Goal: Task Accomplishment & Management: Use online tool/utility

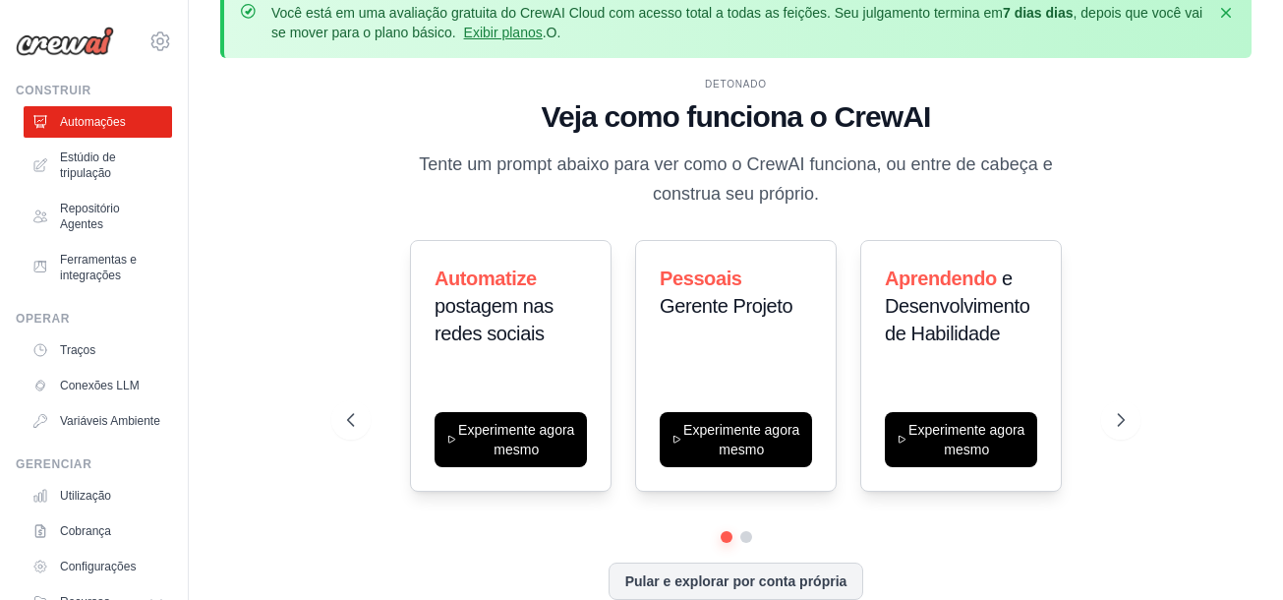
scroll to position [87, 0]
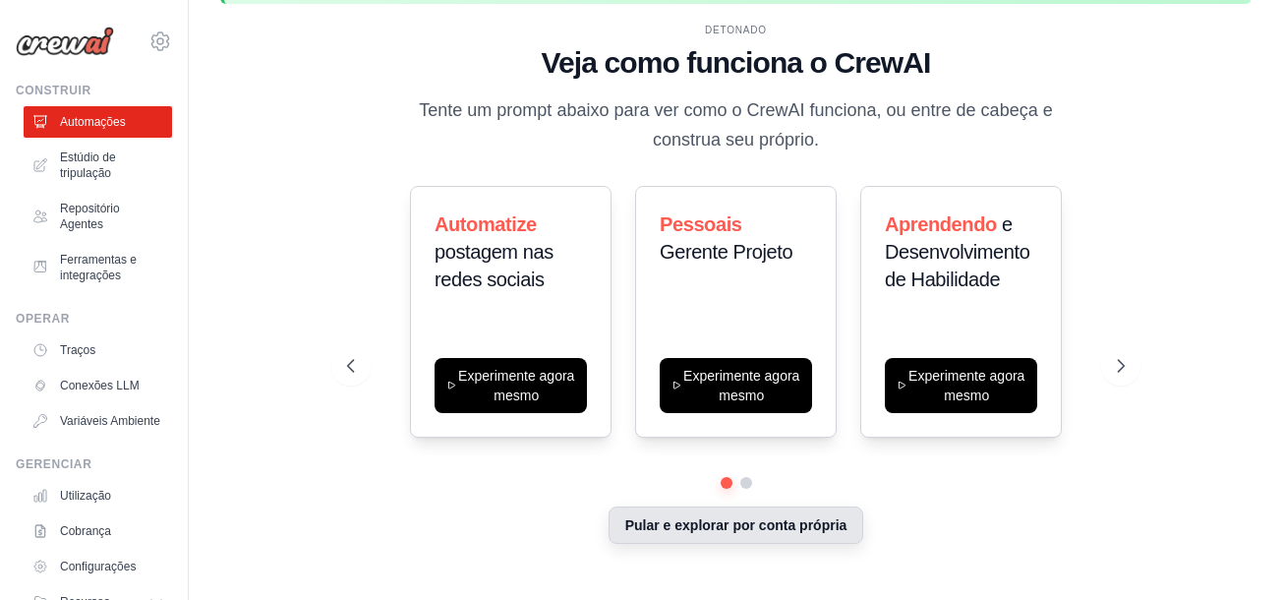
click at [727, 506] on button "Pular e explorar por conta própria" at bounding box center [737, 524] width 256 height 37
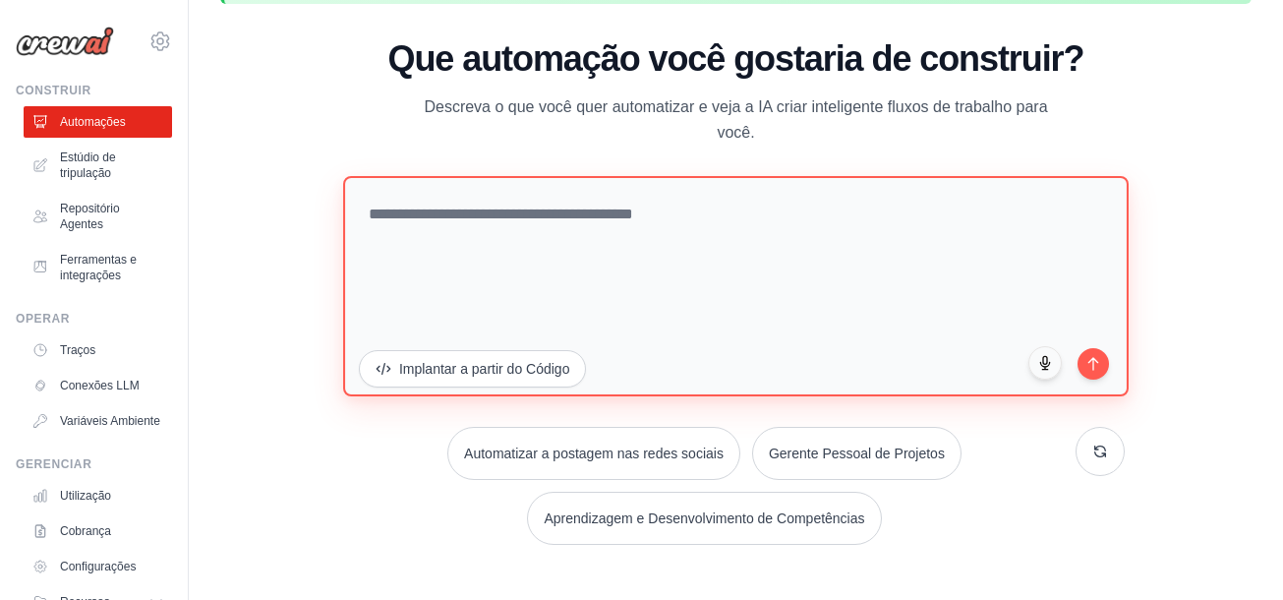
click at [697, 221] on textarea at bounding box center [736, 286] width 786 height 220
type textarea "*"
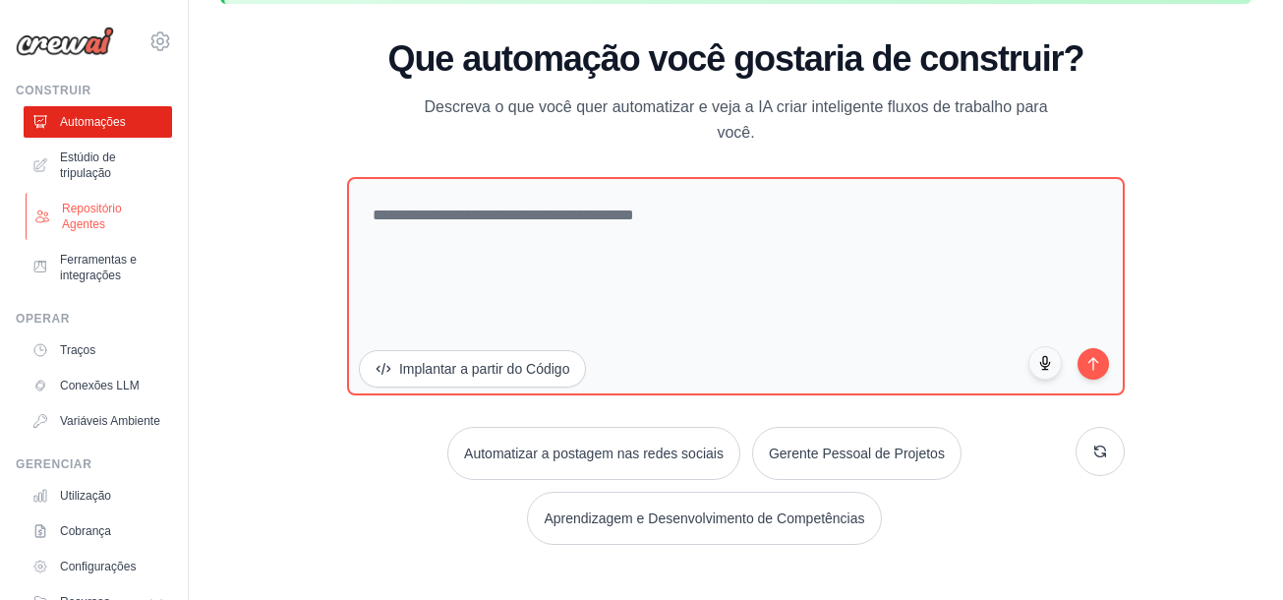
click at [92, 214] on link "Repositório Agentes" at bounding box center [100, 216] width 148 height 47
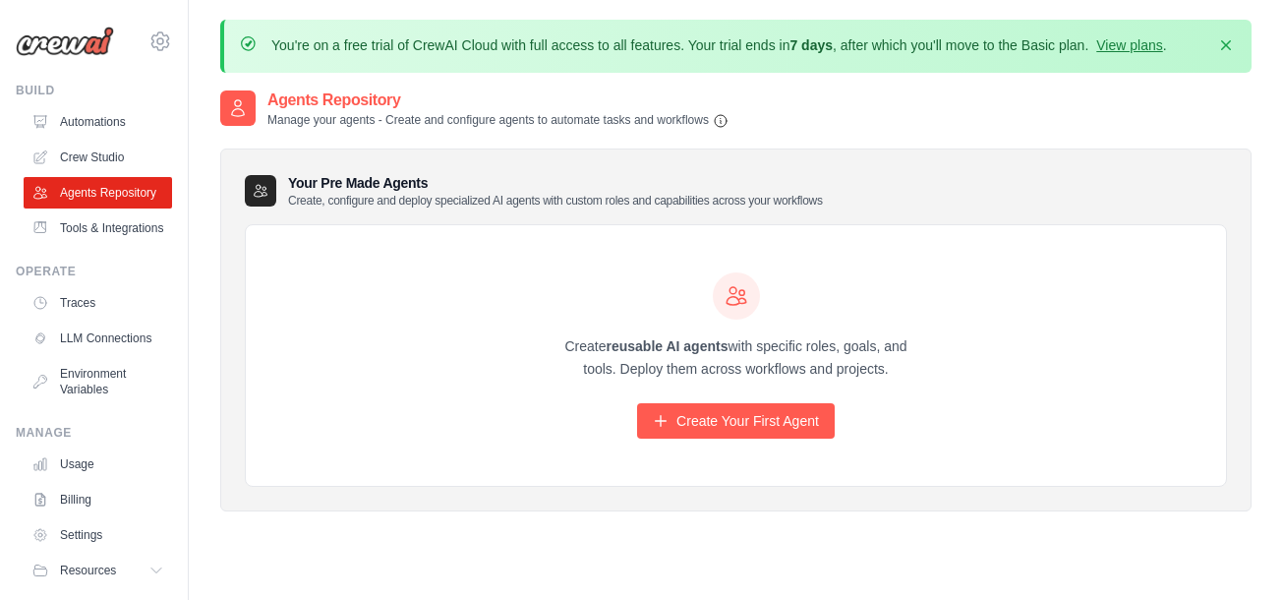
click at [708, 419] on div "Create reusable AI agents with specific roles, goals, and tools. Deploy them ac…" at bounding box center [737, 355] width 378 height 167
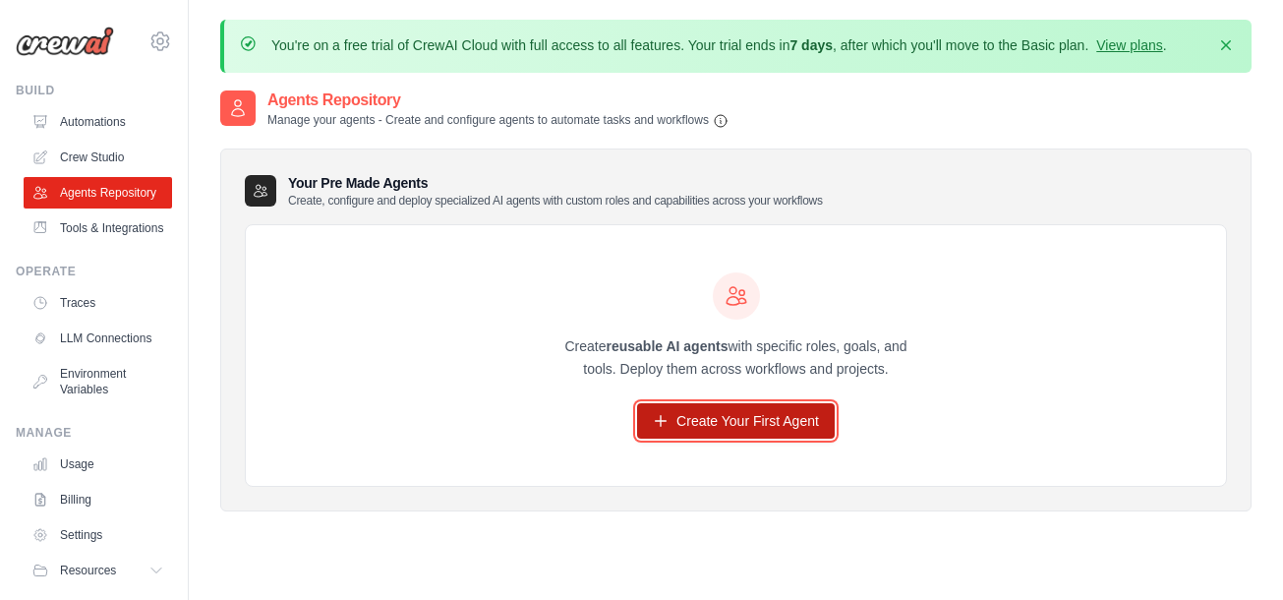
click at [717, 426] on link "Create Your First Agent" at bounding box center [736, 420] width 198 height 35
click at [763, 429] on link "Create Your First Agent" at bounding box center [736, 420] width 198 height 35
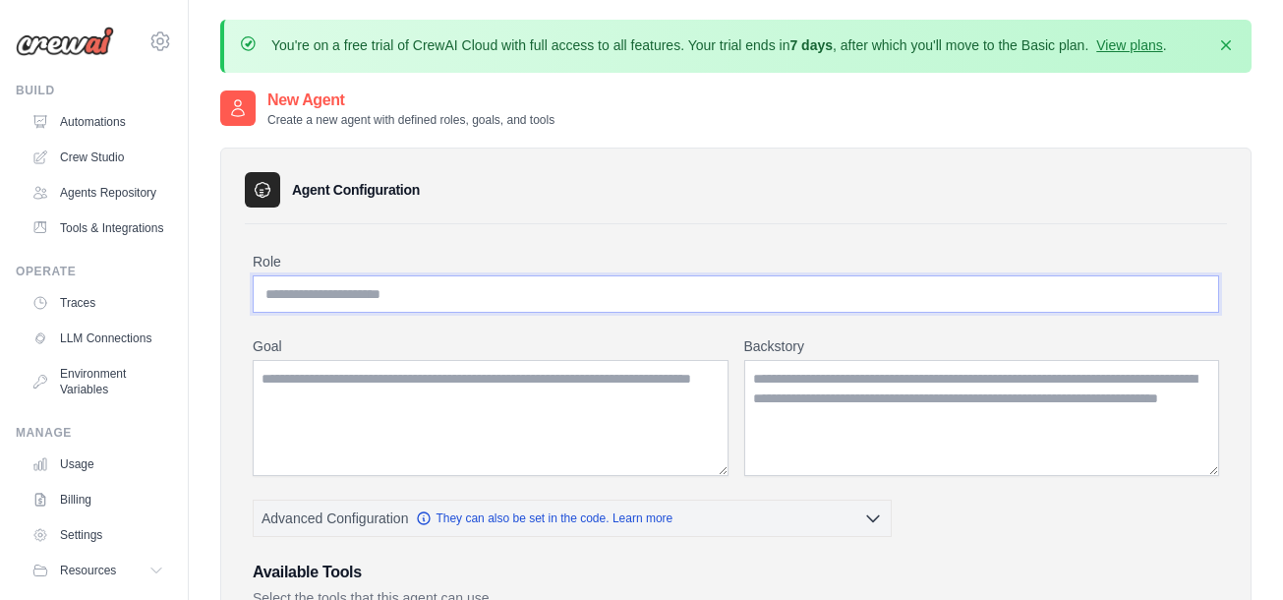
click at [666, 309] on input "Role" at bounding box center [736, 293] width 966 height 37
click at [822, 128] on div "New Agent Create a new agent with defined roles, goals, and tools" at bounding box center [735, 107] width 1031 height 39
click at [1221, 42] on icon "button" at bounding box center [1226, 44] width 20 height 20
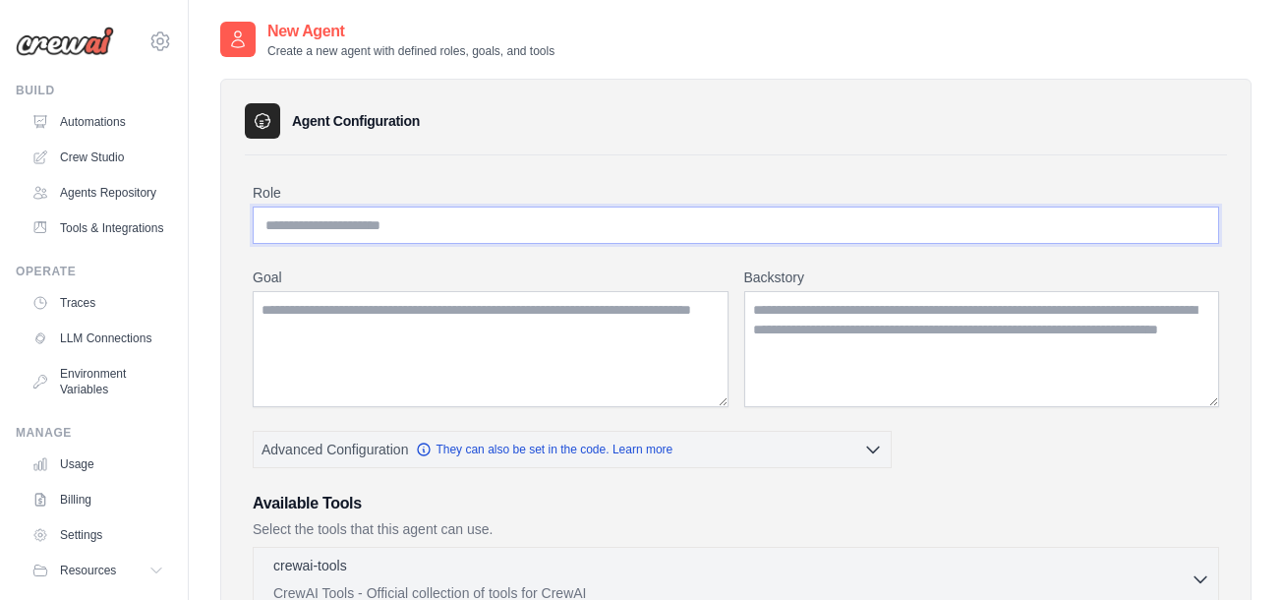
click at [548, 212] on input "Role" at bounding box center [736, 224] width 966 height 37
click at [96, 354] on link "LLM Connections" at bounding box center [100, 337] width 148 height 31
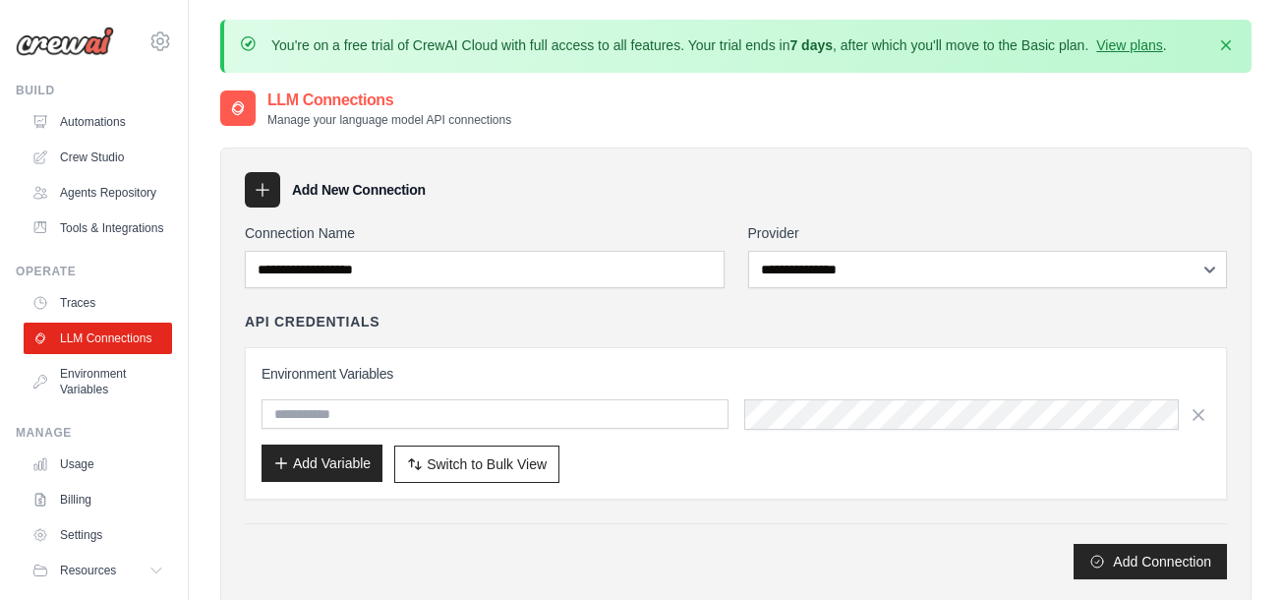
scroll to position [98, 0]
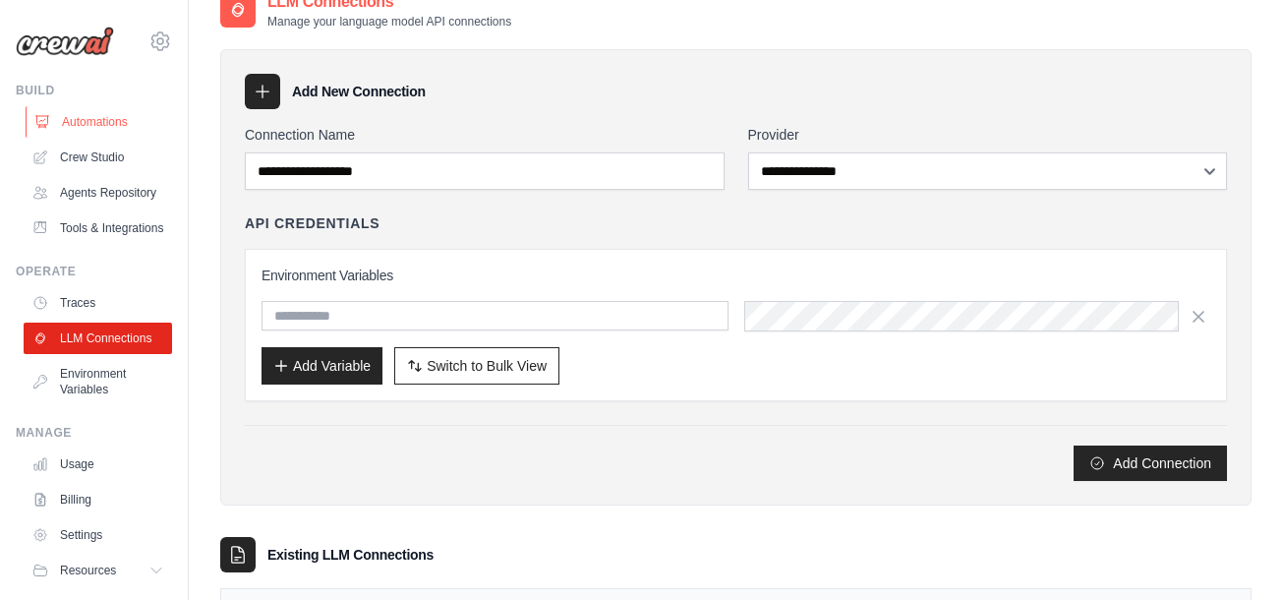
click at [118, 121] on link "Automations" at bounding box center [100, 121] width 148 height 31
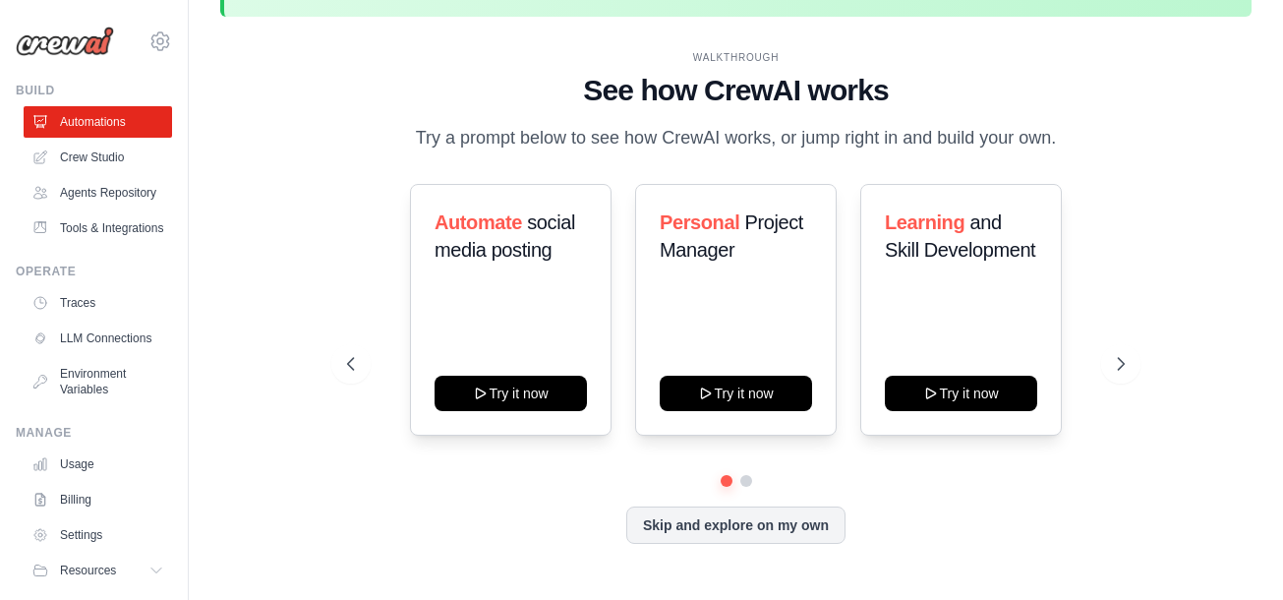
scroll to position [87, 0]
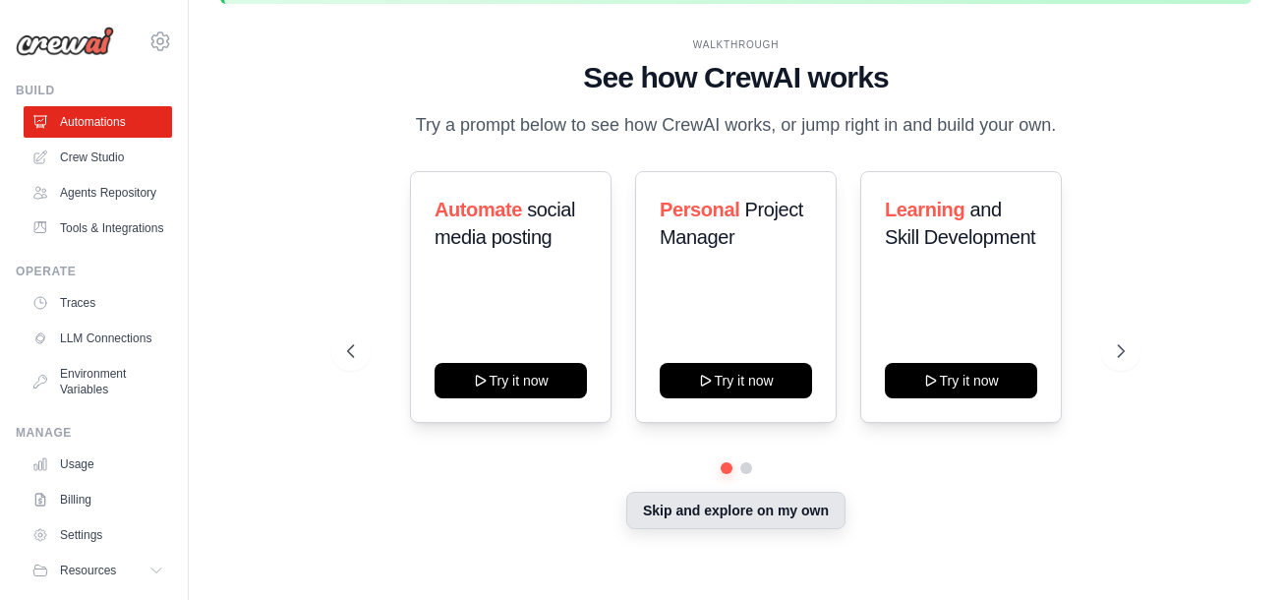
click at [702, 521] on button "Skip and explore on my own" at bounding box center [735, 510] width 219 height 37
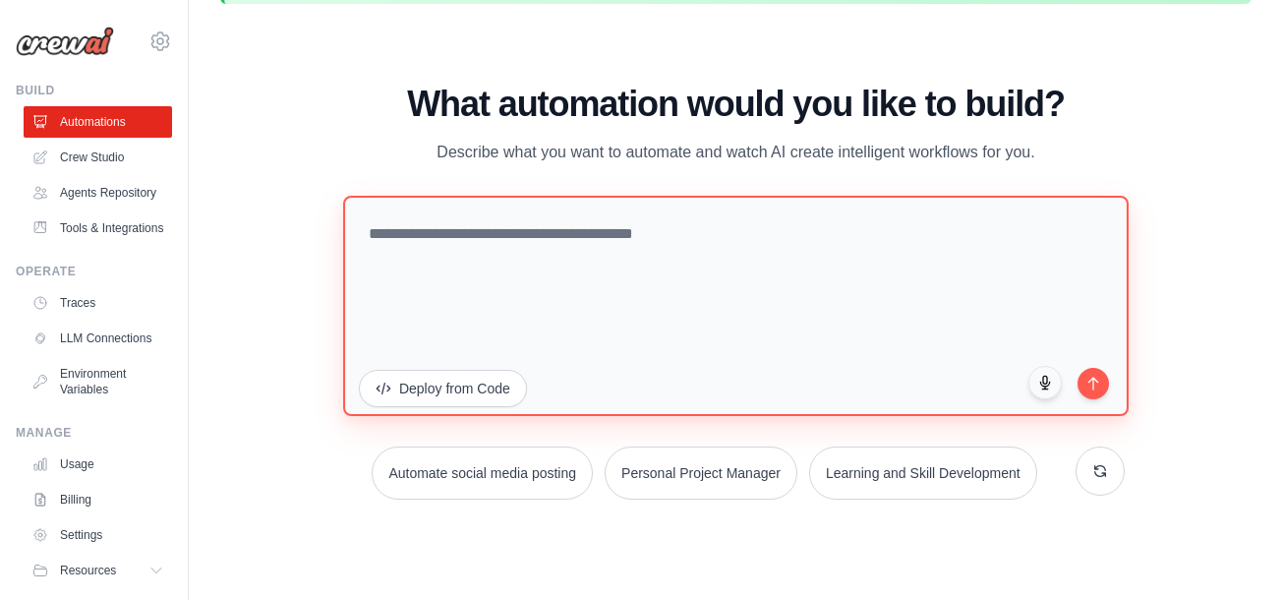
click at [577, 282] on textarea at bounding box center [736, 306] width 786 height 220
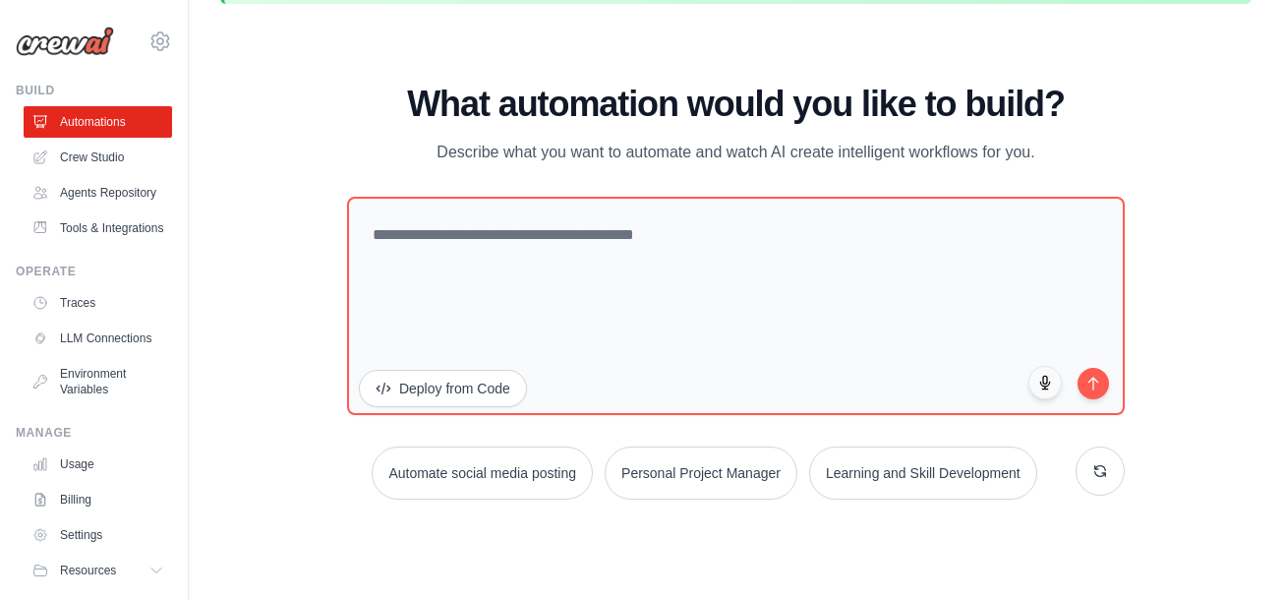
click at [1233, 363] on div "WALKTHROUGH See how CrewAI works Try a prompt below to see how CrewAI works, or…" at bounding box center [735, 300] width 1031 height 560
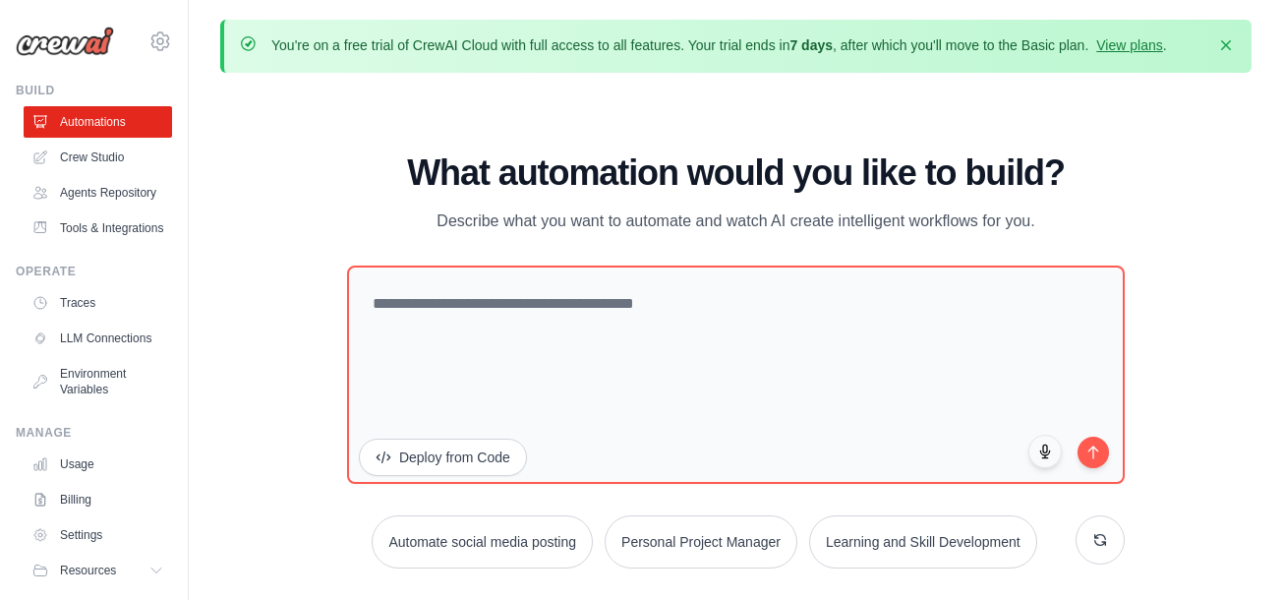
click at [1250, 196] on div "WALKTHROUGH See how CrewAI works Try a prompt below to see how CrewAI works, or…" at bounding box center [735, 368] width 1031 height 560
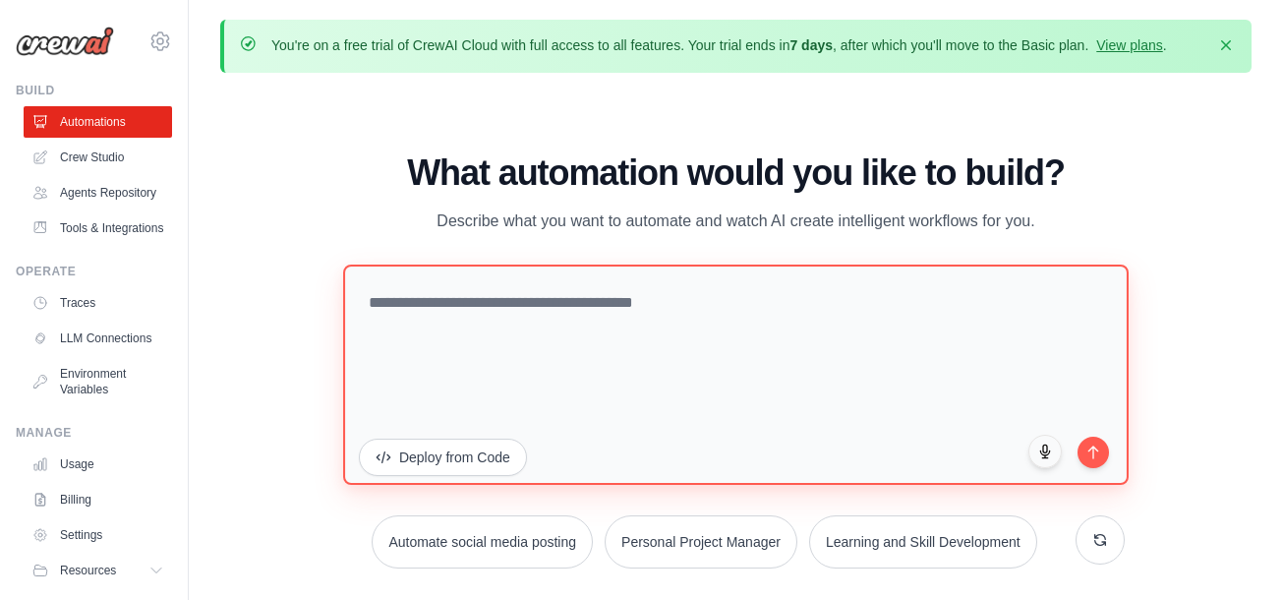
click at [767, 352] on textarea at bounding box center [736, 374] width 786 height 220
paste textarea "**********"
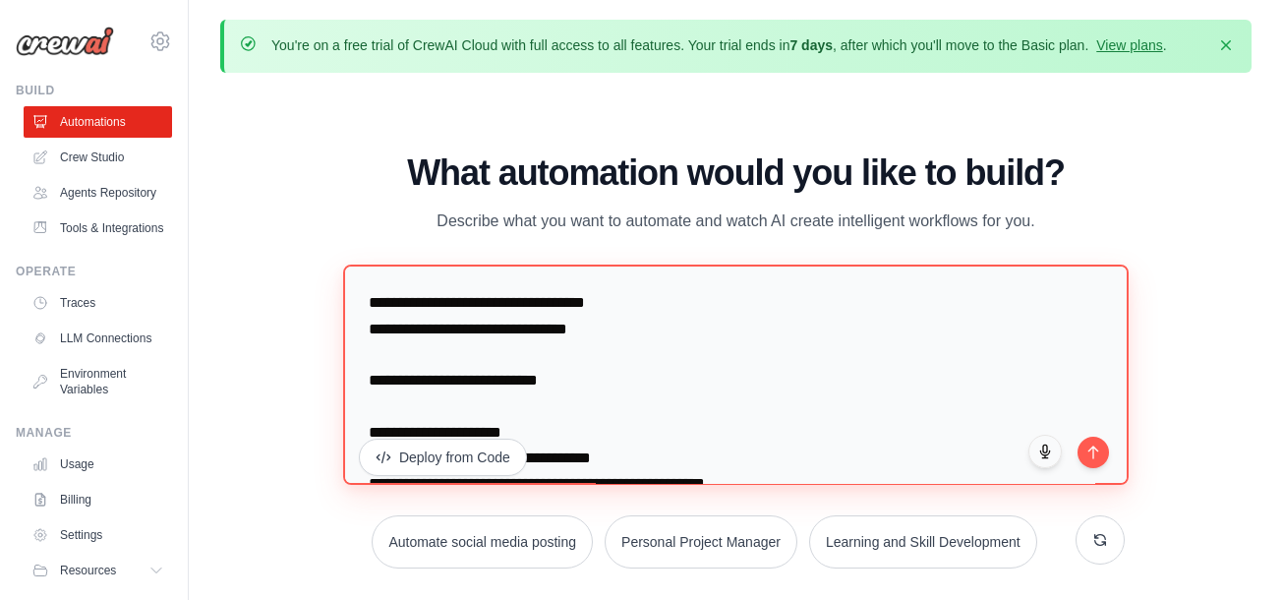
scroll to position [1137, 0]
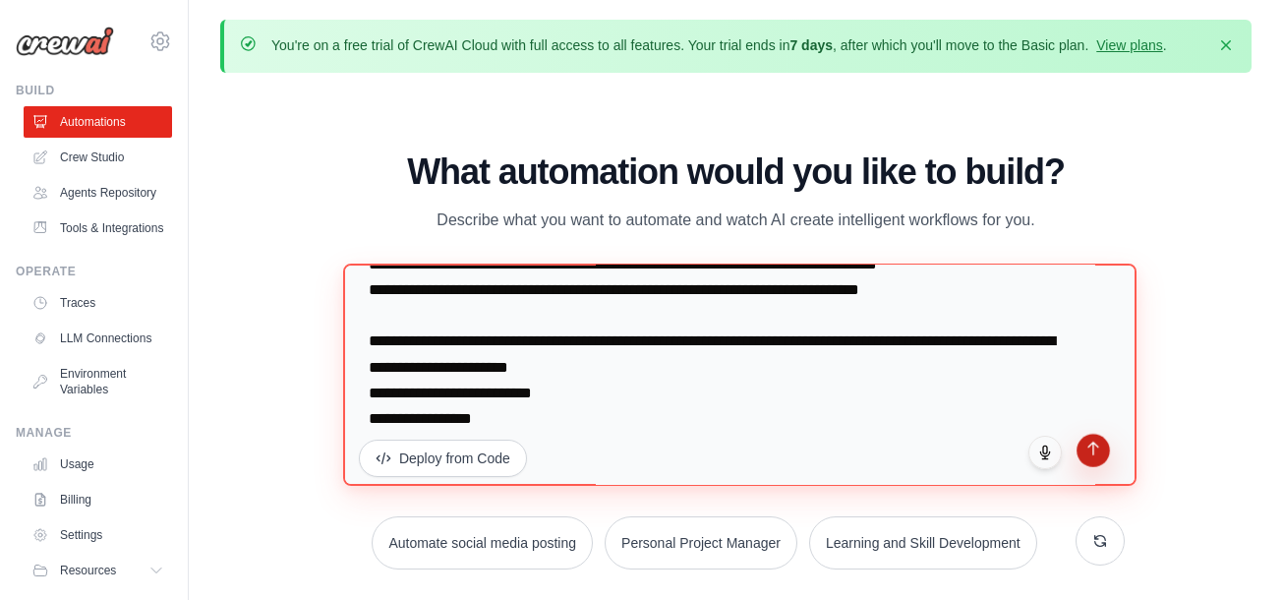
type textarea "**********"
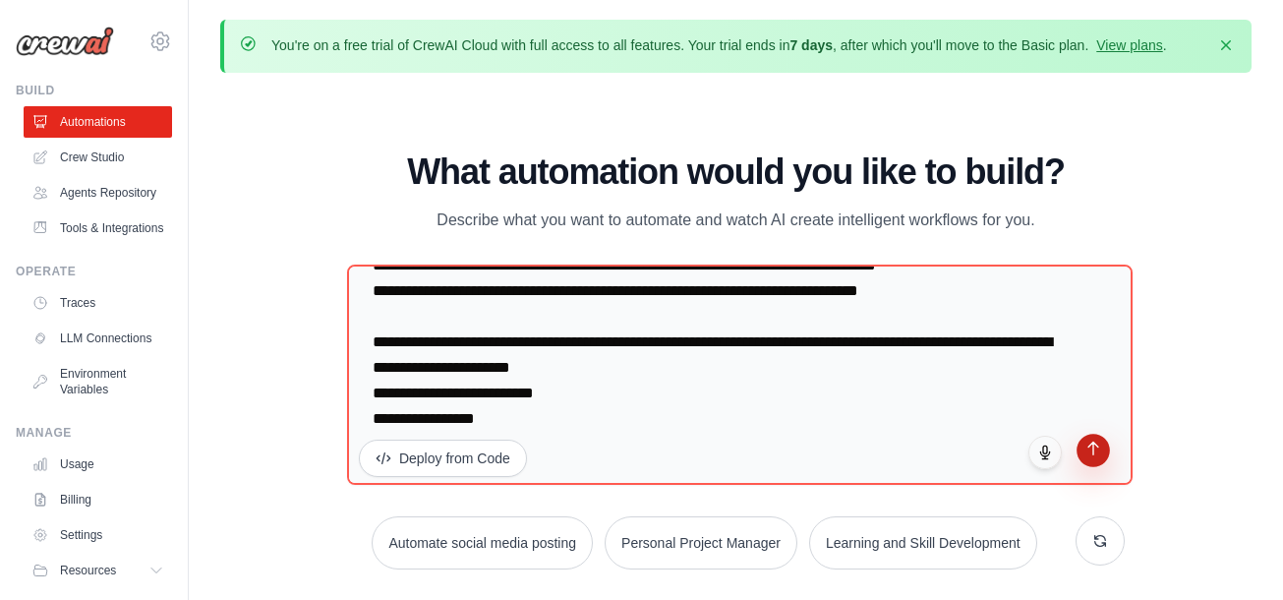
click at [1095, 457] on icon "submit" at bounding box center [1093, 448] width 17 height 17
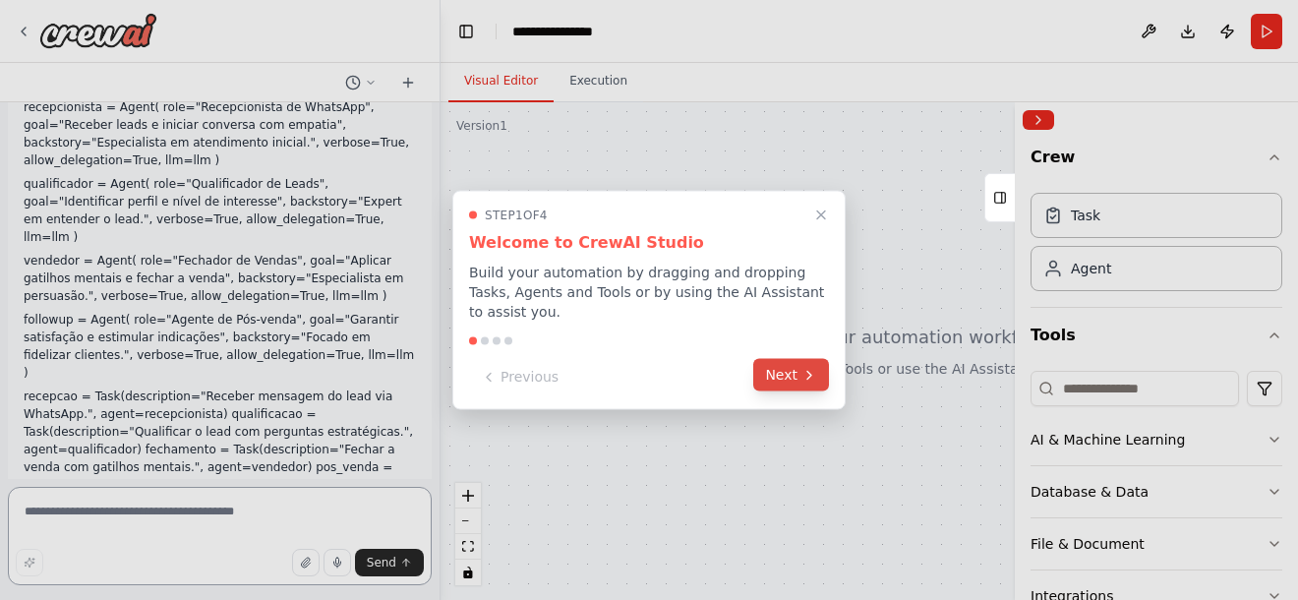
scroll to position [336, 0]
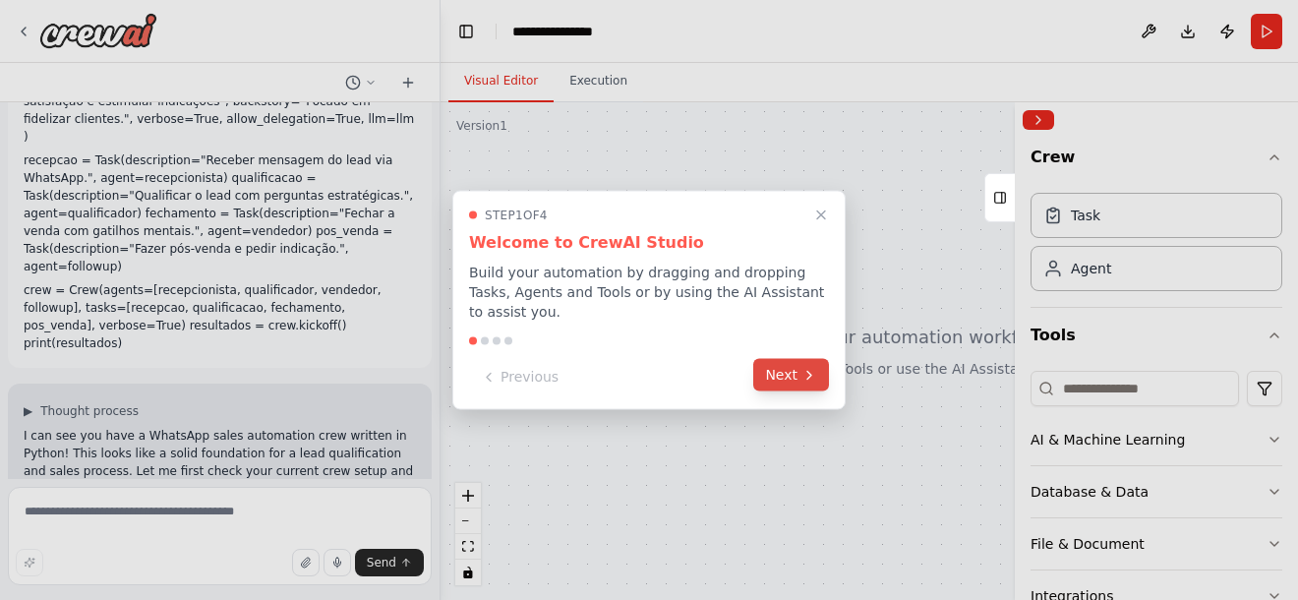
click at [786, 362] on button "Next" at bounding box center [791, 375] width 76 height 32
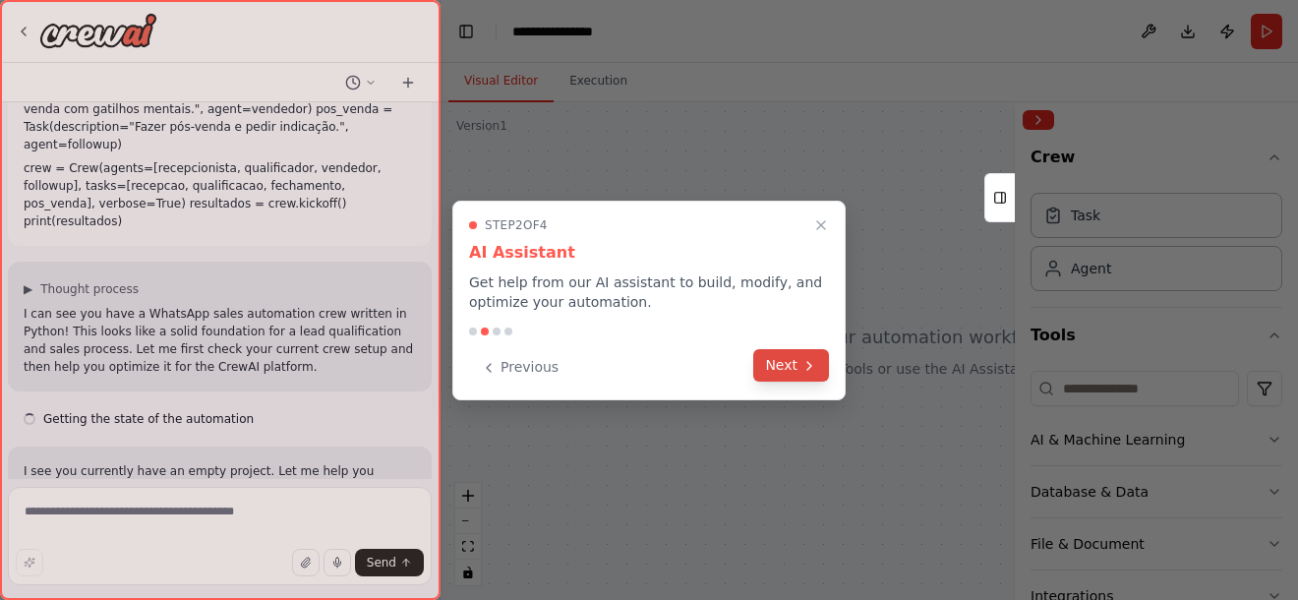
click at [786, 367] on button "Next" at bounding box center [791, 365] width 76 height 32
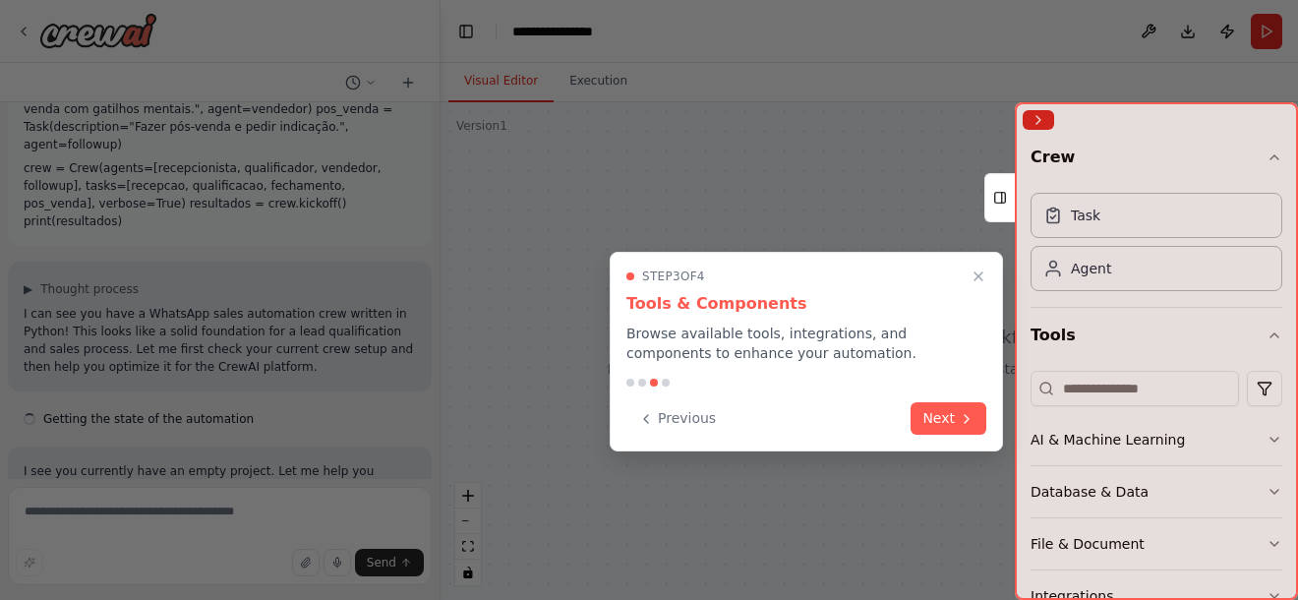
scroll to position [476, 0]
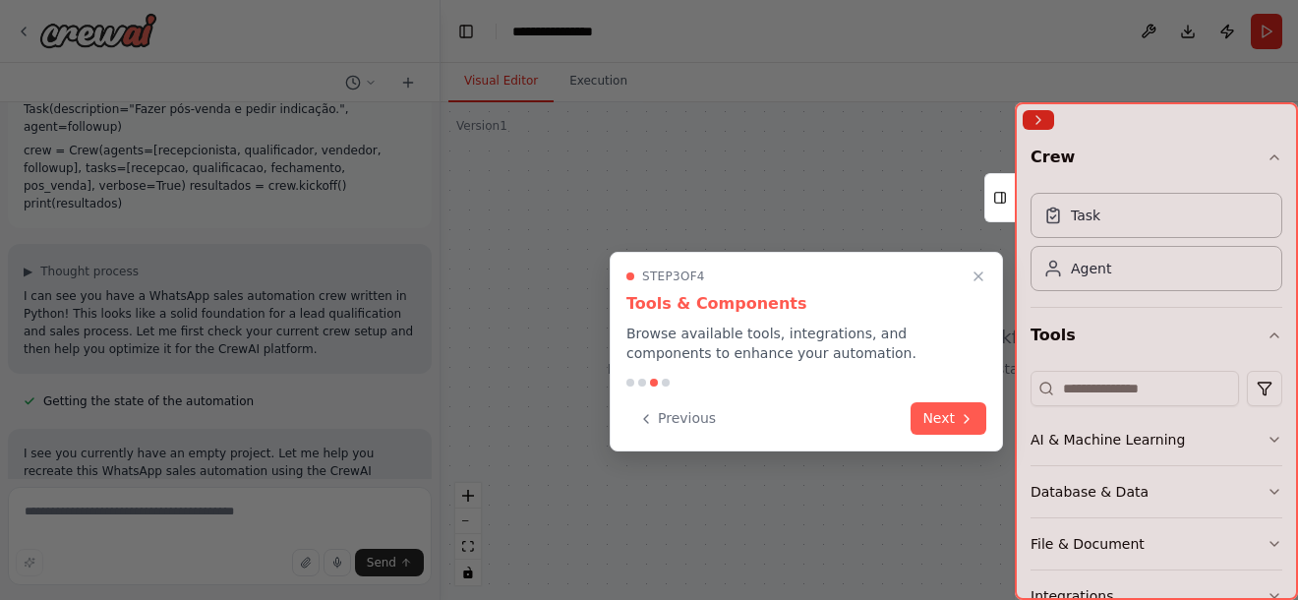
click at [947, 411] on button "Next" at bounding box center [948, 418] width 76 height 32
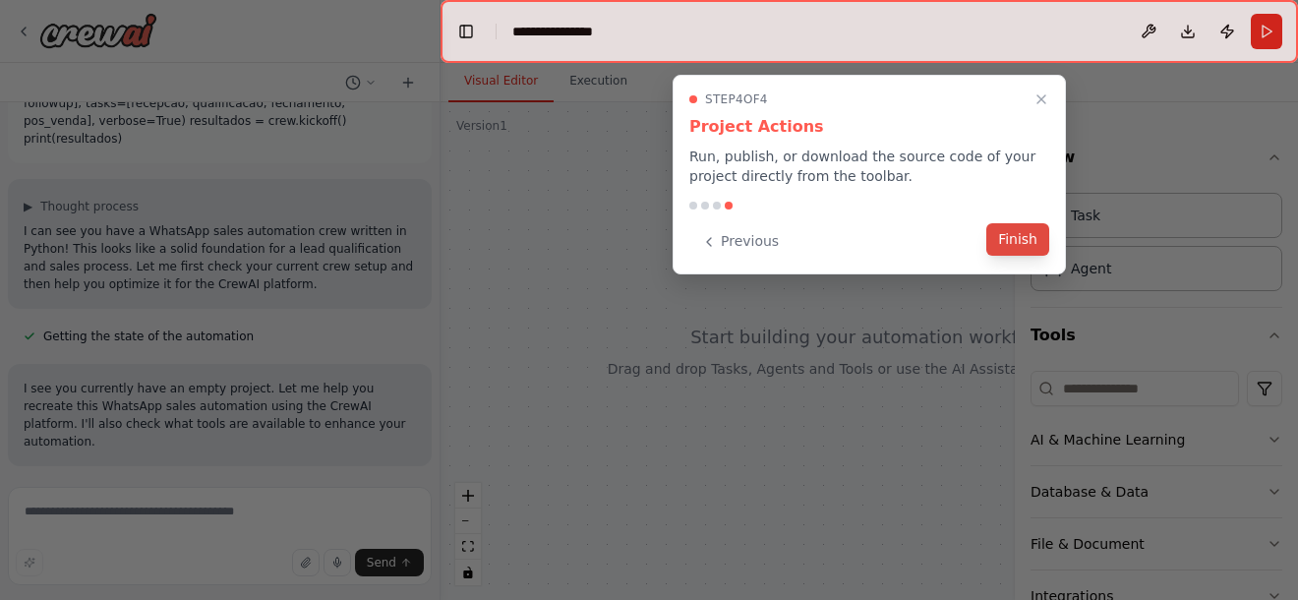
click at [1016, 235] on button "Finish" at bounding box center [1017, 239] width 63 height 32
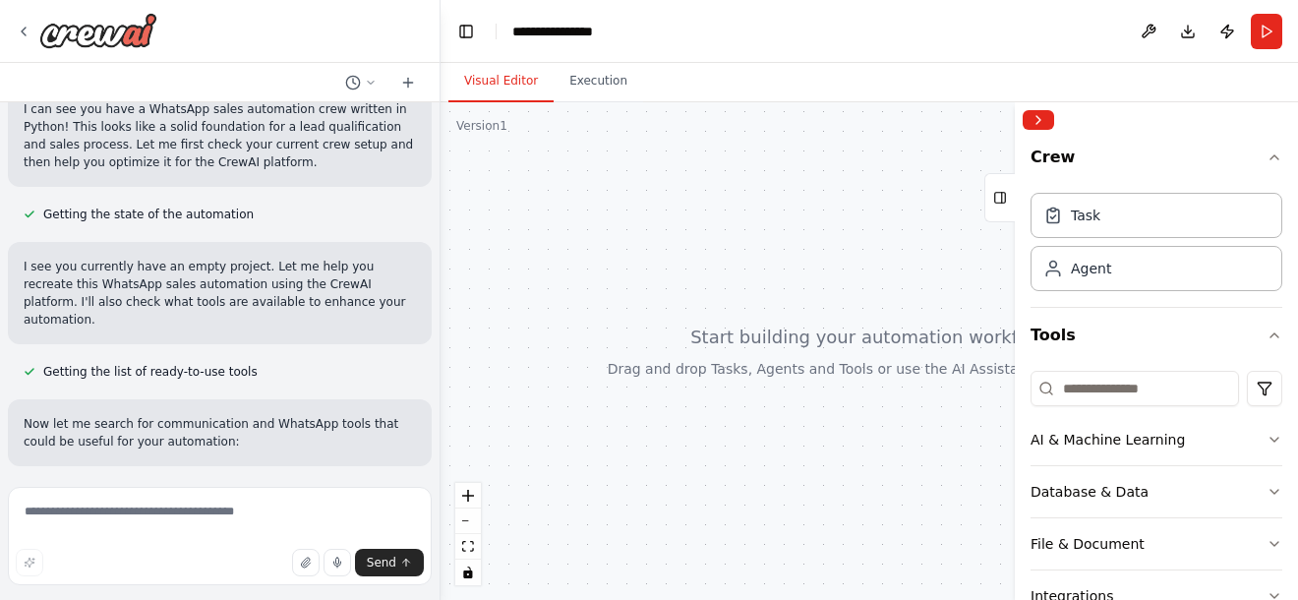
scroll to position [702, 0]
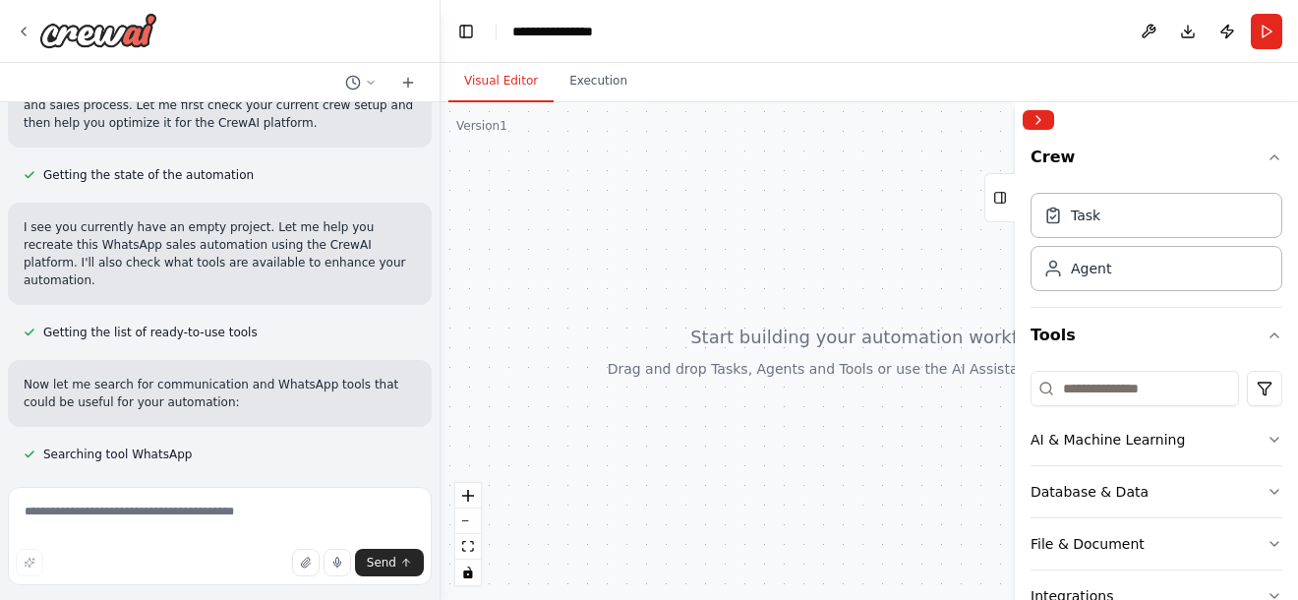
click at [797, 441] on div at bounding box center [868, 350] width 857 height 497
click at [1266, 159] on icon "button" at bounding box center [1274, 157] width 16 height 16
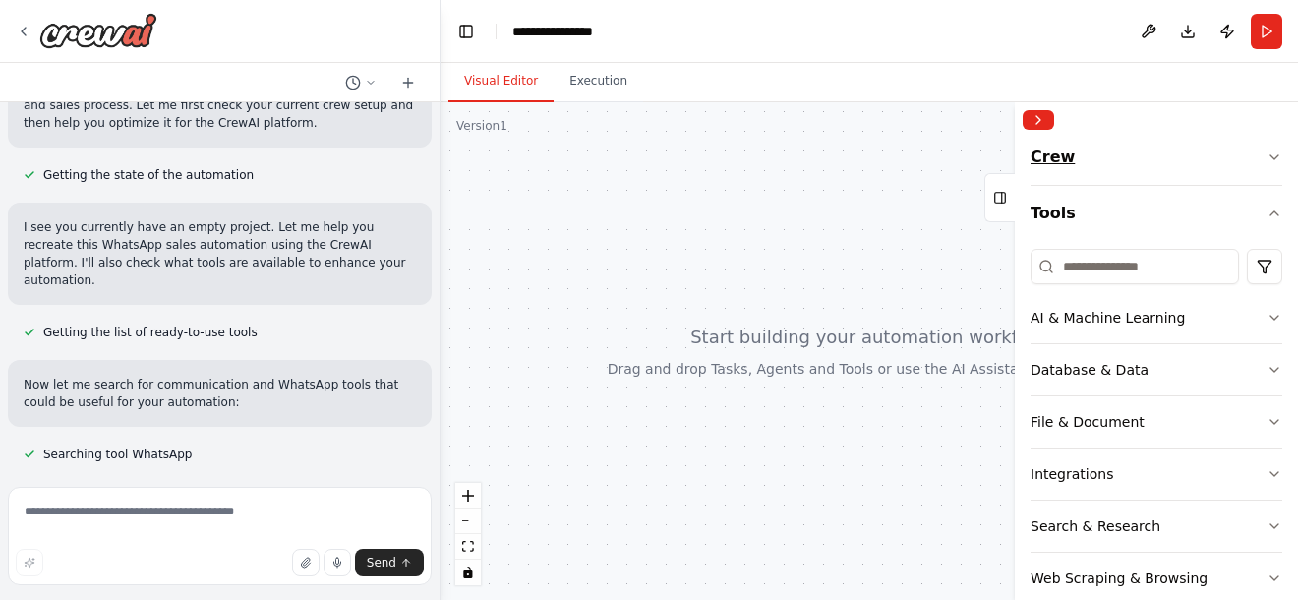
click at [1266, 150] on icon "button" at bounding box center [1274, 157] width 16 height 16
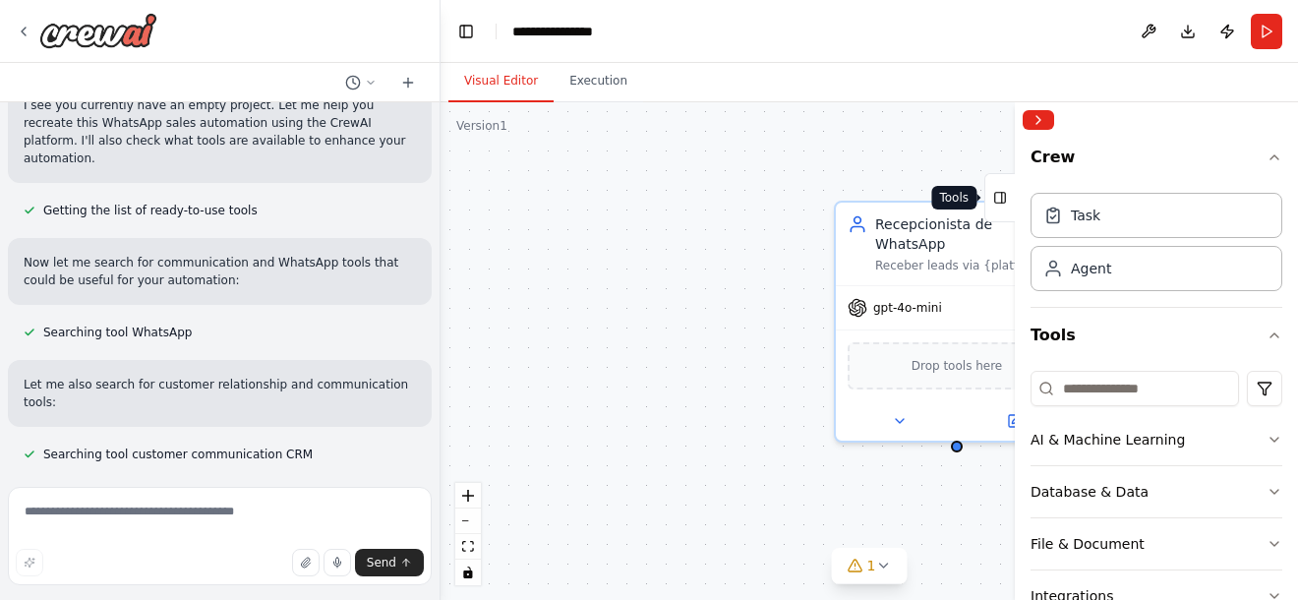
click at [1011, 186] on button "Tools" at bounding box center [999, 197] width 30 height 49
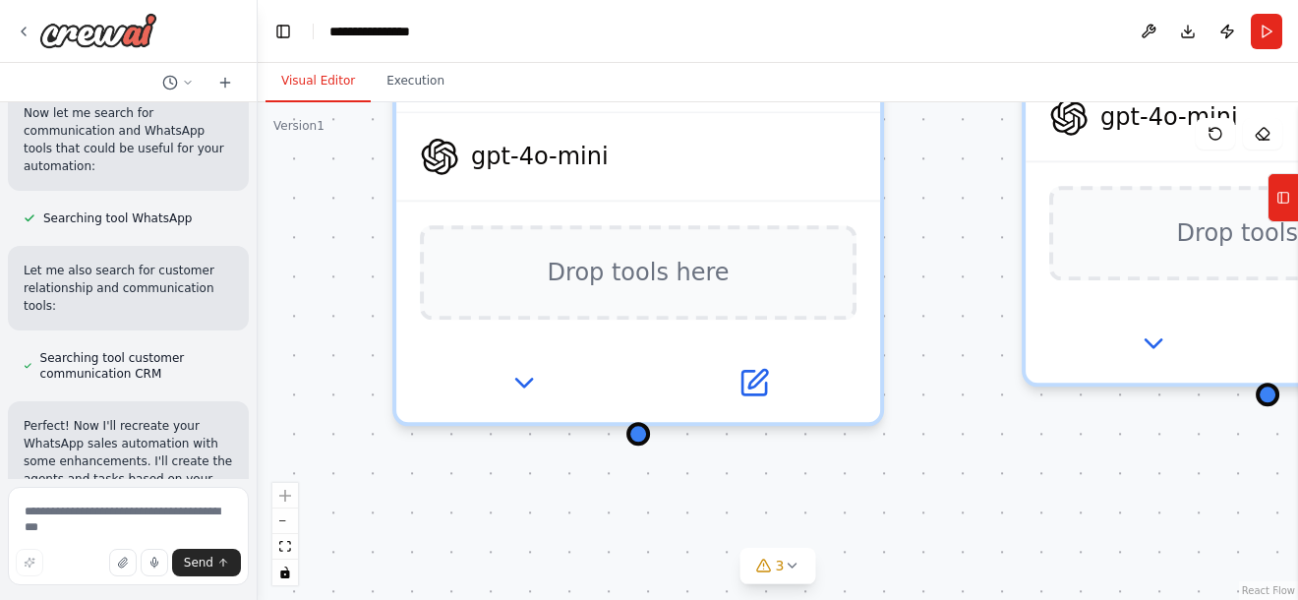
scroll to position [1606, 0]
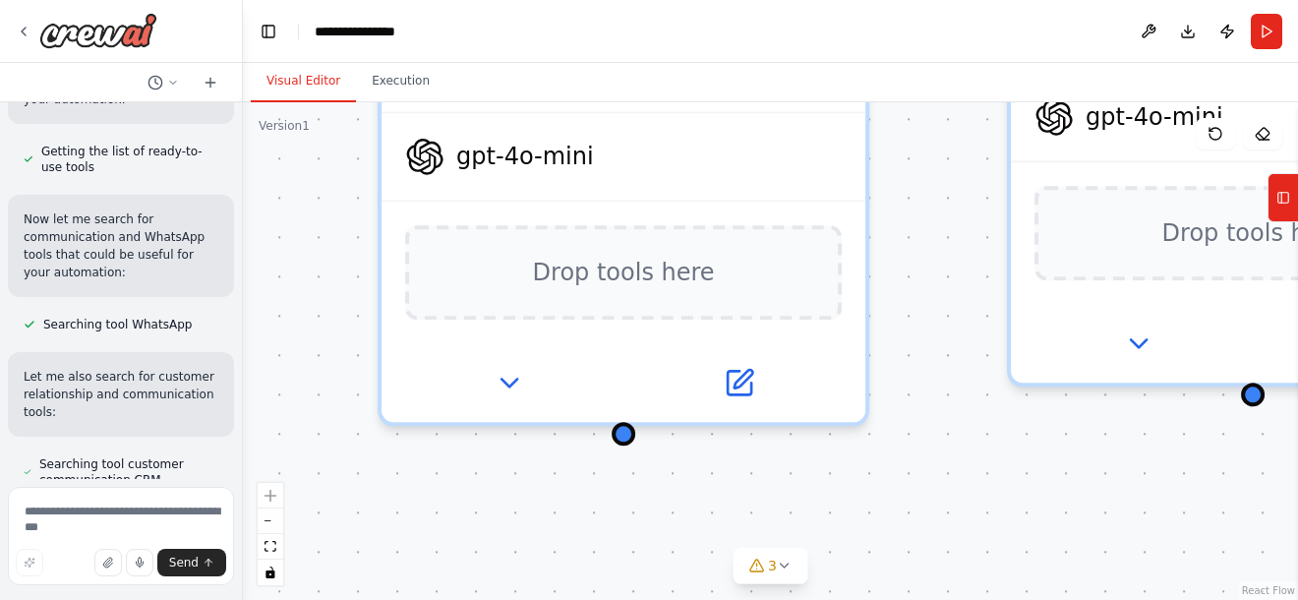
drag, startPoint x: 438, startPoint y: 274, endPoint x: 243, endPoint y: 282, distance: 195.8
click at [241, 282] on div at bounding box center [239, 300] width 8 height 600
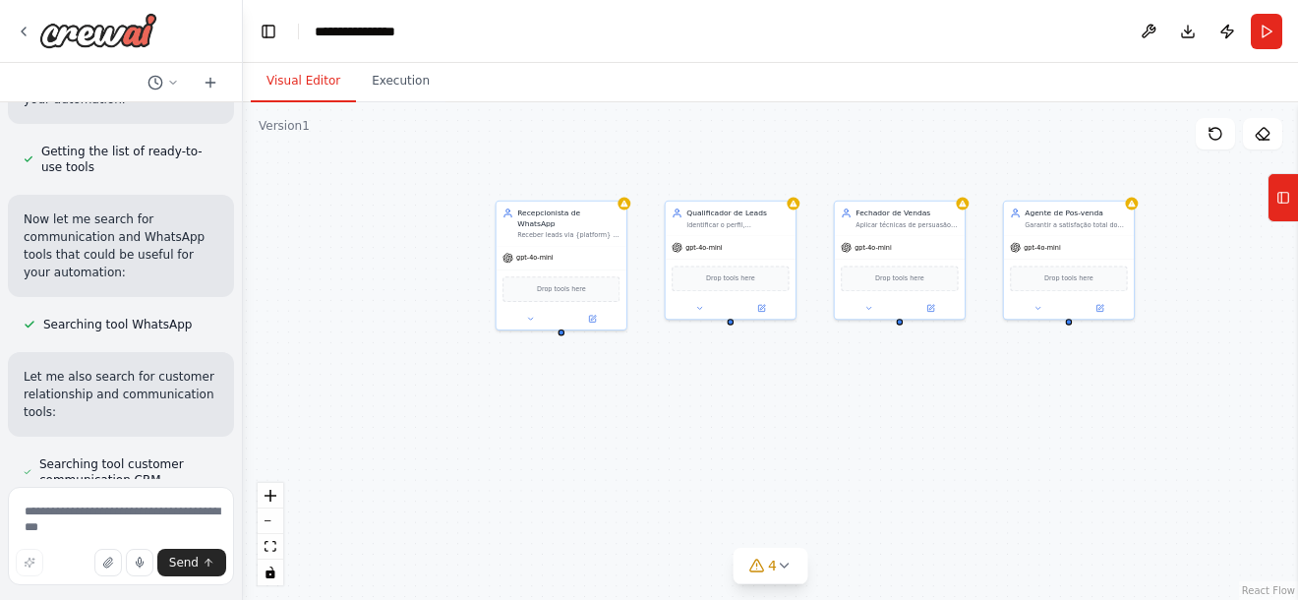
drag, startPoint x: 1148, startPoint y: 414, endPoint x: 829, endPoint y: 393, distance: 320.2
click at [829, 393] on div "Recepcionista de WhatsApp Receber leads via {platform} e iniciar conversa com e…" at bounding box center [770, 350] width 1055 height 497
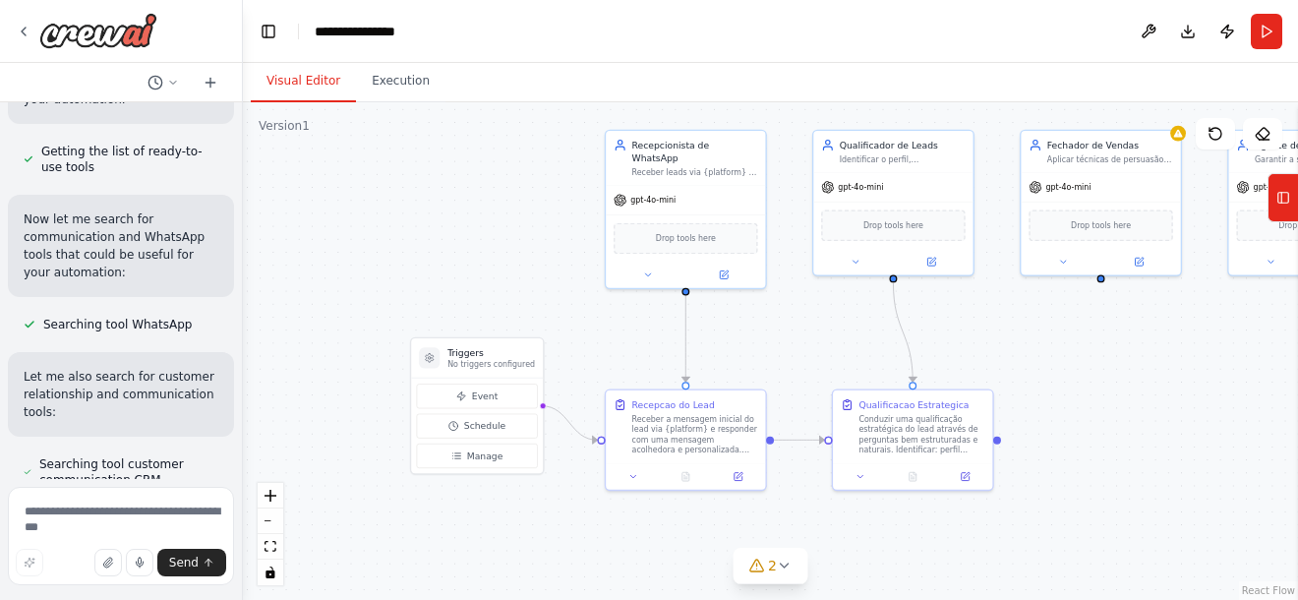
drag, startPoint x: 626, startPoint y: 599, endPoint x: 803, endPoint y: 586, distance: 177.4
click at [803, 586] on div ".deletable-edge-delete-btn { width: 20px; height: 20px; border: 0px solid #ffff…" at bounding box center [770, 350] width 1055 height 497
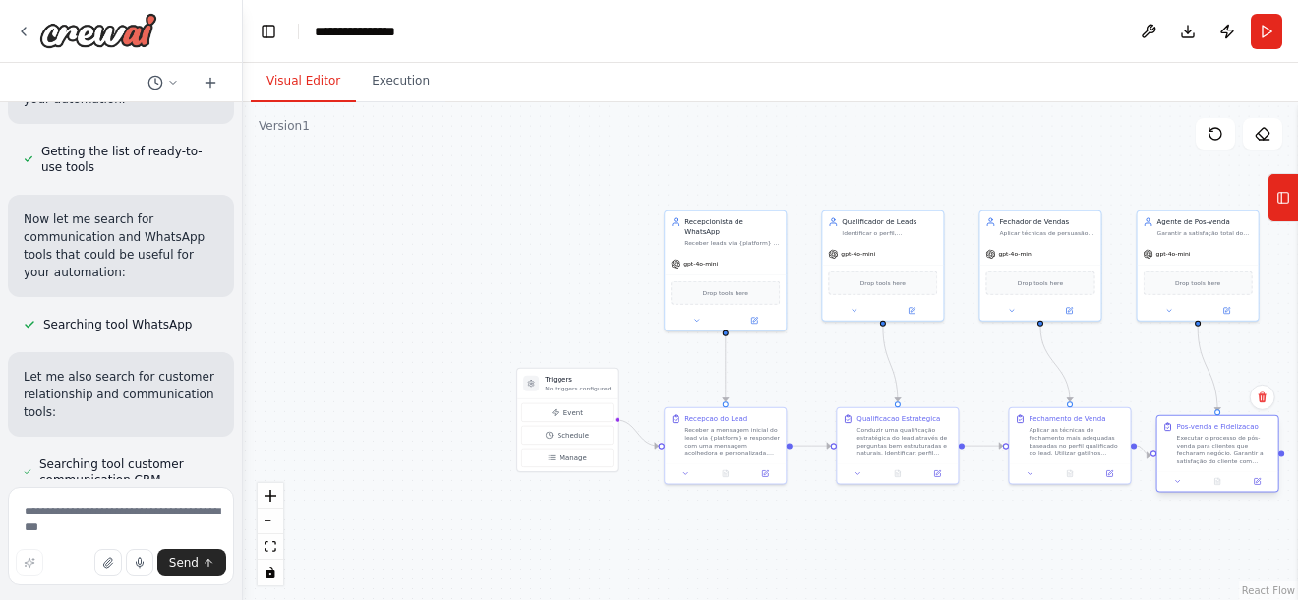
drag, startPoint x: 1219, startPoint y: 406, endPoint x: 1194, endPoint y: 415, distance: 27.1
click at [1194, 416] on div "Pos-venda e Fidelizacao Executar o processo de pós-venda para clientes que fech…" at bounding box center [1217, 443] width 121 height 55
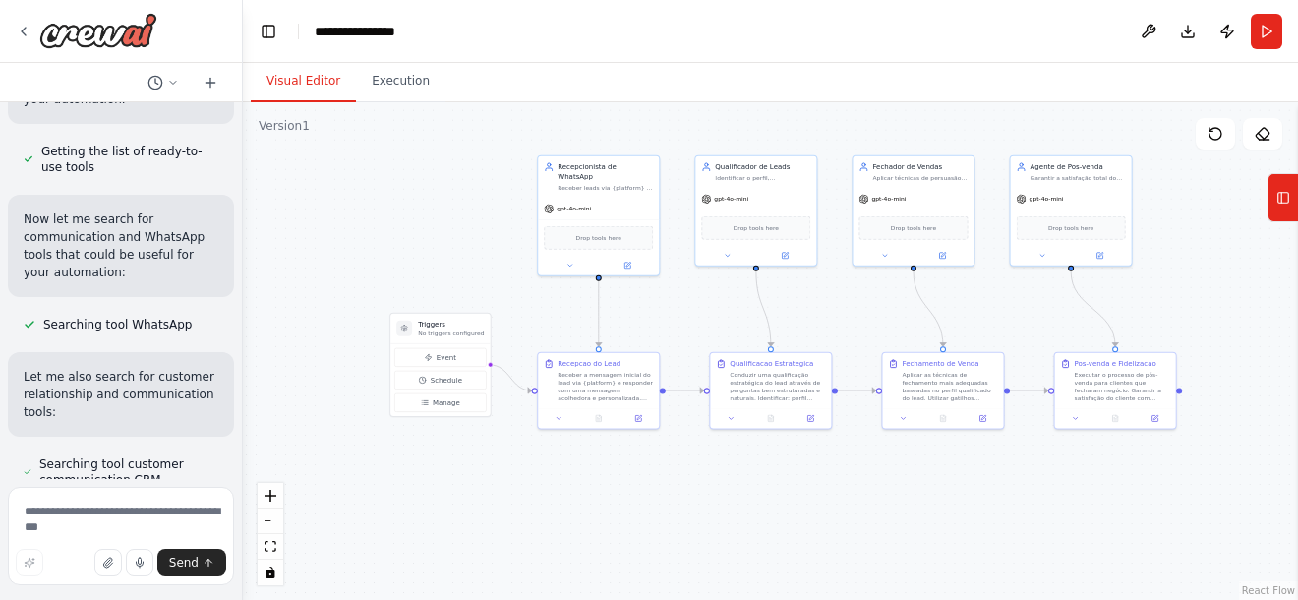
drag, startPoint x: 1132, startPoint y: 368, endPoint x: 1005, endPoint y: 313, distance: 138.3
click at [1005, 313] on div ".deletable-edge-delete-btn { width: 20px; height: 20px; border: 0px solid #ffff…" at bounding box center [770, 350] width 1055 height 497
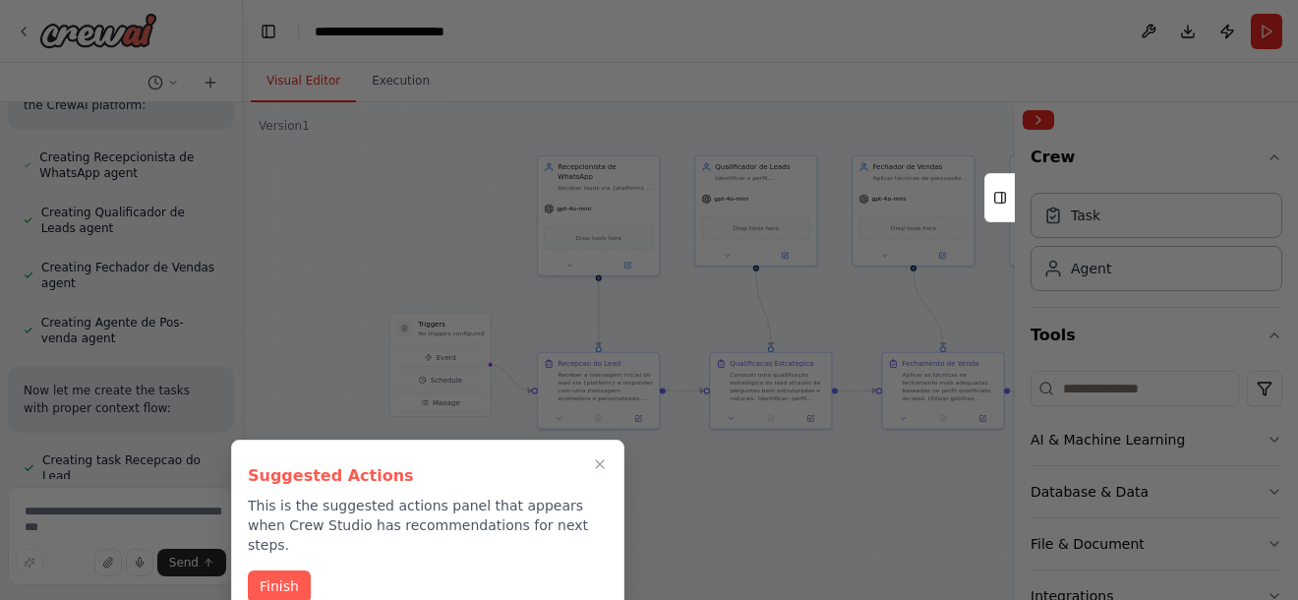
scroll to position [2196, 0]
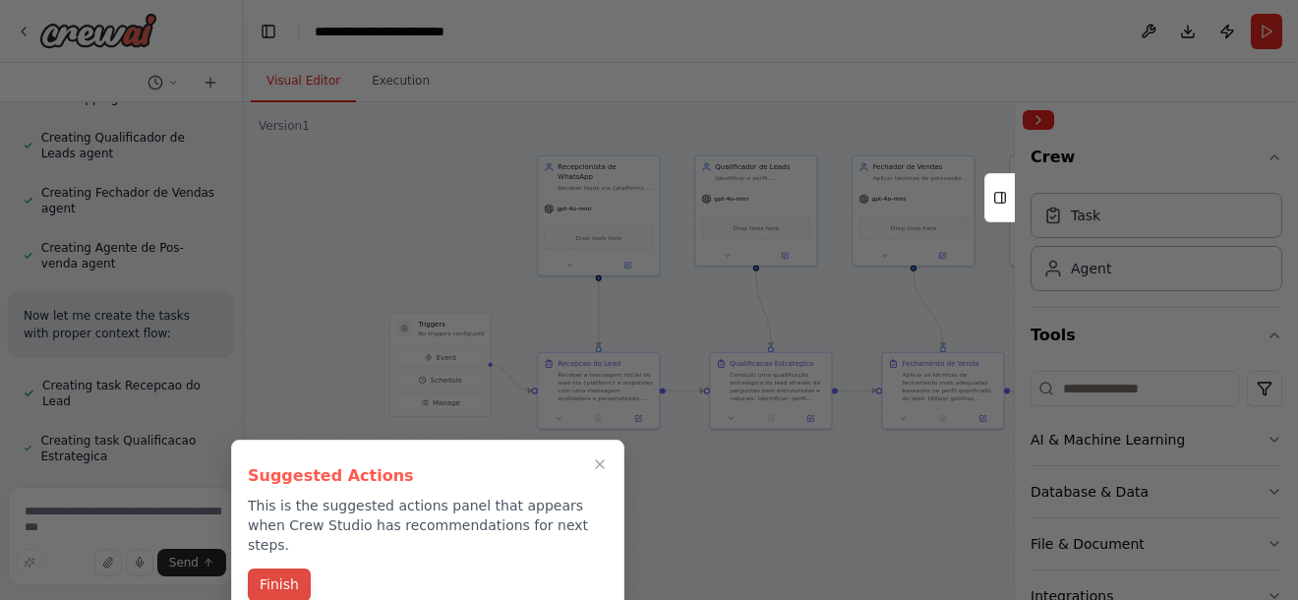
click at [279, 568] on button "Finish" at bounding box center [279, 584] width 63 height 32
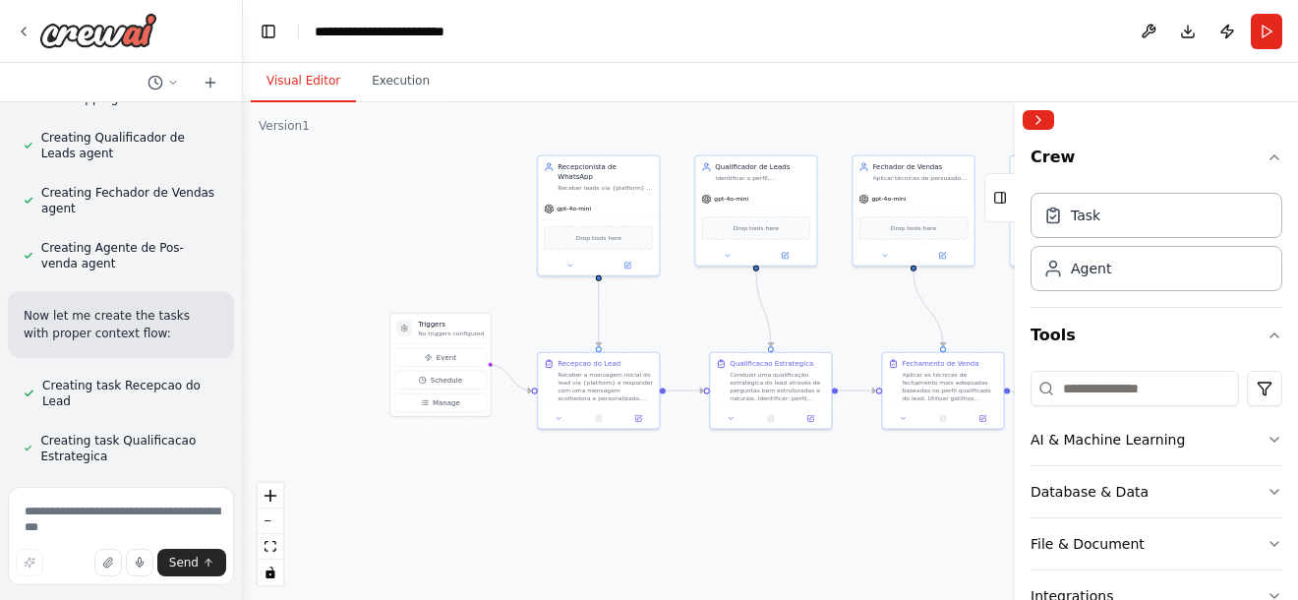
click at [640, 512] on div ".deletable-edge-delete-btn { width: 20px; height: 20px; border: 0px solid #ffff…" at bounding box center [770, 350] width 1055 height 497
click at [618, 196] on div "gpt-4o-mini" at bounding box center [598, 207] width 121 height 22
click at [636, 217] on div "Drop tools here" at bounding box center [598, 235] width 121 height 36
click at [636, 224] on div "Drop tools here" at bounding box center [598, 236] width 109 height 24
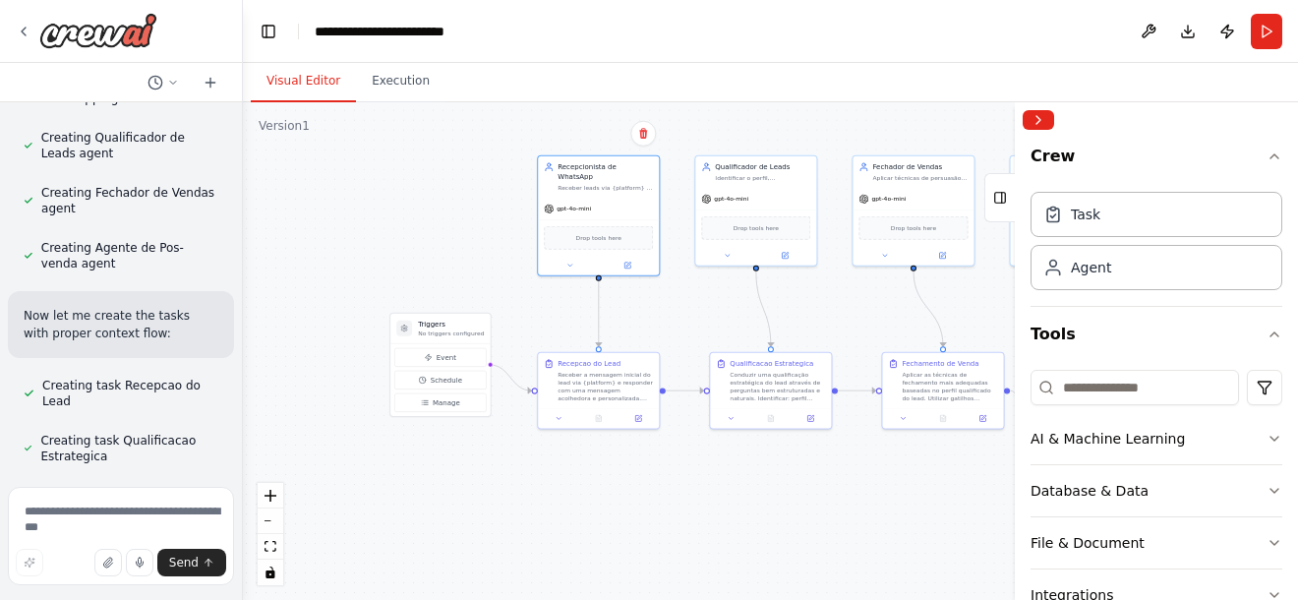
scroll to position [0, 0]
click at [707, 571] on div ".deletable-edge-delete-btn { width: 20px; height: 20px; border: 0px solid #ffff…" at bounding box center [770, 350] width 1055 height 497
click at [397, 81] on button "Execution" at bounding box center [400, 81] width 89 height 41
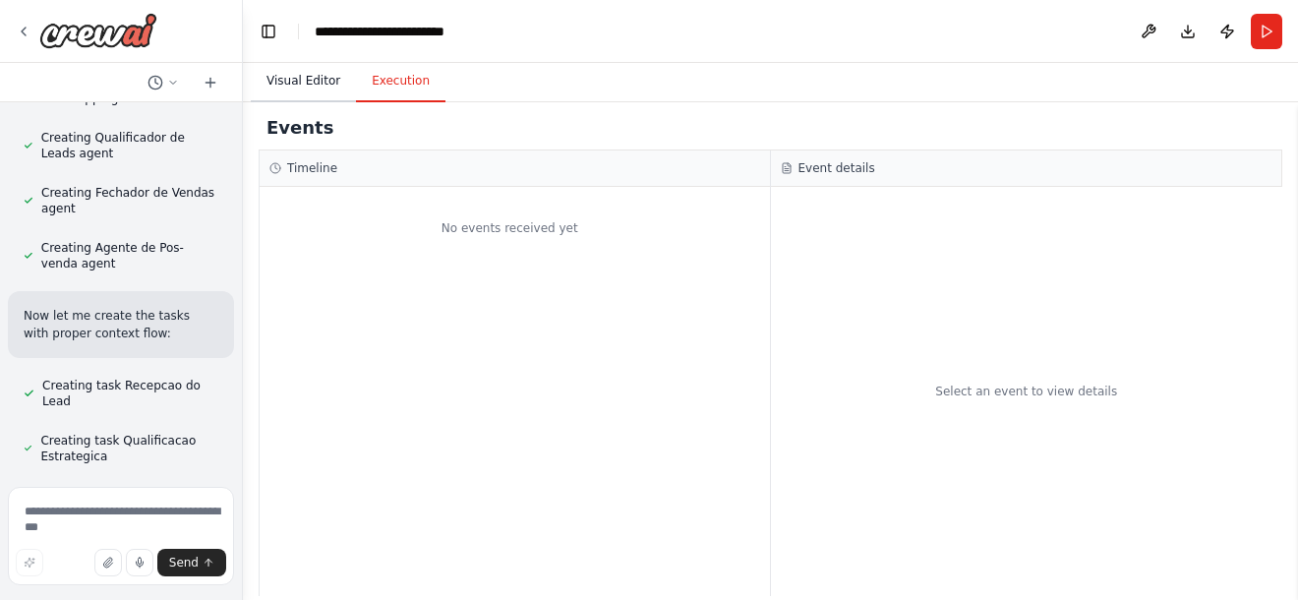
click at [312, 73] on button "Visual Editor" at bounding box center [303, 81] width 105 height 41
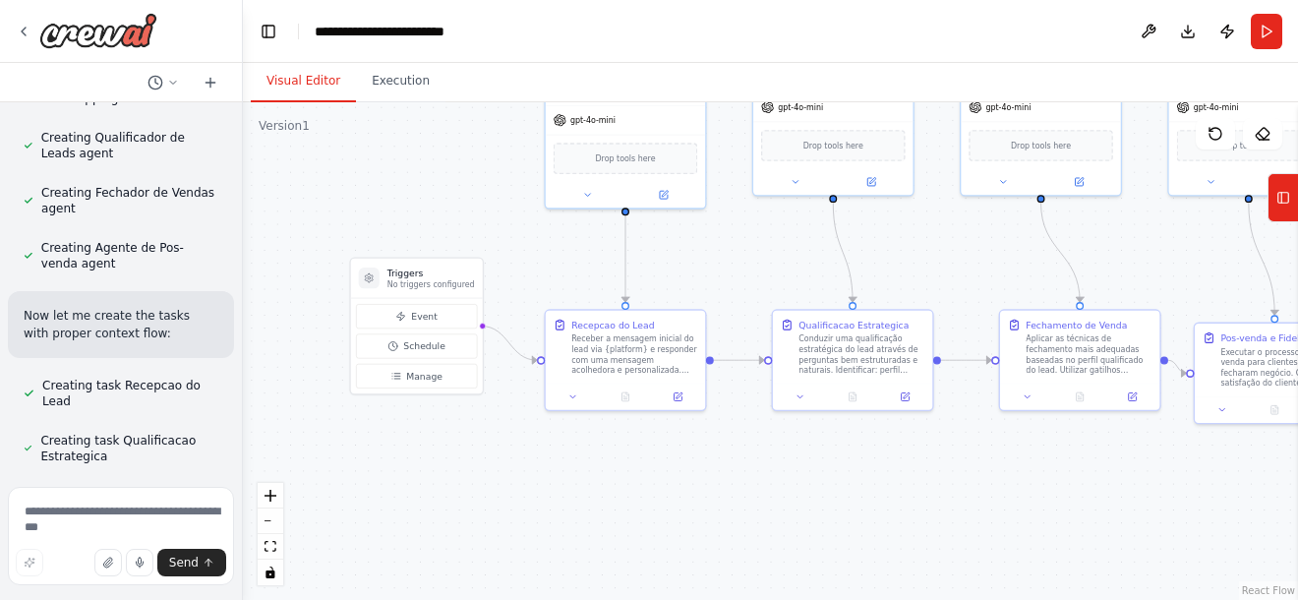
click at [521, 288] on div ".deletable-edge-delete-btn { width: 20px; height: 20px; border: 0px solid #ffff…" at bounding box center [770, 350] width 1055 height 497
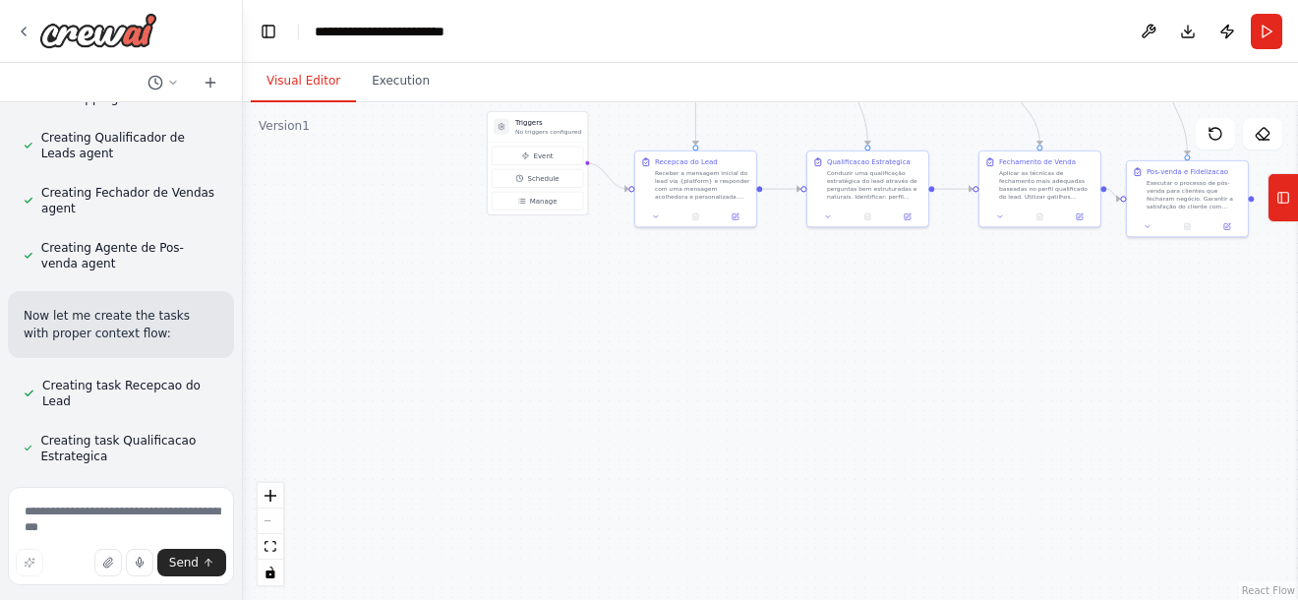
click at [910, 384] on div ".deletable-edge-delete-btn { width: 20px; height: 20px; border: 0px solid #ffff…" at bounding box center [770, 350] width 1055 height 497
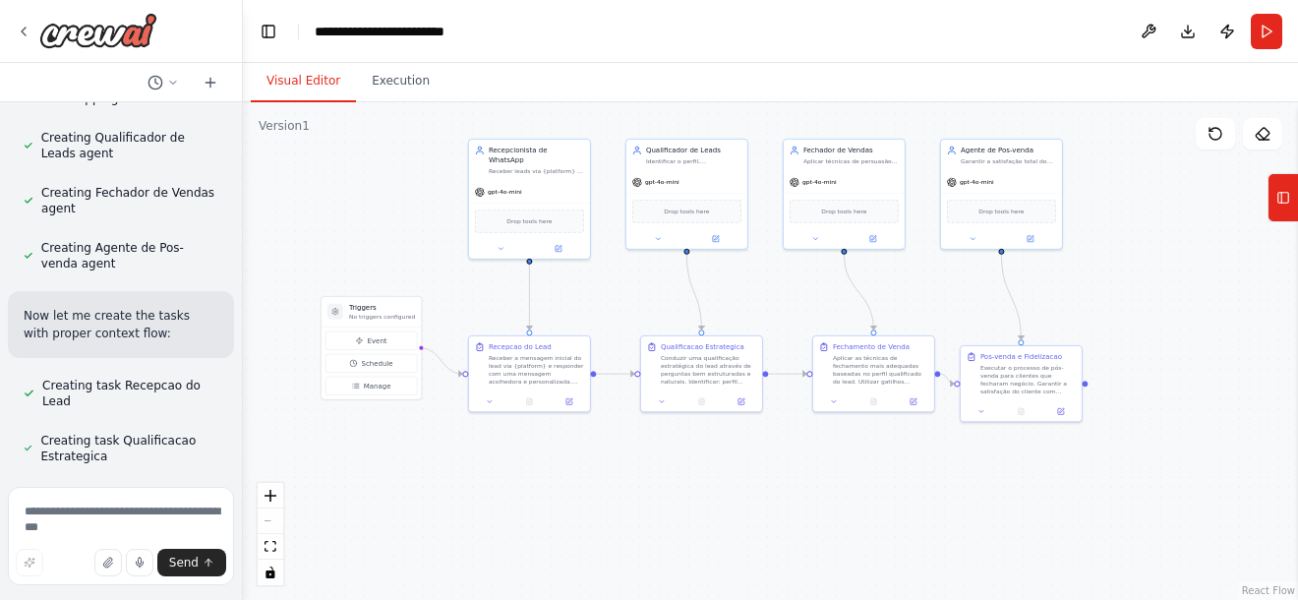
drag, startPoint x: 935, startPoint y: 337, endPoint x: 773, endPoint y: 530, distance: 251.9
click at [773, 530] on div ".deletable-edge-delete-btn { width: 20px; height: 20px; border: 0px solid #ffff…" at bounding box center [770, 350] width 1055 height 497
click at [545, 387] on div "Receber a mensagem inicial do lead via {platform} e responder com uma mensagem …" at bounding box center [540, 375] width 95 height 31
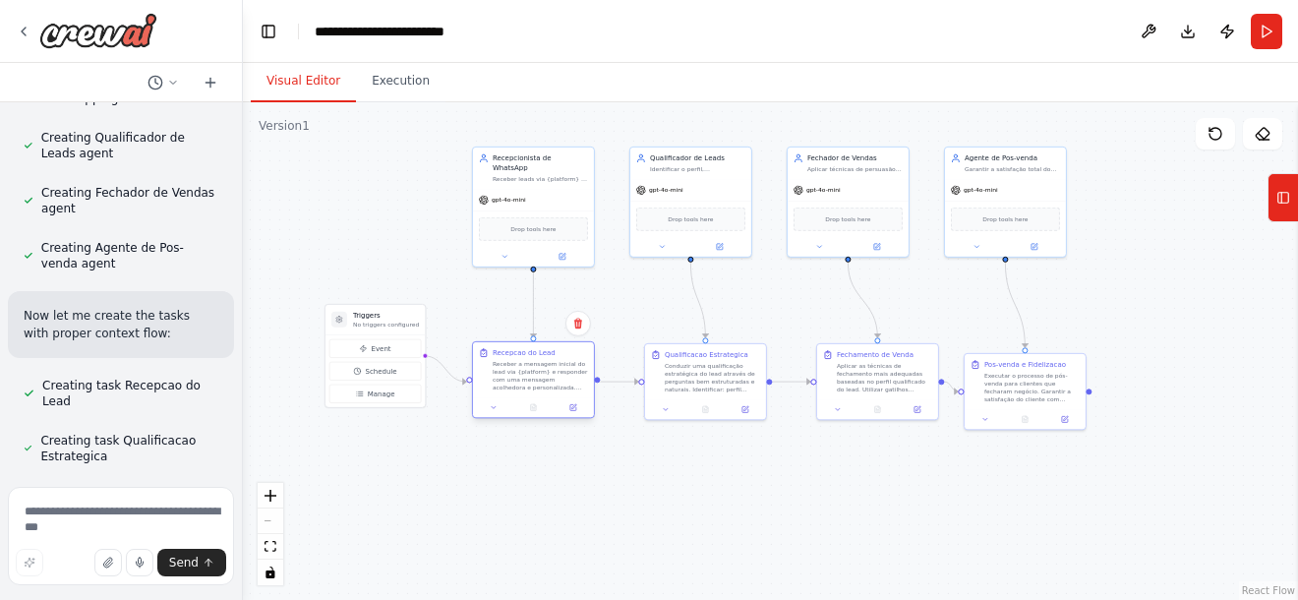
click at [554, 382] on div "Receber a mensagem inicial do lead via {platform} e responder com uma mensagem …" at bounding box center [540, 375] width 95 height 31
drag, startPoint x: 562, startPoint y: 397, endPoint x: 545, endPoint y: 387, distance: 20.2
click at [545, 387] on div "Receber a mensagem inicial do lead via {platform} e responder com uma mensagem …" at bounding box center [540, 375] width 95 height 31
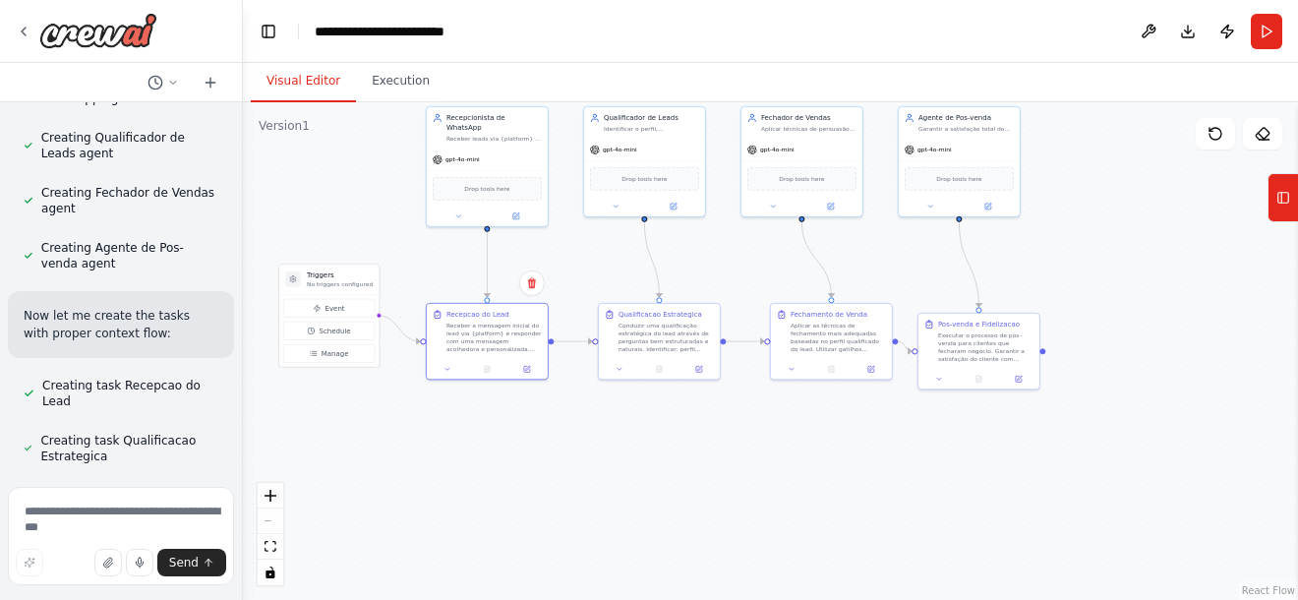
drag, startPoint x: 1204, startPoint y: 304, endPoint x: 1158, endPoint y: 263, distance: 61.3
click at [1158, 263] on div ".deletable-edge-delete-btn { width: 20px; height: 20px; border: 0px solid #ffff…" at bounding box center [770, 350] width 1055 height 497
click at [323, 340] on div "Event Schedule Manage" at bounding box center [328, 331] width 91 height 64
click at [354, 309] on button "Event" at bounding box center [328, 308] width 91 height 19
click at [349, 311] on button "Event" at bounding box center [328, 308] width 91 height 19
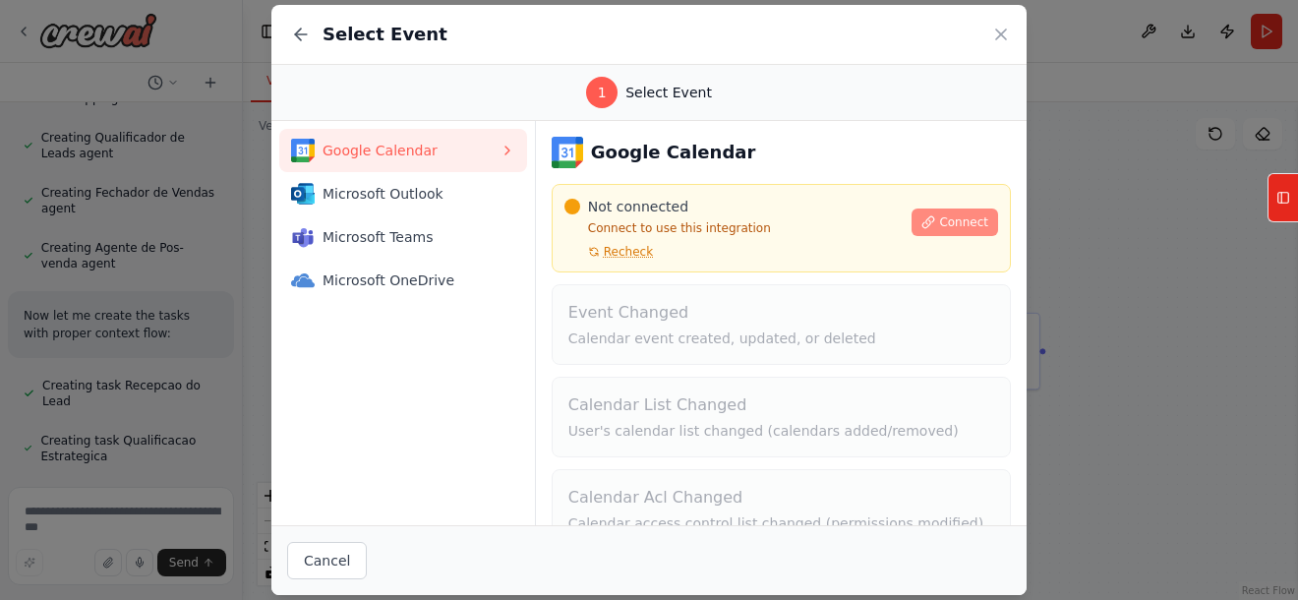
click at [939, 222] on span "Connect" at bounding box center [963, 222] width 49 height 16
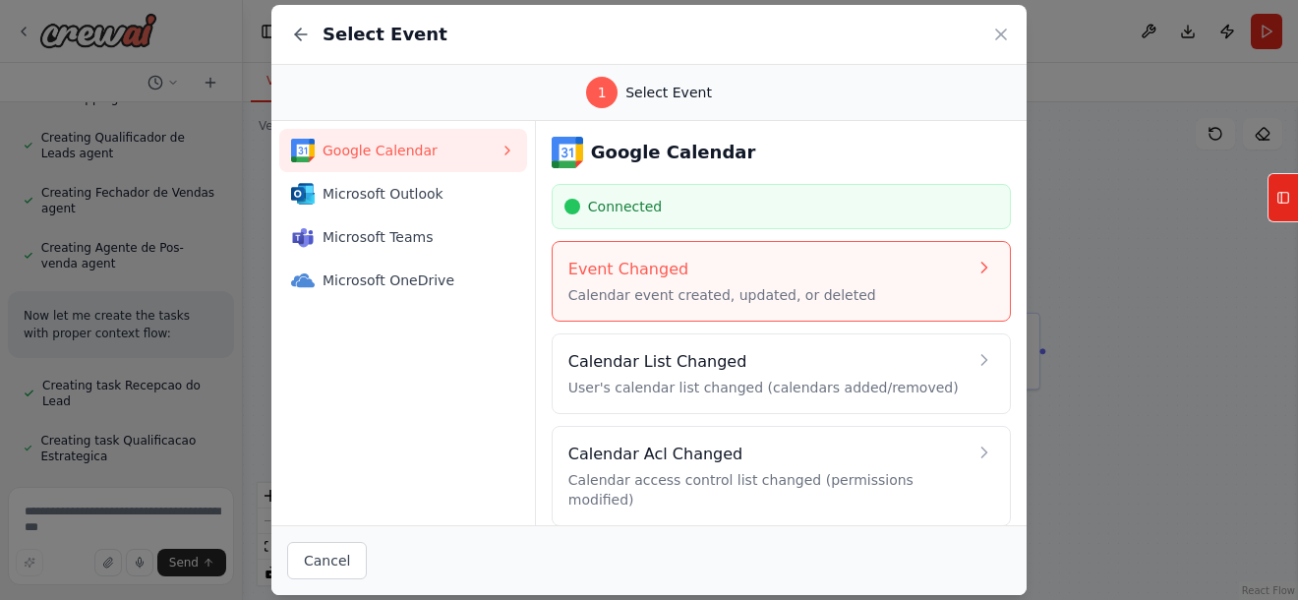
click at [731, 309] on button "Event Changed Calendar event created, updated, or deleted" at bounding box center [781, 281] width 459 height 81
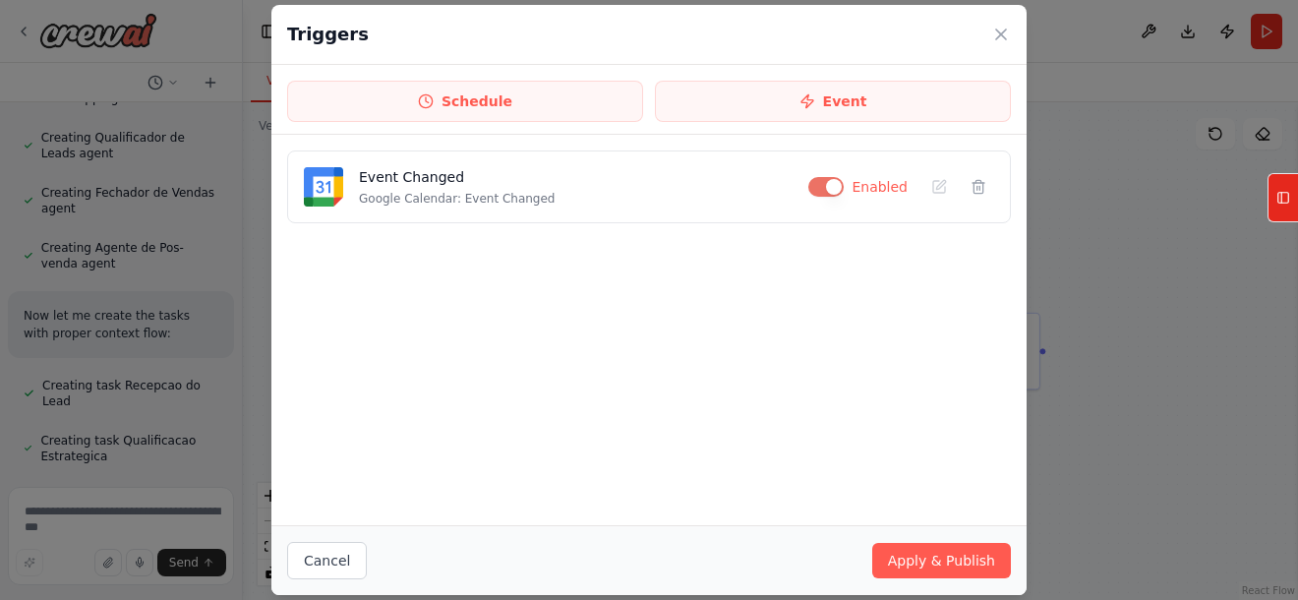
click at [1022, 23] on div "Triggers" at bounding box center [648, 35] width 755 height 60
click at [992, 35] on icon at bounding box center [1001, 35] width 20 height 20
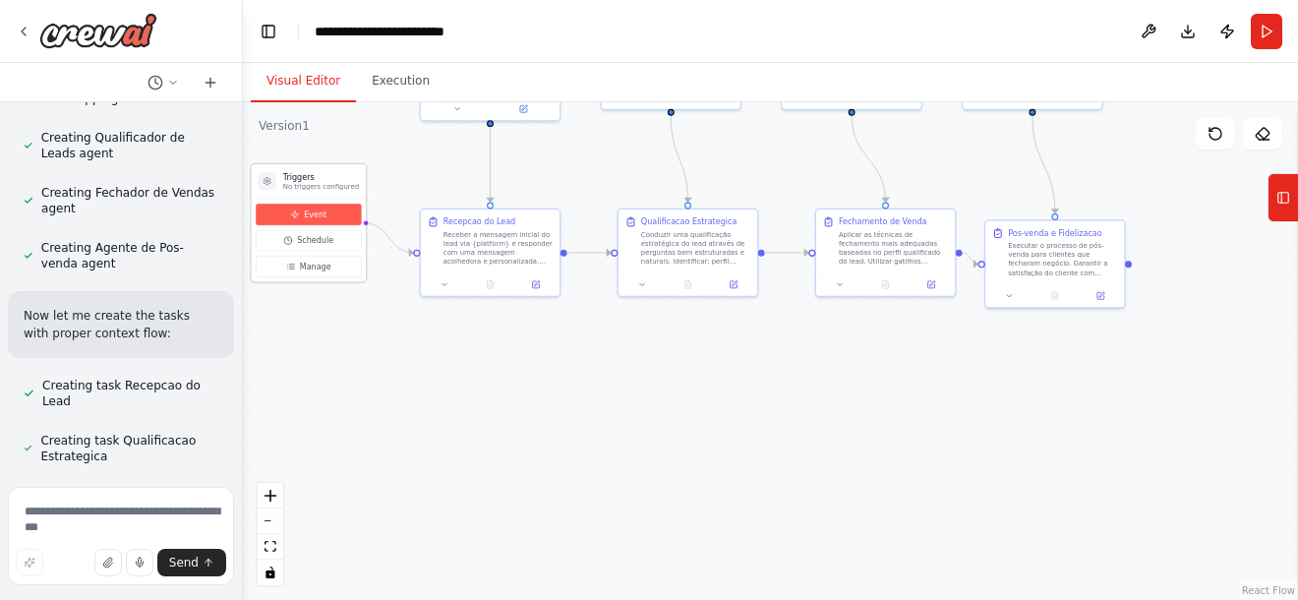
click at [335, 217] on button "Event" at bounding box center [308, 215] width 105 height 22
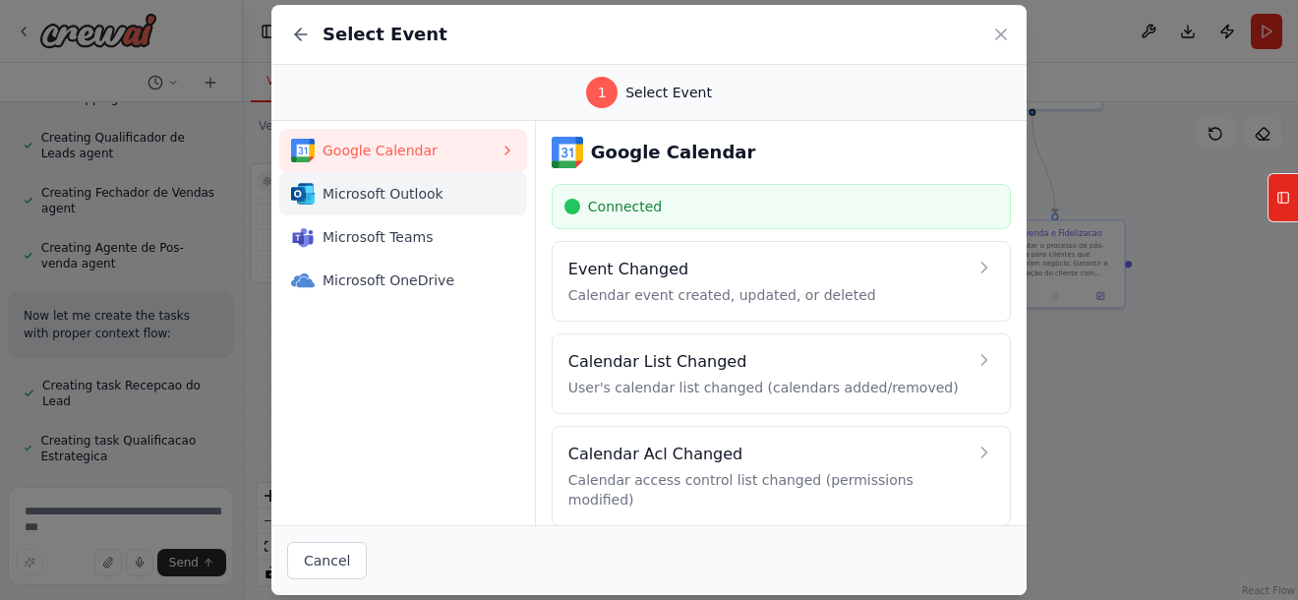
click at [417, 195] on span "Microsoft Outlook" at bounding box center [410, 194] width 177 height 20
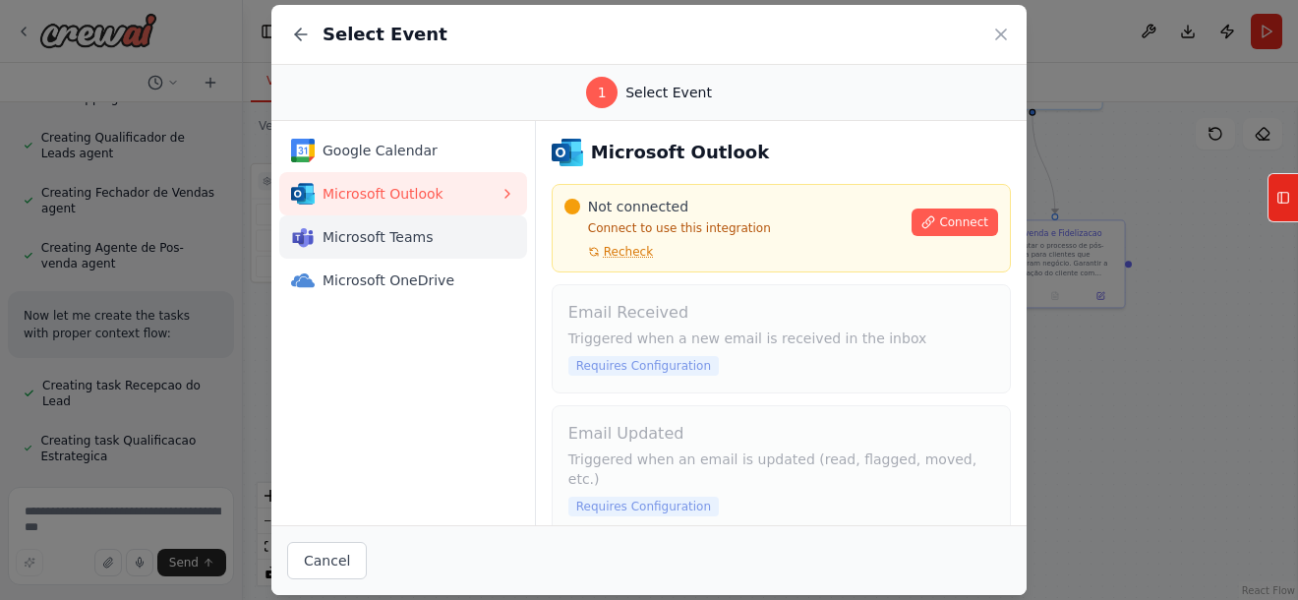
click at [412, 253] on button "Microsoft Teams" at bounding box center [403, 236] width 248 height 43
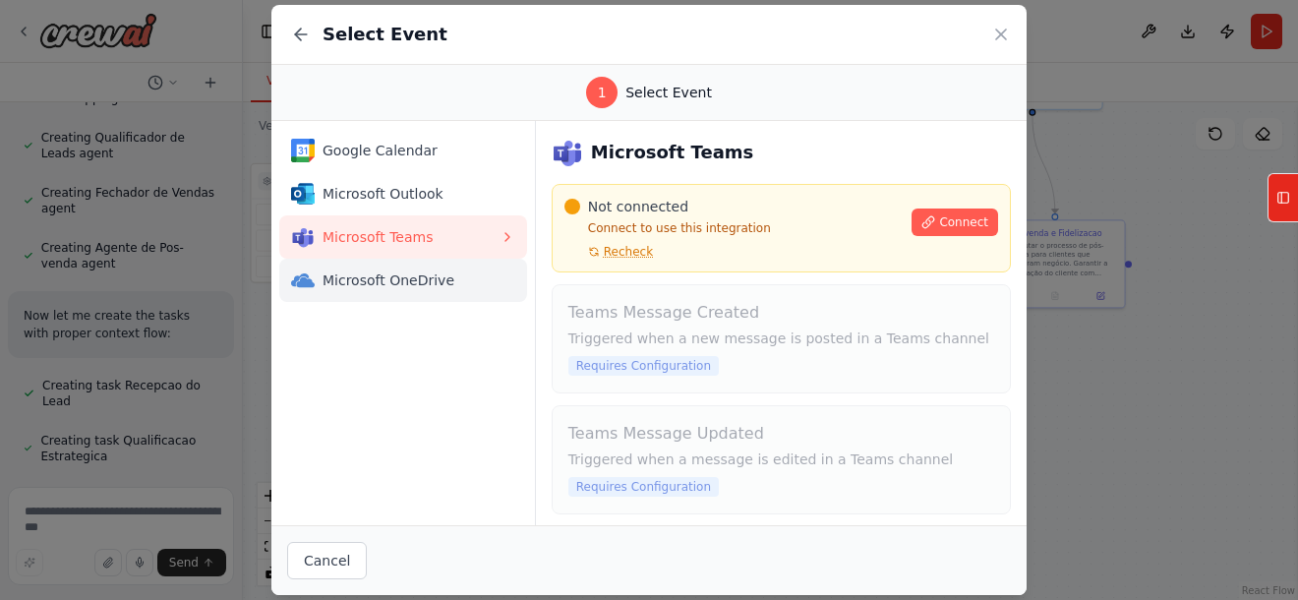
click at [399, 291] on div "Microsoft OneDrive" at bounding box center [395, 280] width 208 height 24
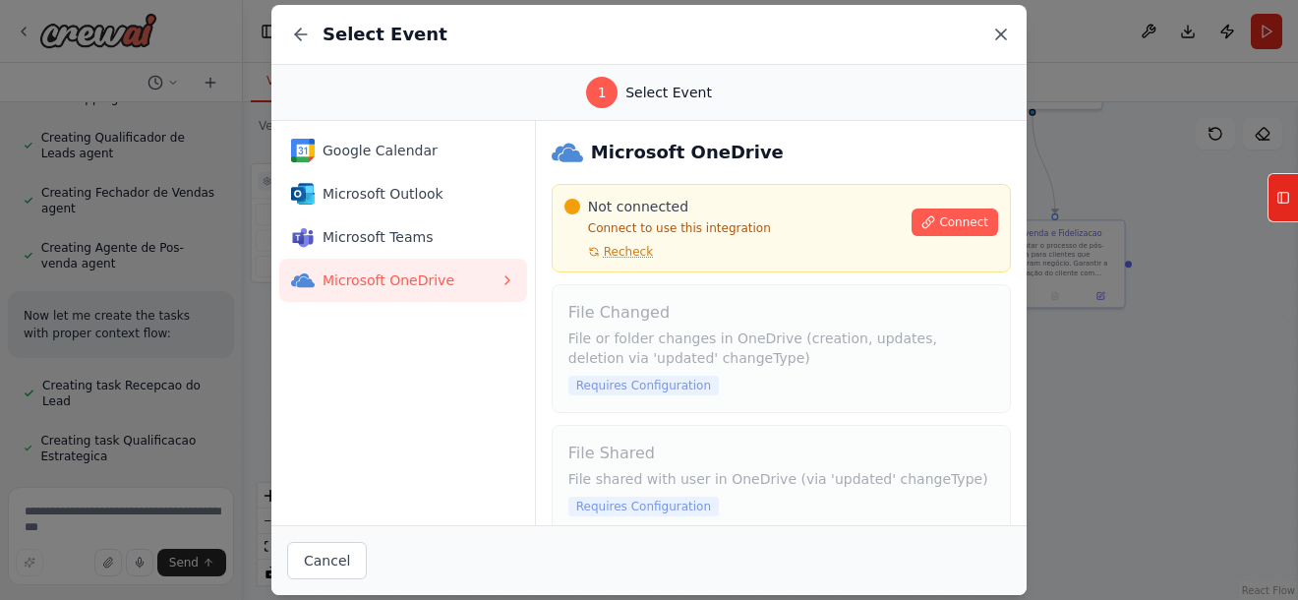
click at [1002, 29] on icon at bounding box center [1001, 35] width 20 height 20
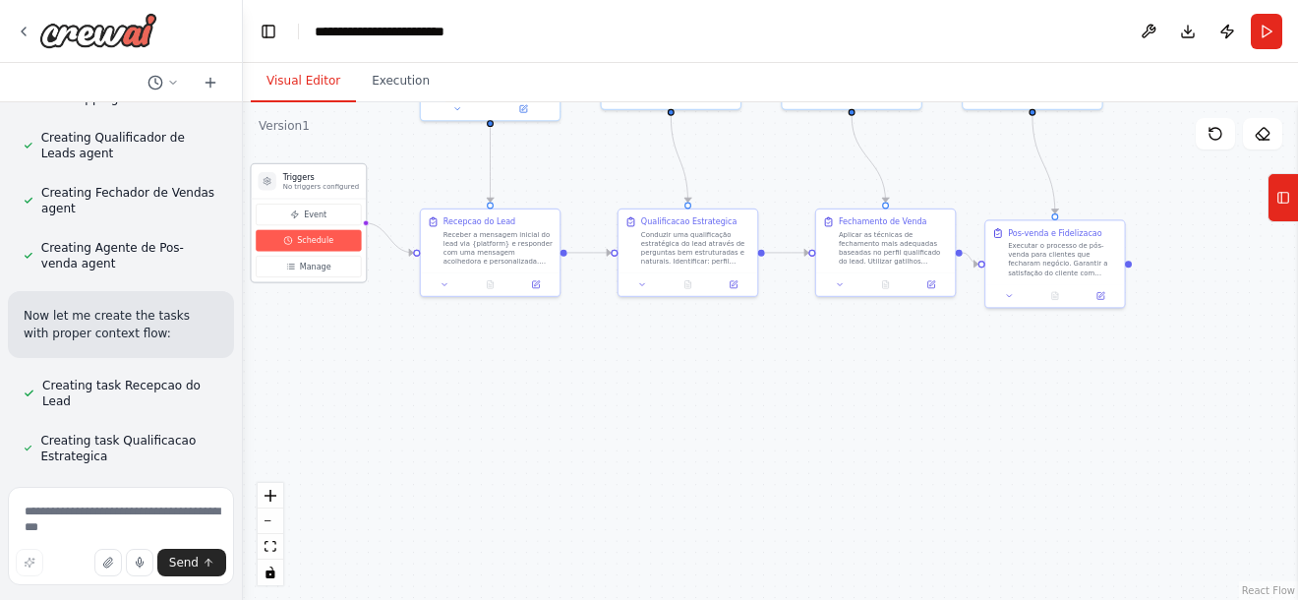
click at [312, 237] on span "Schedule" at bounding box center [315, 240] width 36 height 11
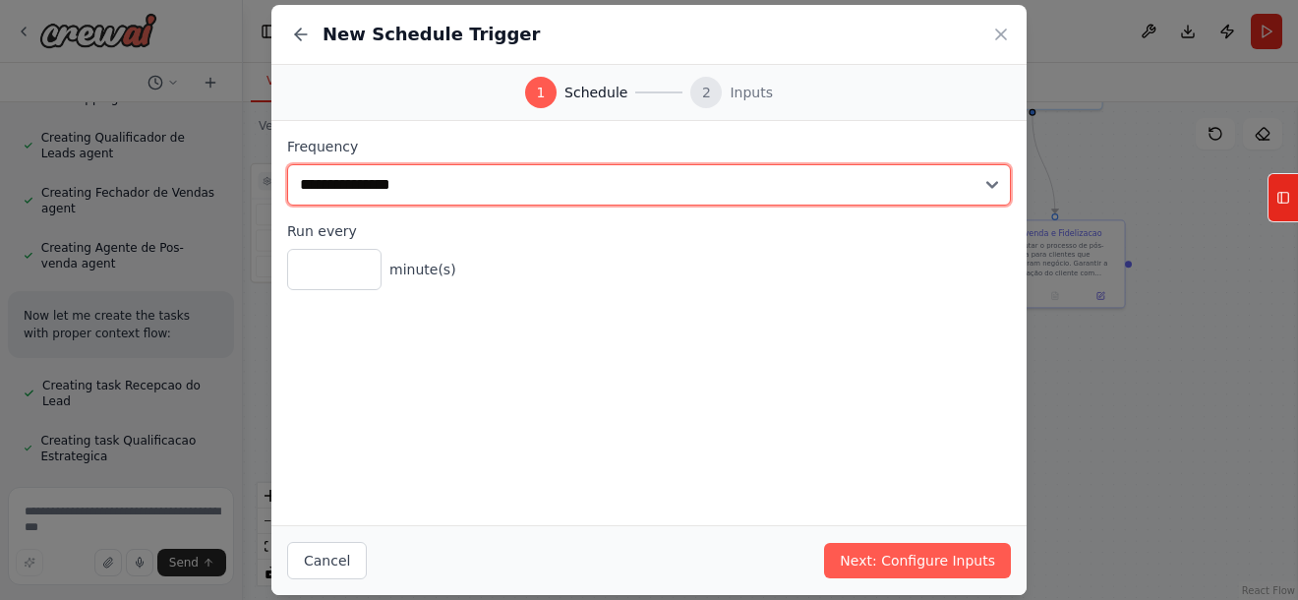
click at [453, 185] on select "**********" at bounding box center [649, 184] width 724 height 41
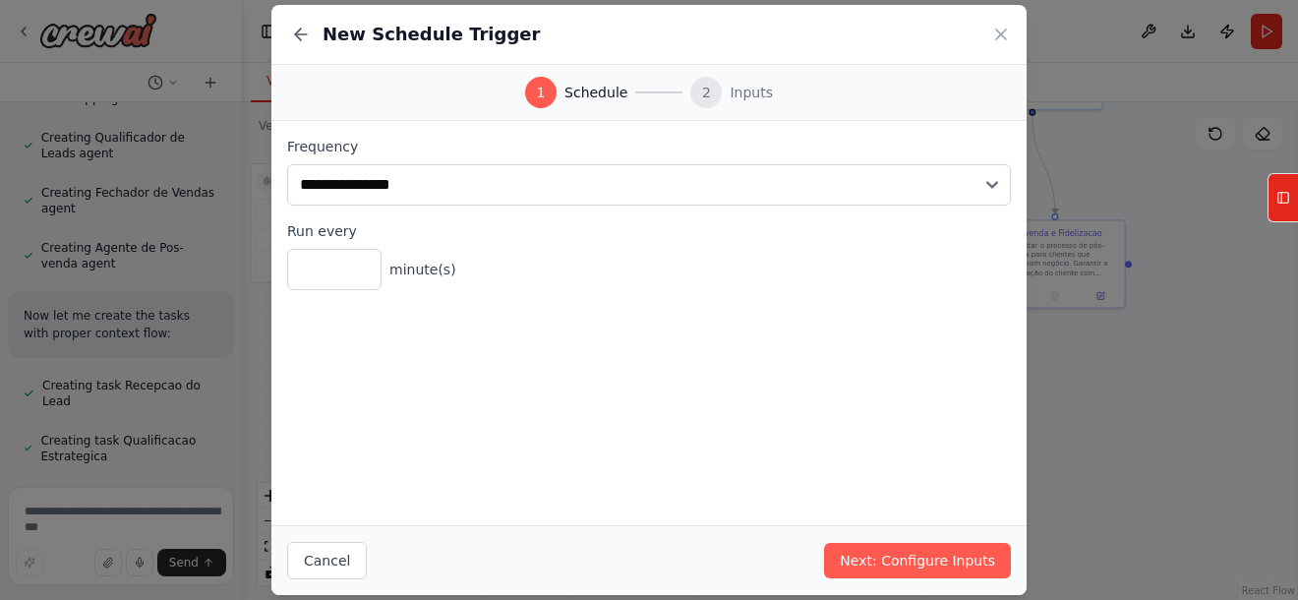
click at [997, 12] on div "New Schedule Trigger" at bounding box center [648, 35] width 755 height 60
click at [996, 34] on icon at bounding box center [1001, 35] width 20 height 20
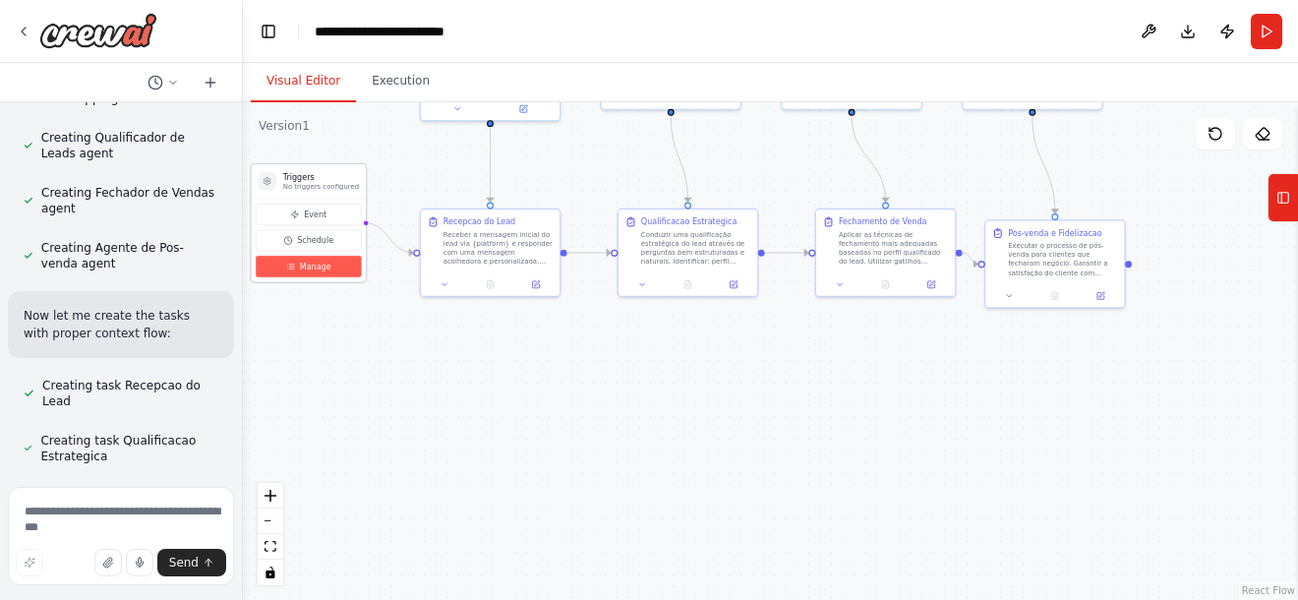
click at [340, 262] on button "Manage" at bounding box center [308, 267] width 105 height 22
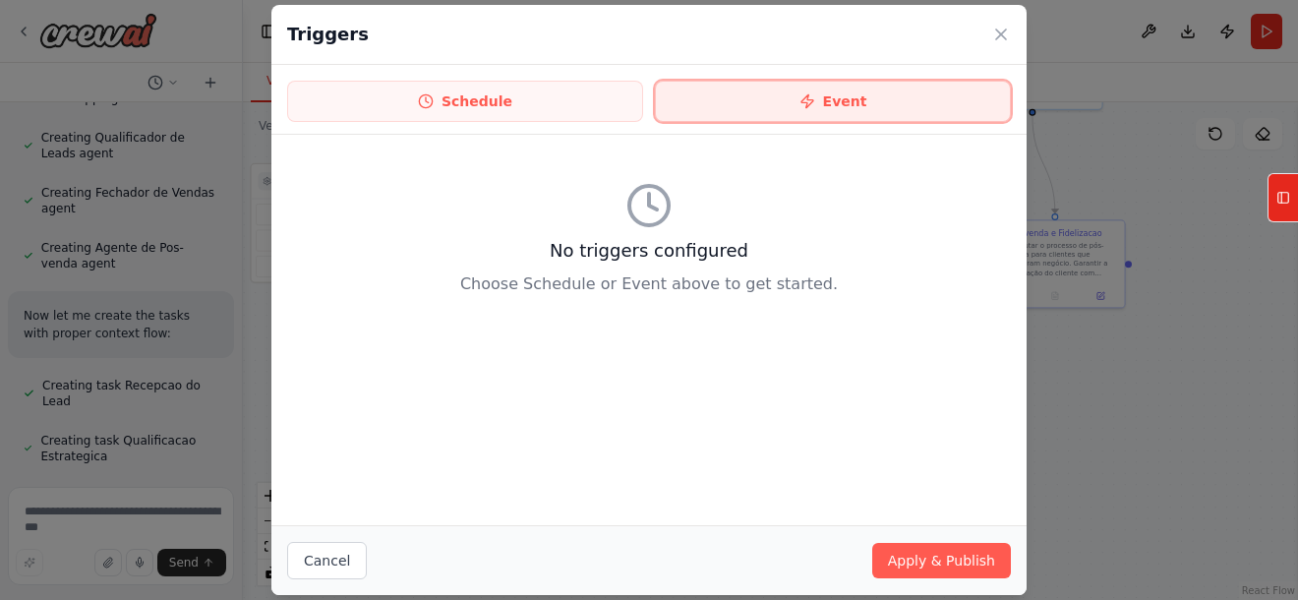
click at [845, 97] on button "Event" at bounding box center [833, 101] width 356 height 41
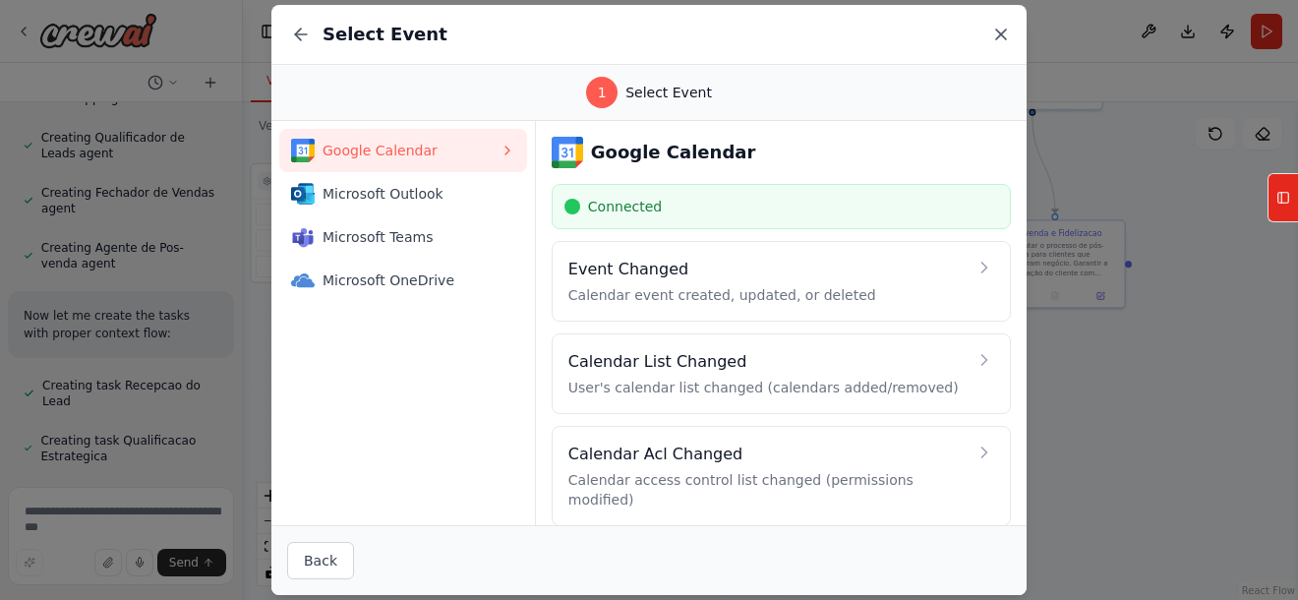
click at [1001, 33] on icon at bounding box center [1001, 34] width 10 height 10
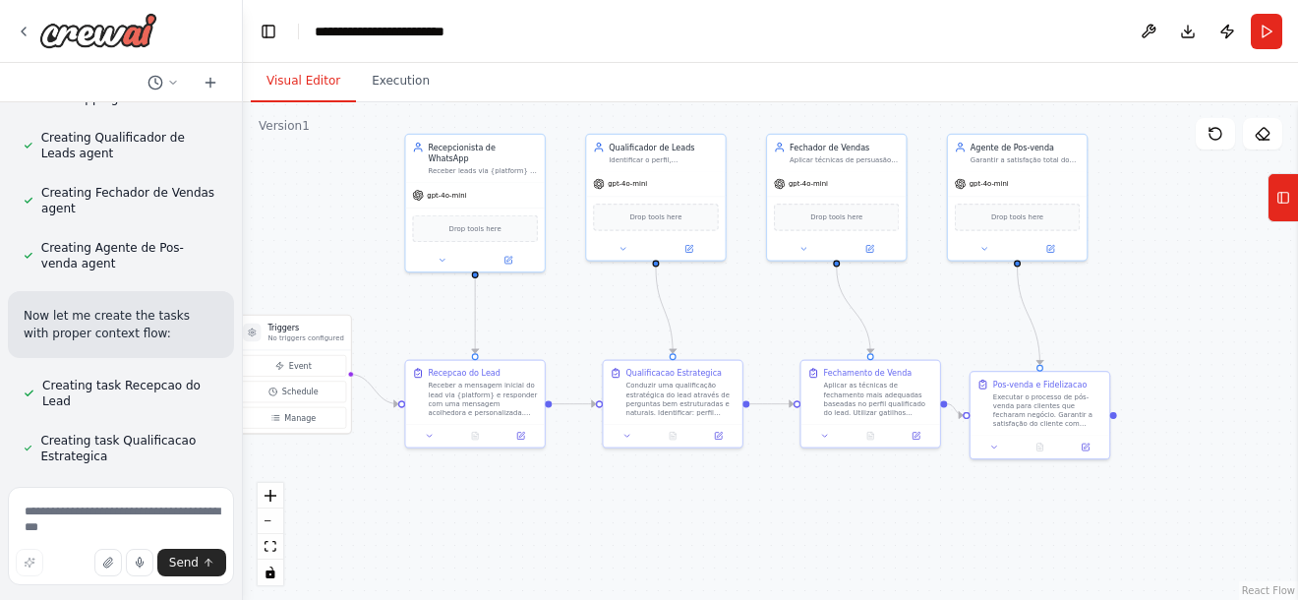
drag, startPoint x: 601, startPoint y: 183, endPoint x: 585, endPoint y: 315, distance: 132.7
click at [586, 333] on div ".deletable-edge-delete-btn { width: 20px; height: 20px; border: 0px solid #ffff…" at bounding box center [770, 350] width 1055 height 497
click at [491, 164] on div "Receber leads via {platform} e iniciar conversa com empatia e profissionalismo,…" at bounding box center [483, 168] width 109 height 9
click at [448, 261] on div "Recepcionista de WhatsApp Receber leads via {platform} e iniciar conversa com e…" at bounding box center [476, 203] width 142 height 139
click at [442, 257] on icon at bounding box center [442, 258] width 5 height 2
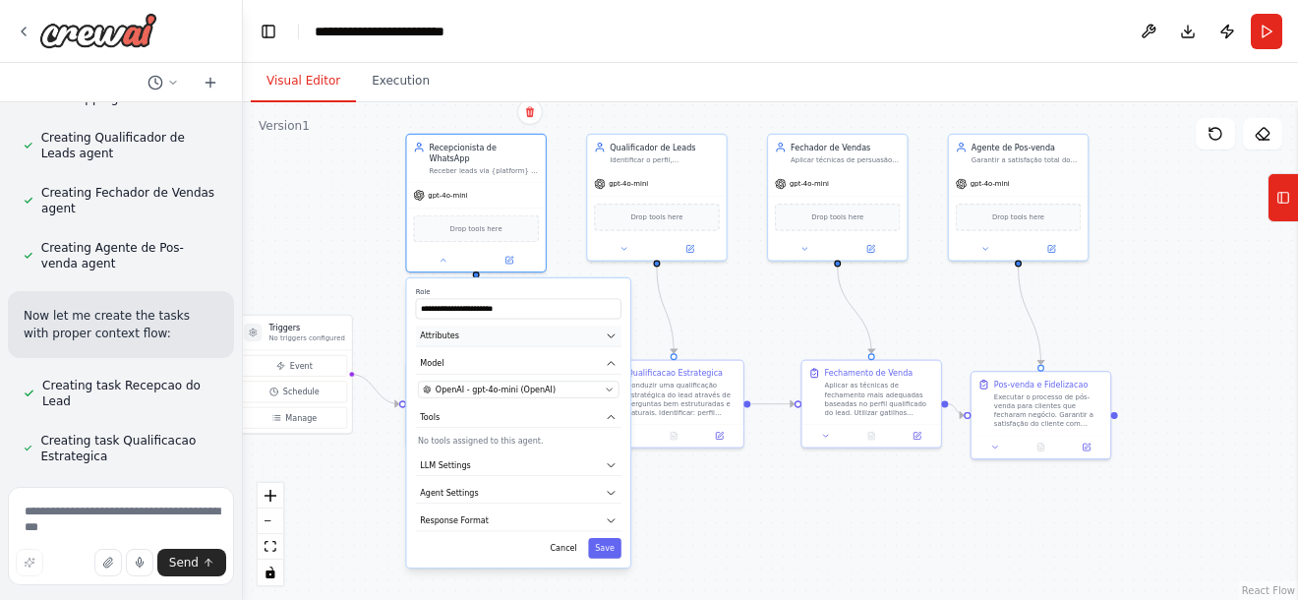
click at [600, 325] on button "Attributes" at bounding box center [518, 335] width 205 height 21
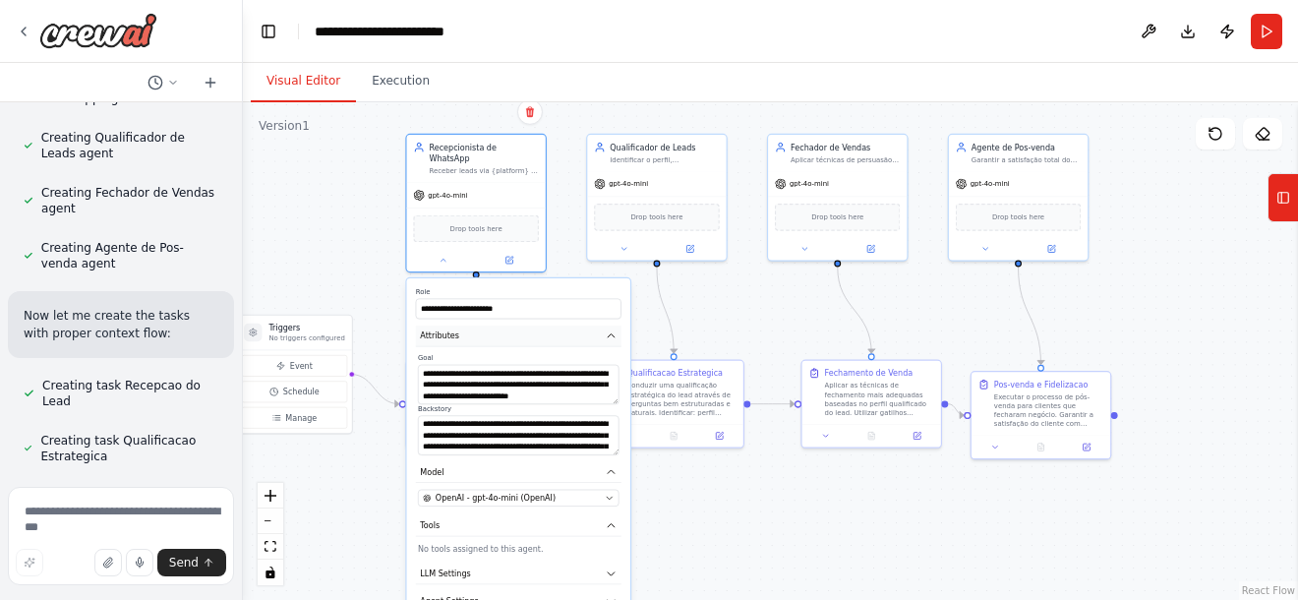
click at [600, 325] on button "Attributes" at bounding box center [518, 335] width 205 height 21
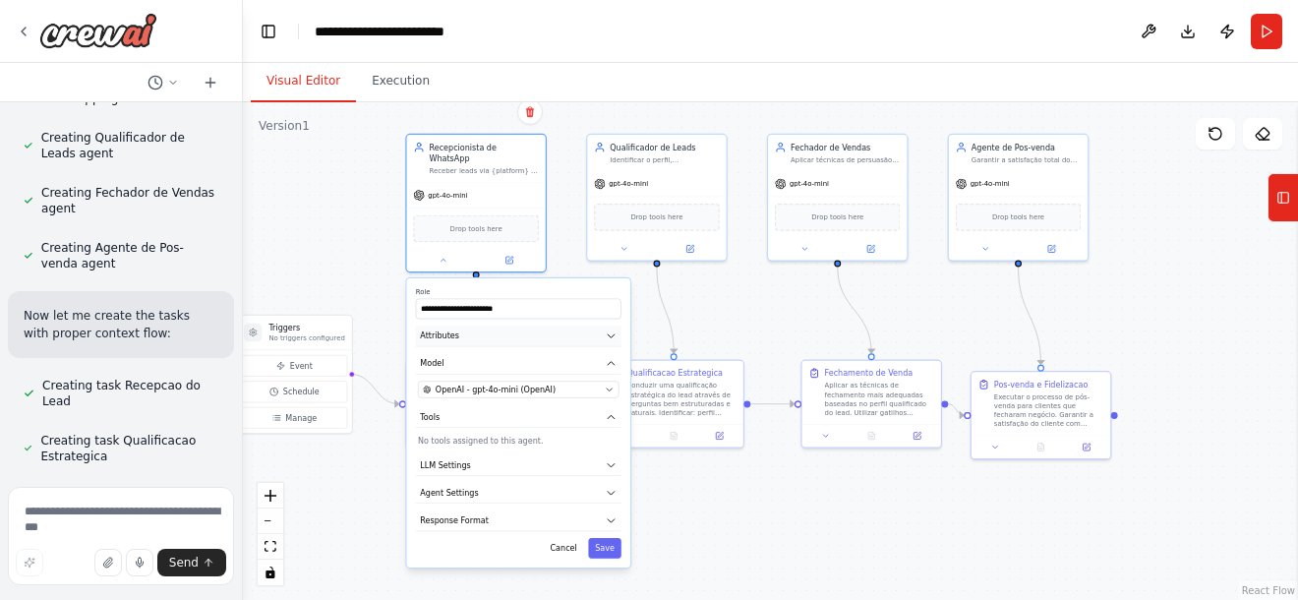
click at [613, 325] on button "Attributes" at bounding box center [518, 335] width 205 height 21
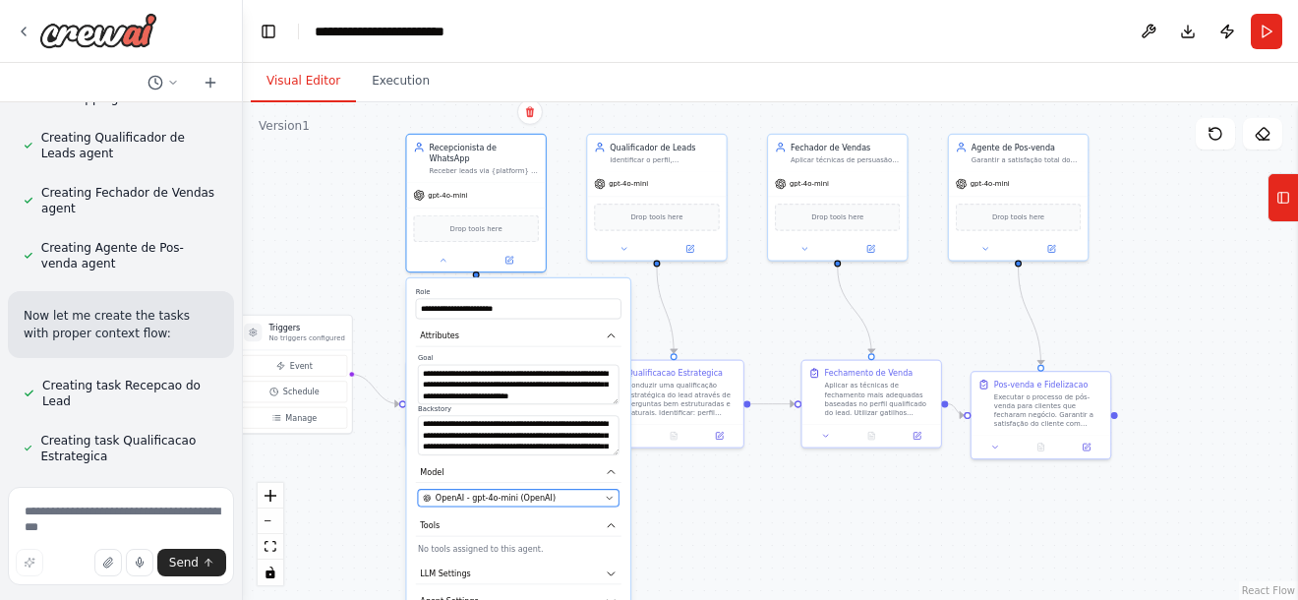
click at [573, 493] on div "OpenAI - gpt-4o-mini (OpenAI)" at bounding box center [511, 498] width 177 height 11
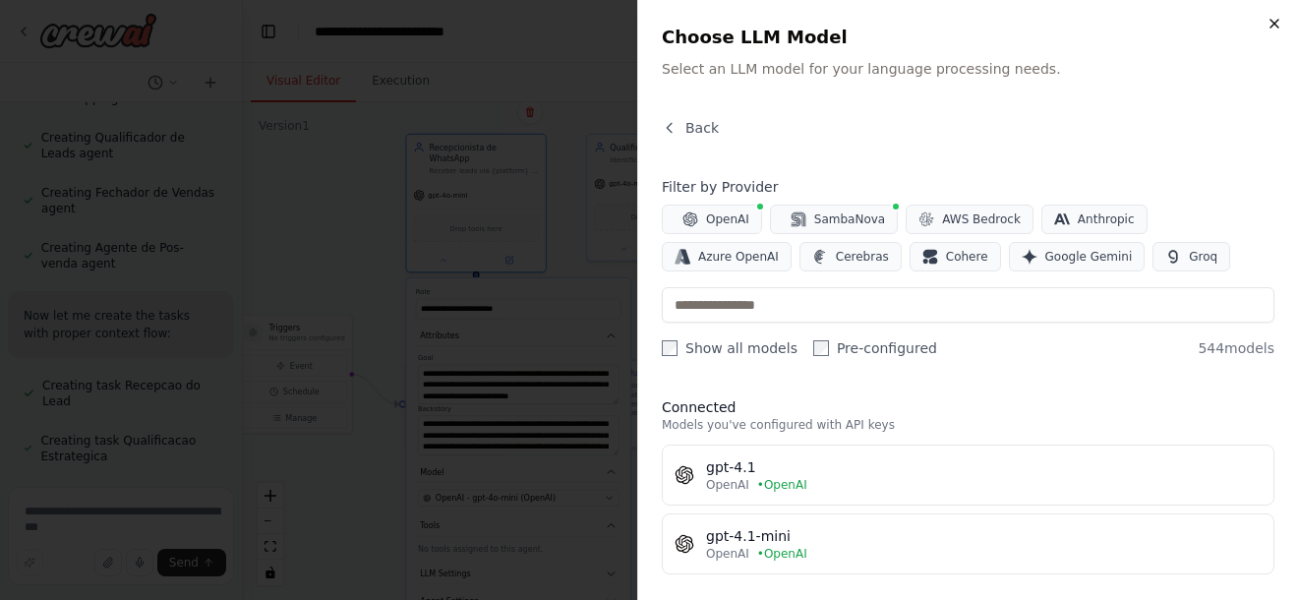
click at [1278, 26] on icon "button" at bounding box center [1274, 24] width 16 height 16
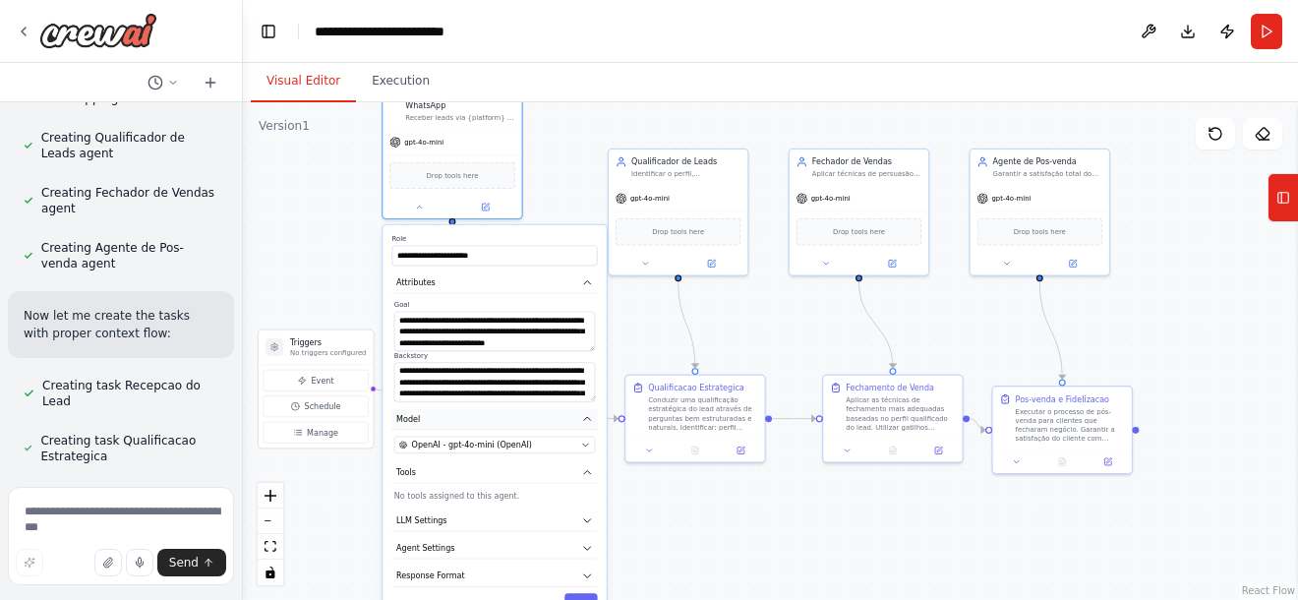
drag, startPoint x: 606, startPoint y: 464, endPoint x: 557, endPoint y: 406, distance: 75.4
click at [557, 409] on button "Model" at bounding box center [494, 419] width 205 height 21
click at [491, 538] on button "Agent Settings" at bounding box center [494, 548] width 205 height 21
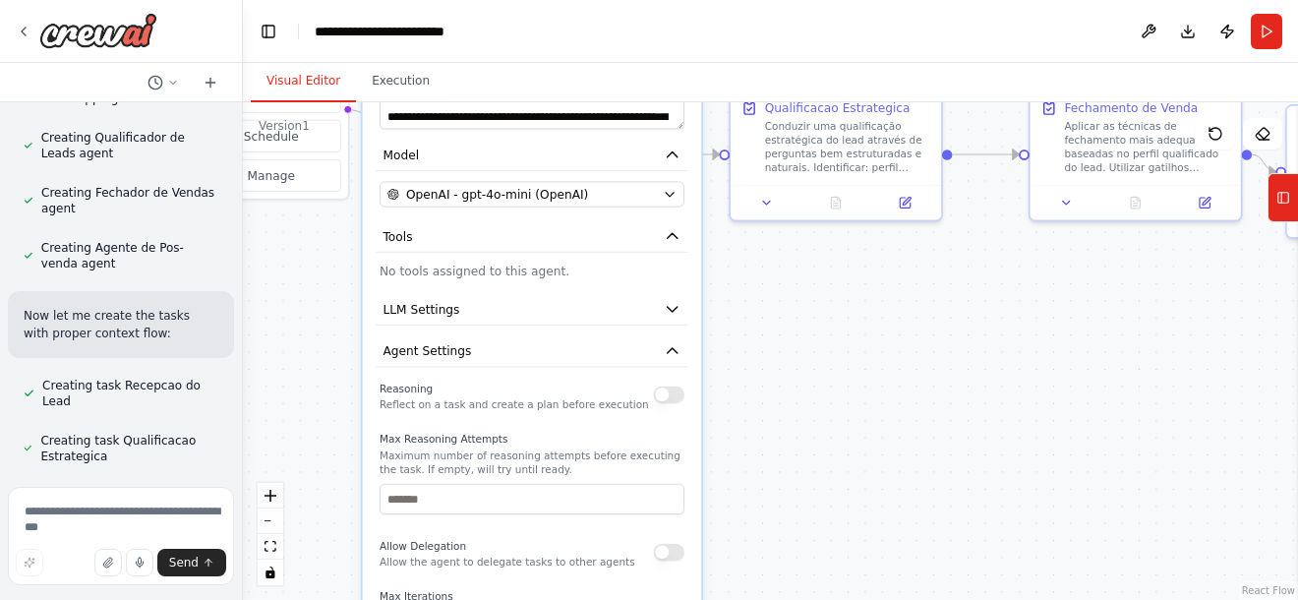
drag, startPoint x: 738, startPoint y: 500, endPoint x: 779, endPoint y: 296, distance: 208.4
click at [779, 296] on div ".deletable-edge-delete-btn { width: 20px; height: 20px; border: 0px solid #ffff…" at bounding box center [770, 350] width 1055 height 497
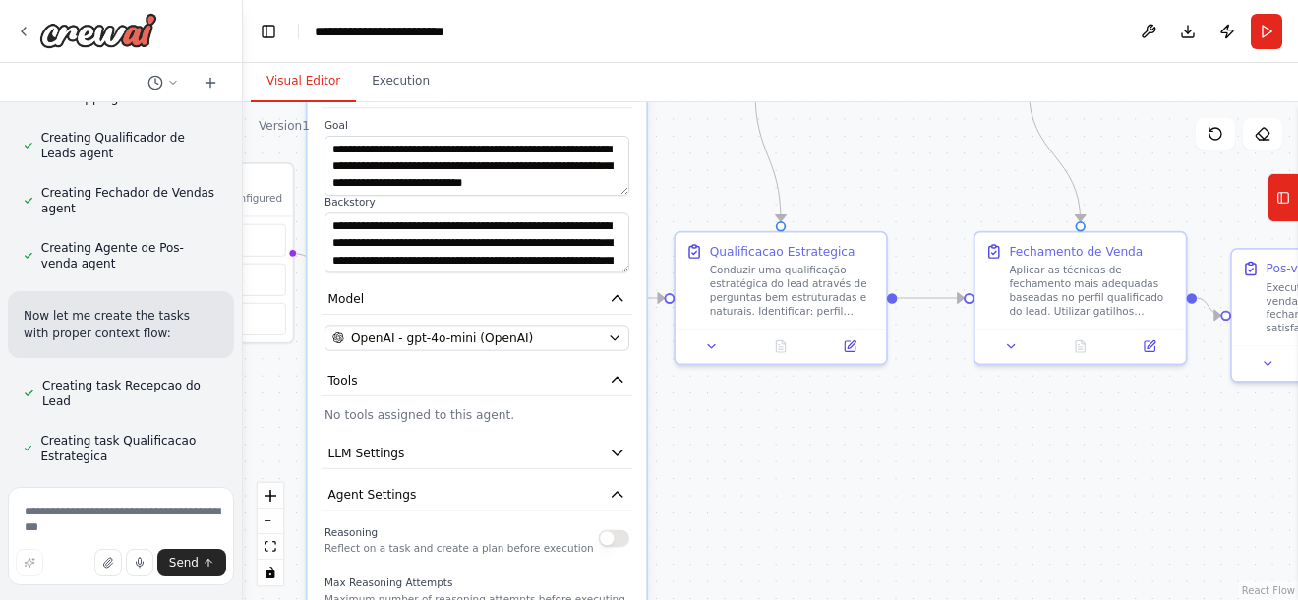
drag, startPoint x: 791, startPoint y: 466, endPoint x: 765, endPoint y: 622, distance: 158.6
click at [765, 599] on html "from crewai import Crew, Agent, Task from langchain.llms import Ollama llm = Ol…" at bounding box center [649, 300] width 1298 height 600
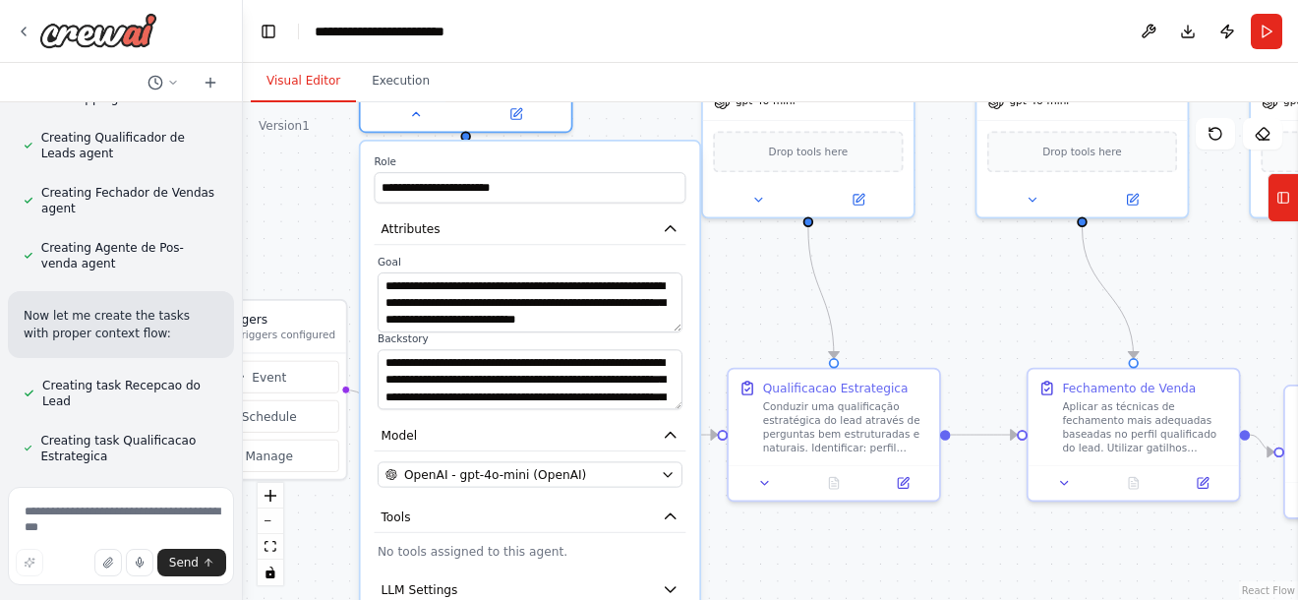
drag, startPoint x: 740, startPoint y: 471, endPoint x: 765, endPoint y: 604, distance: 135.0
click at [765, 599] on html "from crewai import Crew, Agent, Task from langchain.llms import Ollama llm = Ol…" at bounding box center [649, 300] width 1298 height 600
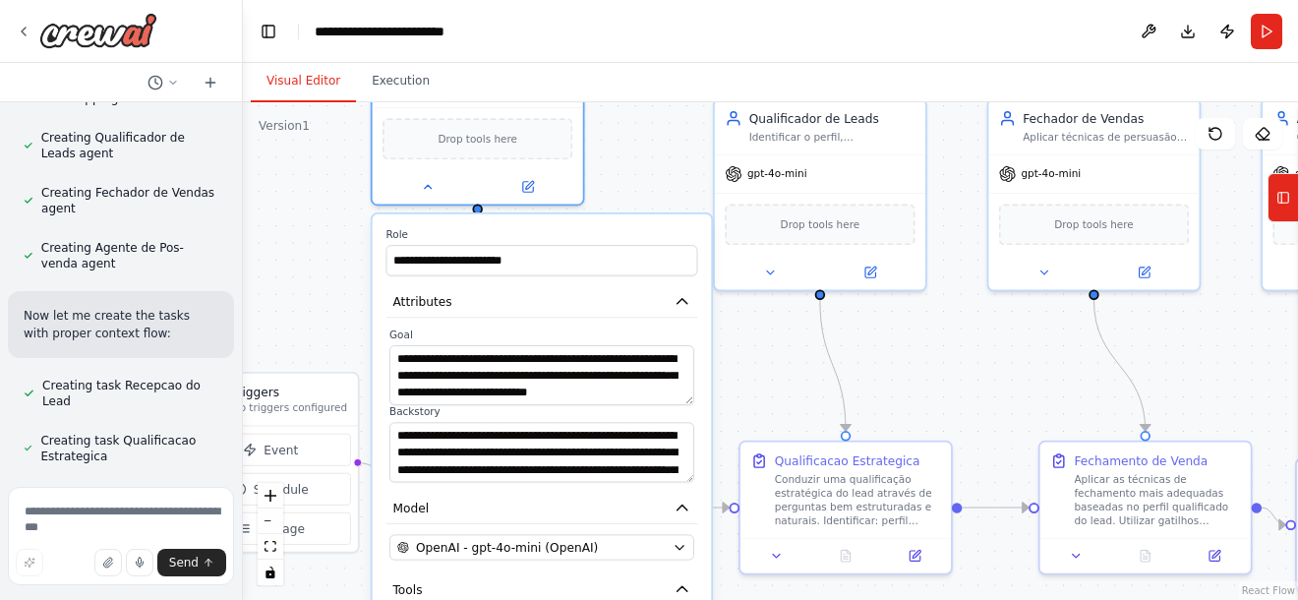
drag, startPoint x: 717, startPoint y: 339, endPoint x: 730, endPoint y: 401, distance: 63.2
click at [730, 400] on div ".deletable-edge-delete-btn { width: 20px; height: 20px; border: 0px solid #ffff…" at bounding box center [770, 350] width 1055 height 497
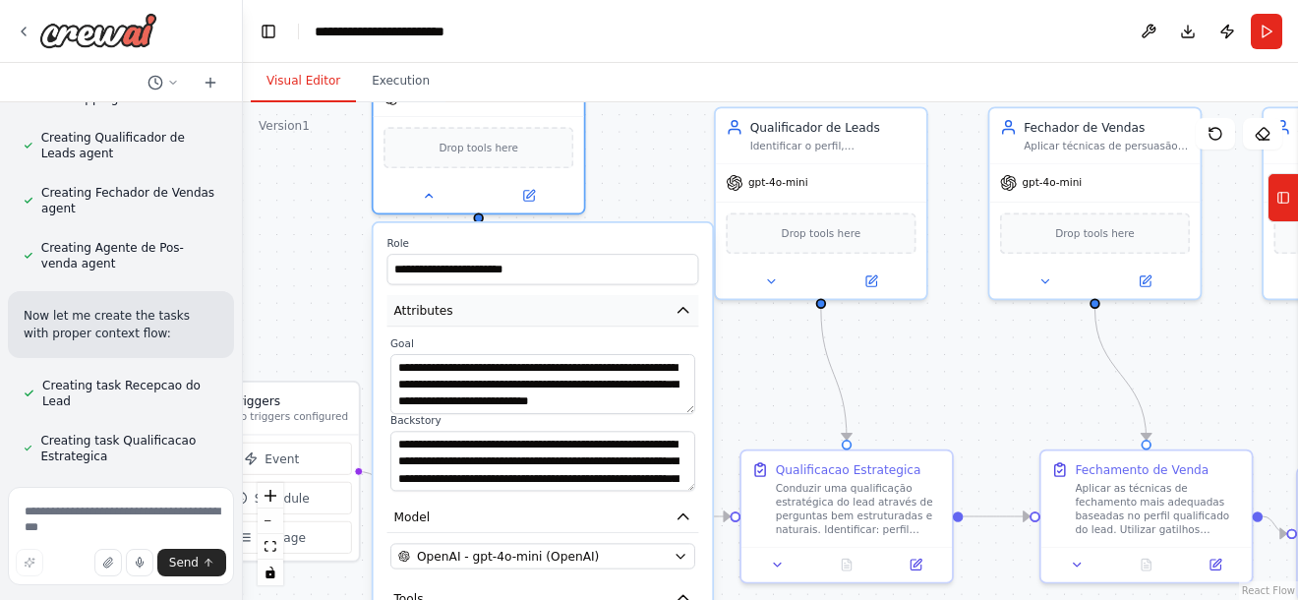
click at [682, 302] on icon "button" at bounding box center [682, 310] width 17 height 17
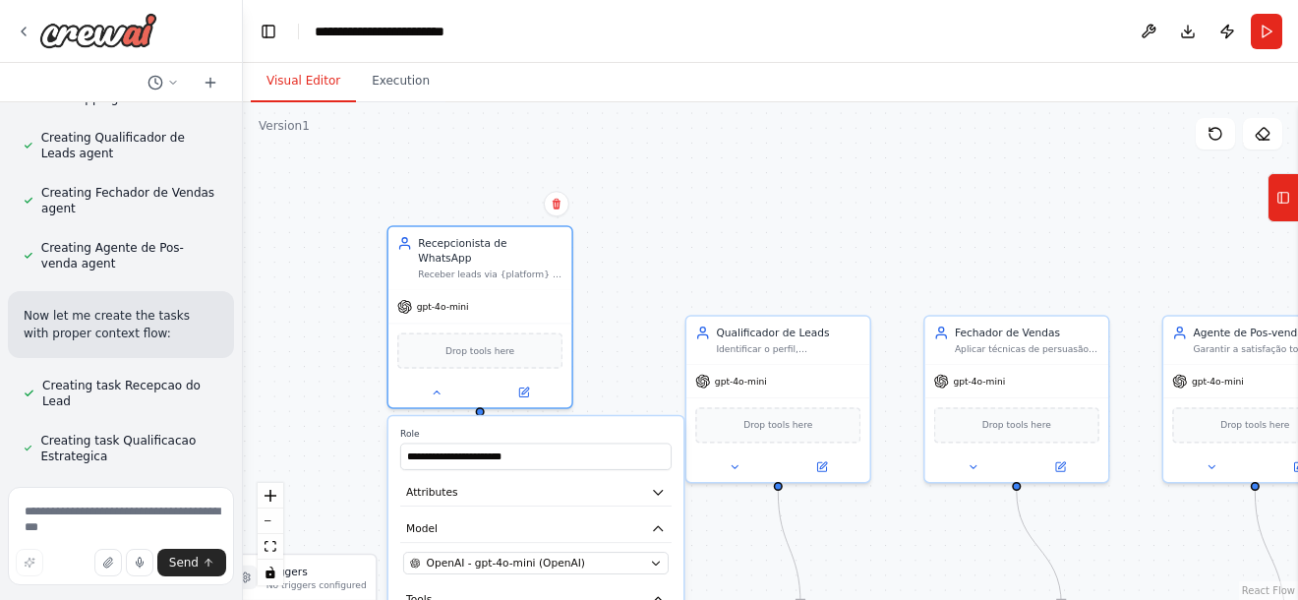
drag, startPoint x: 343, startPoint y: 239, endPoint x: 333, endPoint y: 388, distance: 149.8
click at [333, 390] on div ".deletable-edge-delete-btn { width: 20px; height: 20px; border: 0px solid #ffff…" at bounding box center [770, 350] width 1055 height 497
click at [438, 383] on div at bounding box center [479, 388] width 183 height 29
click at [444, 387] on div at bounding box center [479, 388] width 183 height 29
click at [444, 374] on div at bounding box center [479, 388] width 183 height 29
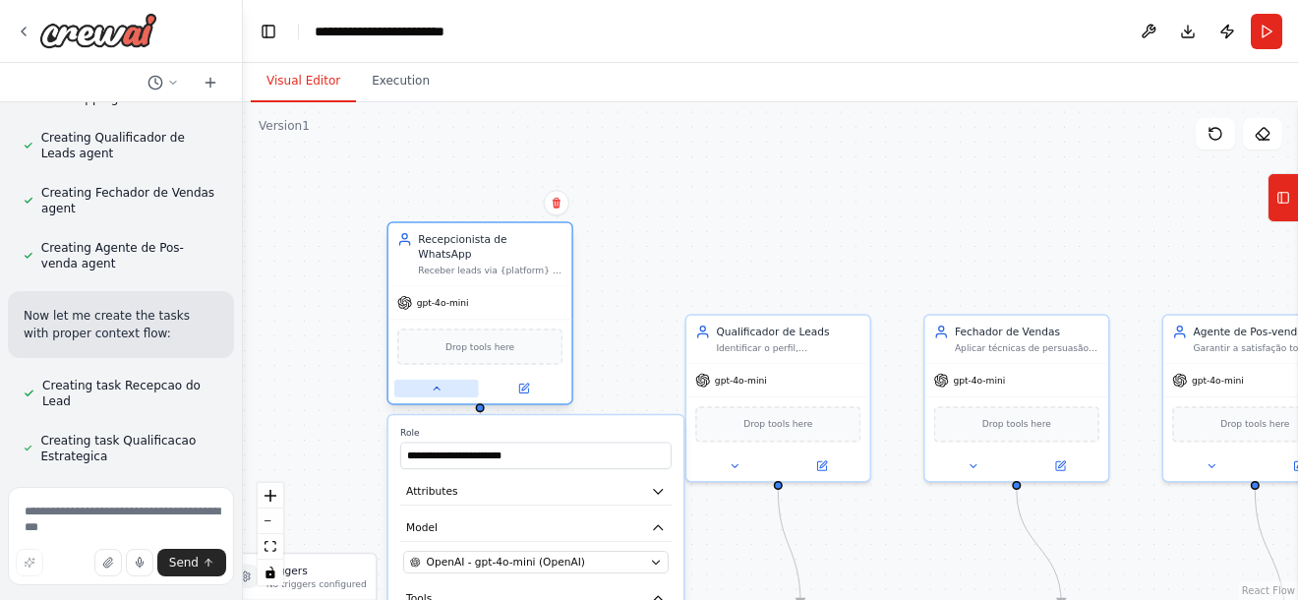
click at [438, 382] on icon at bounding box center [437, 388] width 12 height 12
click at [441, 382] on icon at bounding box center [437, 388] width 12 height 12
click at [531, 380] on button at bounding box center [524, 389] width 85 height 18
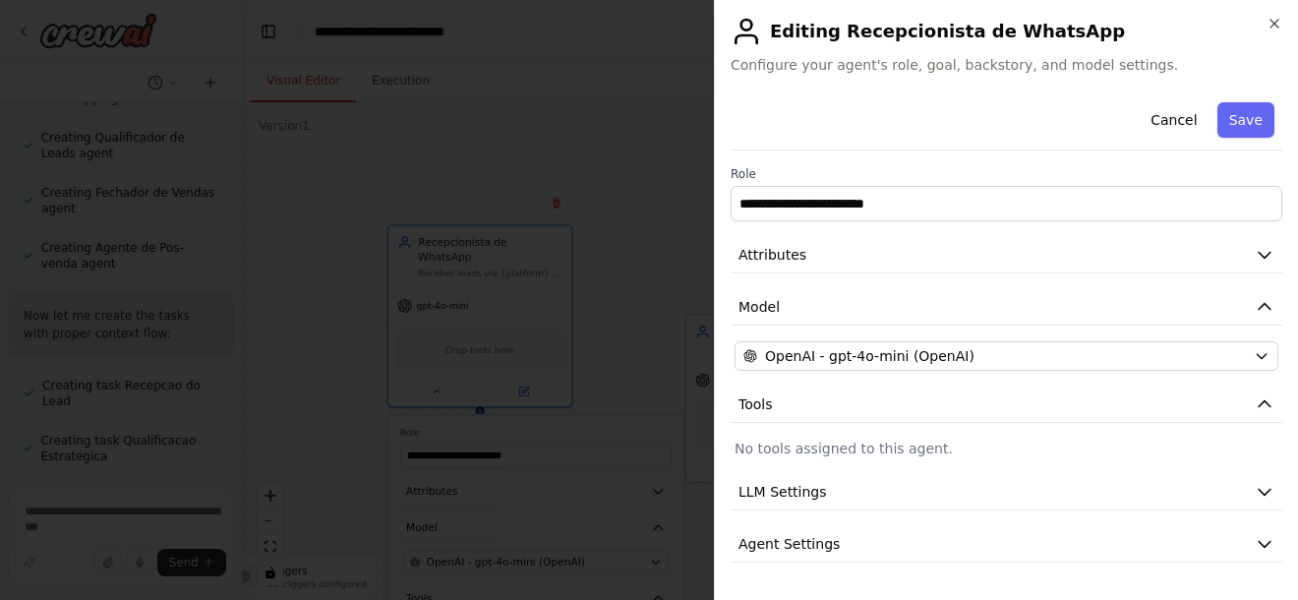
scroll to position [46, 0]
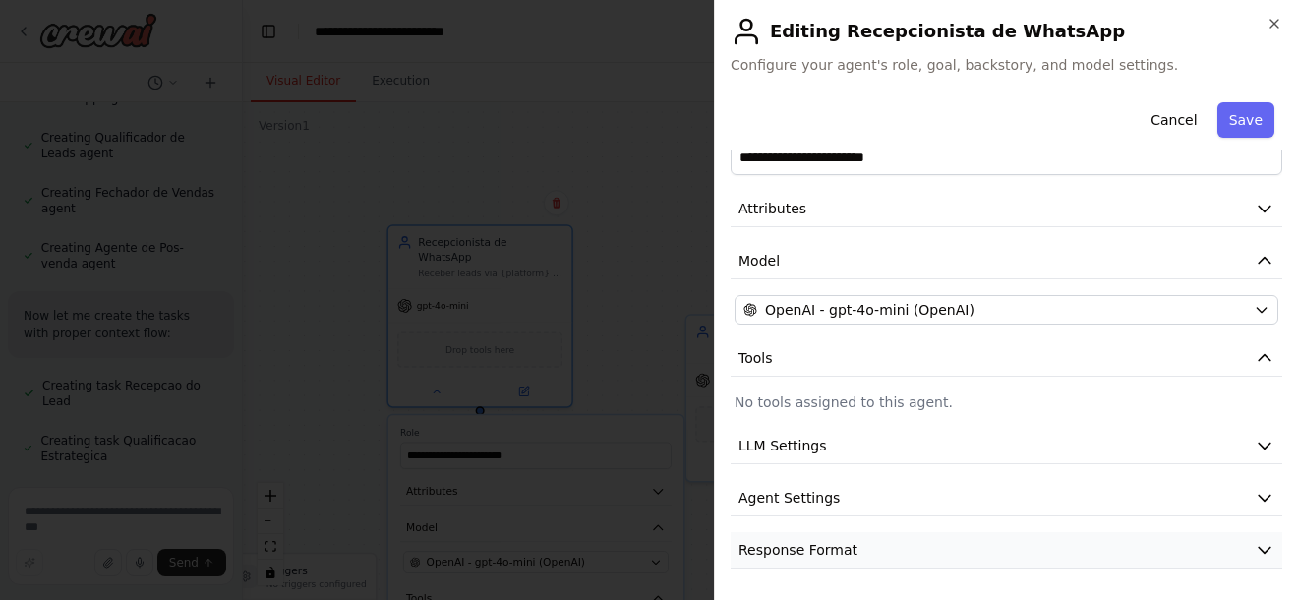
click at [824, 540] on span "Response Format" at bounding box center [797, 550] width 119 height 20
click at [871, 546] on button "Response Format" at bounding box center [1006, 550] width 552 height 36
click at [1024, 530] on div "**********" at bounding box center [1006, 308] width 552 height 520
click at [1015, 546] on button "Response Format" at bounding box center [1006, 550] width 552 height 36
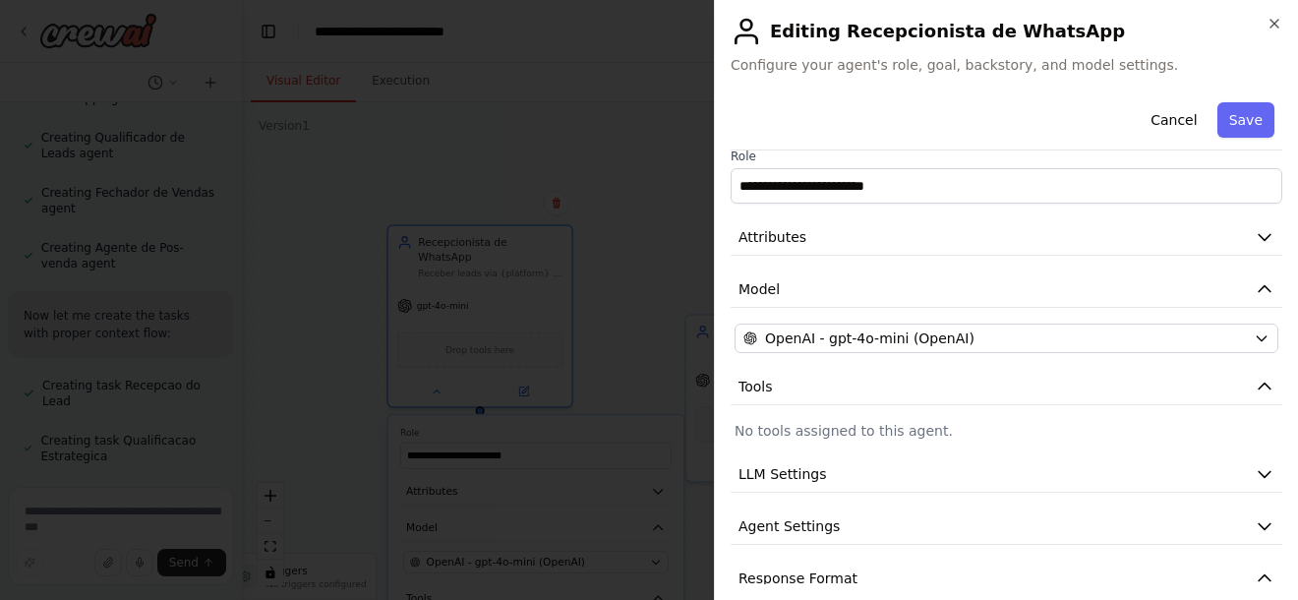
scroll to position [0, 0]
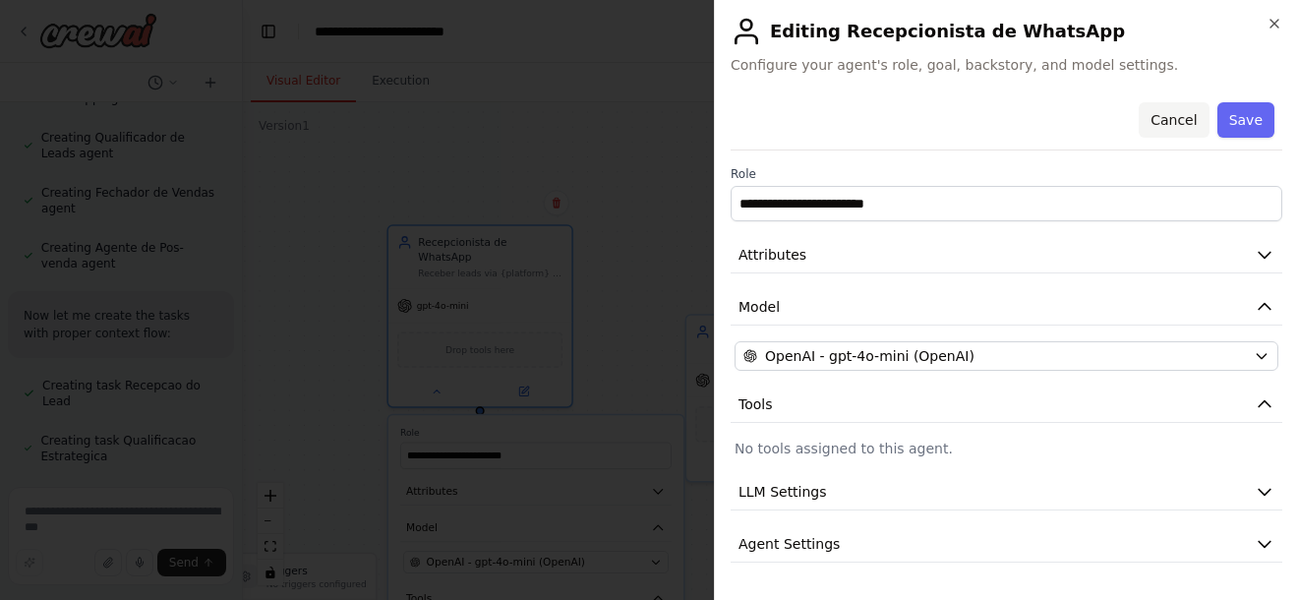
click at [1162, 114] on button "Cancel" at bounding box center [1174, 119] width 70 height 35
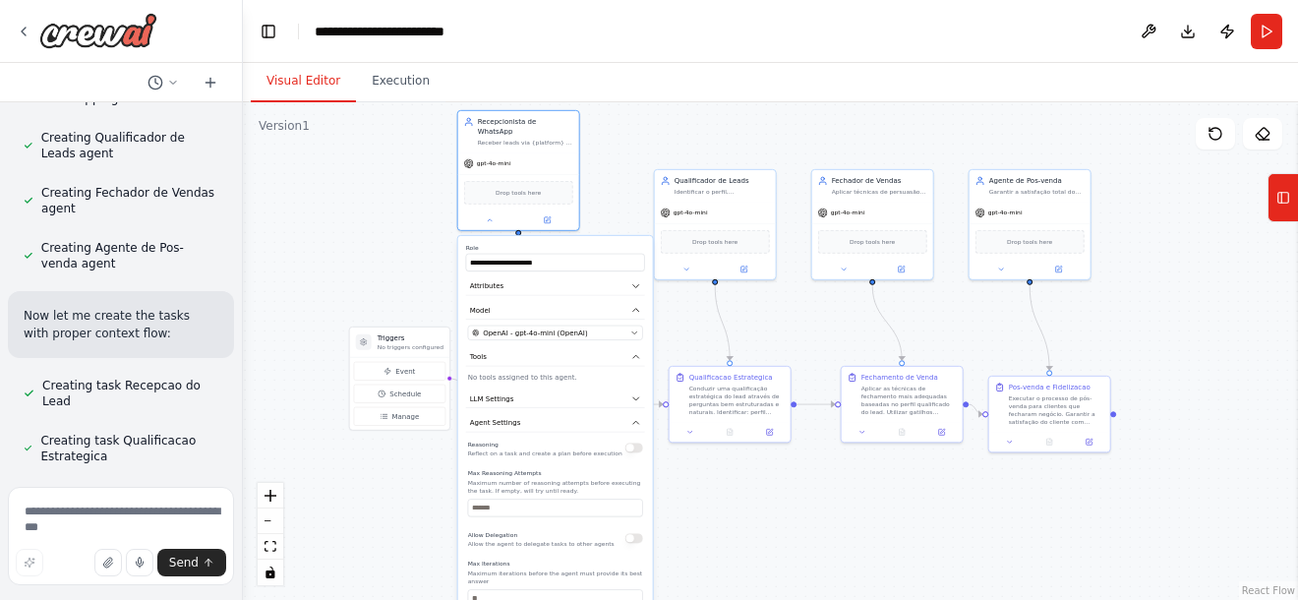
drag, startPoint x: 688, startPoint y: 297, endPoint x: 666, endPoint y: 139, distance: 159.9
click at [666, 139] on div ".deletable-edge-delete-btn { width: 20px; height: 20px; border: 0px solid #ffff…" at bounding box center [770, 350] width 1055 height 497
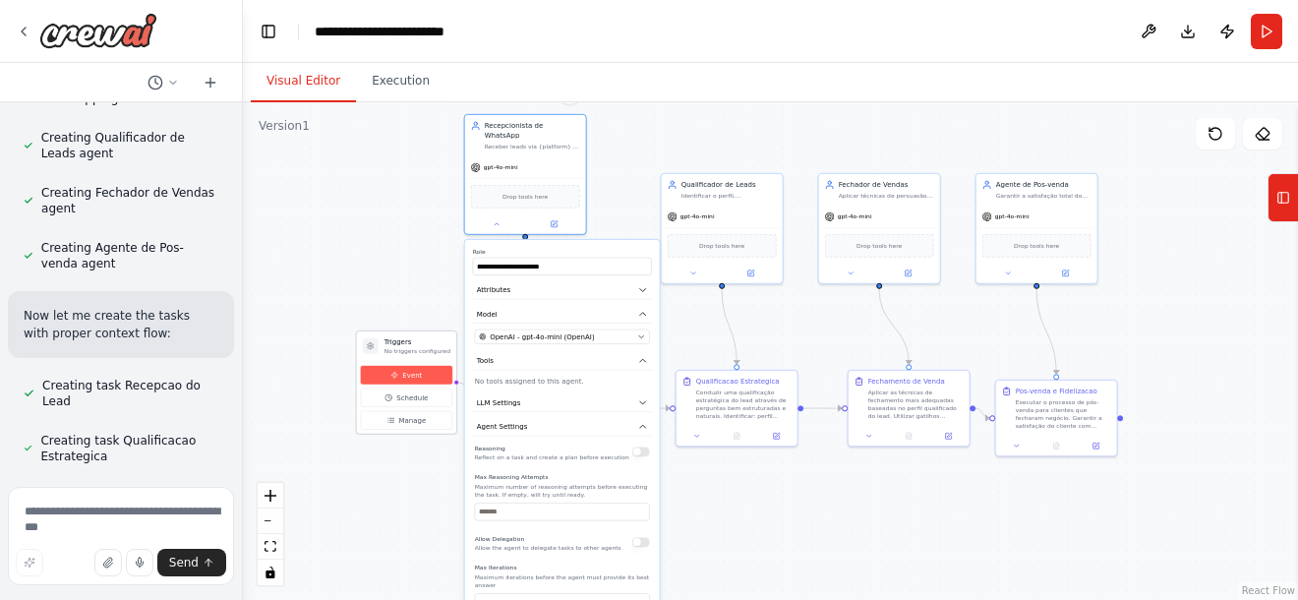
click at [416, 371] on span "Event" at bounding box center [412, 375] width 20 height 10
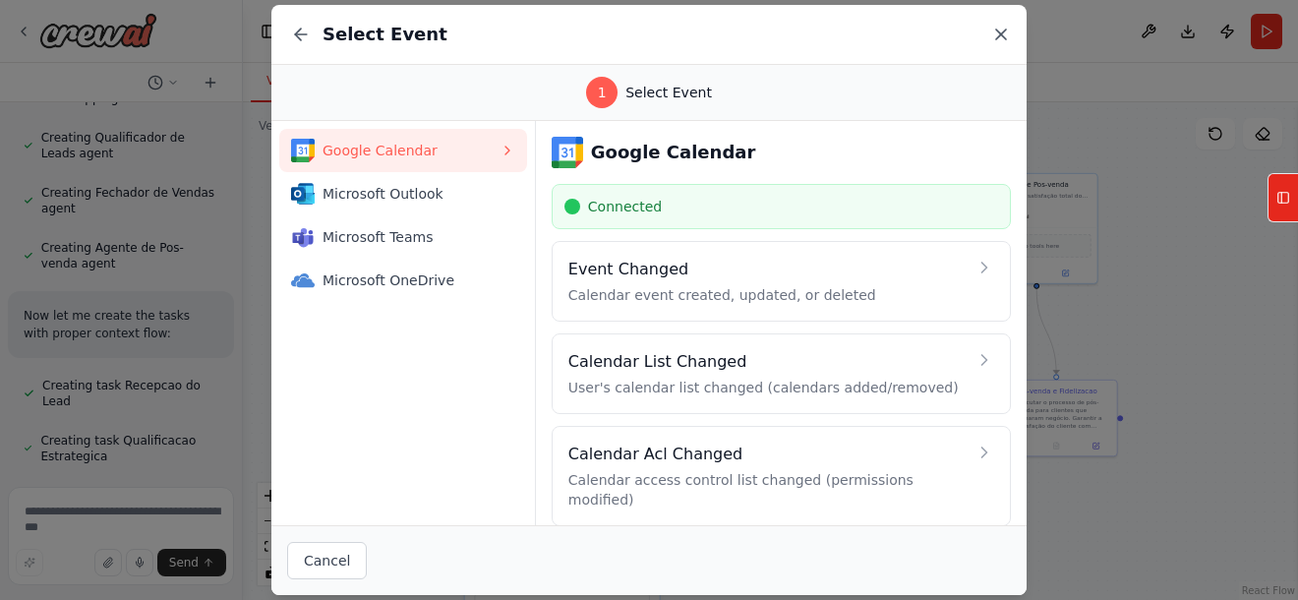
click at [999, 29] on icon at bounding box center [1001, 35] width 20 height 20
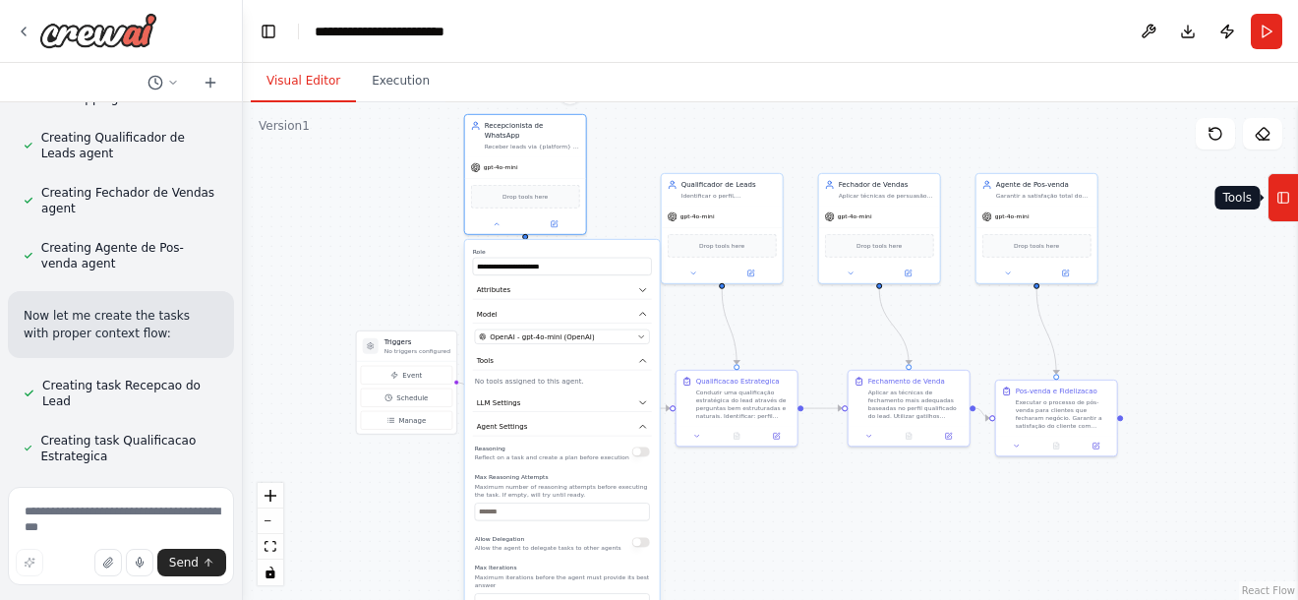
click at [1289, 204] on icon at bounding box center [1283, 197] width 14 height 31
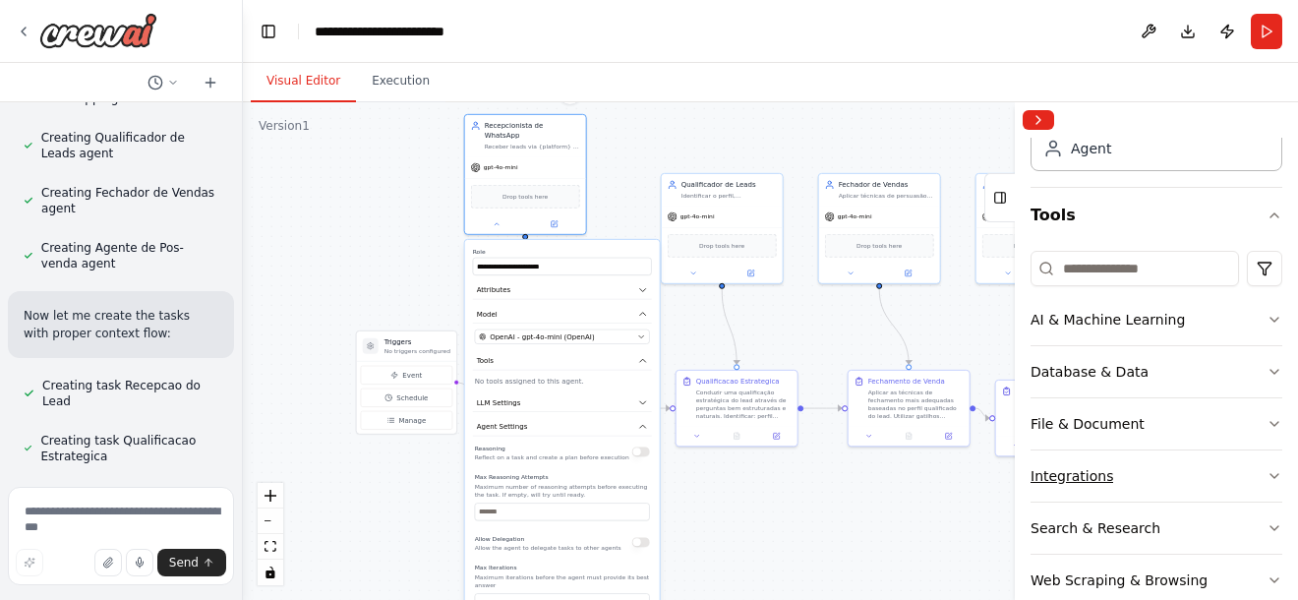
scroll to position [210, 0]
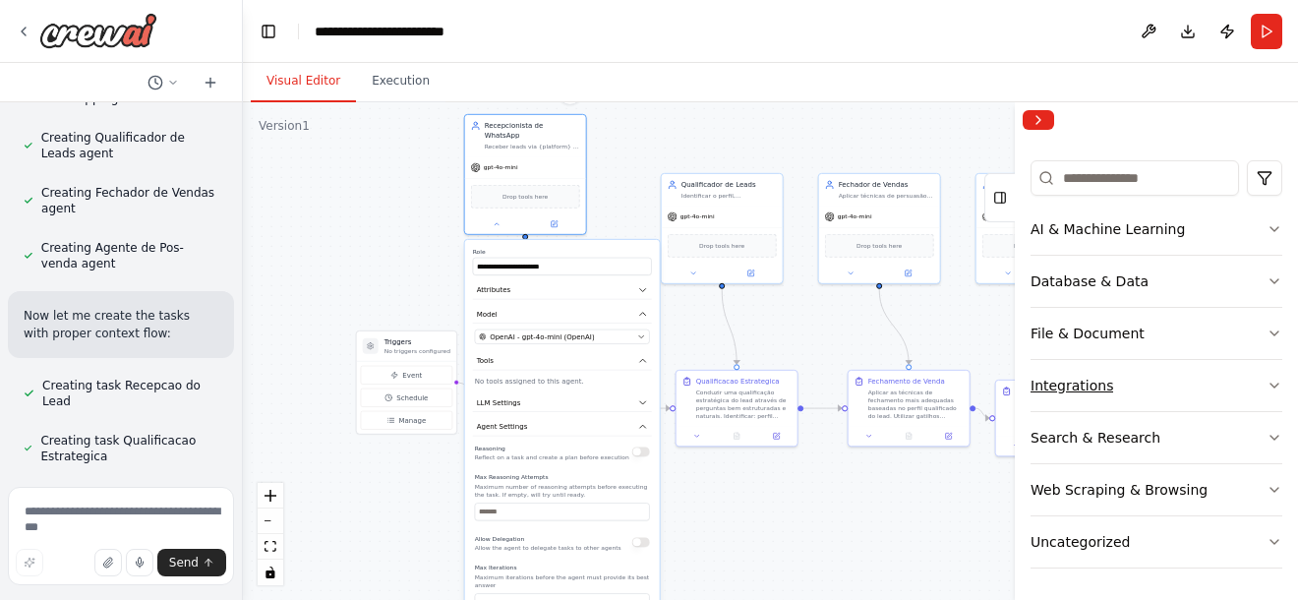
click at [1113, 381] on button "Integrations" at bounding box center [1156, 385] width 252 height 51
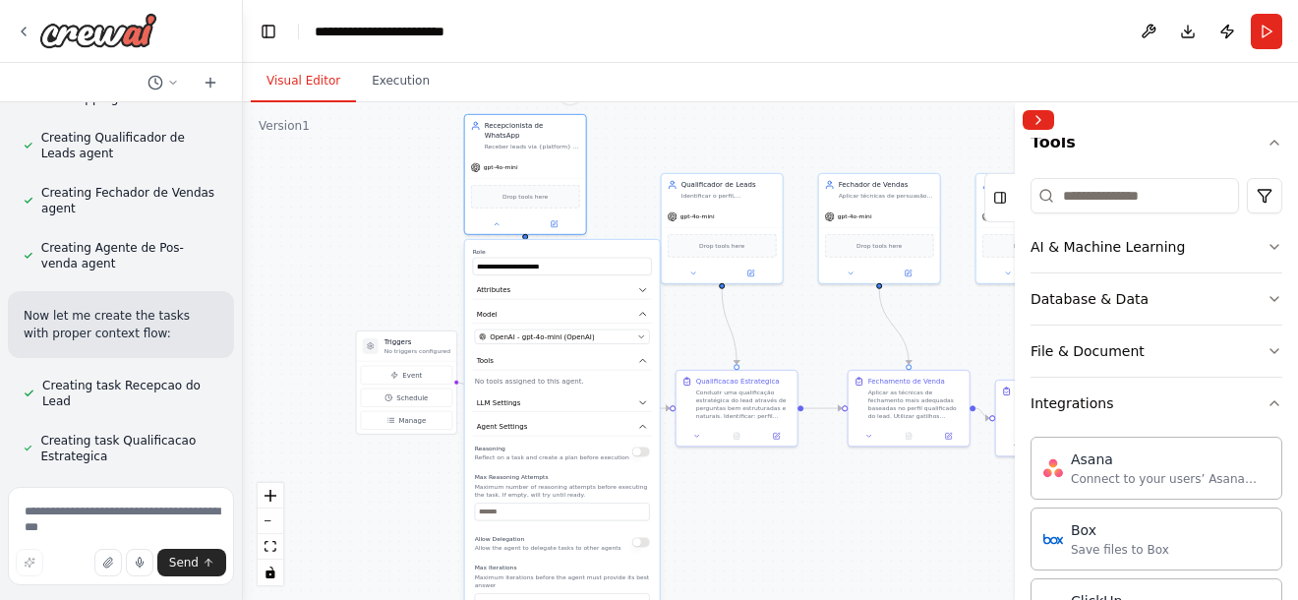
scroll to position [180, 0]
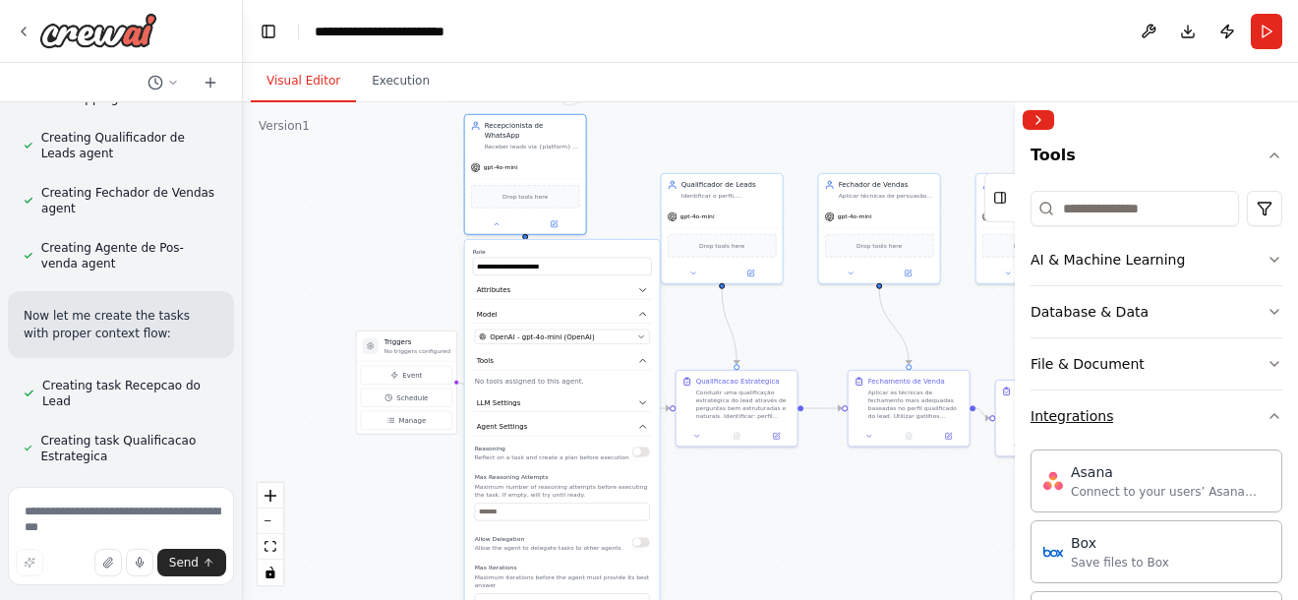
click at [1181, 412] on button "Integrations" at bounding box center [1156, 415] width 252 height 51
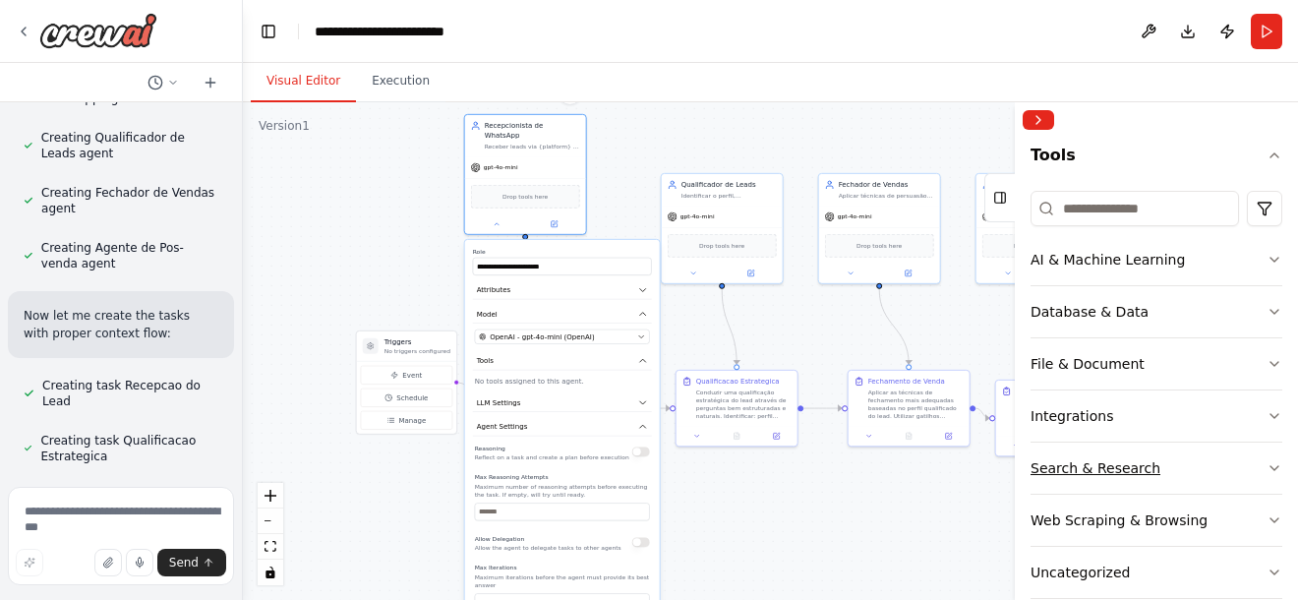
click at [1156, 470] on button "Search & Research" at bounding box center [1156, 467] width 252 height 51
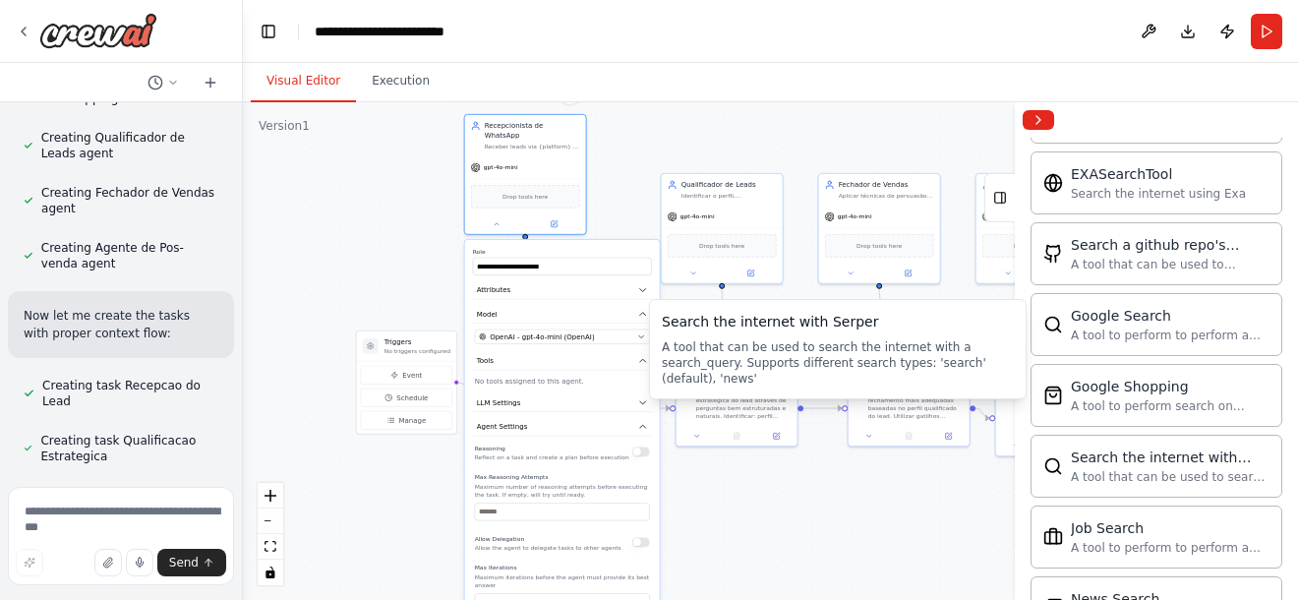
scroll to position [1217, 0]
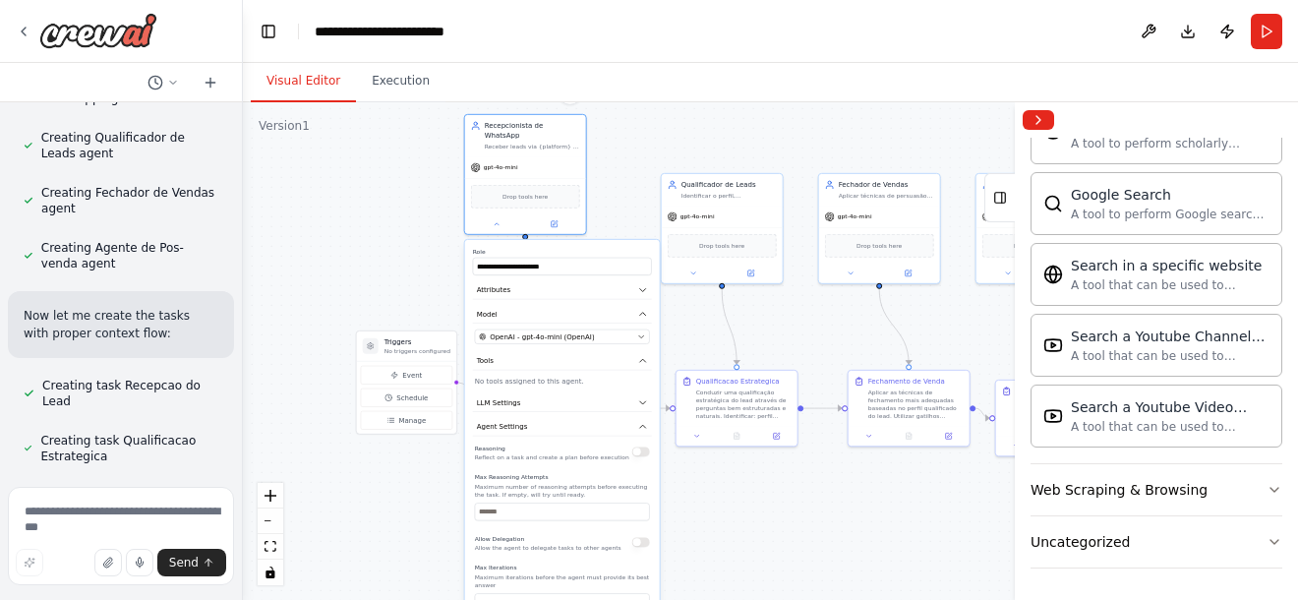
click at [968, 510] on div ".deletable-edge-delete-btn { width: 20px; height: 20px; border: 0px solid #ffff…" at bounding box center [770, 350] width 1055 height 497
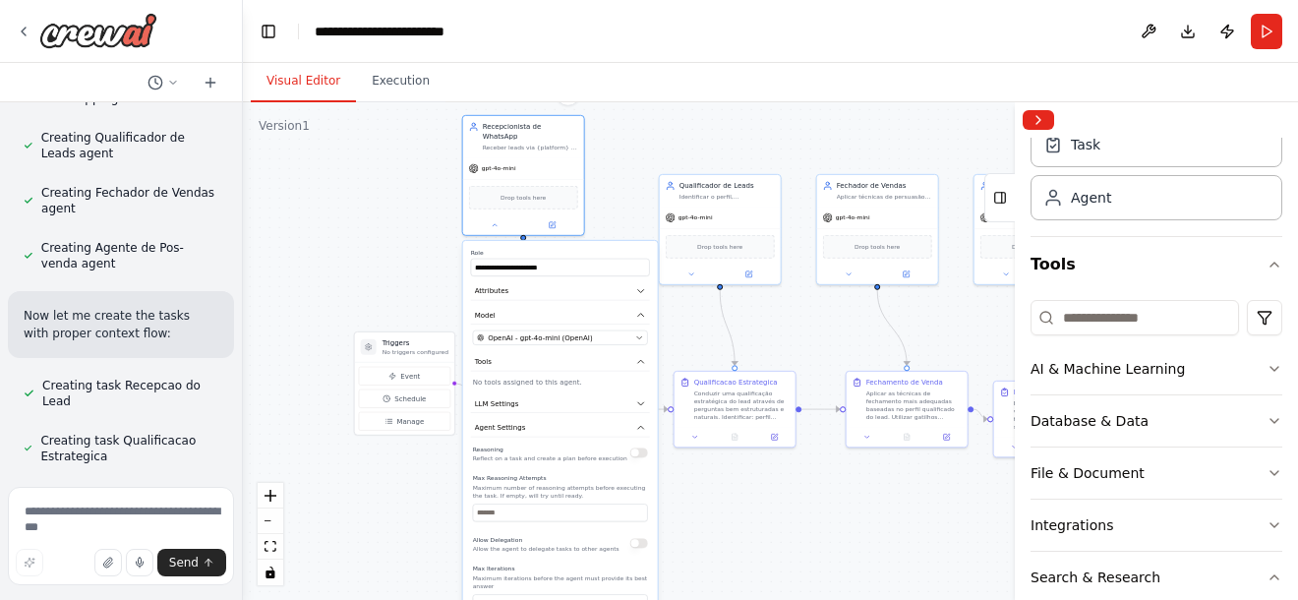
scroll to position [0, 0]
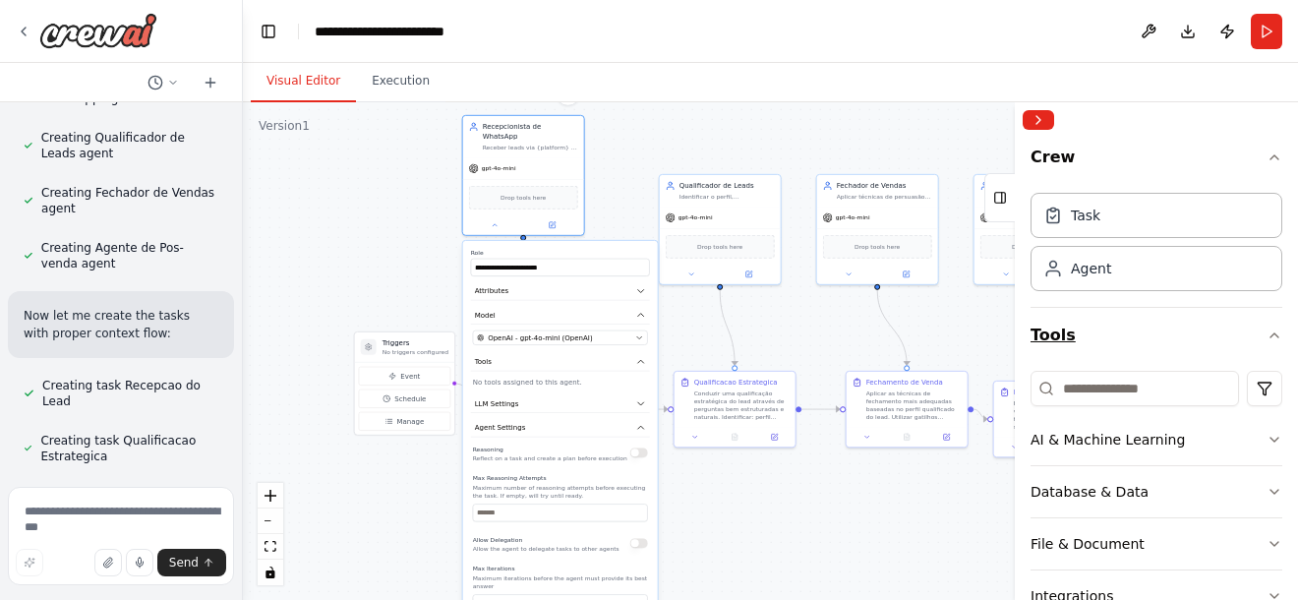
click at [1246, 332] on button "Tools" at bounding box center [1156, 335] width 252 height 55
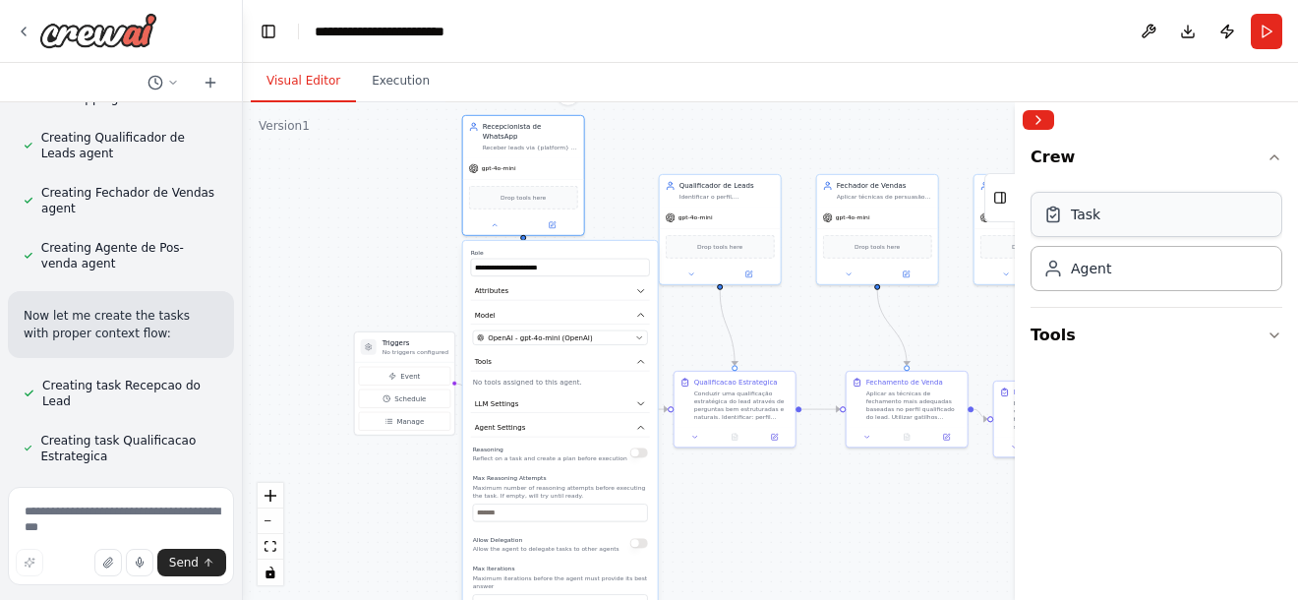
click at [1126, 227] on div "Task" at bounding box center [1156, 214] width 252 height 45
click at [806, 519] on div ".deletable-edge-delete-btn { width: 20px; height: 20px; border: 0px solid #ffff…" at bounding box center [770, 350] width 1055 height 497
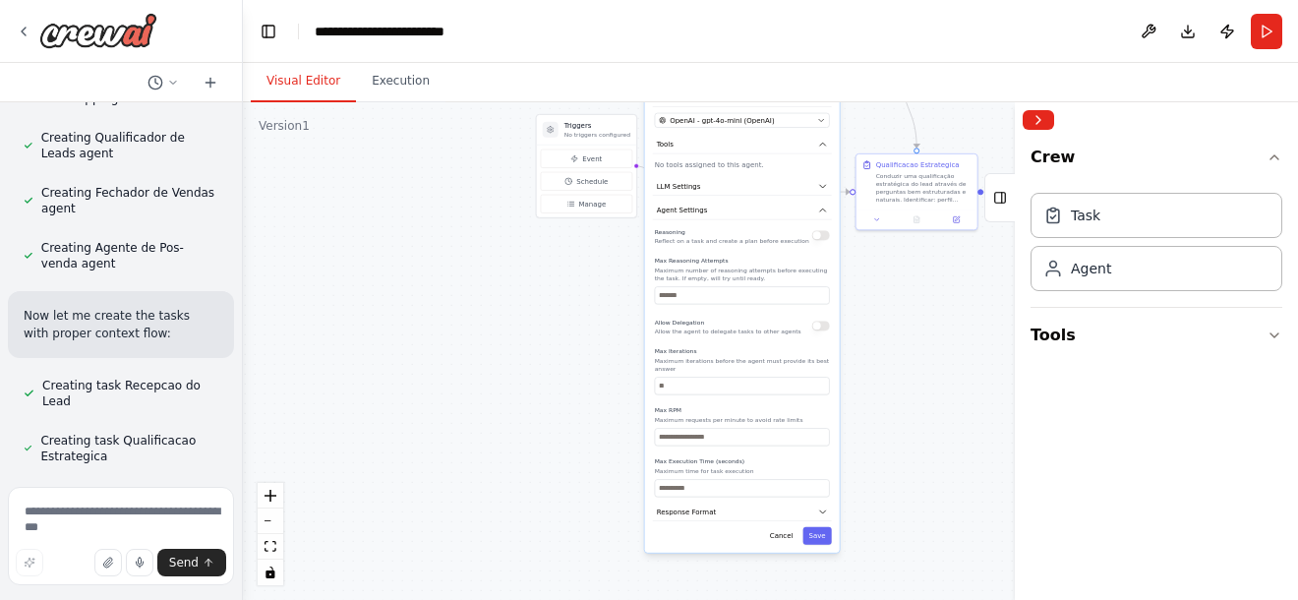
drag, startPoint x: 824, startPoint y: 528, endPoint x: 951, endPoint y: 338, distance: 228.2
click at [998, 311] on div ".deletable-edge-delete-btn { width: 20px; height: 20px; border: 0px solid #ffff…" at bounding box center [770, 350] width 1055 height 497
click at [786, 528] on button "Cancel" at bounding box center [775, 537] width 35 height 18
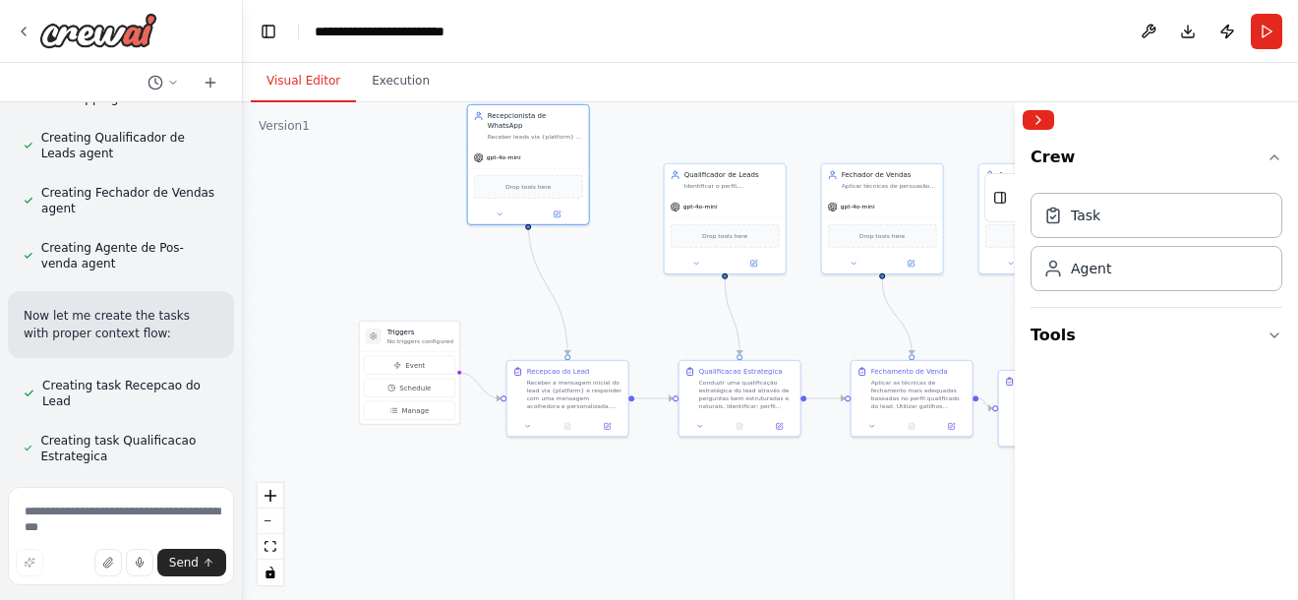
drag, startPoint x: 901, startPoint y: 351, endPoint x: 720, endPoint y: 547, distance: 266.5
click at [720, 547] on div ".deletable-edge-delete-btn { width: 20px; height: 20px; border: 0px solid #ffff…" at bounding box center [770, 350] width 1055 height 497
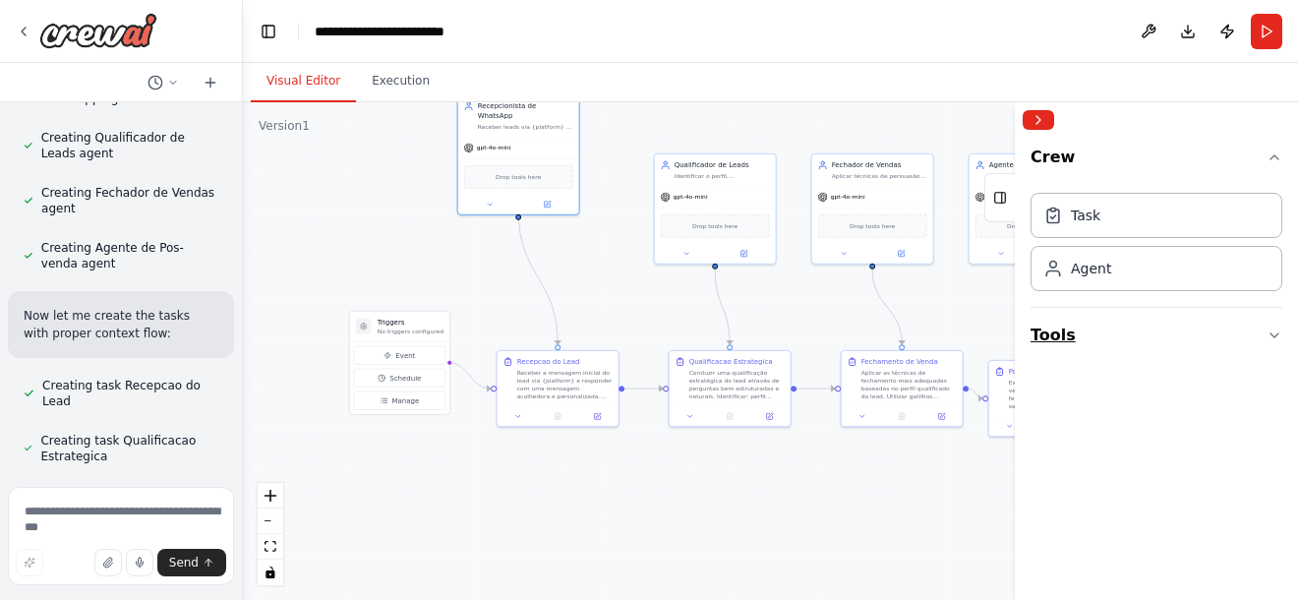
click at [1187, 333] on button "Tools" at bounding box center [1156, 335] width 252 height 55
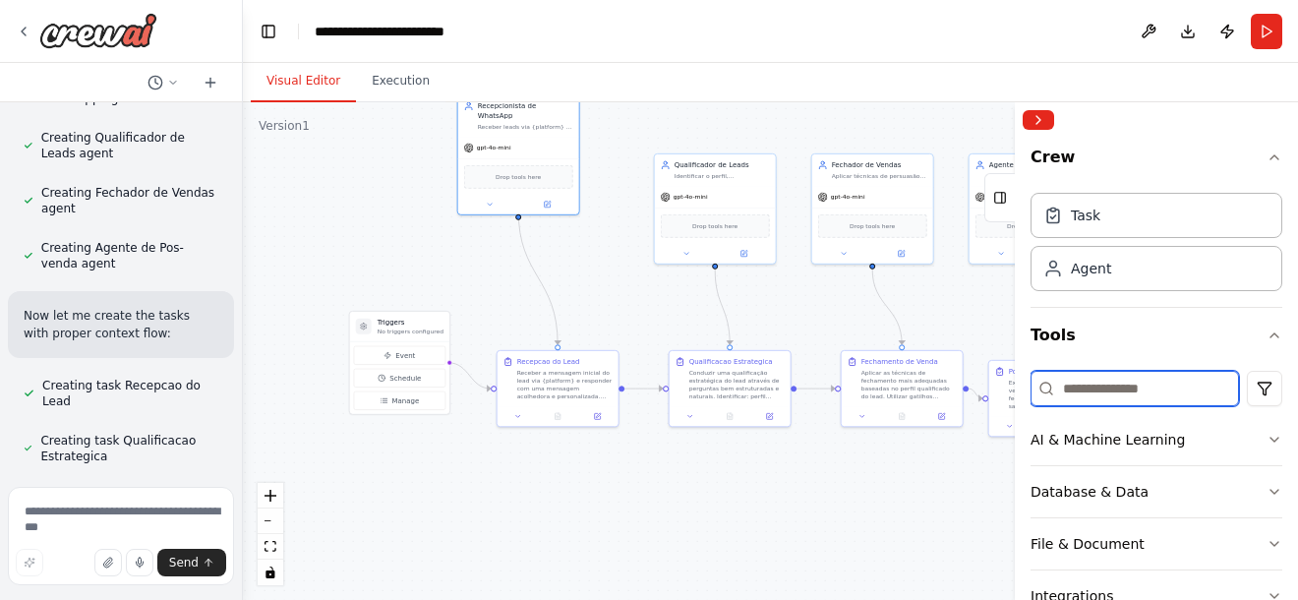
click at [1136, 386] on input at bounding box center [1134, 388] width 208 height 35
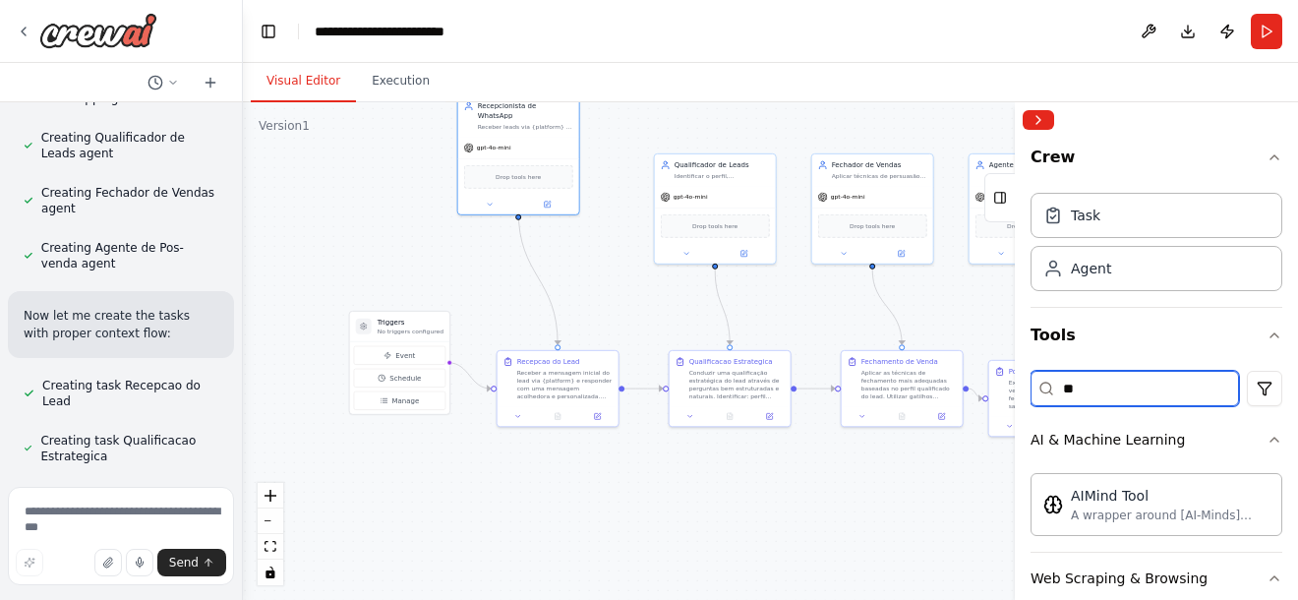
type input "*"
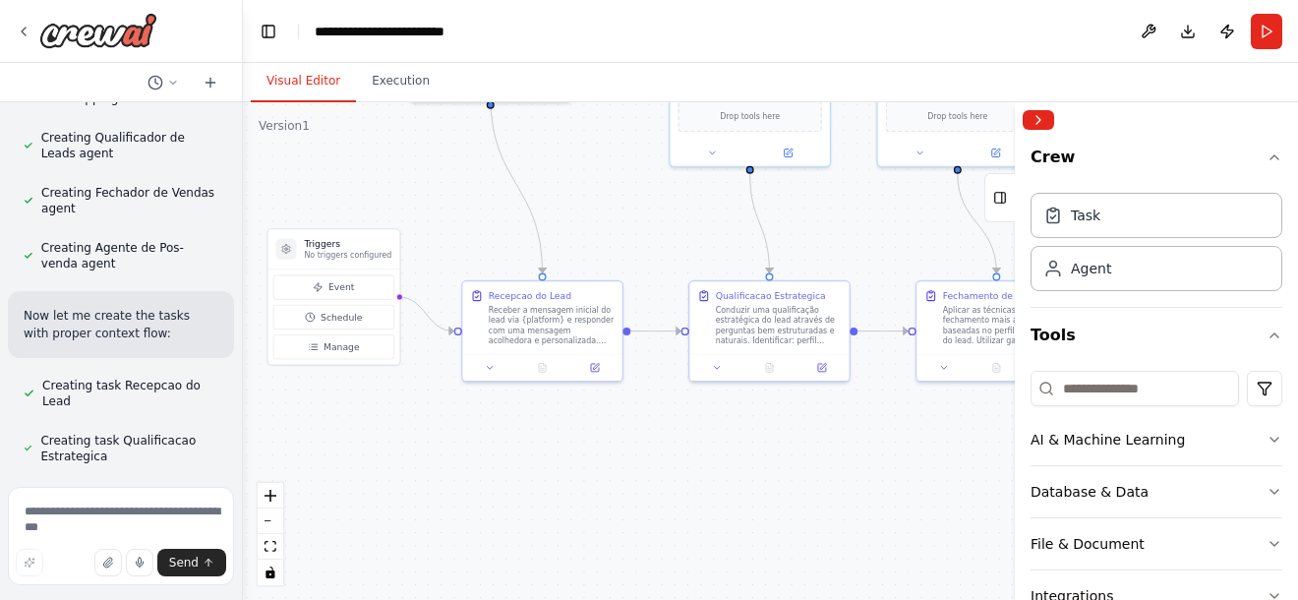
click at [874, 500] on div ".deletable-edge-delete-btn { width: 20px; height: 20px; border: 0px solid #ffff…" at bounding box center [770, 350] width 1055 height 497
click at [1054, 117] on div at bounding box center [1156, 119] width 283 height 35
click at [1043, 113] on button "Collapse right sidebar" at bounding box center [1037, 120] width 31 height 20
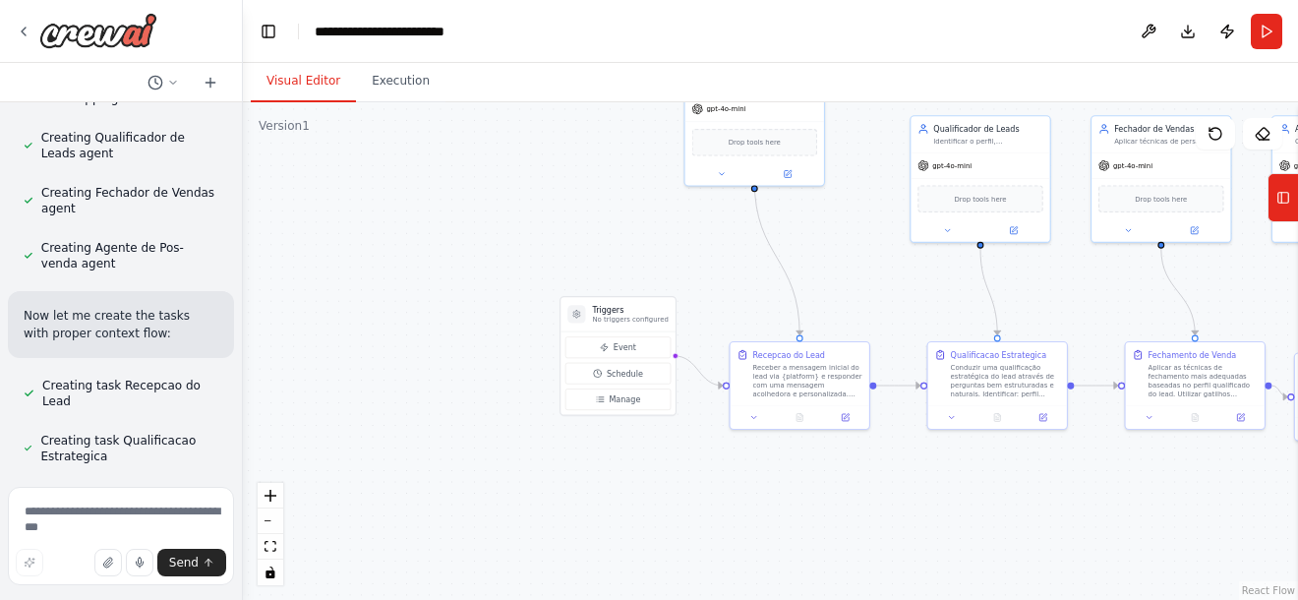
drag, startPoint x: 867, startPoint y: 472, endPoint x: 1007, endPoint y: 486, distance: 140.3
click at [1052, 513] on div ".deletable-edge-delete-btn { width: 20px; height: 20px; border: 0px solid #ffff…" at bounding box center [770, 350] width 1055 height 497
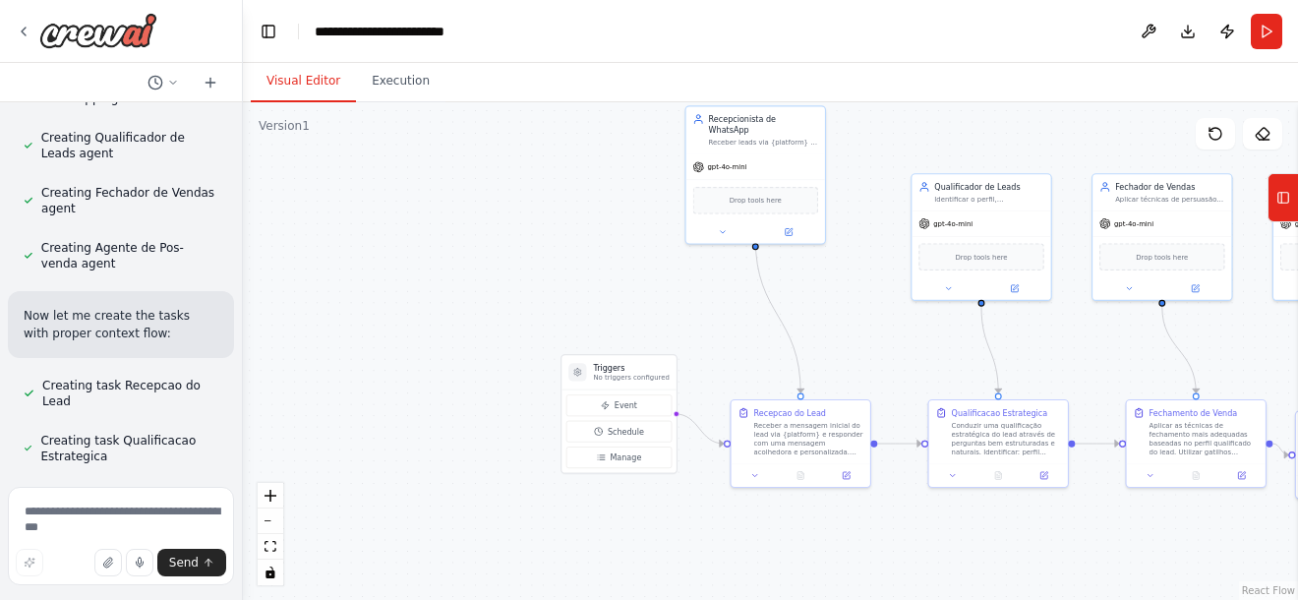
drag, startPoint x: 858, startPoint y: 281, endPoint x: 857, endPoint y: 307, distance: 25.6
click at [857, 307] on div ".deletable-edge-delete-btn { width: 20px; height: 20px; border: 0px solid #ffff…" at bounding box center [770, 350] width 1055 height 497
click at [778, 199] on div "Drop tools here" at bounding box center [756, 199] width 126 height 28
click at [761, 193] on span "Drop tools here" at bounding box center [756, 198] width 52 height 11
click at [764, 198] on div "Drop tools here" at bounding box center [756, 199] width 126 height 28
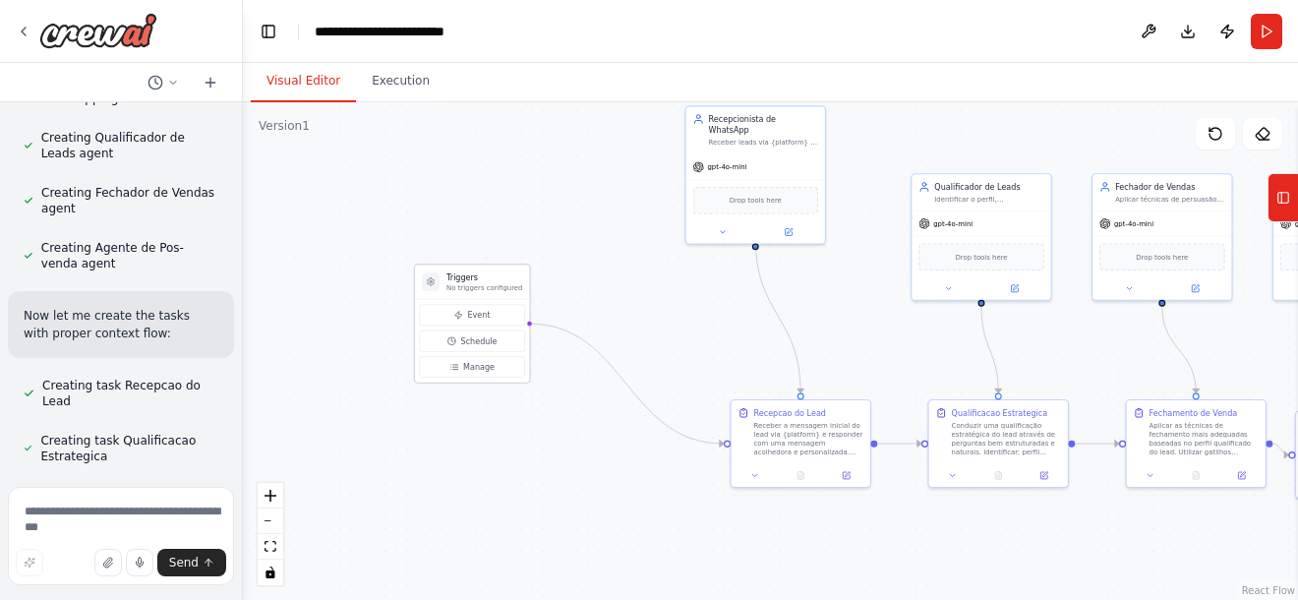
drag, startPoint x: 664, startPoint y: 367, endPoint x: 518, endPoint y: 273, distance: 172.9
click at [518, 273] on h3 "Triggers" at bounding box center [484, 276] width 76 height 11
click at [506, 361] on button "Manage" at bounding box center [472, 367] width 105 height 22
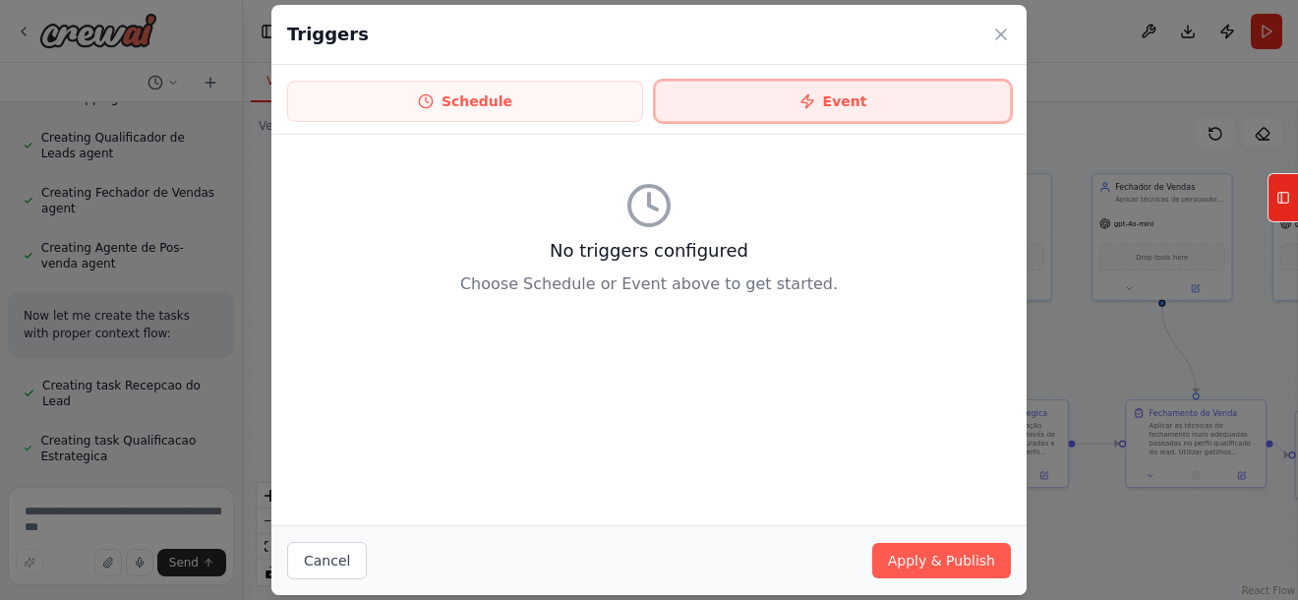
click at [760, 103] on button "Event" at bounding box center [833, 101] width 356 height 41
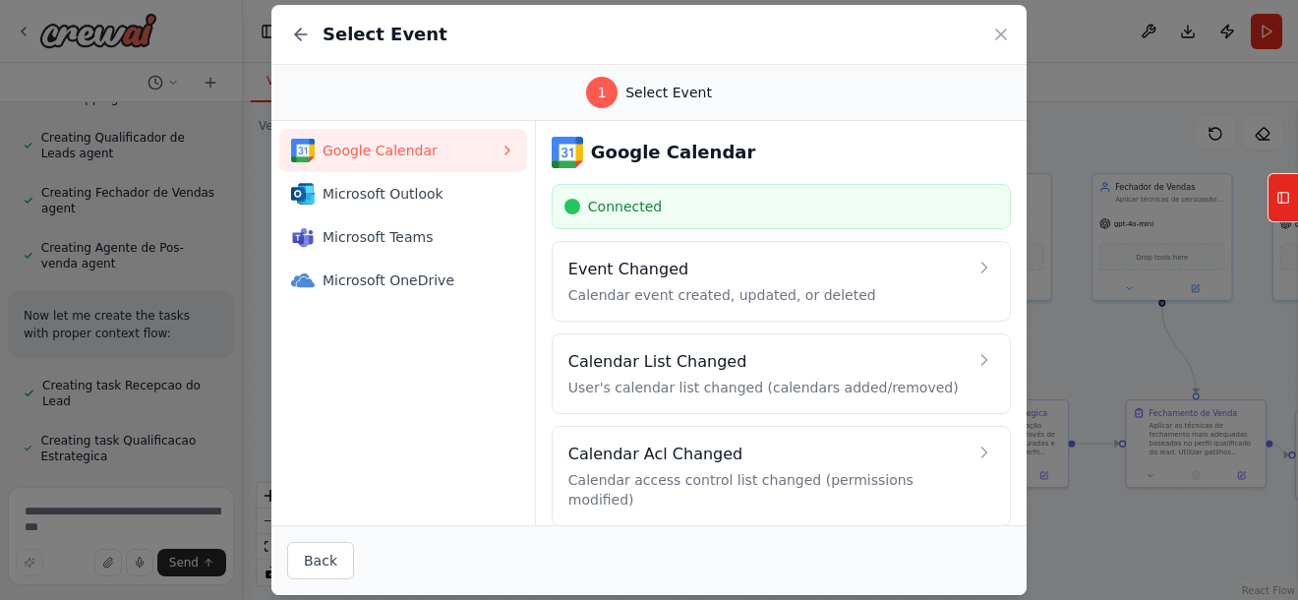
click at [291, 18] on div "Select Event" at bounding box center [648, 35] width 755 height 60
click at [301, 33] on icon at bounding box center [301, 35] width 20 height 20
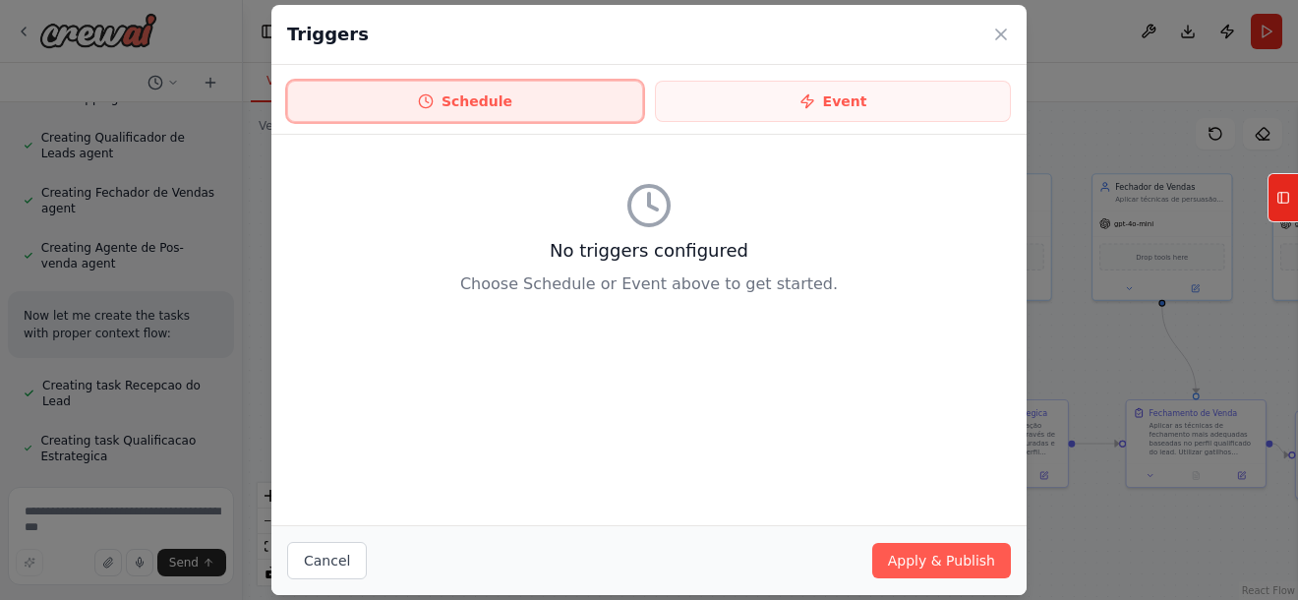
click at [428, 92] on button "Schedule" at bounding box center [465, 101] width 356 height 41
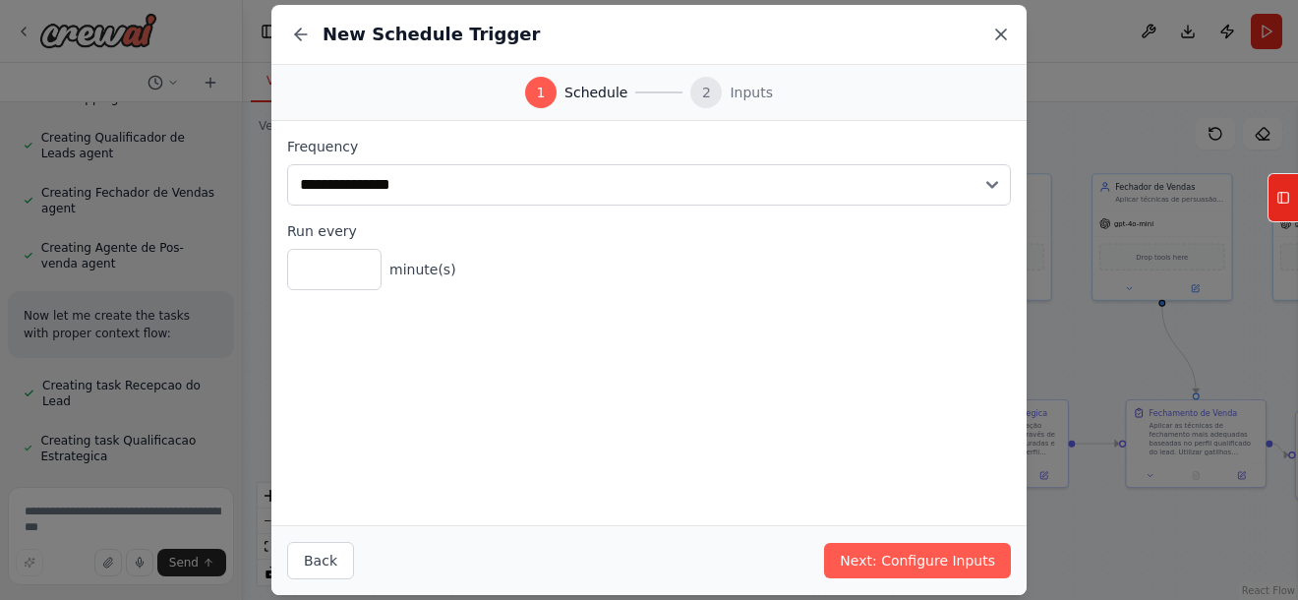
click at [1003, 26] on icon at bounding box center [1001, 35] width 20 height 20
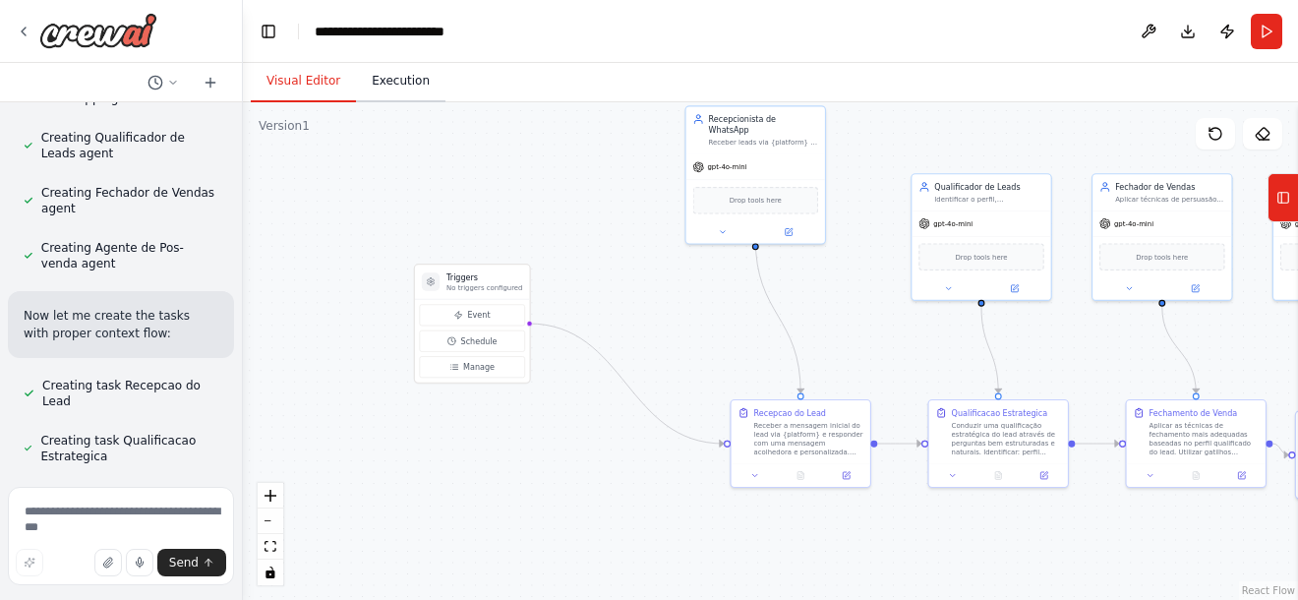
click at [416, 97] on button "Execution" at bounding box center [400, 81] width 89 height 41
click at [283, 80] on button "Visual Editor" at bounding box center [303, 81] width 105 height 41
click at [1142, 25] on button at bounding box center [1148, 31] width 31 height 35
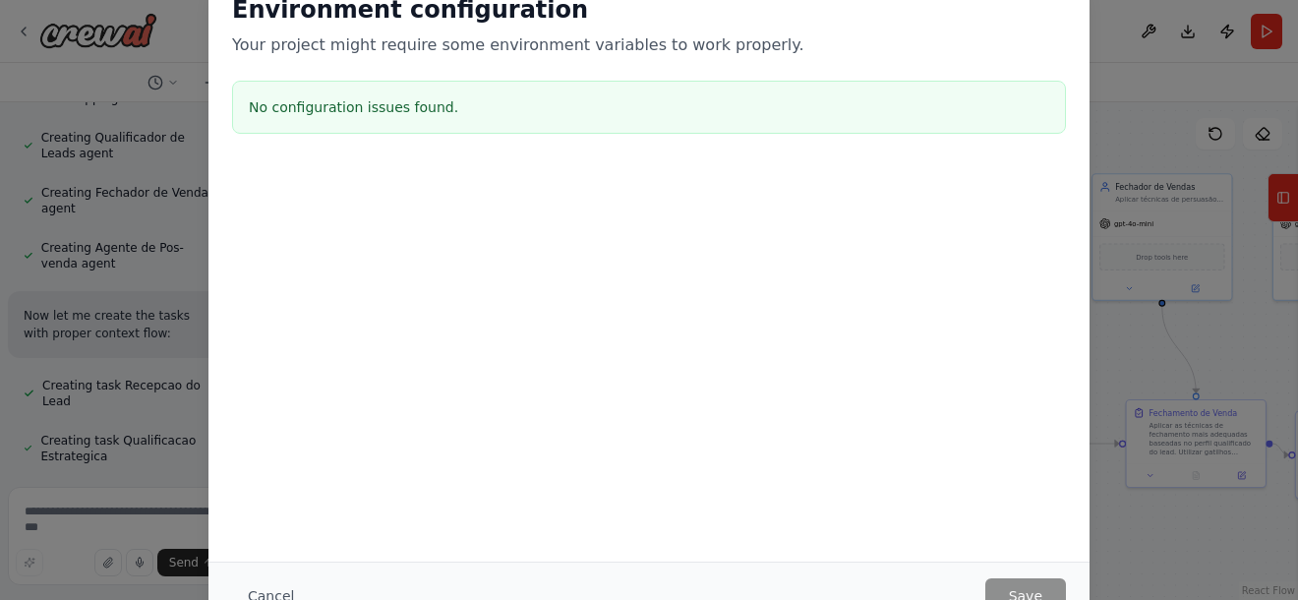
click at [462, 204] on div at bounding box center [648, 263] width 881 height 197
click at [1157, 47] on div "Environment configuration Your project might require some environment variables…" at bounding box center [649, 300] width 1298 height 600
drag, startPoint x: 806, startPoint y: 335, endPoint x: 663, endPoint y: 369, distance: 147.4
click at [774, 340] on div at bounding box center [648, 263] width 881 height 197
click at [267, 586] on button "Cancel" at bounding box center [271, 595] width 78 height 35
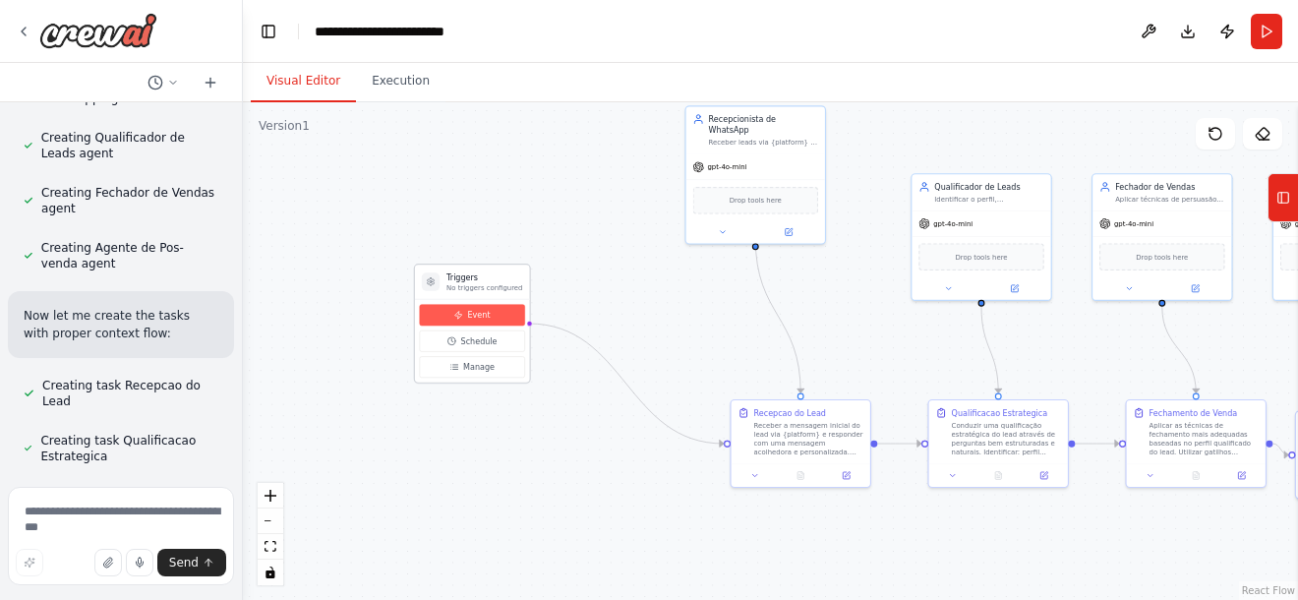
click at [499, 320] on button "Event" at bounding box center [472, 315] width 105 height 22
click at [488, 300] on div "Event Schedule Manage" at bounding box center [472, 340] width 114 height 83
click at [488, 314] on button "Event" at bounding box center [472, 315] width 105 height 22
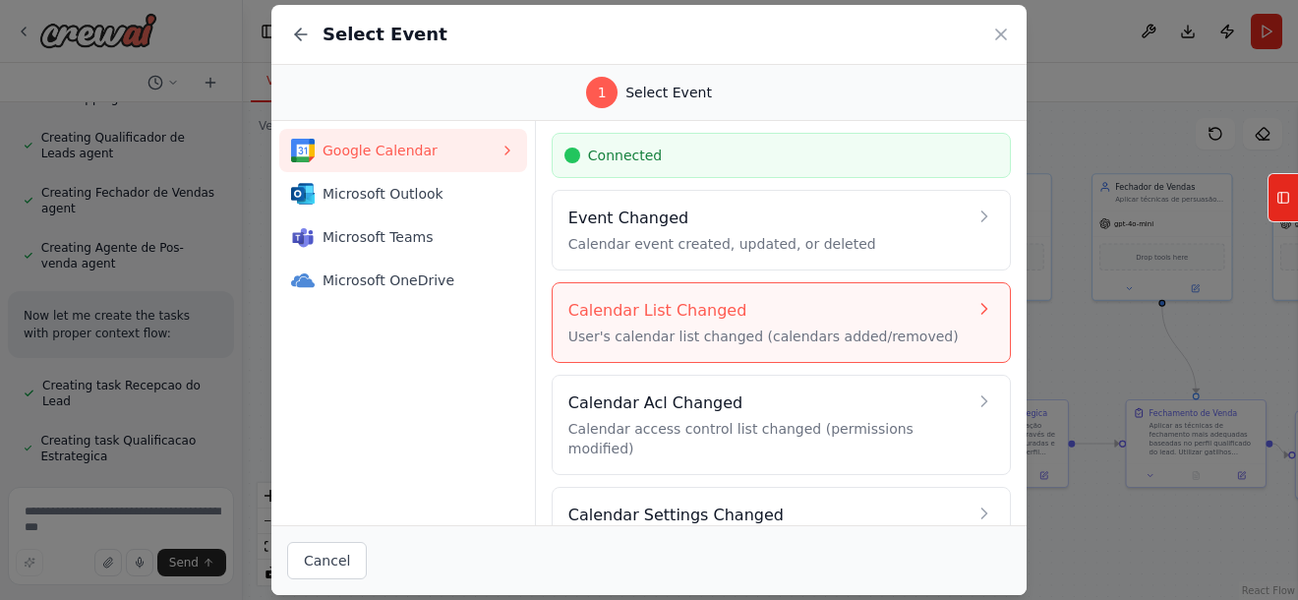
scroll to position [89, 0]
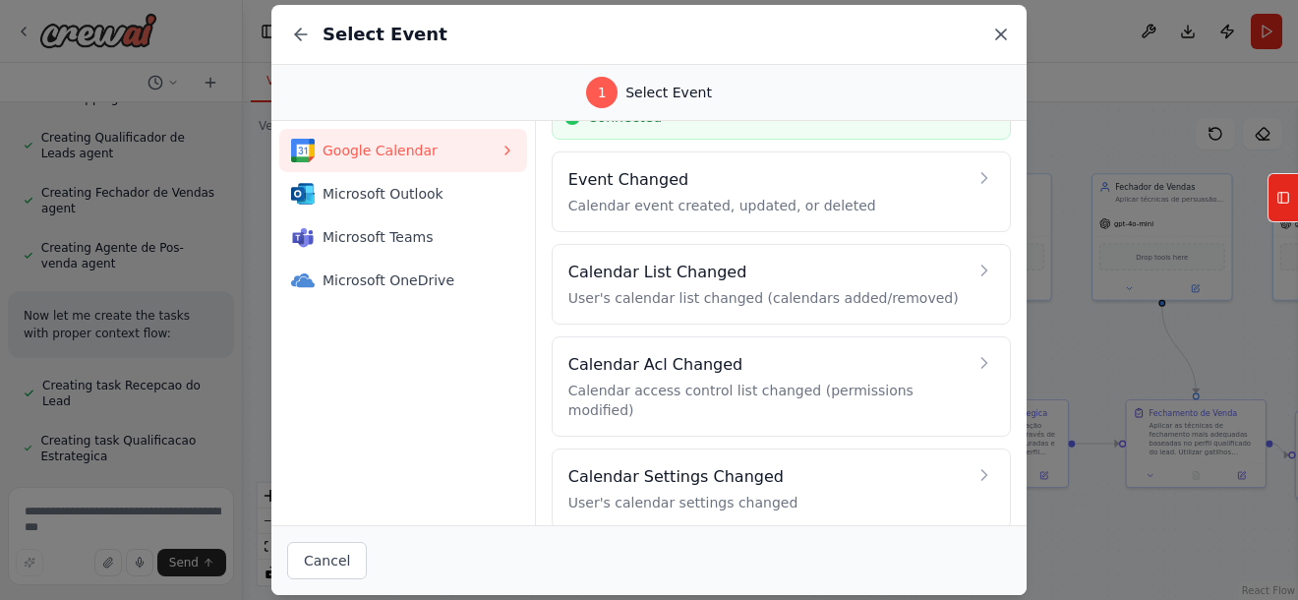
click at [994, 27] on icon at bounding box center [1001, 35] width 20 height 20
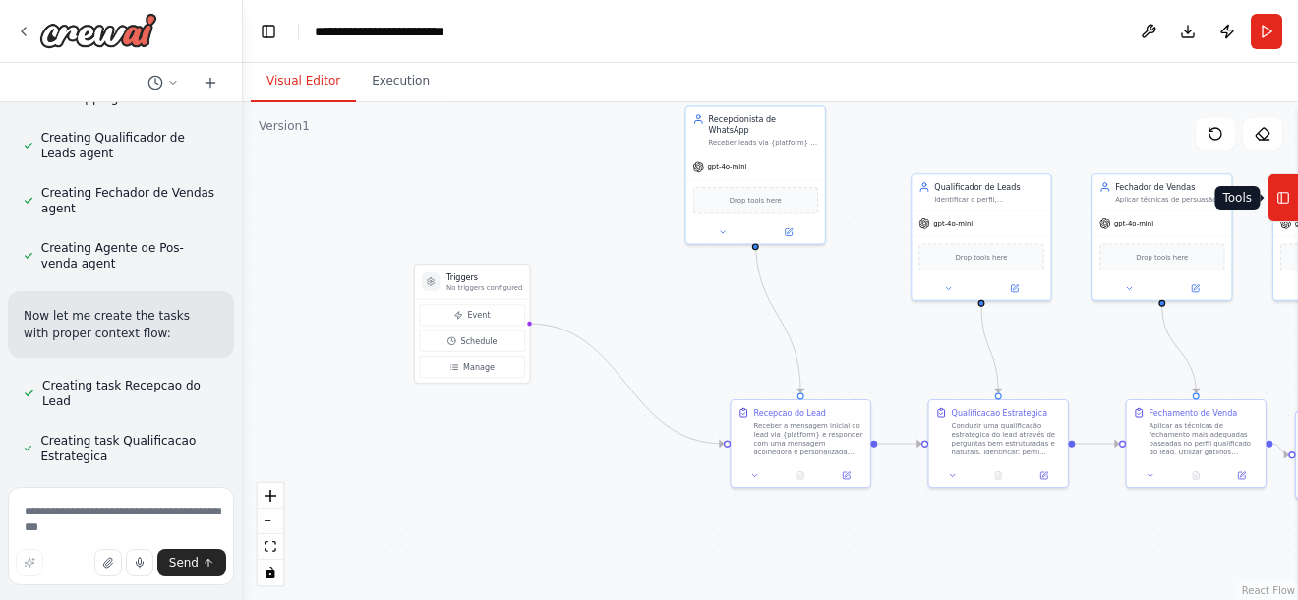
click at [1282, 198] on icon at bounding box center [1283, 197] width 14 height 31
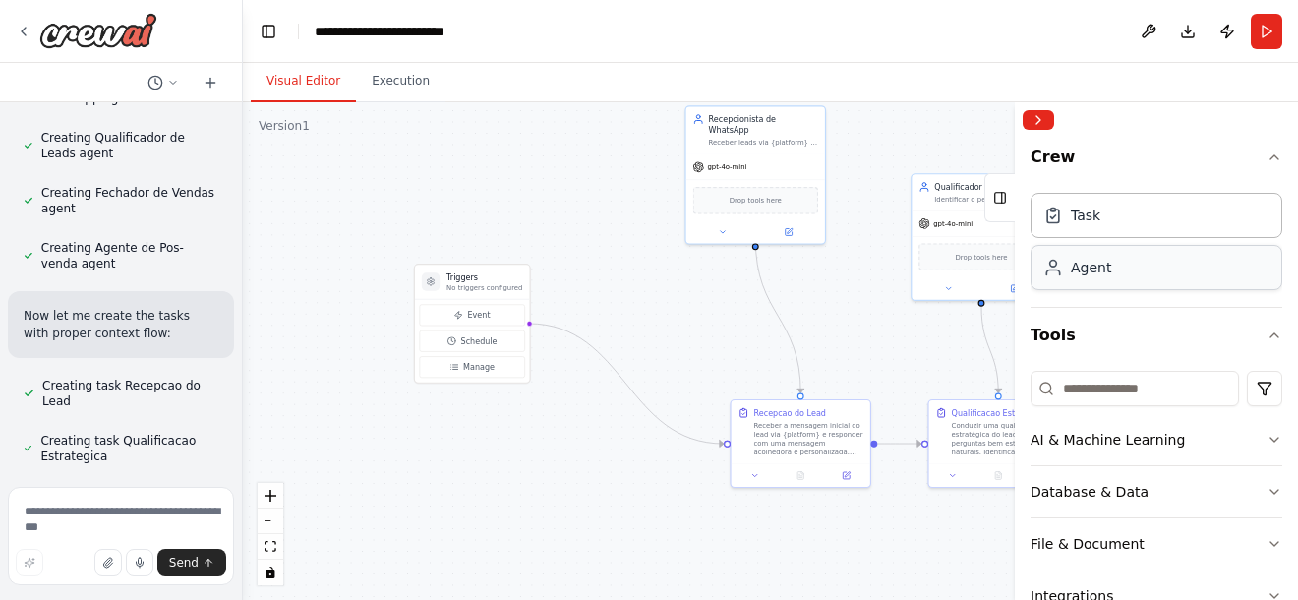
click at [1161, 268] on div "Agent" at bounding box center [1156, 267] width 252 height 45
click at [1101, 283] on div "Agent" at bounding box center [1156, 267] width 252 height 45
click at [1079, 272] on div "Agent" at bounding box center [1091, 268] width 40 height 20
click at [1096, 221] on div "Task" at bounding box center [1085, 214] width 29 height 20
click at [1258, 148] on button "Crew" at bounding box center [1156, 161] width 252 height 47
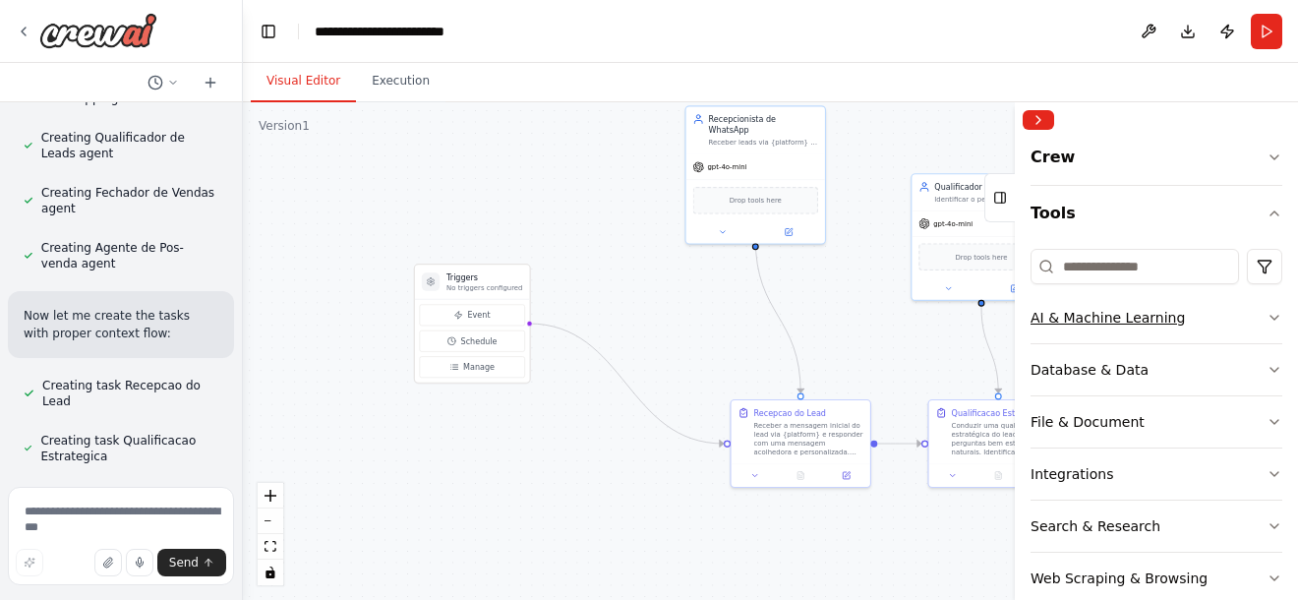
click at [1266, 311] on icon "button" at bounding box center [1274, 318] width 16 height 16
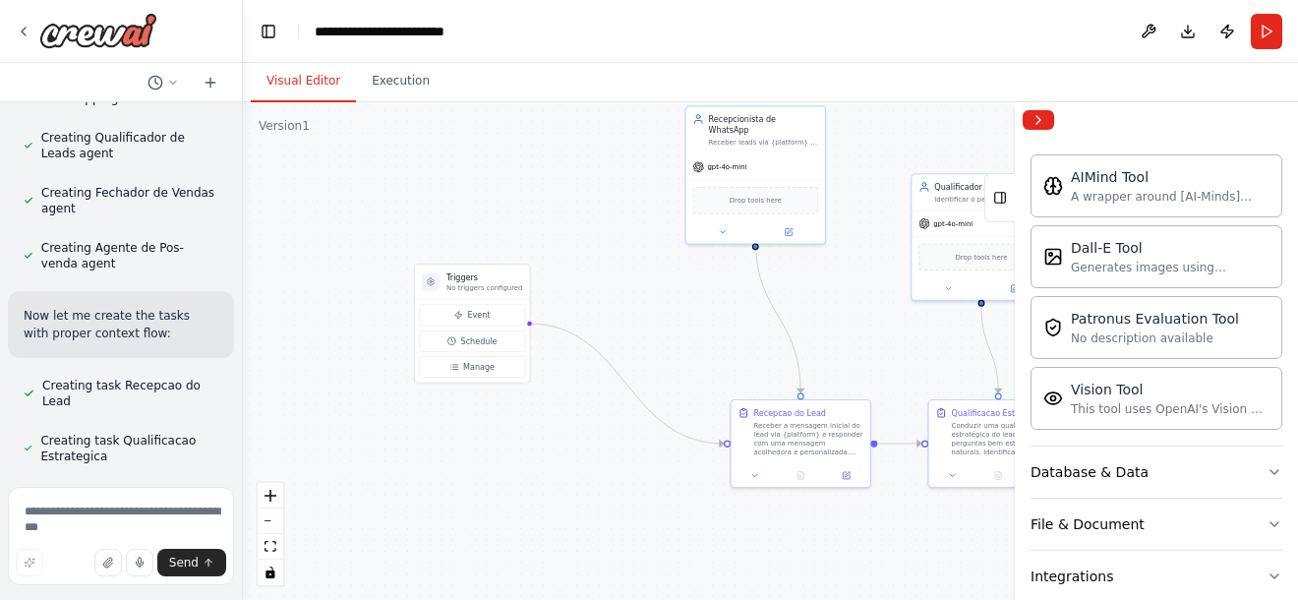
scroll to position [98, 0]
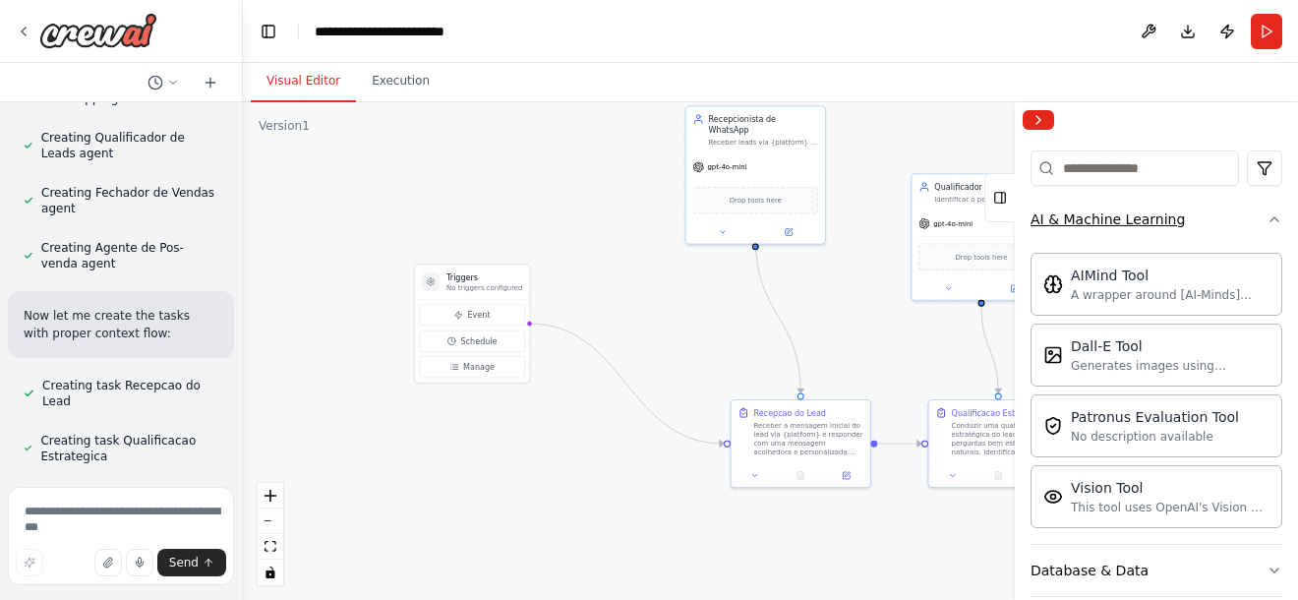
click at [1253, 208] on button "AI & Machine Learning" at bounding box center [1156, 219] width 252 height 51
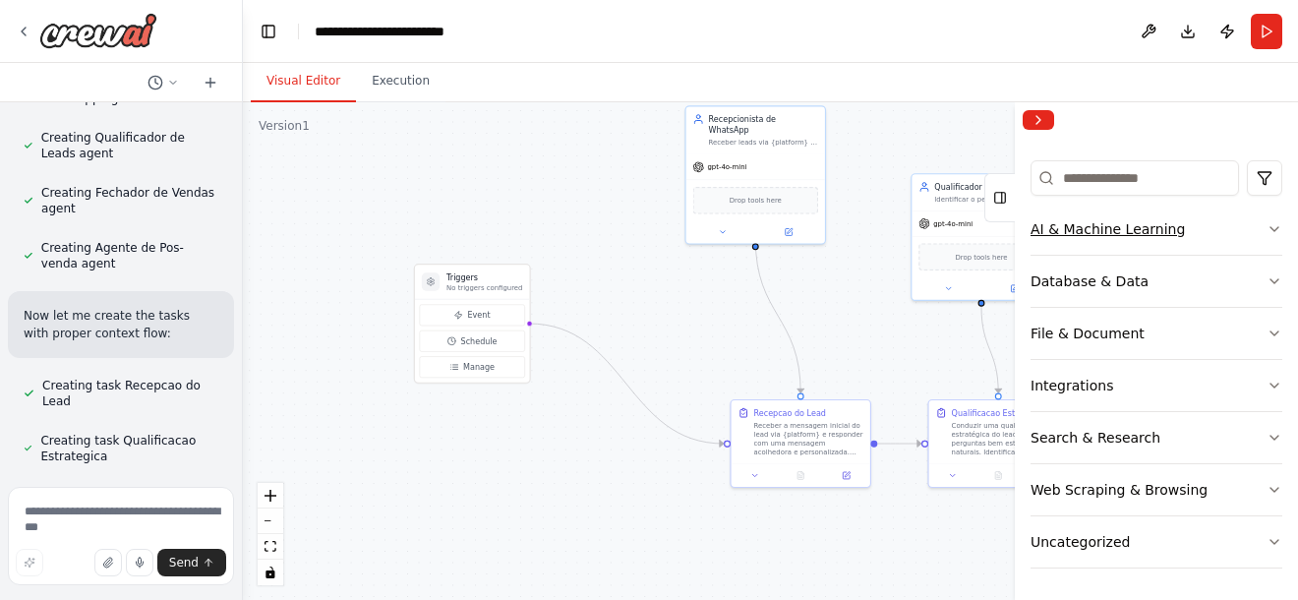
scroll to position [88, 0]
click at [1202, 272] on button "Database & Data" at bounding box center [1156, 281] width 252 height 51
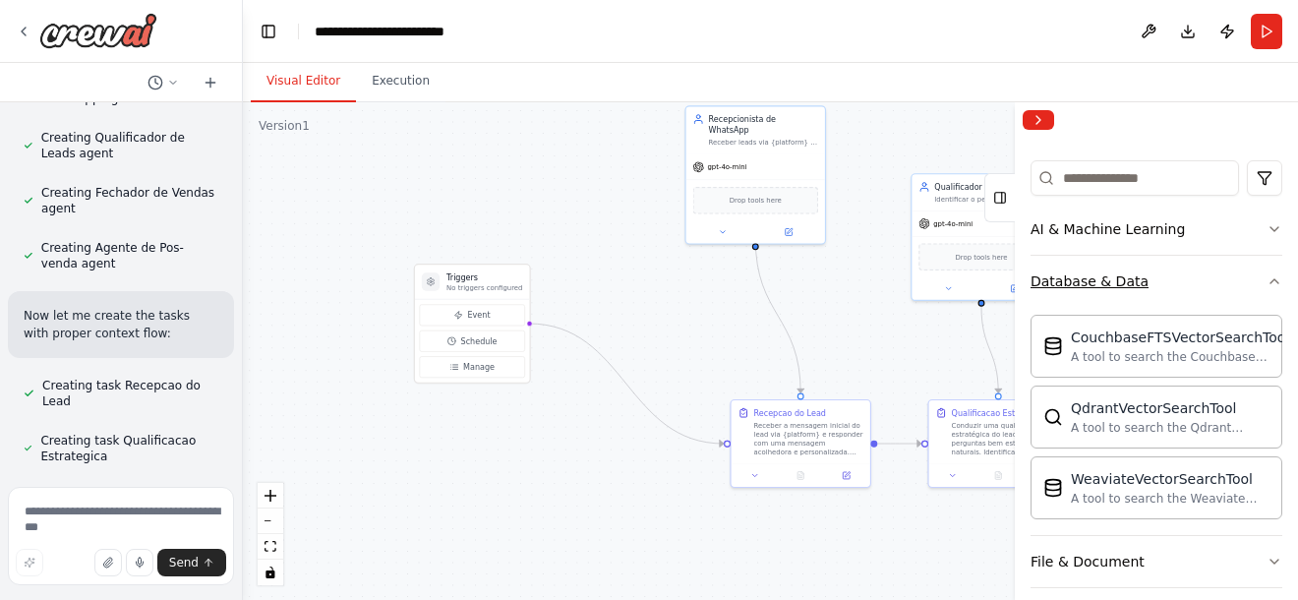
click at [1202, 274] on button "Database & Data" at bounding box center [1156, 281] width 252 height 51
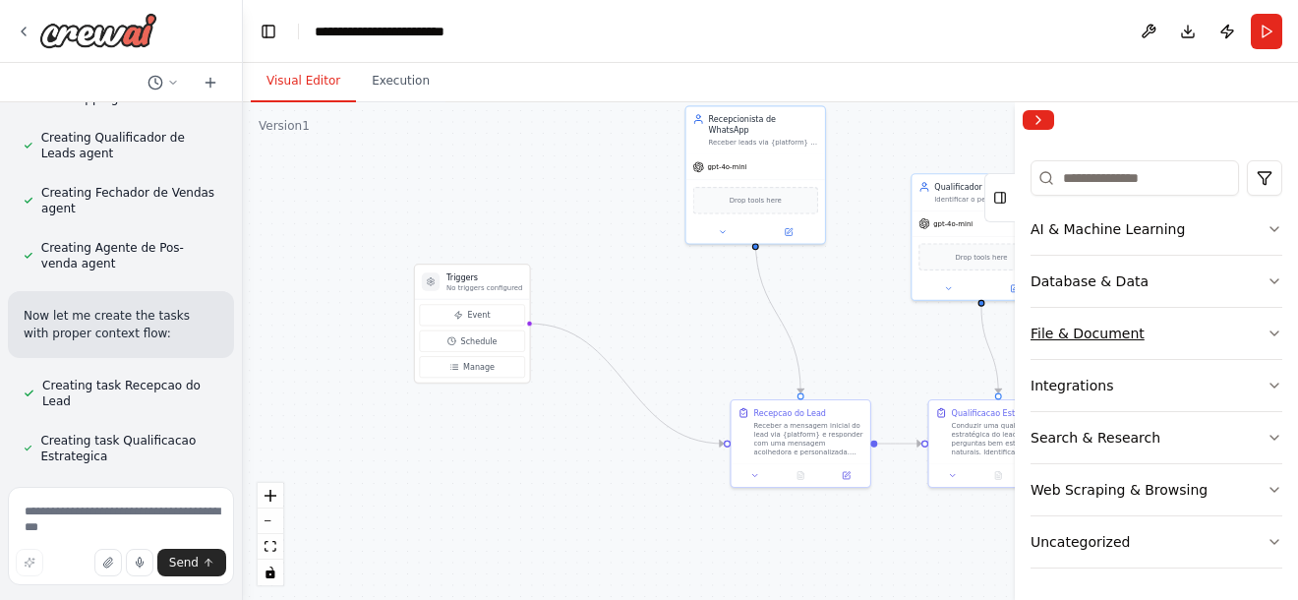
click at [1160, 330] on button "File & Document" at bounding box center [1156, 333] width 252 height 51
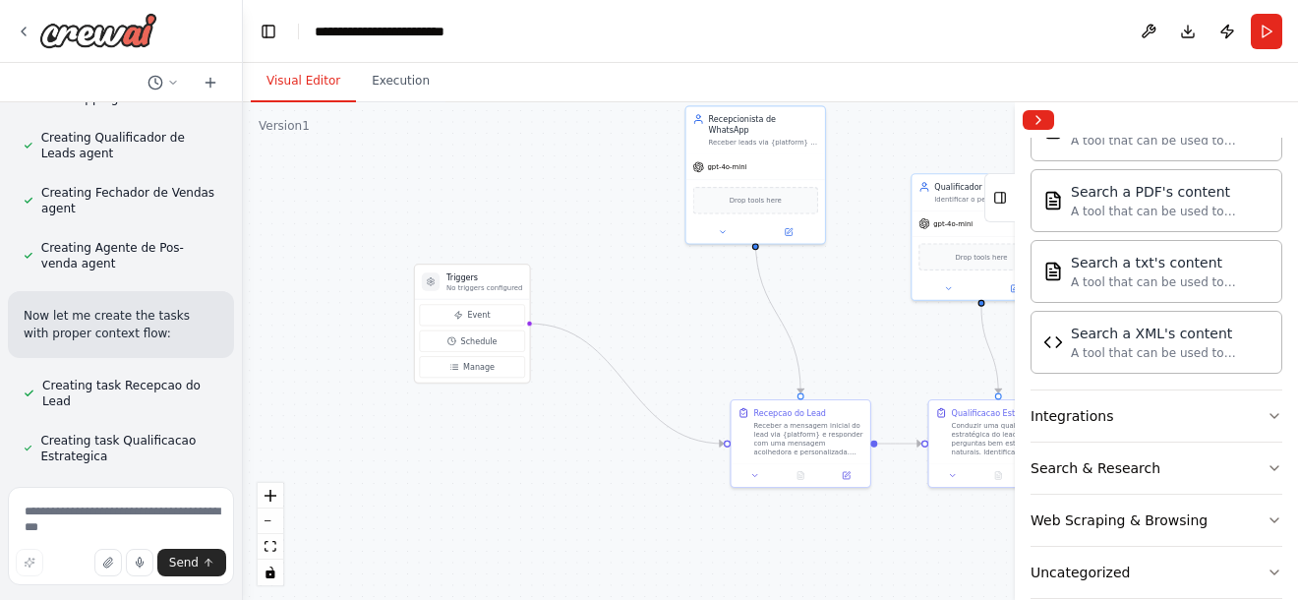
scroll to position [671, 0]
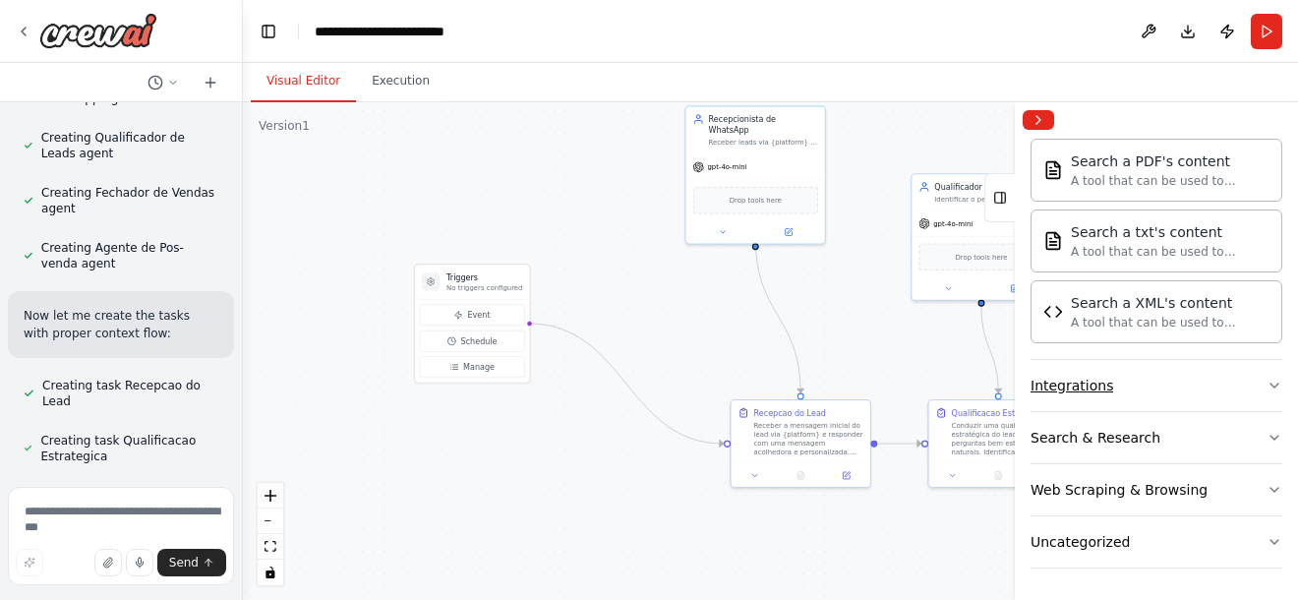
click at [1243, 387] on button "Integrations" at bounding box center [1156, 385] width 252 height 51
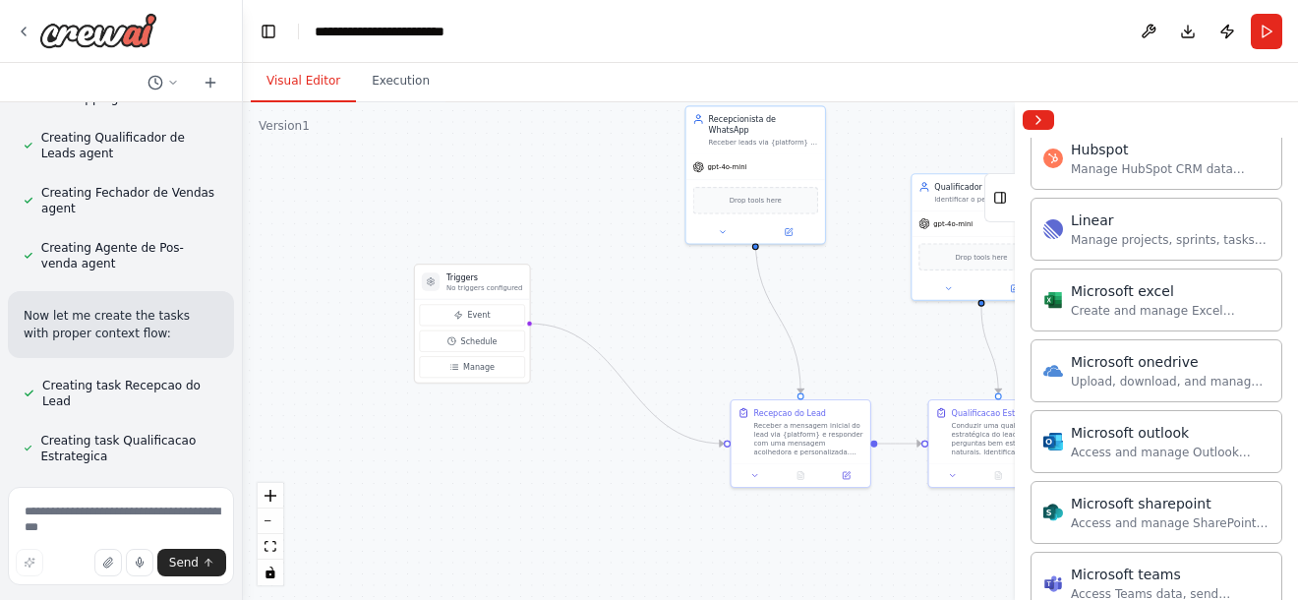
scroll to position [1555, 0]
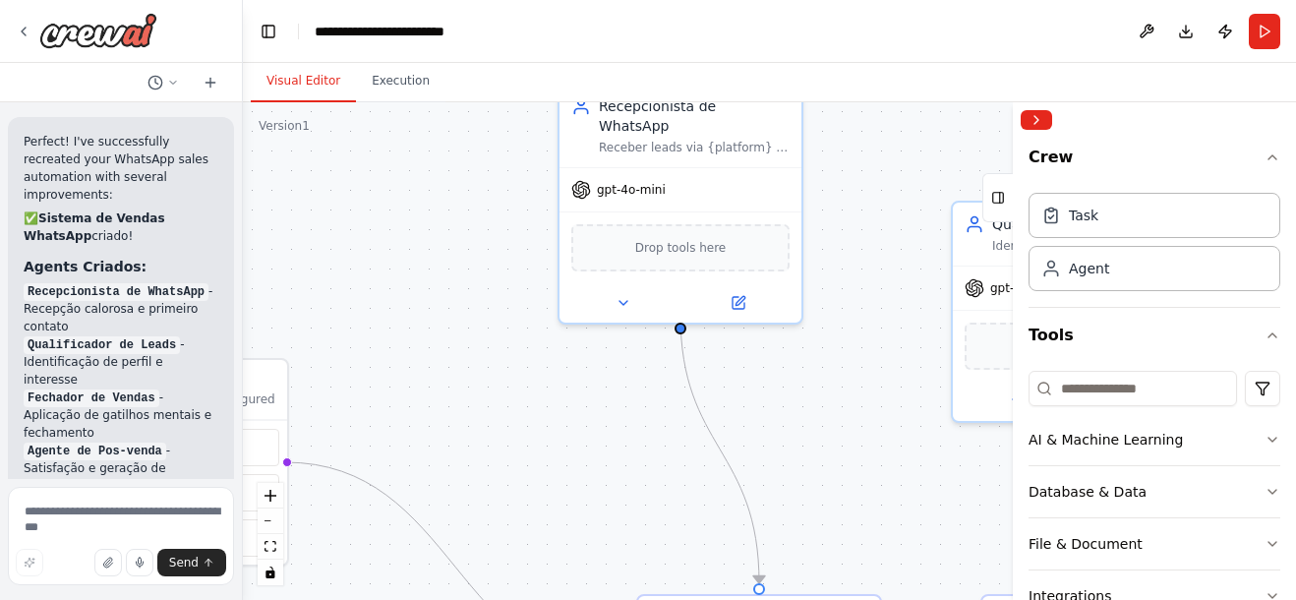
scroll to position [3478, 0]
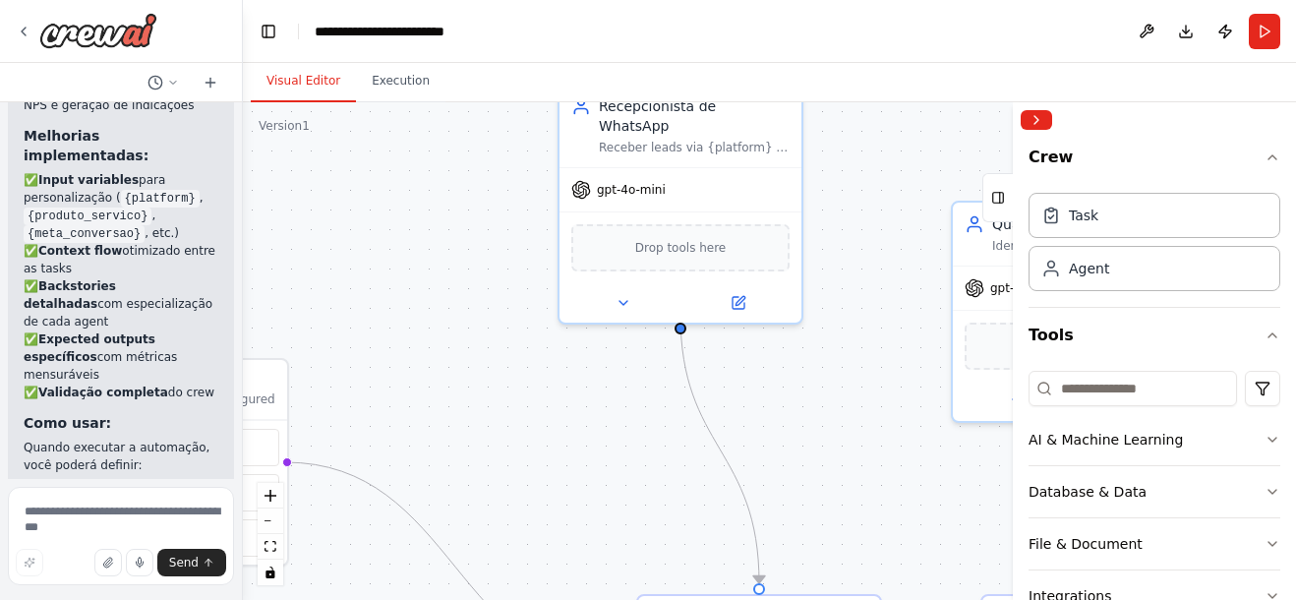
click at [914, 306] on div ".deletable-edge-delete-btn { width: 20px; height: 20px; border: 0px solid #ffff…" at bounding box center [769, 350] width 1053 height 497
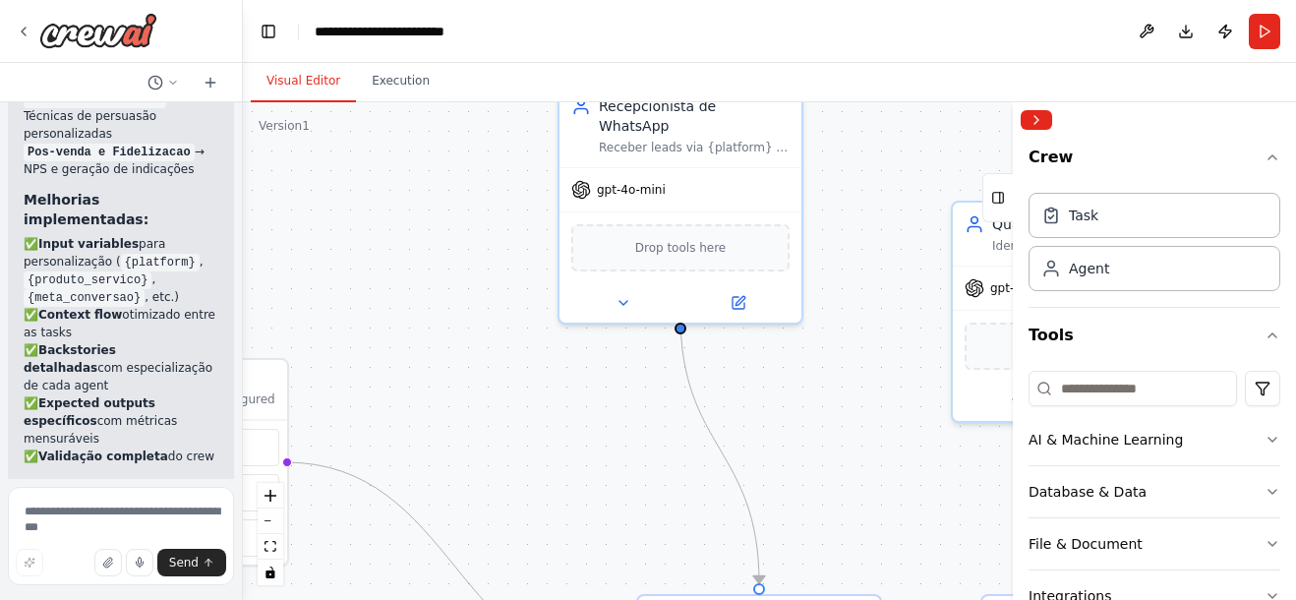
scroll to position [3380, 0]
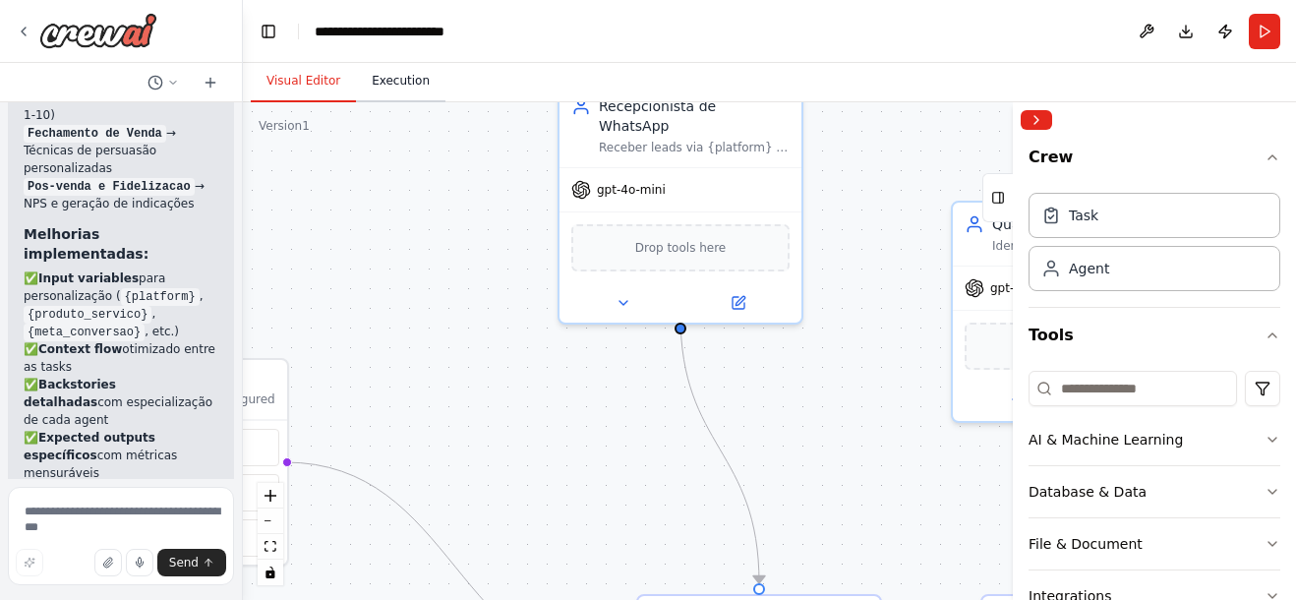
click at [384, 90] on button "Execution" at bounding box center [400, 81] width 89 height 41
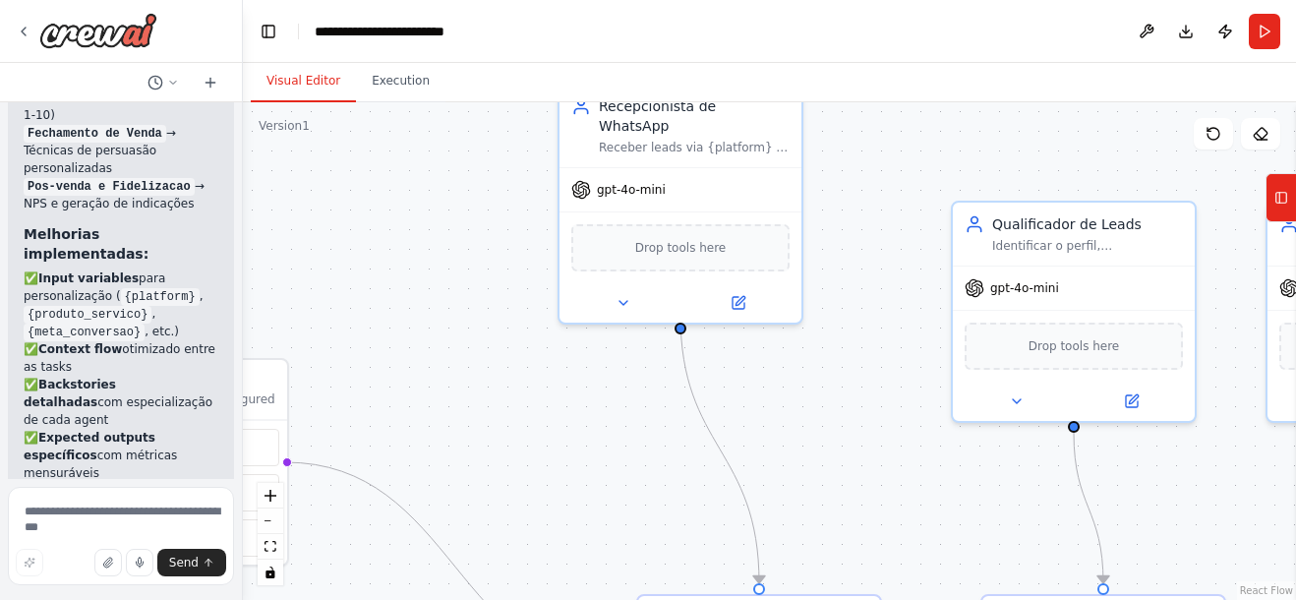
click at [301, 78] on button "Visual Editor" at bounding box center [303, 81] width 105 height 41
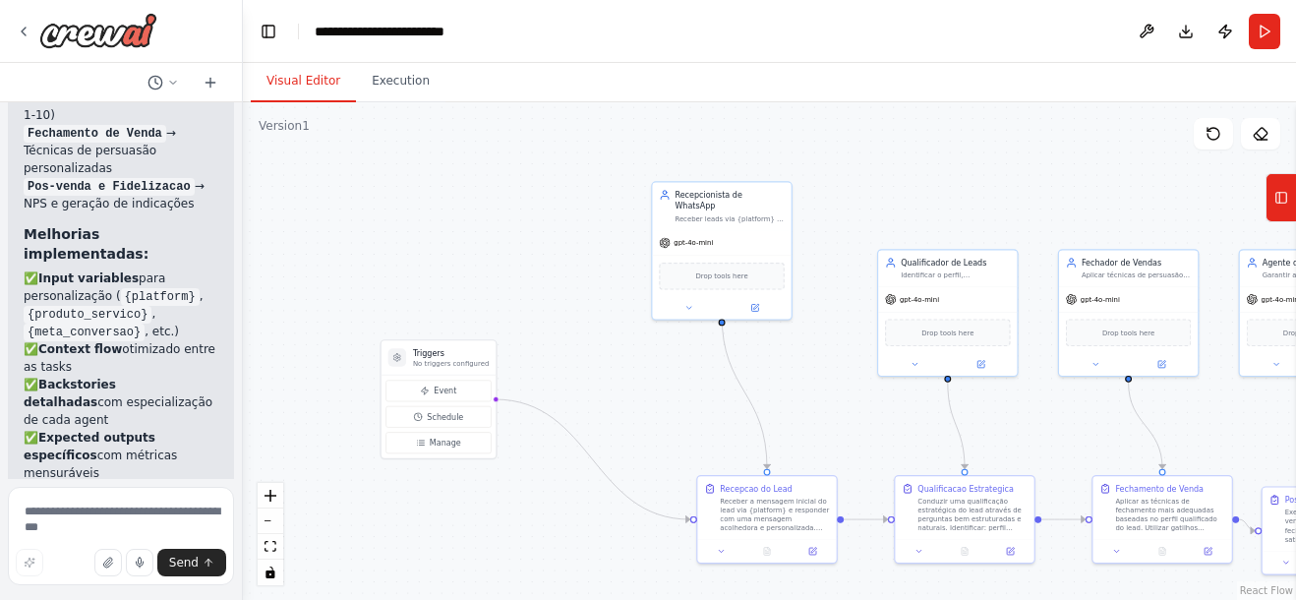
drag, startPoint x: 846, startPoint y: 391, endPoint x: 816, endPoint y: 357, distance: 45.3
click at [816, 357] on div ".deletable-edge-delete-btn { width: 20px; height: 20px; border: 0px solid #ffff…" at bounding box center [769, 350] width 1053 height 497
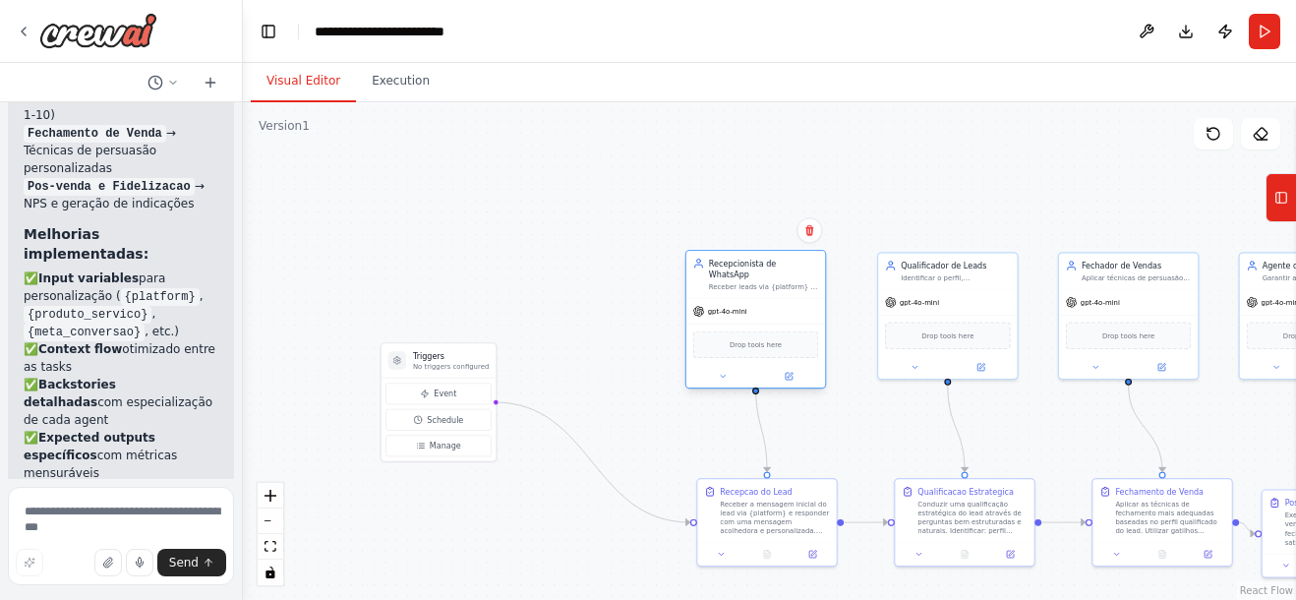
drag, startPoint x: 761, startPoint y: 232, endPoint x: 795, endPoint y: 303, distance: 78.7
click at [795, 303] on div "gpt-4o-mini" at bounding box center [755, 311] width 139 height 25
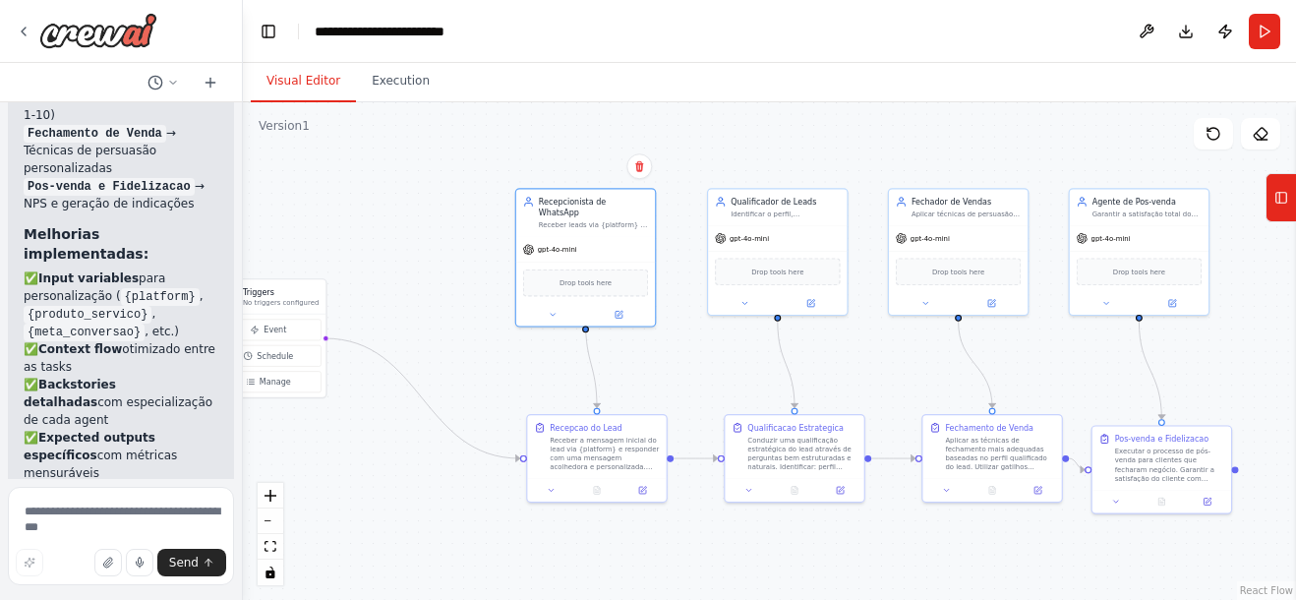
drag, startPoint x: 1053, startPoint y: 181, endPoint x: 878, endPoint y: 108, distance: 189.5
click at [885, 116] on div ".deletable-edge-delete-btn { width: 20px; height: 20px; border: 0px solid #ffff…" at bounding box center [769, 350] width 1053 height 497
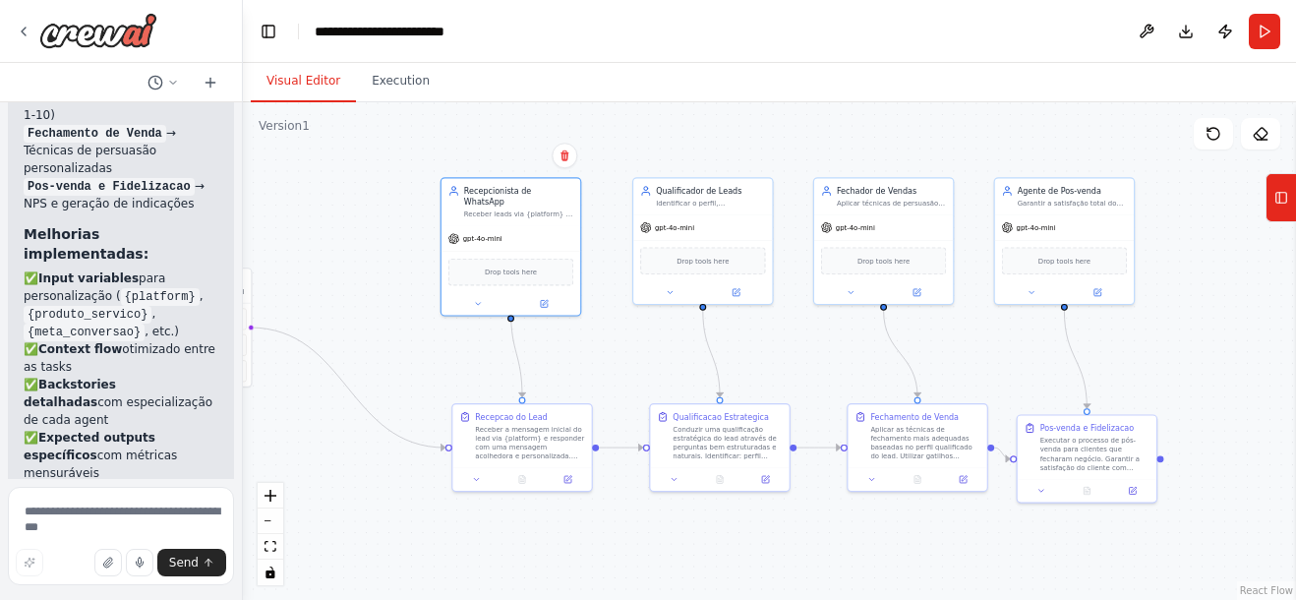
drag, startPoint x: 879, startPoint y: 135, endPoint x: 807, endPoint y: 98, distance: 80.5
click at [811, 120] on div ".deletable-edge-delete-btn { width: 20px; height: 20px; border: 0px solid #ffff…" at bounding box center [769, 350] width 1053 height 497
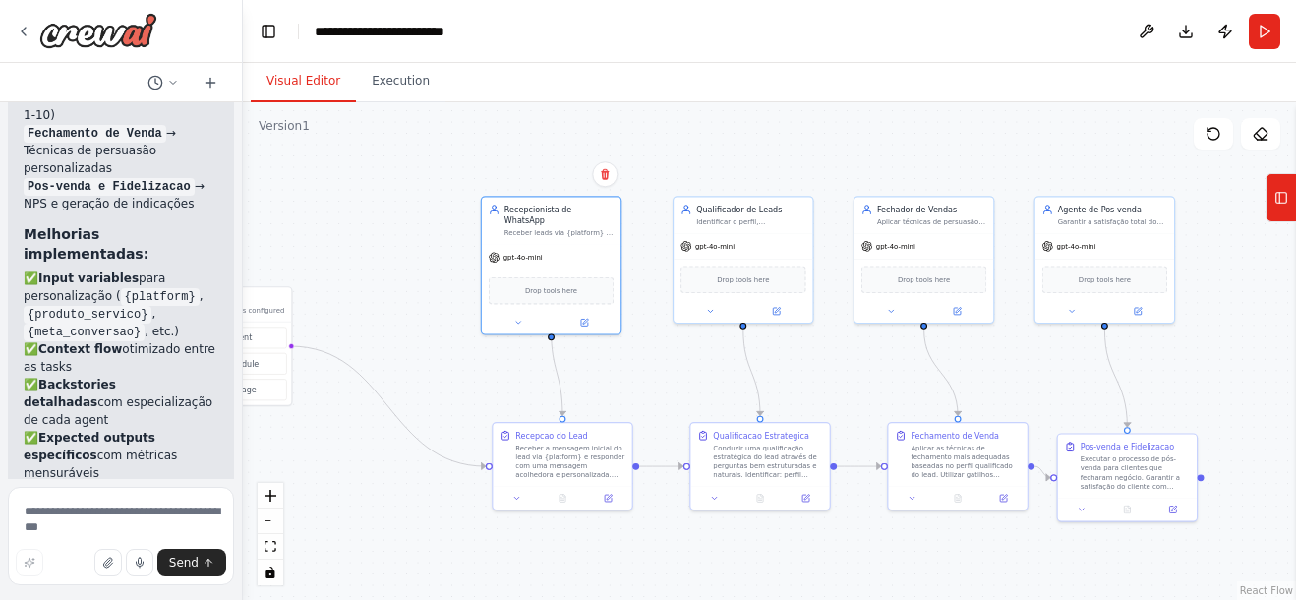
drag, startPoint x: 788, startPoint y: 126, endPoint x: 776, endPoint y: 153, distance: 30.0
click at [811, 146] on div ".deletable-edge-delete-btn { width: 20px; height: 20px; border: 0px solid #ffff…" at bounding box center [769, 350] width 1053 height 497
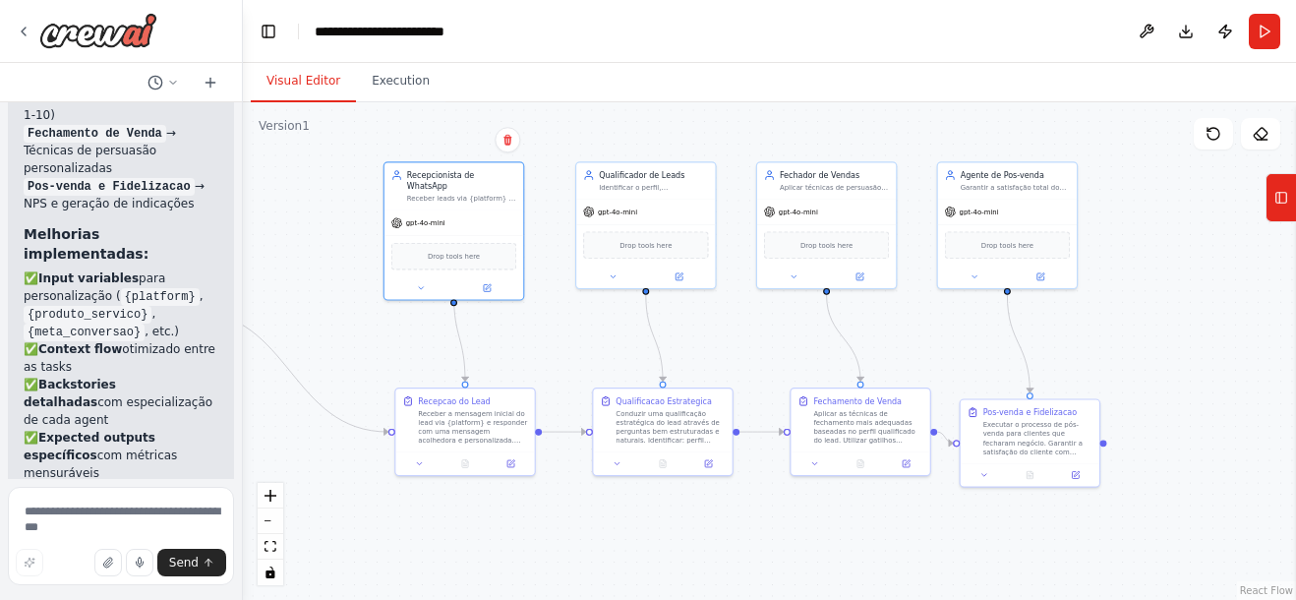
drag, startPoint x: 855, startPoint y: 163, endPoint x: 764, endPoint y: 129, distance: 97.7
click at [764, 129] on div ".deletable-edge-delete-btn { width: 20px; height: 20px; border: 0px solid #ffff…" at bounding box center [769, 350] width 1053 height 497
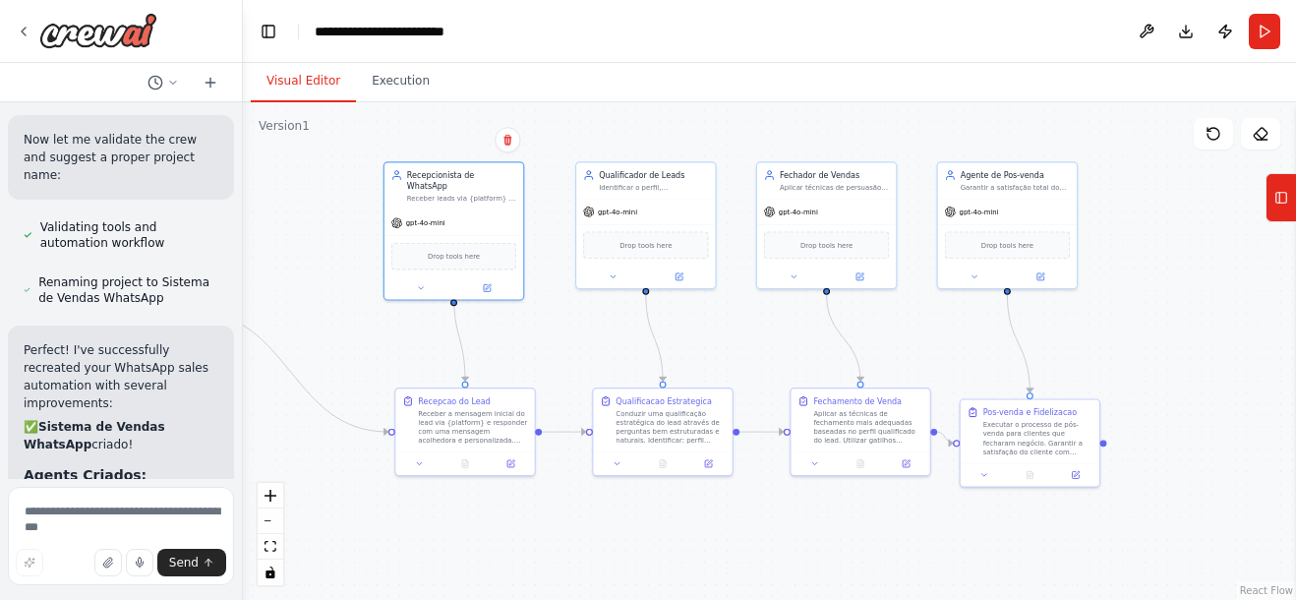
scroll to position [2594, 0]
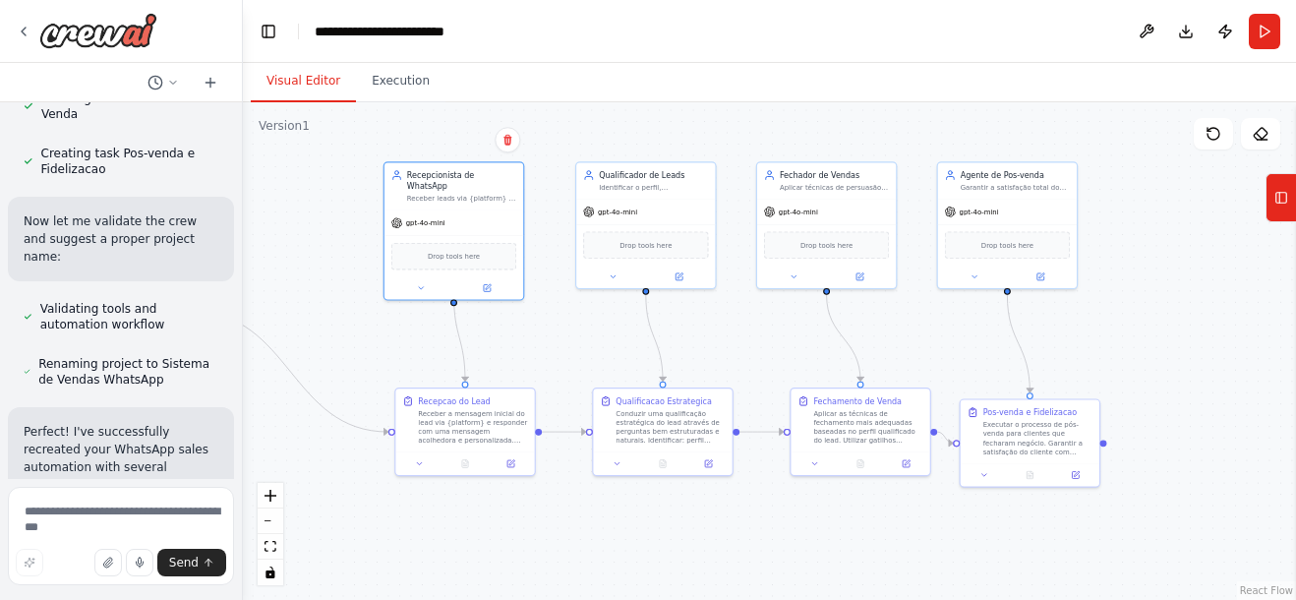
click at [1265, 14] on button "Run" at bounding box center [1264, 31] width 31 height 35
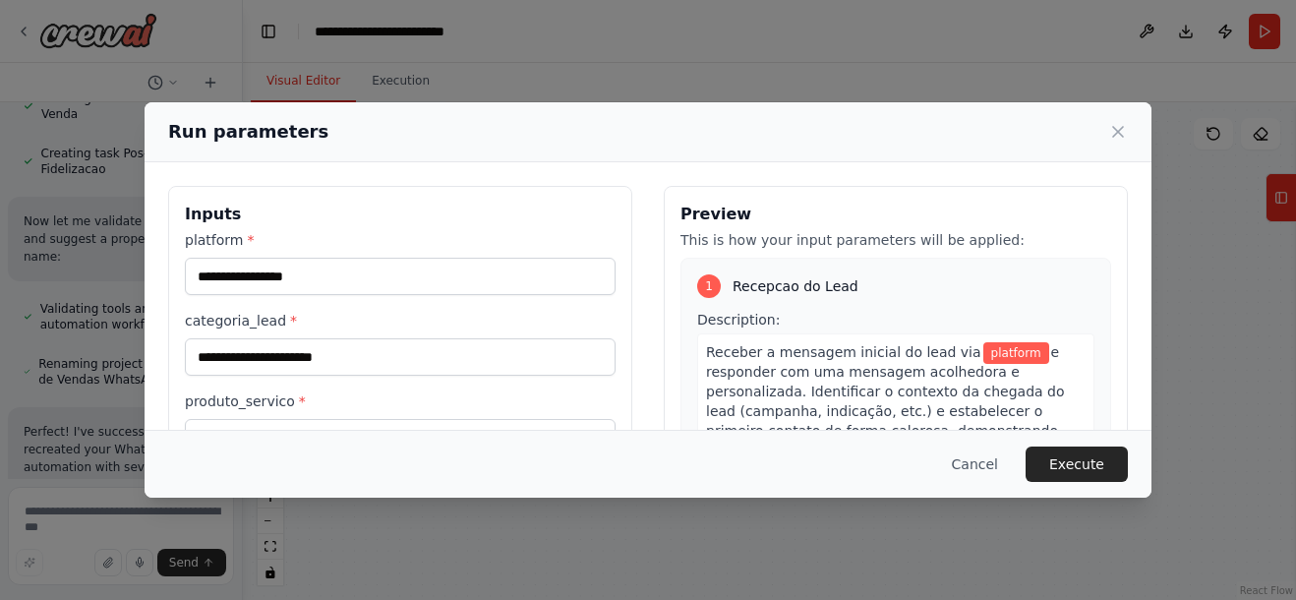
click at [416, 297] on div "platform * categoria_lead * produto_servico * meta_conversao * meta_nps *" at bounding box center [400, 423] width 431 height 387
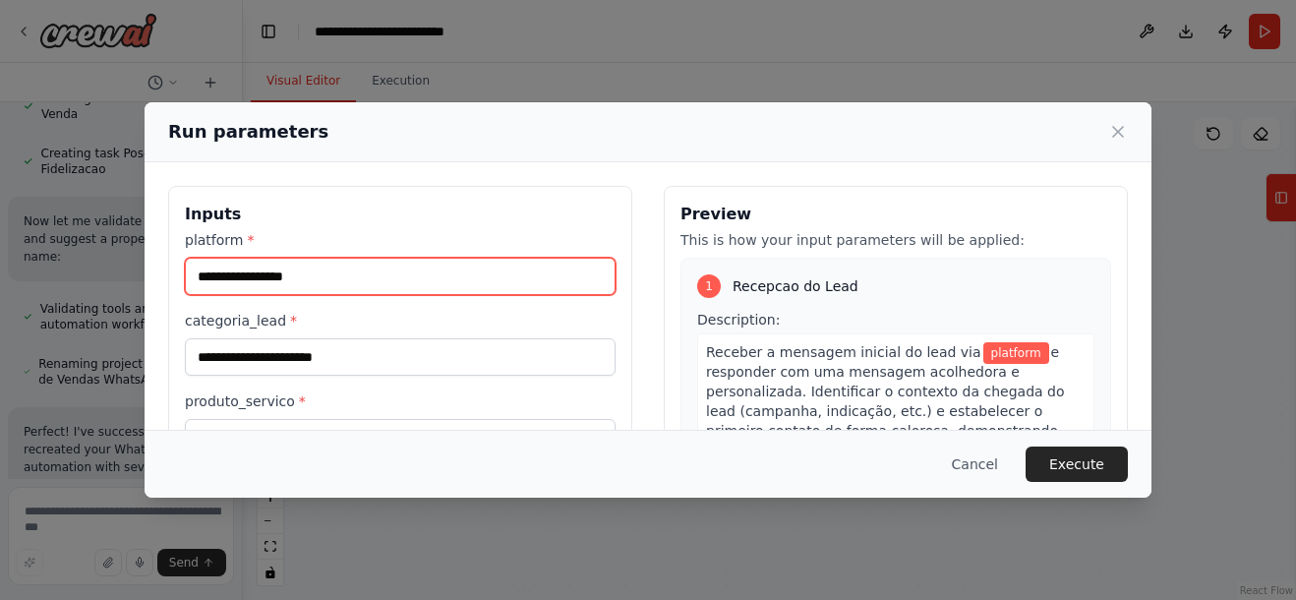
click at [413, 281] on input "platform *" at bounding box center [400, 276] width 431 height 37
type input "********"
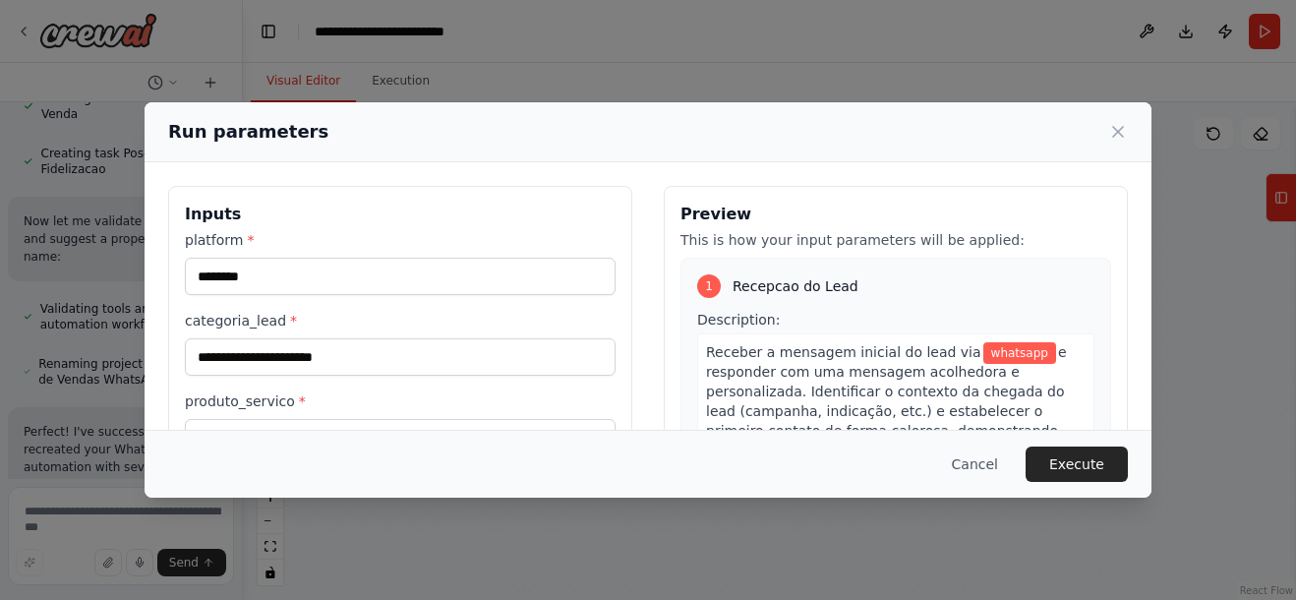
click at [321, 189] on div "Inputs platform * ******** categoria_lead * produto_servico * meta_conversao * …" at bounding box center [648, 418] width 1007 height 513
click at [375, 316] on label "categoria_lead *" at bounding box center [400, 321] width 431 height 20
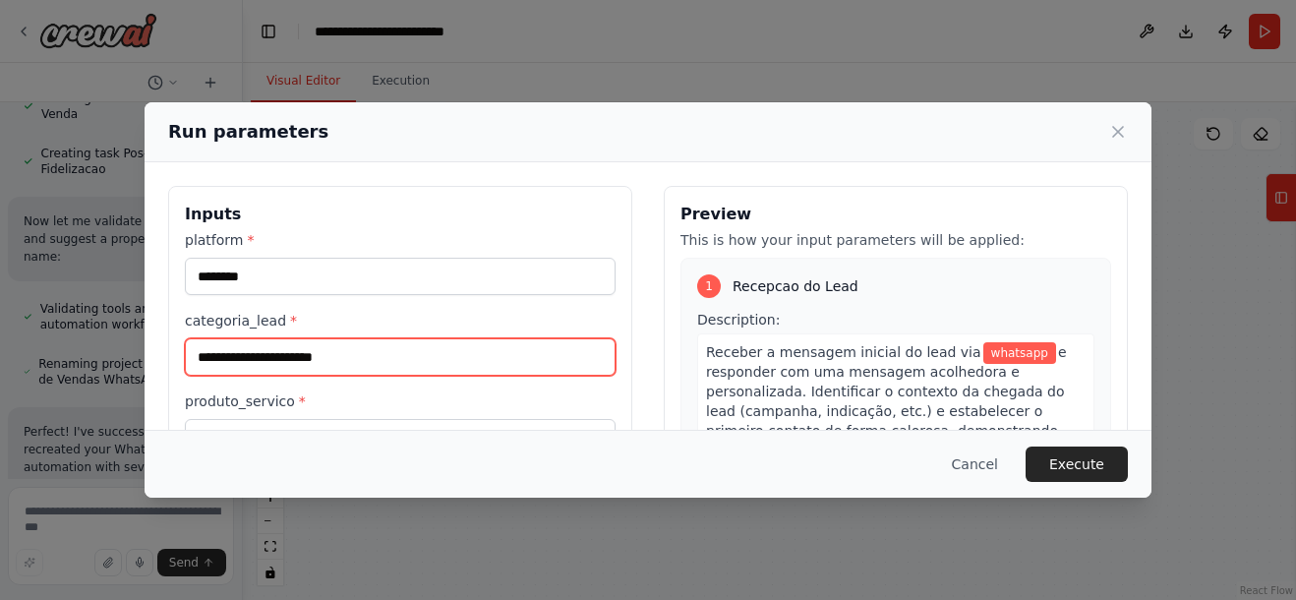
click at [375, 338] on input "categoria_lead *" at bounding box center [400, 356] width 431 height 37
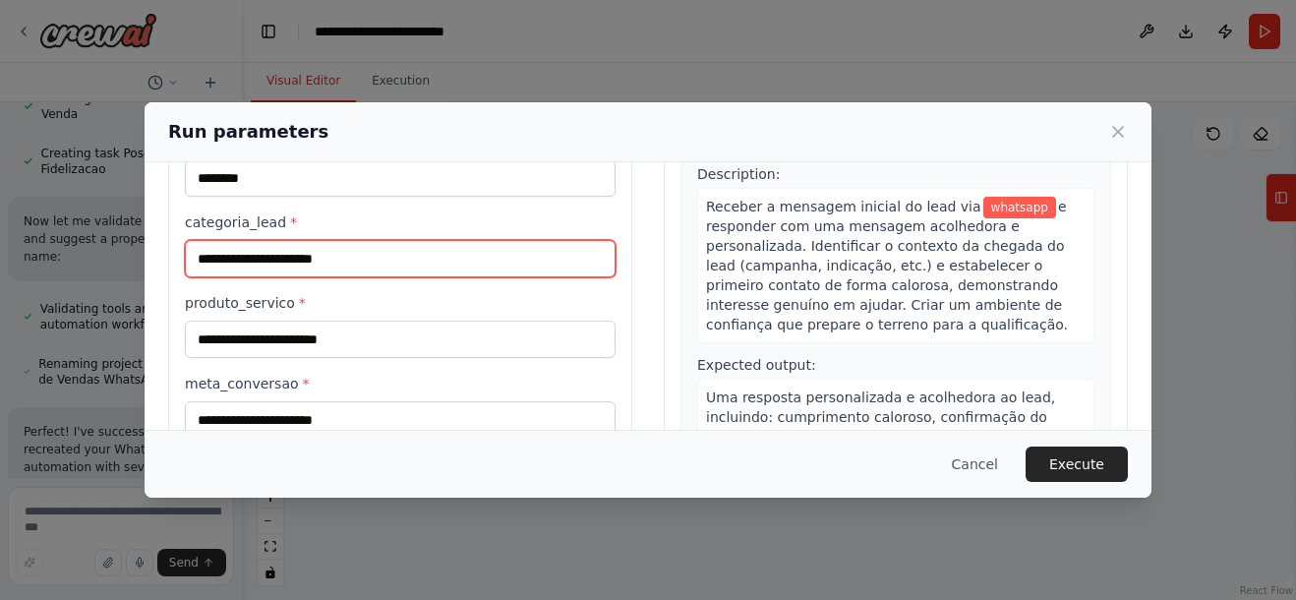
scroll to position [0, 0]
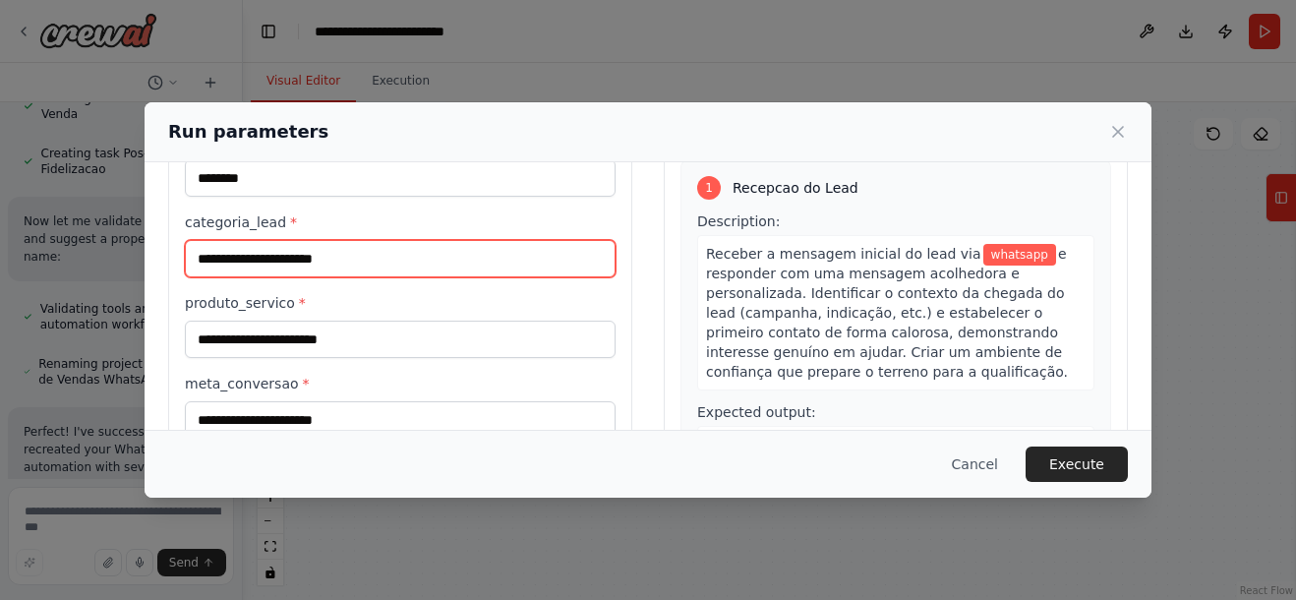
click at [360, 262] on input "categoria_lead *" at bounding box center [400, 258] width 431 height 37
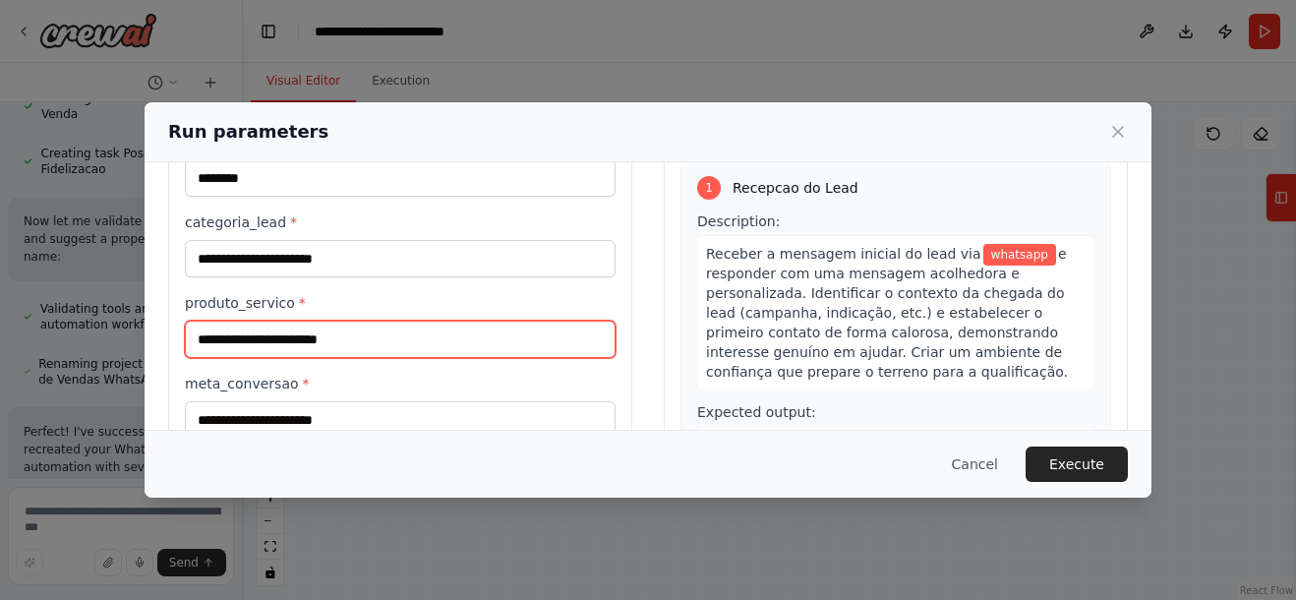
click at [339, 329] on input "produto_servico *" at bounding box center [400, 339] width 431 height 37
type input "****"
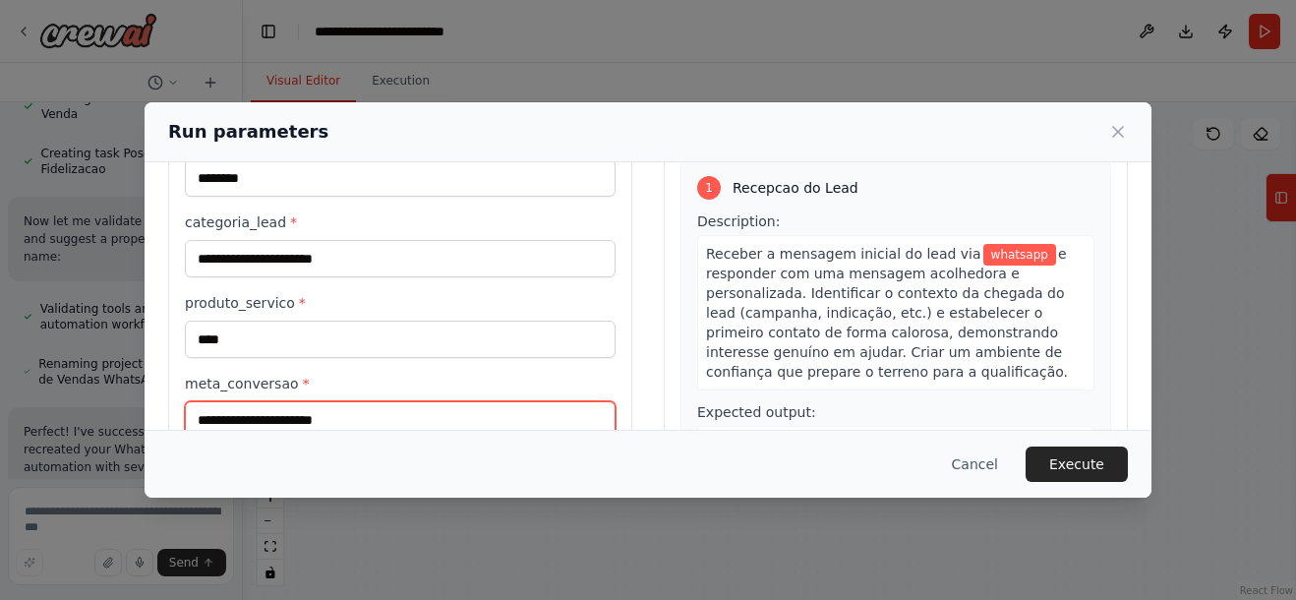
click at [366, 420] on input "meta_conversao *" at bounding box center [400, 419] width 431 height 37
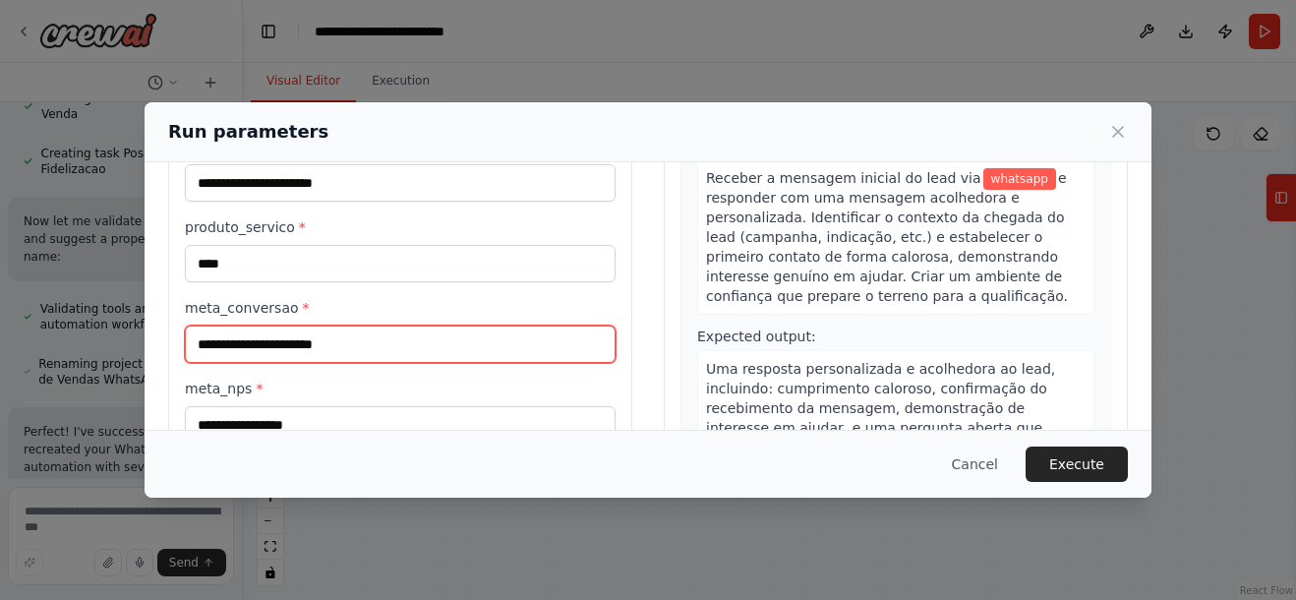
scroll to position [245, 0]
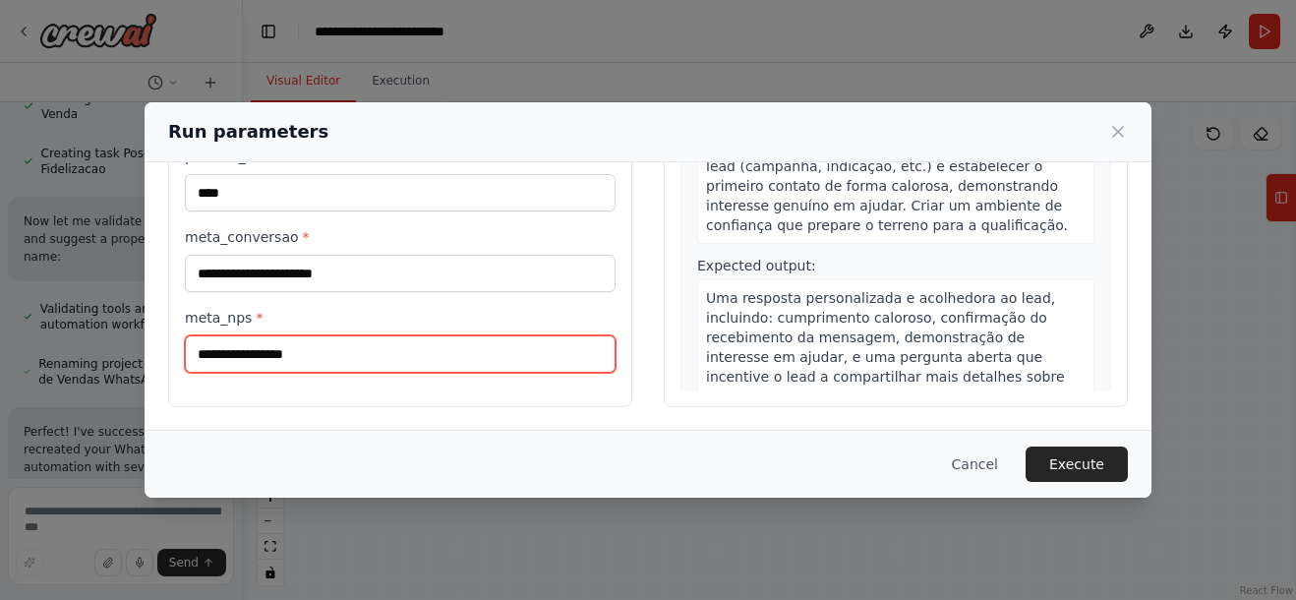
click at [349, 349] on input "meta_nps *" at bounding box center [400, 353] width 431 height 37
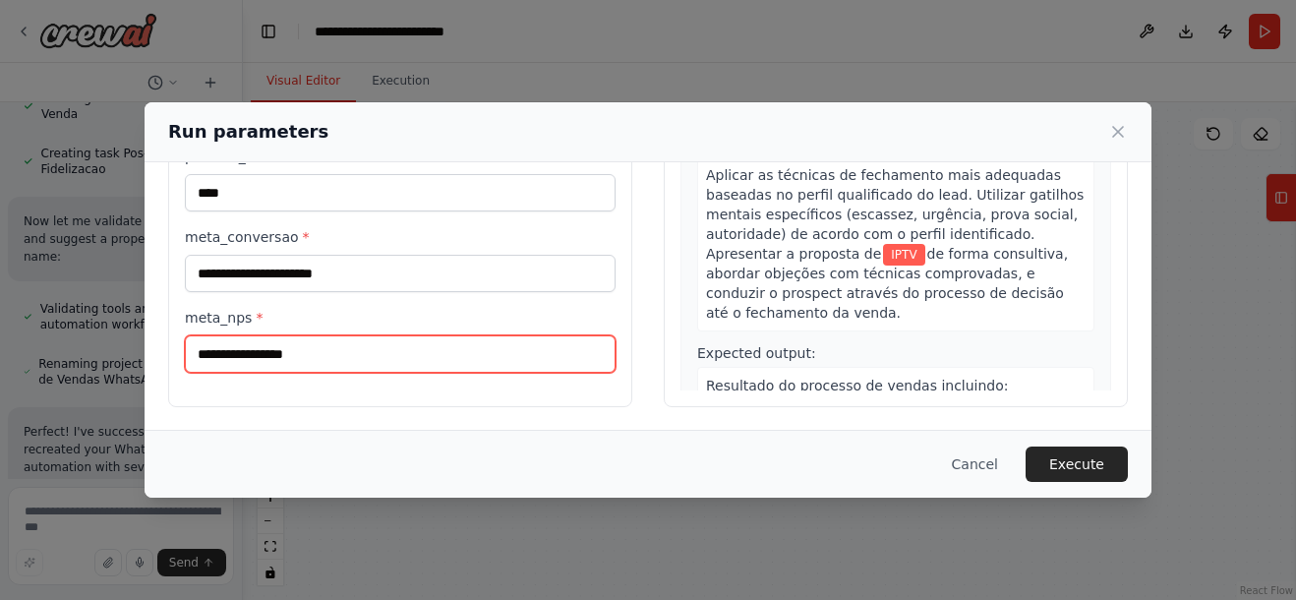
scroll to position [885, 0]
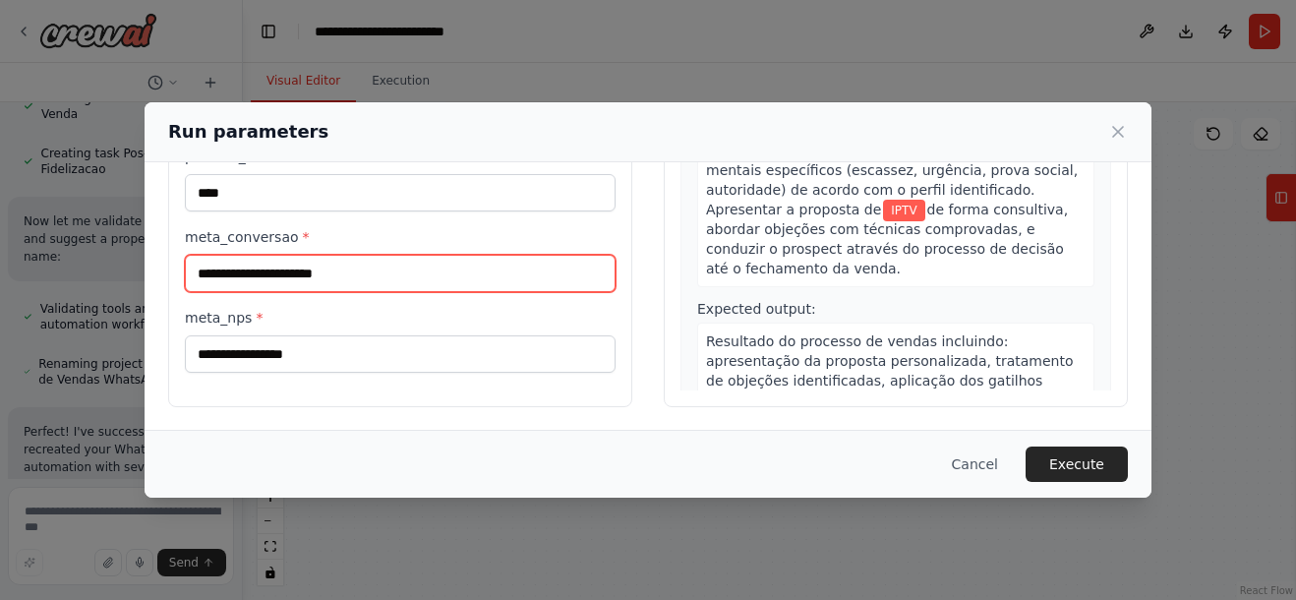
click at [359, 261] on input "meta_conversao *" at bounding box center [400, 273] width 431 height 37
click at [342, 267] on input "meta_conversao *" at bounding box center [400, 273] width 431 height 37
type input "*"
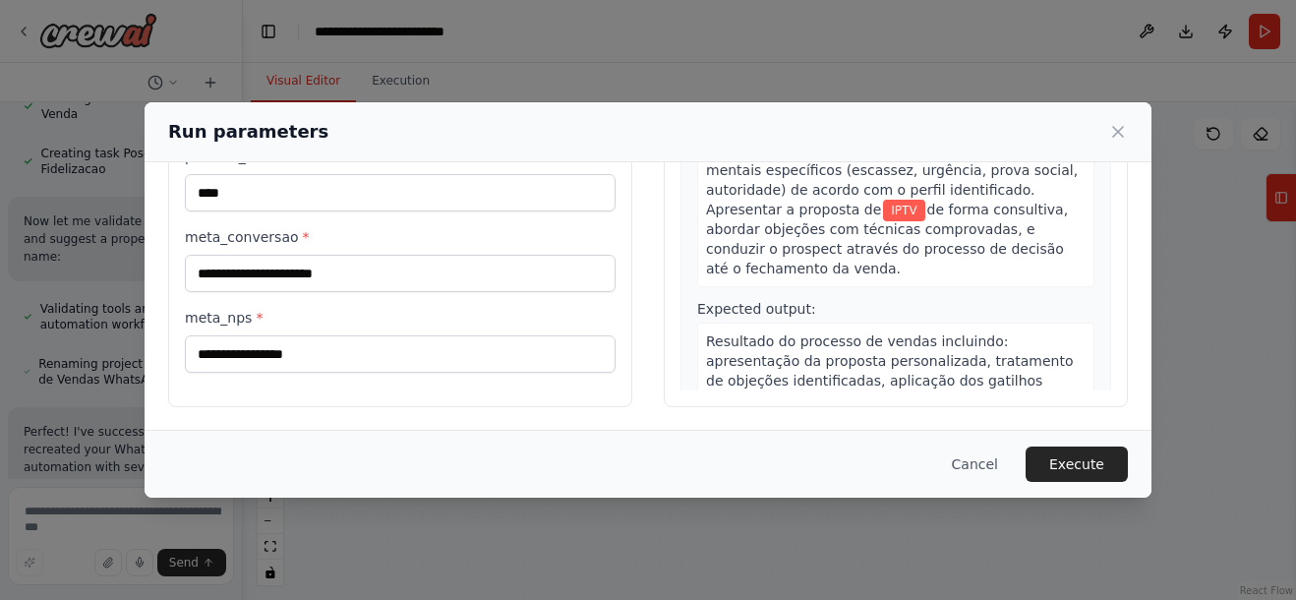
drag, startPoint x: 646, startPoint y: 141, endPoint x: 716, endPoint y: 119, distance: 73.1
click at [749, 140] on div "Run parameters" at bounding box center [648, 132] width 960 height 28
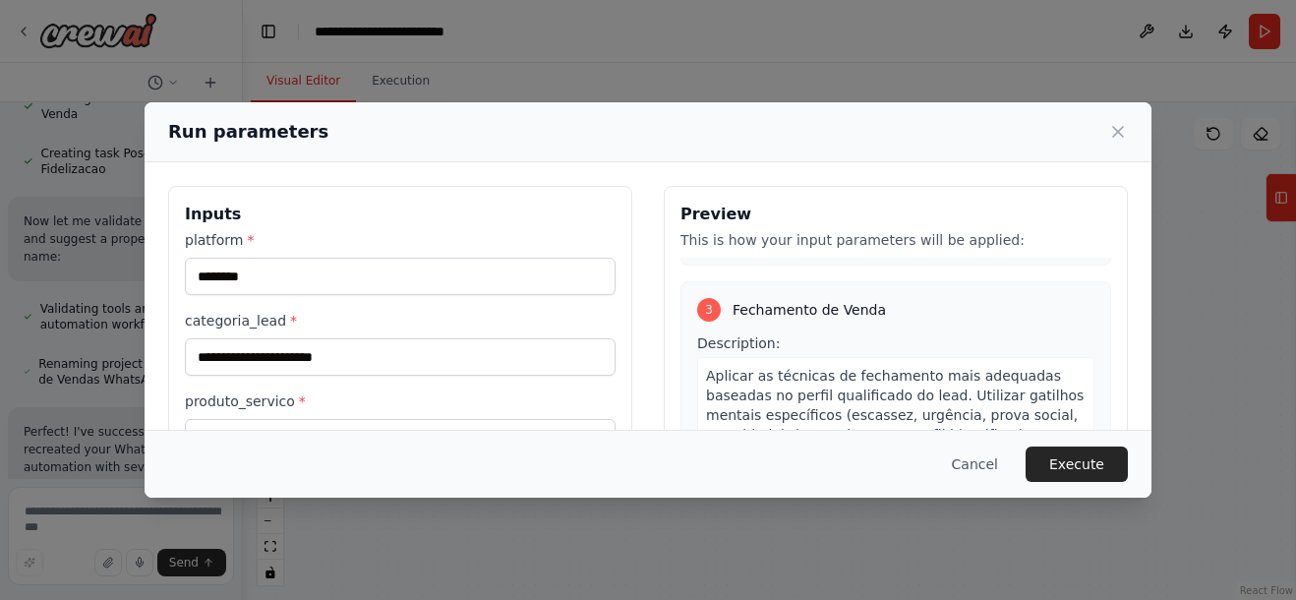
scroll to position [98, 0]
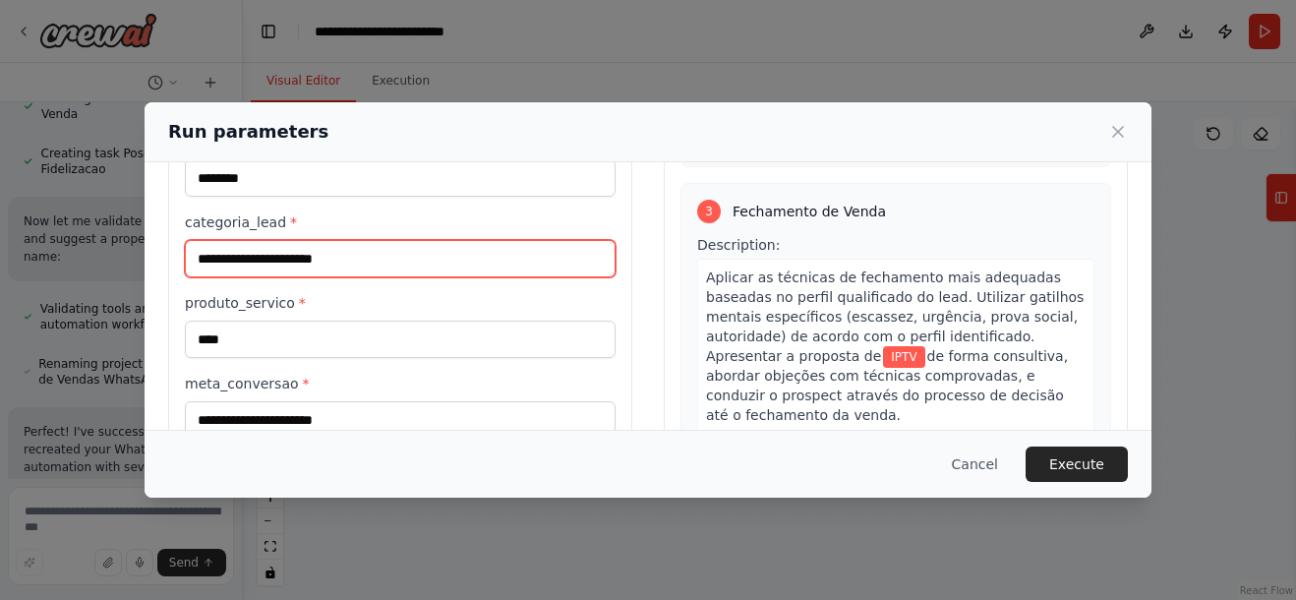
click at [439, 264] on input "categoria_lead *" at bounding box center [400, 258] width 431 height 37
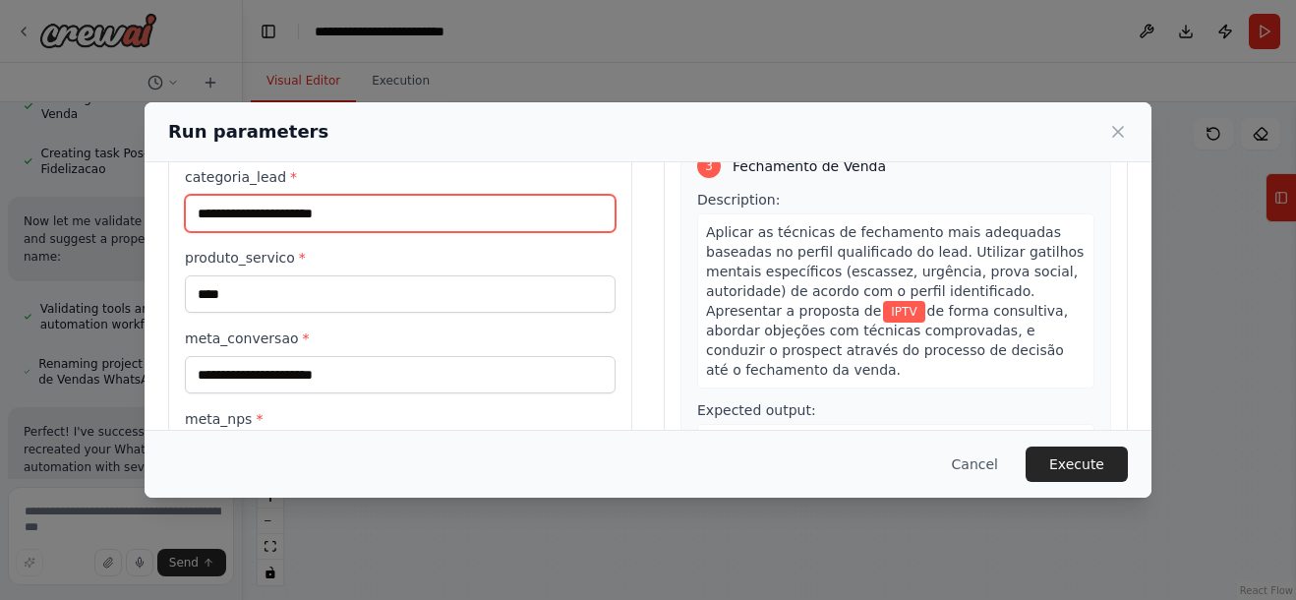
scroll to position [151, 0]
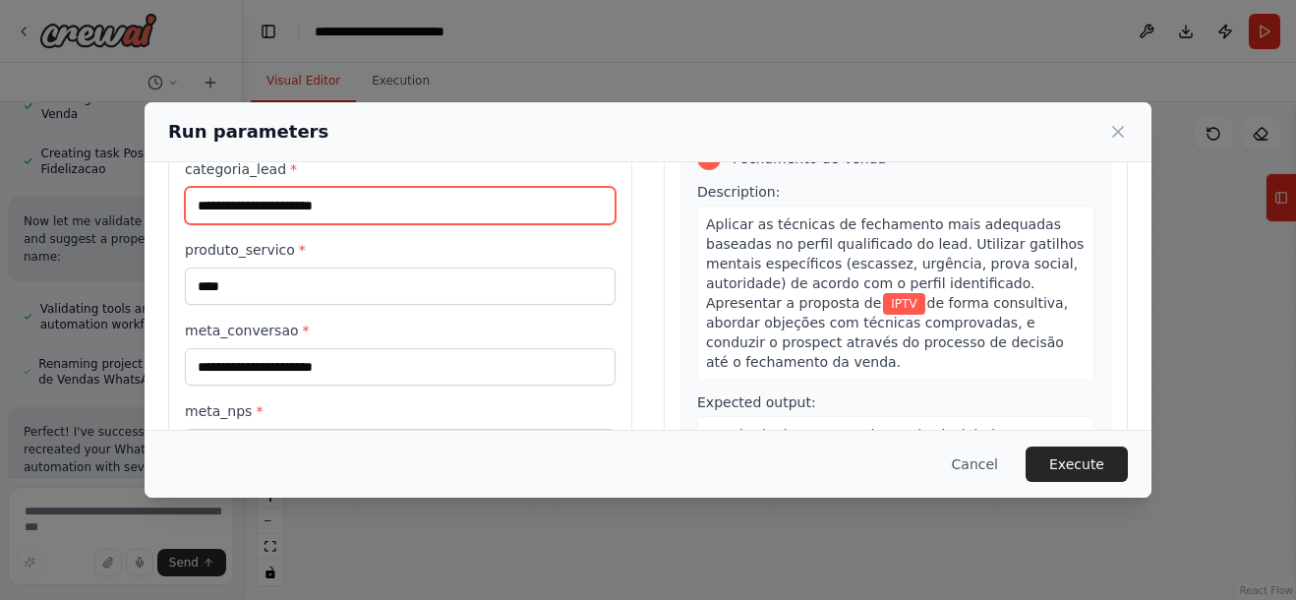
type input "*"
click at [242, 210] on input "*" at bounding box center [400, 205] width 431 height 37
type input "*"
type input "*********"
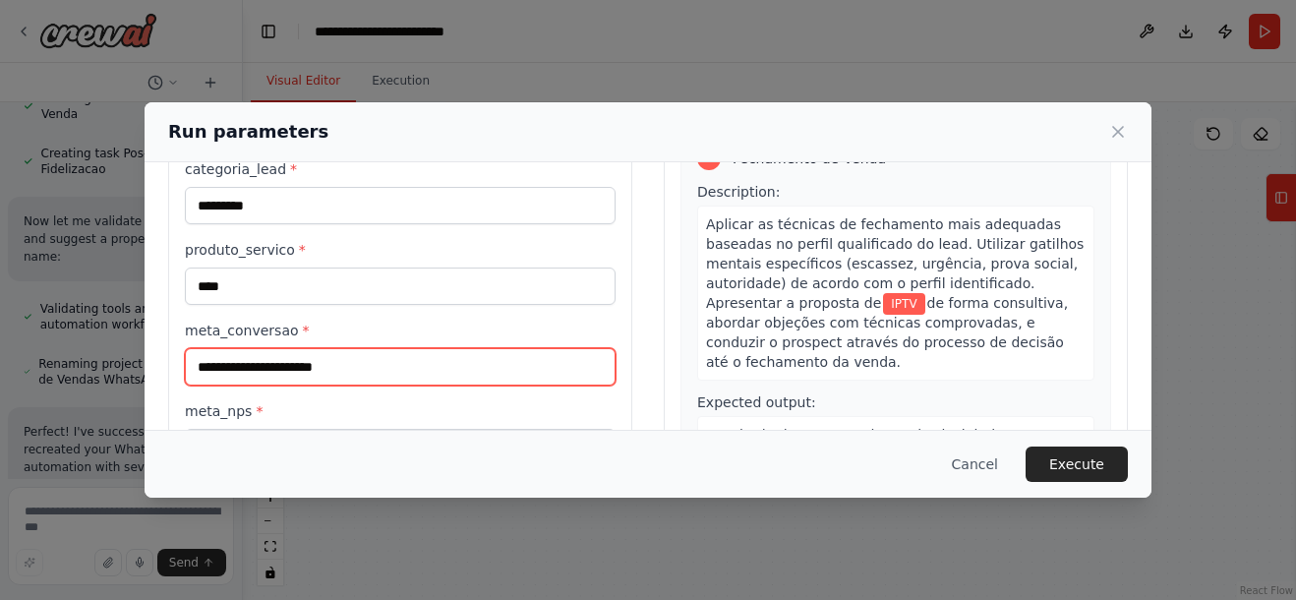
click at [327, 359] on input "meta_conversao *" at bounding box center [400, 366] width 431 height 37
type input "**********"
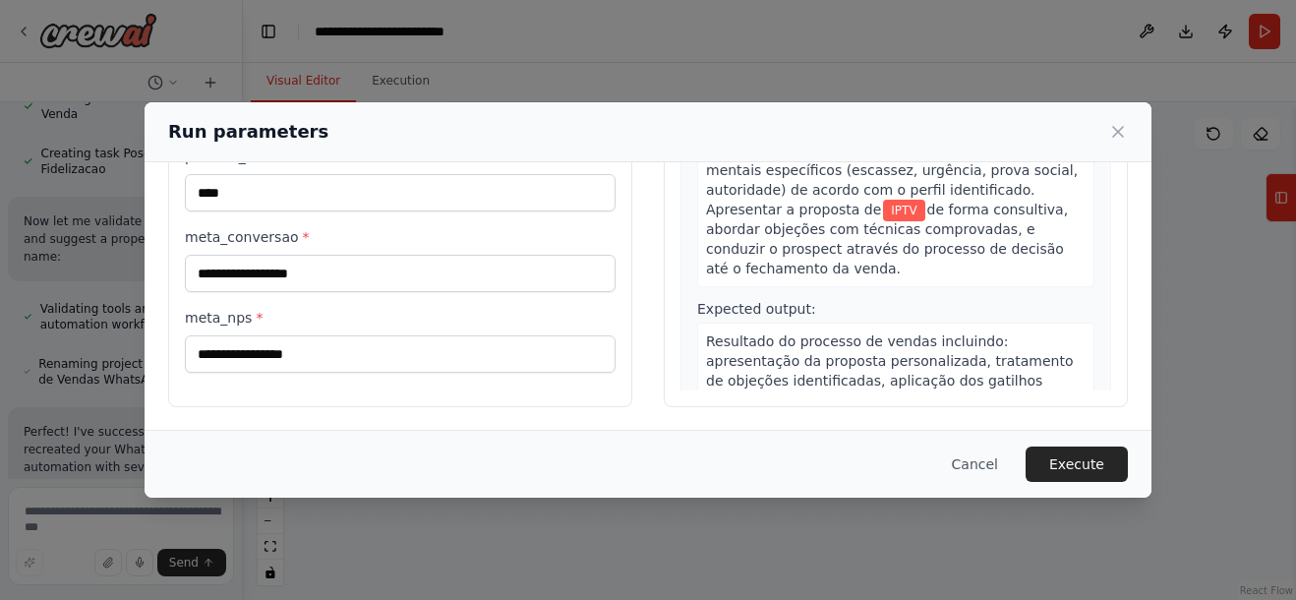
drag, startPoint x: 342, startPoint y: 332, endPoint x: 343, endPoint y: 360, distance: 27.5
click at [343, 345] on div "meta_nps *" at bounding box center [400, 340] width 431 height 65
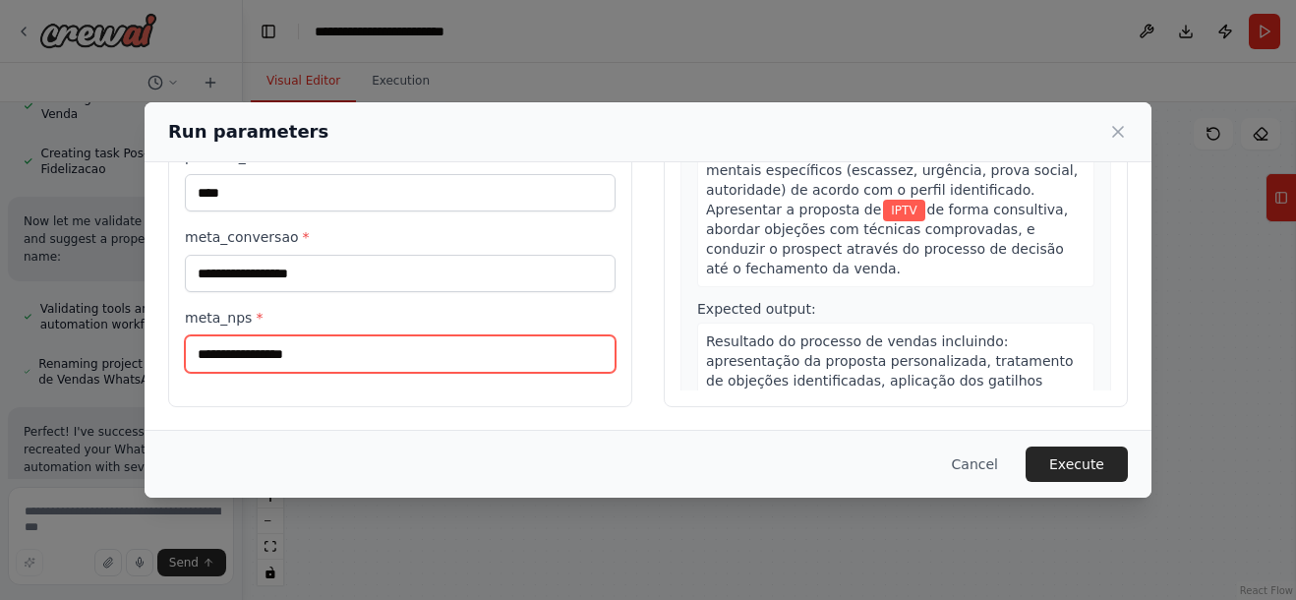
click at [348, 361] on input "meta_nps *" at bounding box center [400, 353] width 431 height 37
type input "**"
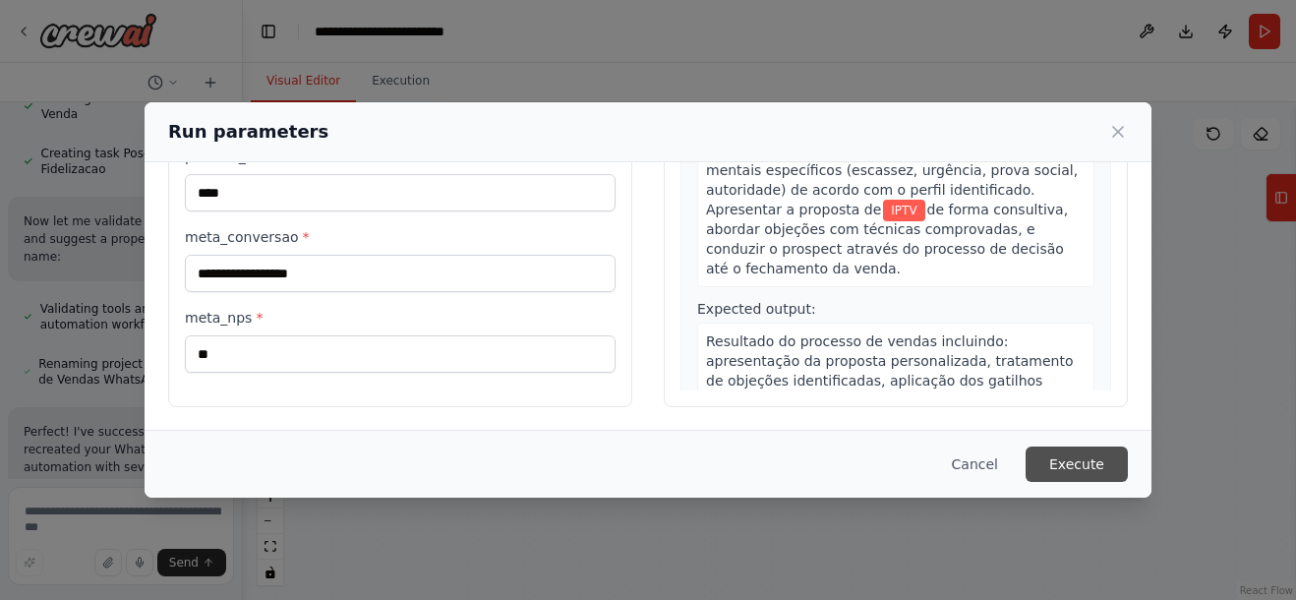
click at [1095, 459] on button "Execute" at bounding box center [1076, 463] width 102 height 35
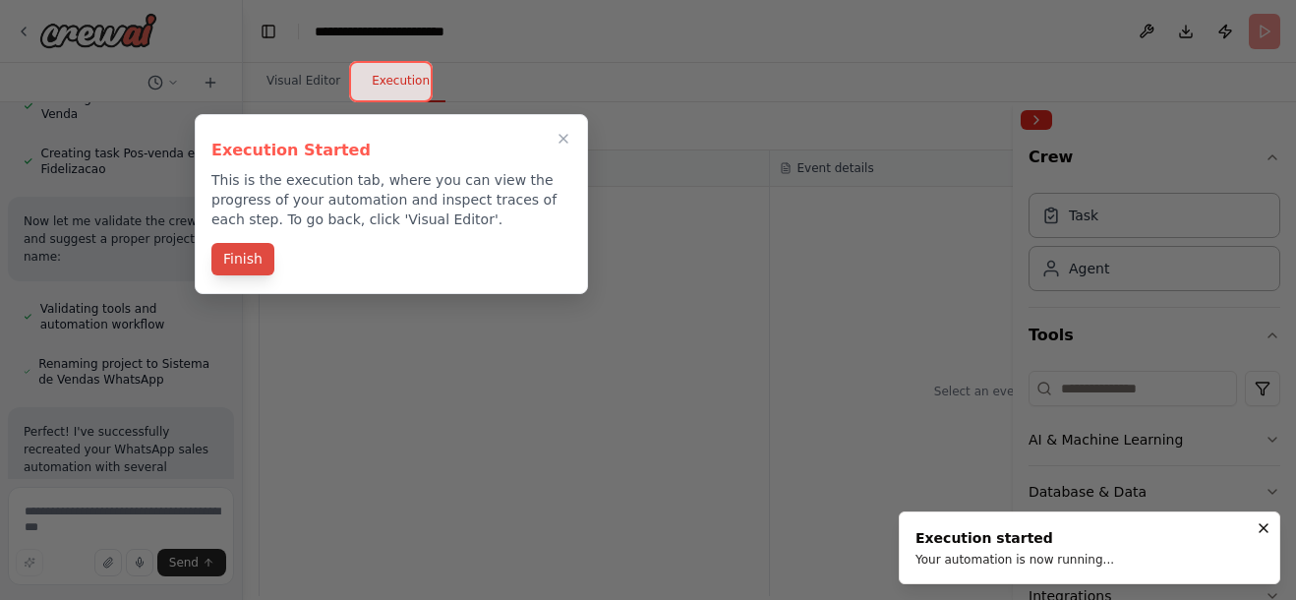
click at [242, 250] on button "Finish" at bounding box center [242, 259] width 63 height 32
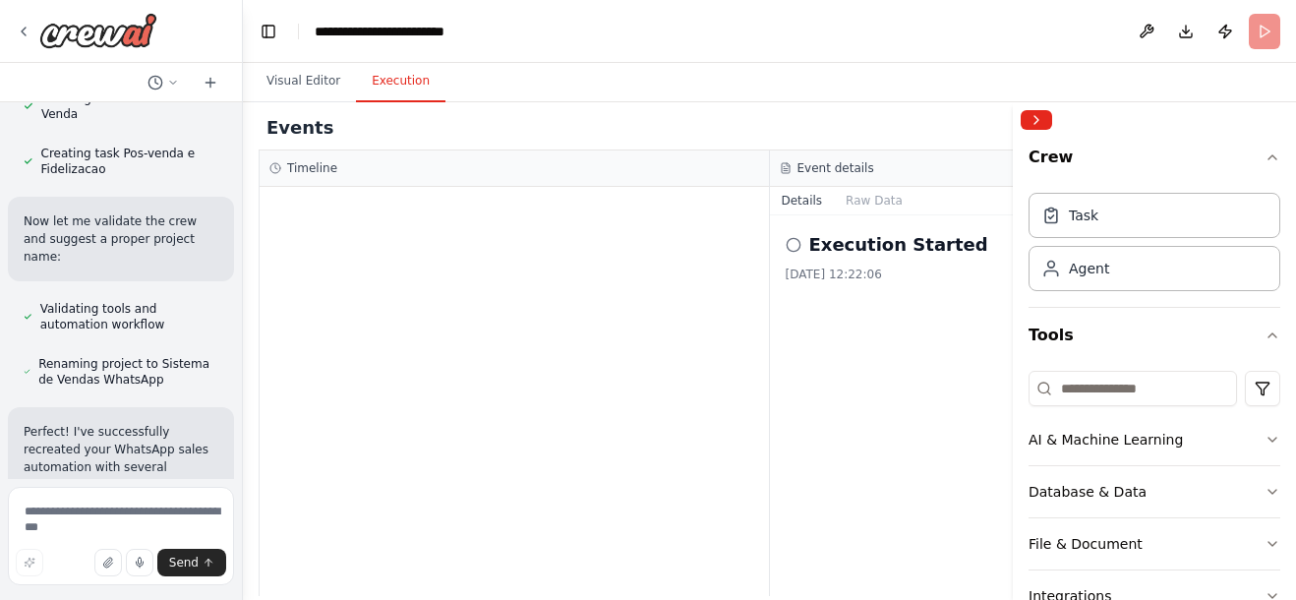
click at [793, 243] on icon at bounding box center [794, 245] width 16 height 16
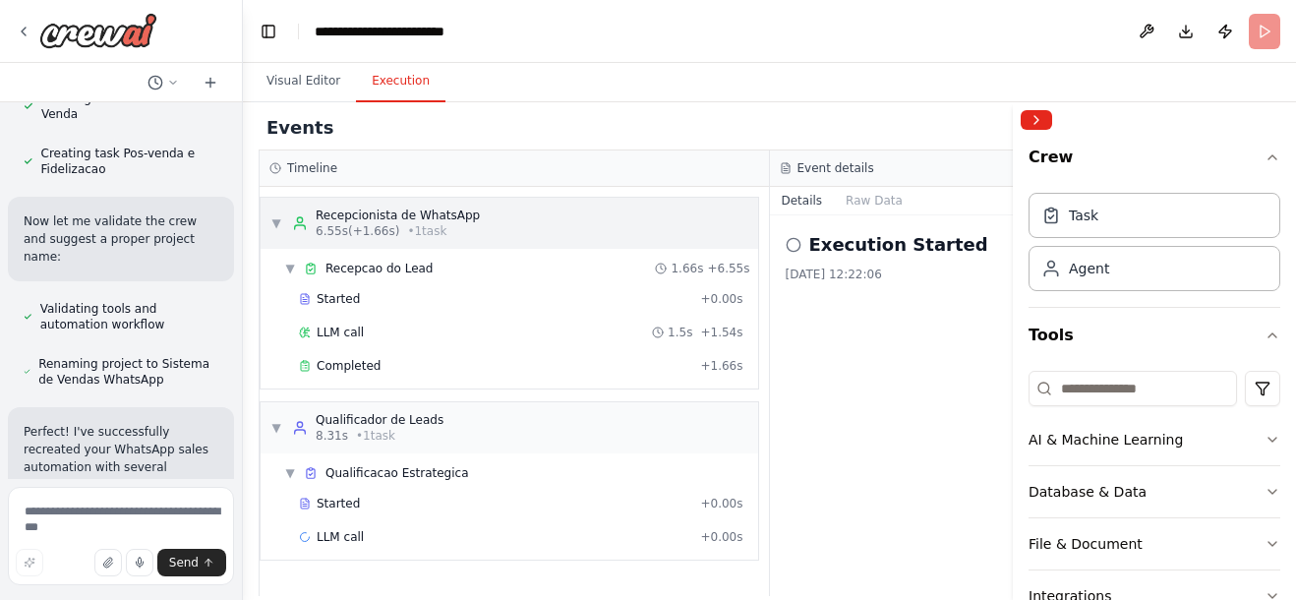
click at [391, 220] on div "Recepcionista de WhatsApp" at bounding box center [398, 215] width 164 height 16
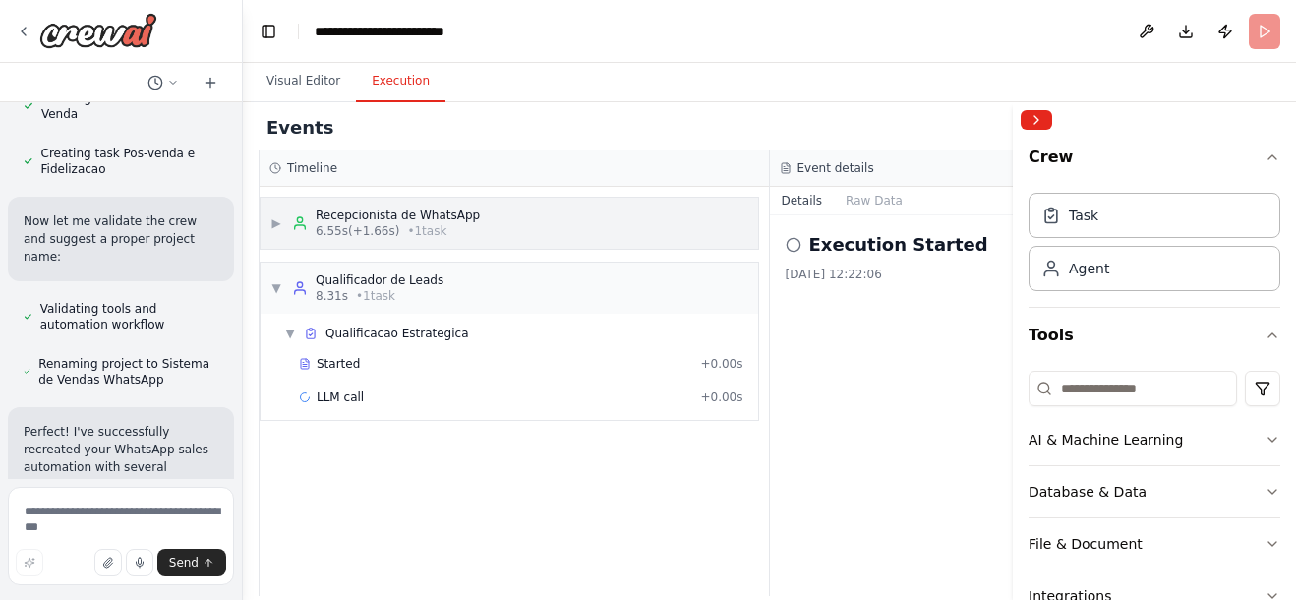
click at [391, 239] on div "▶ Recepcionista de WhatsApp 6.55s (+1.66s) • 1 task" at bounding box center [509, 223] width 497 height 51
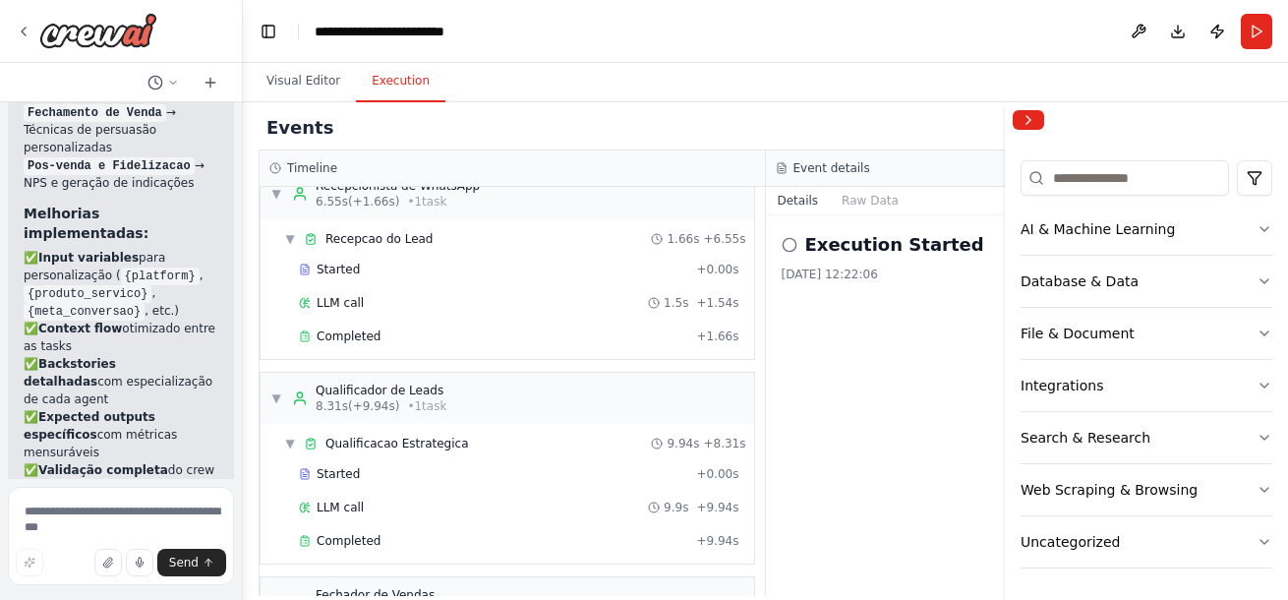
scroll to position [0, 0]
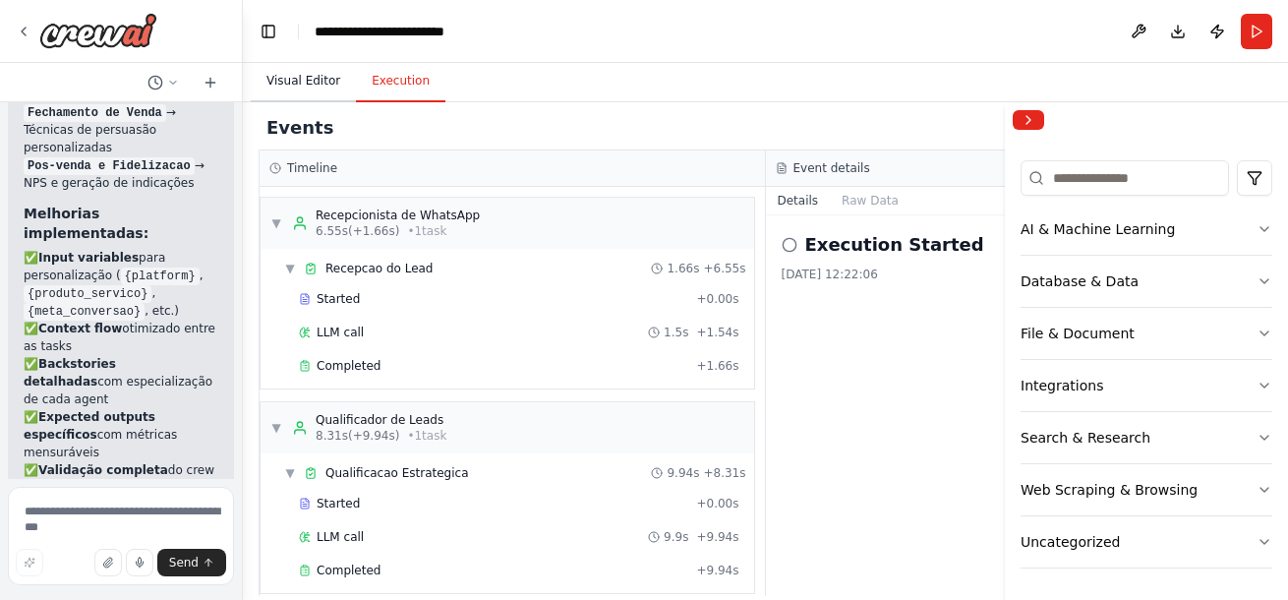
click at [313, 69] on button "Visual Editor" at bounding box center [303, 81] width 105 height 41
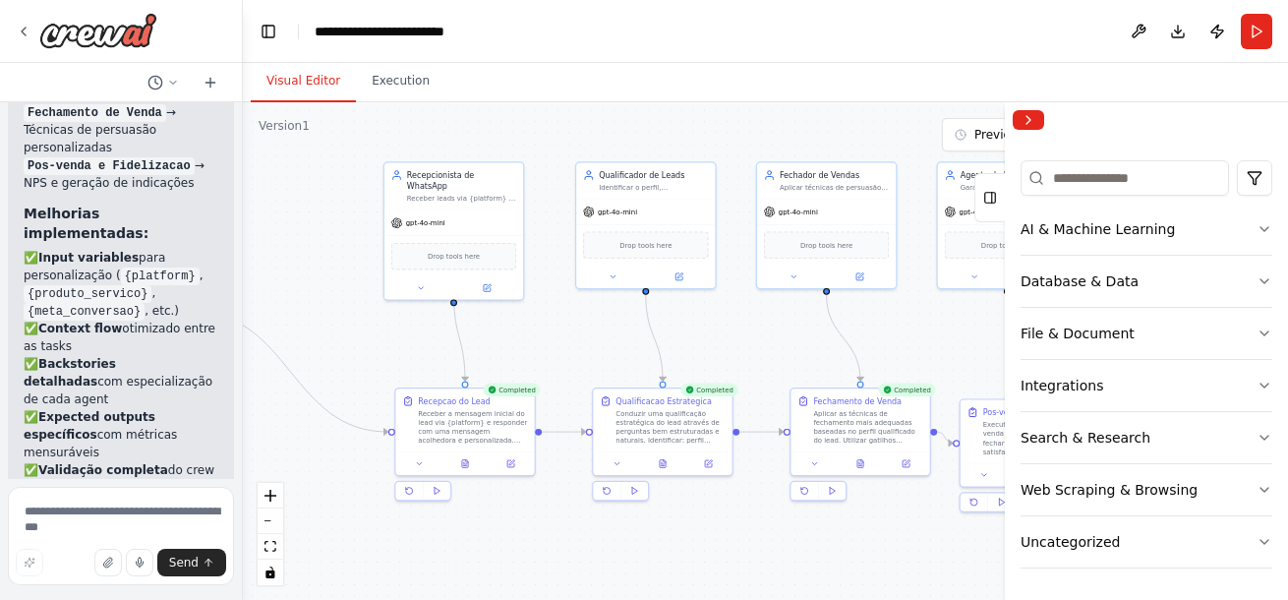
click at [1059, 93] on div "Visual Editor Execution" at bounding box center [765, 82] width 1045 height 39
click at [1022, 120] on button "Collapse right sidebar" at bounding box center [1028, 120] width 31 height 20
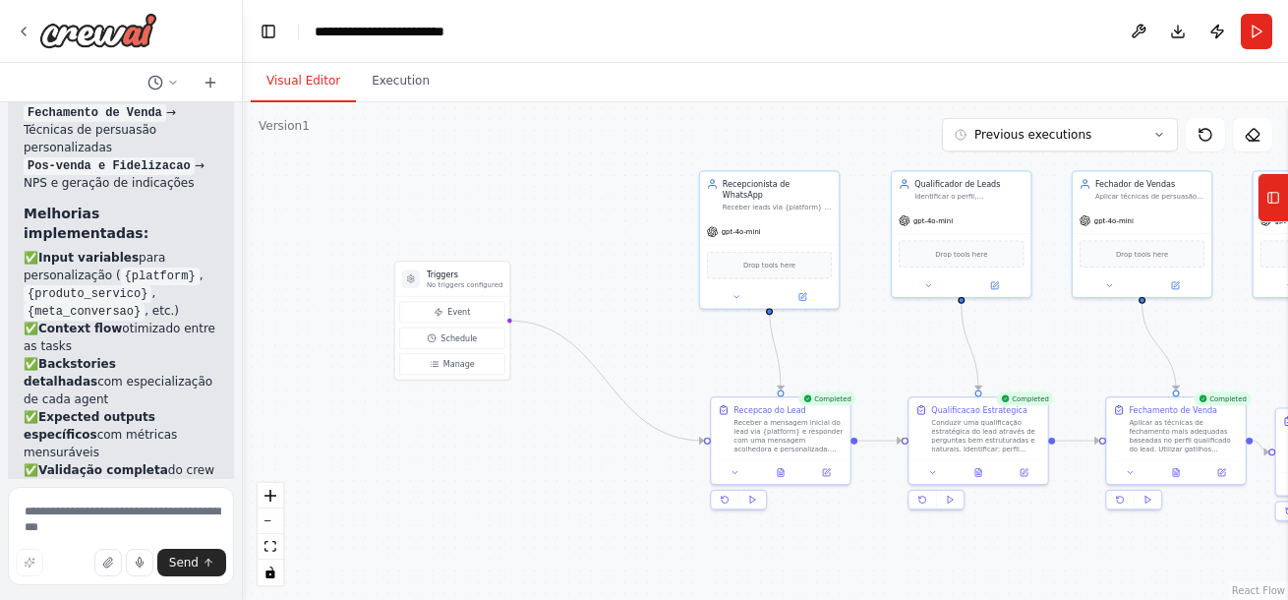
drag, startPoint x: 338, startPoint y: 483, endPoint x: 666, endPoint y: 477, distance: 327.4
click at [664, 485] on div ".deletable-edge-delete-btn { width: 20px; height: 20px; border: 0px solid #ffff…" at bounding box center [765, 350] width 1045 height 497
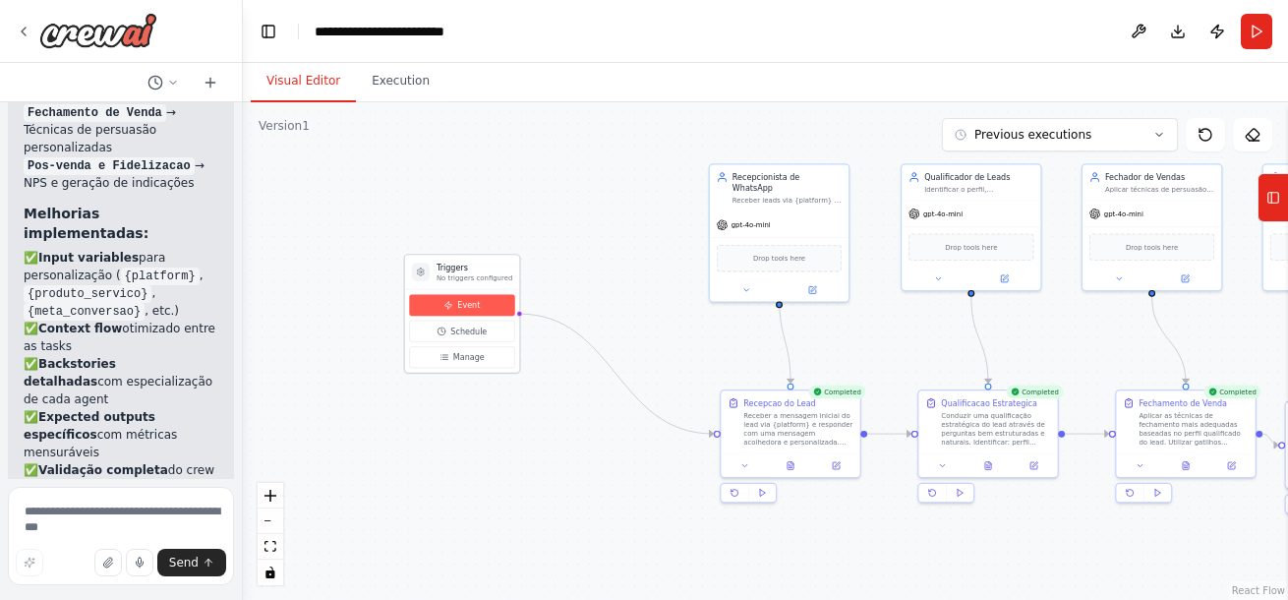
click at [486, 306] on button "Event" at bounding box center [461, 305] width 105 height 22
click at [464, 300] on span "Event" at bounding box center [468, 305] width 23 height 11
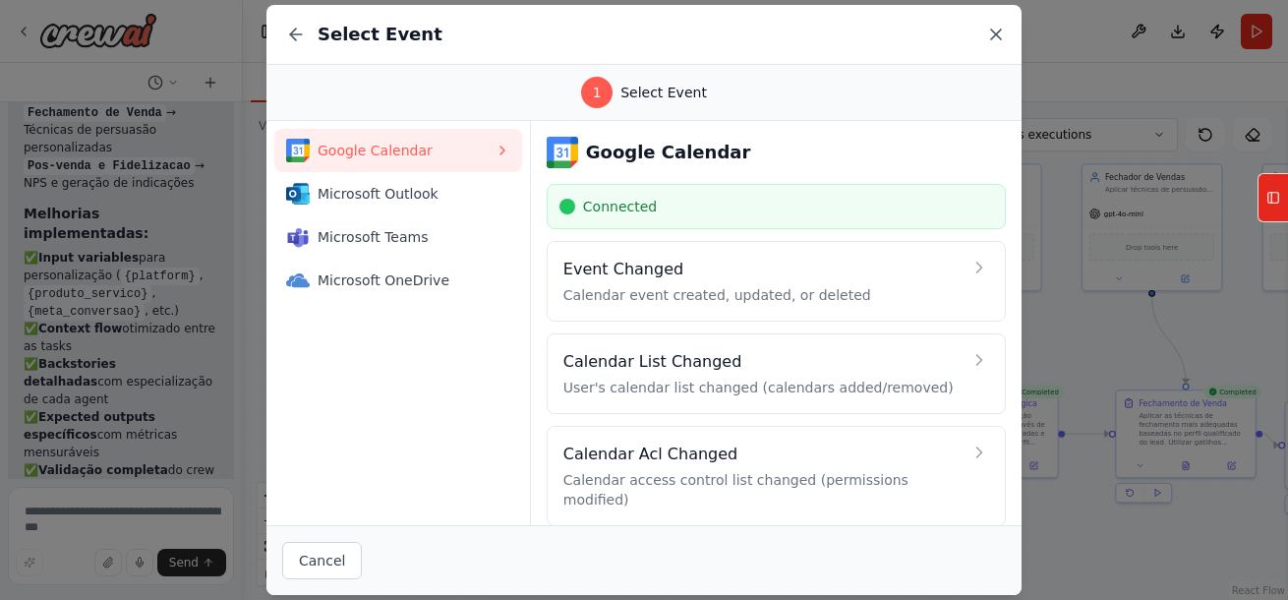
click at [999, 29] on icon at bounding box center [996, 35] width 20 height 20
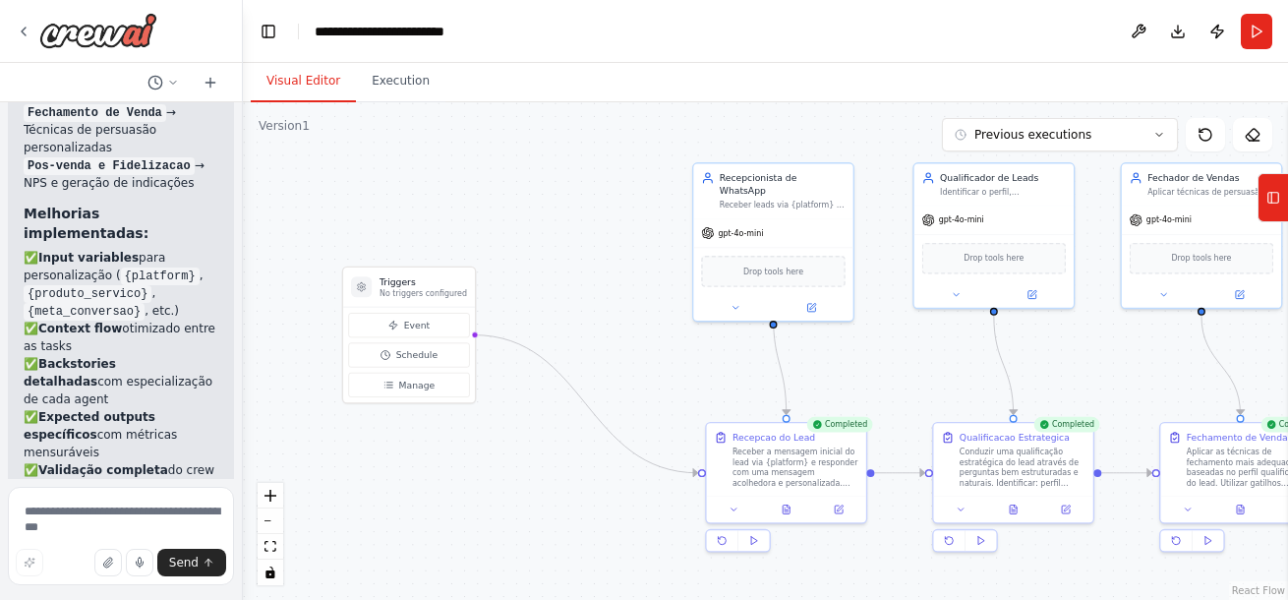
click at [1257, 29] on button "Run" at bounding box center [1256, 31] width 31 height 35
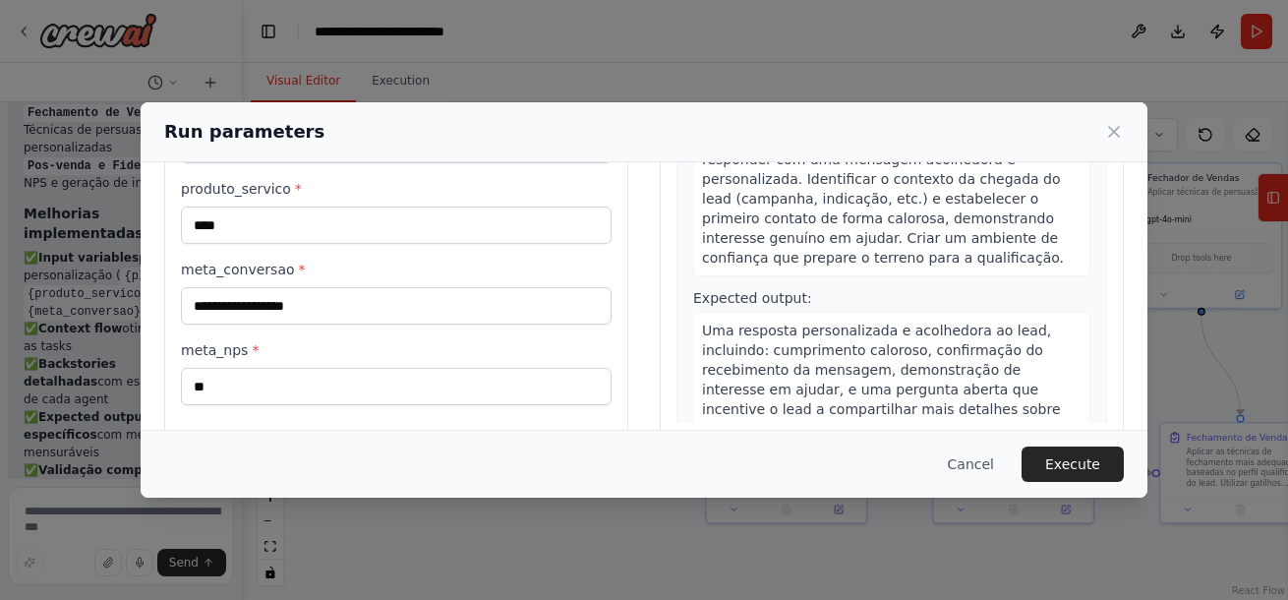
scroll to position [245, 0]
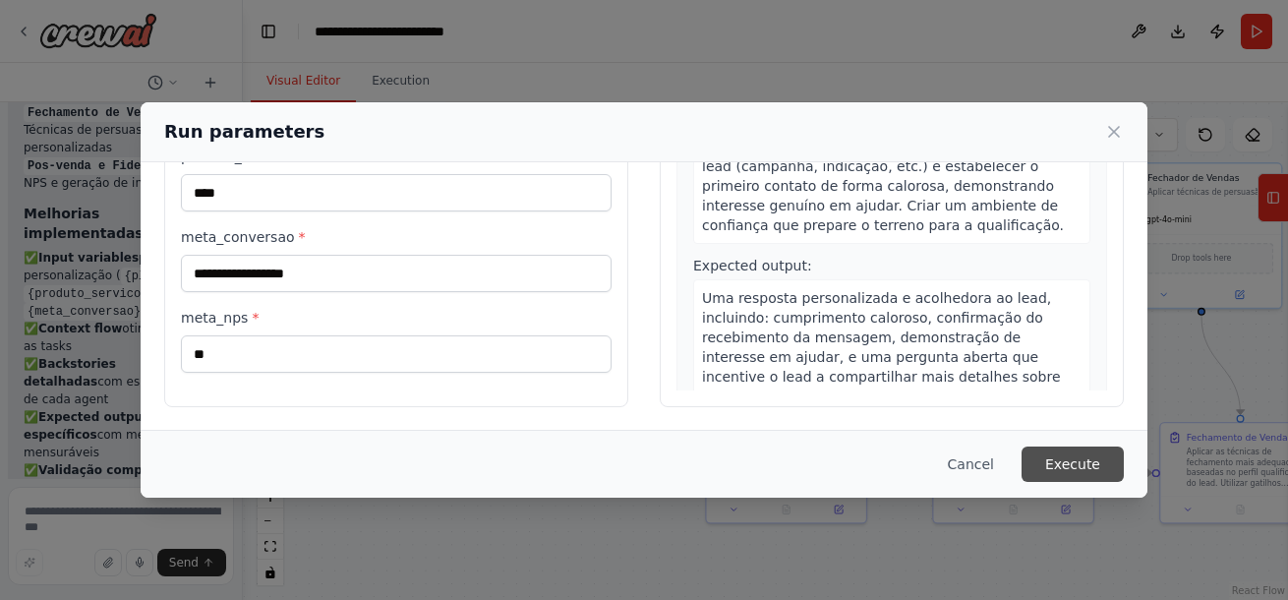
click at [1067, 455] on button "Execute" at bounding box center [1073, 463] width 102 height 35
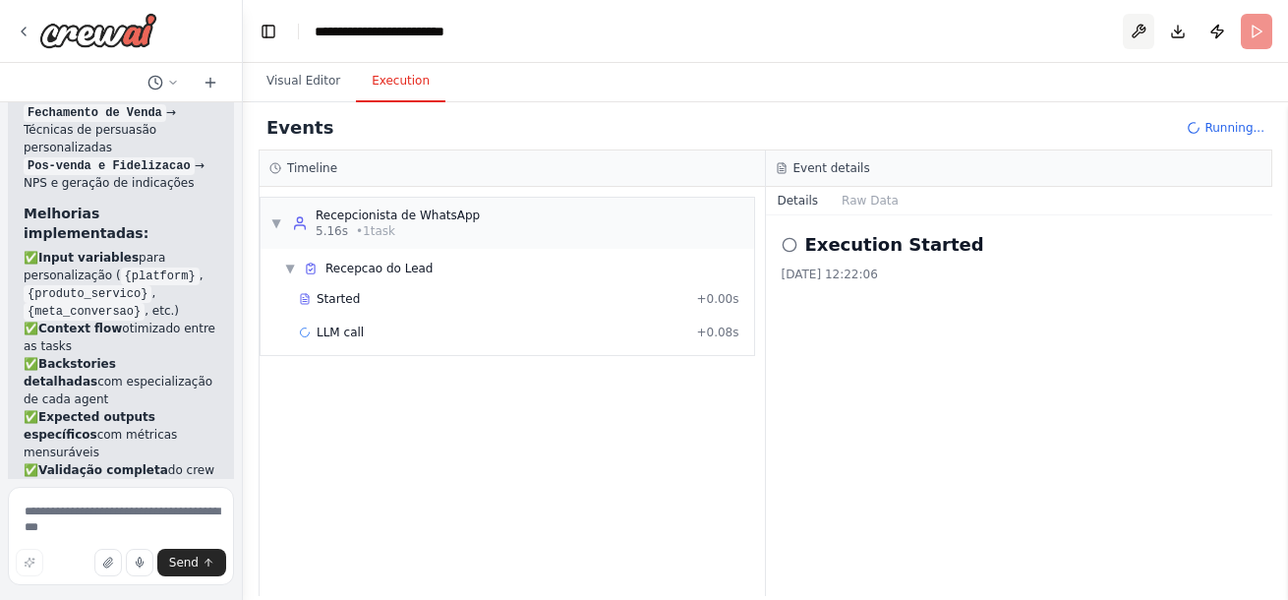
click at [1141, 22] on button at bounding box center [1138, 31] width 31 height 35
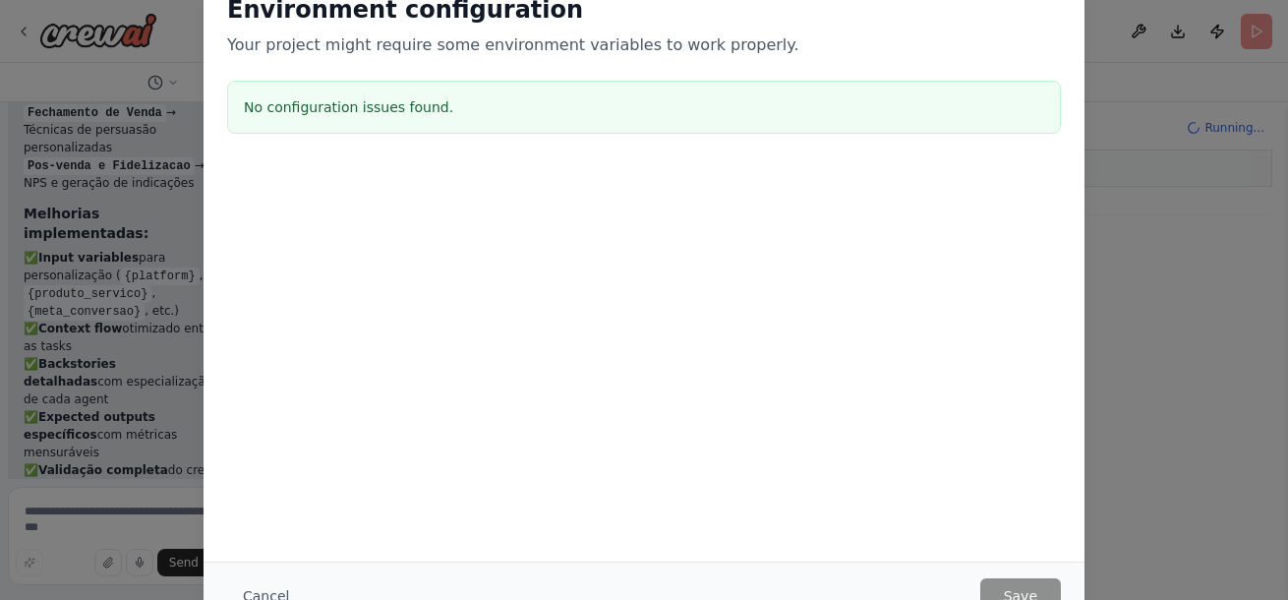
drag, startPoint x: 966, startPoint y: 135, endPoint x: 1047, endPoint y: 194, distance: 99.9
click at [963, 193] on div "Environment configuration Your project might require some environment variables…" at bounding box center [644, 166] width 881 height 391
click at [1201, 210] on div "Environment configuration Your project might require some environment variables…" at bounding box center [644, 300] width 1288 height 600
drag, startPoint x: 1040, startPoint y: 35, endPoint x: 978, endPoint y: 279, distance: 251.6
click at [1010, 125] on div "Environment configuration Your project might require some environment variables…" at bounding box center [644, 68] width 881 height 195
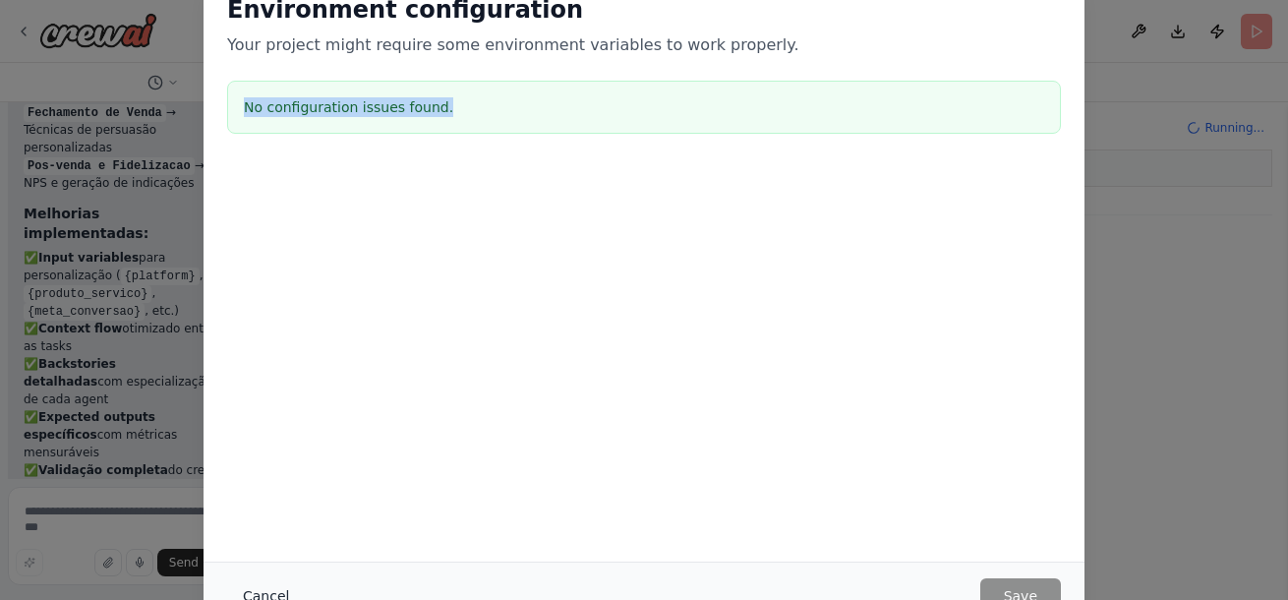
click at [257, 590] on button "Cancel" at bounding box center [266, 595] width 78 height 35
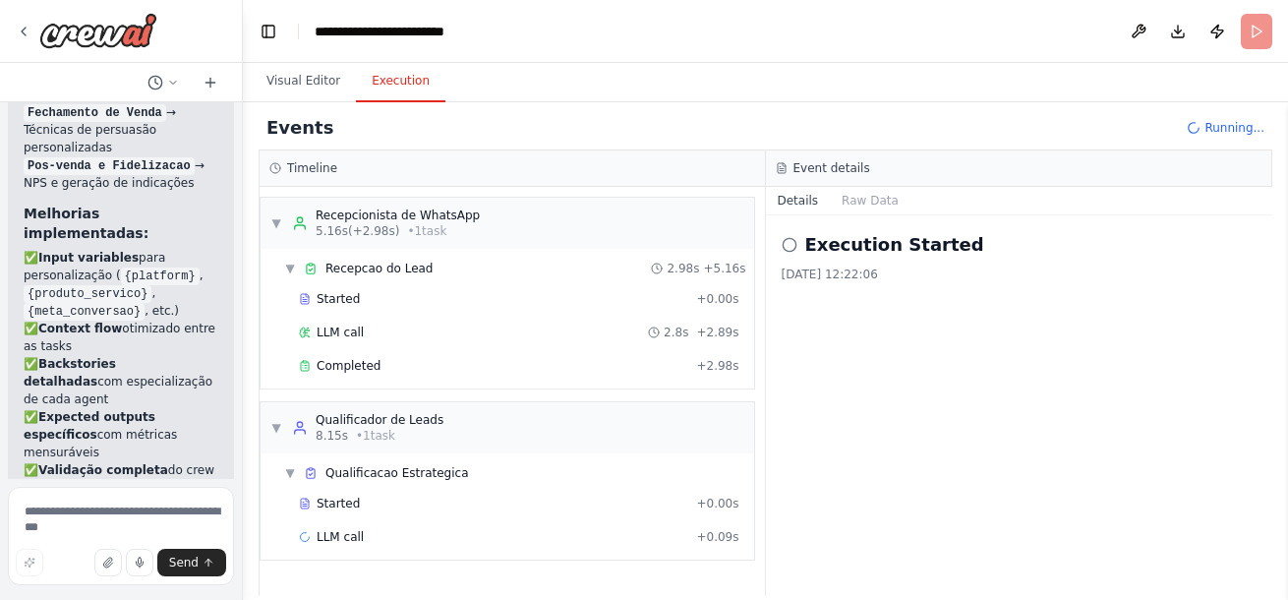
click at [879, 363] on div "Execution Started 13/10/2025, 12:22:06" at bounding box center [1019, 405] width 507 height 380
click at [259, 221] on div "Timeline ▼ Recepcionista de WhatsApp 5.16s (+2.98s) • 1 task ▼ Recepcao do Lead…" at bounding box center [512, 372] width 507 height 445
click at [273, 222] on span "▼" at bounding box center [276, 223] width 12 height 16
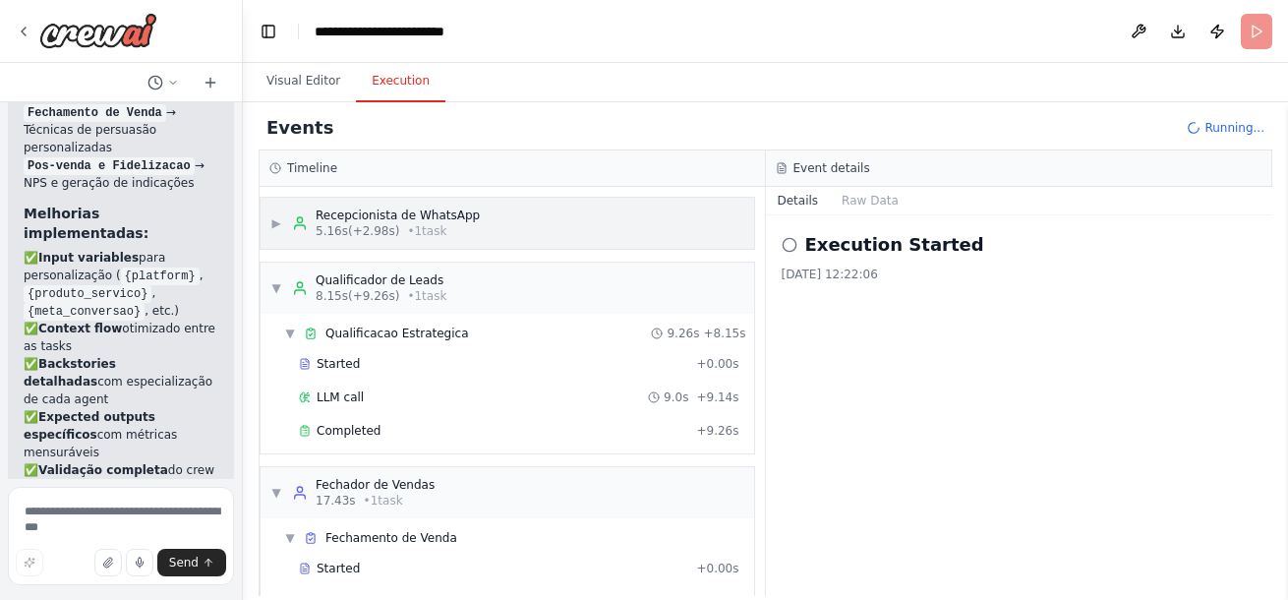
click at [274, 229] on span "▶" at bounding box center [276, 223] width 12 height 16
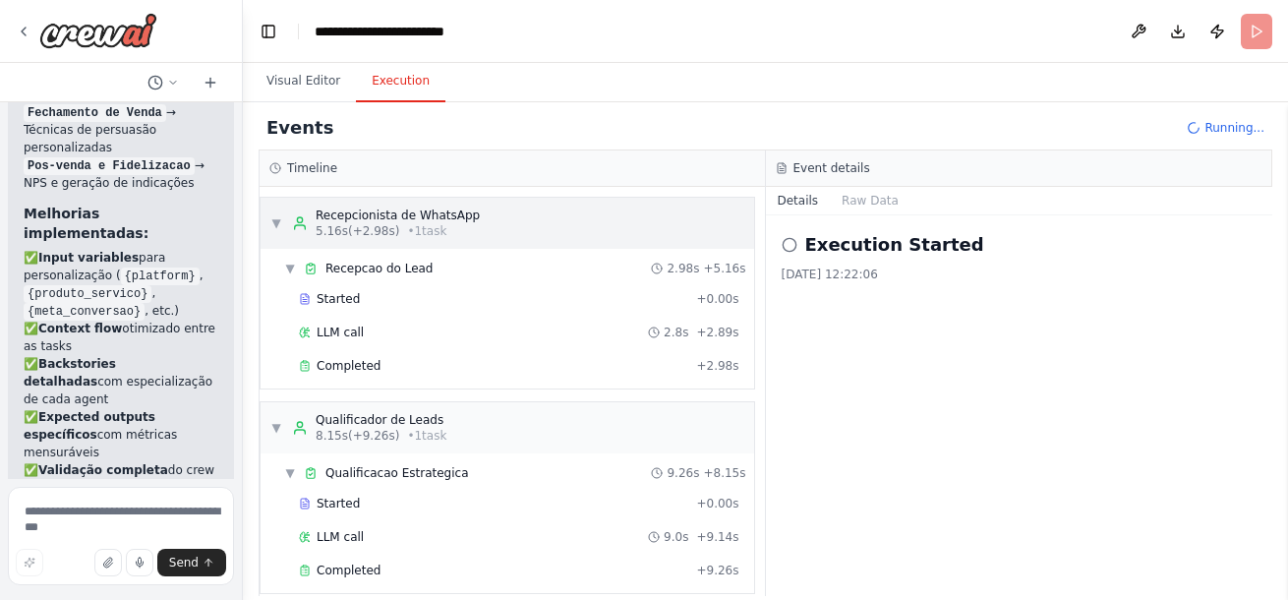
drag, startPoint x: 385, startPoint y: 213, endPoint x: 347, endPoint y: 222, distance: 39.4
click at [347, 222] on div "Recepcionista de WhatsApp" at bounding box center [398, 215] width 164 height 16
click at [471, 240] on div "▼ Recepcionista de WhatsApp 5.16s (+2.98s) • 1 task" at bounding box center [508, 223] width 494 height 51
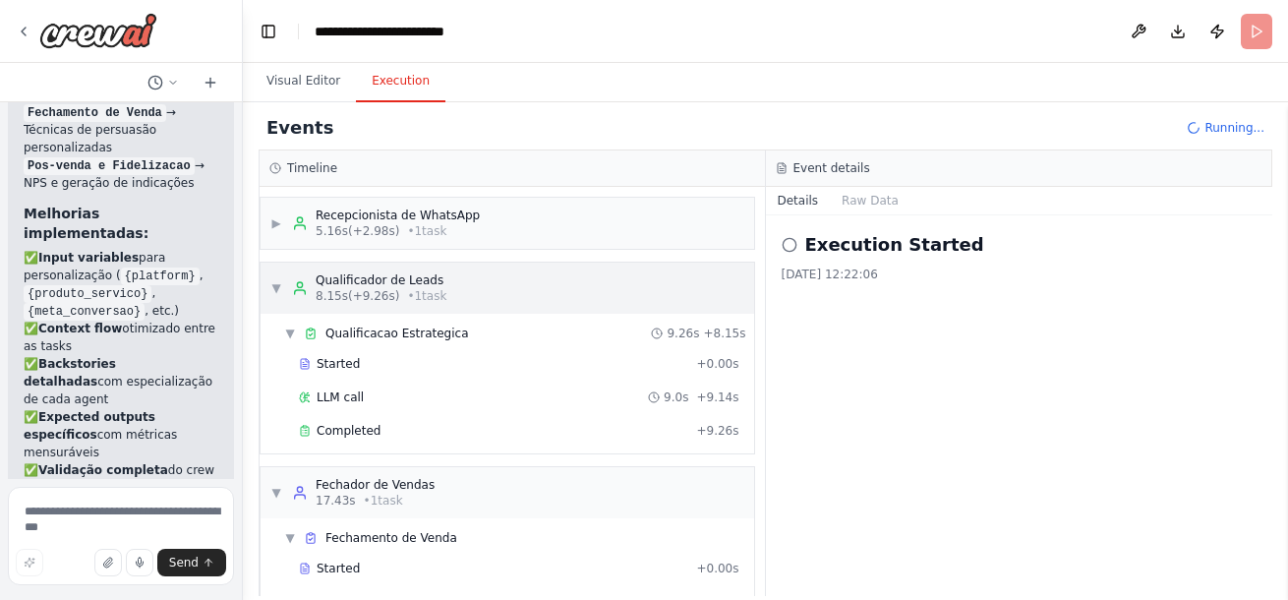
click at [418, 290] on span "• 1 task" at bounding box center [426, 296] width 39 height 16
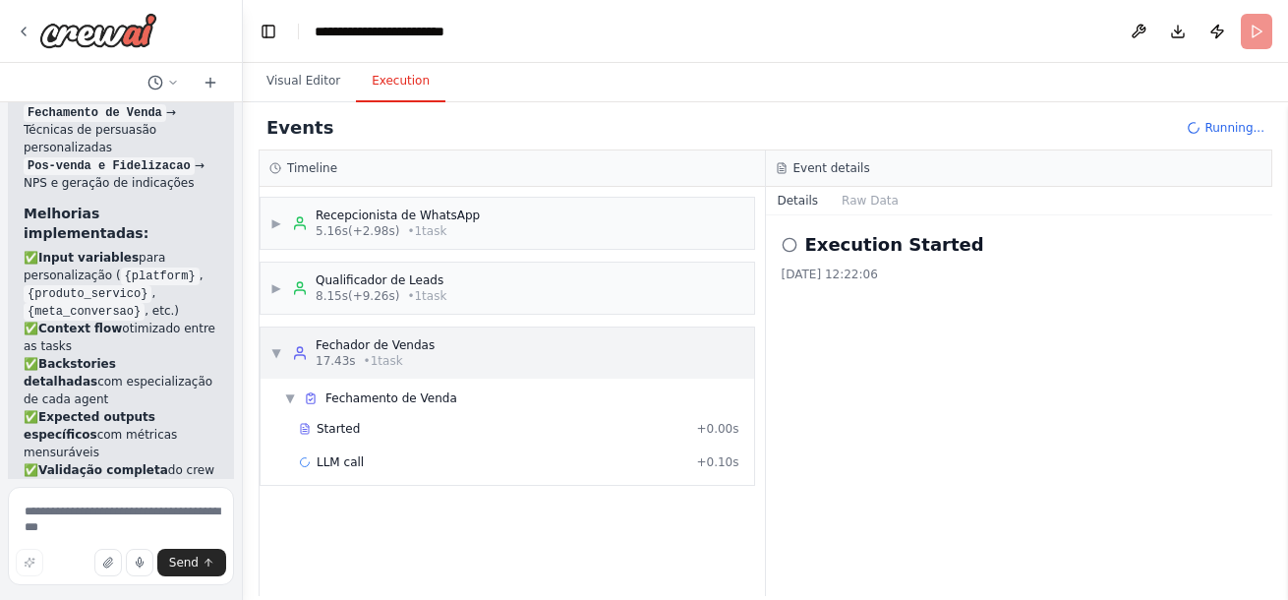
click at [417, 349] on div "Fechador de Vendas" at bounding box center [375, 345] width 119 height 16
click at [290, 222] on div "▶ Recepcionista de WhatsApp 5.16s (+2.98s) • 1 task" at bounding box center [374, 222] width 209 height 31
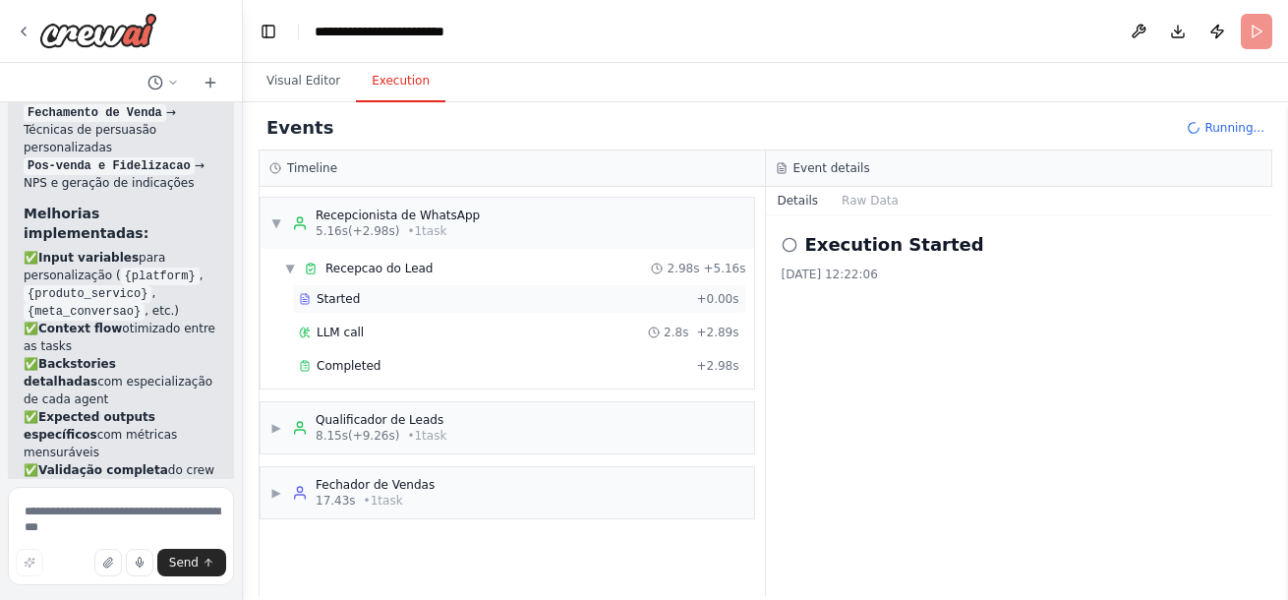
click at [356, 296] on div "Started" at bounding box center [493, 299] width 389 height 16
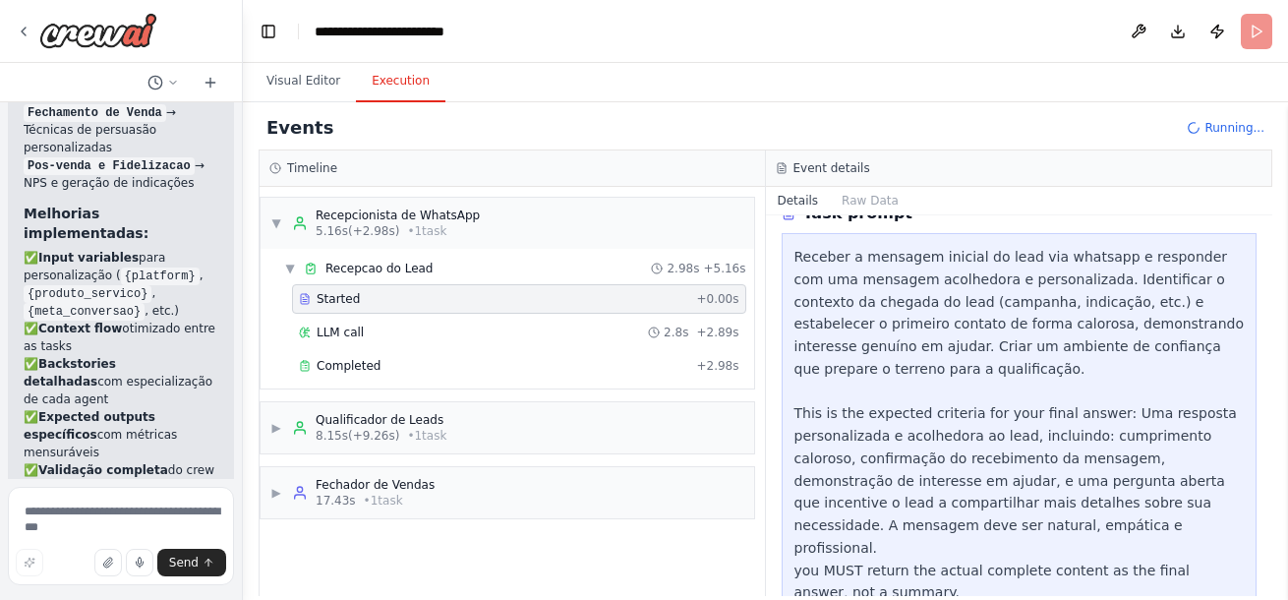
scroll to position [310, 0]
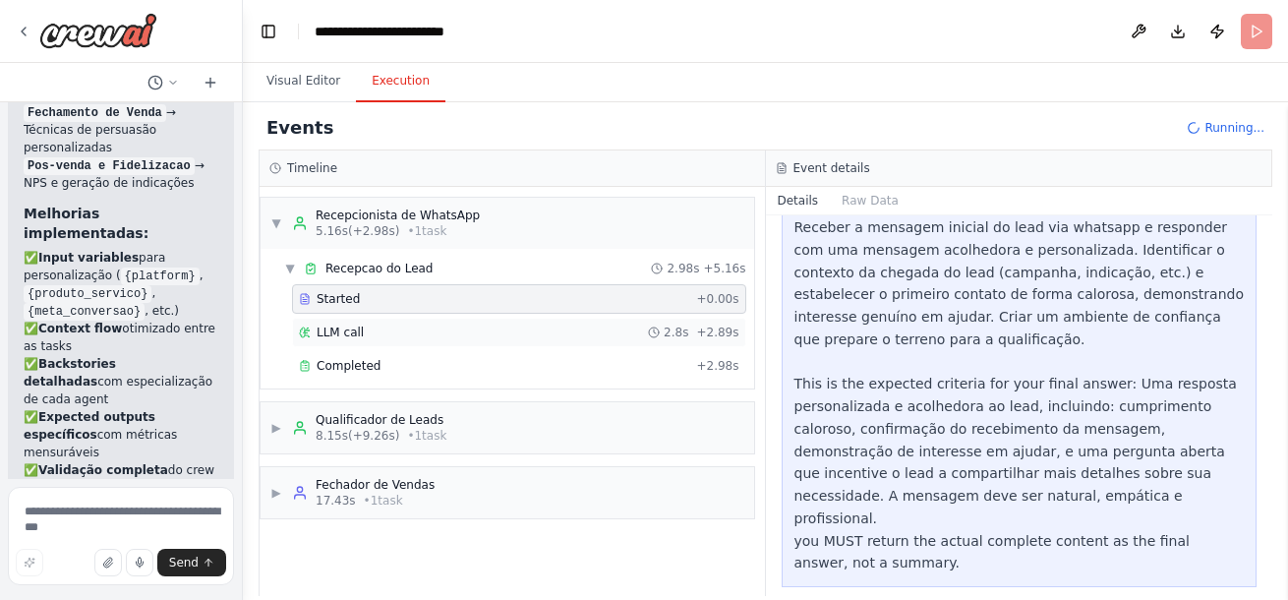
click at [394, 334] on div "LLM call 2.8s + 2.89s" at bounding box center [519, 332] width 440 height 16
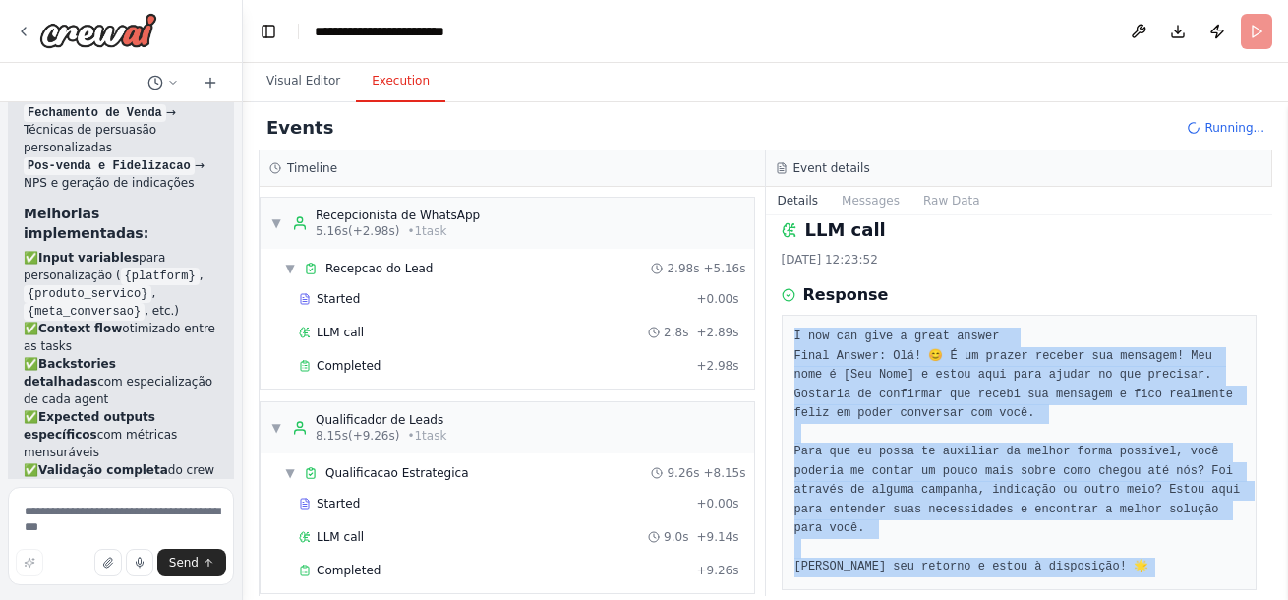
scroll to position [21, 0]
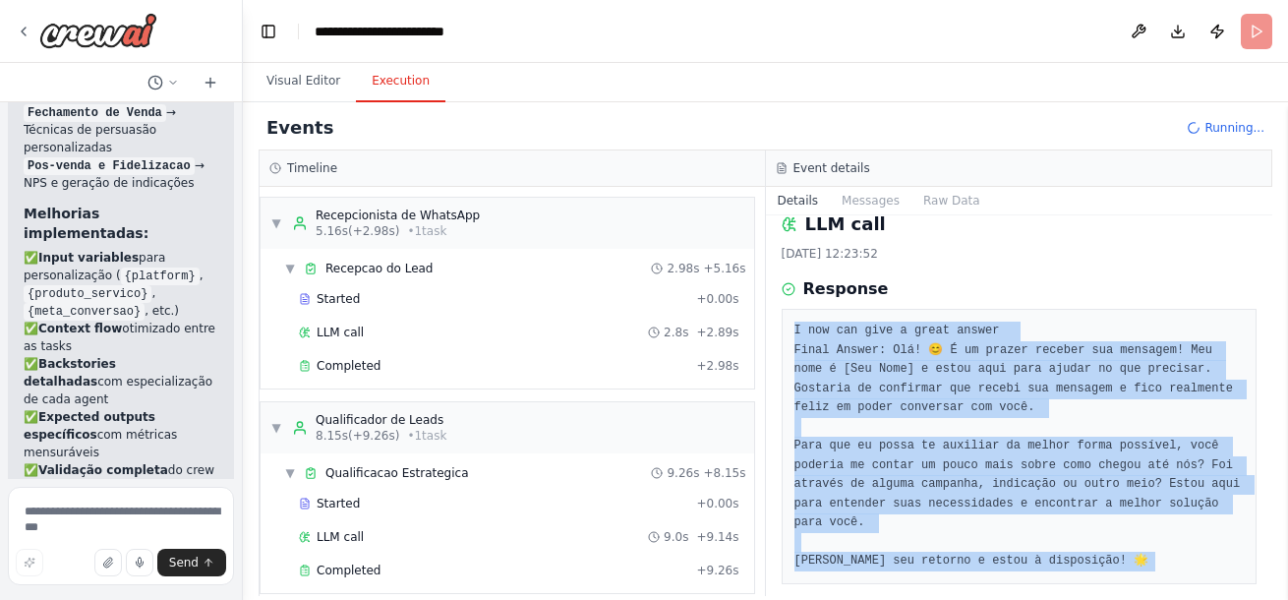
drag, startPoint x: 1271, startPoint y: 283, endPoint x: 1280, endPoint y: 299, distance: 18.0
click at [1280, 299] on div "from crewai import Crew, Agent, Task from langchain.llms import Ollama llm = Ol…" at bounding box center [644, 300] width 1288 height 600
click at [1161, 282] on div "Response" at bounding box center [1020, 289] width 476 height 24
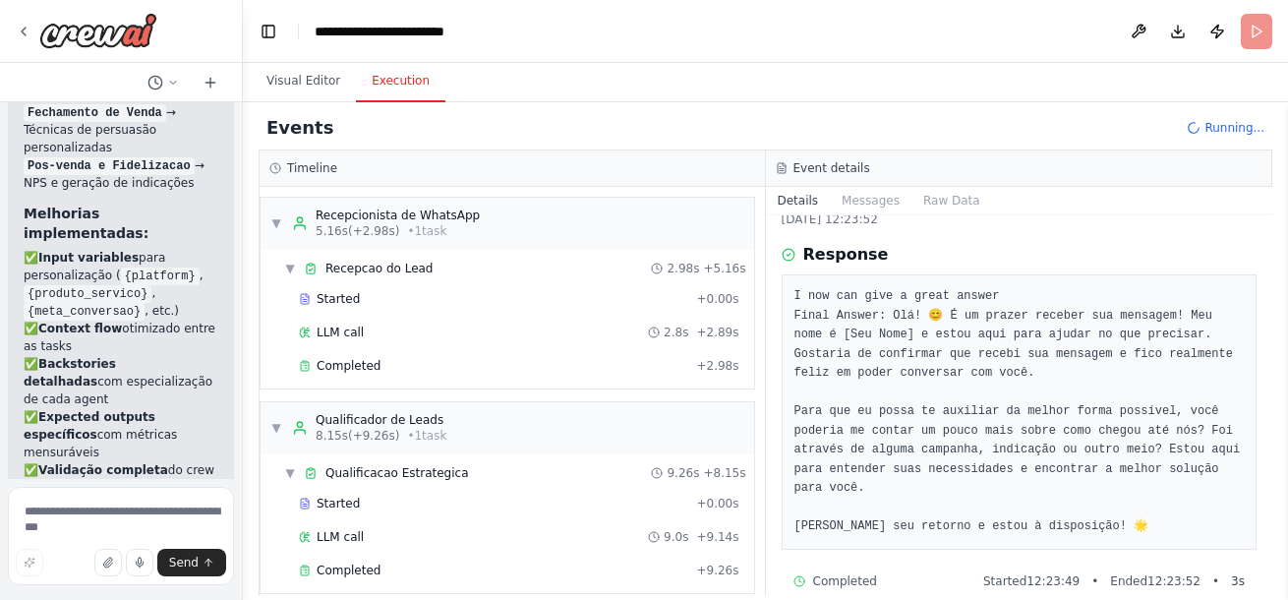
scroll to position [84, 0]
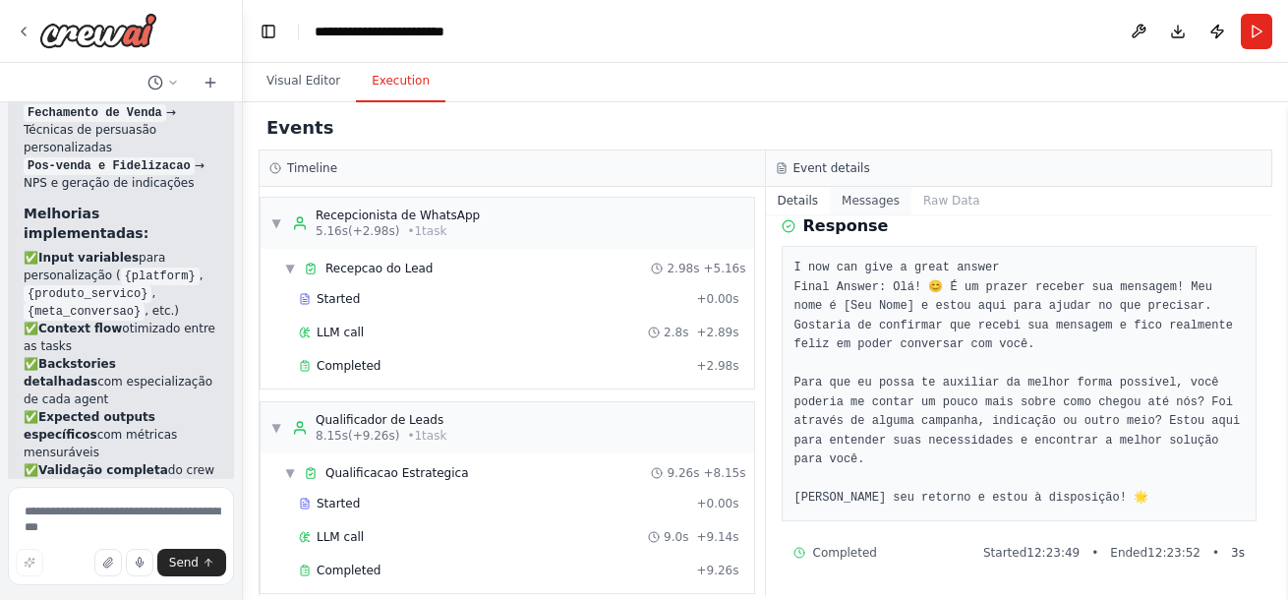
click at [891, 207] on button "Messages" at bounding box center [871, 201] width 82 height 28
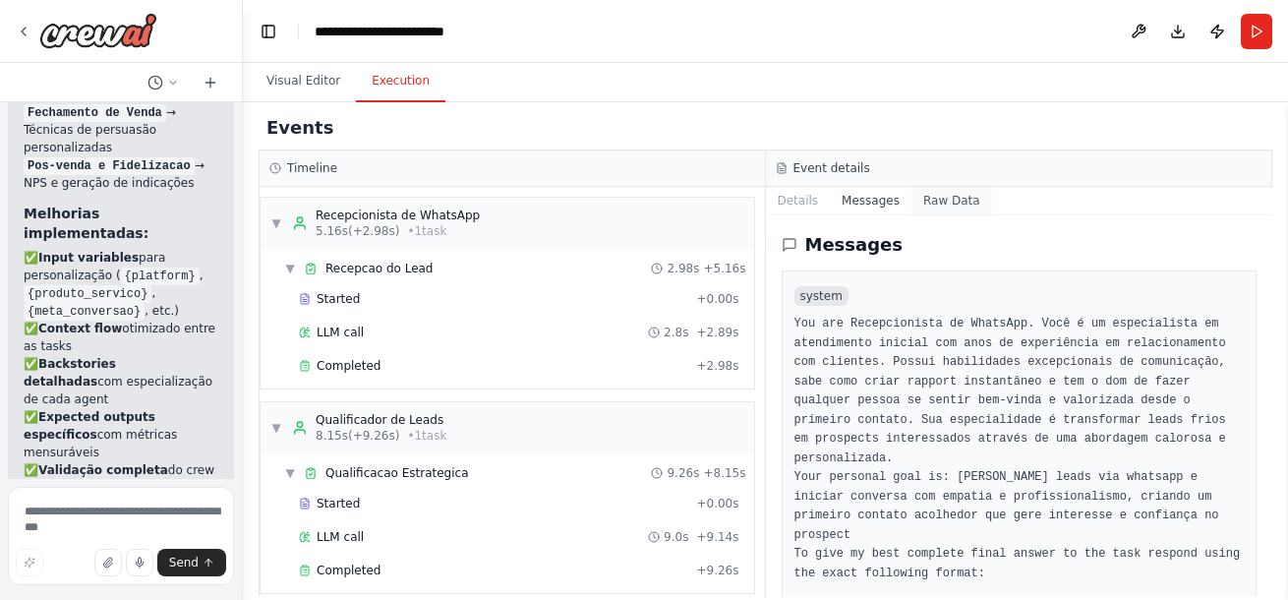
click at [935, 195] on button "Raw Data" at bounding box center [951, 201] width 81 height 28
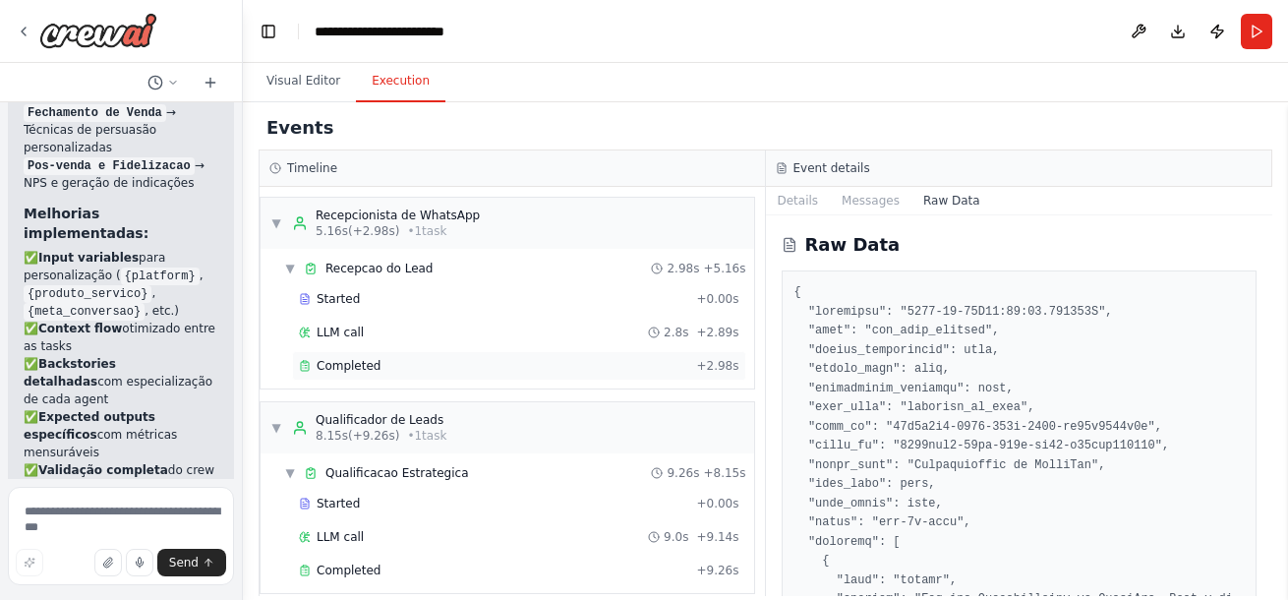
click at [347, 376] on div "Completed + 2.98s" at bounding box center [519, 365] width 454 height 29
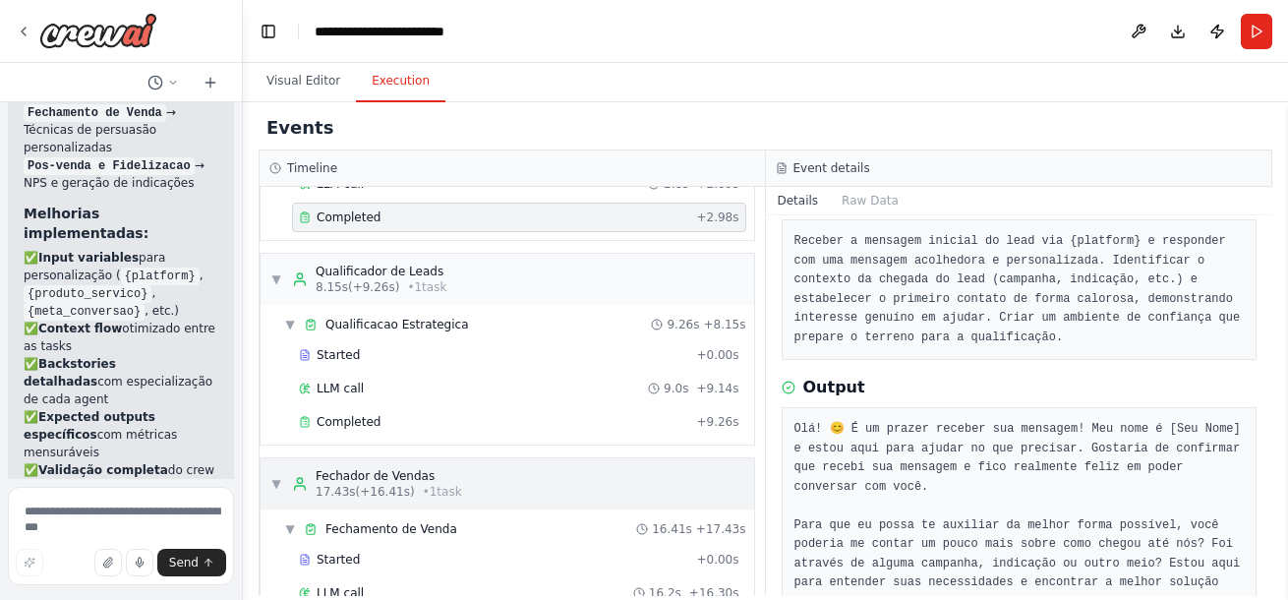
scroll to position [197, 0]
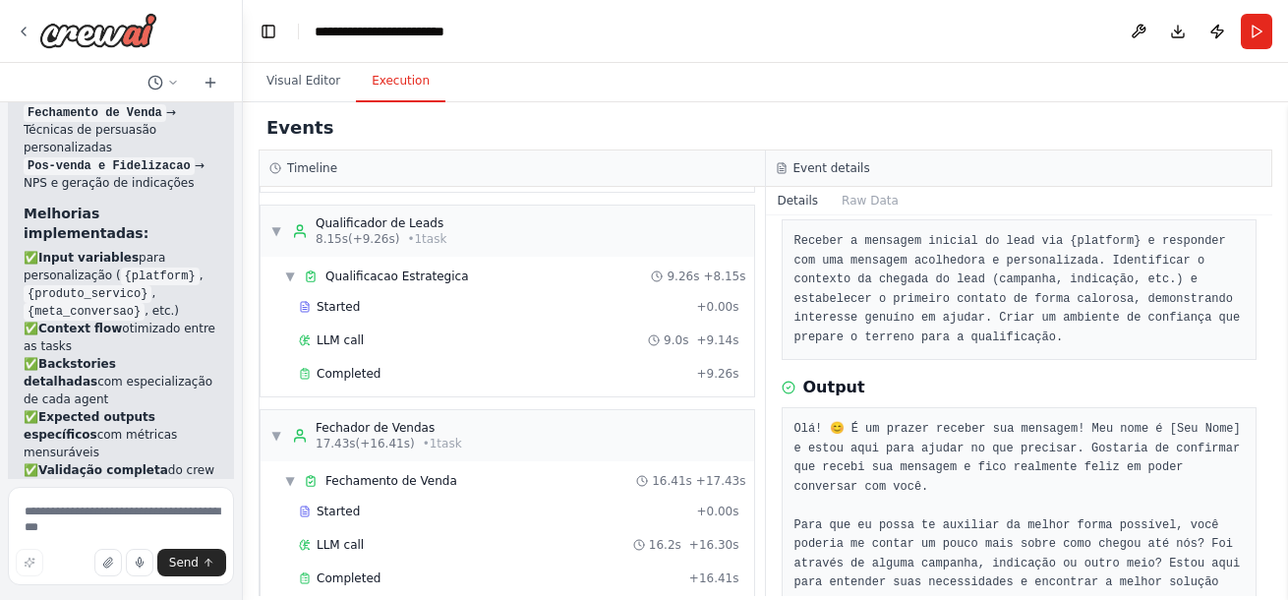
click at [800, 53] on header "**********" at bounding box center [765, 31] width 1045 height 63
drag, startPoint x: 968, startPoint y: 67, endPoint x: 962, endPoint y: 76, distance: 11.2
click at [964, 75] on div "Visual Editor Execution" at bounding box center [765, 82] width 1045 height 39
click at [209, 84] on icon at bounding box center [211, 83] width 16 height 16
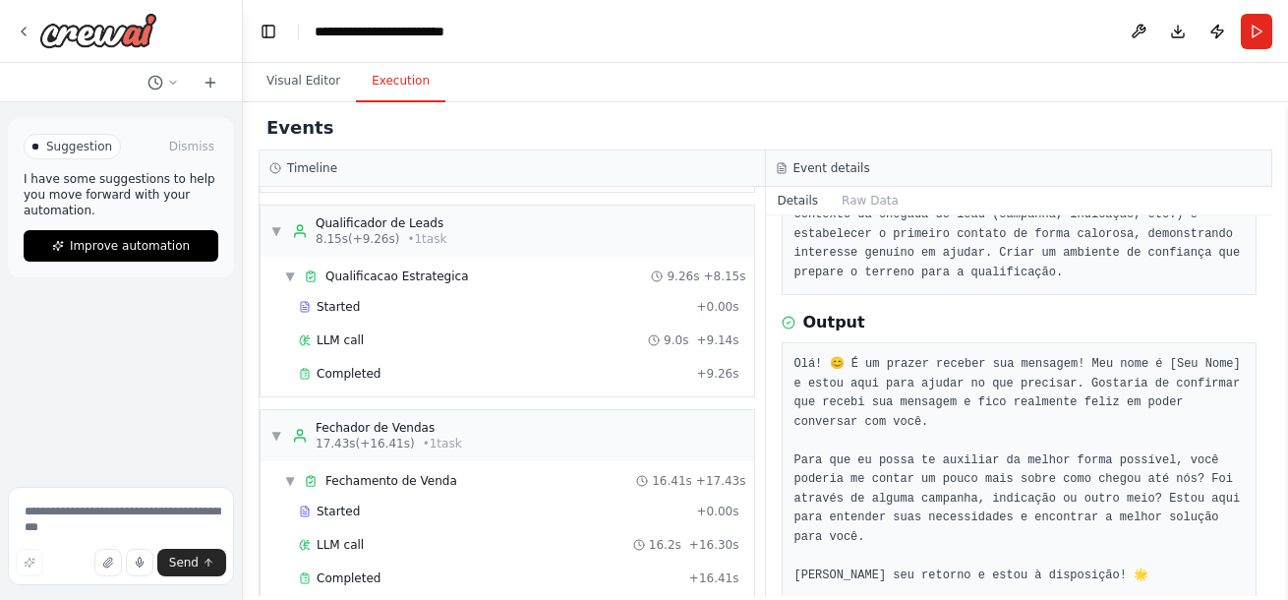
scroll to position [204, 0]
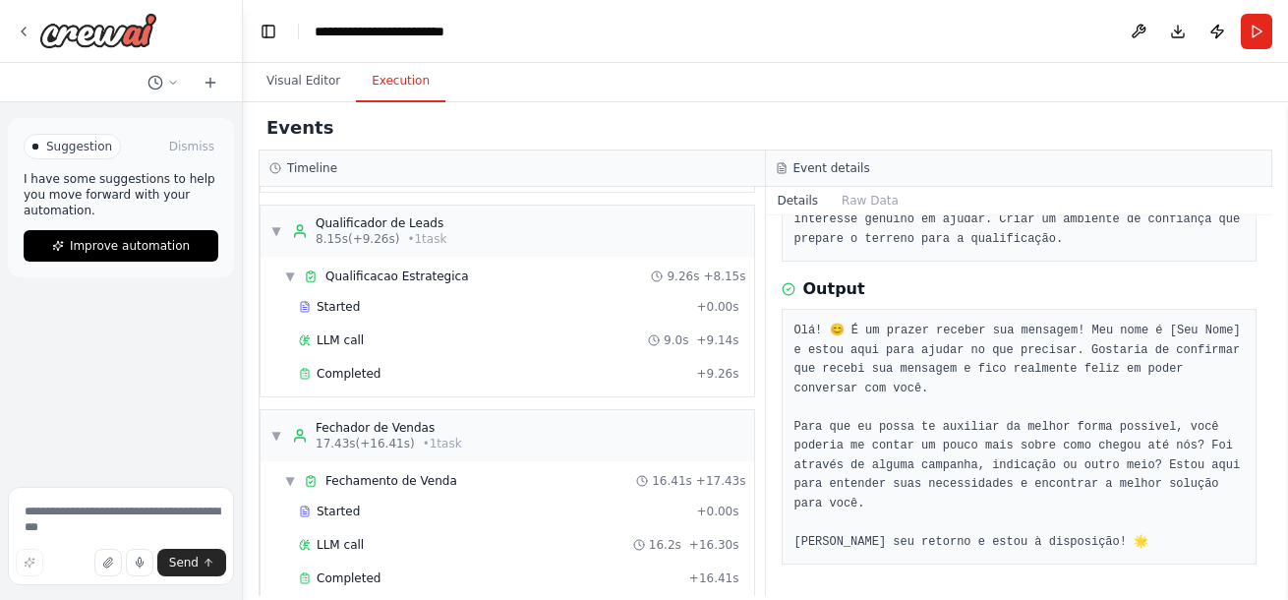
click at [451, 357] on div "Started + 0.00s LLM call 9.0s + 9.14s Completed + 9.26s" at bounding box center [515, 342] width 478 height 100
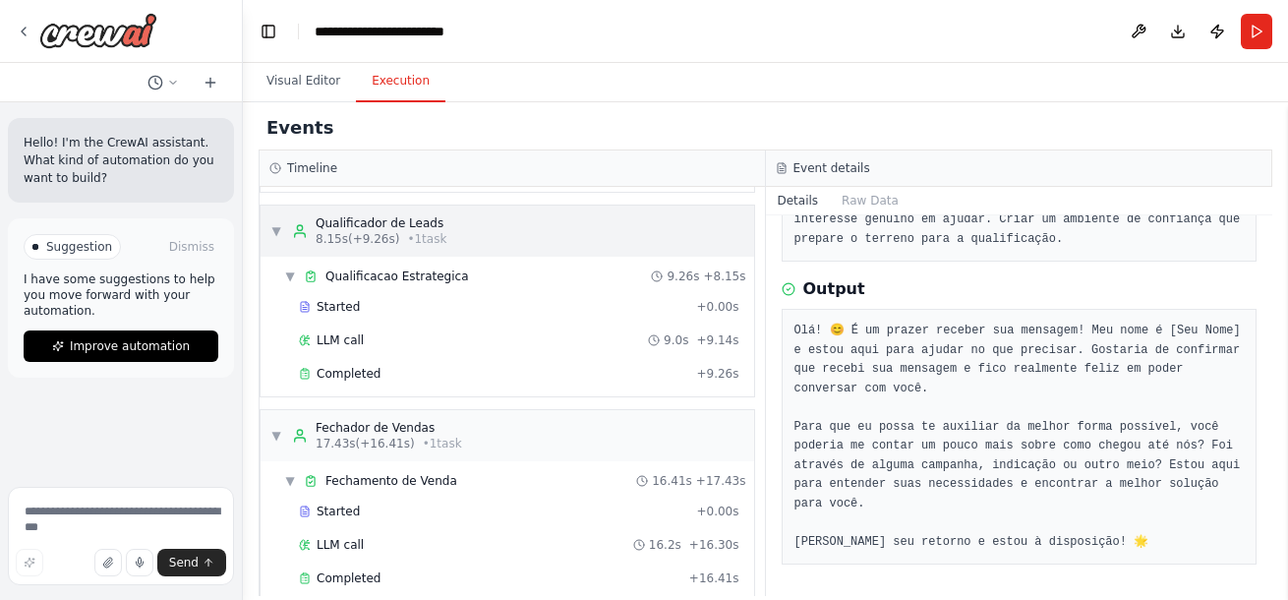
click at [295, 226] on icon at bounding box center [300, 231] width 16 height 16
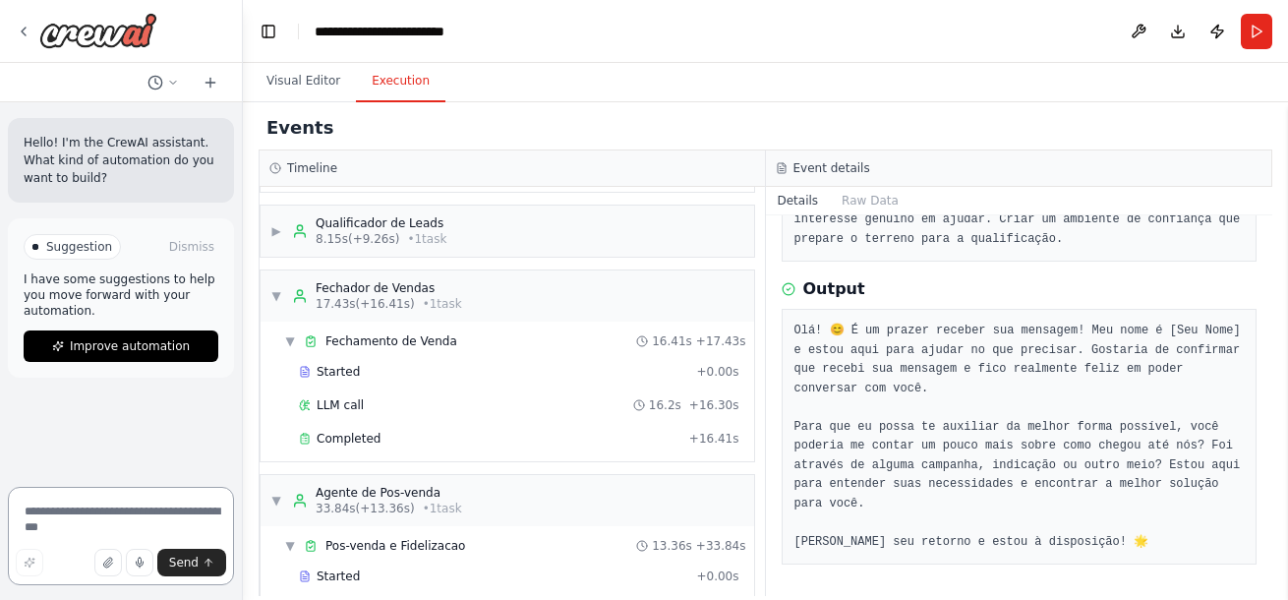
click at [83, 514] on textarea at bounding box center [121, 536] width 226 height 98
type textarea "**********"
click at [222, 561] on button "Send" at bounding box center [191, 563] width 69 height 28
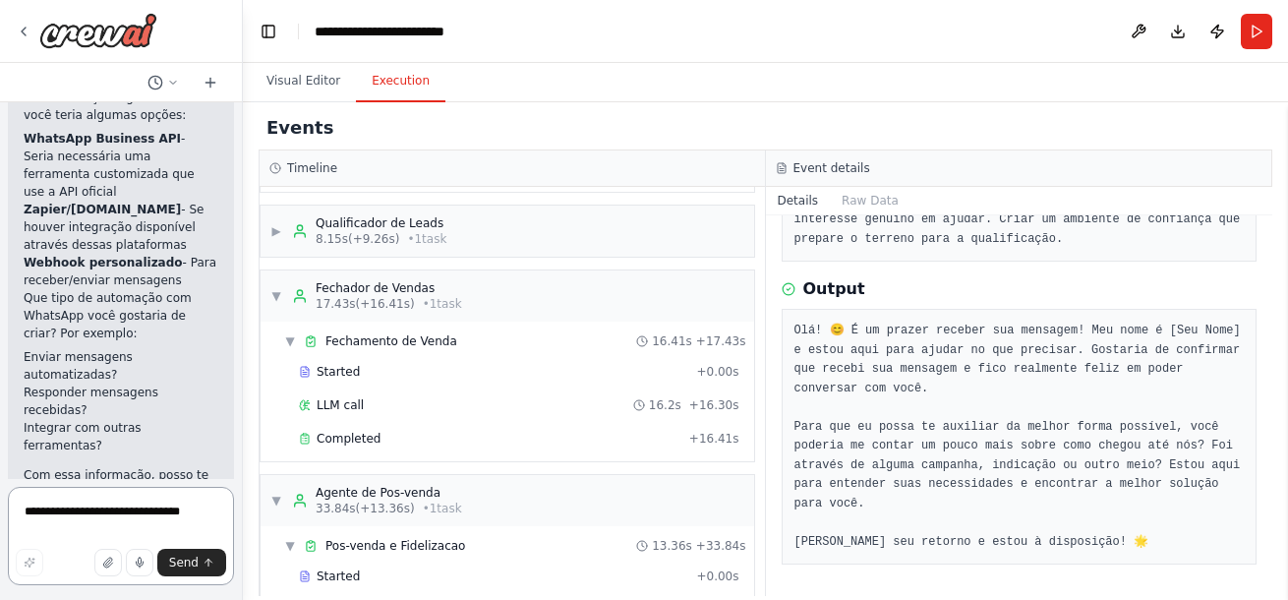
scroll to position [476, 0]
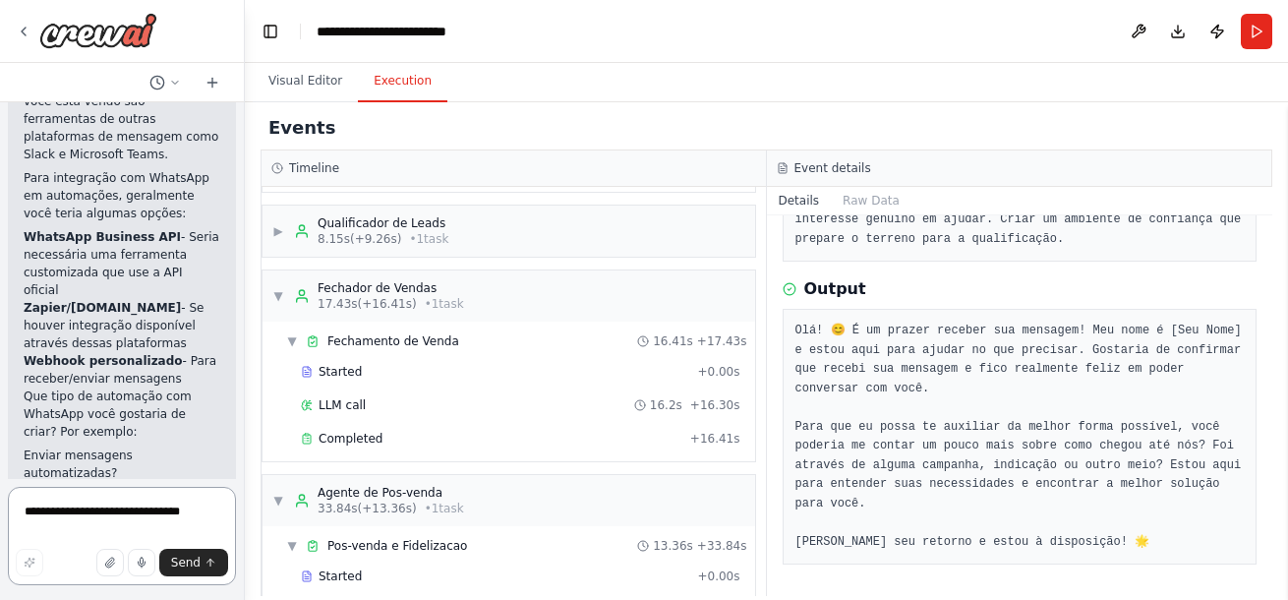
drag, startPoint x: 238, startPoint y: 319, endPoint x: 245, endPoint y: 286, distance: 33.2
click at [245, 286] on div "**********" at bounding box center [644, 300] width 1288 height 600
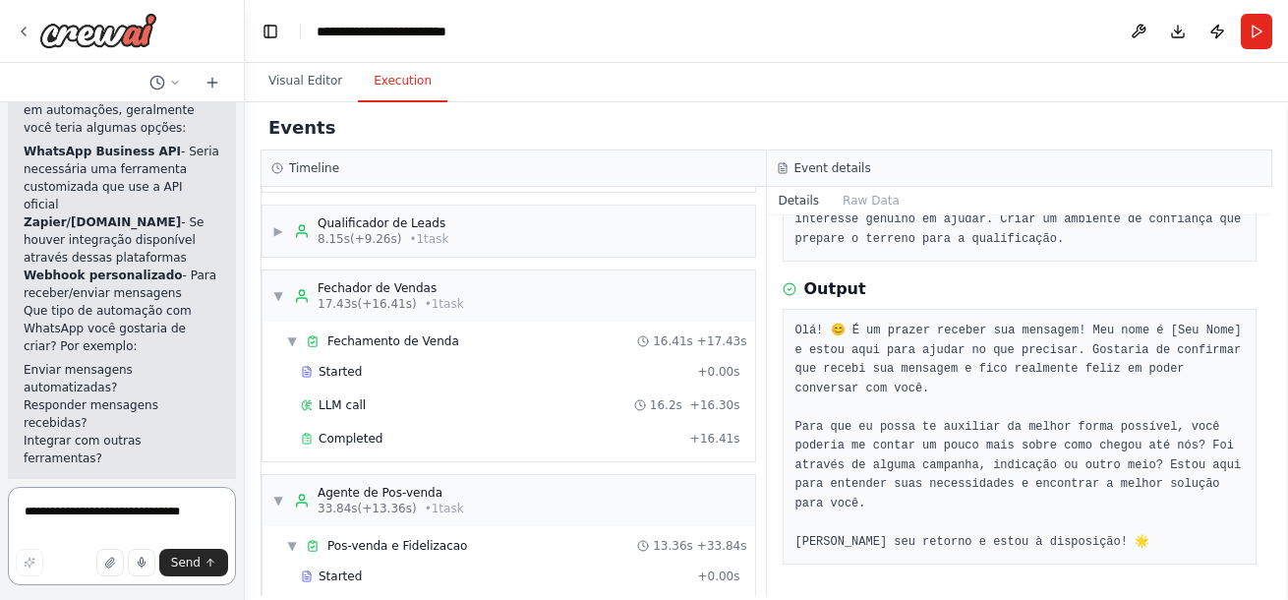
scroll to position [574, 0]
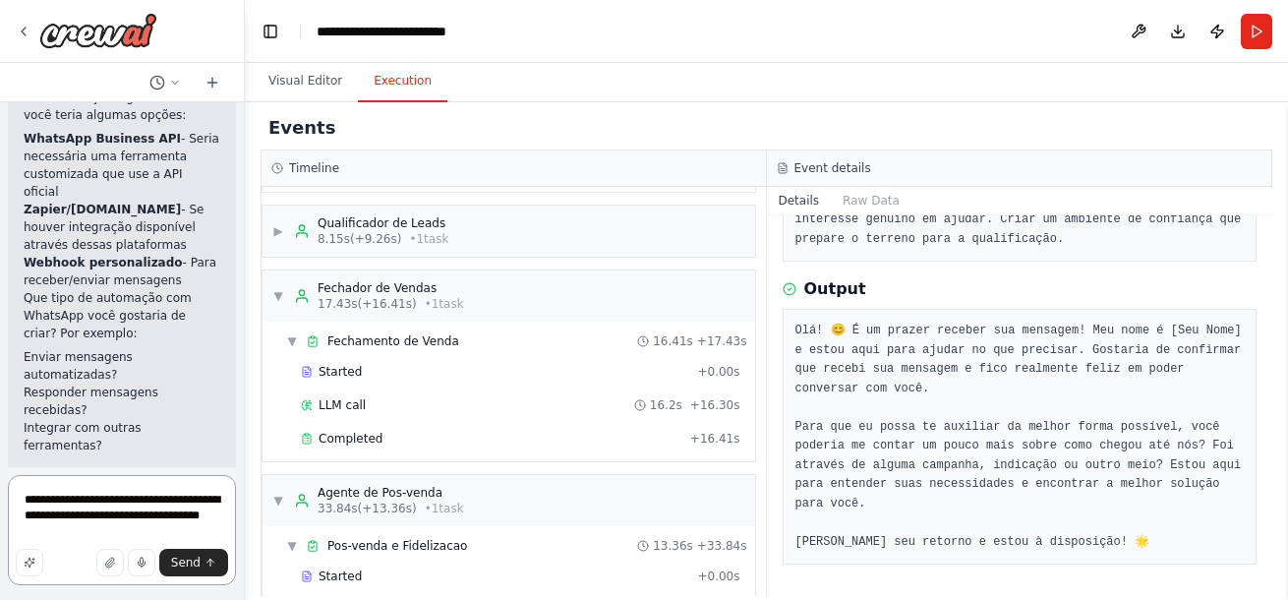
type textarea "**********"
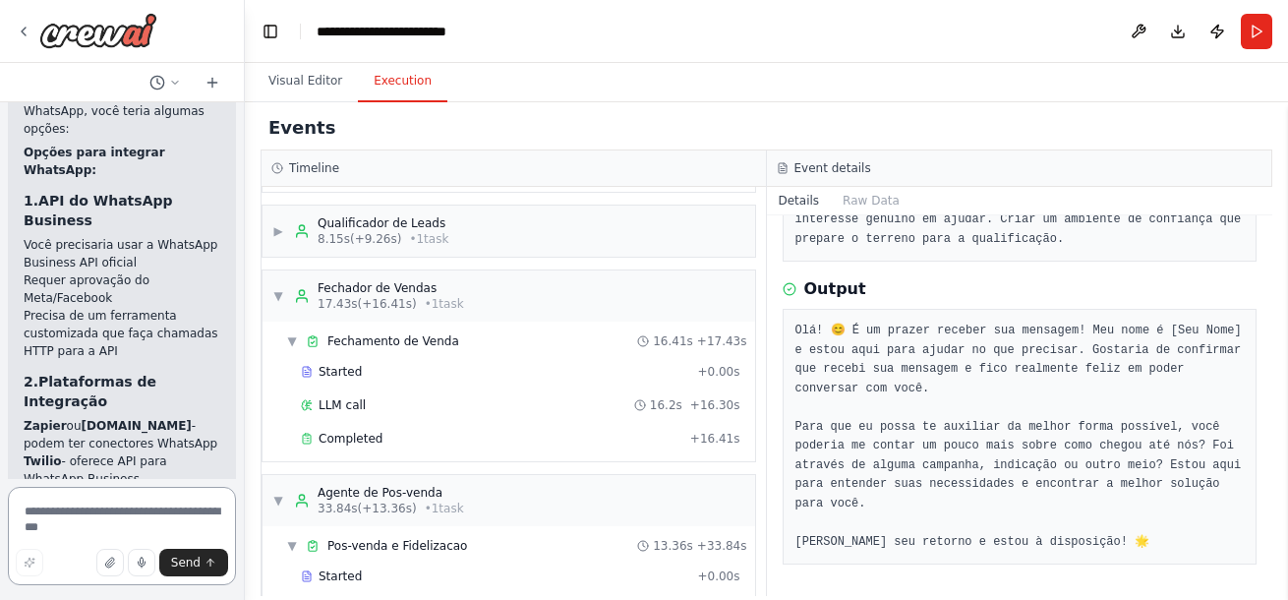
scroll to position [1699, 0]
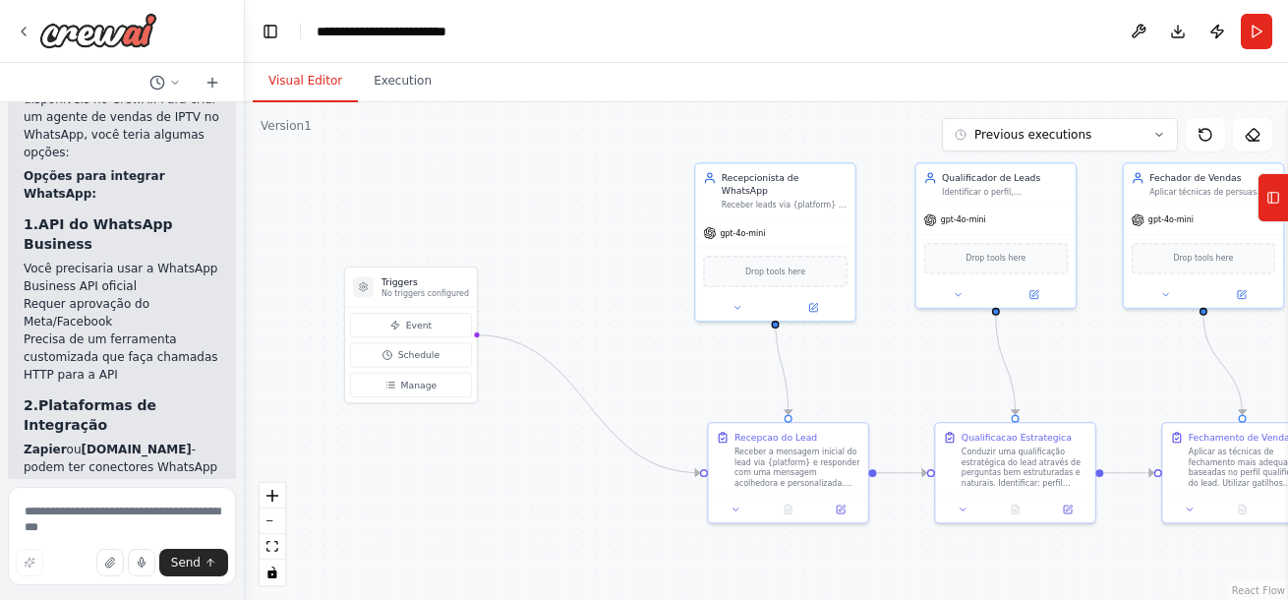
click at [320, 70] on button "Visual Editor" at bounding box center [305, 81] width 105 height 41
click at [1287, 204] on button "Tools" at bounding box center [1272, 197] width 30 height 49
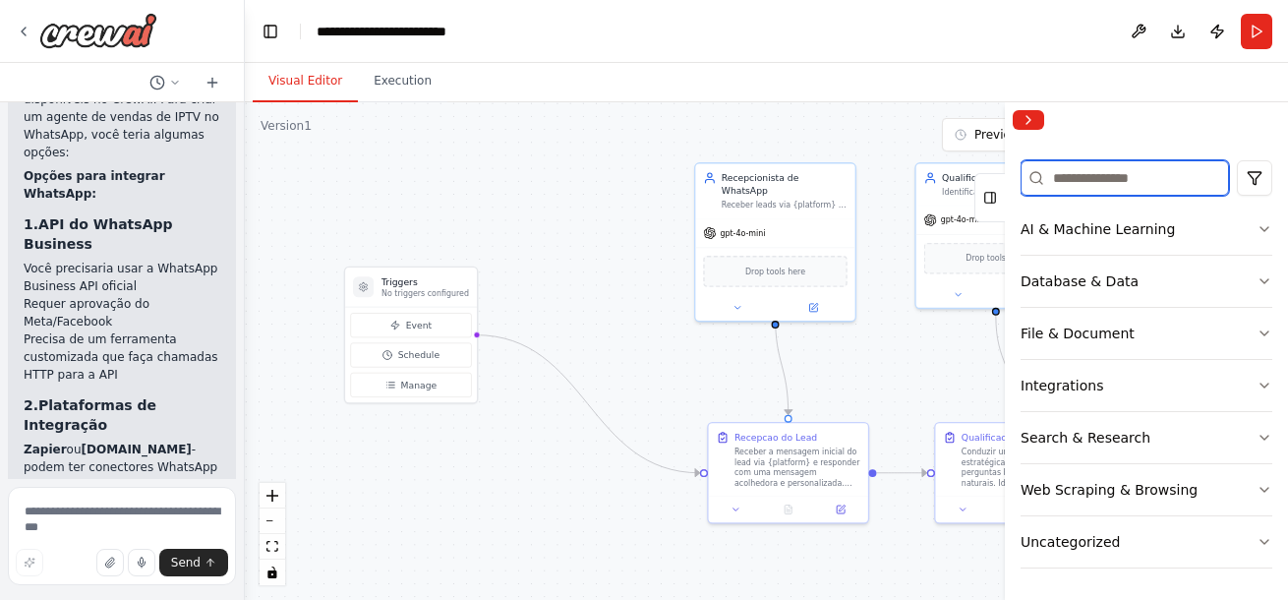
click at [1088, 172] on input at bounding box center [1125, 177] width 208 height 35
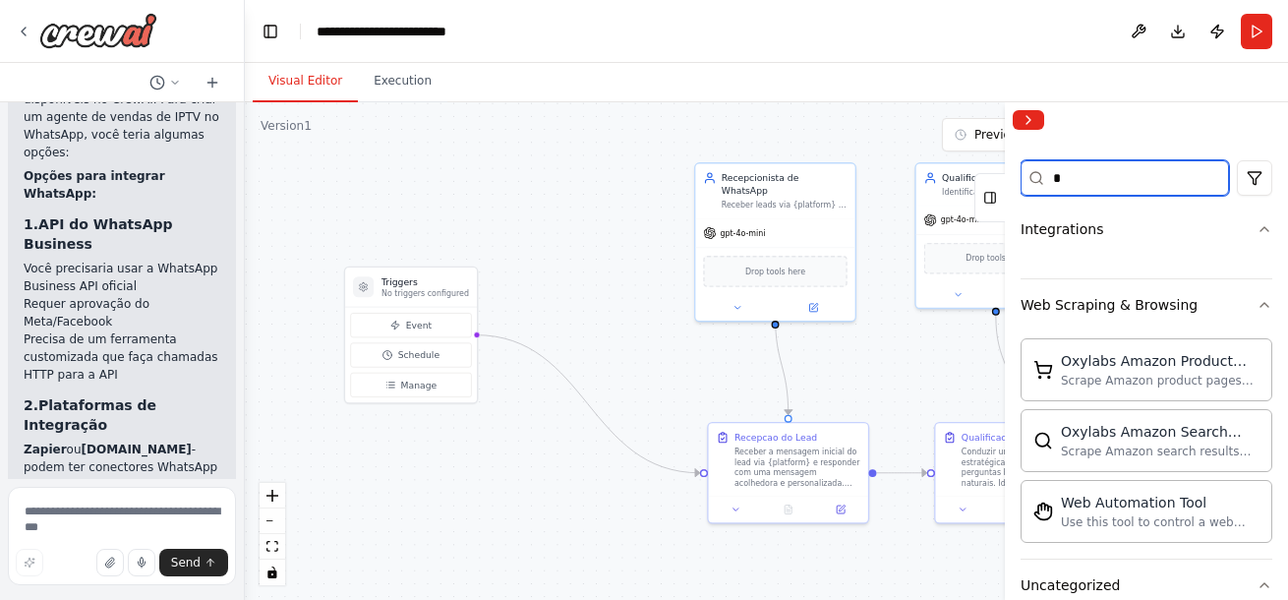
scroll to position [0, 0]
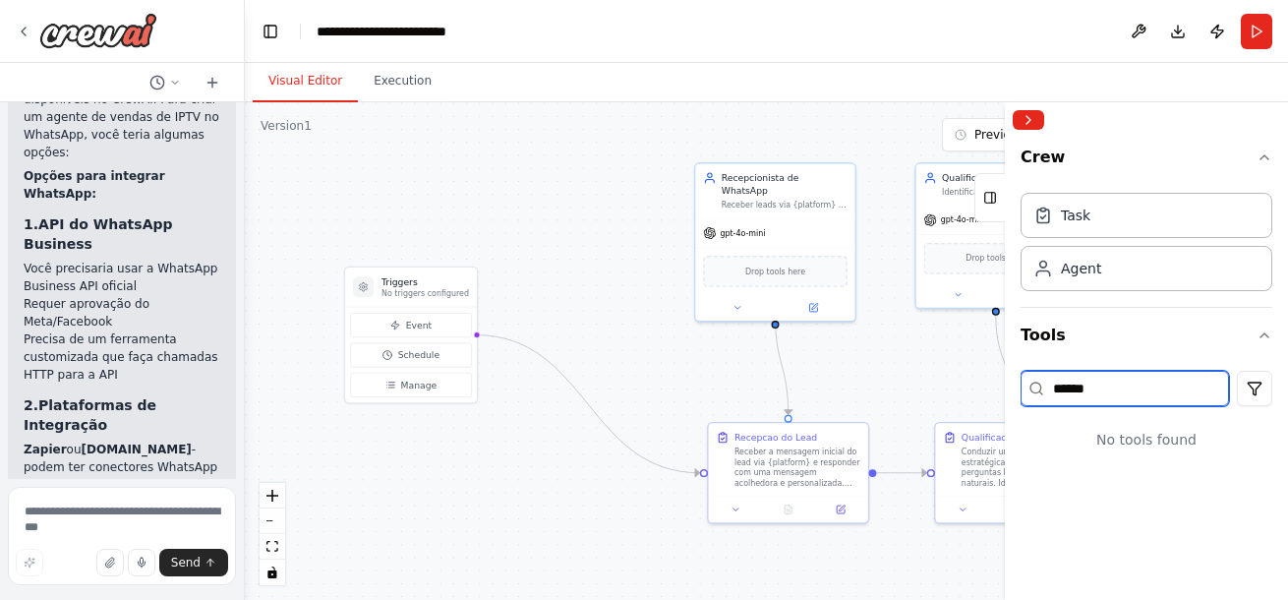
type input "******"
click at [1033, 400] on input "******" at bounding box center [1125, 388] width 208 height 35
click at [1044, 384] on input "******" at bounding box center [1125, 388] width 208 height 35
click at [1161, 384] on input "******" at bounding box center [1125, 388] width 208 height 35
click at [1261, 397] on html "Hello! I'm the CrewAI assistant. What kind of automation do you want to build? …" at bounding box center [644, 300] width 1288 height 600
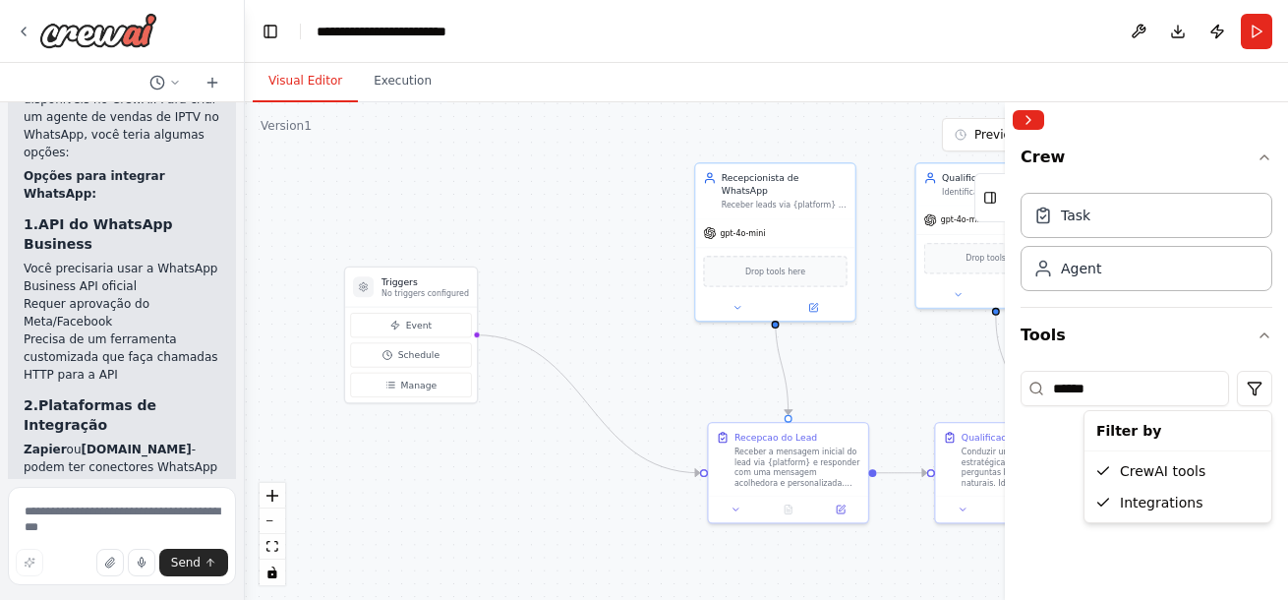
click at [1170, 377] on html "Hello! I'm the CrewAI assistant. What kind of automation do you want to build? …" at bounding box center [644, 300] width 1288 height 600
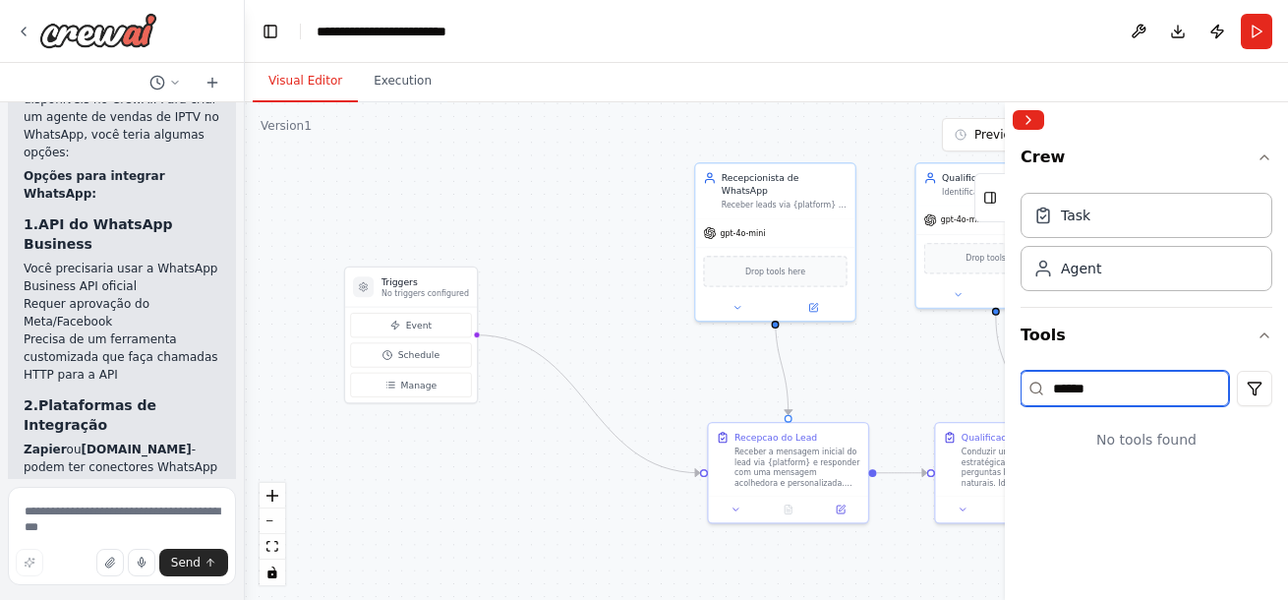
click at [1173, 380] on input "******" at bounding box center [1125, 388] width 208 height 35
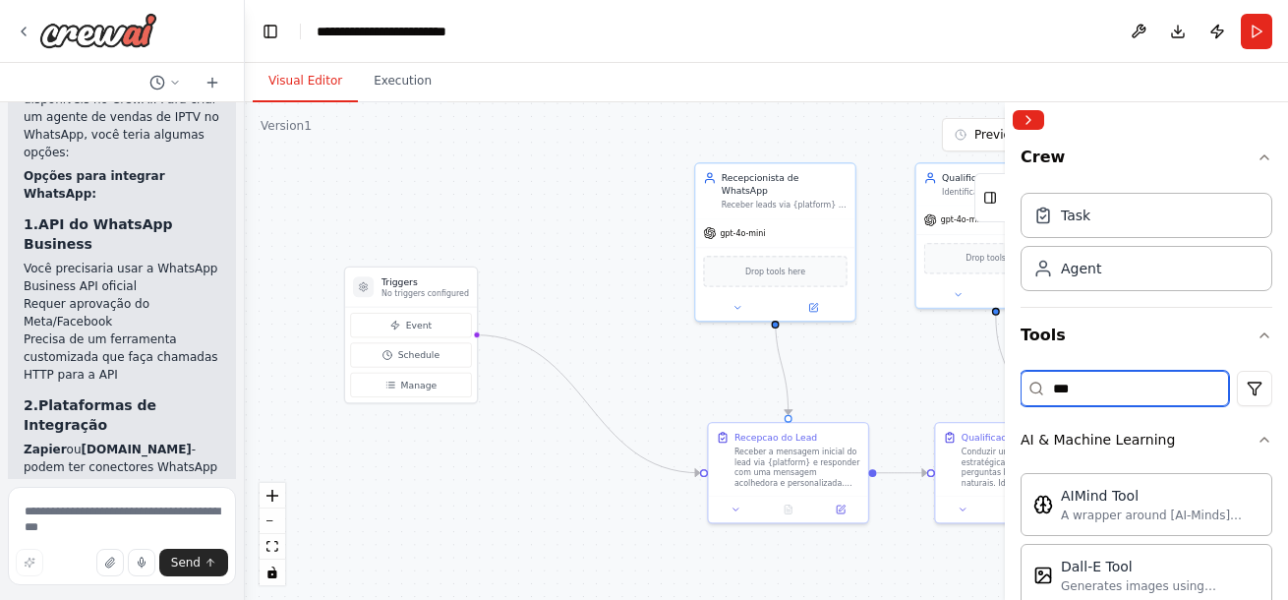
type input "****"
click at [1114, 403] on input "****" at bounding box center [1125, 388] width 208 height 35
click at [1116, 407] on div "**** Web Scraping & Browsing Webpage to Markdown A tool to perform convert a we…" at bounding box center [1147, 458] width 252 height 190
type input "**"
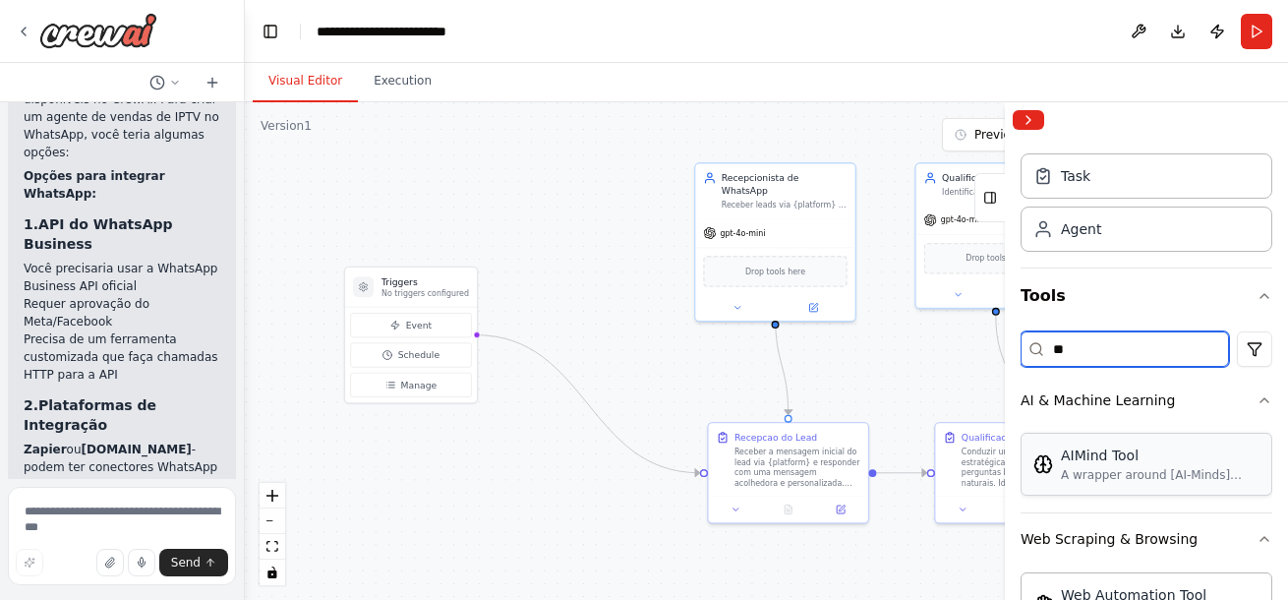
scroll to position [25, 0]
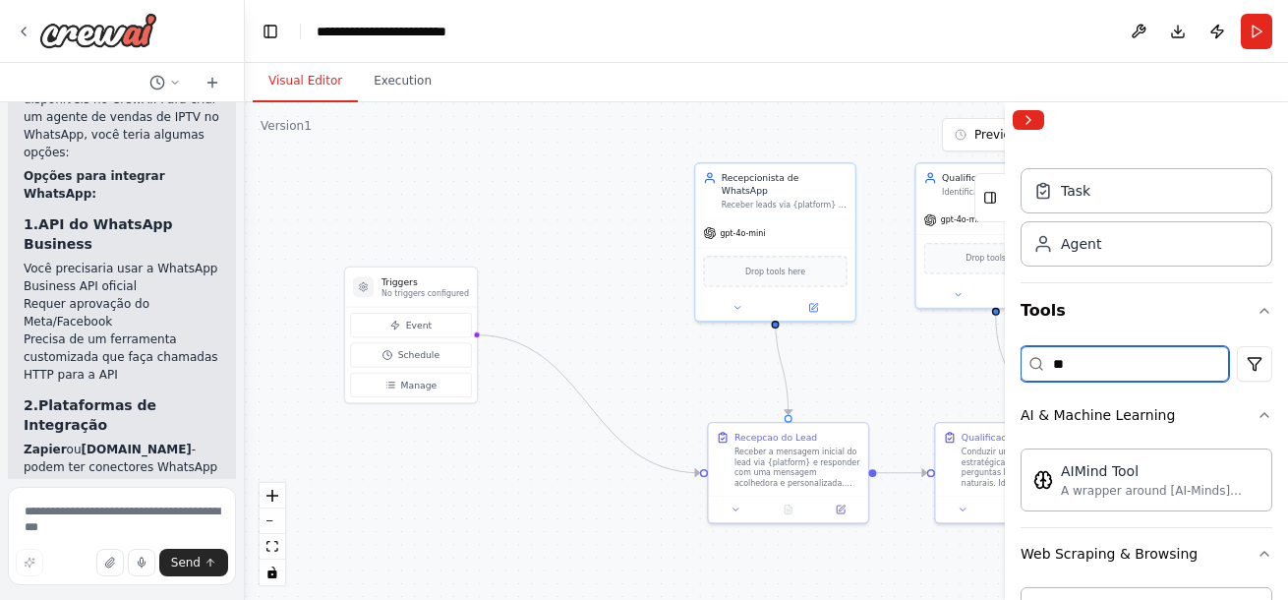
click at [1106, 368] on input "**" at bounding box center [1125, 363] width 208 height 35
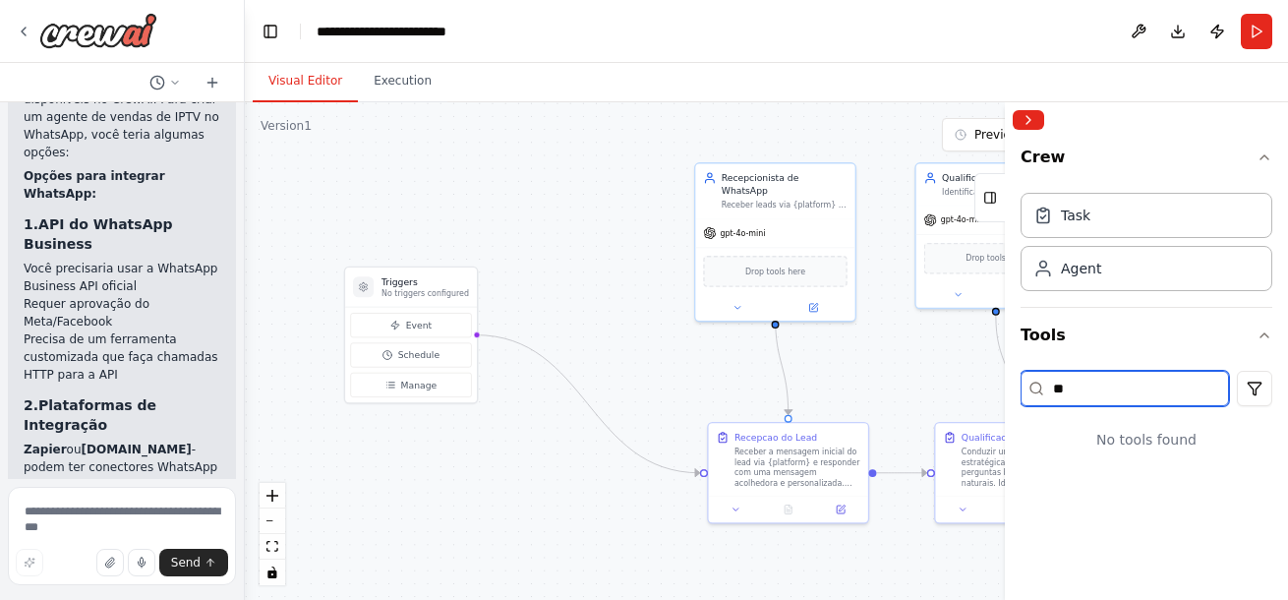
scroll to position [0, 0]
type input "*"
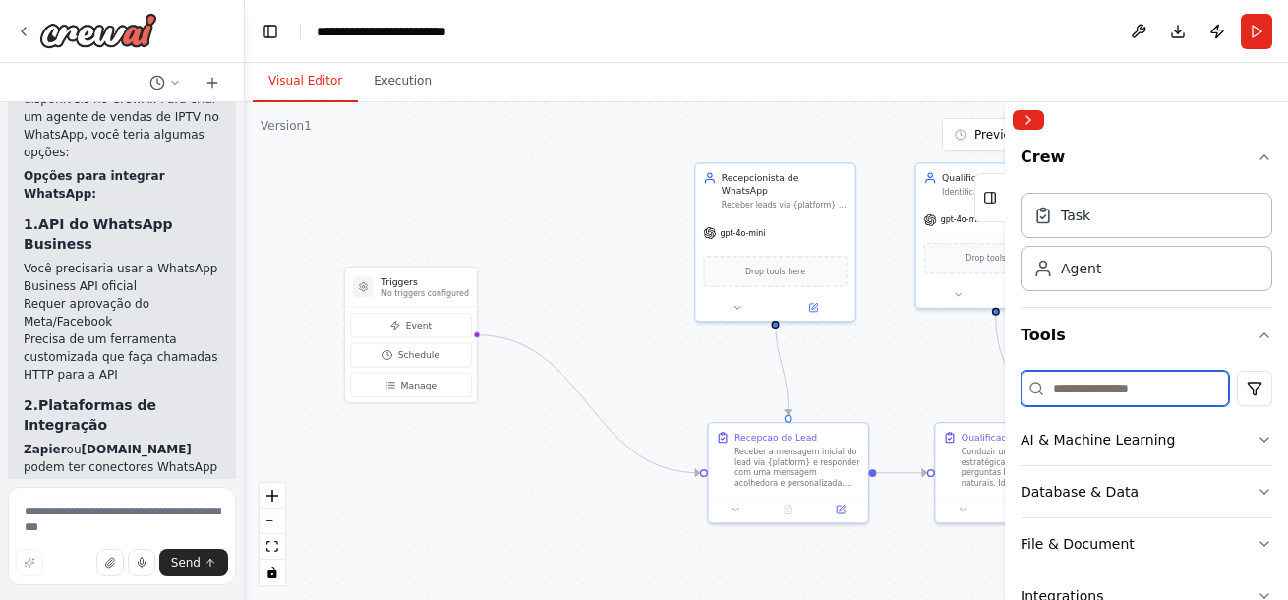
scroll to position [197, 0]
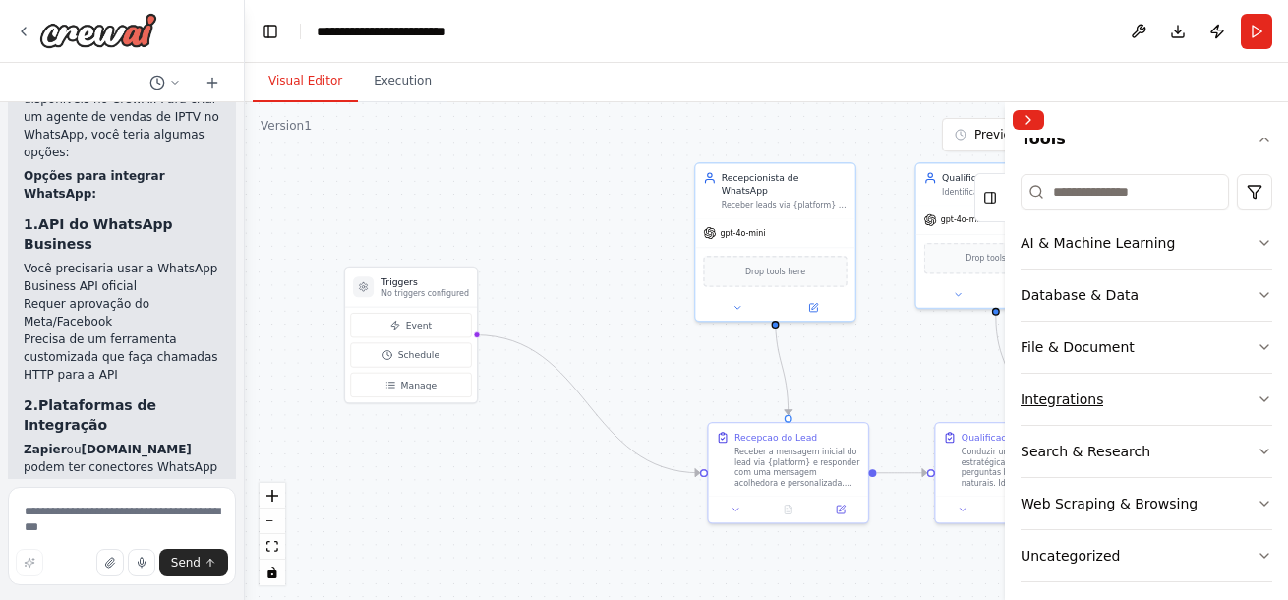
click at [1071, 393] on div "Integrations" at bounding box center [1062, 399] width 83 height 20
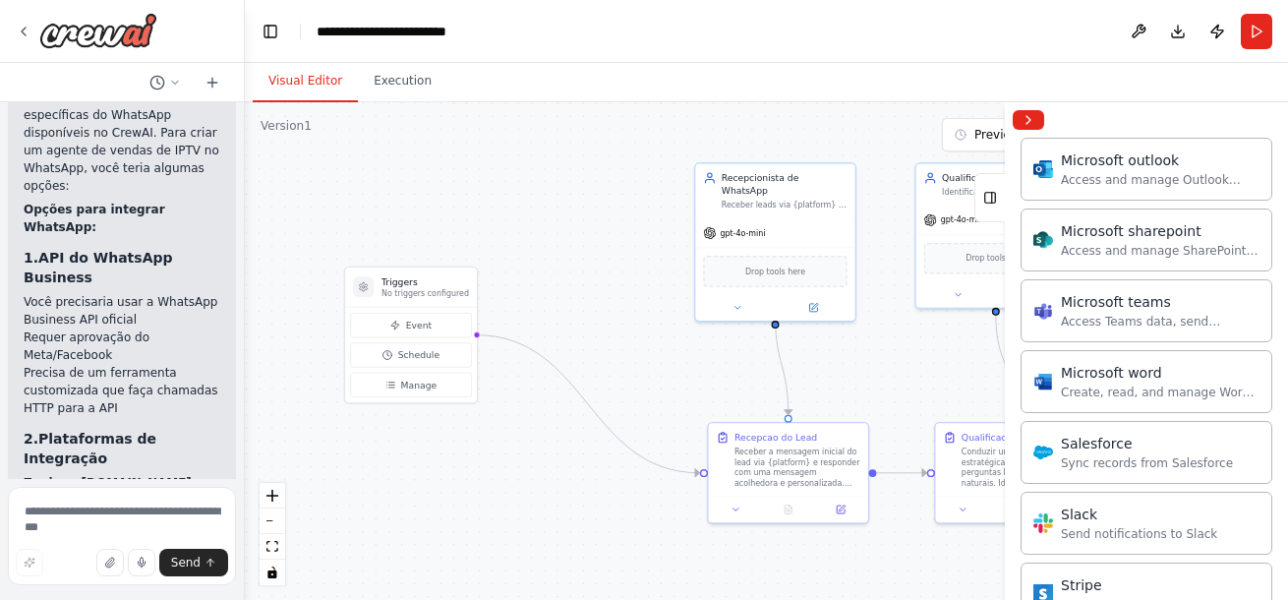
scroll to position [1699, 0]
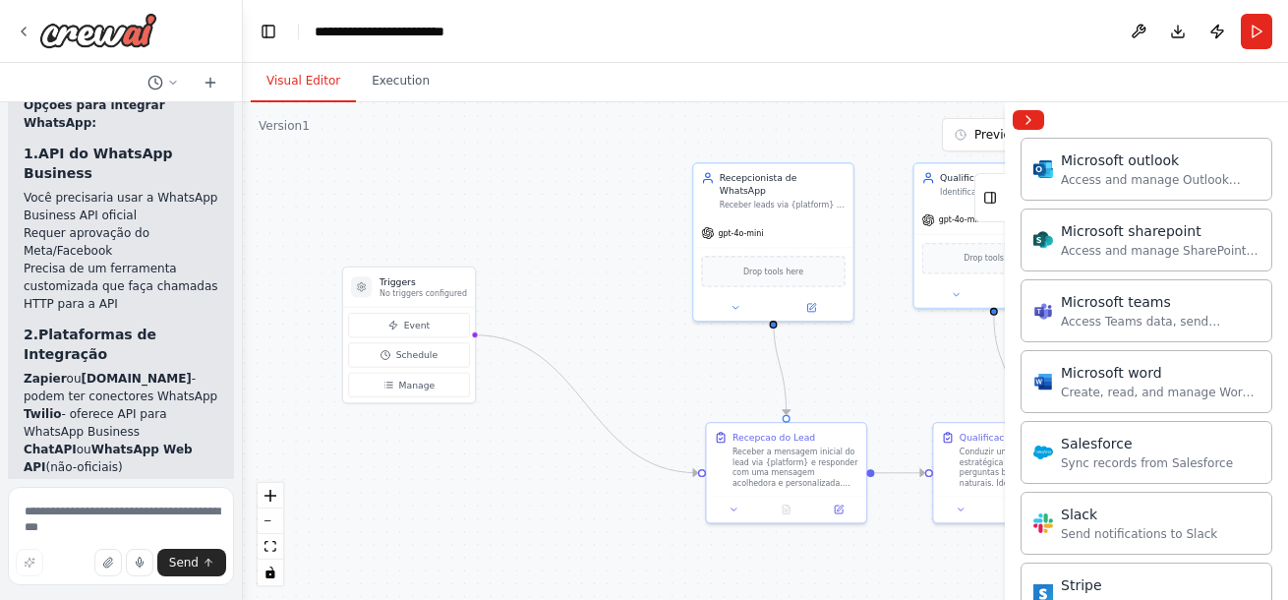
drag, startPoint x: 243, startPoint y: 365, endPoint x: 239, endPoint y: 377, distance: 12.4
click at [239, 377] on div "Hello! I'm the CrewAI assistant. What kind of automation do you want to build? …" at bounding box center [644, 300] width 1288 height 600
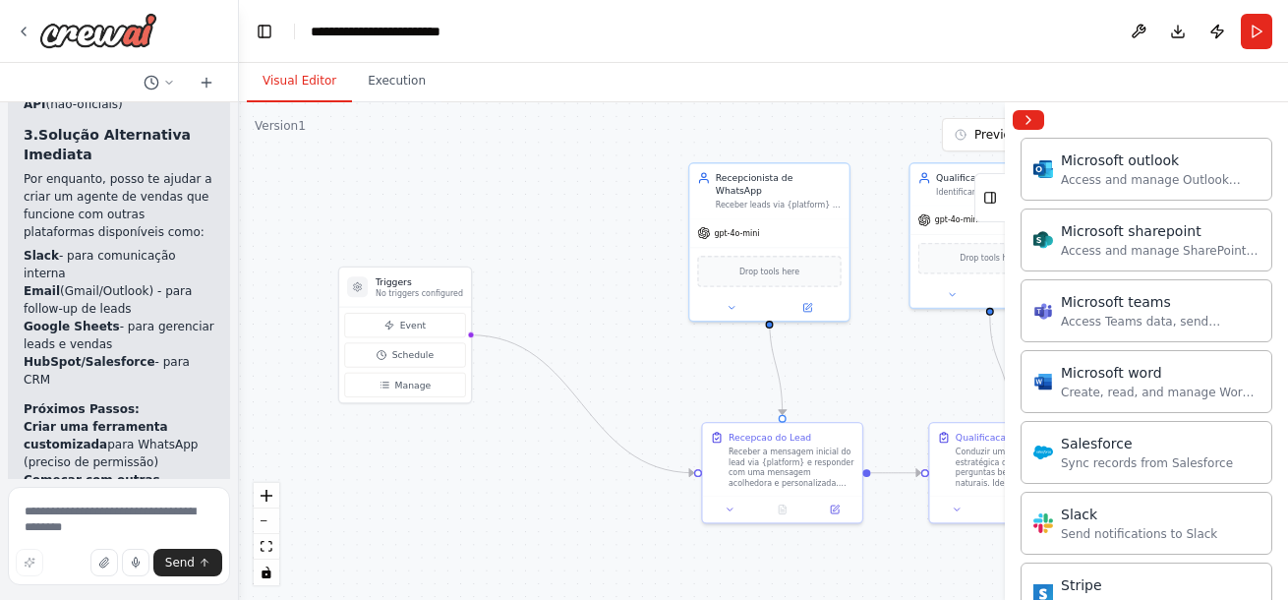
scroll to position [2261, 0]
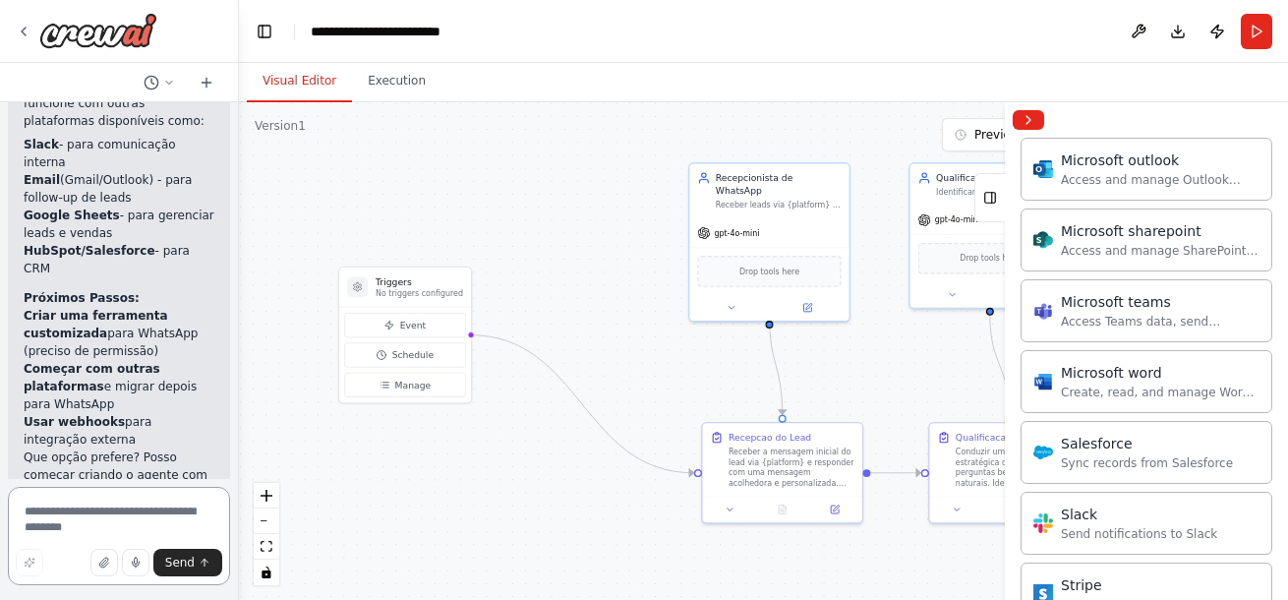
click at [97, 520] on textarea at bounding box center [119, 536] width 222 height 98
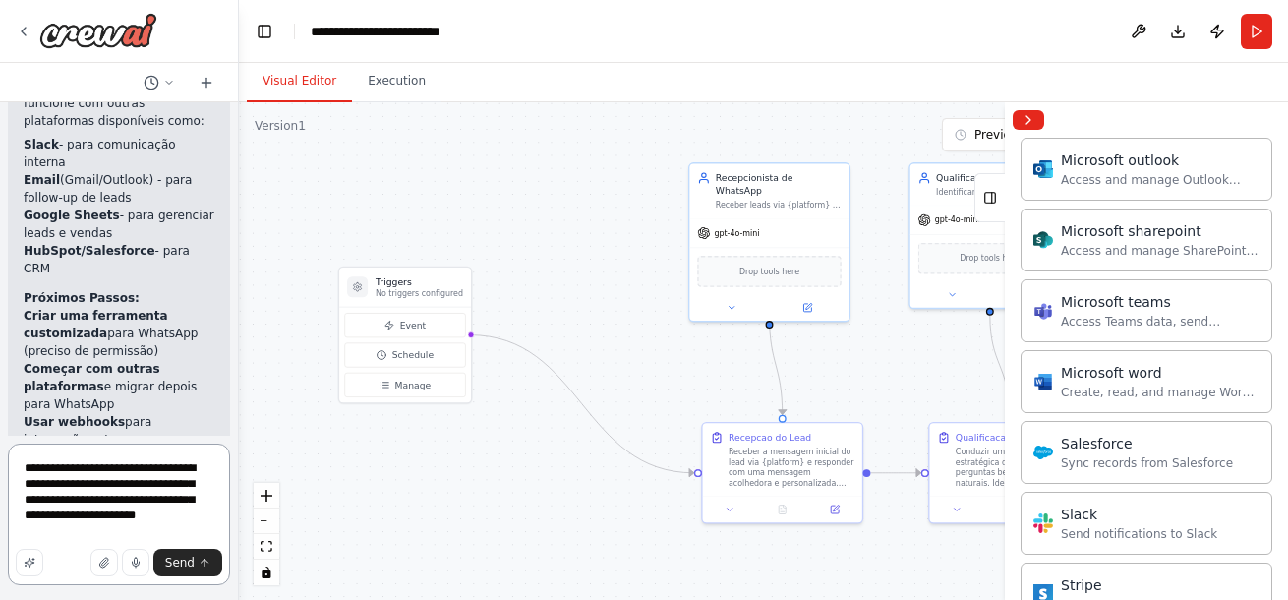
type textarea "**********"
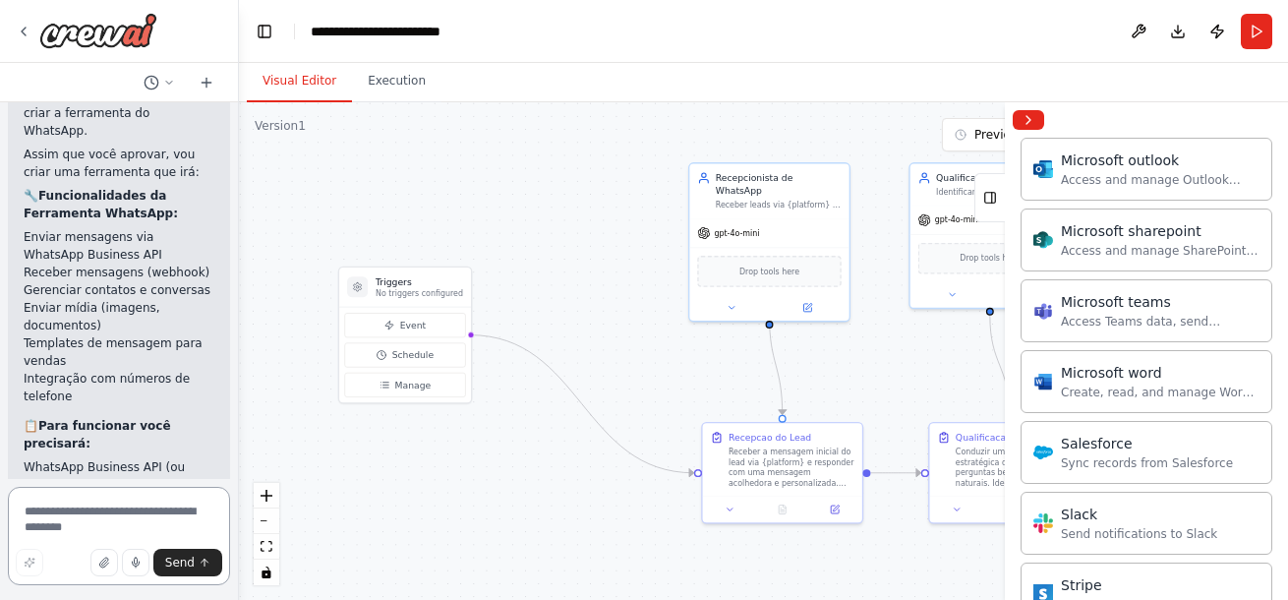
scroll to position [3266, 0]
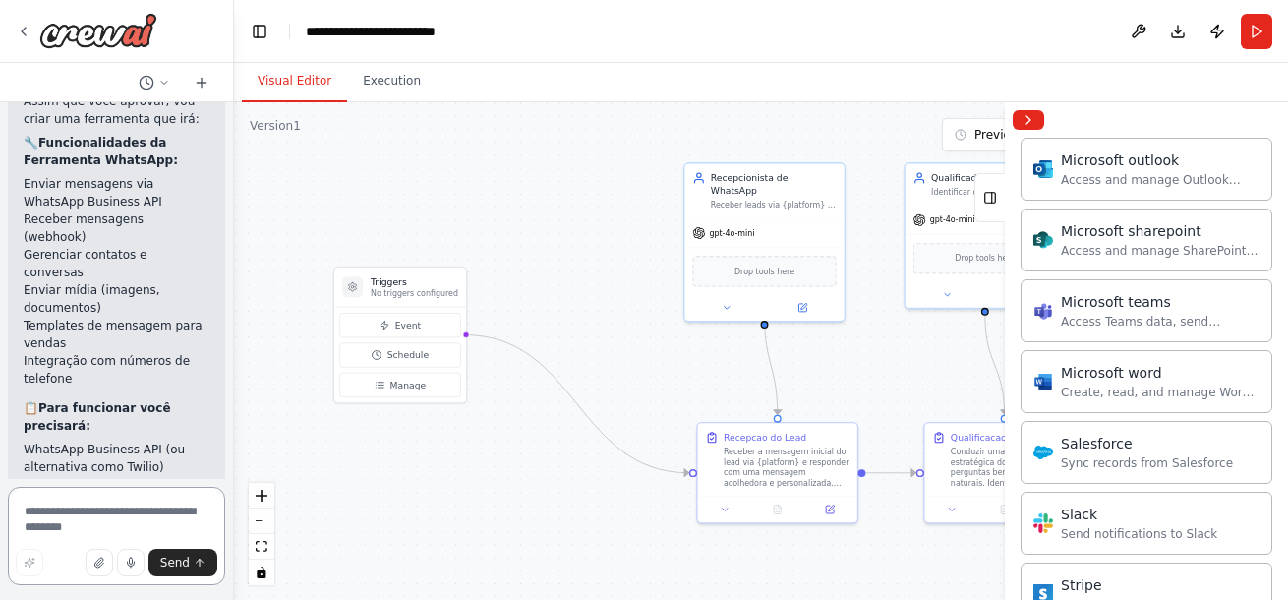
drag, startPoint x: 231, startPoint y: 417, endPoint x: 234, endPoint y: 392, distance: 24.8
click at [234, 392] on div "Hello! I'm the CrewAI assistant. What kind of automation do you want to build? …" at bounding box center [644, 300] width 1288 height 600
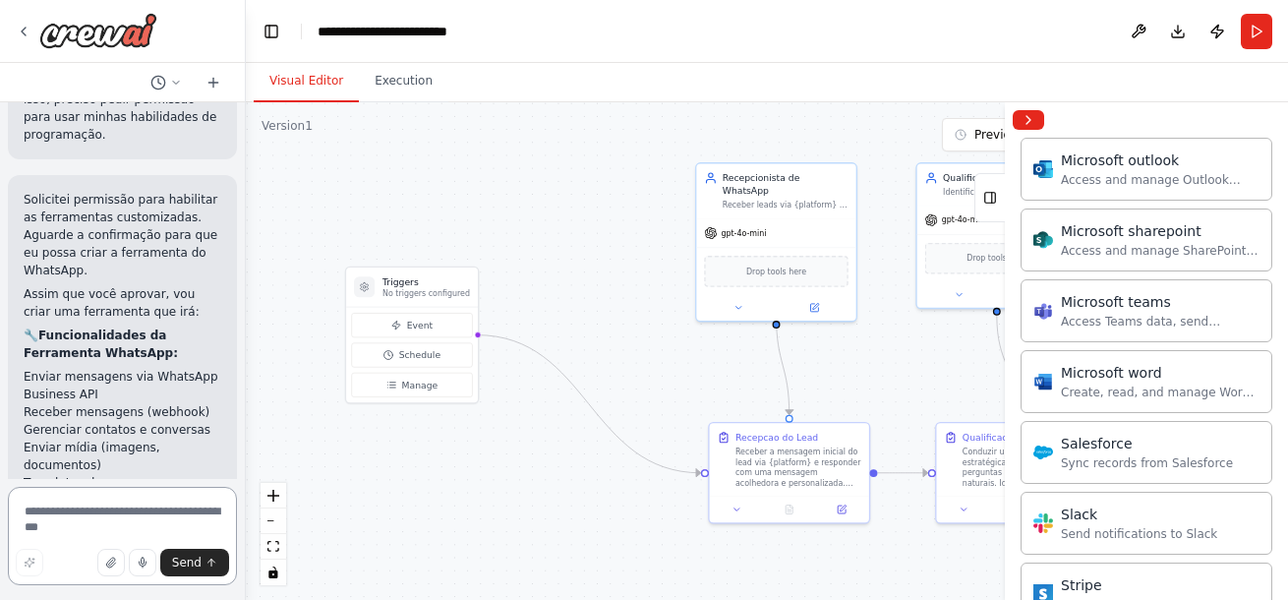
scroll to position [2949, 0]
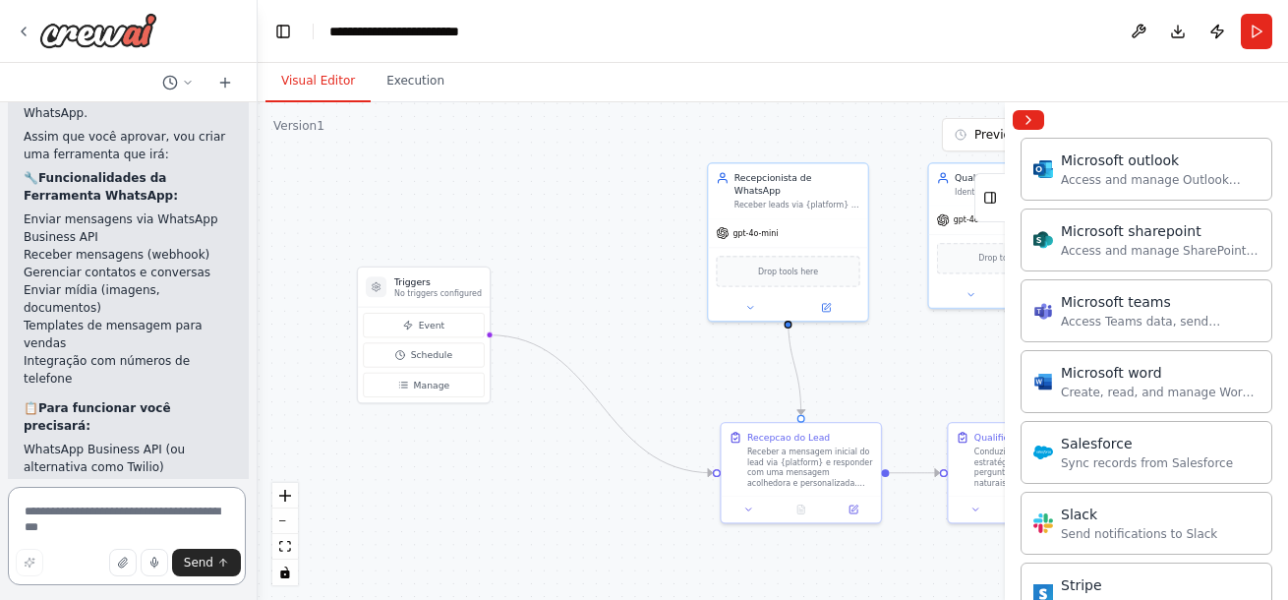
drag, startPoint x: 233, startPoint y: 429, endPoint x: 258, endPoint y: 417, distance: 27.3
click at [258, 417] on div "Hello! I'm the CrewAI assistant. What kind of automation do you want to build? …" at bounding box center [644, 300] width 1288 height 600
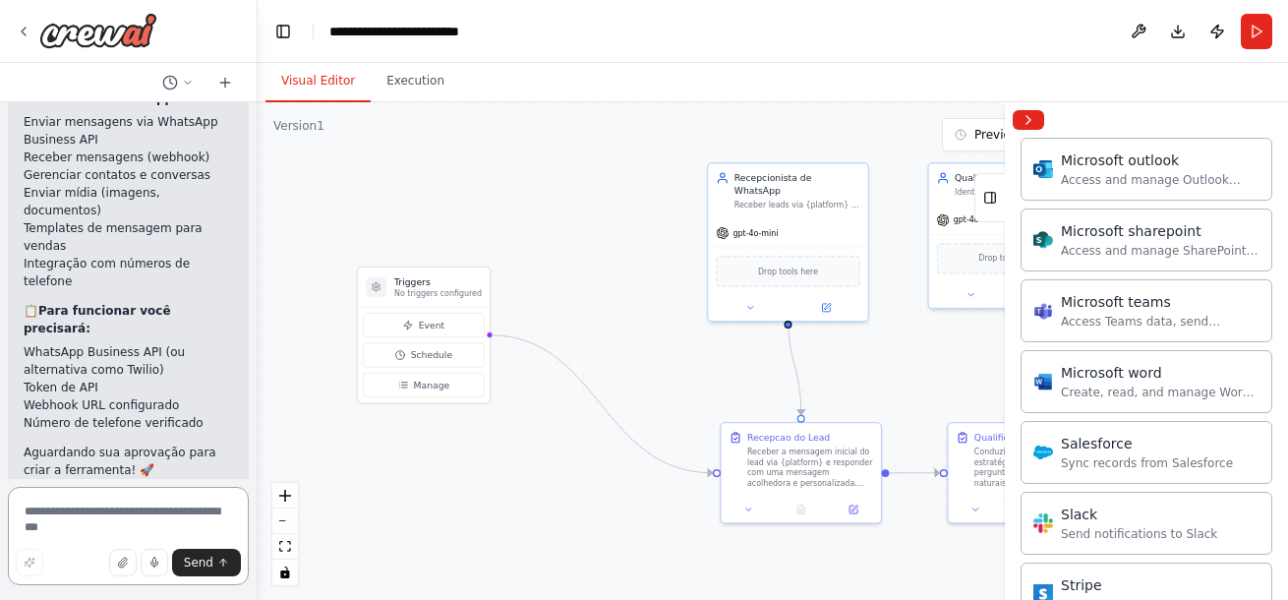
scroll to position [3077, 0]
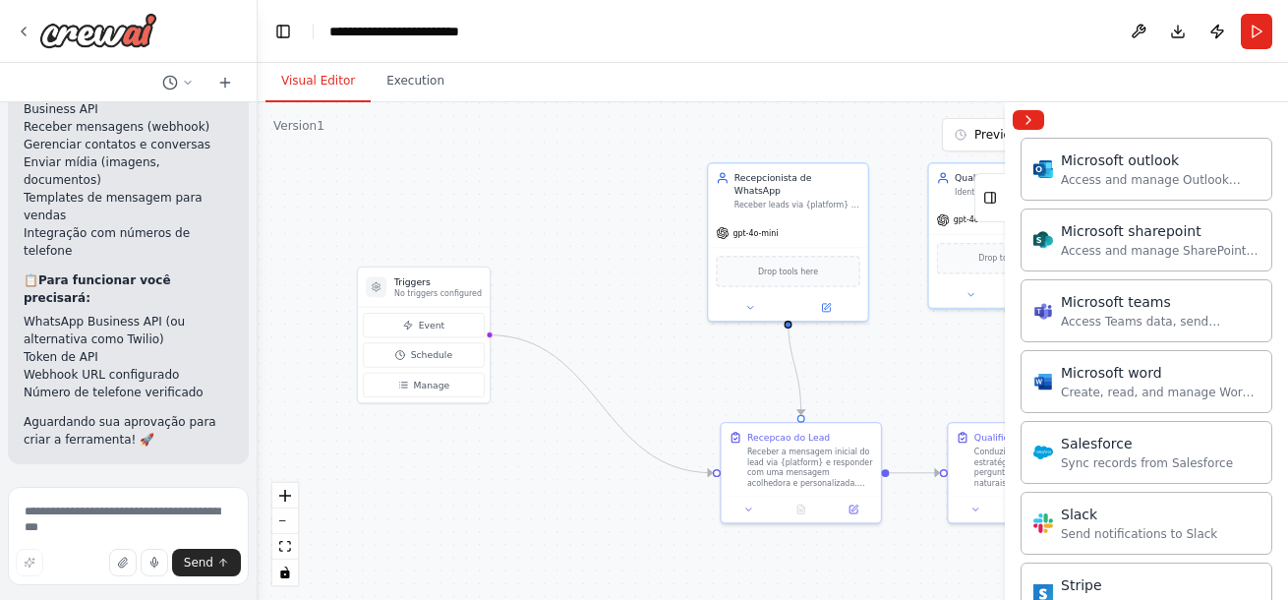
click at [180, 599] on span "Enable coding skills" at bounding box center [137, 608] width 116 height 16
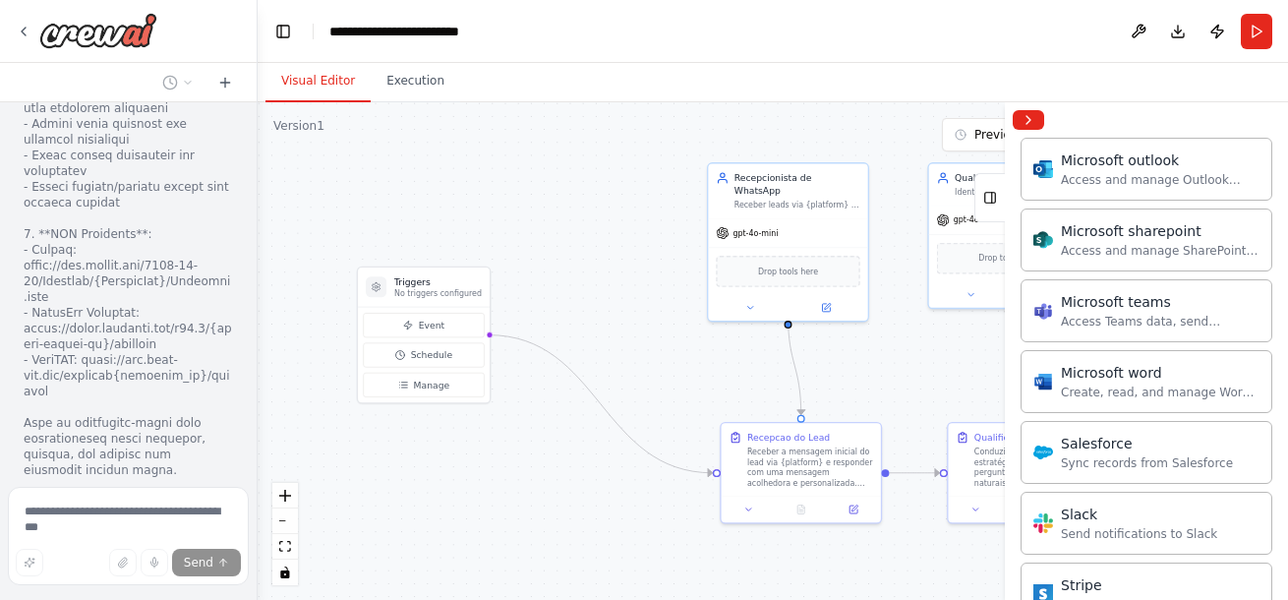
scroll to position [4550, 0]
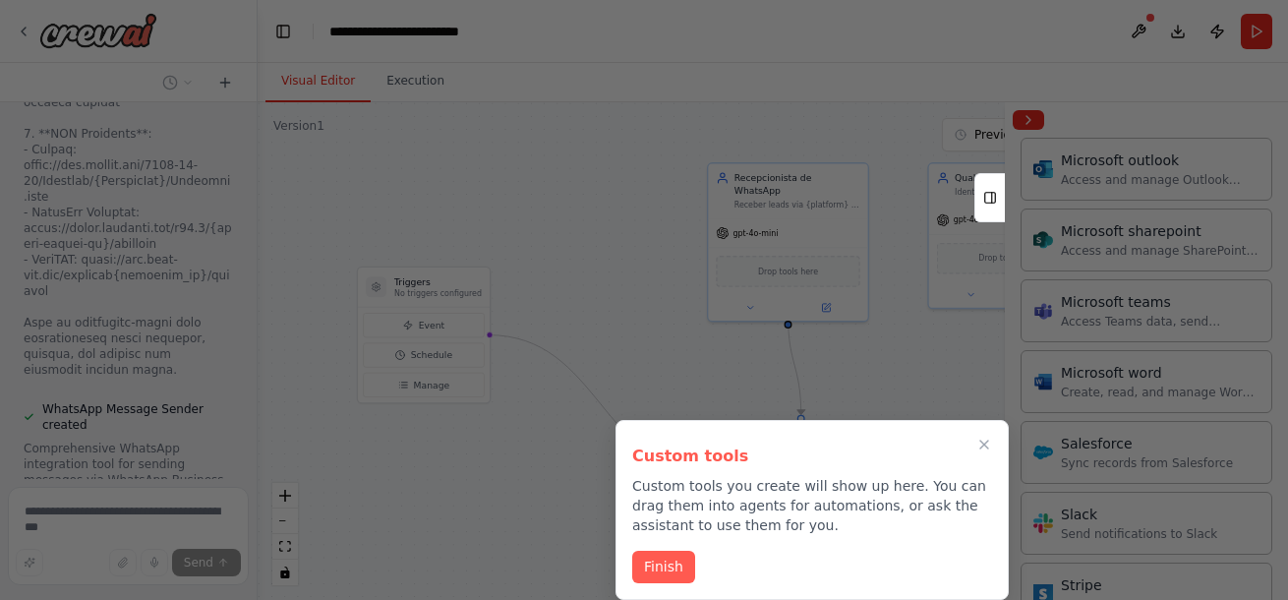
click at [113, 435] on div at bounding box center [644, 300] width 1288 height 600
click at [669, 557] on button "Finish" at bounding box center [663, 565] width 63 height 32
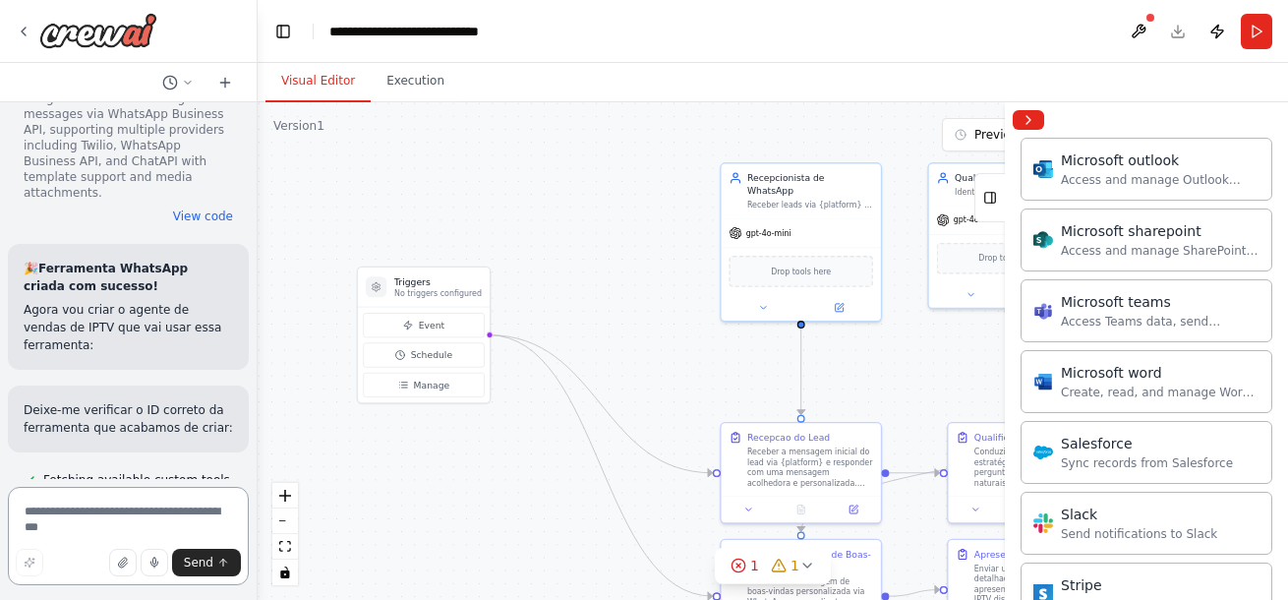
scroll to position [4882, 0]
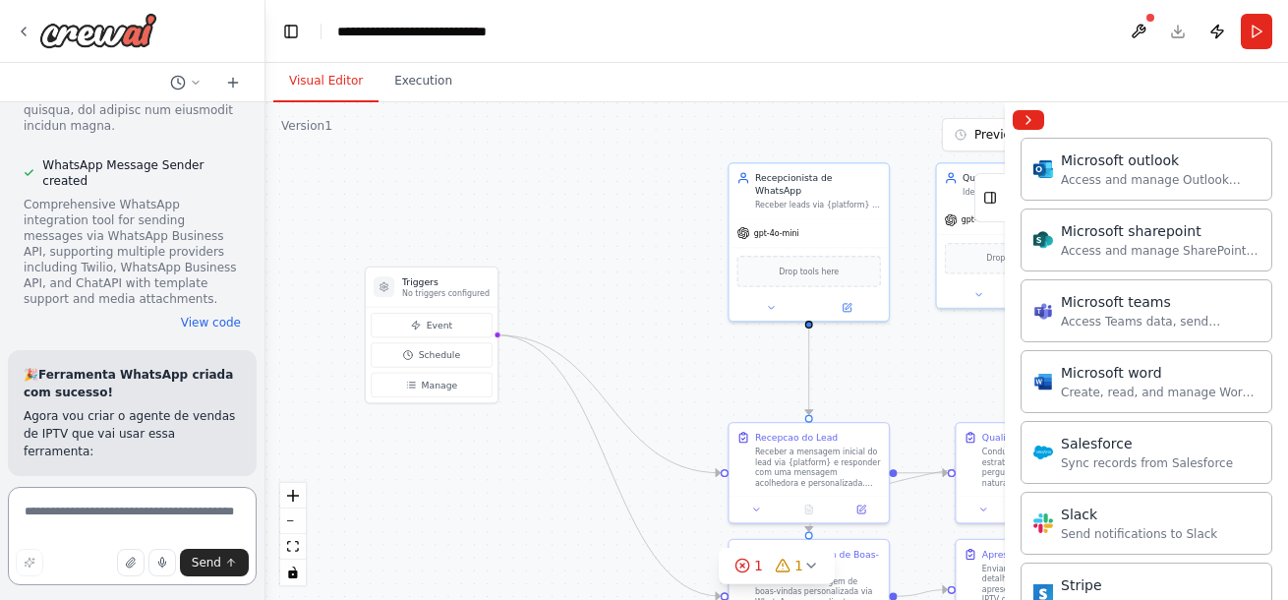
drag, startPoint x: 261, startPoint y: 376, endPoint x: 260, endPoint y: 401, distance: 25.6
click at [262, 403] on div at bounding box center [262, 300] width 8 height 600
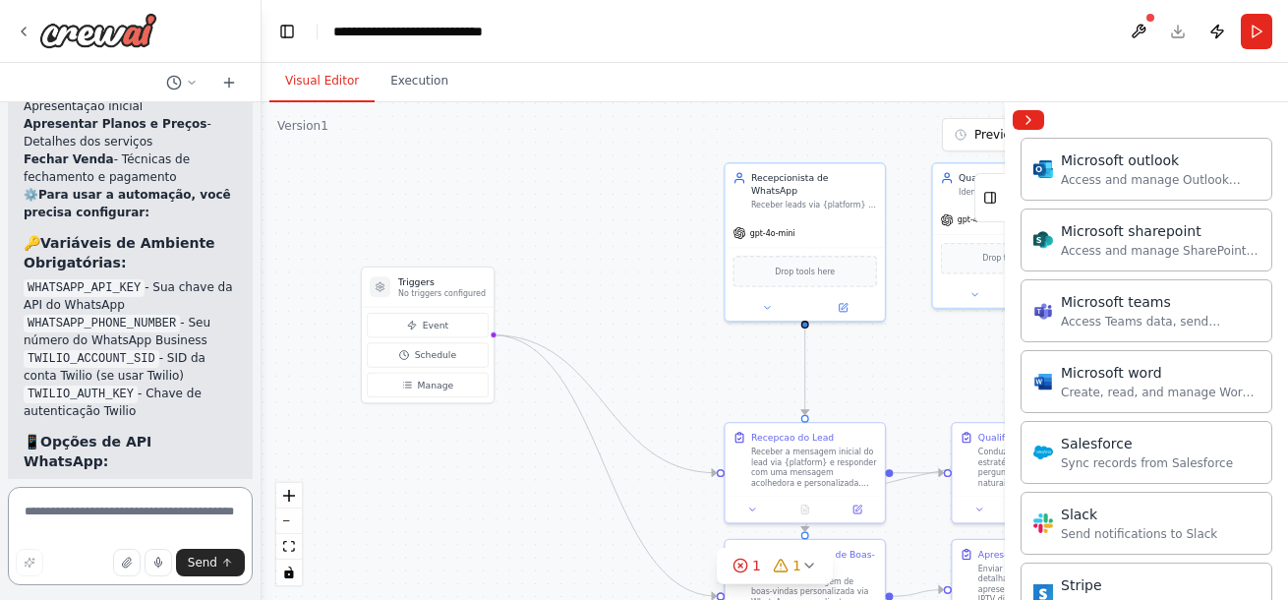
scroll to position [6587, 0]
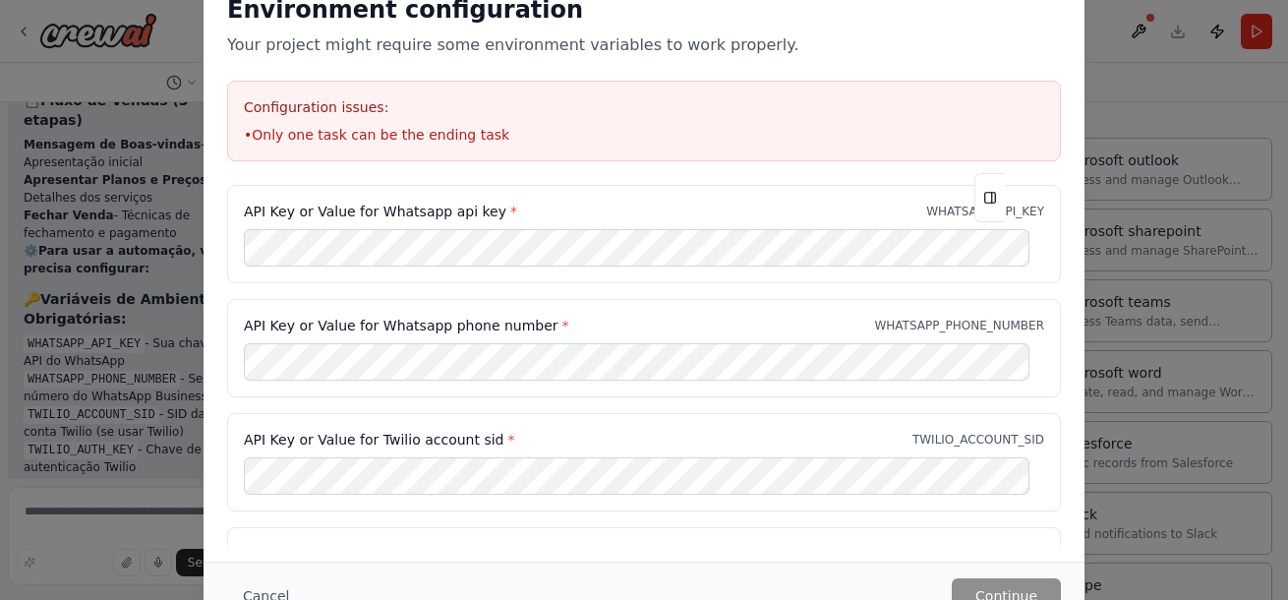
click at [238, 552] on div "Environment configuration Your project might require some environment variables…" at bounding box center [644, 266] width 881 height 591
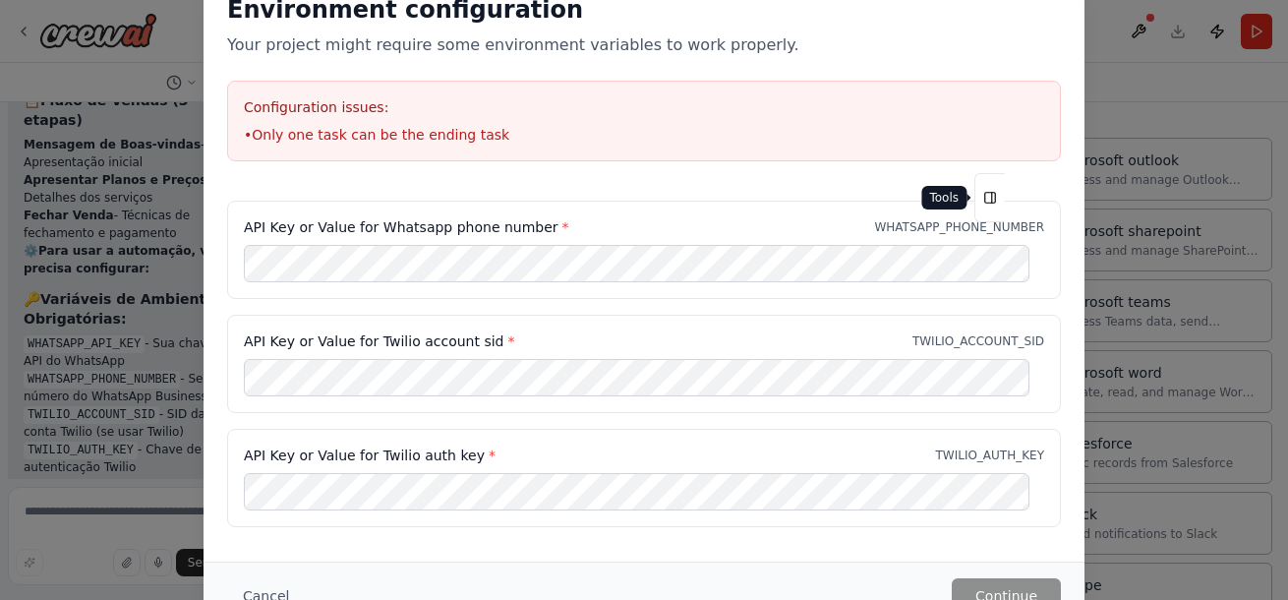
click at [993, 199] on icon at bounding box center [990, 197] width 14 height 31
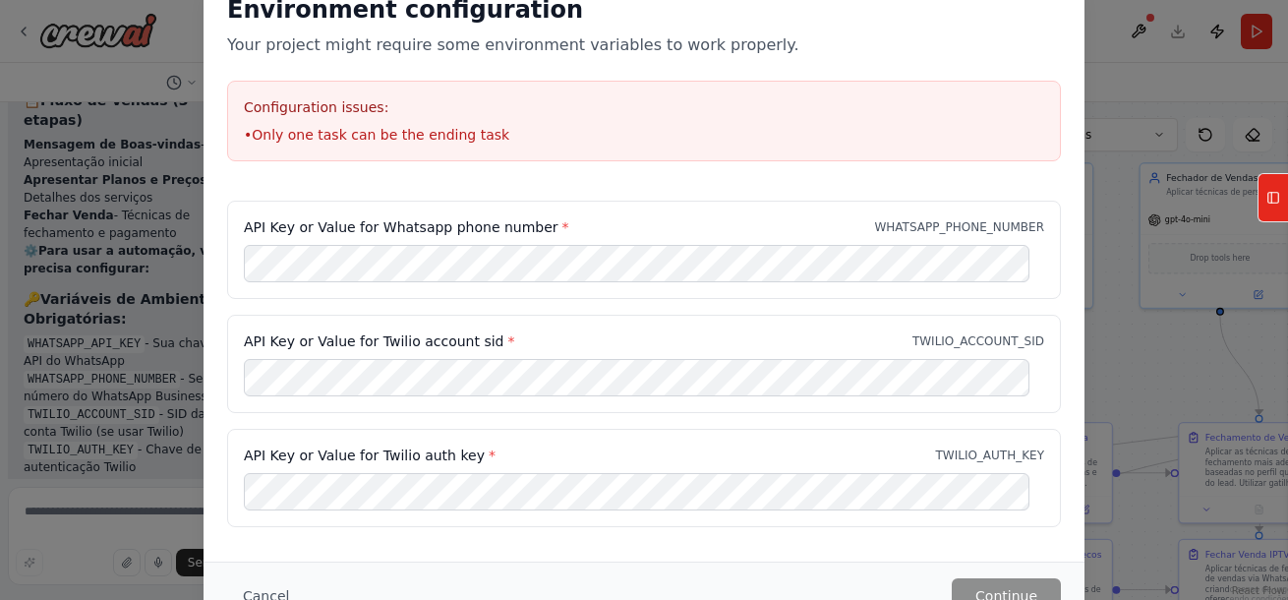
scroll to position [104, 0]
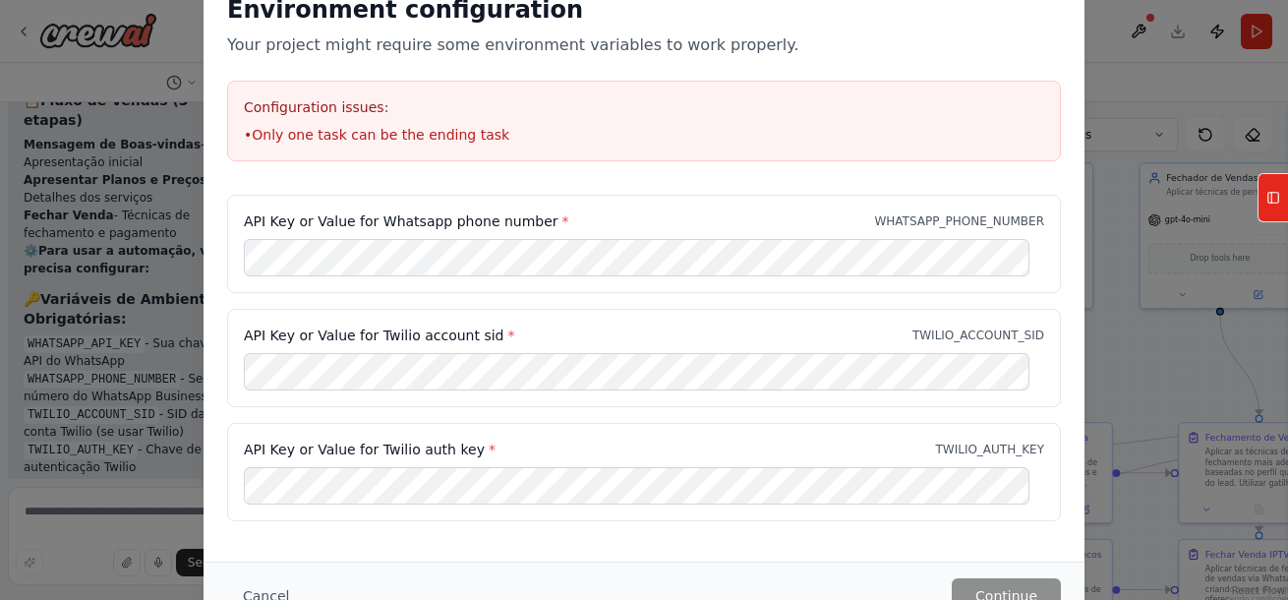
click at [240, 406] on div "API Key or Value for Twilio account sid * TWILIO_ACCOUNT_SID" at bounding box center [644, 358] width 834 height 98
click at [1018, 588] on button "Continue" at bounding box center [1006, 595] width 109 height 35
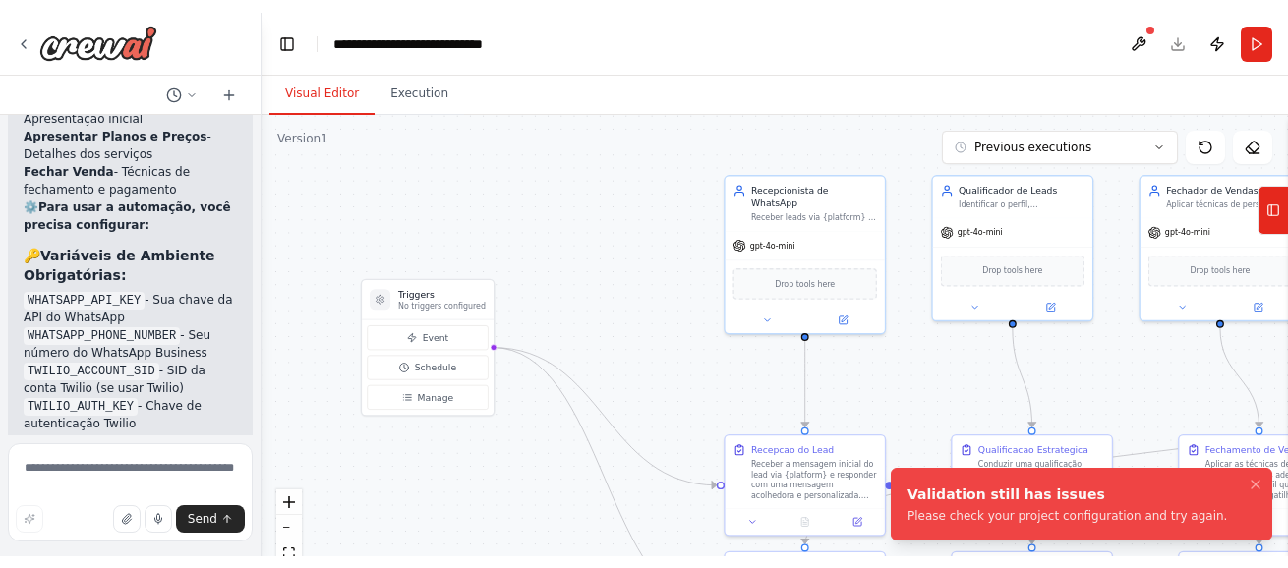
scroll to position [6489, 0]
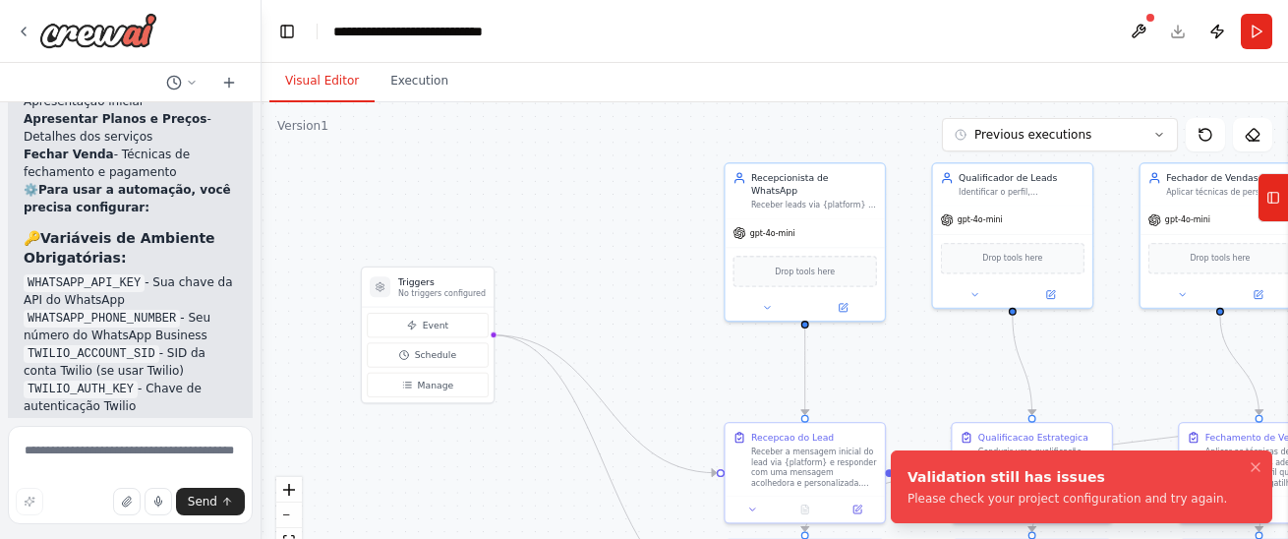
click at [957, 492] on div "Please check your project configuration and try again." at bounding box center [1067, 499] width 320 height 16
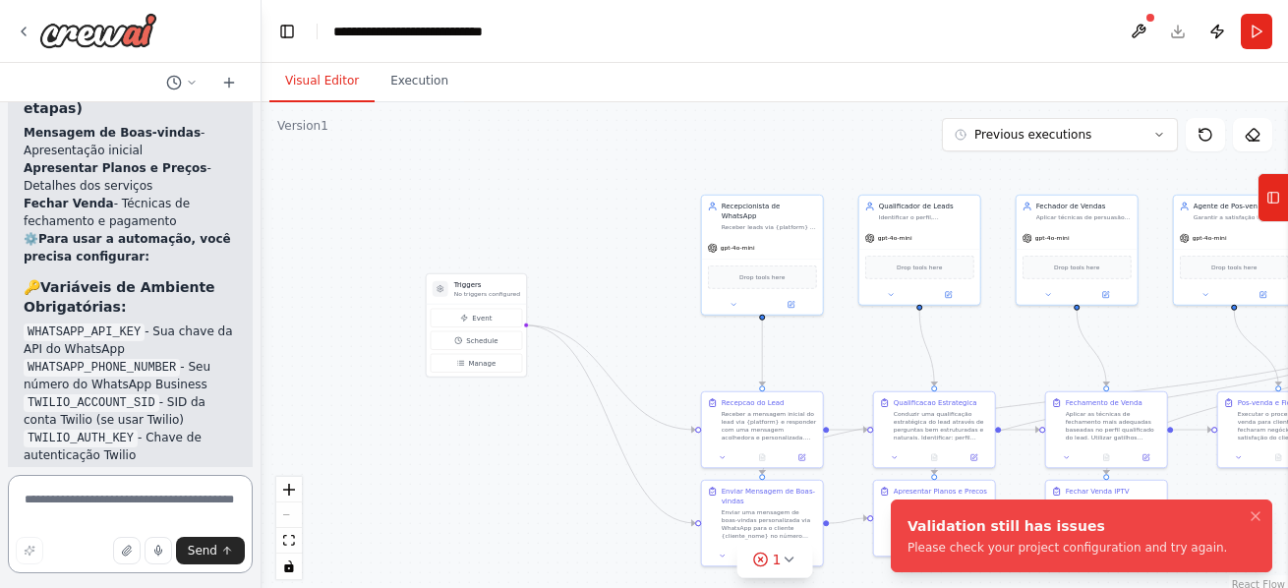
click at [136, 512] on textarea at bounding box center [130, 524] width 245 height 98
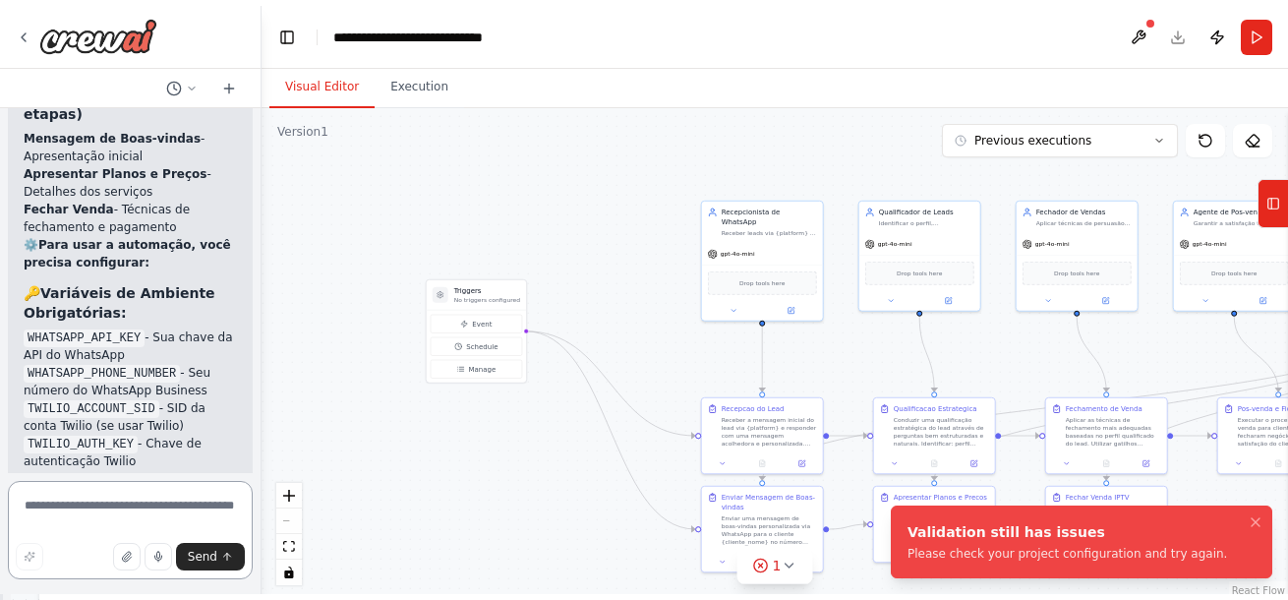
scroll to position [6428, 0]
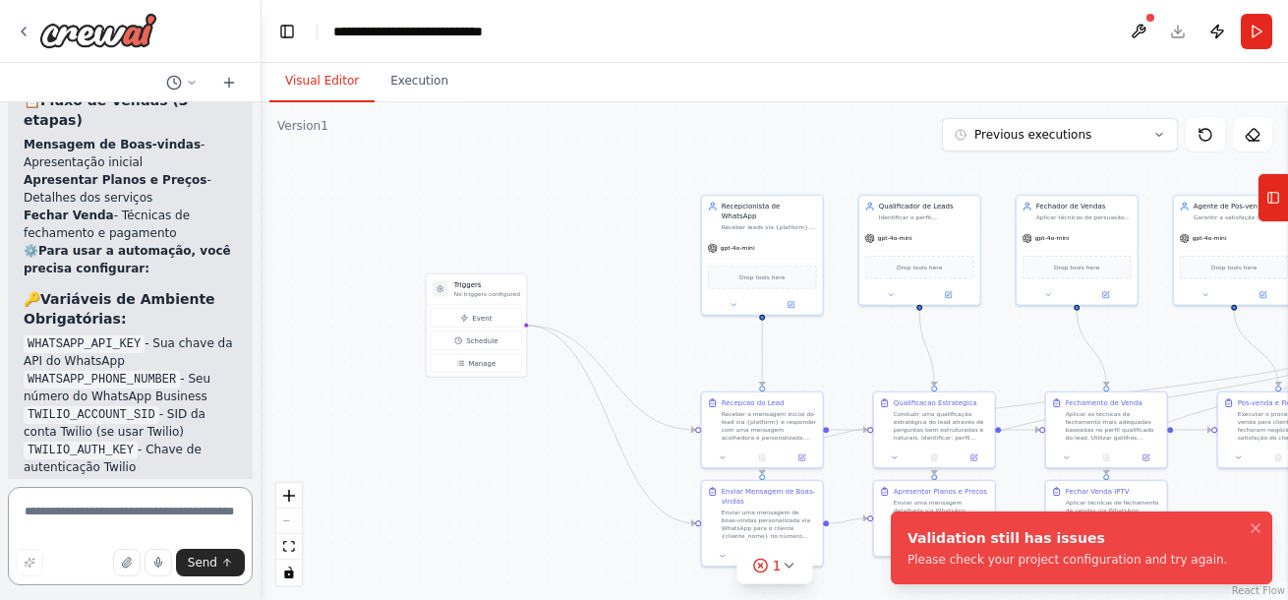
paste textarea "**********"
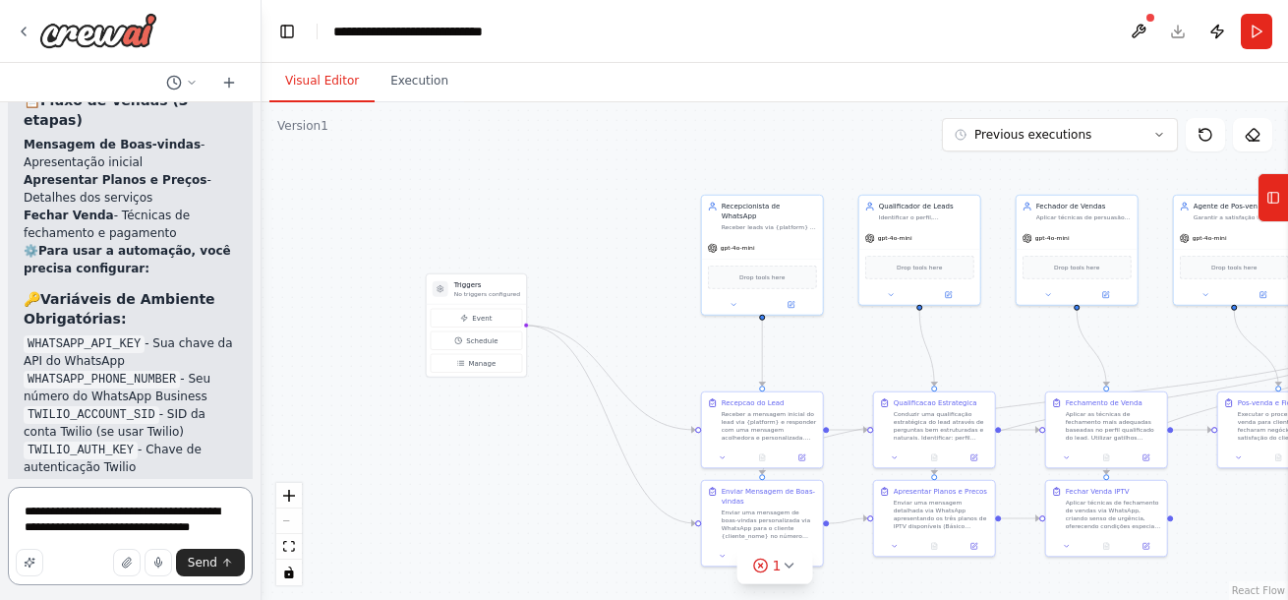
scroll to position [6440, 0]
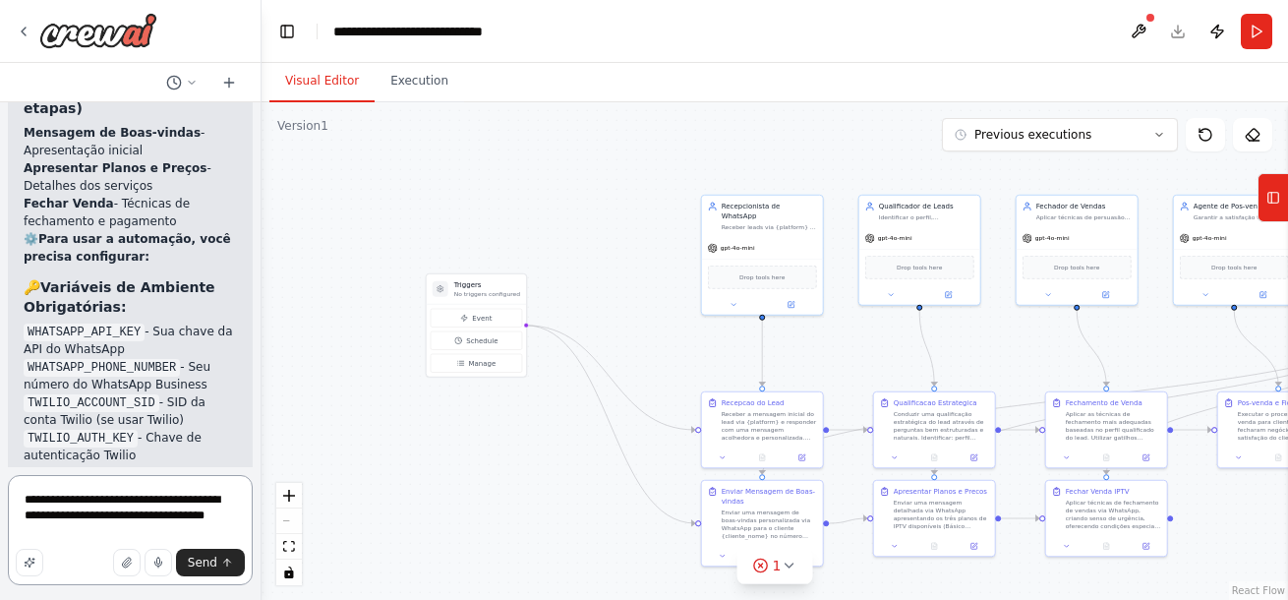
type textarea "**********"
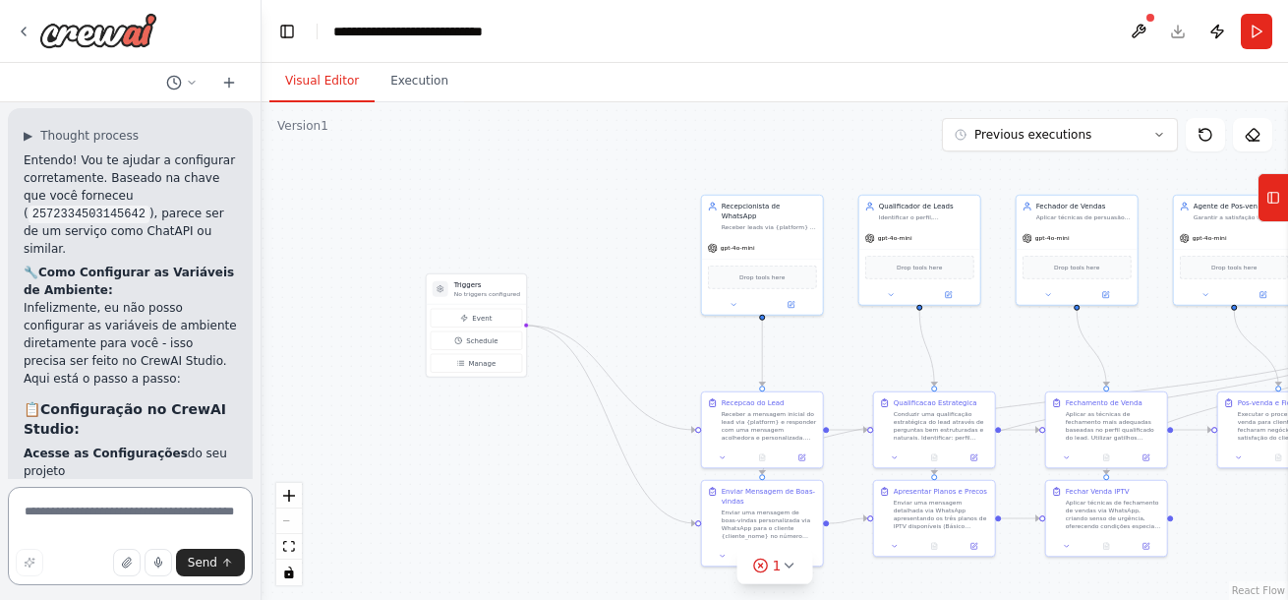
scroll to position [7203, 0]
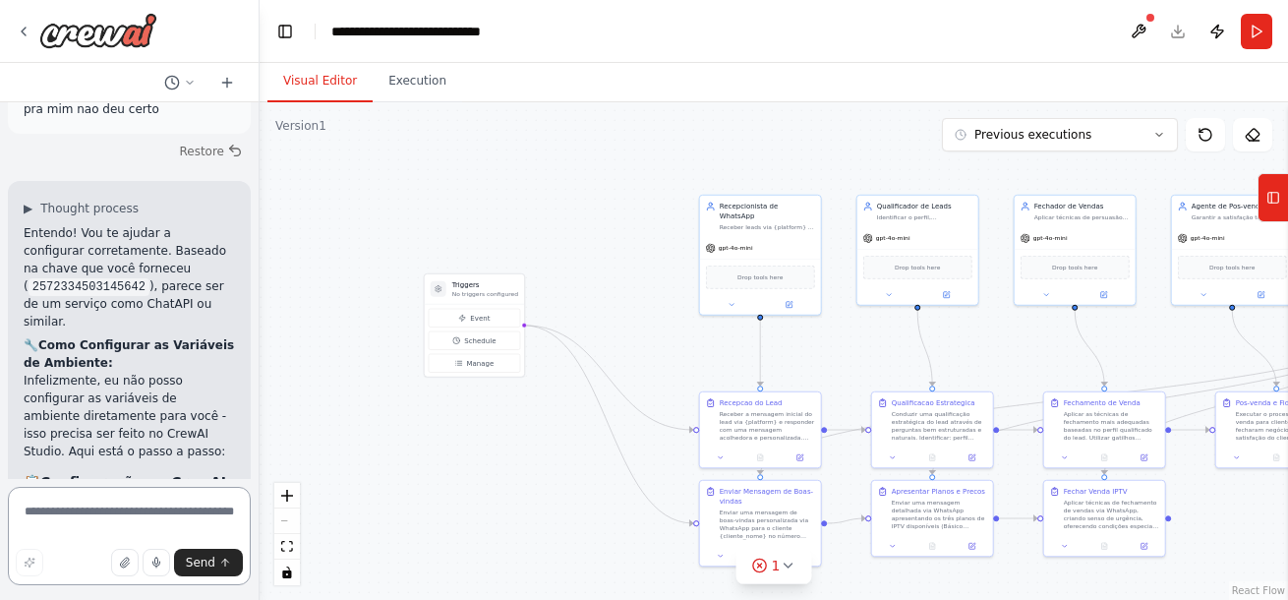
click at [257, 433] on div "Hello! I'm the CrewAI assistant. What kind of automation do you want to build? …" at bounding box center [644, 300] width 1288 height 600
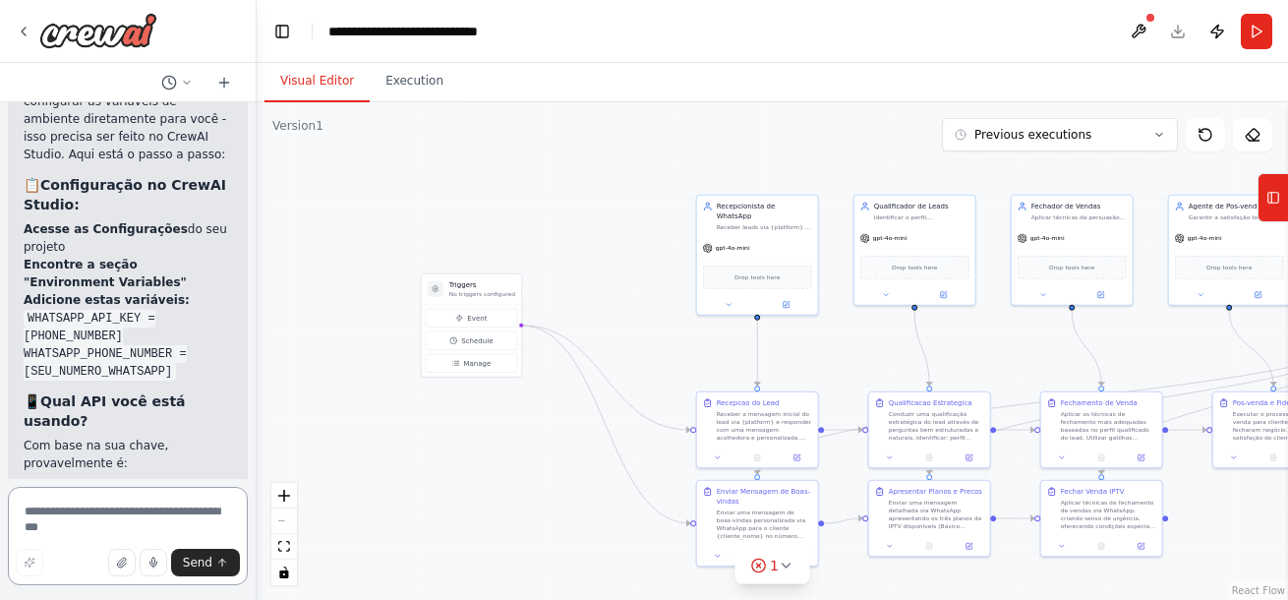
scroll to position [7619, 0]
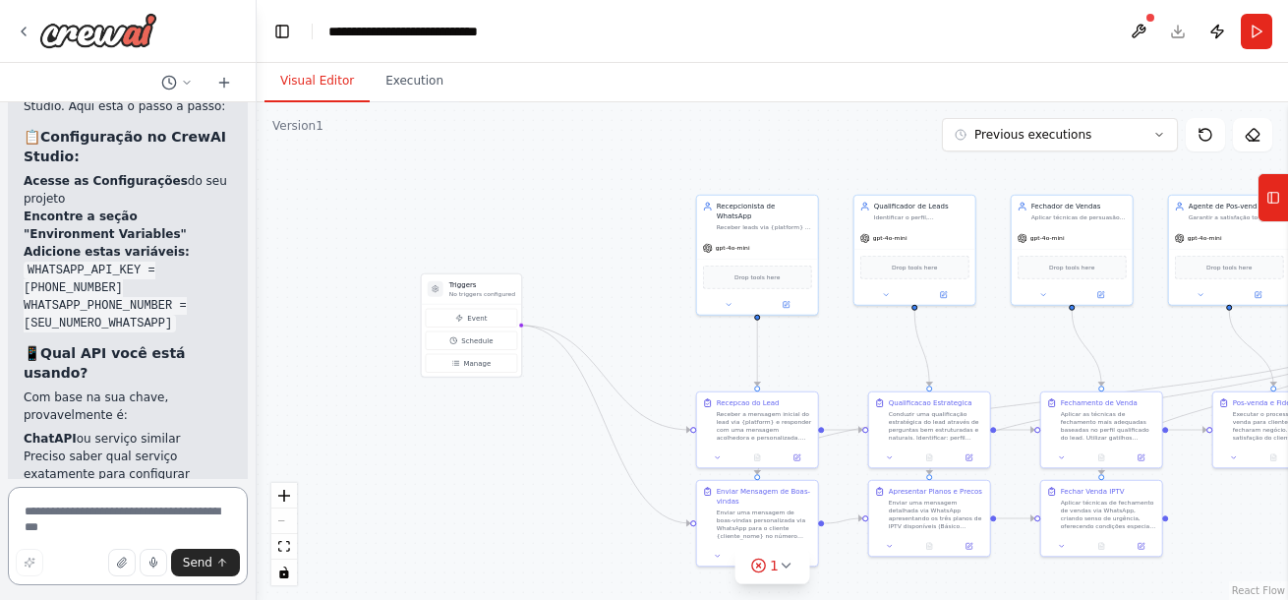
drag, startPoint x: 97, startPoint y: 521, endPoint x: 96, endPoint y: 505, distance: 15.8
click at [97, 514] on textarea at bounding box center [128, 536] width 240 height 98
type textarea "**********"
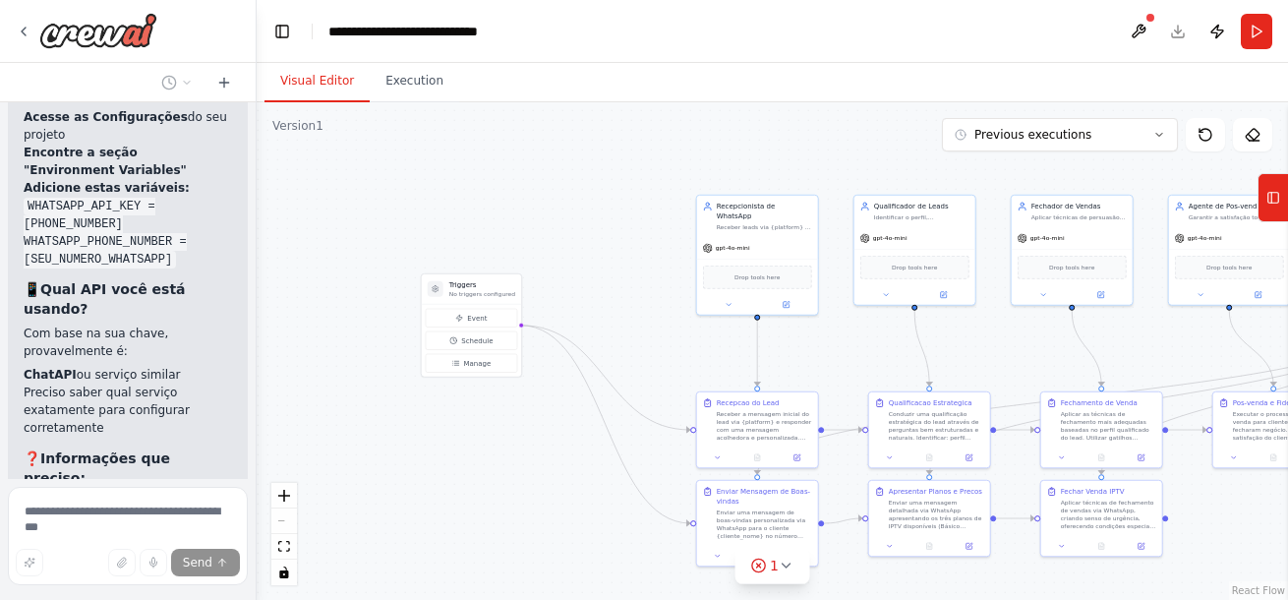
scroll to position [7717, 0]
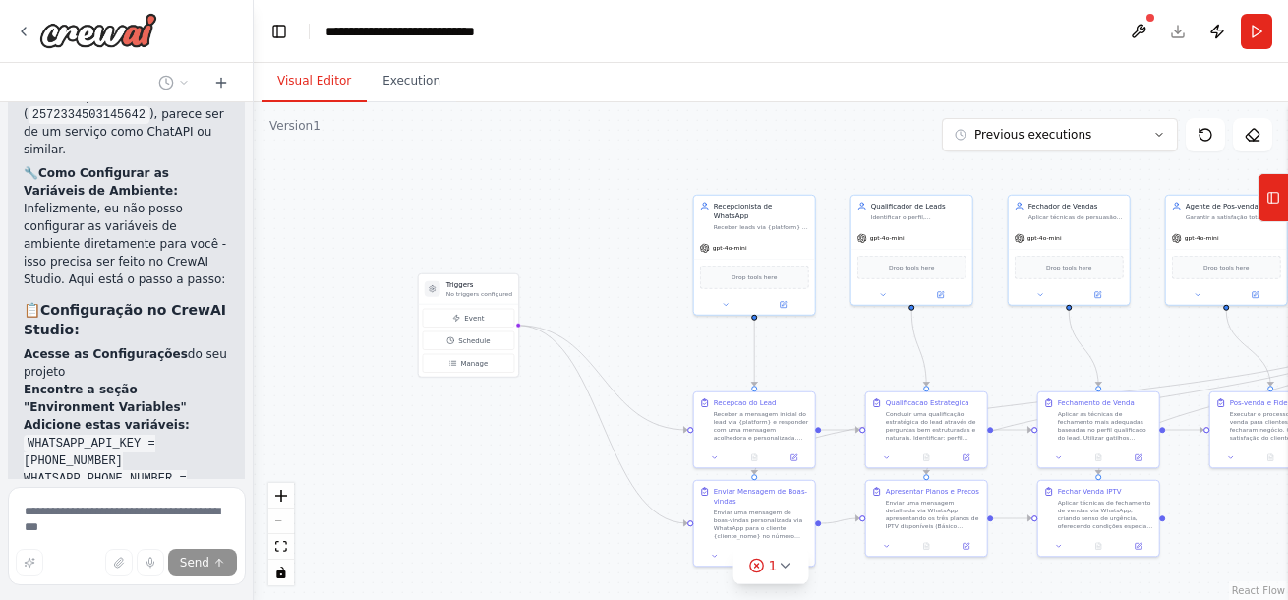
drag, startPoint x: 252, startPoint y: 433, endPoint x: 233, endPoint y: 453, distance: 27.8
click at [248, 459] on div at bounding box center [250, 300] width 8 height 600
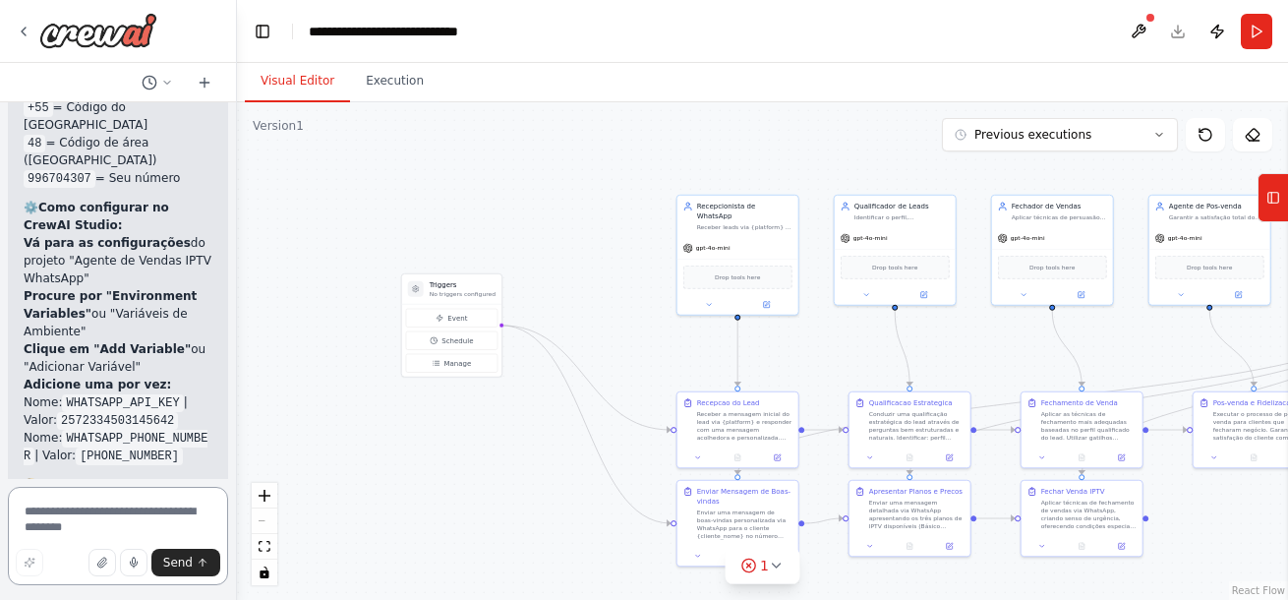
scroll to position [9619, 0]
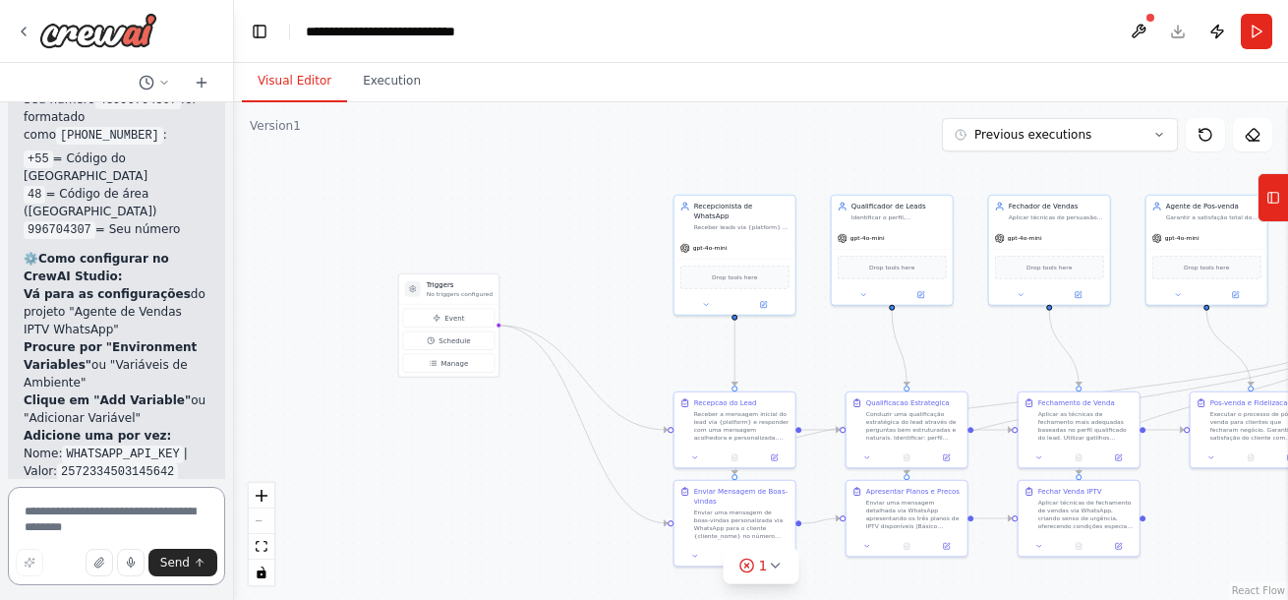
drag, startPoint x: 243, startPoint y: 448, endPoint x: 234, endPoint y: 435, distance: 16.4
click at [234, 435] on div "Hello! I'm the CrewAI assistant. What kind of automation do you want to build? …" at bounding box center [644, 300] width 1288 height 600
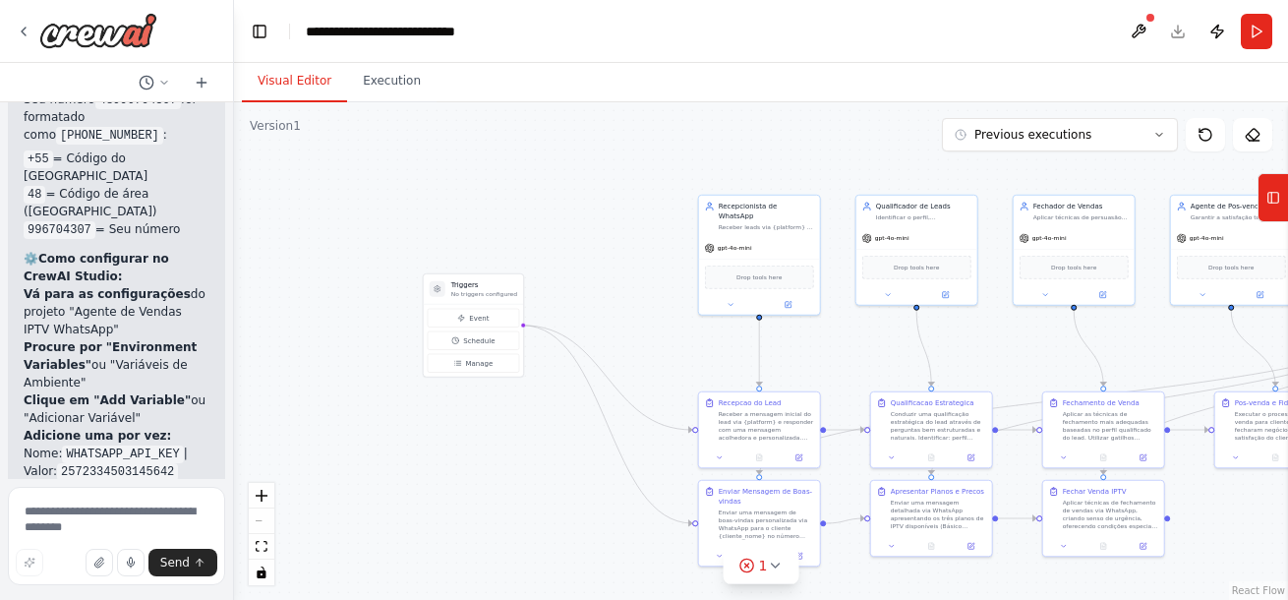
click at [248, 436] on div ".deletable-edge-delete-btn { width: 20px; height: 20px; border: 0px solid #ffff…" at bounding box center [761, 350] width 1054 height 497
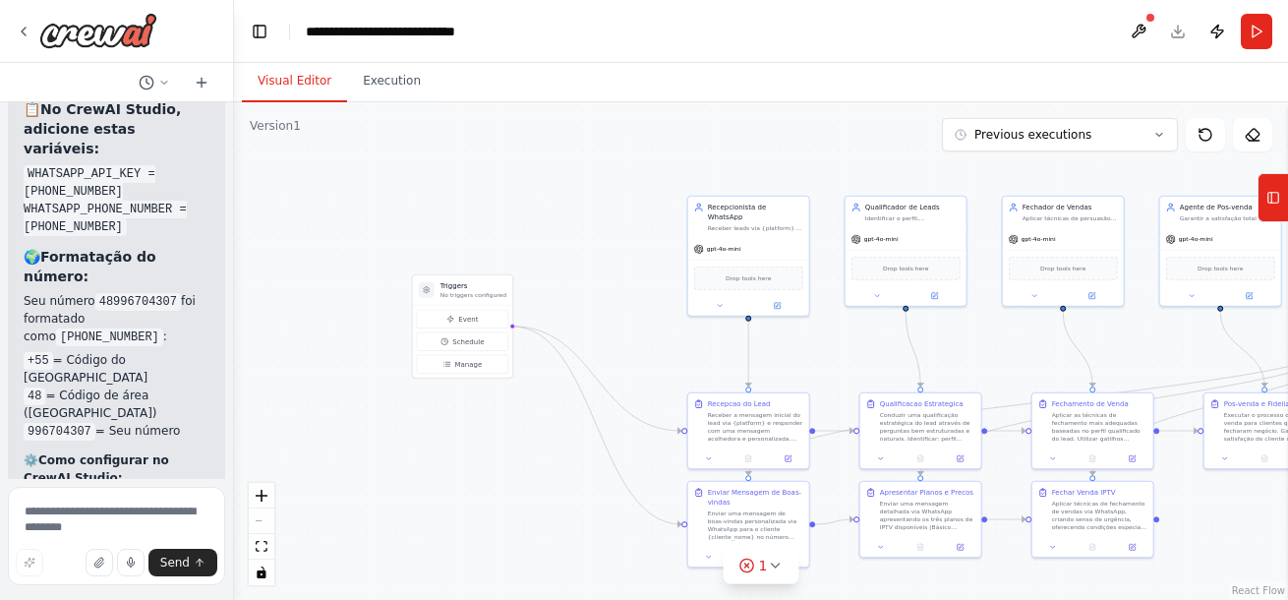
scroll to position [9356, 0]
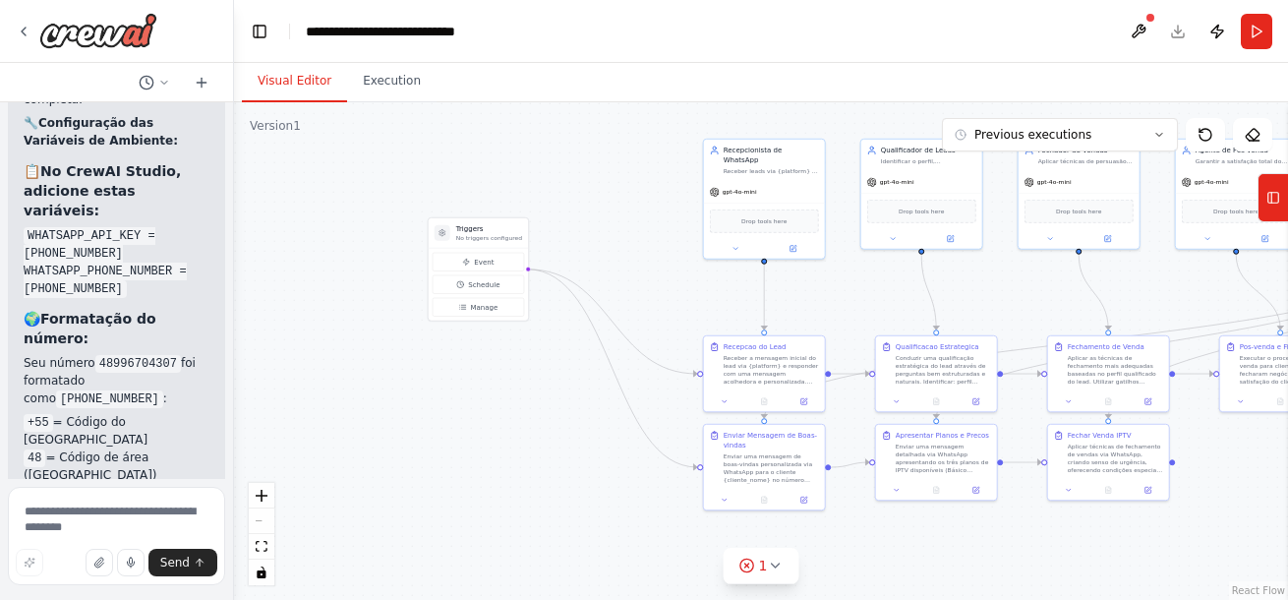
drag, startPoint x: 537, startPoint y: 454, endPoint x: 553, endPoint y: 397, distance: 59.2
click at [553, 397] on div ".deletable-edge-delete-btn { width: 20px; height: 20px; border: 0px solid #ffff…" at bounding box center [761, 350] width 1054 height 497
click at [398, 79] on button "Execution" at bounding box center [391, 81] width 89 height 41
click at [296, 73] on button "Visual Editor" at bounding box center [294, 81] width 105 height 41
click at [1136, 19] on button at bounding box center [1138, 31] width 31 height 35
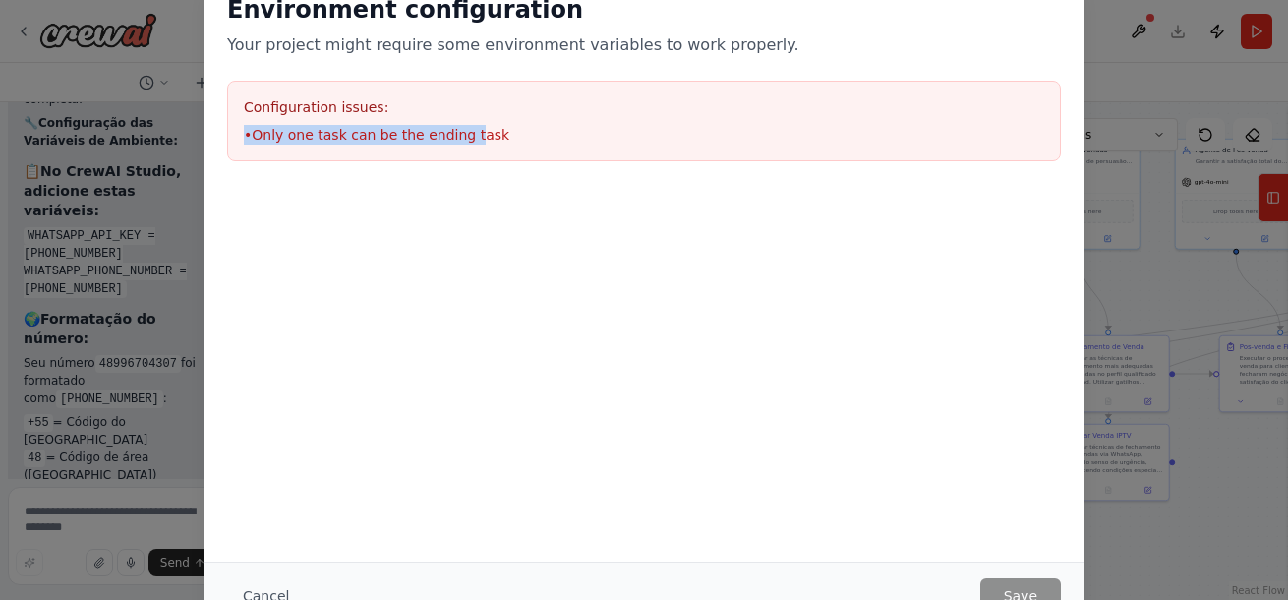
drag, startPoint x: 458, startPoint y: 111, endPoint x: 459, endPoint y: 127, distance: 15.8
click at [459, 127] on div "Configuration issues: • Only one task can be the ending task" at bounding box center [644, 121] width 834 height 81
click at [451, 129] on li "• Only one task can be the ending task" at bounding box center [644, 135] width 800 height 20
click at [506, 205] on div at bounding box center [644, 197] width 881 height 24
click at [280, 583] on button "Cancel" at bounding box center [266, 595] width 78 height 35
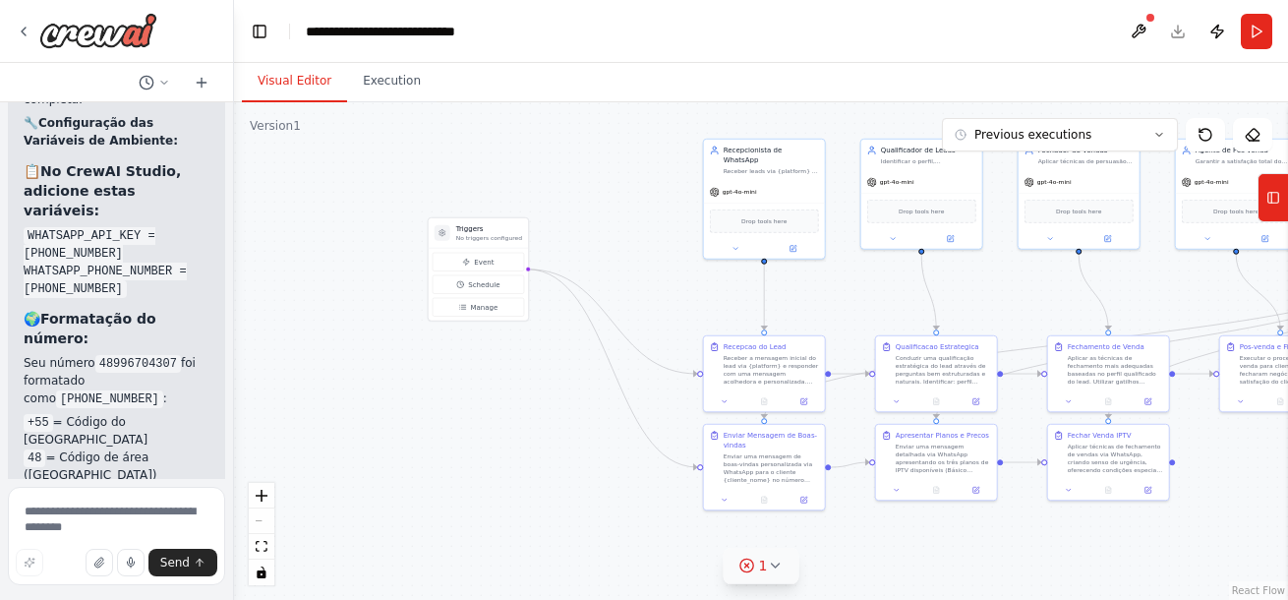
click at [782, 559] on button "1" at bounding box center [762, 566] width 76 height 36
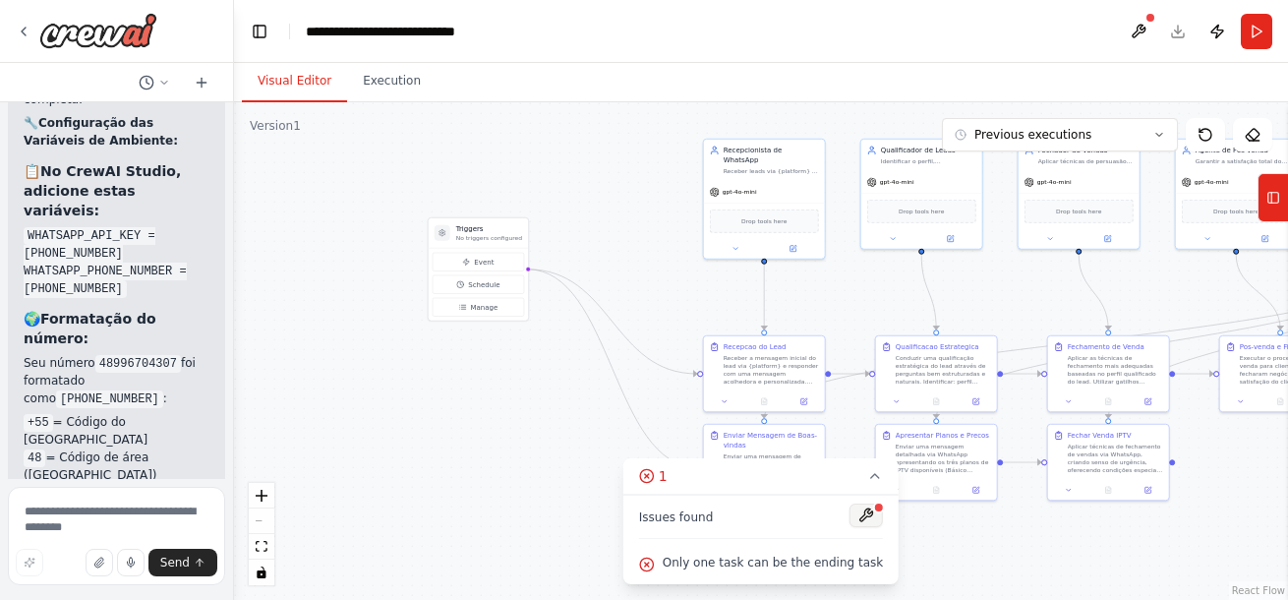
click at [850, 512] on button at bounding box center [865, 515] width 33 height 24
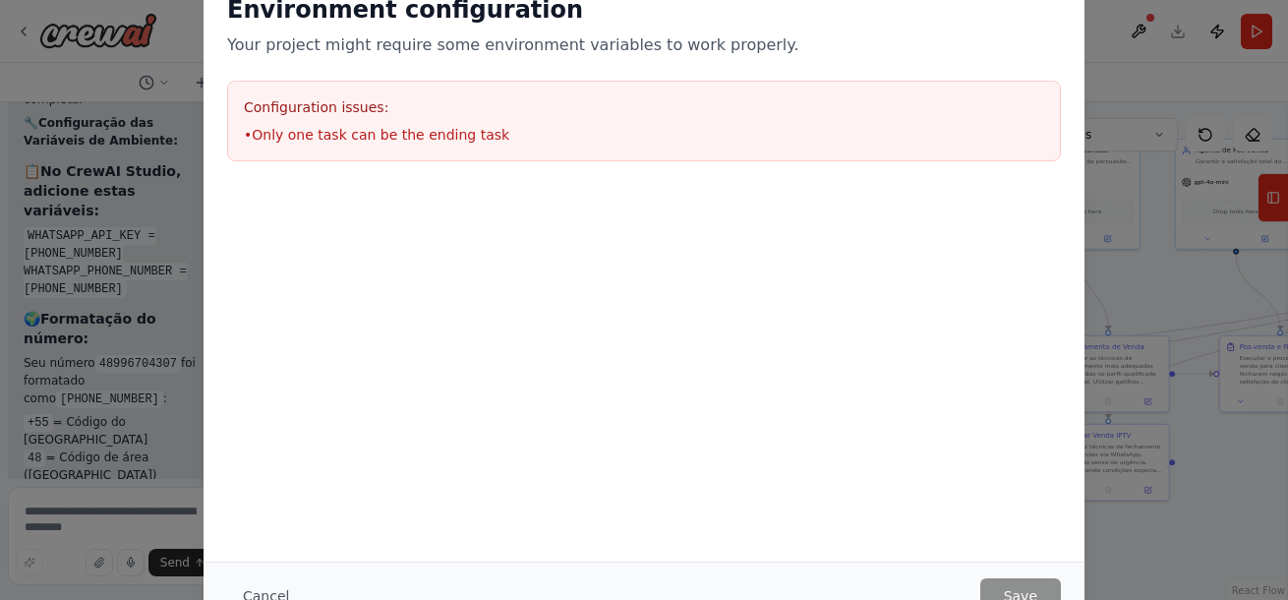
click at [447, 116] on h3 "Configuration issues:" at bounding box center [644, 107] width 800 height 20
click at [1234, 481] on div "Environment configuration Your project might require some environment variables…" at bounding box center [644, 300] width 1288 height 600
click at [261, 590] on button "Cancel" at bounding box center [266, 595] width 78 height 35
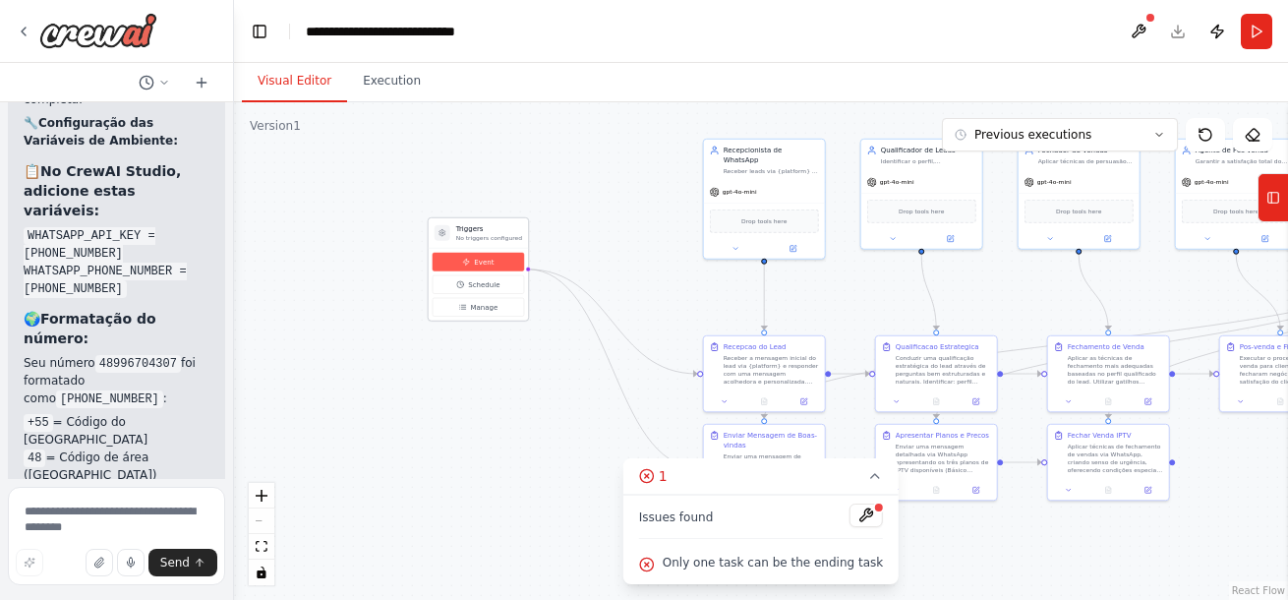
click at [513, 253] on button "Event" at bounding box center [478, 262] width 91 height 19
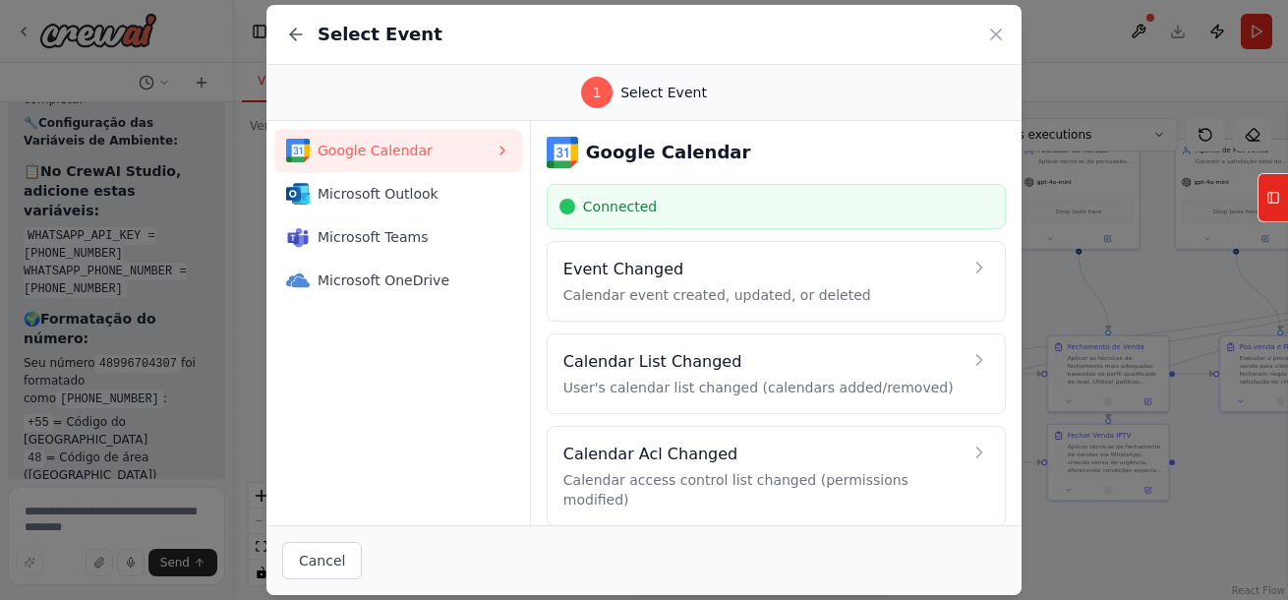
click at [994, 23] on div "Select Event" at bounding box center [643, 35] width 755 height 60
click at [1000, 31] on icon at bounding box center [996, 34] width 10 height 10
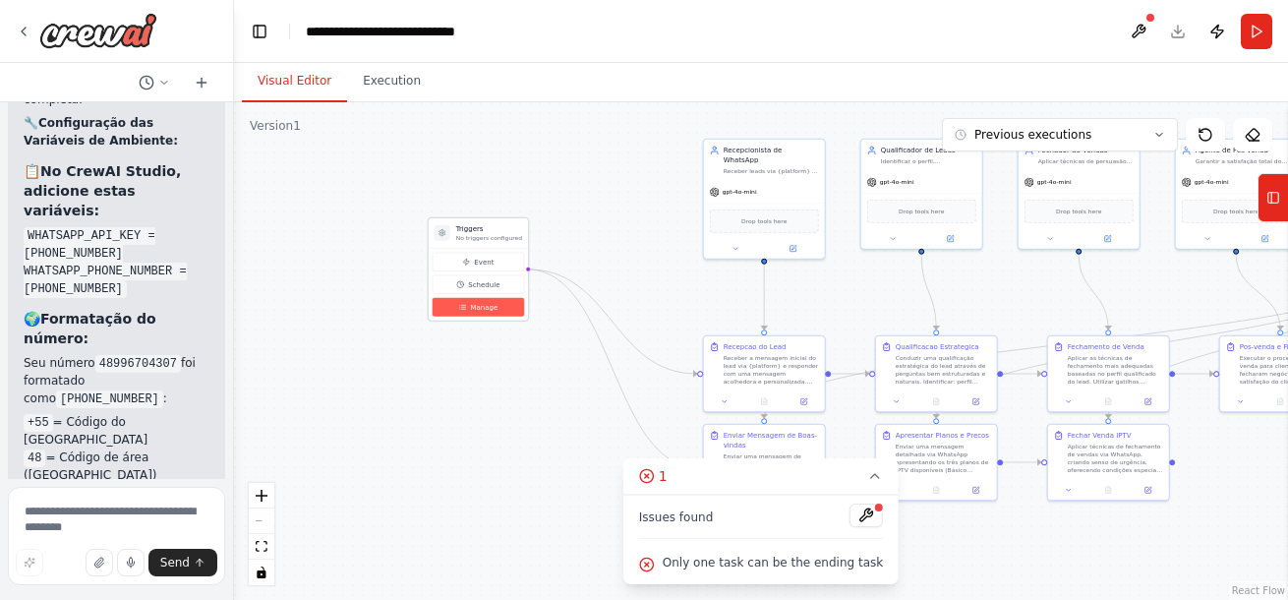
click at [508, 299] on button "Manage" at bounding box center [478, 307] width 91 height 19
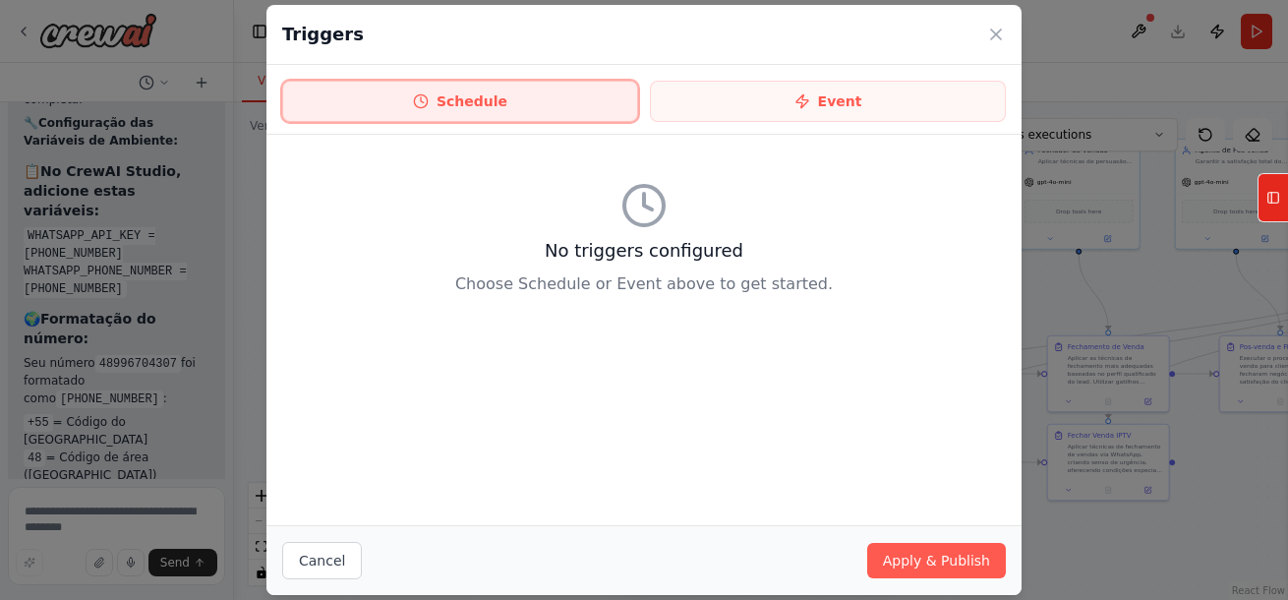
click at [574, 100] on button "Schedule" at bounding box center [460, 101] width 356 height 41
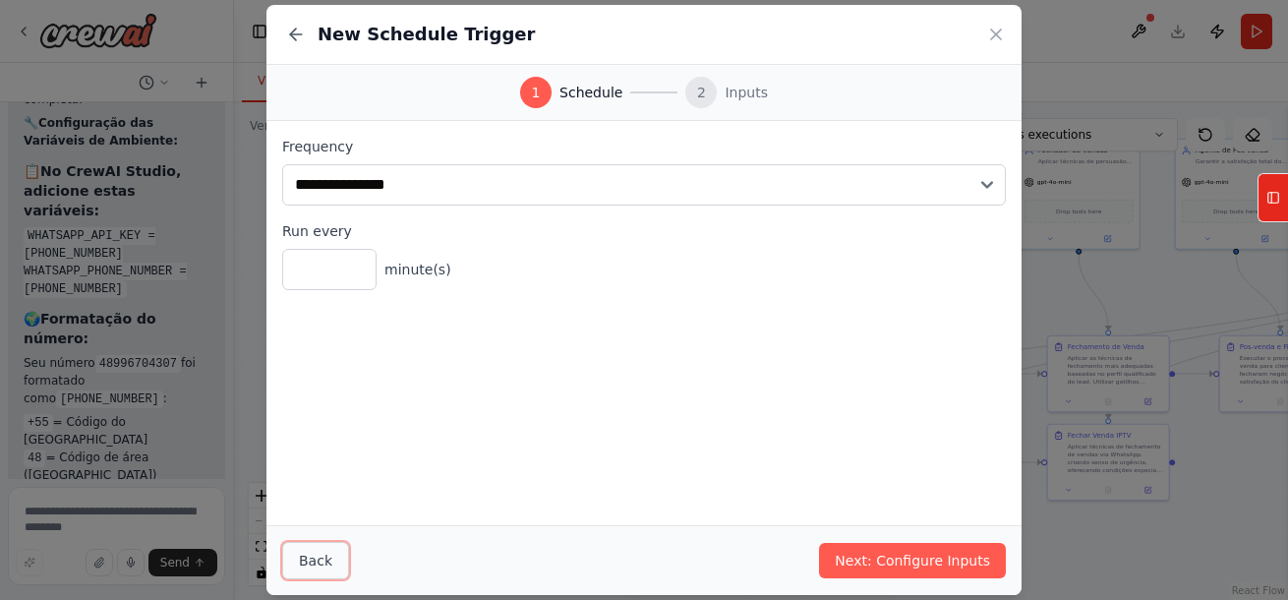
click at [325, 558] on button "Back" at bounding box center [315, 560] width 67 height 37
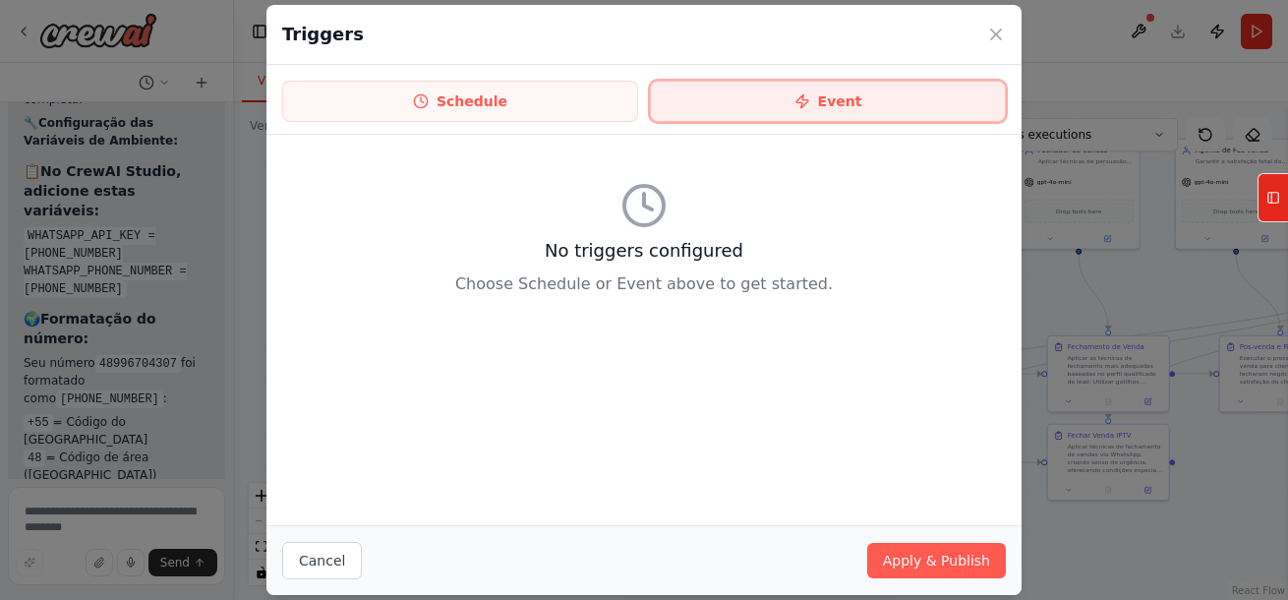
click at [679, 107] on button "Event" at bounding box center [828, 101] width 356 height 41
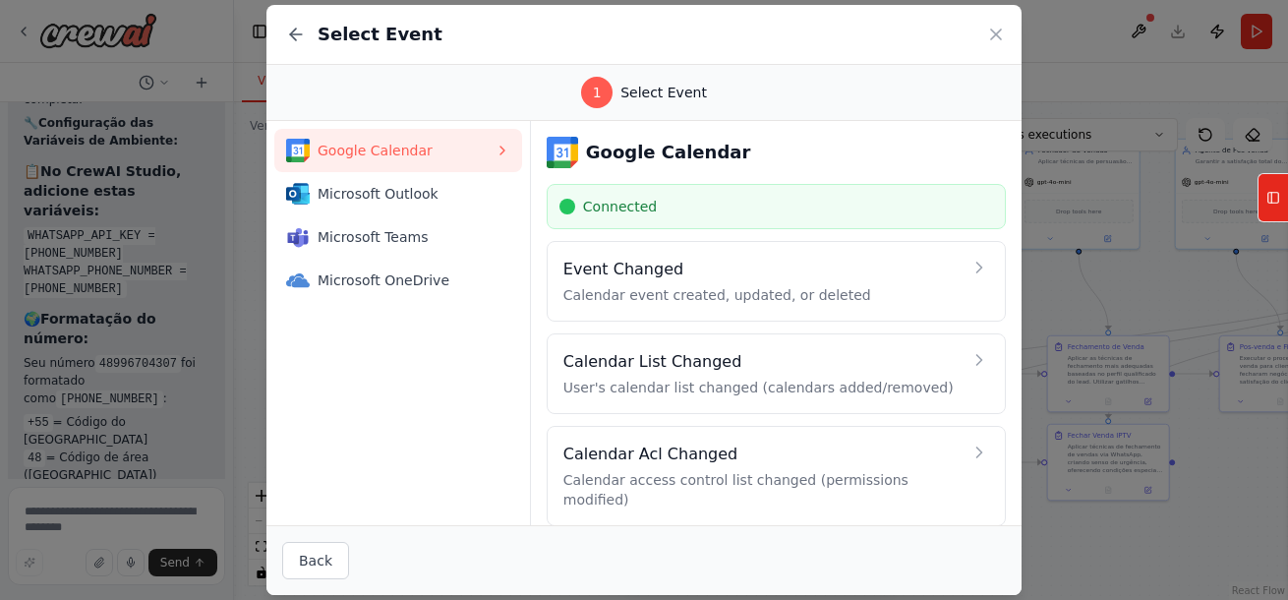
click at [982, 32] on div "Select Event" at bounding box center [643, 35] width 755 height 60
click at [996, 30] on icon at bounding box center [996, 35] width 20 height 20
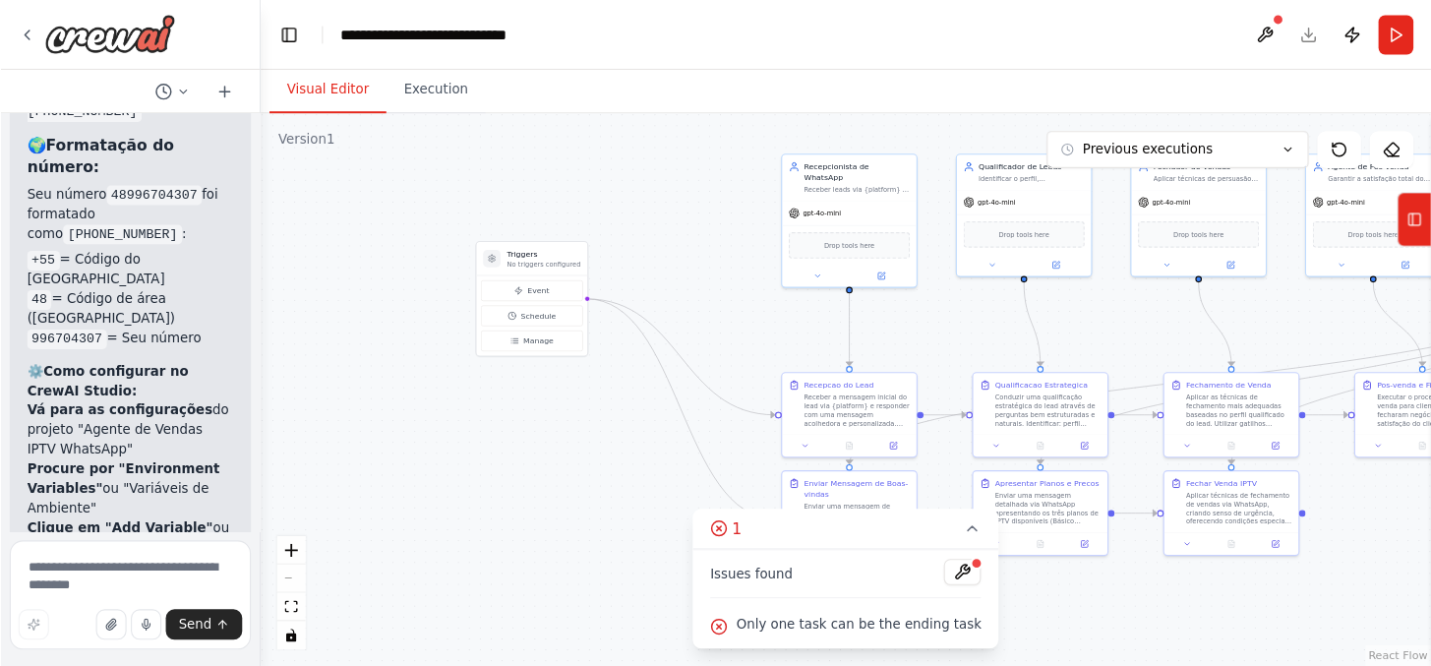
scroll to position [9576, 0]
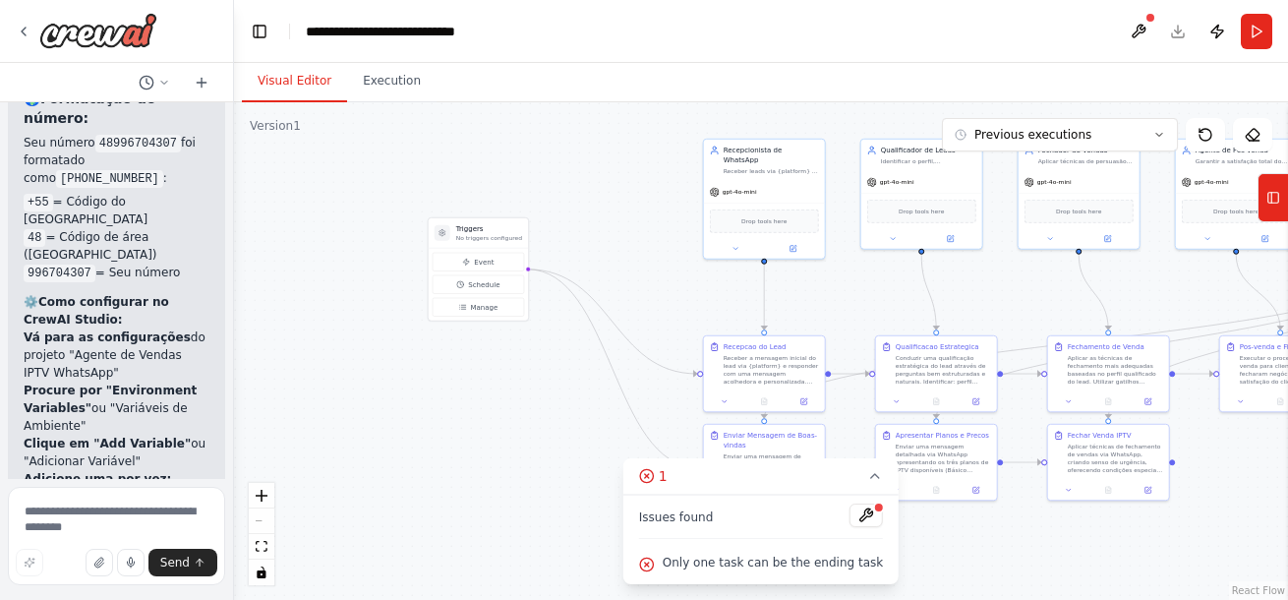
click at [499, 424] on div ".deletable-edge-delete-btn { width: 20px; height: 20px; border: 0px solid #ffff…" at bounding box center [761, 350] width 1054 height 497
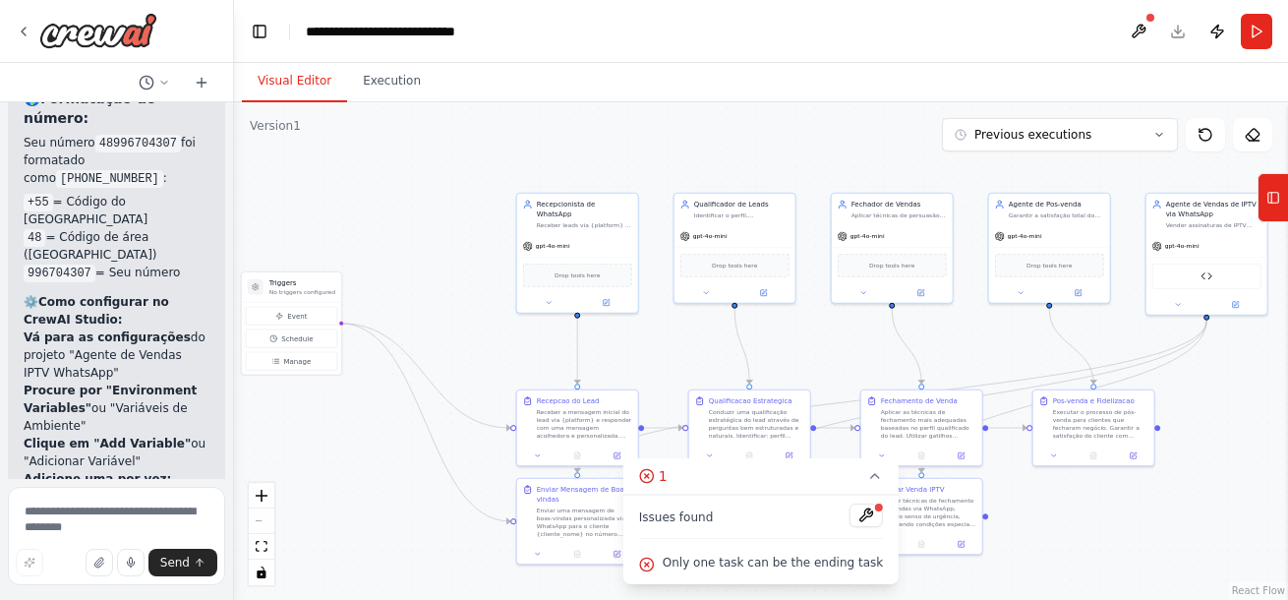
drag, startPoint x: 538, startPoint y: 446, endPoint x: 348, endPoint y: 471, distance: 191.3
click at [348, 471] on div ".deletable-edge-delete-btn { width: 20px; height: 20px; border: 0px solid #ffff…" at bounding box center [761, 350] width 1054 height 497
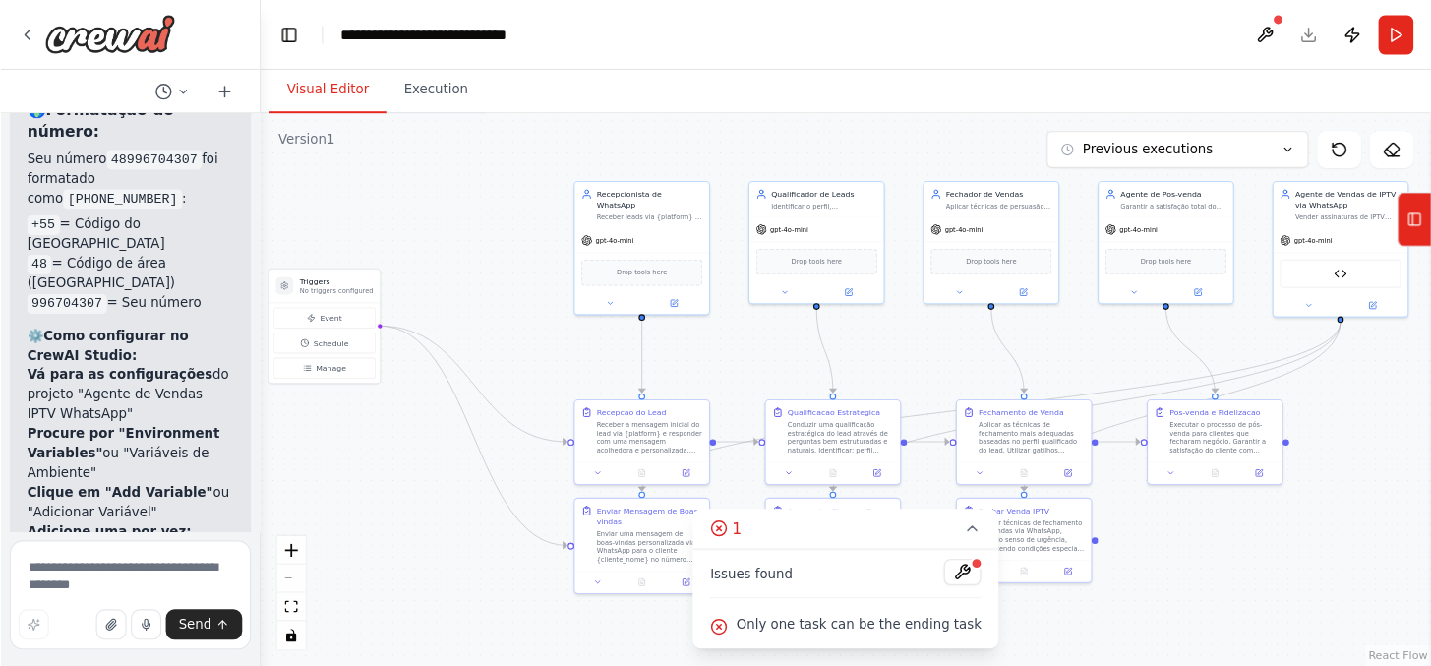
scroll to position [1199, 0]
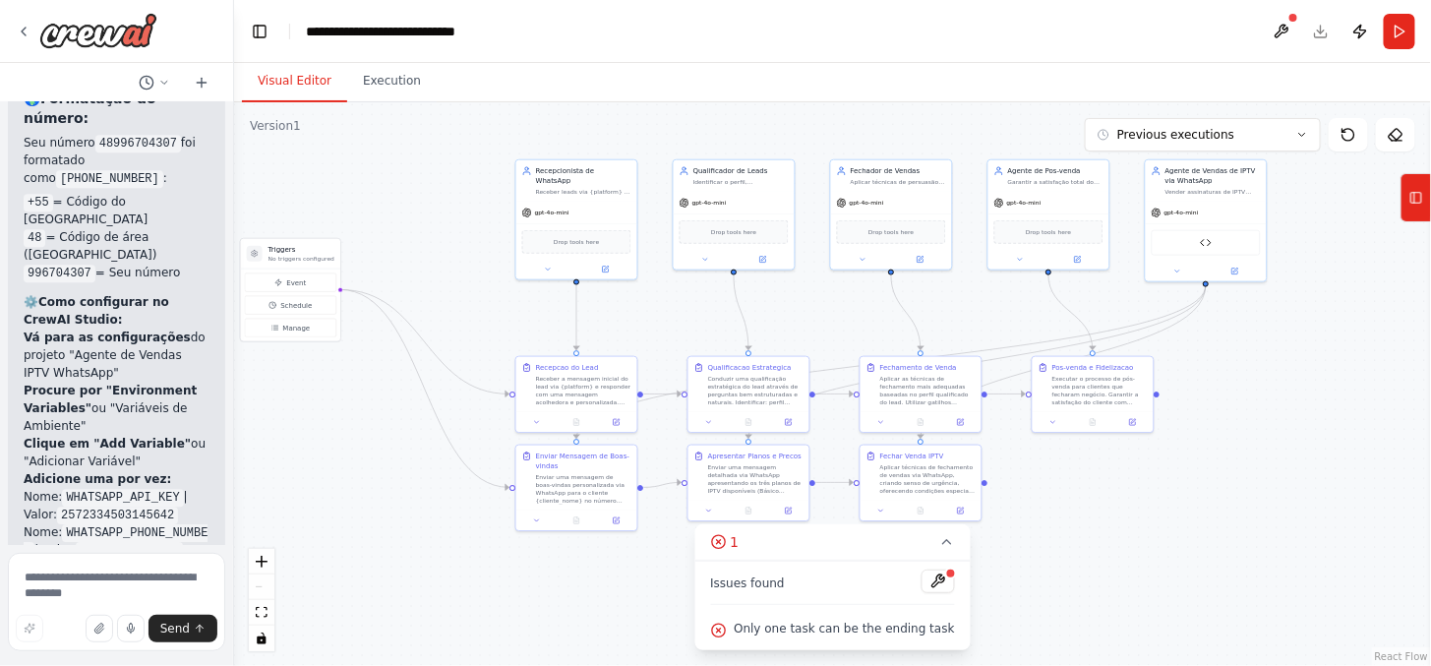
drag, startPoint x: 1345, startPoint y: 542, endPoint x: 1338, endPoint y: 528, distance: 15.4
click at [1295, 533] on div ".deletable-edge-delete-btn { width: 20px; height: 20px; border: 0px solid #ffff…" at bounding box center [832, 383] width 1197 height 563
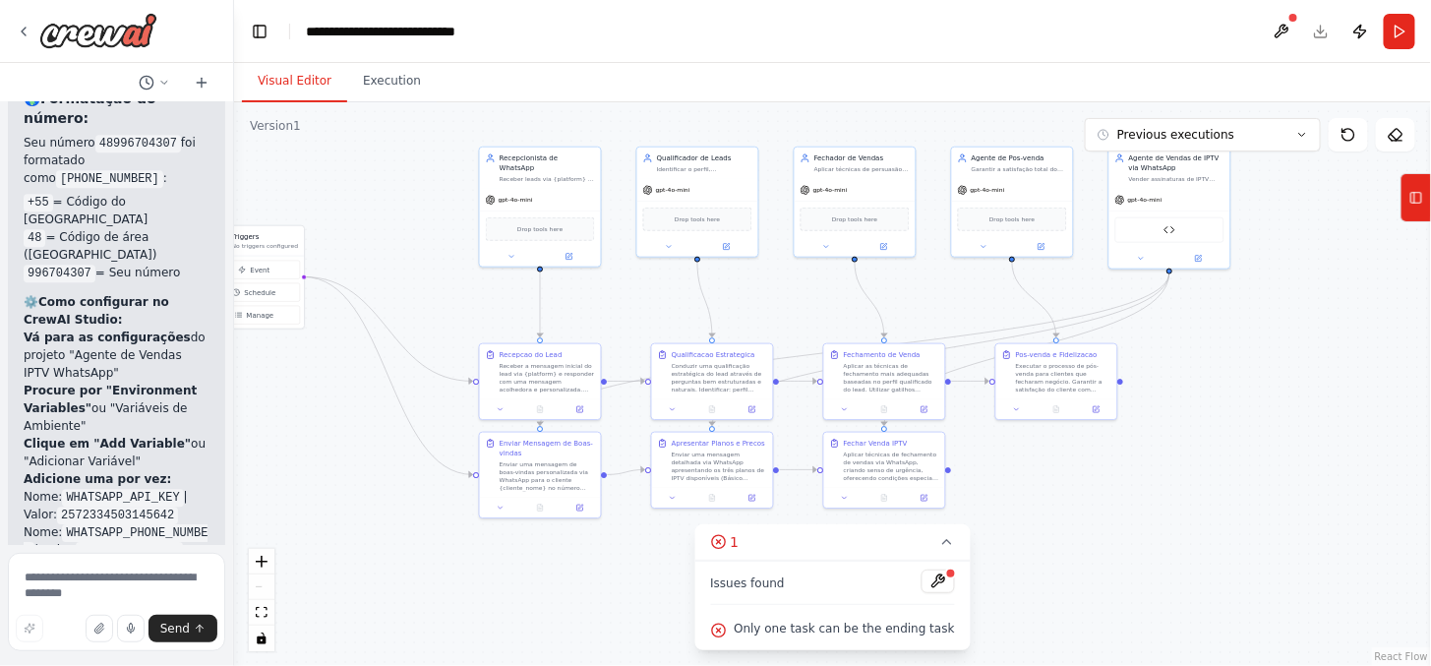
drag, startPoint x: 1227, startPoint y: 504, endPoint x: 1194, endPoint y: 496, distance: 34.3
click at [1194, 496] on div ".deletable-edge-delete-btn { width: 20px; height: 20px; border: 0px solid #ffff…" at bounding box center [832, 383] width 1197 height 563
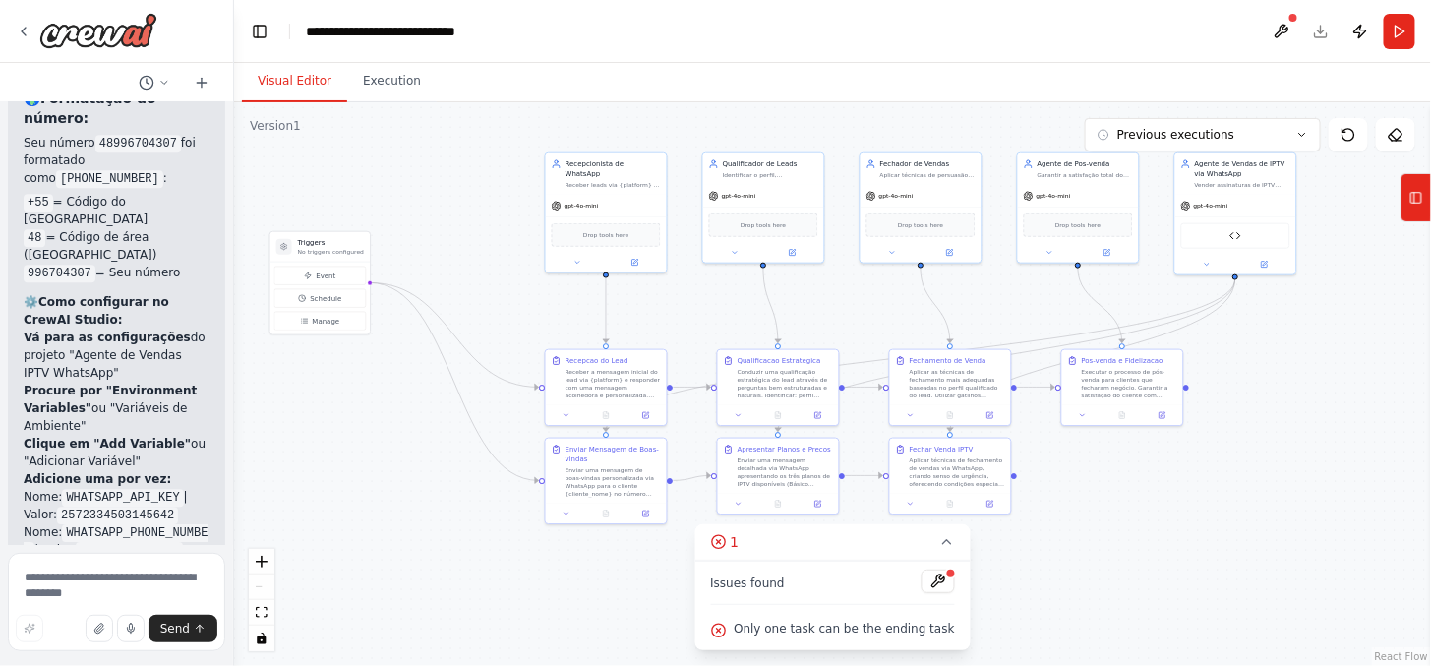
drag, startPoint x: 1186, startPoint y: 474, endPoint x: 1254, endPoint y: 470, distance: 68.0
click at [1254, 473] on div ".deletable-edge-delete-btn { width: 20px; height: 20px; border: 0px solid #ffff…" at bounding box center [832, 383] width 1197 height 563
drag, startPoint x: 378, startPoint y: 74, endPoint x: 376, endPoint y: 61, distance: 12.9
click at [379, 70] on button "Execution" at bounding box center [391, 81] width 89 height 41
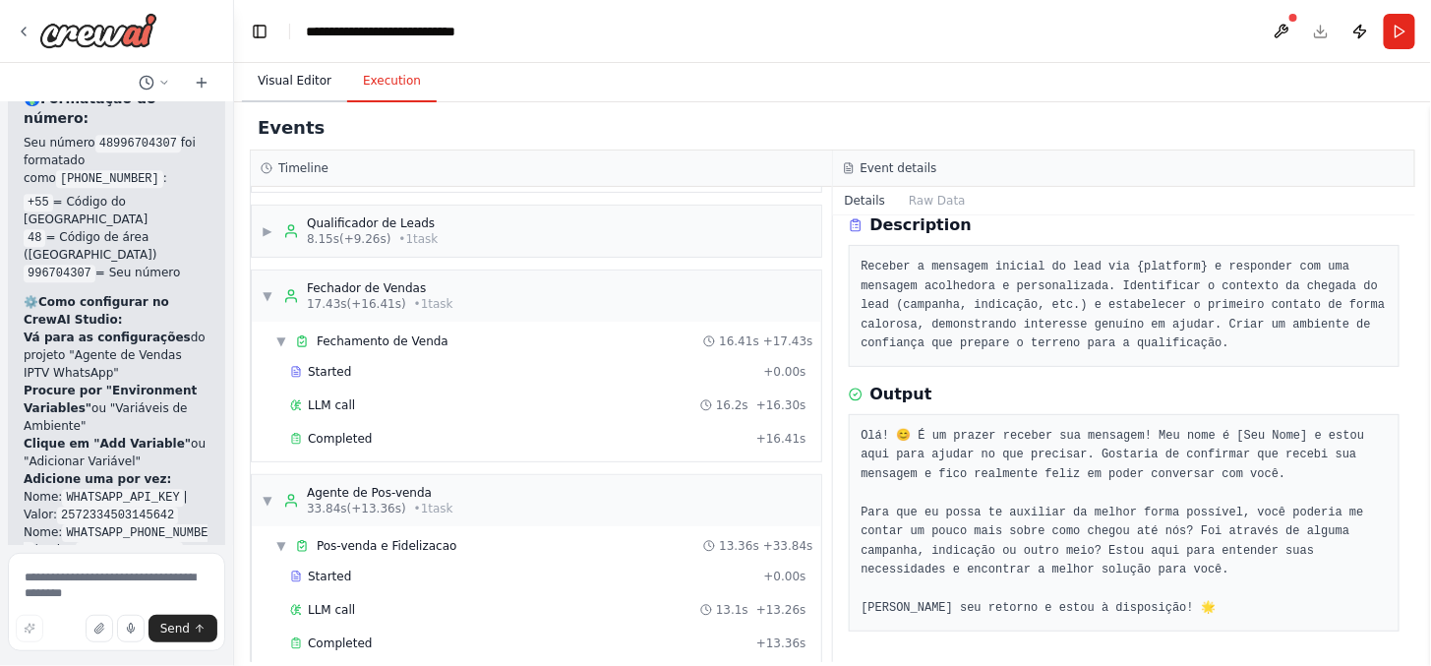
click at [312, 81] on button "Visual Editor" at bounding box center [294, 81] width 105 height 41
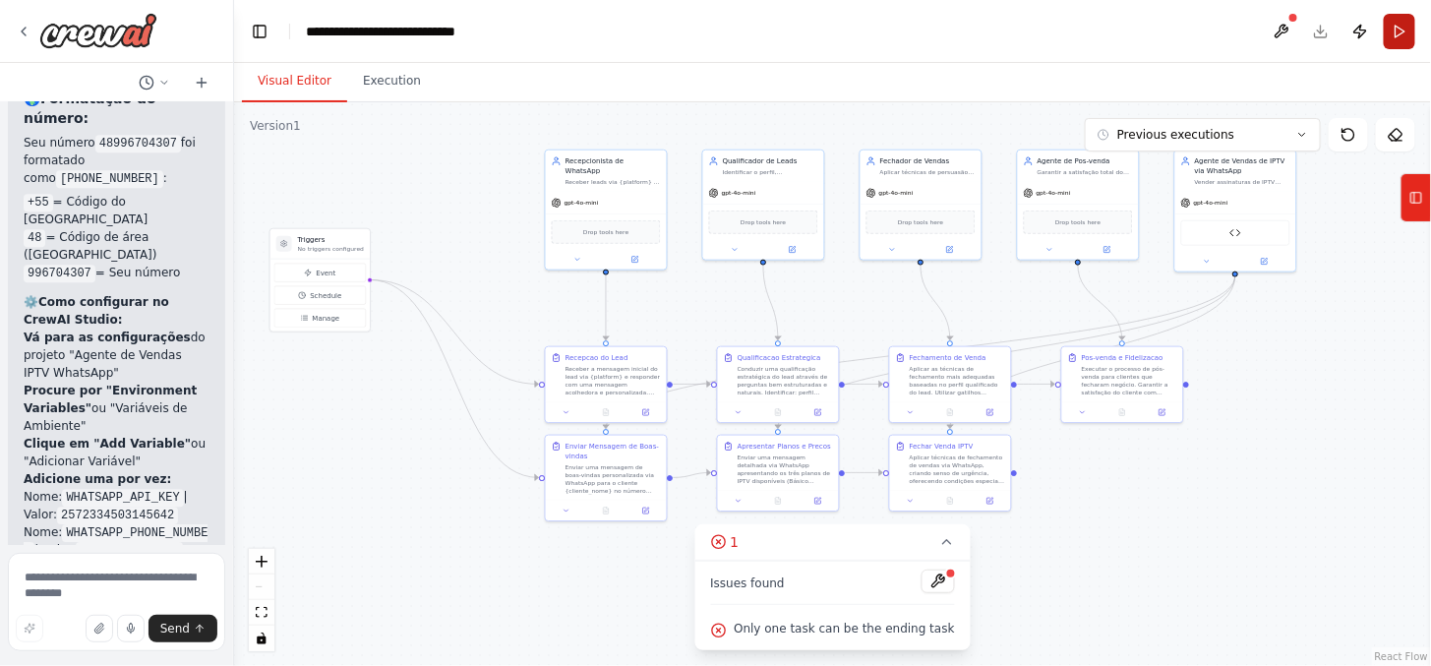
click at [1295, 26] on button "Run" at bounding box center [1398, 31] width 31 height 35
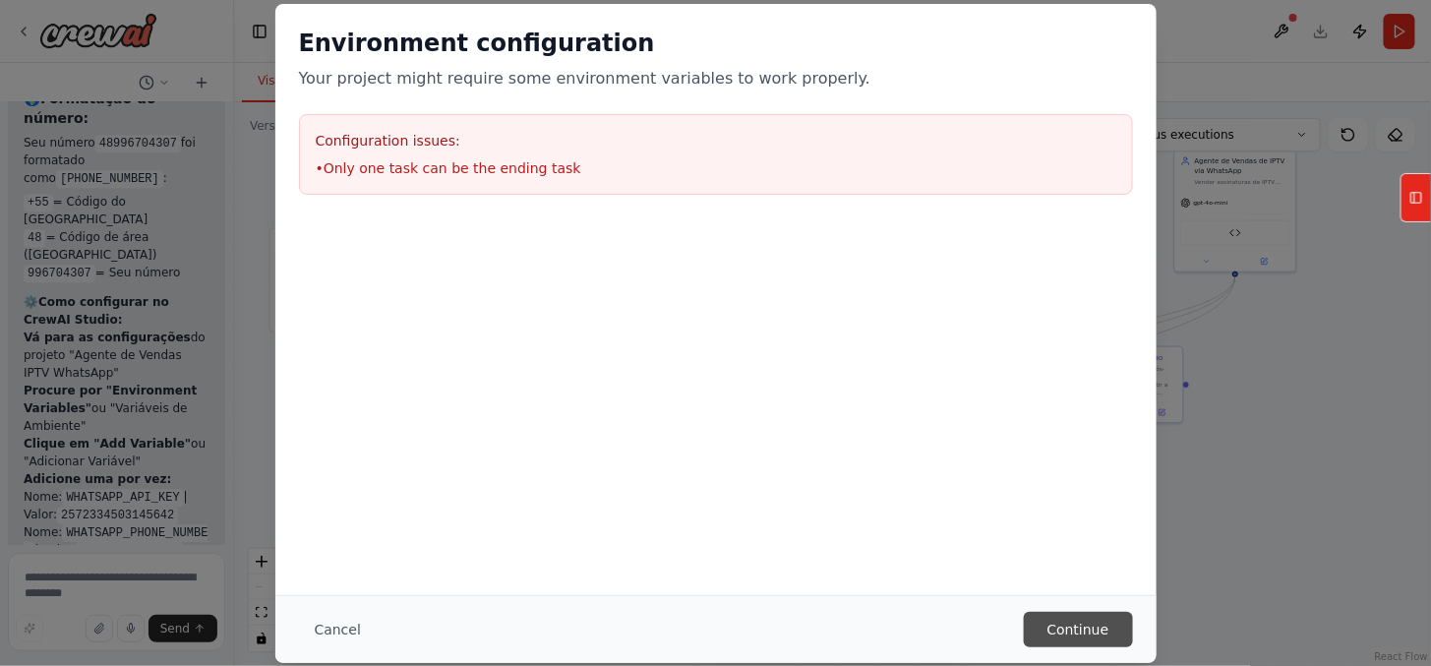
click at [1096, 599] on button "Continue" at bounding box center [1077, 629] width 109 height 35
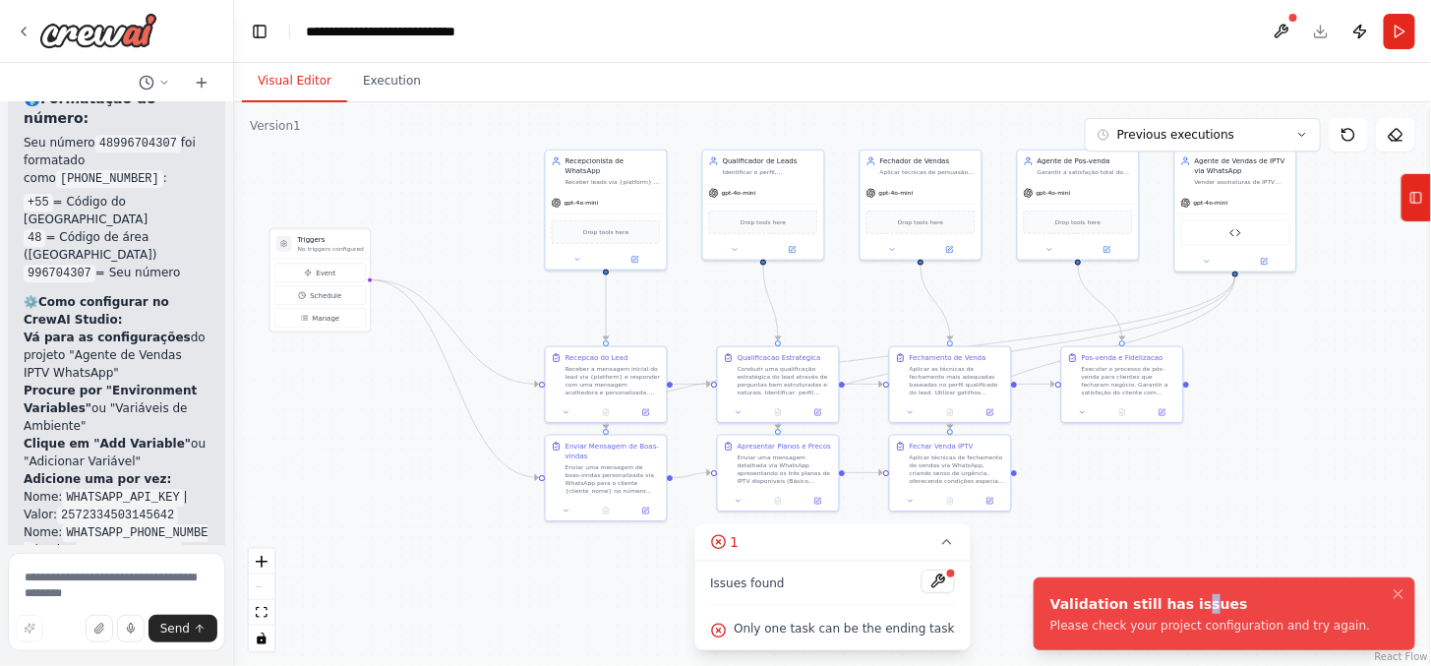
click at [1182, 599] on div "Validation still has issues Please check your project configuration and try aga…" at bounding box center [1210, 613] width 320 height 39
click at [1234, 519] on div ".deletable-edge-delete-btn { width: 20px; height: 20px; border: 0px solid #ffff…" at bounding box center [832, 383] width 1197 height 563
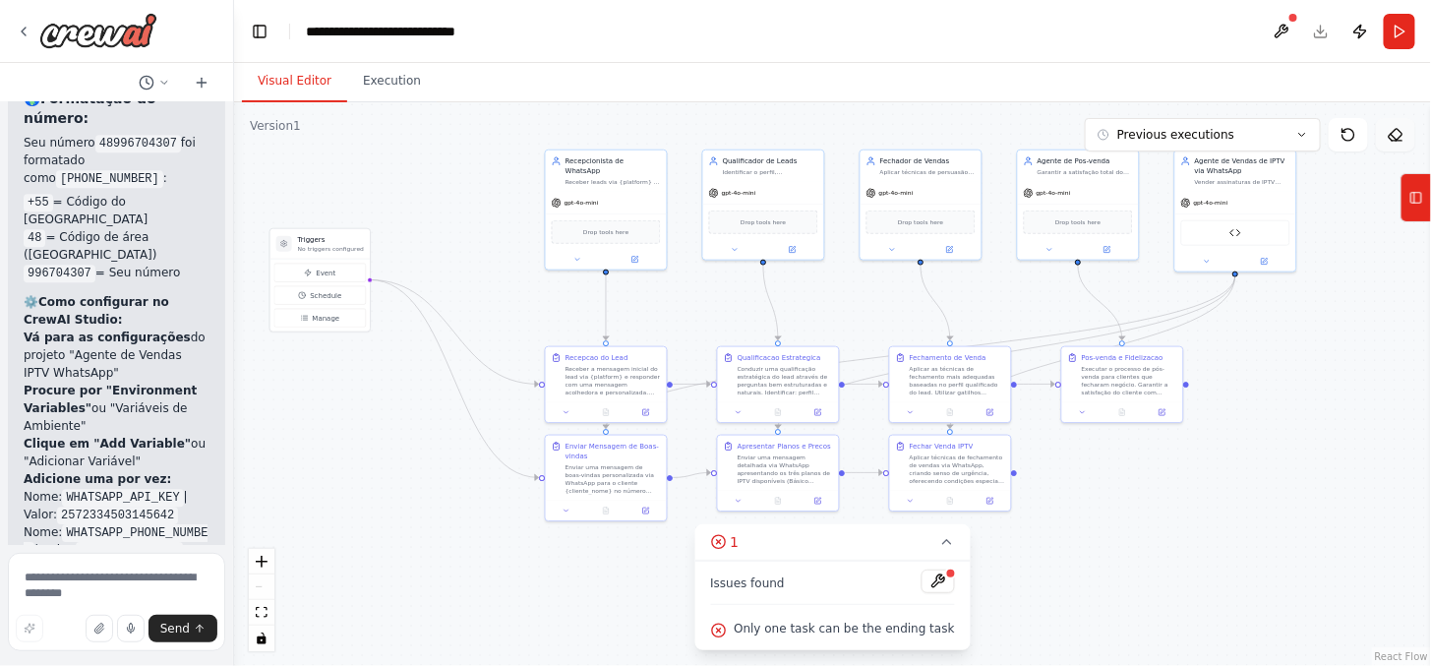
click at [1295, 133] on button at bounding box center [1394, 134] width 39 height 33
click at [1295, 134] on button at bounding box center [1394, 134] width 39 height 33
click at [1294, 124] on button "Previous executions" at bounding box center [1202, 134] width 236 height 33
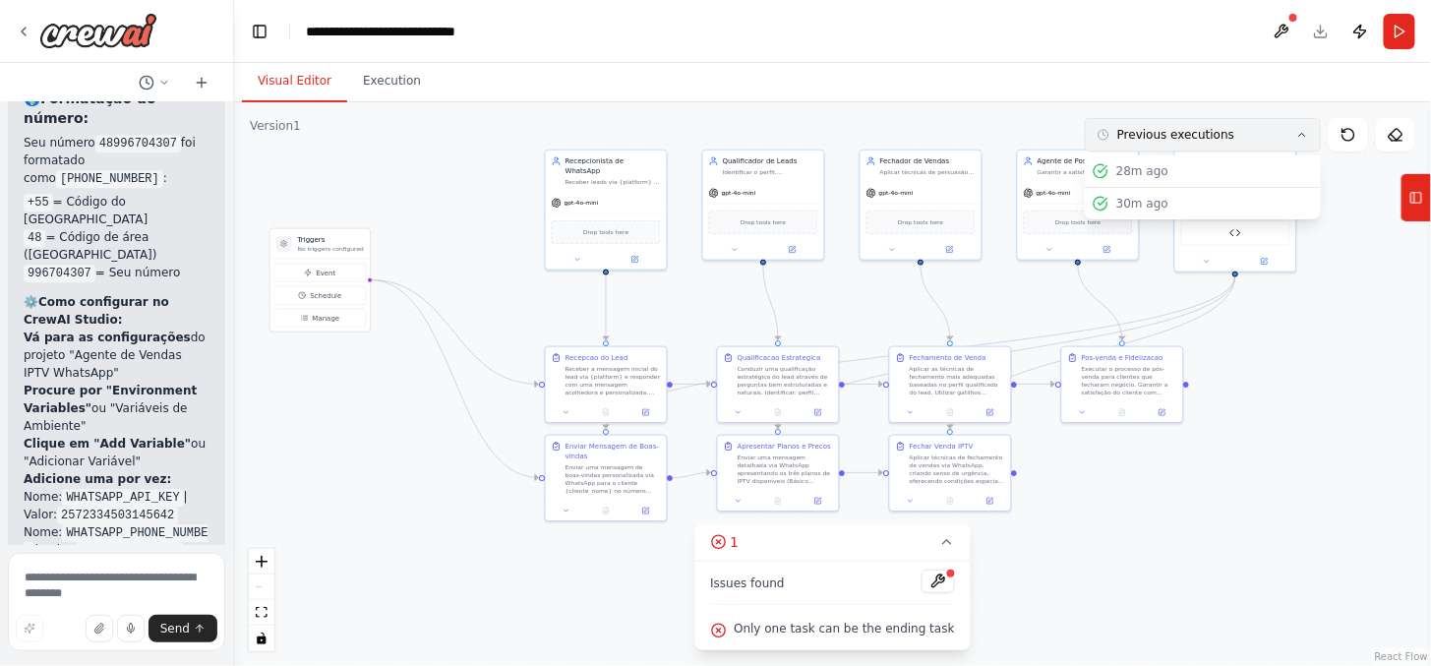
click at [1295, 126] on button "Previous executions" at bounding box center [1202, 134] width 236 height 33
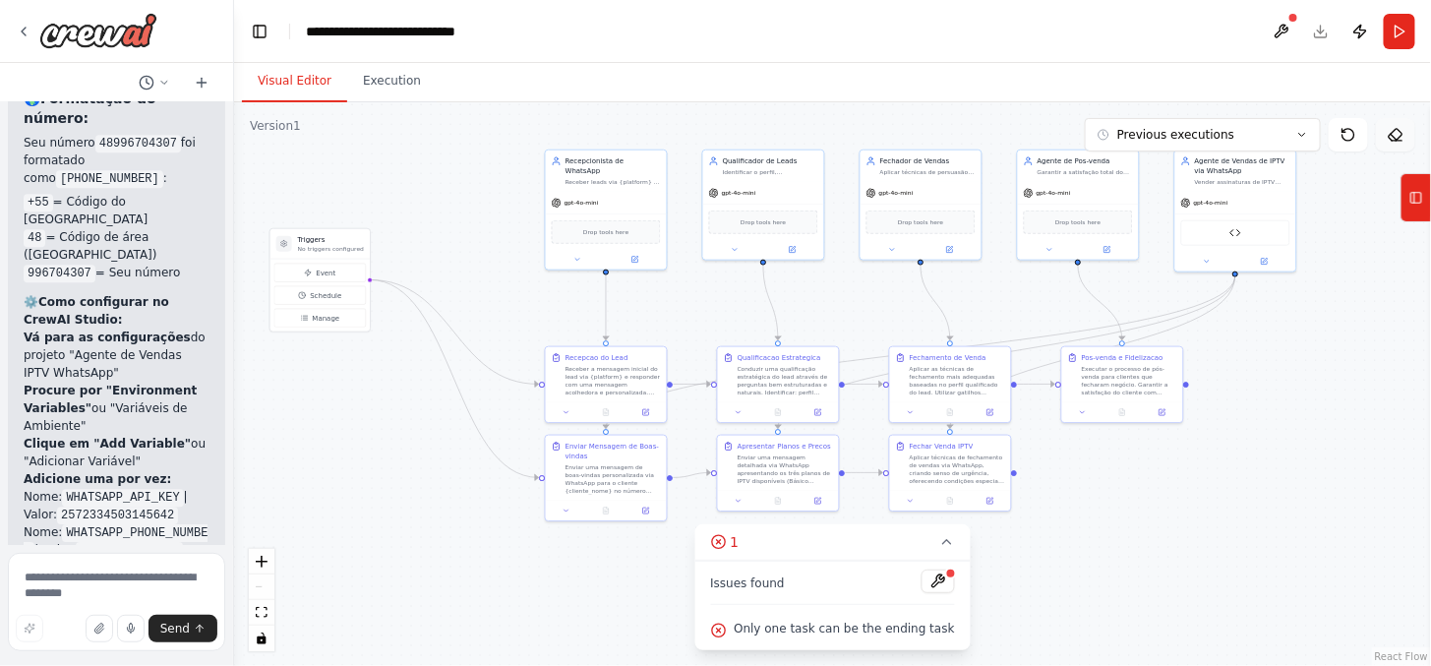
click at [1295, 140] on icon at bounding box center [1395, 135] width 16 height 16
click at [1295, 127] on icon at bounding box center [1348, 135] width 16 height 16
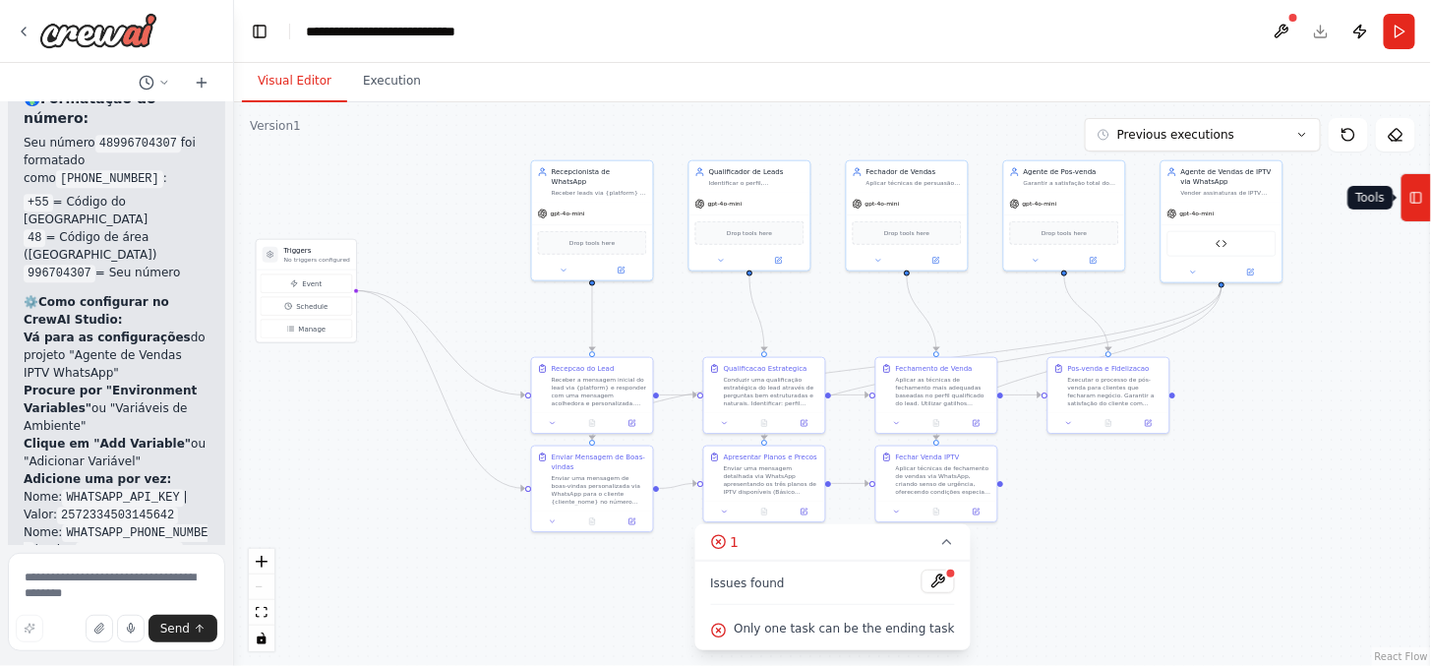
click at [1295, 213] on button "Tools" at bounding box center [1415, 197] width 30 height 49
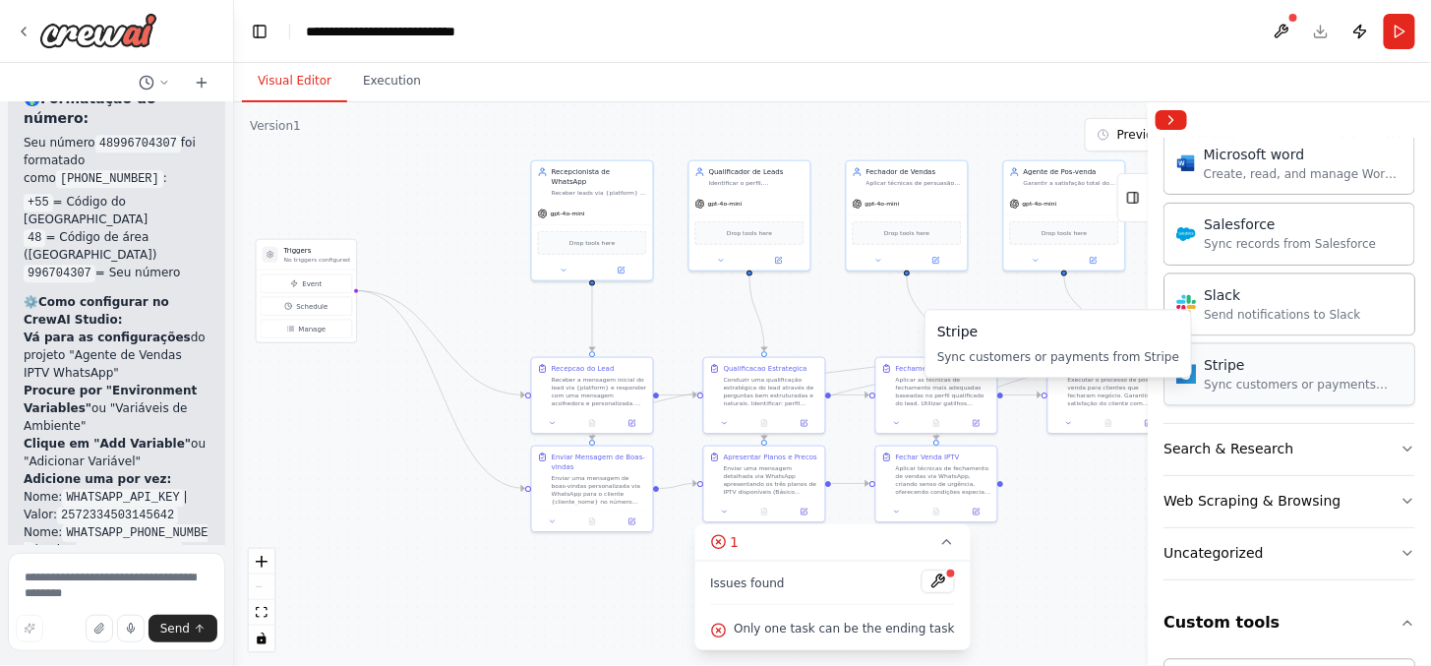
scroll to position [1508, 0]
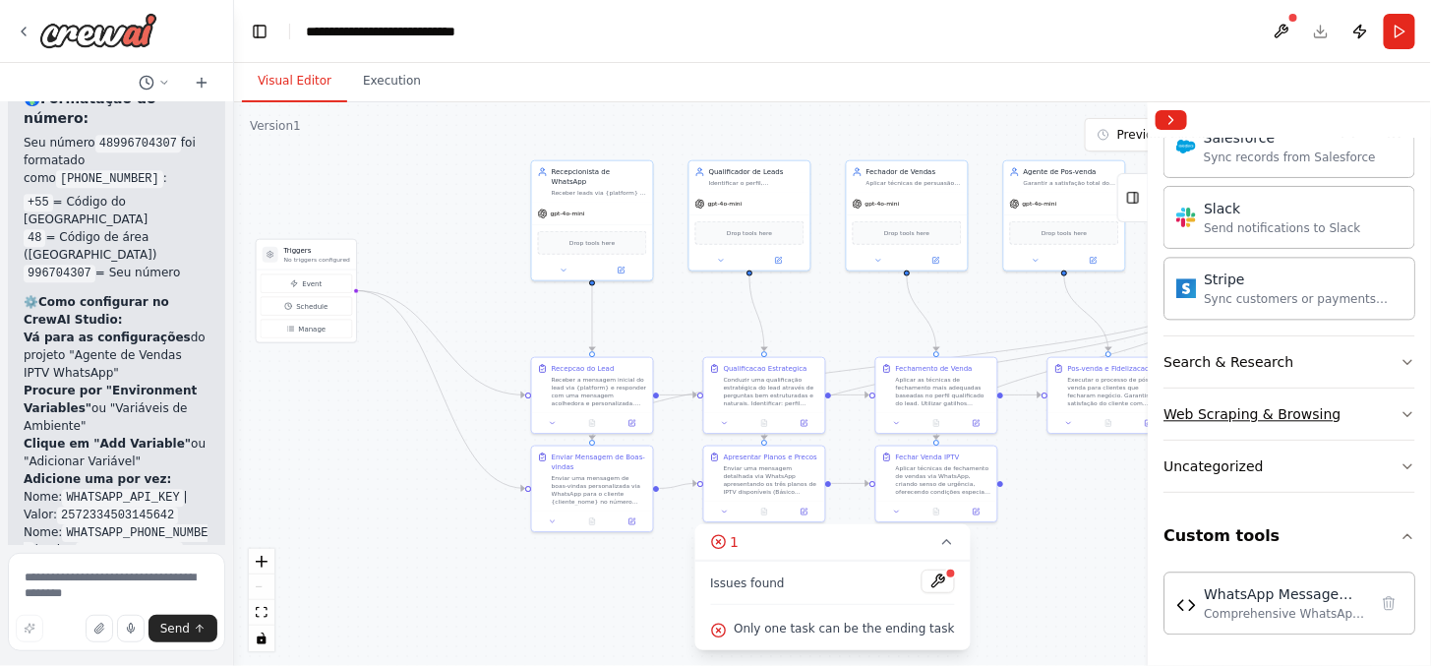
drag, startPoint x: 1362, startPoint y: 415, endPoint x: 1350, endPoint y: 410, distance: 12.8
click at [1295, 411] on button "Web Scraping & Browsing" at bounding box center [1289, 413] width 252 height 51
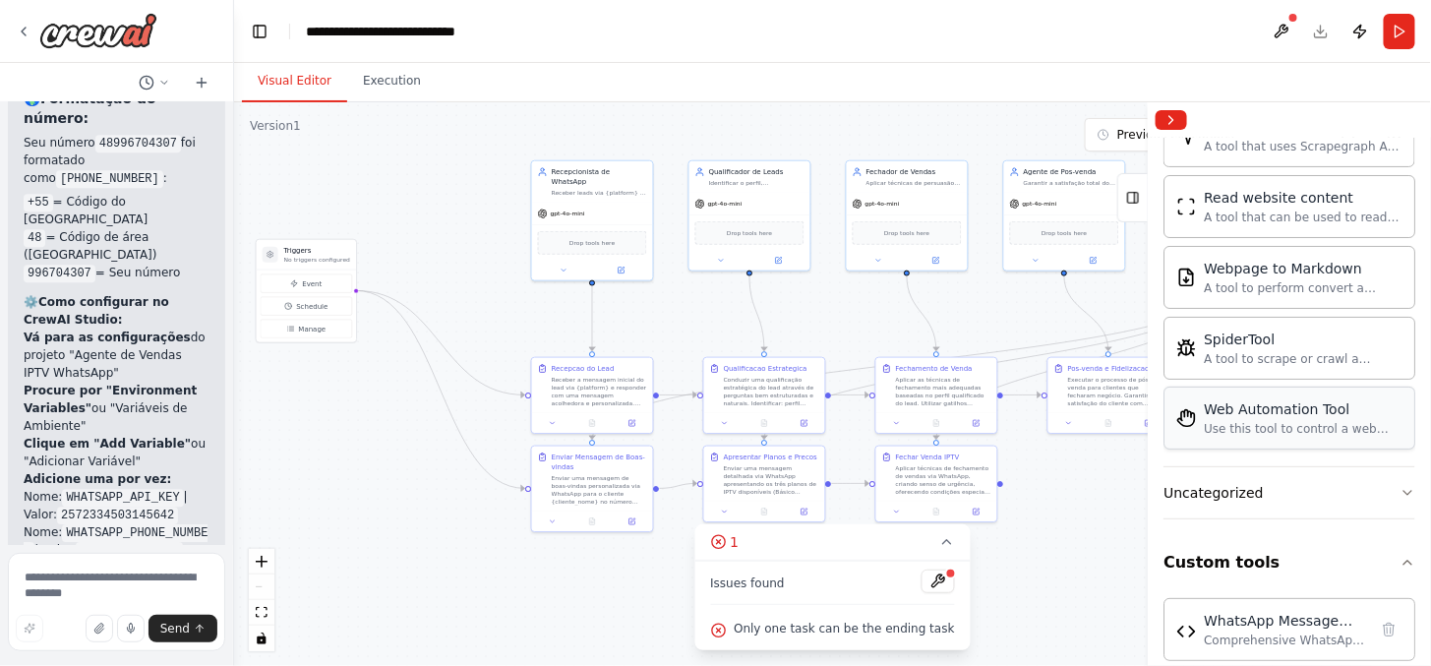
scroll to position [2590, 0]
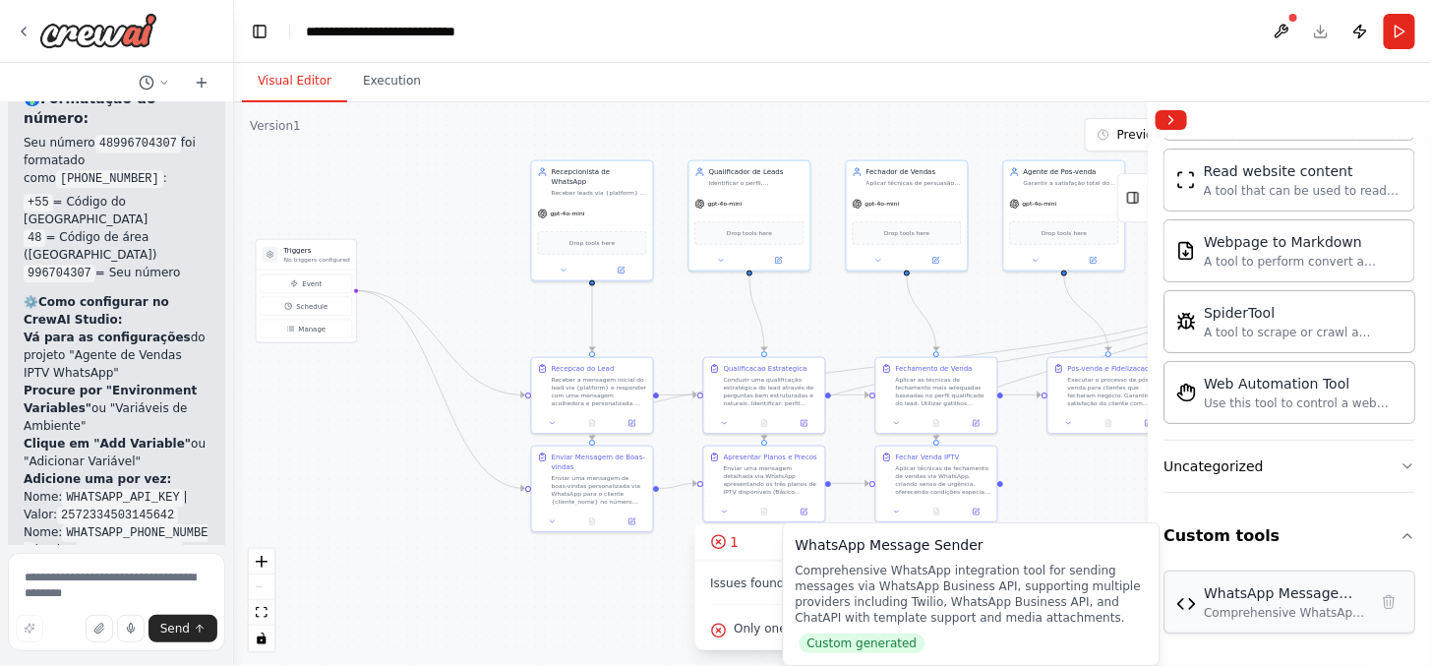
click at [1271, 599] on div "Comprehensive WhatsApp integration tool for sending messages via WhatsApp Busin…" at bounding box center [1284, 613] width 163 height 16
click at [1232, 599] on div "WhatsApp Message Sender" at bounding box center [1284, 593] width 163 height 20
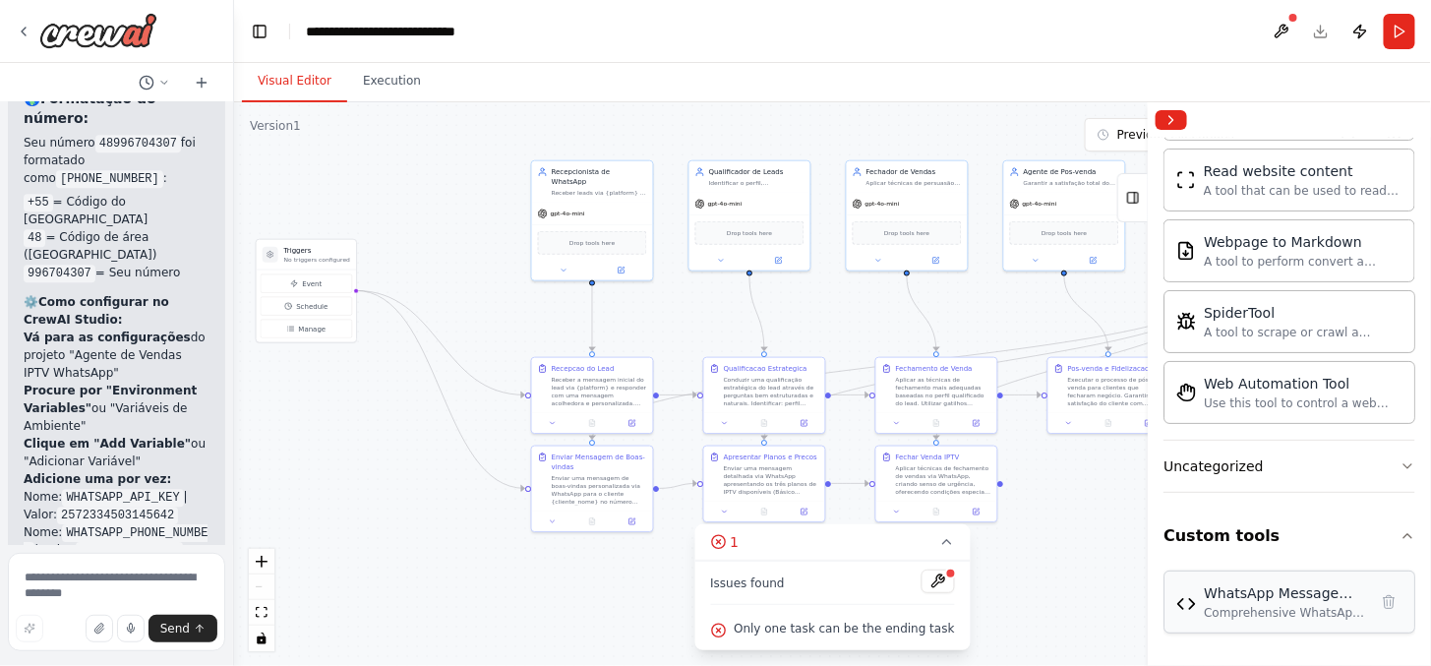
click at [1190, 599] on div "WhatsApp Message Sender Comprehensive WhatsApp integration tool for sending mes…" at bounding box center [1289, 601] width 226 height 37
click at [945, 578] on div at bounding box center [951, 573] width 12 height 12
click at [1170, 115] on button "Collapse right sidebar" at bounding box center [1170, 120] width 31 height 20
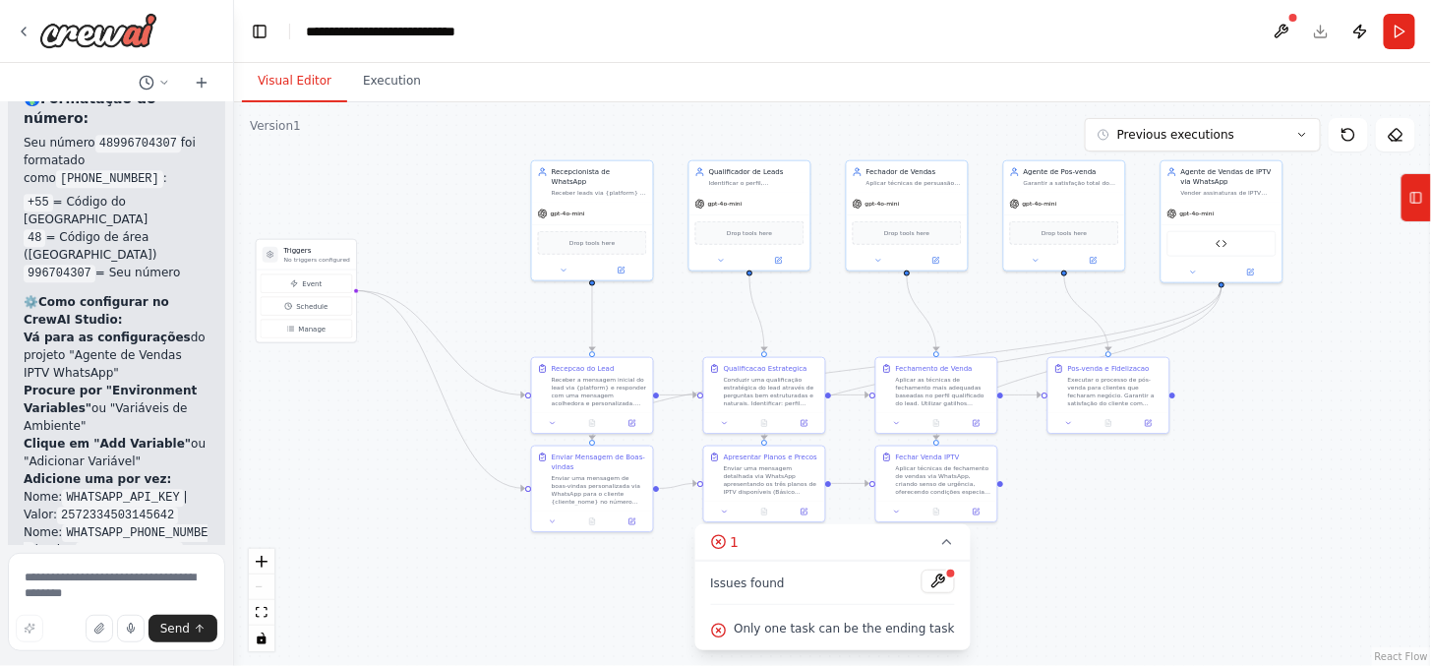
click at [950, 125] on div ".deletable-edge-delete-btn { width: 20px; height: 20px; border: 0px solid #ffff…" at bounding box center [832, 383] width 1197 height 563
click at [548, 229] on div "Drop tools here" at bounding box center [592, 241] width 109 height 24
click at [581, 236] on span "Drop tools here" at bounding box center [591, 241] width 45 height 10
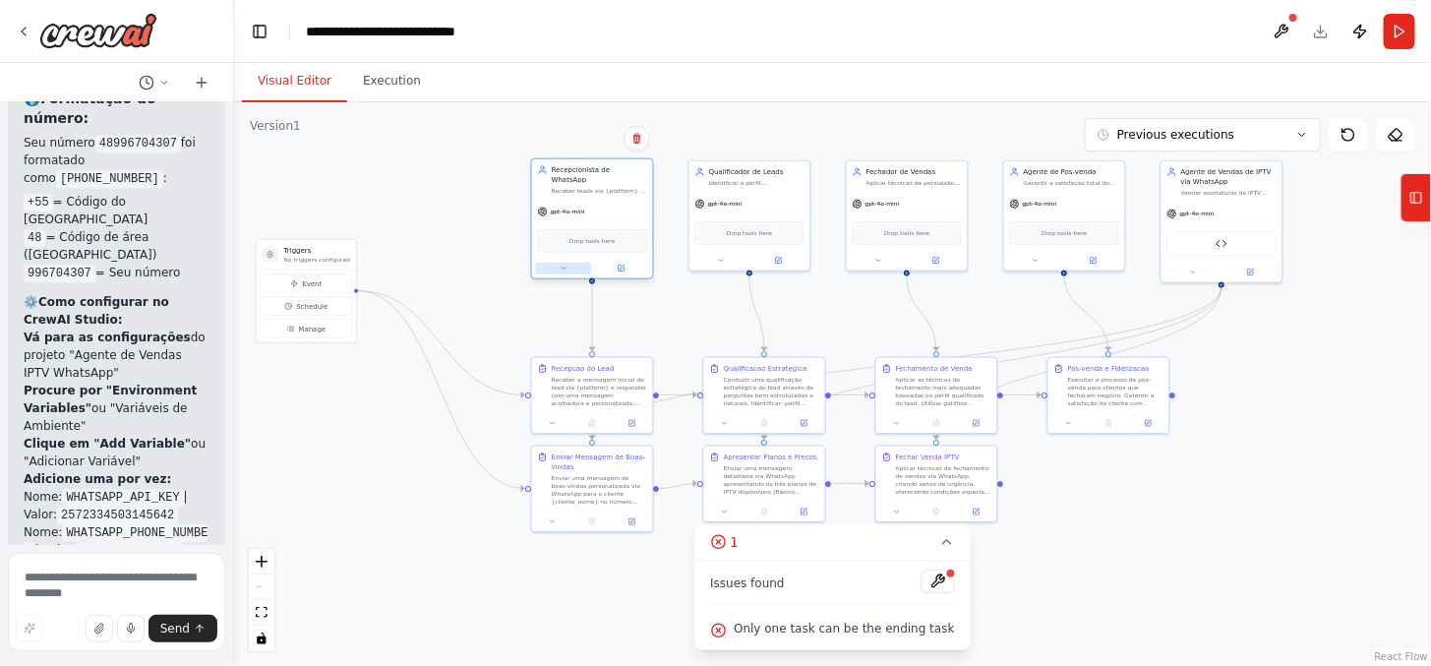
click at [568, 263] on button at bounding box center [564, 269] width 56 height 12
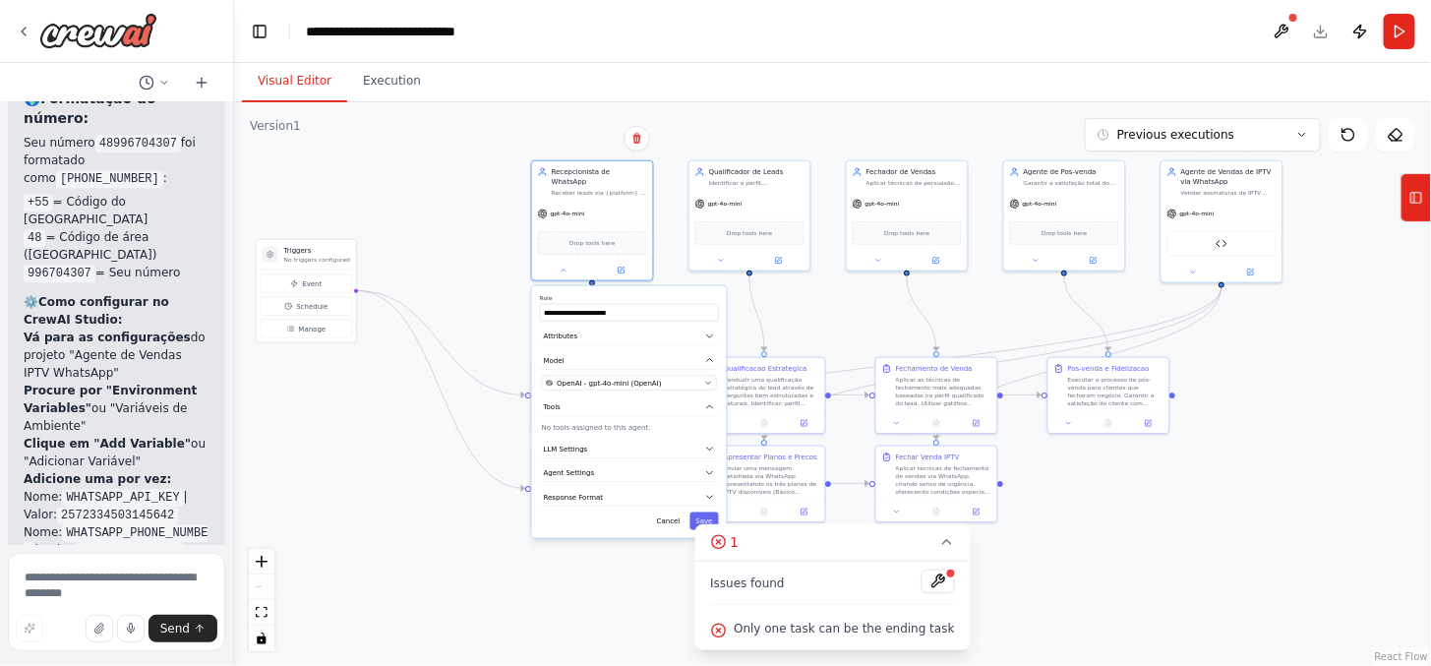
click at [428, 420] on div ".deletable-edge-delete-btn { width: 20px; height: 20px; border: 0px solid #ffff…" at bounding box center [832, 383] width 1197 height 563
click at [281, 258] on div "Triggers No triggers configured" at bounding box center [306, 255] width 99 height 30
drag, startPoint x: 345, startPoint y: 171, endPoint x: 351, endPoint y: 182, distance: 12.3
click at [351, 182] on div ".deletable-edge-delete-btn { width: 20px; height: 20px; border: 0px solid #ffff…" at bounding box center [832, 383] width 1197 height 563
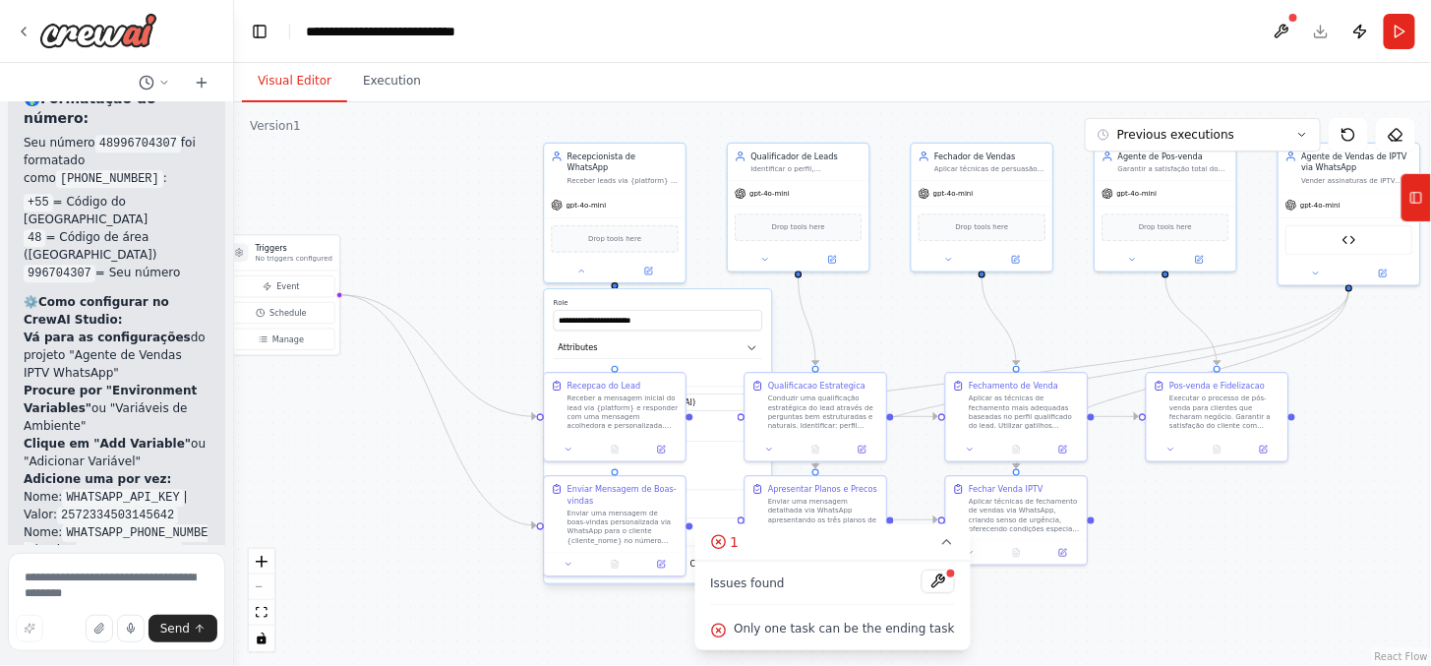
drag, startPoint x: 347, startPoint y: 509, endPoint x: 337, endPoint y: 505, distance: 10.6
click at [337, 505] on div ".deletable-edge-delete-btn { width: 20px; height: 20px; border: 0px solid #ffff…" at bounding box center [832, 383] width 1197 height 563
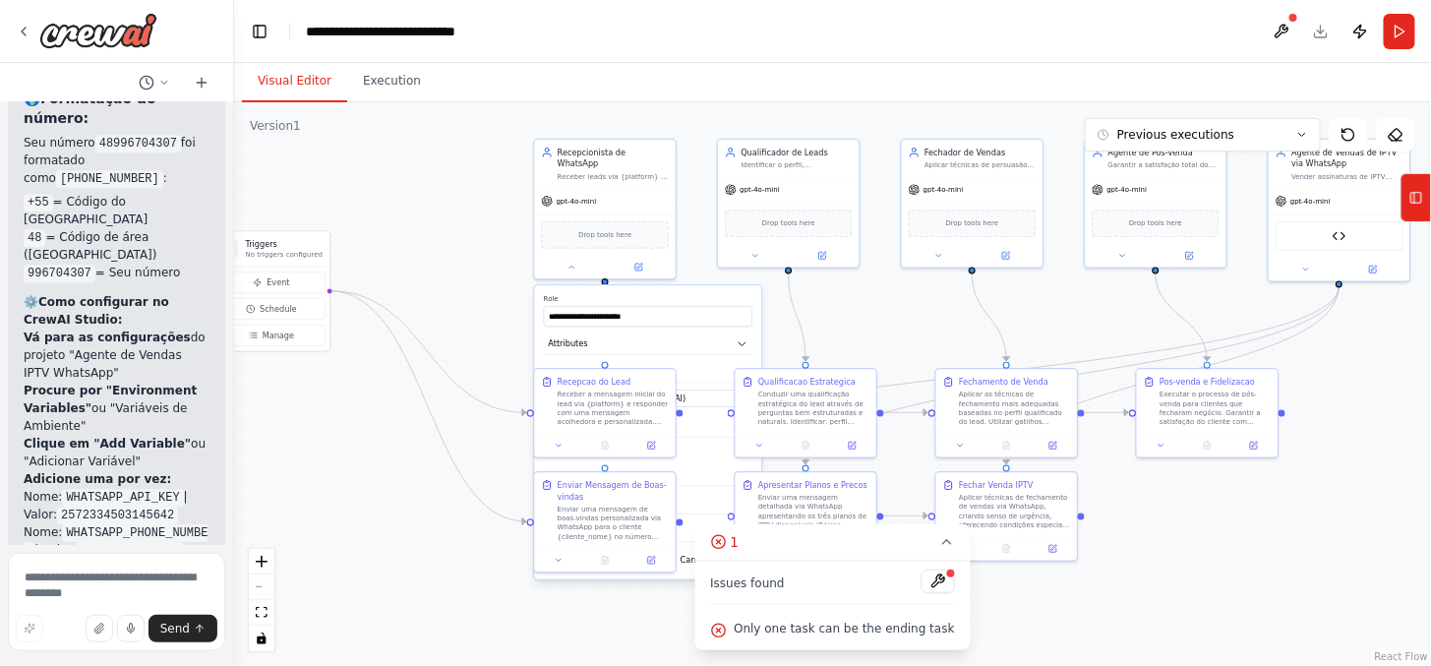
click at [344, 484] on div ".deletable-edge-delete-btn { width: 20px; height: 20px; border: 0px solid #ffff…" at bounding box center [832, 383] width 1197 height 563
click at [691, 333] on button "Attributes" at bounding box center [648, 344] width 208 height 22
click at [480, 300] on div ".deletable-edge-delete-btn { width: 20px; height: 20px; border: 0px solid #ffff…" at bounding box center [832, 383] width 1197 height 563
click at [690, 599] on button "Cancel" at bounding box center [693, 670] width 41 height 21
drag, startPoint x: 895, startPoint y: 625, endPoint x: 883, endPoint y: 631, distance: 13.2
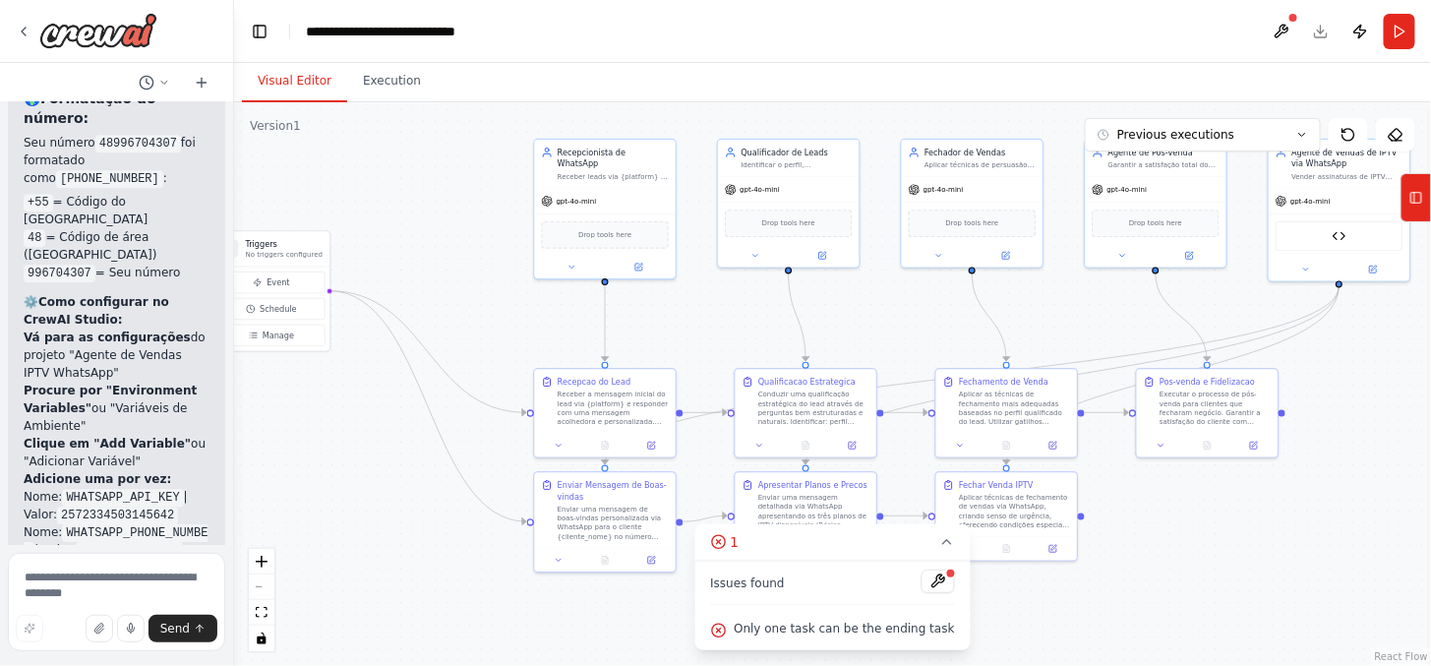
click at [893, 599] on span "Only one task can be the ending task" at bounding box center [843, 628] width 220 height 16
click at [733, 599] on div "Issues found Only one task can be the ending task" at bounding box center [831, 604] width 275 height 89
click at [939, 539] on icon at bounding box center [947, 542] width 16 height 16
click at [822, 599] on icon at bounding box center [818, 631] width 16 height 16
click at [940, 546] on button "1" at bounding box center [831, 542] width 275 height 36
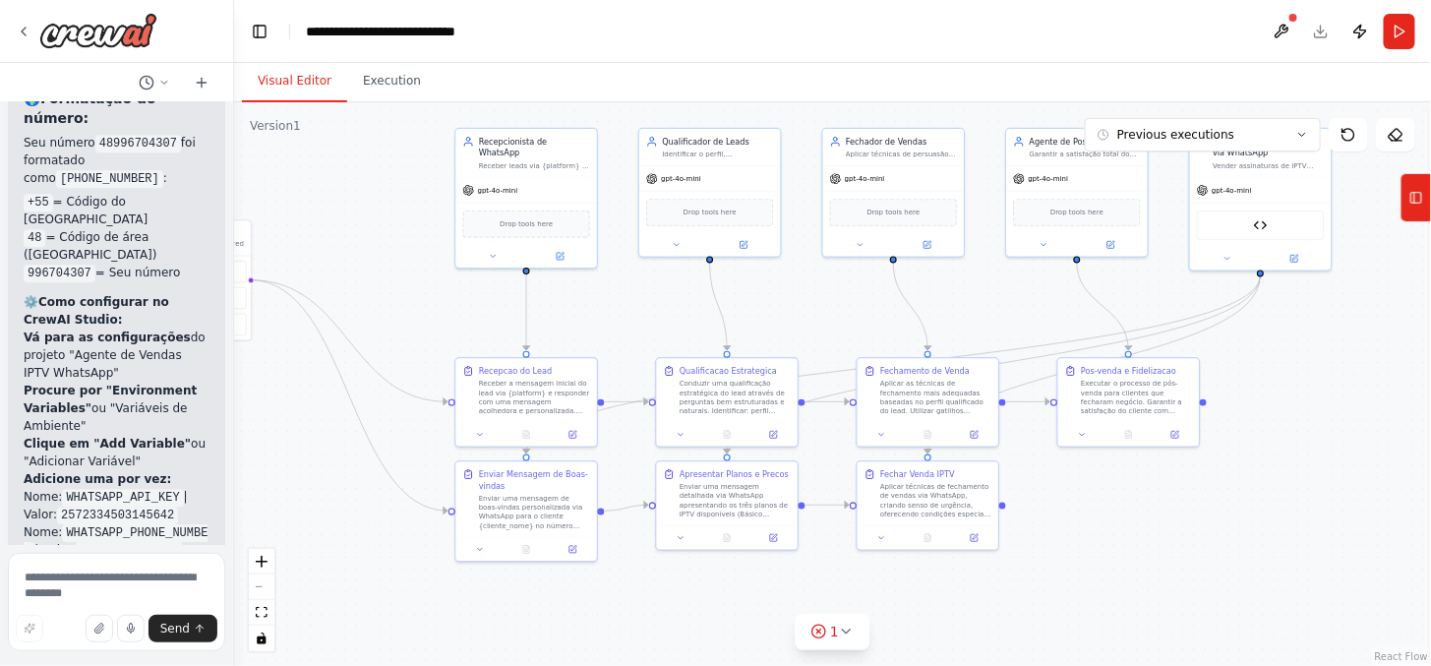
drag, startPoint x: 1281, startPoint y: 577, endPoint x: 1202, endPoint y: 566, distance: 79.4
click at [1202, 566] on div ".deletable-edge-delete-btn { width: 20px; height: 20px; border: 0px solid #ffff…" at bounding box center [832, 383] width 1197 height 563
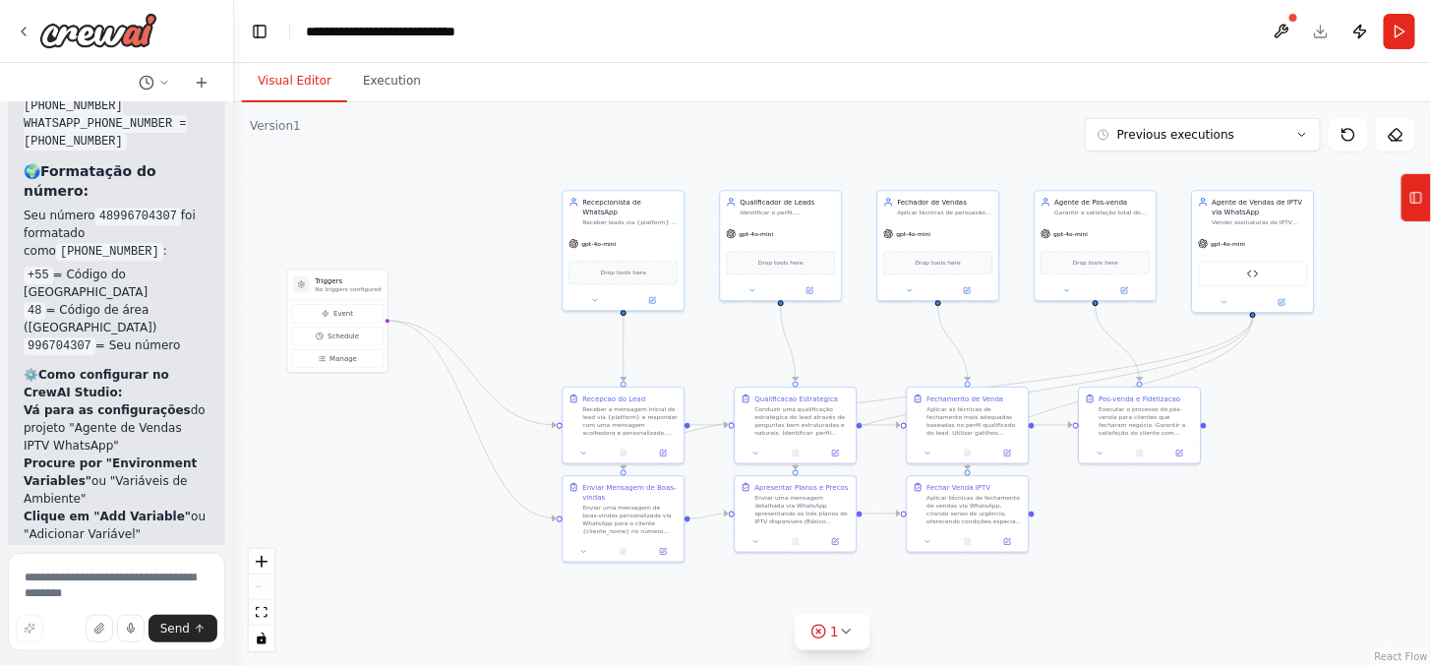
scroll to position [9466, 0]
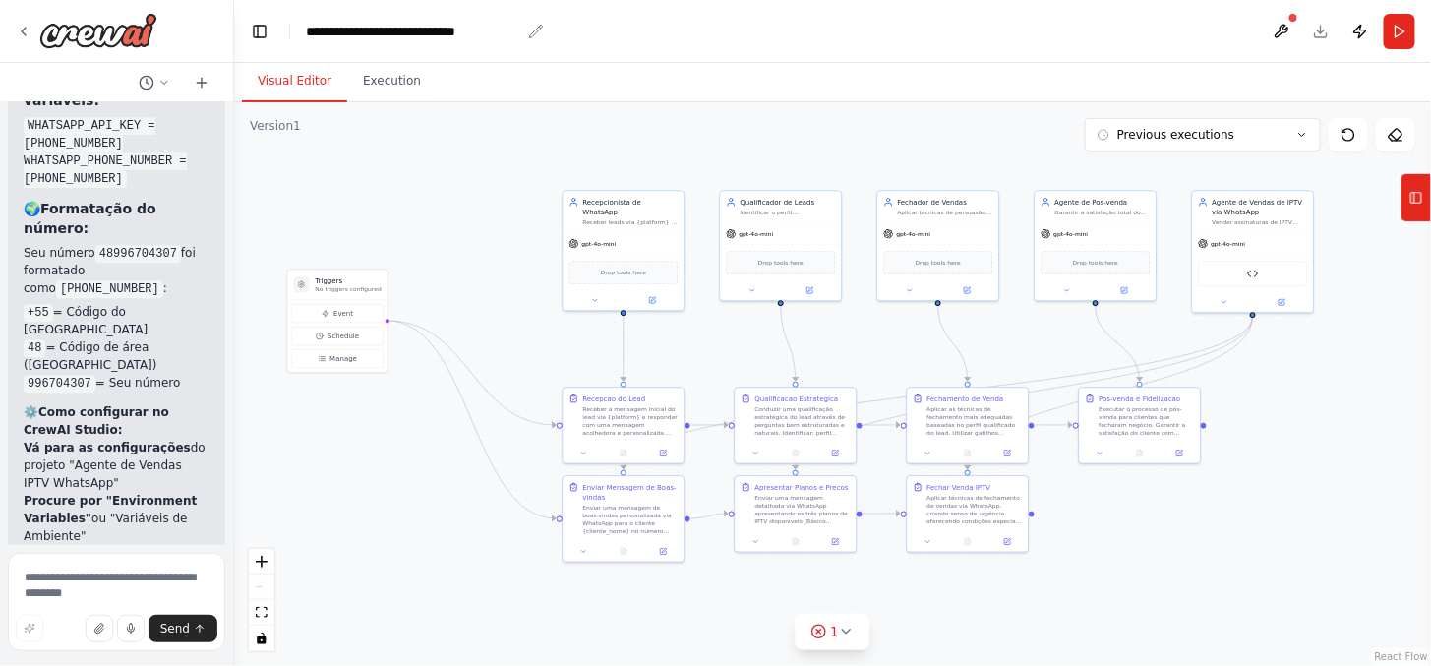
click at [468, 26] on div "**********" at bounding box center [413, 32] width 214 height 20
click at [263, 28] on button "Toggle Left Sidebar" at bounding box center [260, 32] width 28 height 28
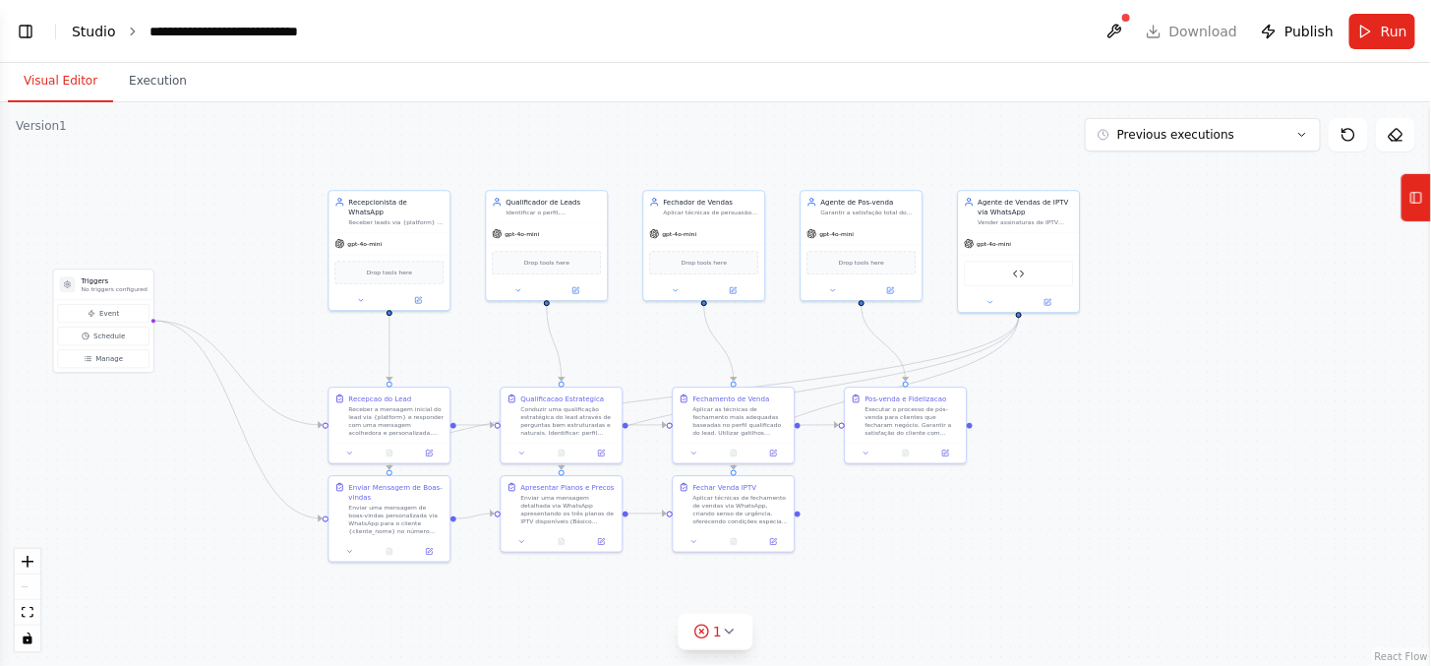
click at [106, 24] on link "Studio" at bounding box center [94, 32] width 44 height 16
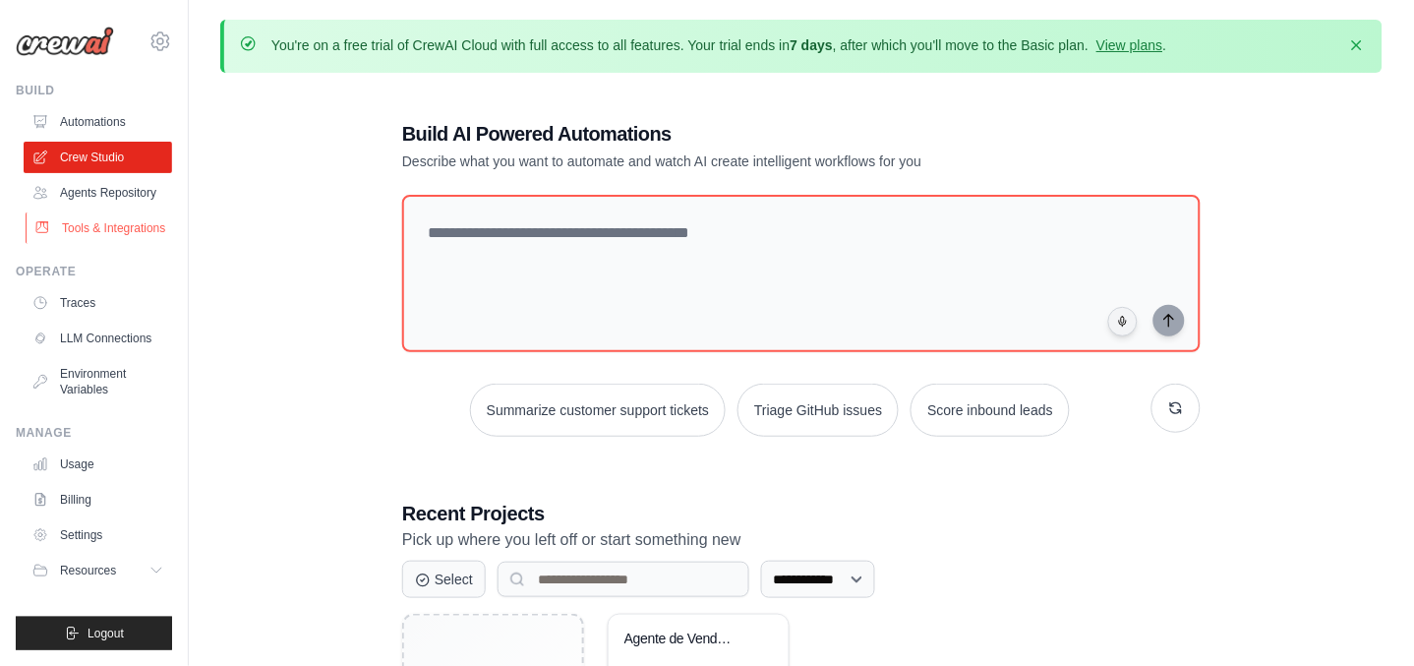
click at [114, 232] on link "Tools & Integrations" at bounding box center [100, 227] width 148 height 31
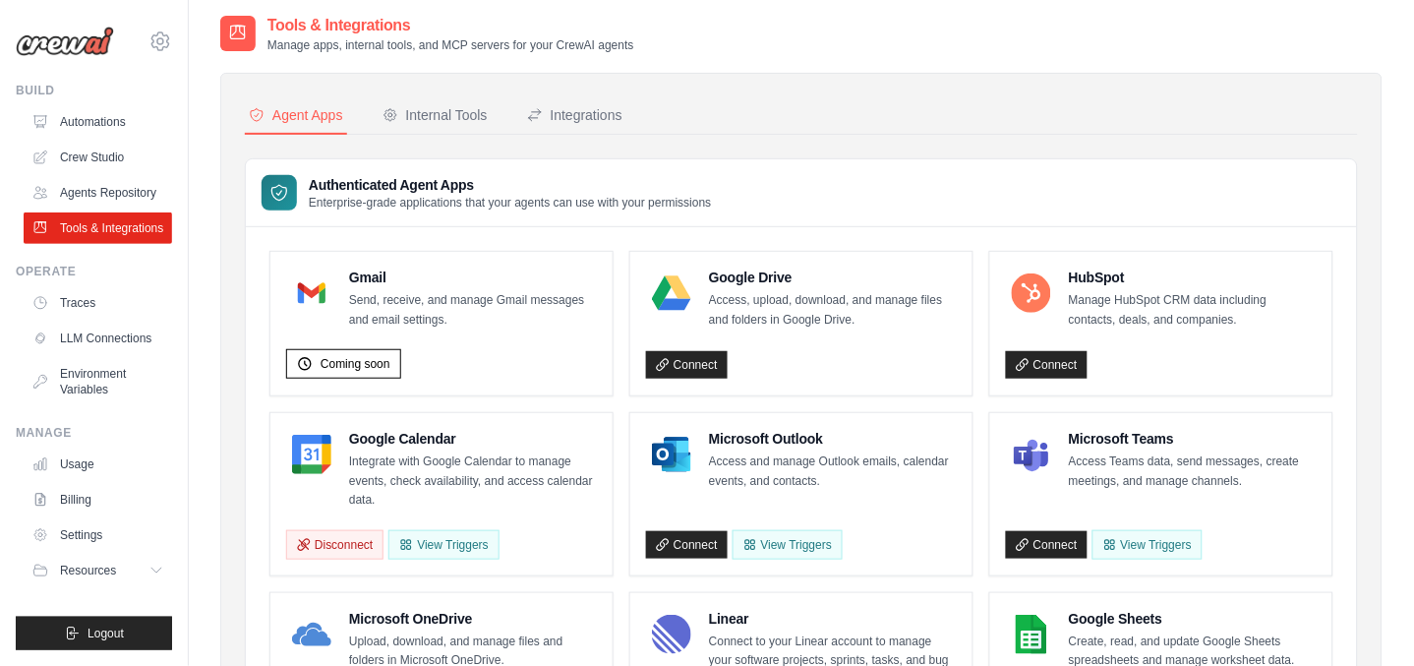
scroll to position [72, 0]
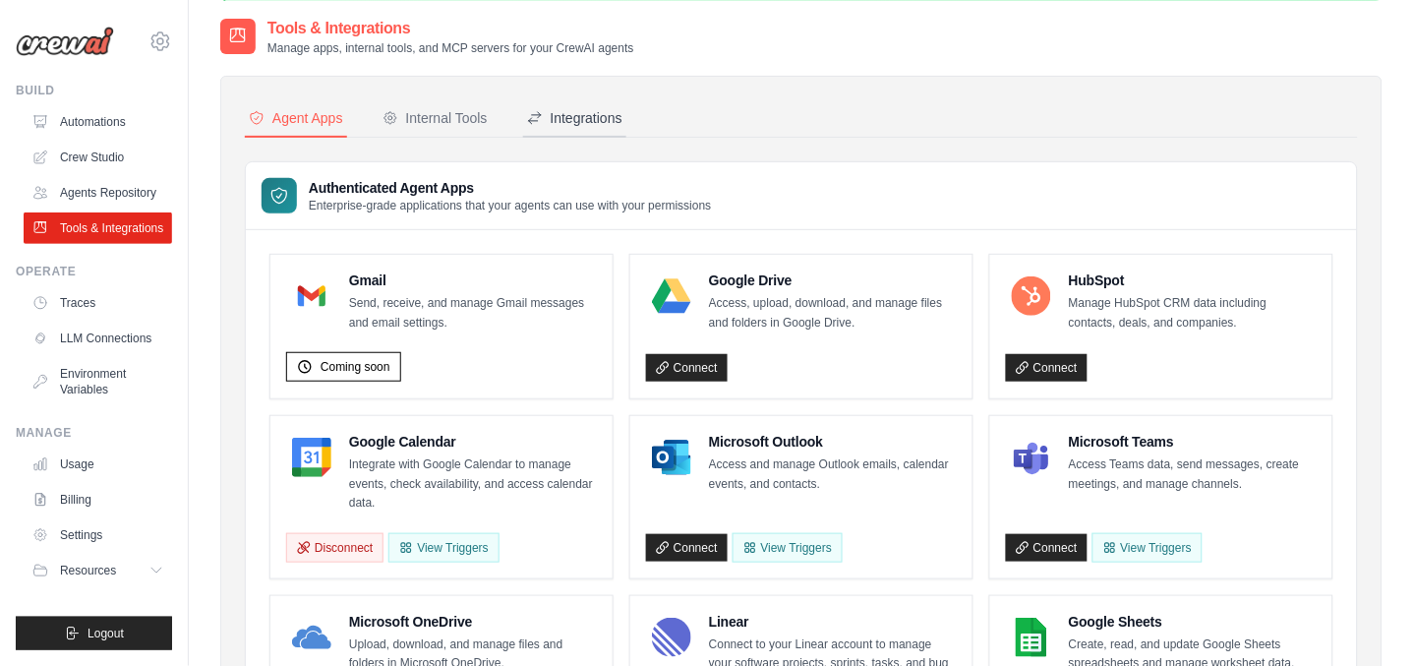
click at [622, 121] on div "Integrations" at bounding box center [574, 118] width 95 height 20
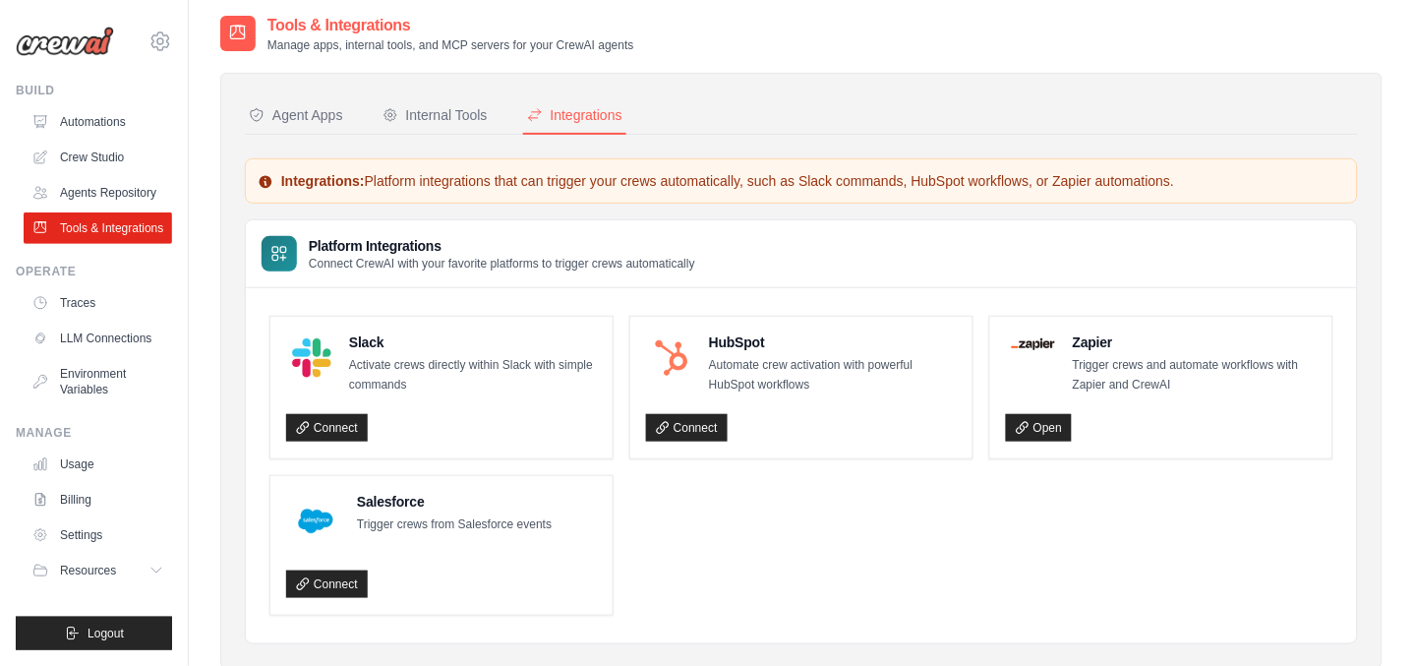
scroll to position [125, 0]
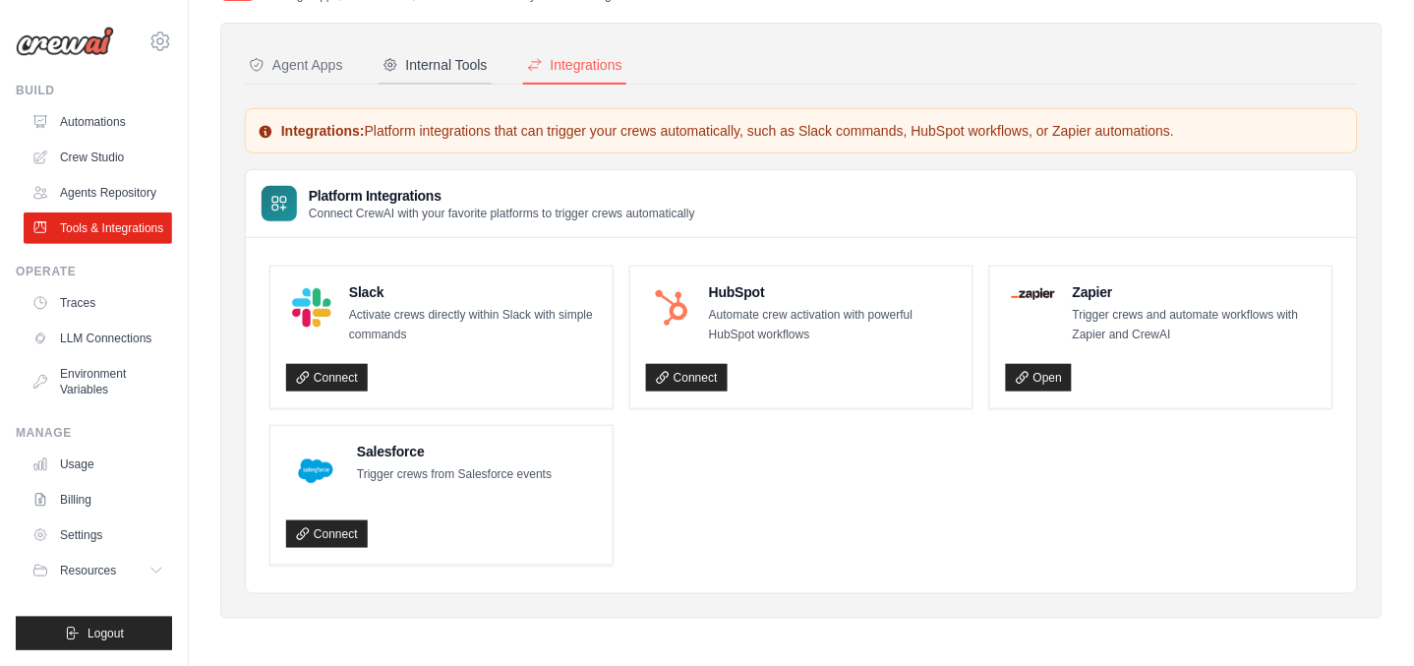
click at [453, 70] on div "Internal Tools" at bounding box center [434, 65] width 105 height 20
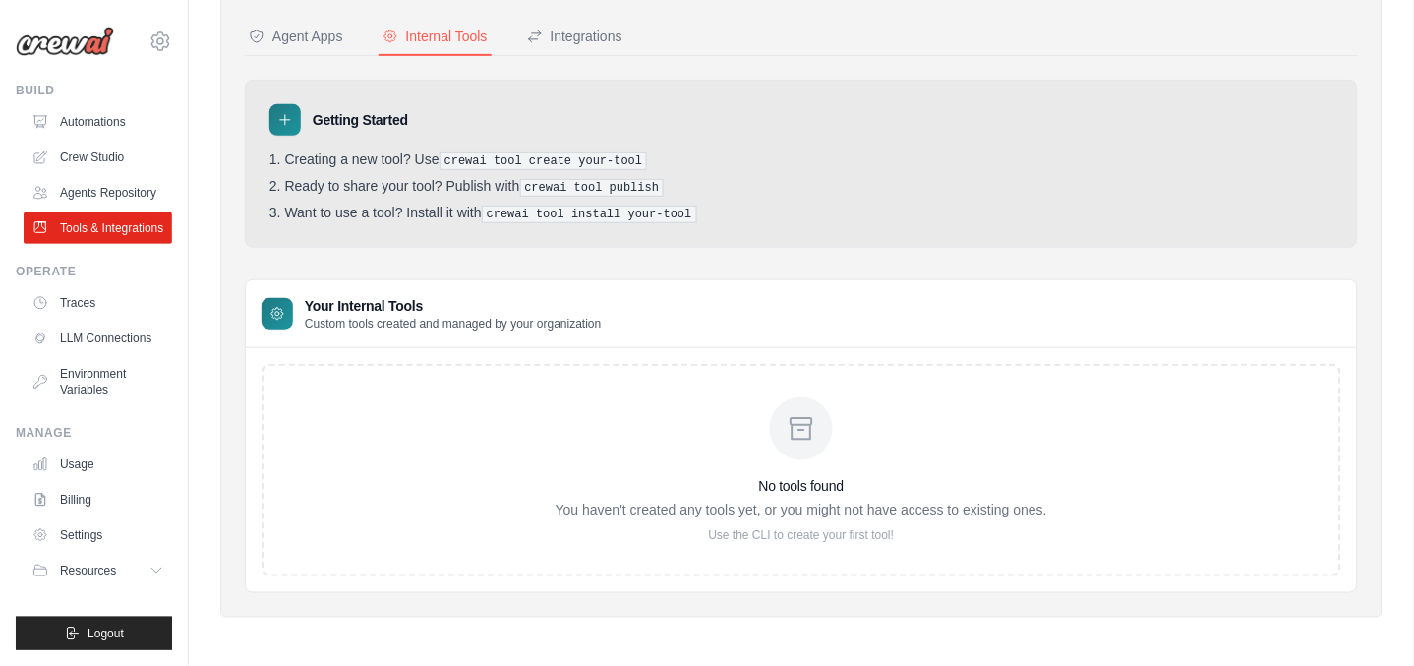
scroll to position [35, 0]
click at [123, 106] on link "Automations" at bounding box center [100, 121] width 148 height 31
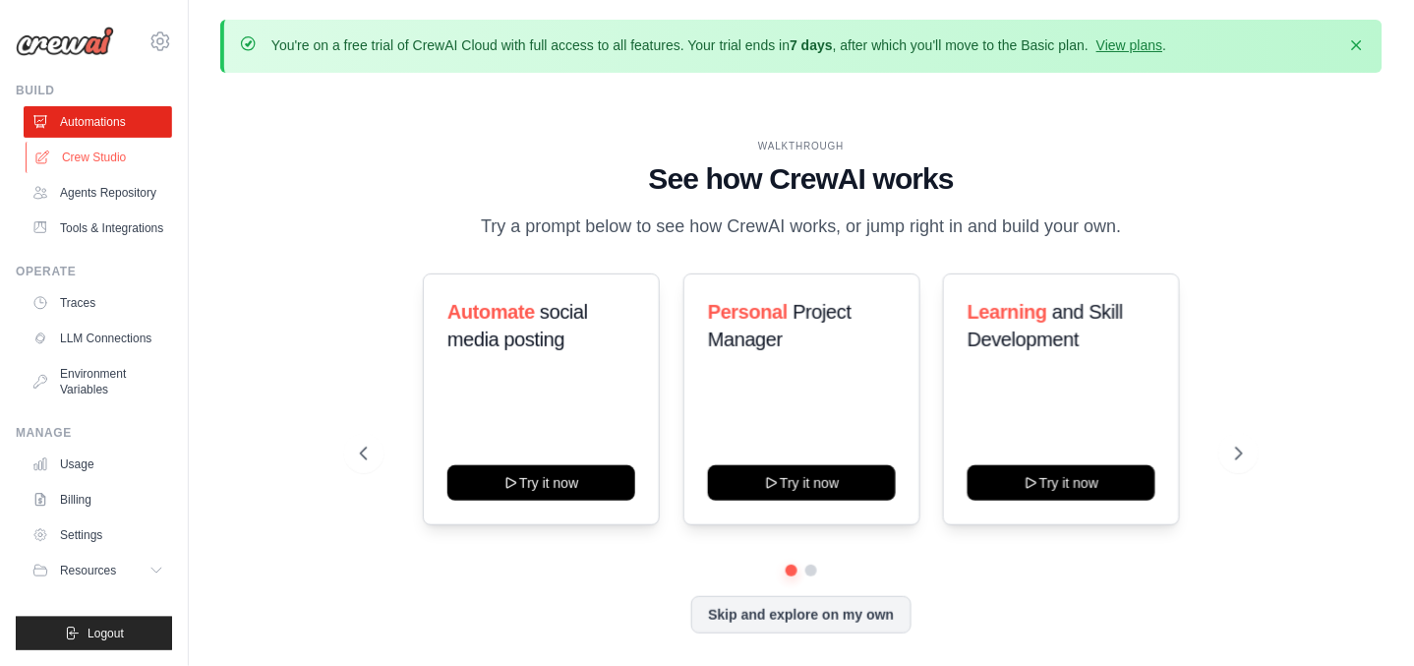
click at [84, 153] on link "Crew Studio" at bounding box center [100, 157] width 148 height 31
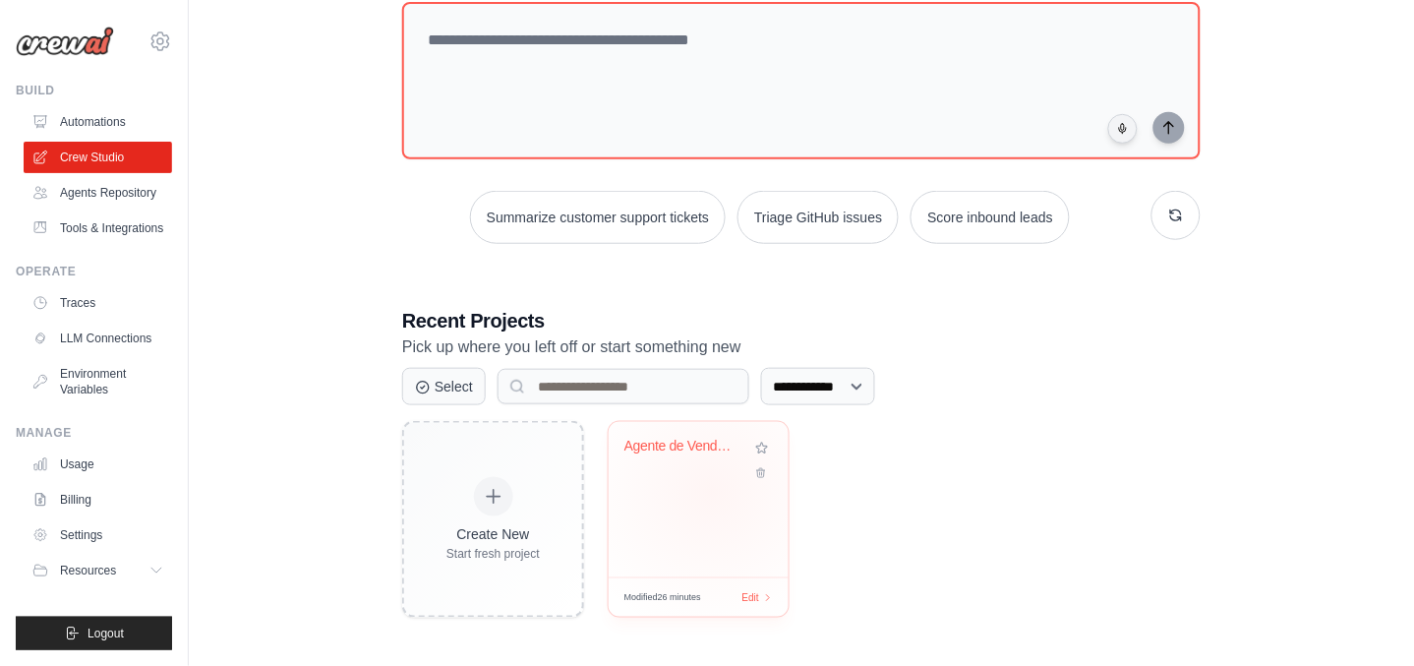
scroll to position [211, 0]
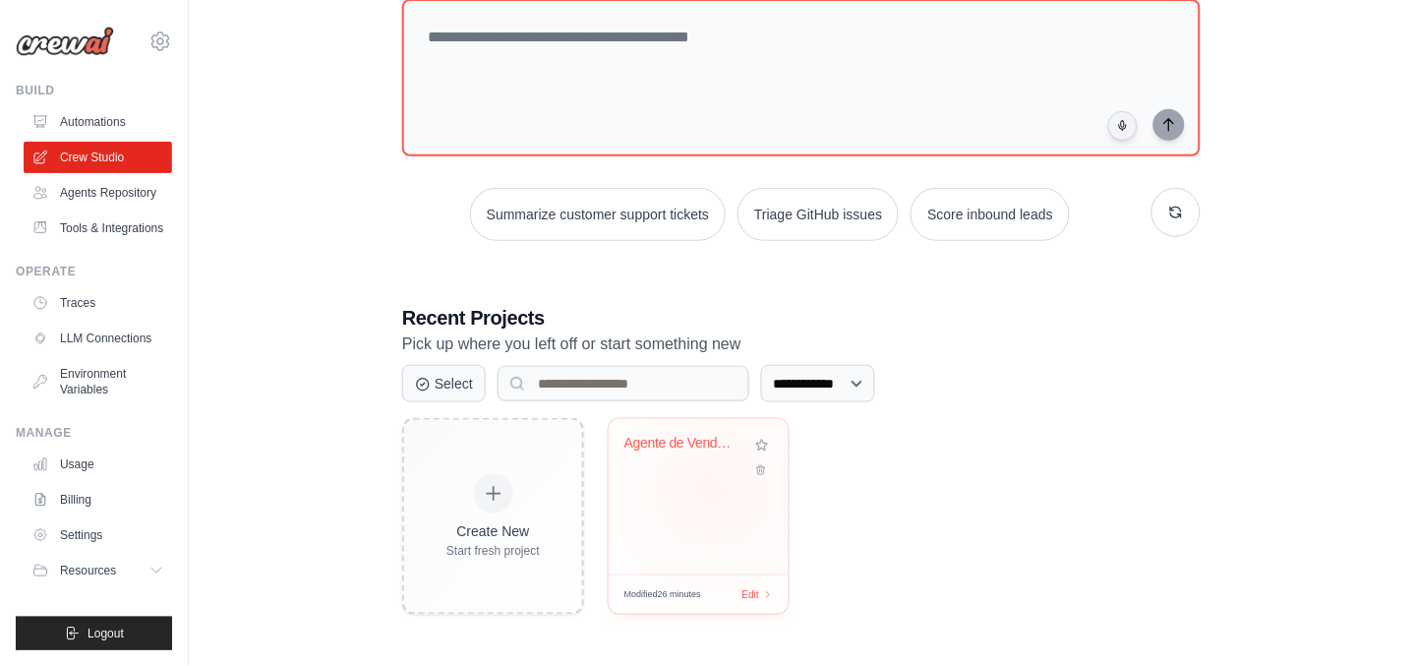
click at [715, 489] on div "Agente de Vendas IPTV WhatsApp" at bounding box center [699, 496] width 180 height 155
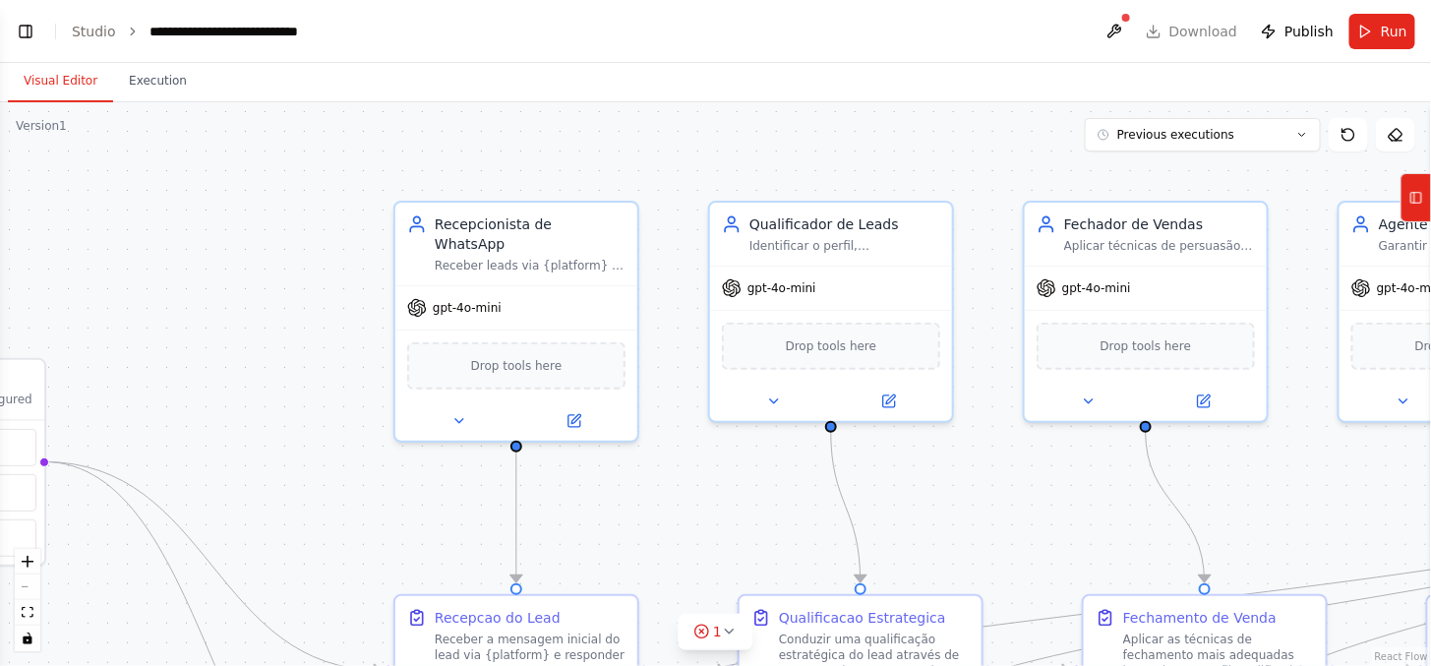
scroll to position [9660, 0]
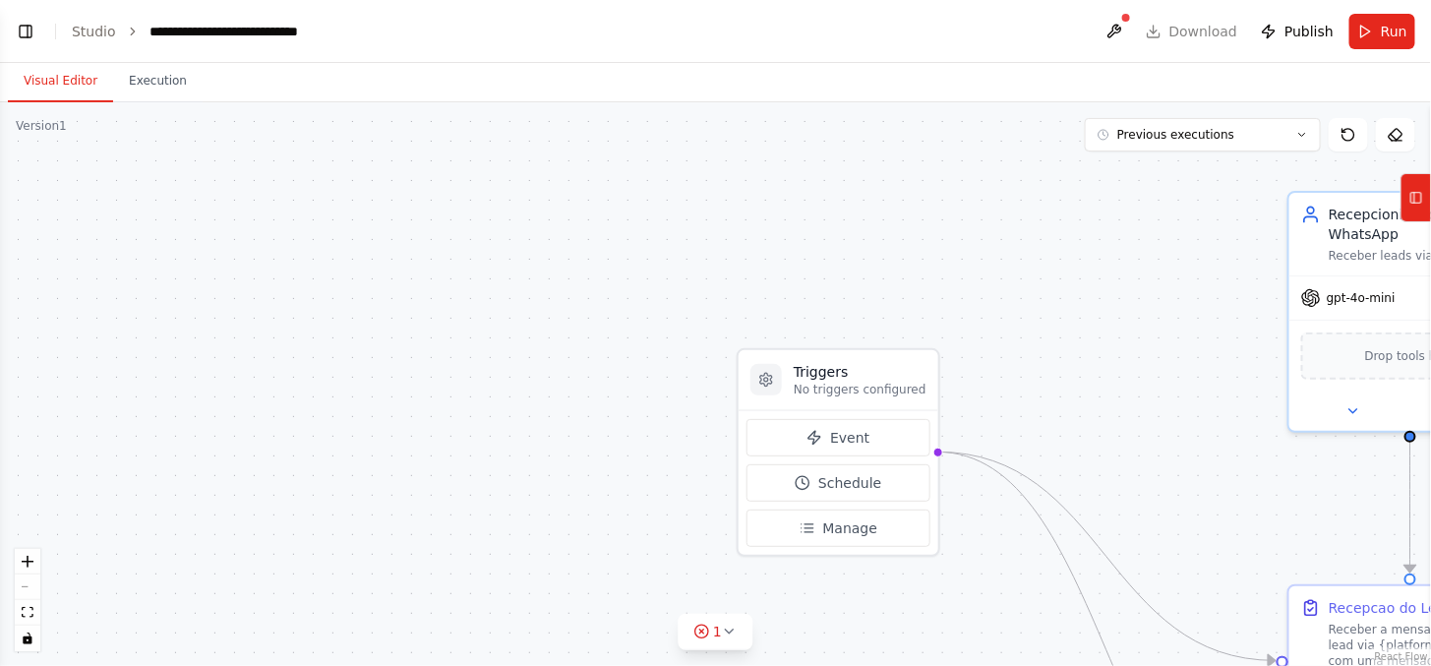
drag, startPoint x: 288, startPoint y: 464, endPoint x: 407, endPoint y: 258, distance: 238.3
click at [1180, 446] on div ".deletable-edge-delete-btn { width: 20px; height: 20px; border: 0px solid #ffff…" at bounding box center [715, 383] width 1431 height 563
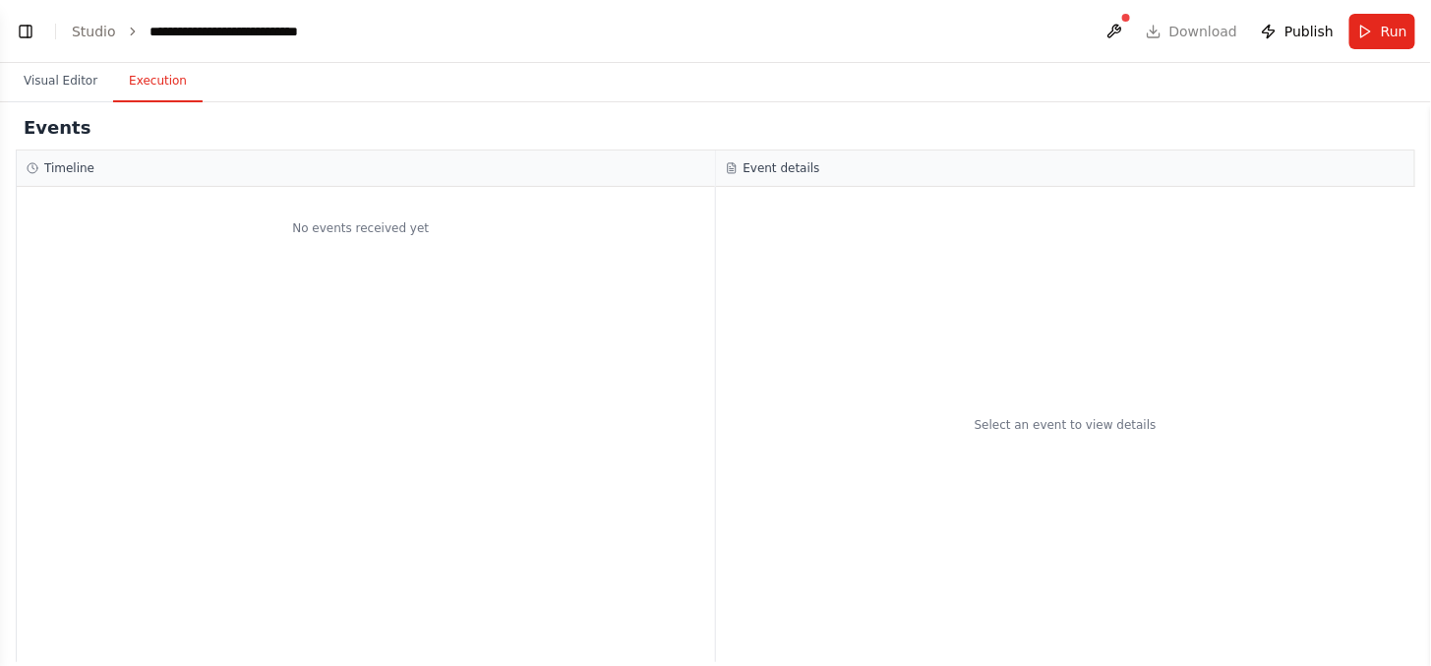
click at [154, 87] on button "Execution" at bounding box center [157, 81] width 89 height 41
click at [817, 167] on div "Event details" at bounding box center [1065, 168] width 679 height 16
click at [437, 155] on div "Timeline" at bounding box center [366, 168] width 698 height 36
drag, startPoint x: 337, startPoint y: 231, endPoint x: 240, endPoint y: 188, distance: 106.5
click at [335, 232] on div "No events received yet" at bounding box center [361, 228] width 688 height 63
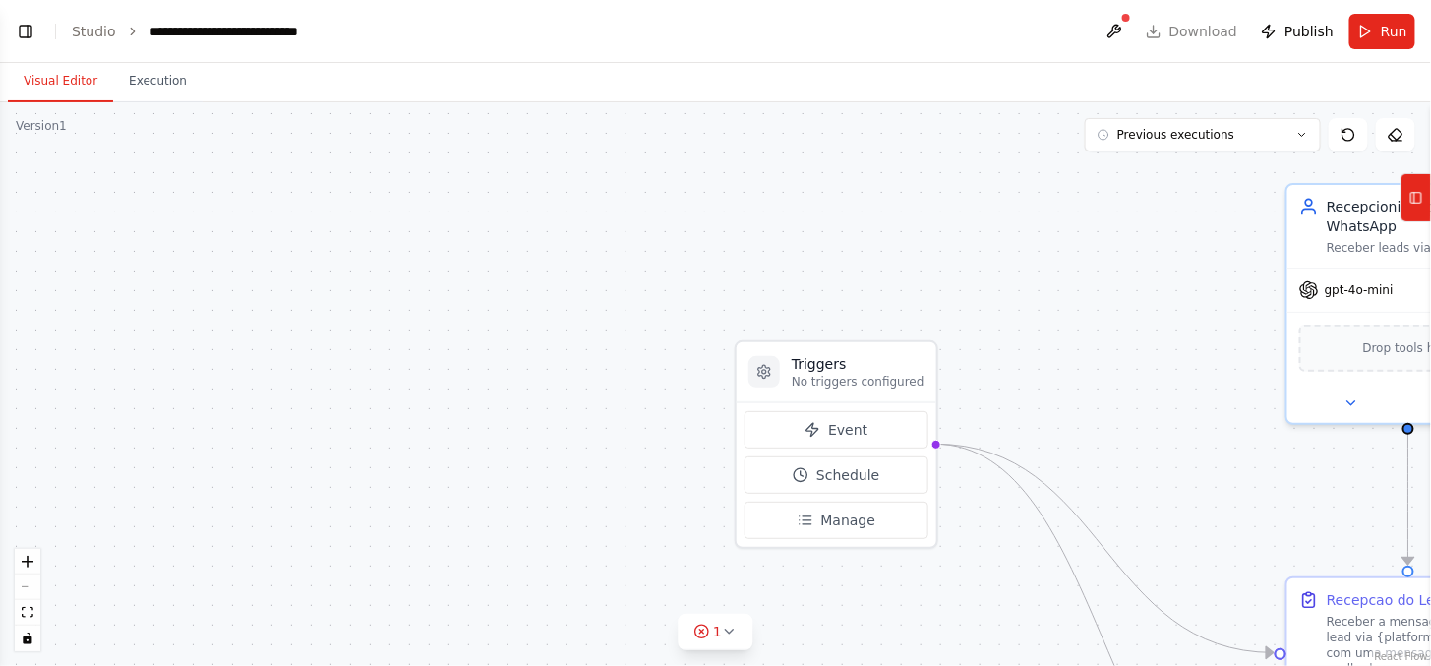
click at [56, 90] on button "Visual Editor" at bounding box center [60, 81] width 105 height 41
click at [41, 603] on div ".deletable-edge-delete-btn { width: 20px; height: 20px; border: 0px solid #ffff…" at bounding box center [715, 383] width 1431 height 563
drag, startPoint x: 22, startPoint y: 603, endPoint x: 26, endPoint y: 592, distance: 11.5
click at [23, 602] on button "fit view" at bounding box center [28, 613] width 26 height 26
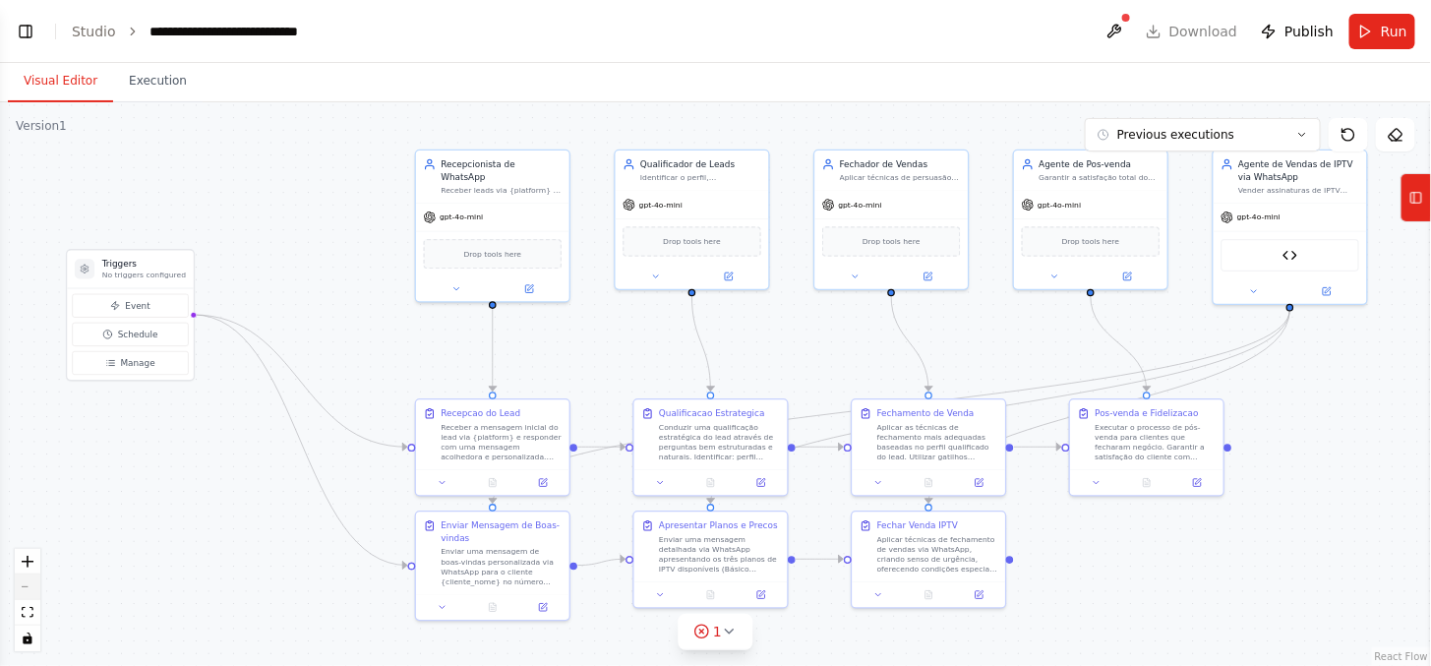
click at [26, 592] on button "zoom out" at bounding box center [28, 587] width 26 height 26
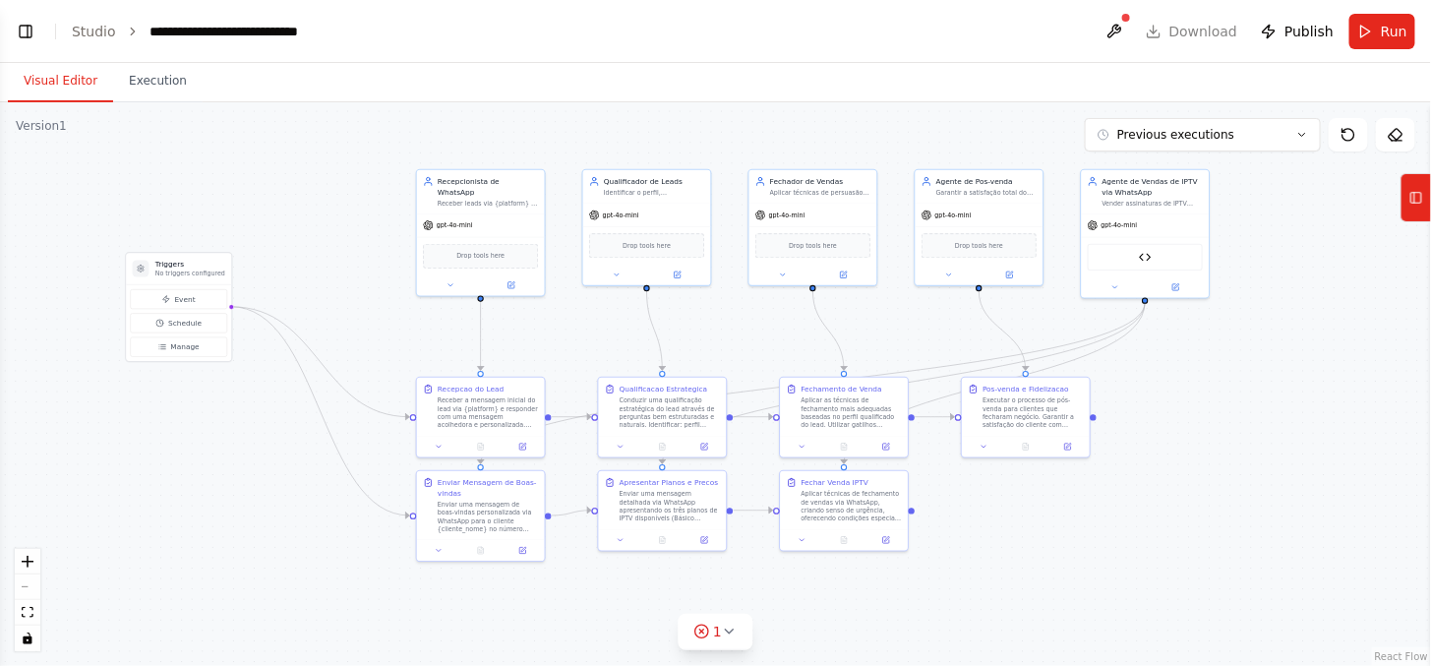
drag, startPoint x: 1348, startPoint y: 454, endPoint x: 1299, endPoint y: 435, distance: 52.9
click at [1299, 435] on div ".deletable-edge-delete-btn { width: 20px; height: 20px; border: 0px solid #ffff…" at bounding box center [715, 383] width 1431 height 563
click at [1124, 22] on button at bounding box center [1113, 31] width 31 height 35
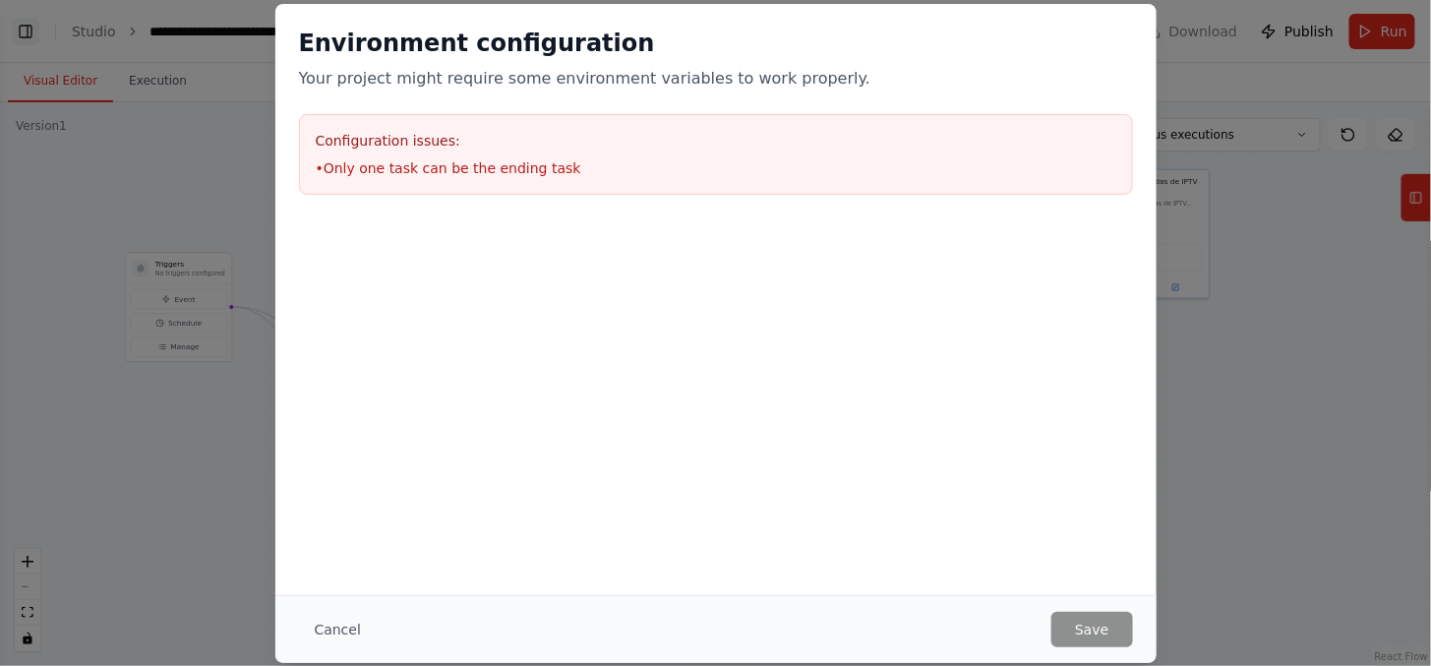
click at [21, 28] on div "Environment configuration Your project might require some environment variables…" at bounding box center [715, 333] width 1431 height 666
click at [364, 142] on h3 "Configuration issues:" at bounding box center [716, 141] width 800 height 20
click at [316, 621] on button "Cancel" at bounding box center [338, 629] width 78 height 35
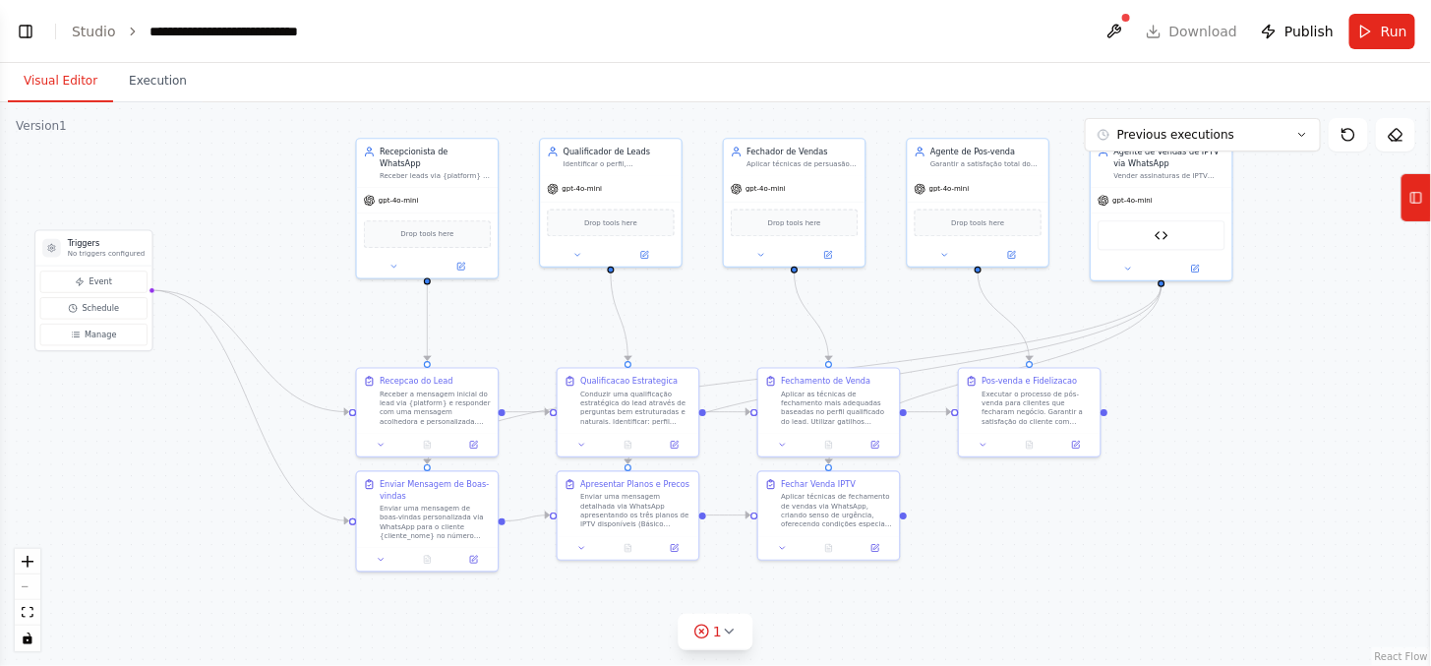
click at [1308, 435] on div ".deletable-edge-delete-btn { width: 20px; height: 20px; border: 0px solid #ffff…" at bounding box center [715, 383] width 1431 height 563
click at [1256, 136] on button "Previous executions" at bounding box center [1202, 134] width 236 height 33
click at [1332, 305] on div ".deletable-edge-delete-btn { width: 20px; height: 20px; border: 0px solid #ffff…" at bounding box center [715, 383] width 1431 height 563
click at [1282, 416] on div ".deletable-edge-delete-btn { width: 20px; height: 20px; border: 0px solid #ffff…" at bounding box center [715, 383] width 1431 height 563
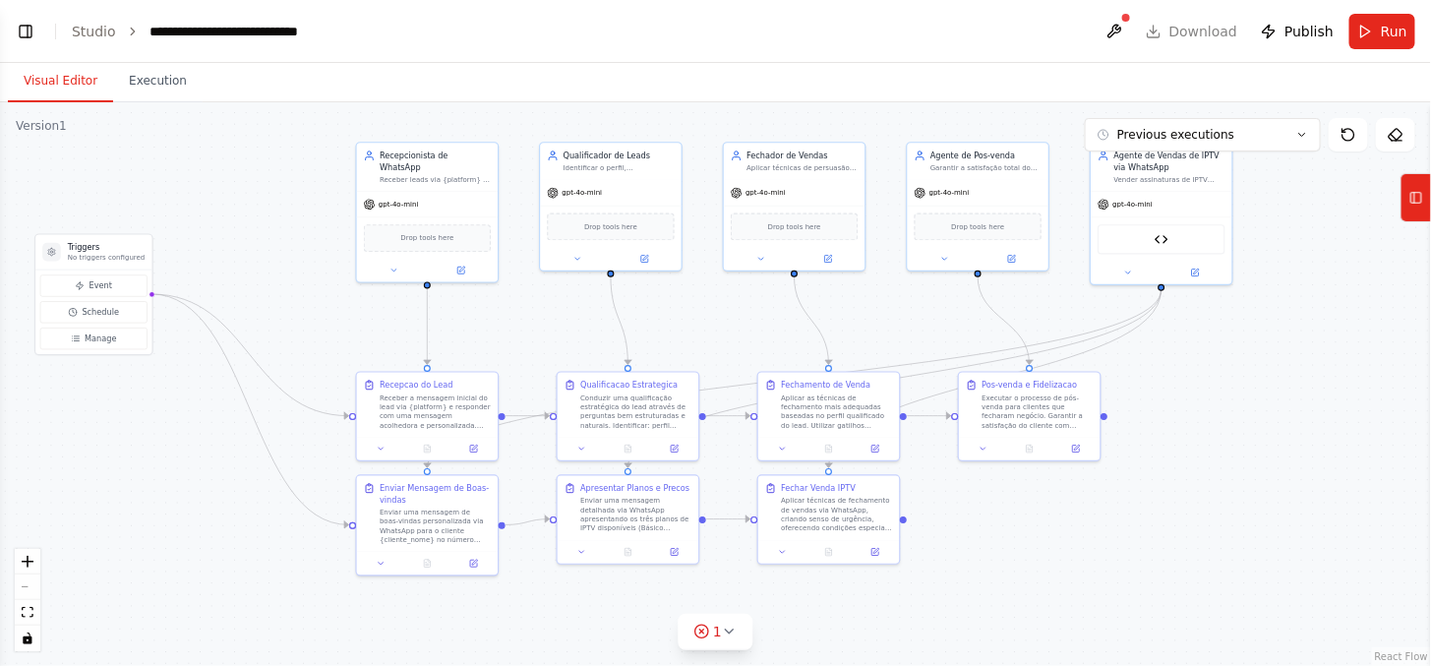
drag, startPoint x: 1234, startPoint y: 411, endPoint x: 1210, endPoint y: 416, distance: 24.1
click at [1234, 415] on div ".deletable-edge-delete-btn { width: 20px; height: 20px; border: 0px solid #ffff…" at bounding box center [715, 383] width 1431 height 563
click at [1185, 173] on div "Agente de Vendas de IPTV via WhatsApp" at bounding box center [1169, 162] width 111 height 23
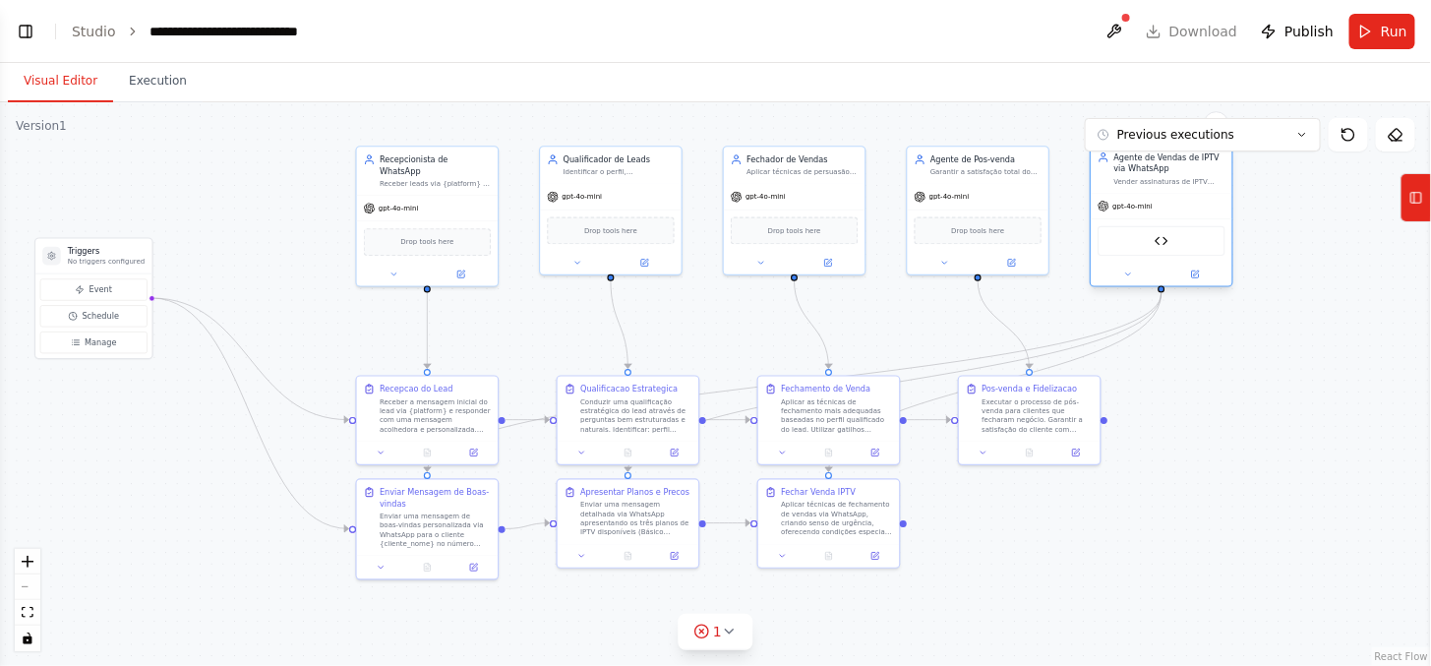
click at [1180, 188] on div "Agente de Vendas de IPTV via WhatsApp Vender assinaturas de IPTV através do Wha…" at bounding box center [1160, 169] width 141 height 48
click at [1131, 282] on div at bounding box center [1160, 274] width 141 height 23
click at [1135, 269] on button at bounding box center [1127, 274] width 65 height 14
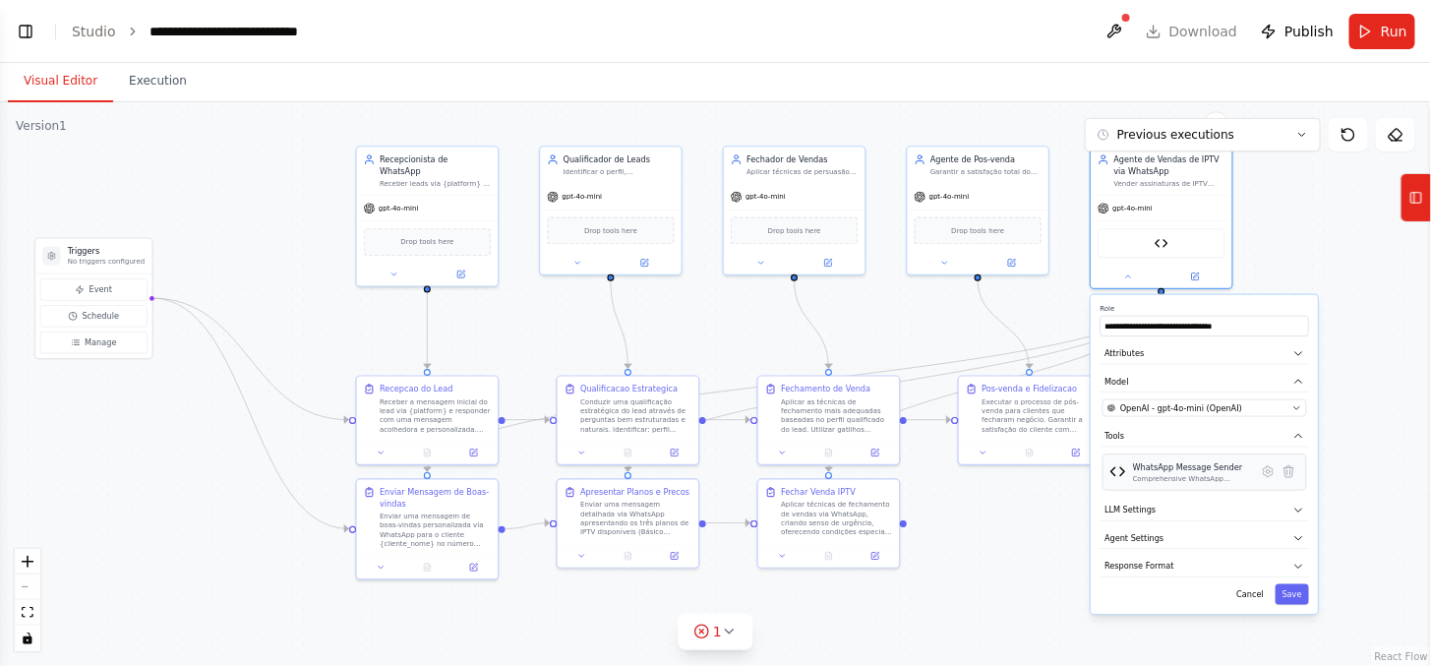
click at [1191, 469] on div "WhatsApp Message Sender" at bounding box center [1192, 467] width 118 height 12
click at [1197, 354] on button "Attributes" at bounding box center [1204, 354] width 208 height 22
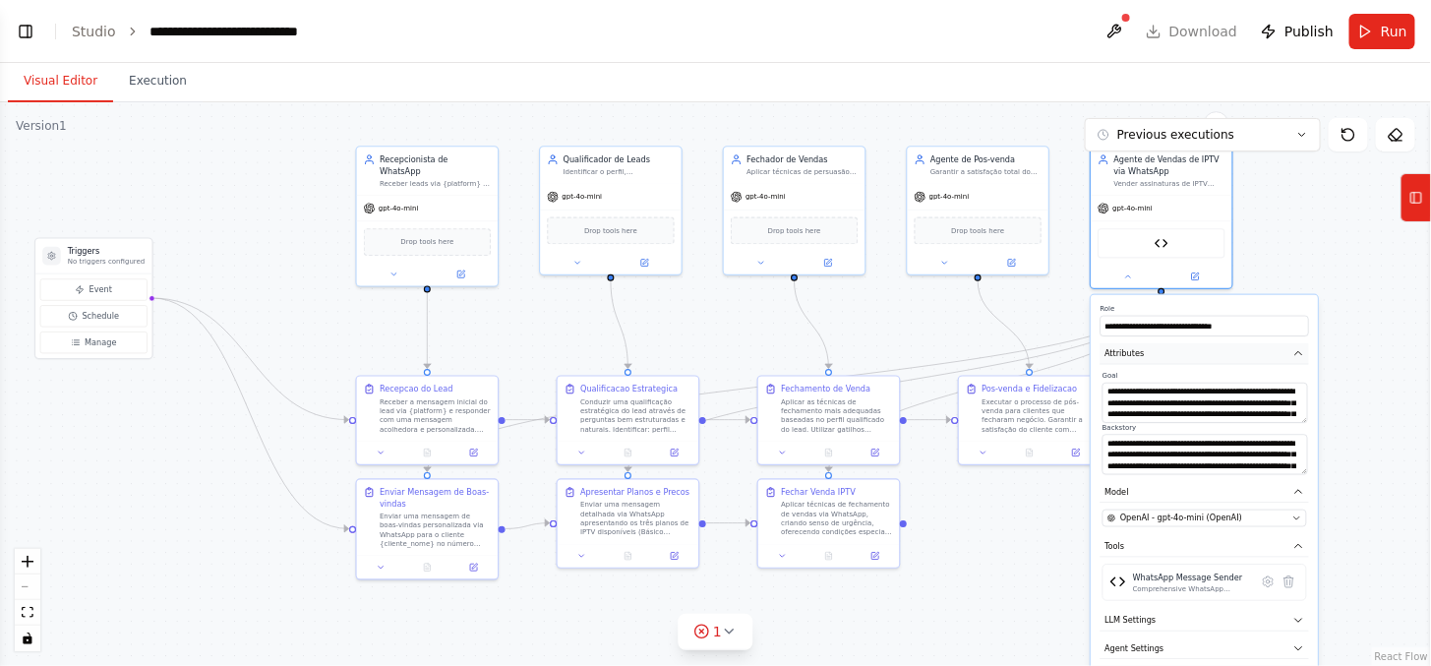
click at [1202, 348] on button "Attributes" at bounding box center [1204, 354] width 208 height 22
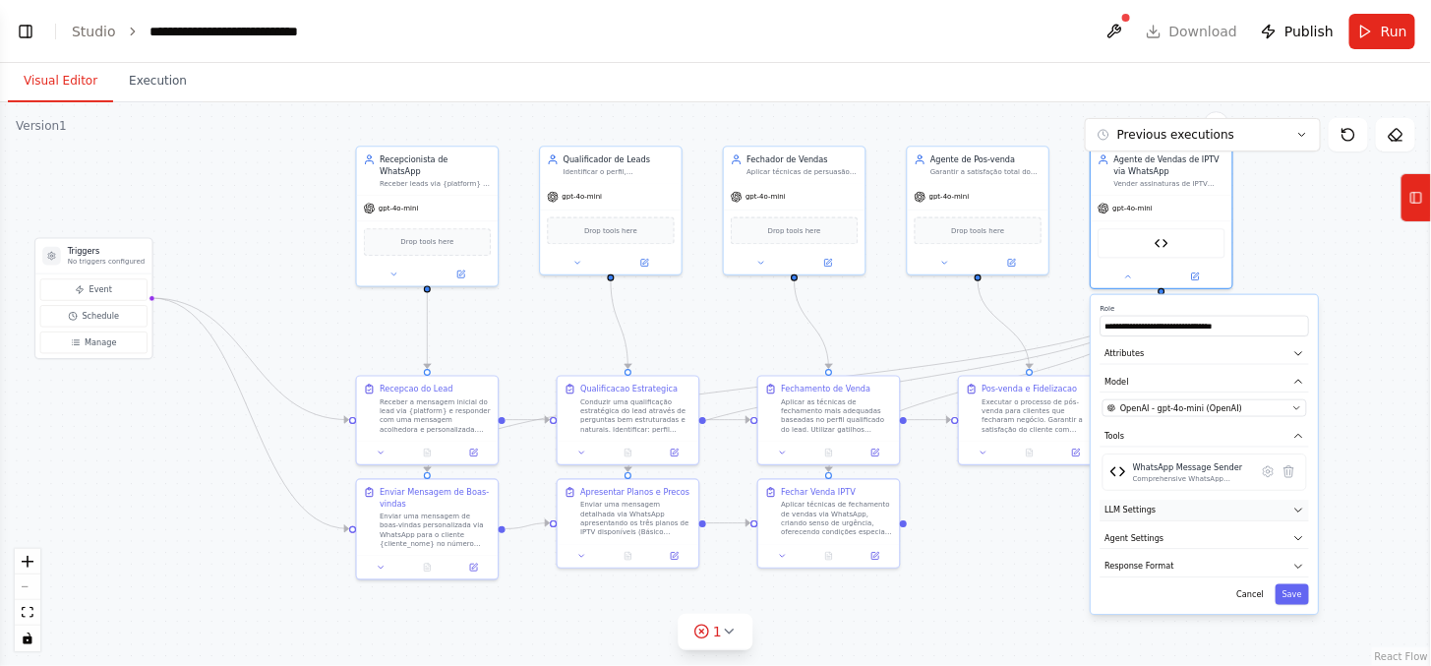
click at [1185, 507] on button "LLM Settings" at bounding box center [1204, 510] width 208 height 22
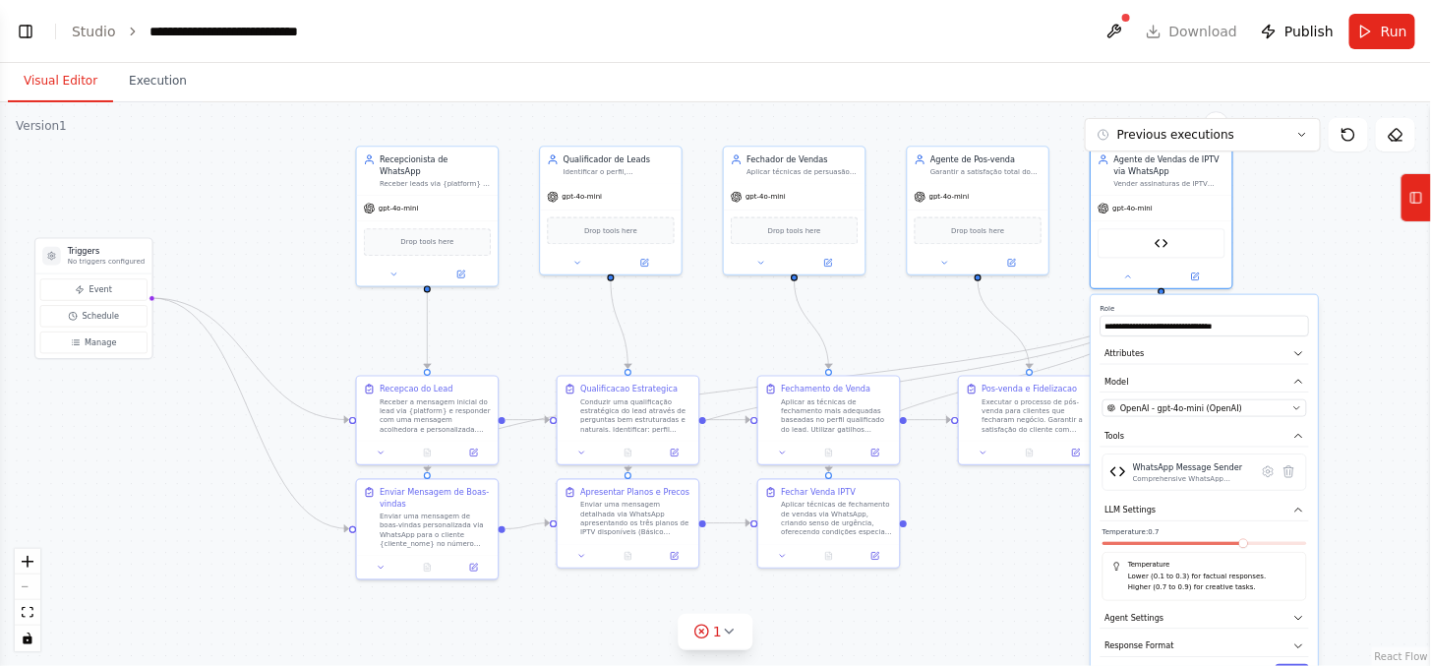
click at [1192, 546] on div at bounding box center [1204, 546] width 204 height 8
drag, startPoint x: 1184, startPoint y: 622, endPoint x: 1188, endPoint y: 605, distance: 18.1
click at [1185, 613] on button "Agent Settings" at bounding box center [1205, 617] width 208 height 22
click at [1185, 608] on button "Agent Settings" at bounding box center [1205, 617] width 208 height 22
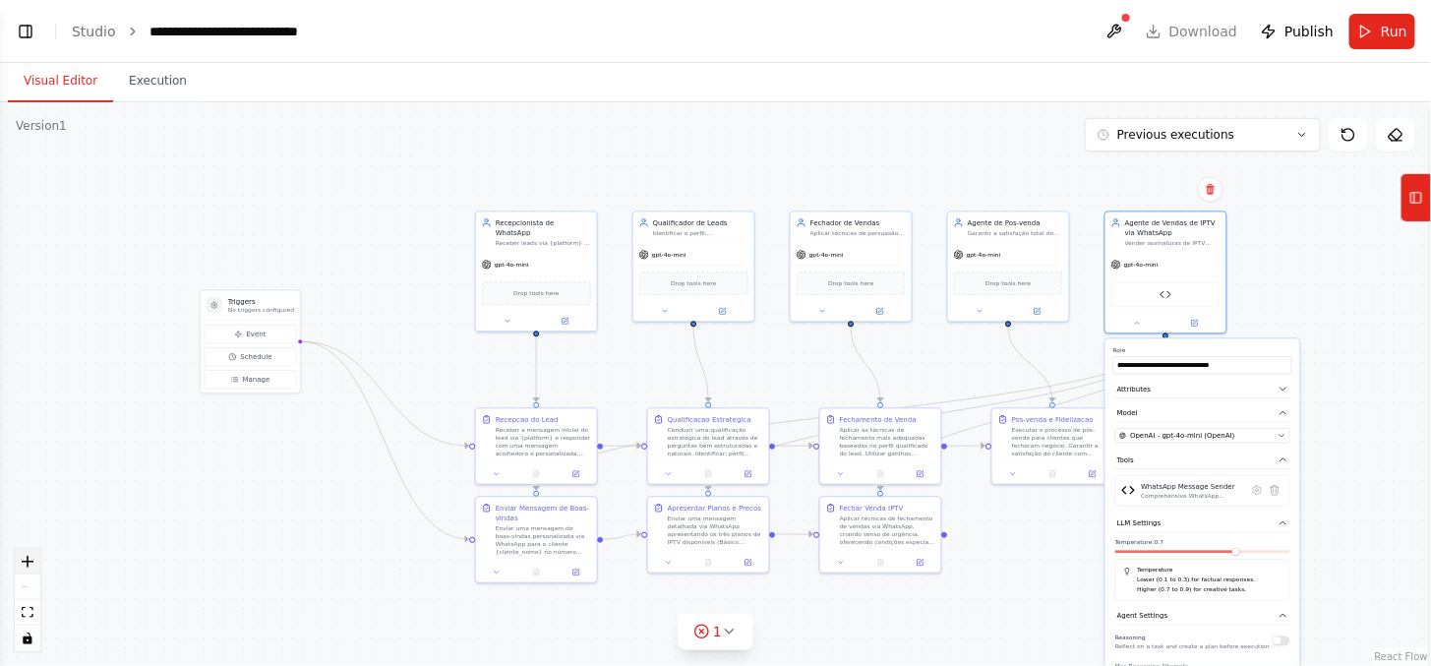
click at [31, 561] on icon "zoom in" at bounding box center [28, 561] width 12 height 12
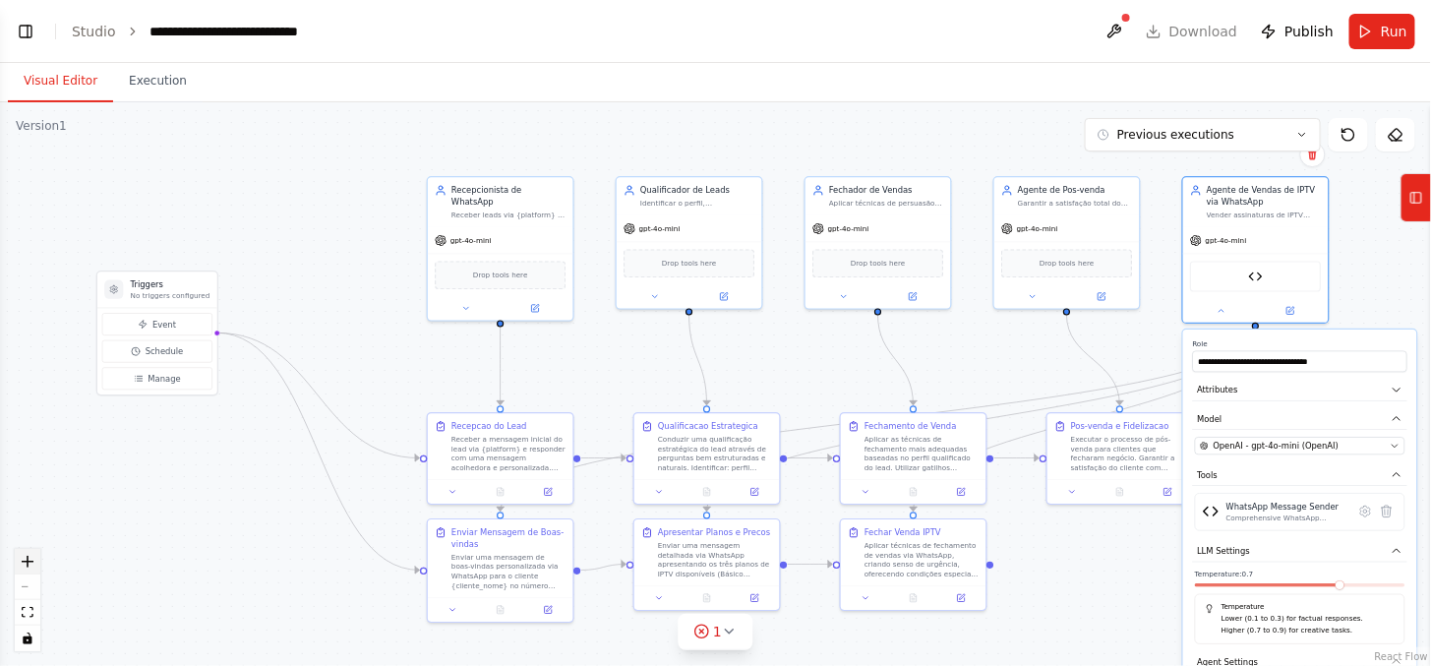
click at [34, 565] on button "zoom in" at bounding box center [28, 562] width 26 height 26
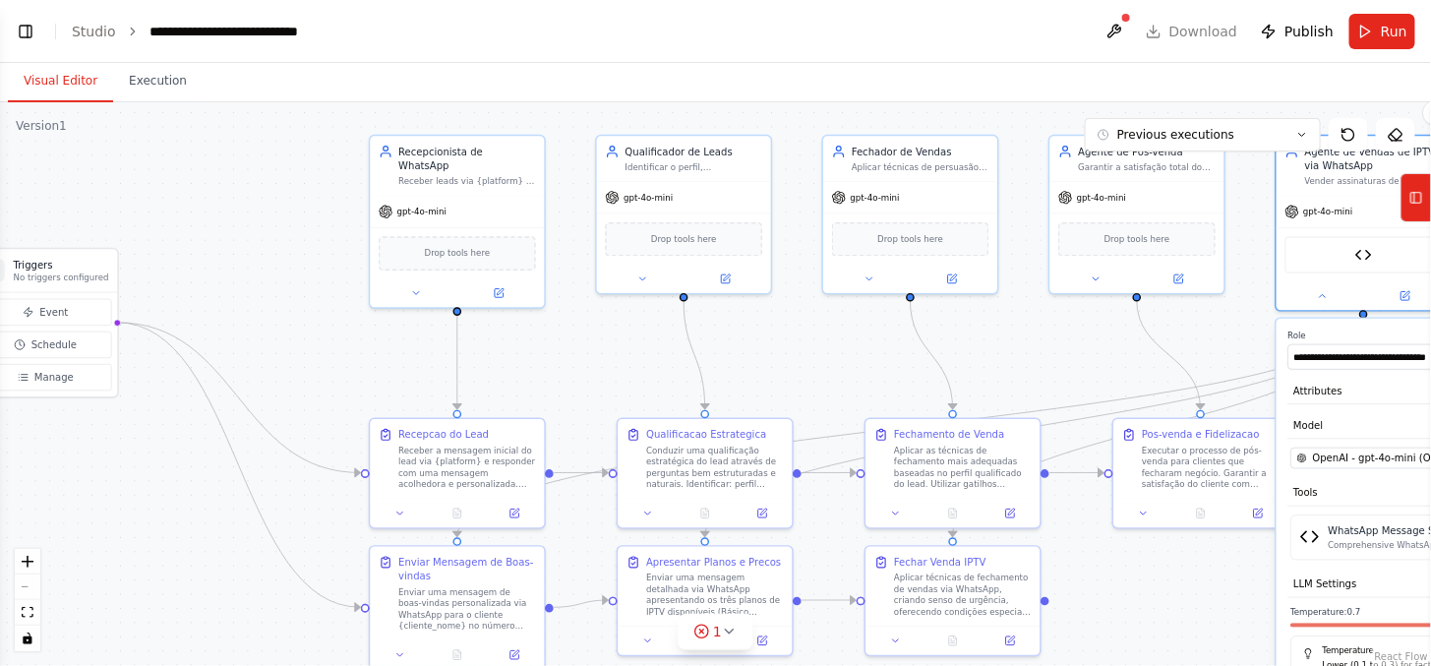
click at [42, 568] on div ".deletable-edge-delete-btn { width: 20px; height: 20px; border: 0px solid #ffff…" at bounding box center [715, 383] width 1431 height 563
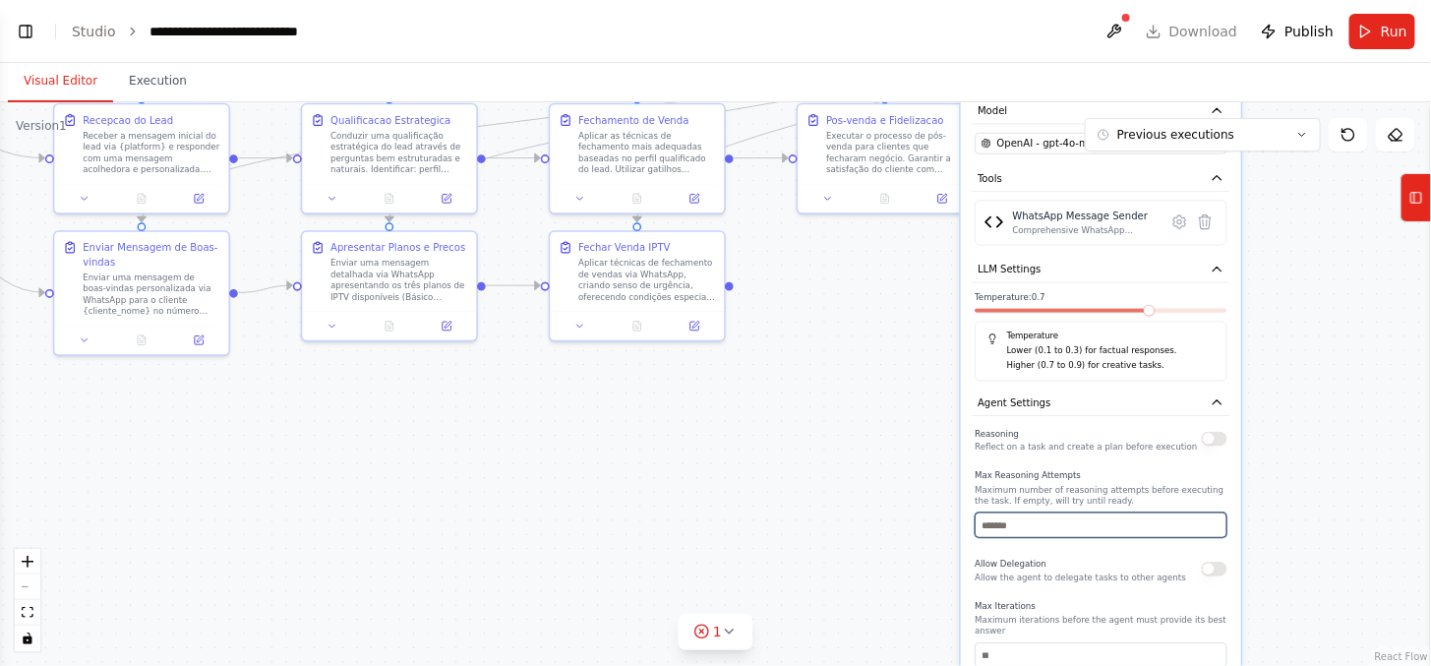
drag, startPoint x: 1163, startPoint y: 617, endPoint x: 847, endPoint y: 303, distance: 445.6
click at [847, 303] on div ".deletable-edge-delete-btn { width: 20px; height: 20px; border: 0px solid #ffff…" at bounding box center [715, 383] width 1431 height 563
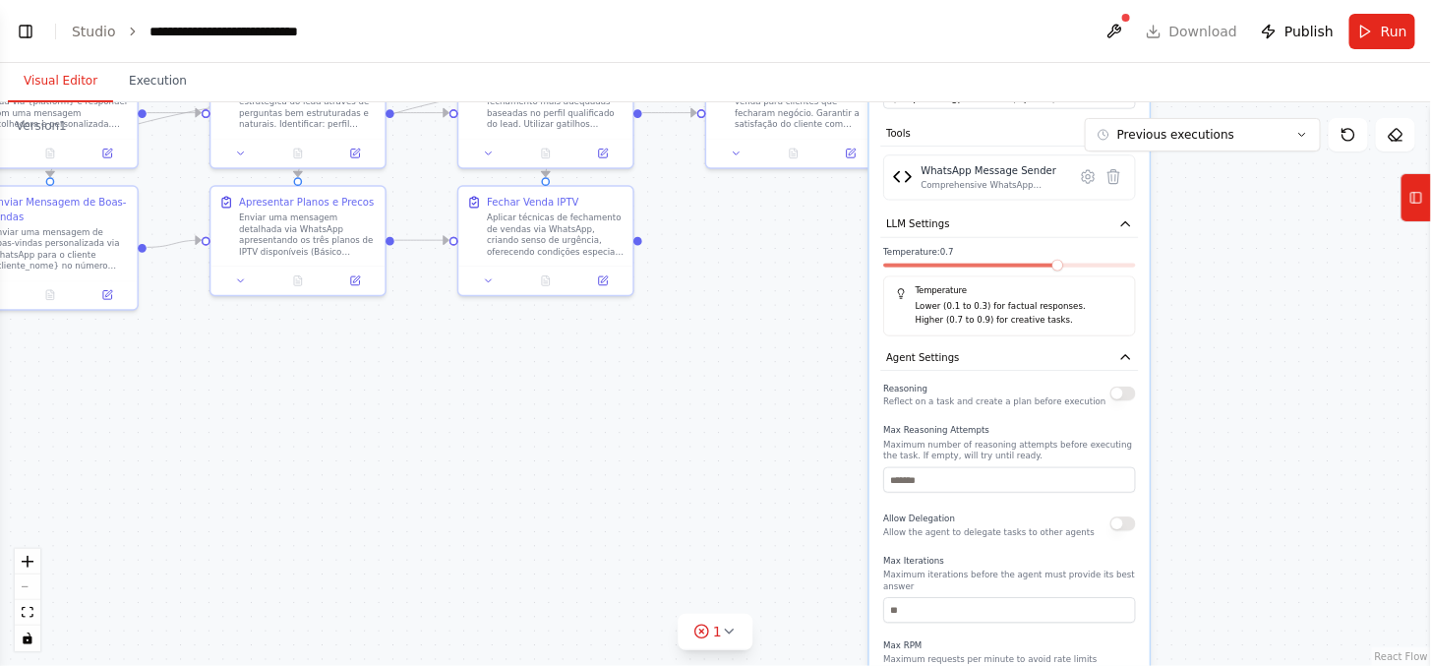
drag, startPoint x: 880, startPoint y: 469, endPoint x: 700, endPoint y: 375, distance: 203.2
click at [700, 375] on div ".deletable-edge-delete-btn { width: 20px; height: 20px; border: 0px solid #ffff…" at bounding box center [715, 383] width 1431 height 563
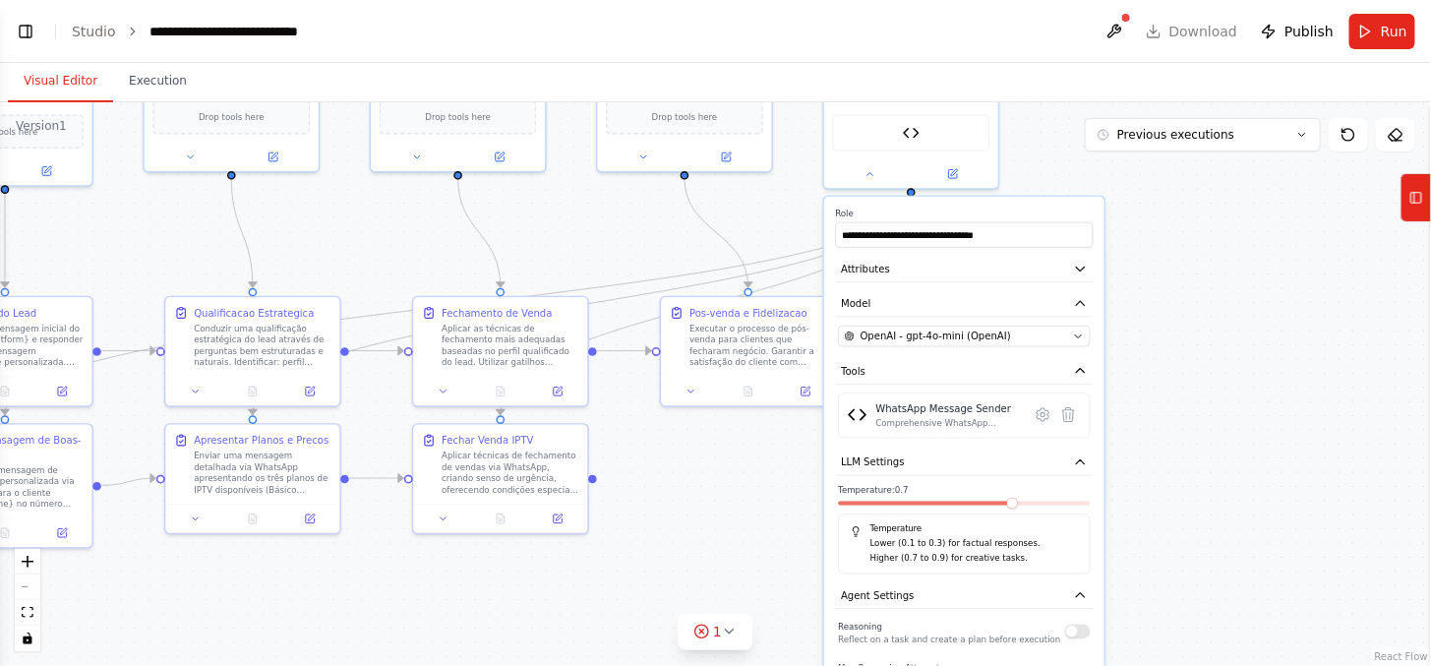
drag, startPoint x: 1186, startPoint y: 413, endPoint x: 1229, endPoint y: 700, distance: 290.3
click at [1229, 665] on html "Hello! I'm the CrewAI assistant. What kind of automation do you want to build? …" at bounding box center [715, 333] width 1431 height 666
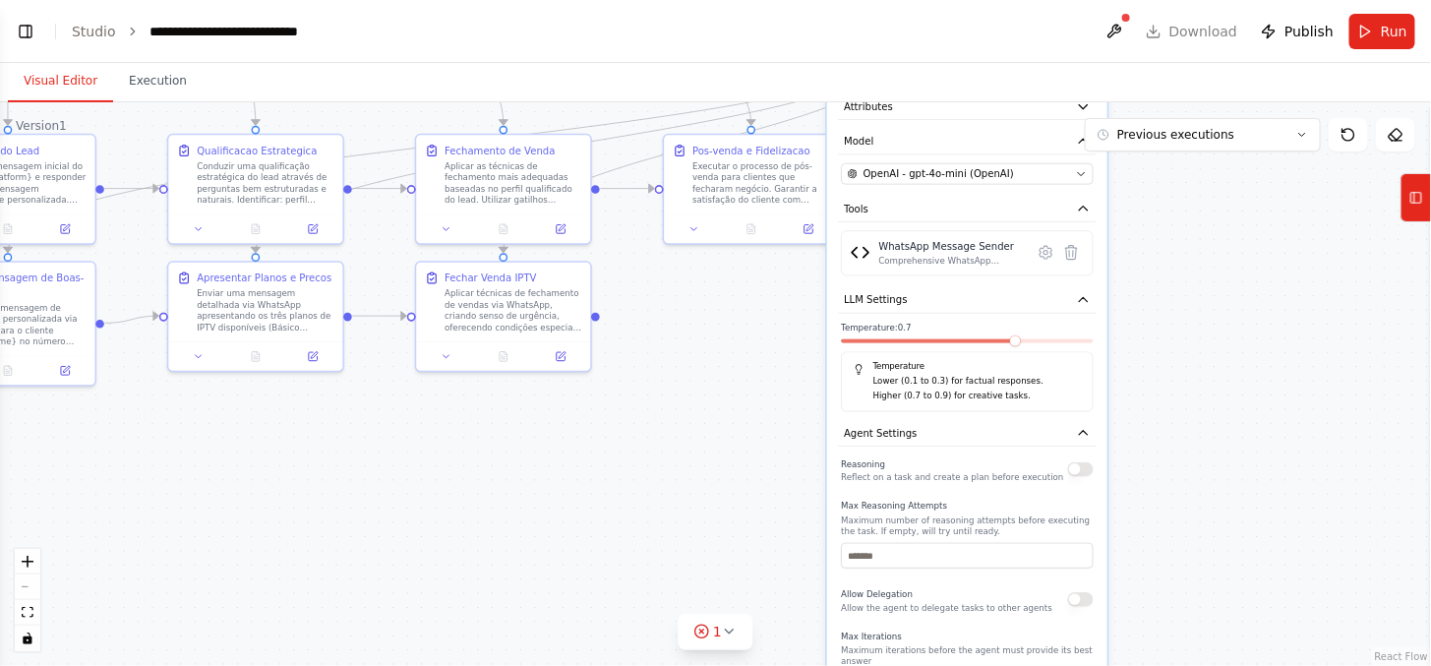
drag, startPoint x: 1178, startPoint y: 400, endPoint x: 1178, endPoint y: 237, distance: 163.2
click at [1178, 237] on div ".deletable-edge-delete-btn { width: 20px; height: 20px; border: 0px solid #ffff…" at bounding box center [715, 383] width 1431 height 563
click at [1093, 289] on button "LLM Settings" at bounding box center [965, 299] width 258 height 27
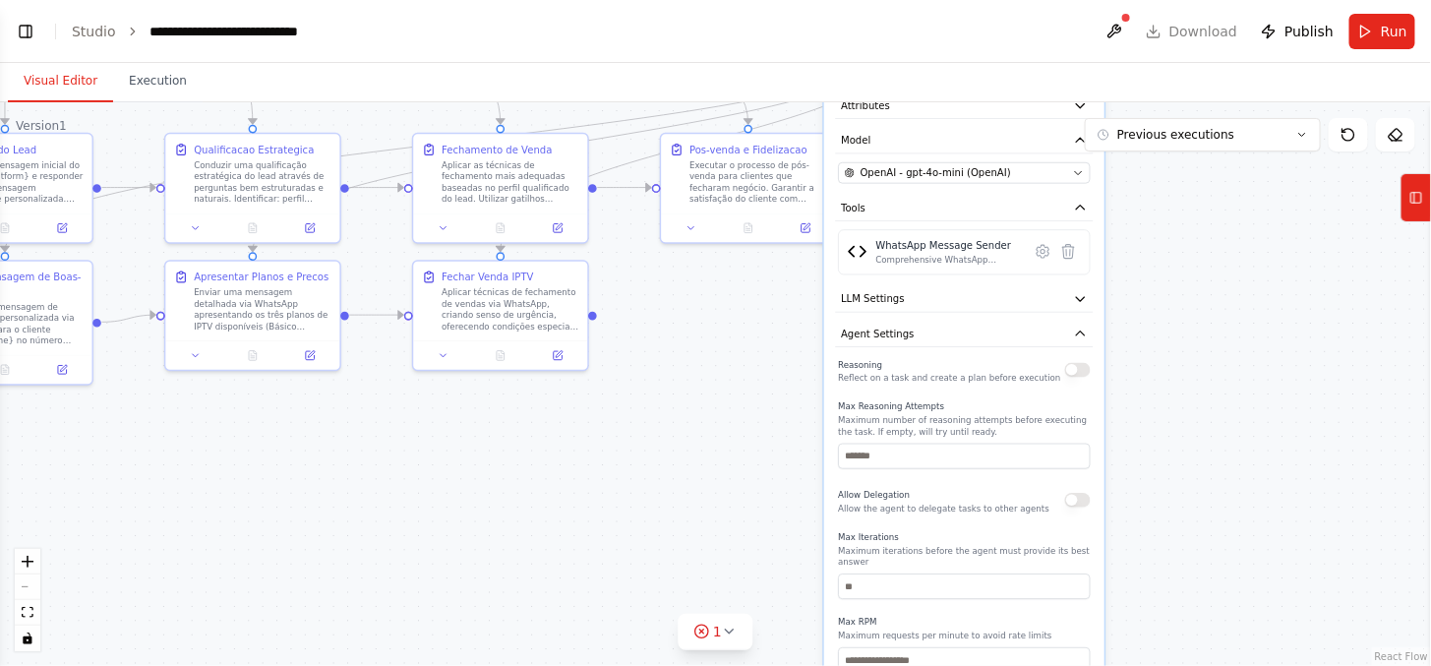
click at [1082, 345] on div "**********" at bounding box center [964, 429] width 280 height 792
click at [1092, 341] on button "Agent Settings" at bounding box center [965, 334] width 258 height 27
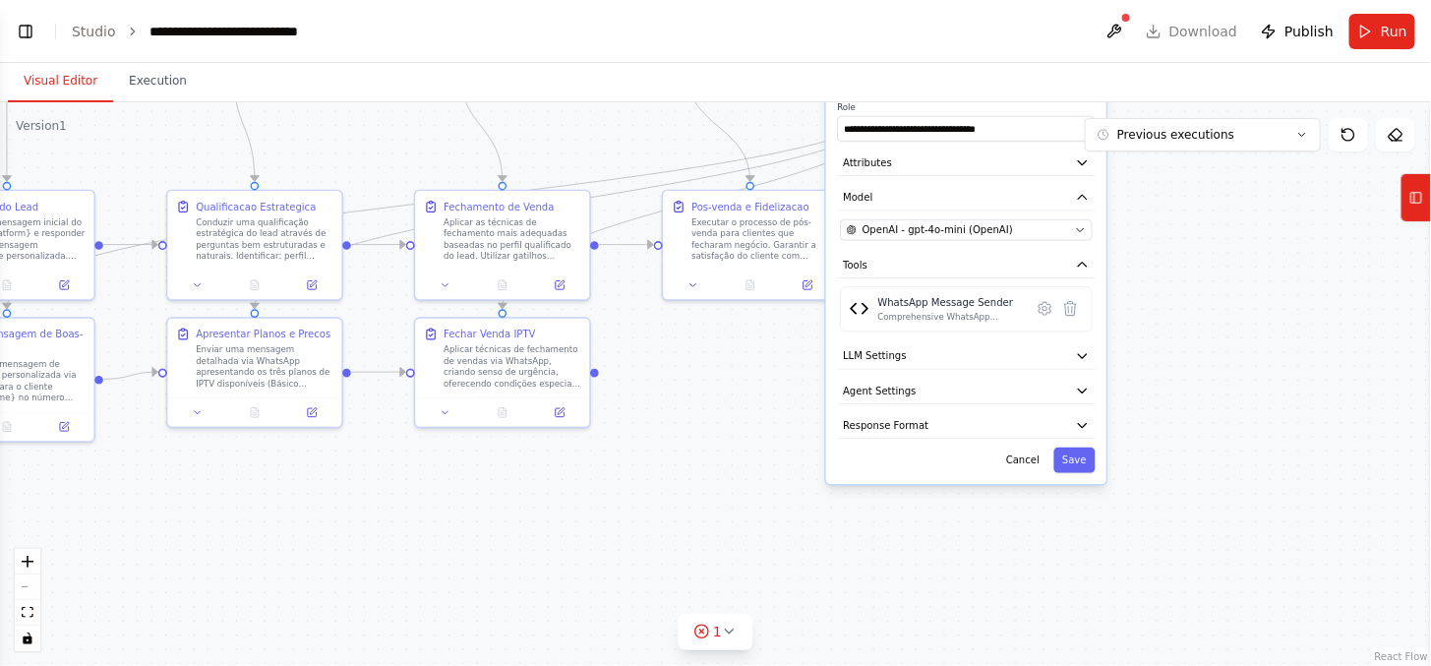
drag, startPoint x: 1173, startPoint y: 334, endPoint x: 1171, endPoint y: 381, distance: 47.2
click at [1171, 381] on div ".deletable-edge-delete-btn { width: 20px; height: 20px; border: 0px solid #ffff…" at bounding box center [715, 383] width 1431 height 563
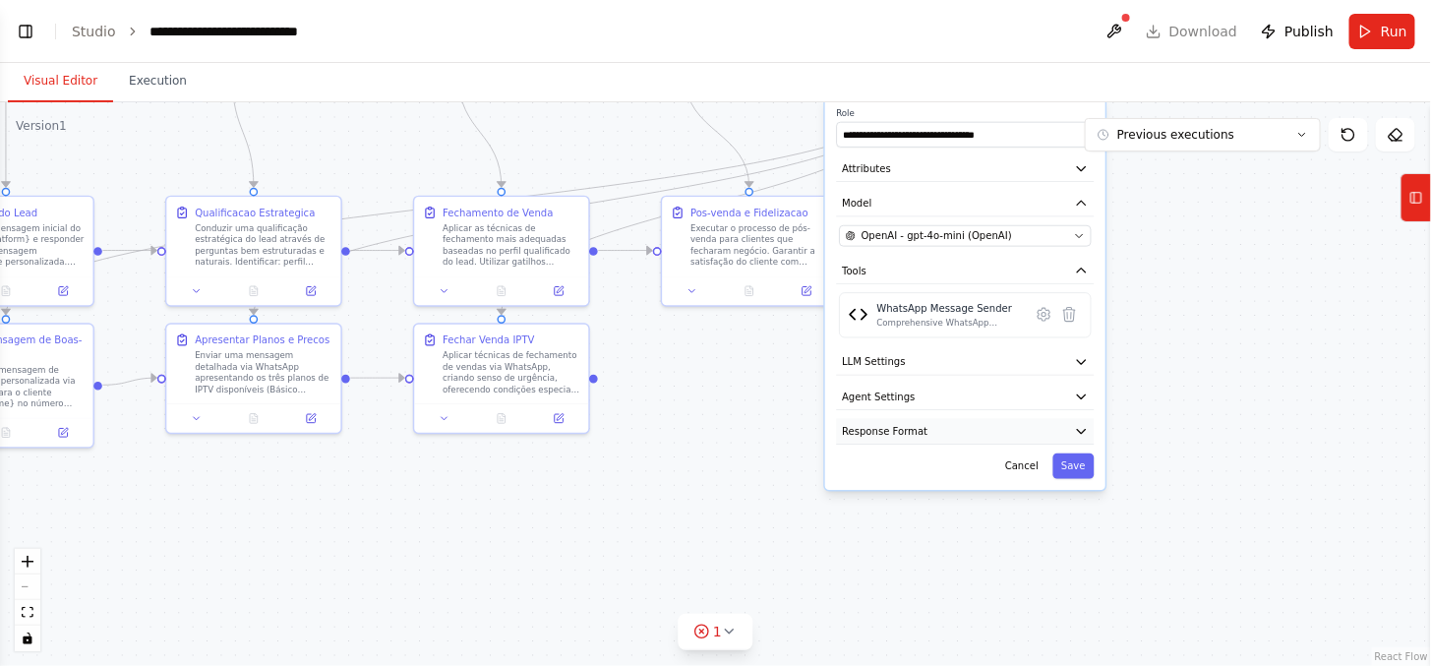
click at [1075, 424] on icon "button" at bounding box center [1081, 431] width 14 height 14
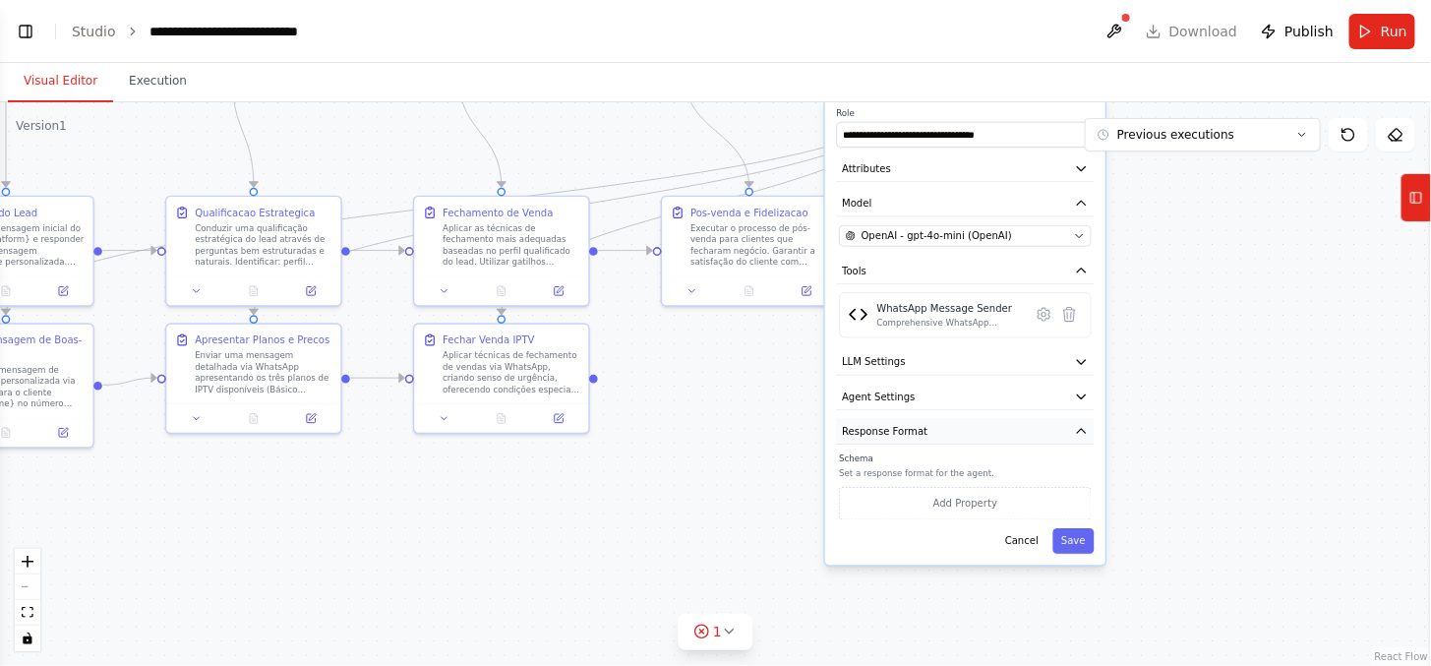
click at [1075, 424] on icon "button" at bounding box center [1081, 431] width 14 height 14
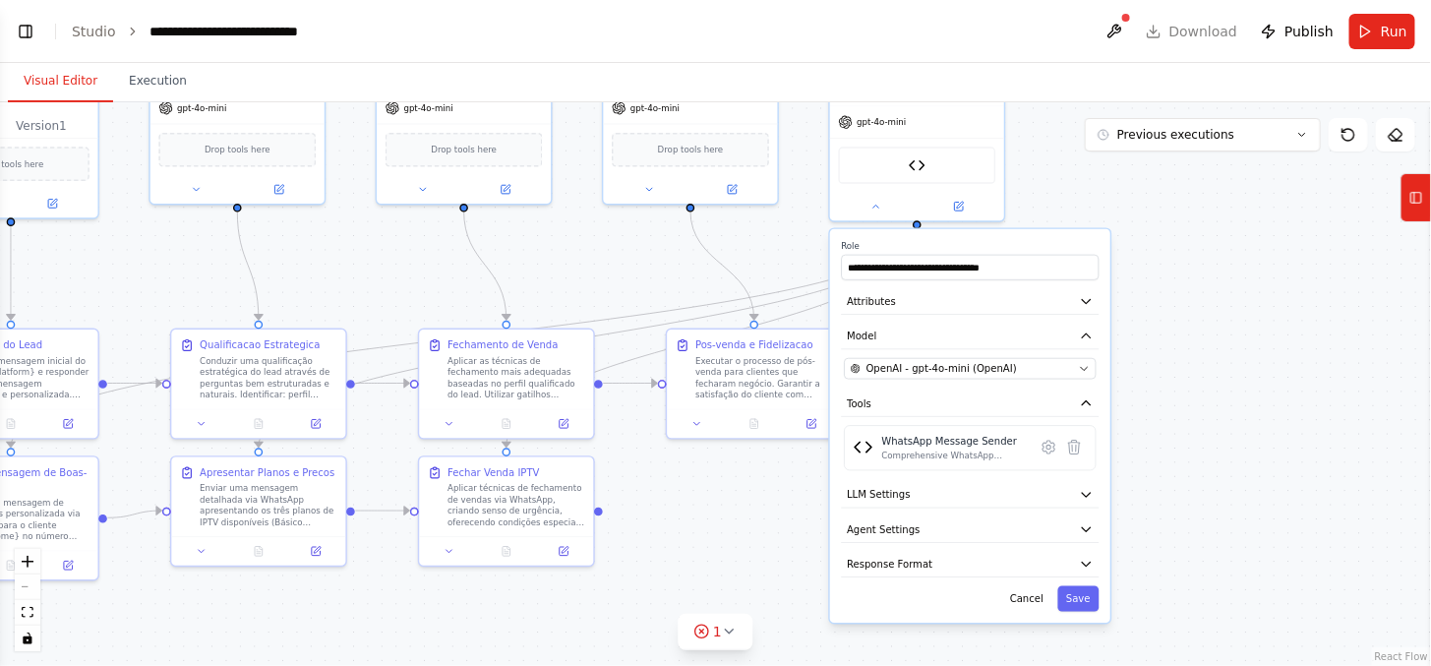
drag, startPoint x: 1155, startPoint y: 352, endPoint x: 1155, endPoint y: 406, distance: 54.1
click at [1155, 406] on div ".deletable-edge-delete-btn { width: 20px; height: 20px; border: 0px solid #ffff…" at bounding box center [715, 383] width 1431 height 563
click at [1018, 323] on button "Model" at bounding box center [971, 336] width 258 height 27
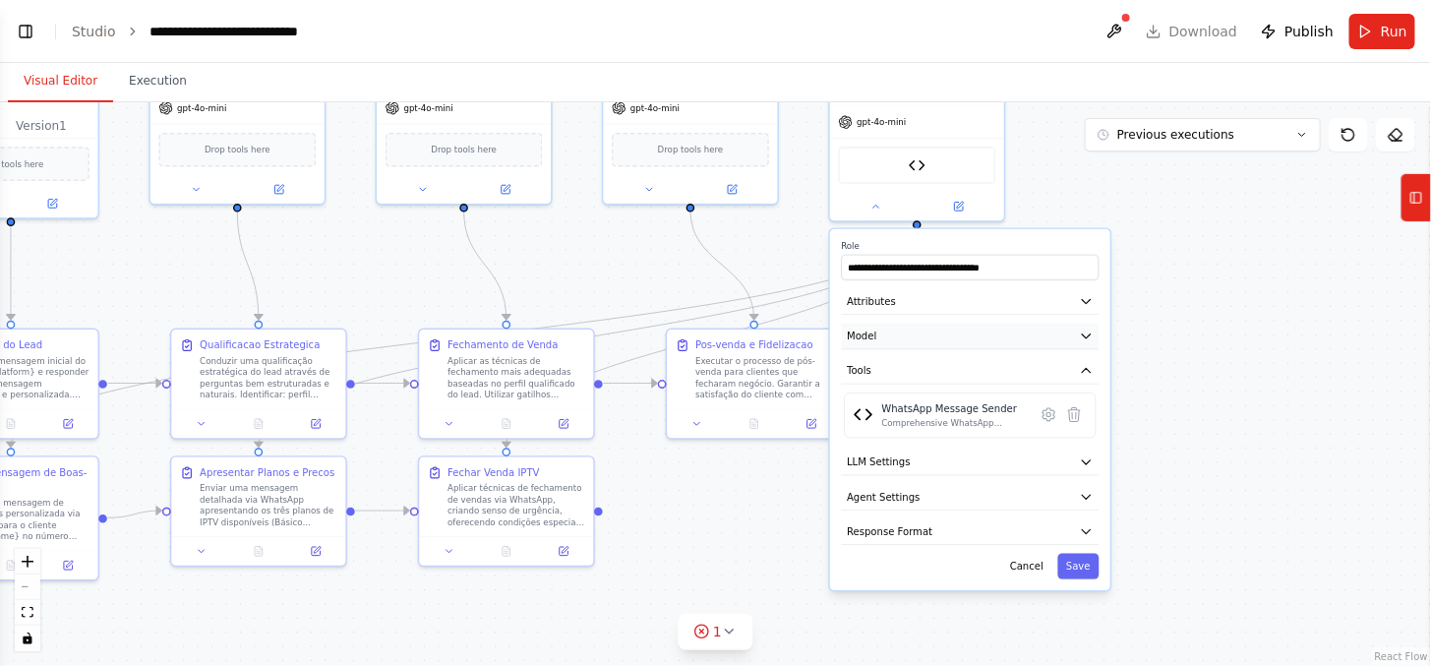
click at [1019, 323] on button "Model" at bounding box center [971, 336] width 258 height 27
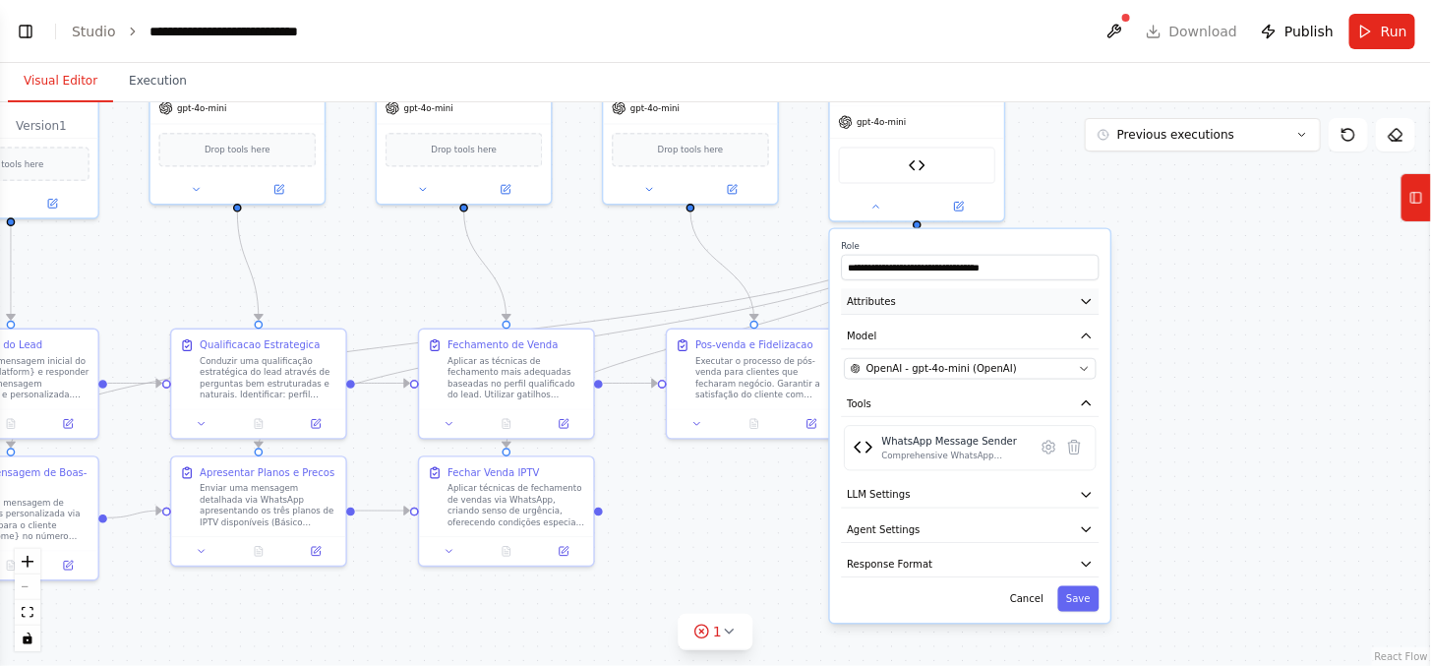
click at [1064, 303] on button "Attributes" at bounding box center [971, 301] width 258 height 27
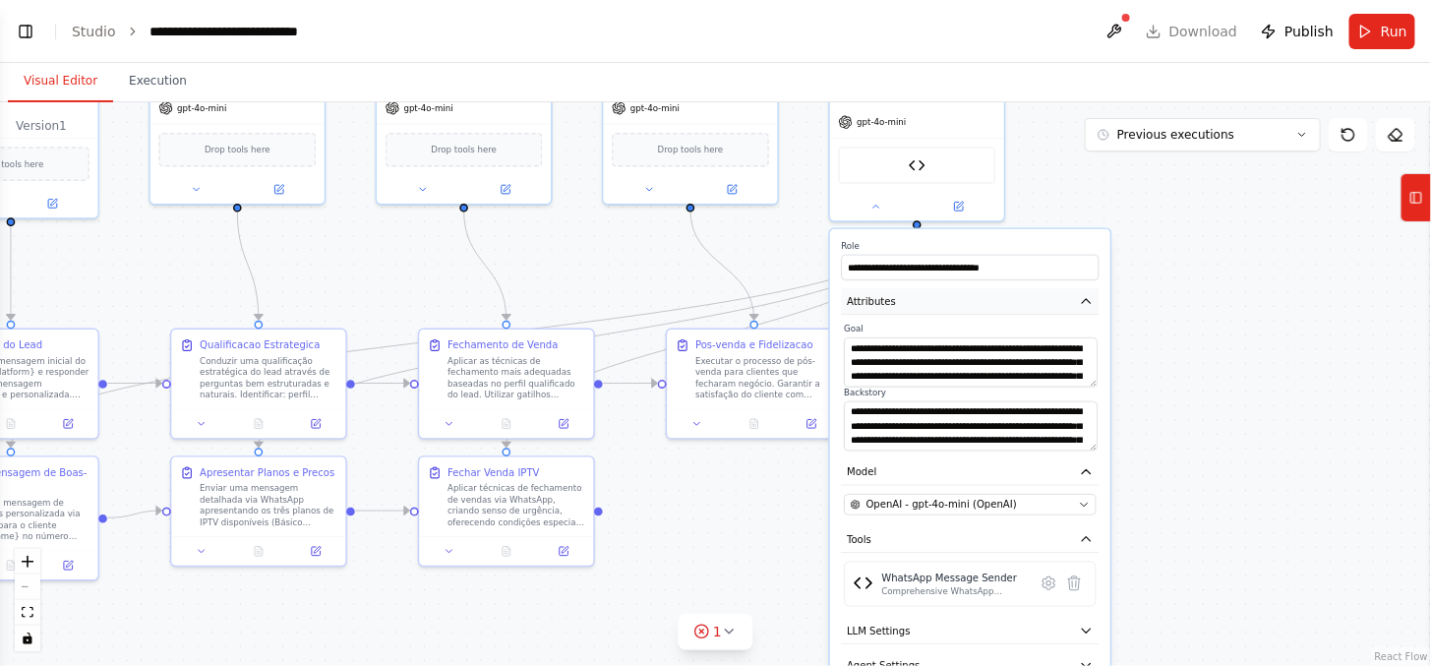
click at [1033, 295] on button "Attributes" at bounding box center [971, 301] width 258 height 27
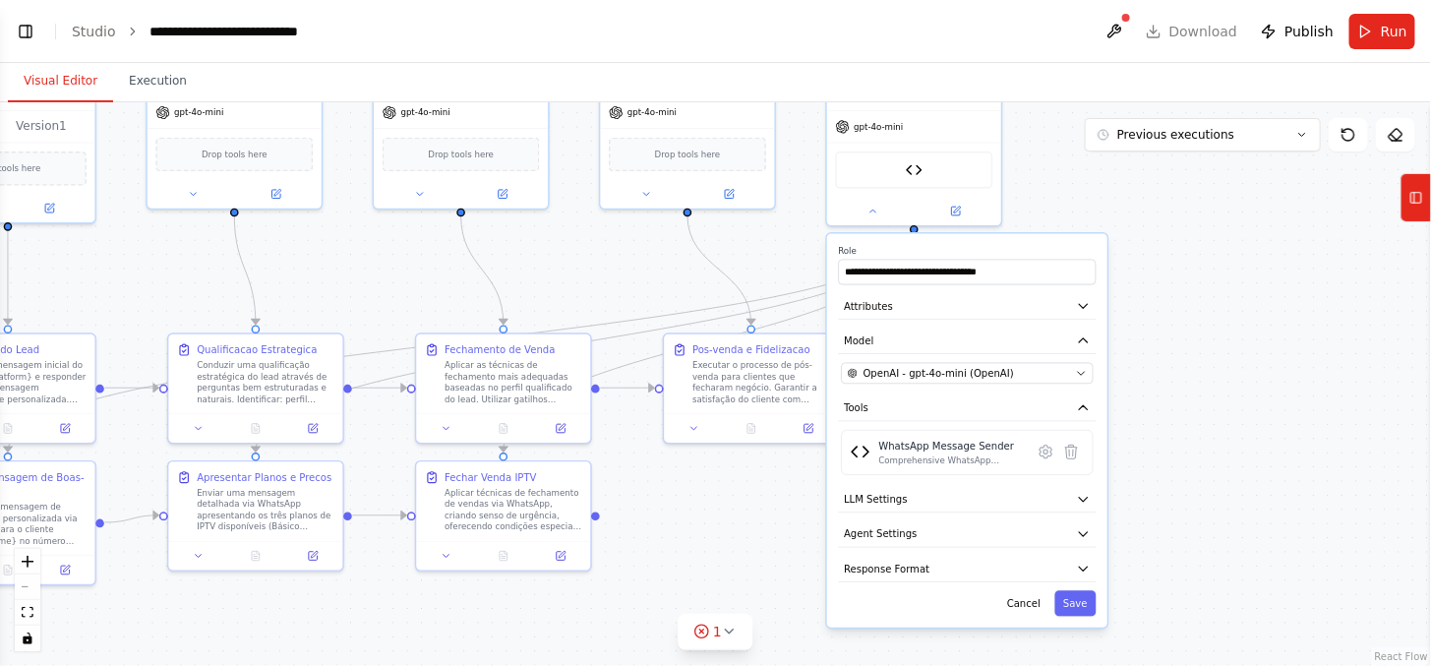
click at [1237, 300] on div ".deletable-edge-delete-btn { width: 20px; height: 20px; border: 0px solid #ffff…" at bounding box center [715, 383] width 1431 height 563
click at [1091, 597] on button "Save" at bounding box center [1072, 604] width 41 height 26
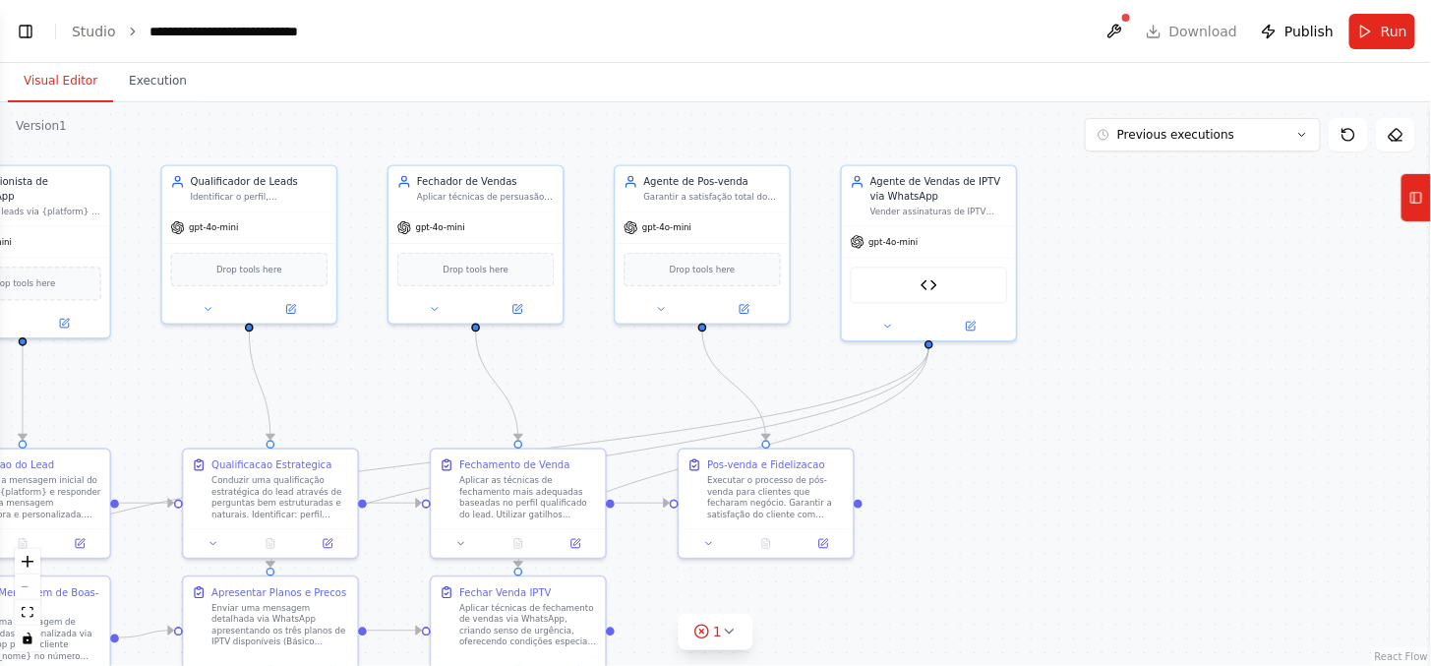
drag, startPoint x: 1119, startPoint y: 388, endPoint x: 1131, endPoint y: 490, distance: 102.0
click at [1131, 490] on div ".deletable-edge-delete-btn { width: 20px; height: 20px; border: 0px solid #ffff…" at bounding box center [715, 383] width 1431 height 563
click at [967, 321] on icon at bounding box center [969, 325] width 9 height 9
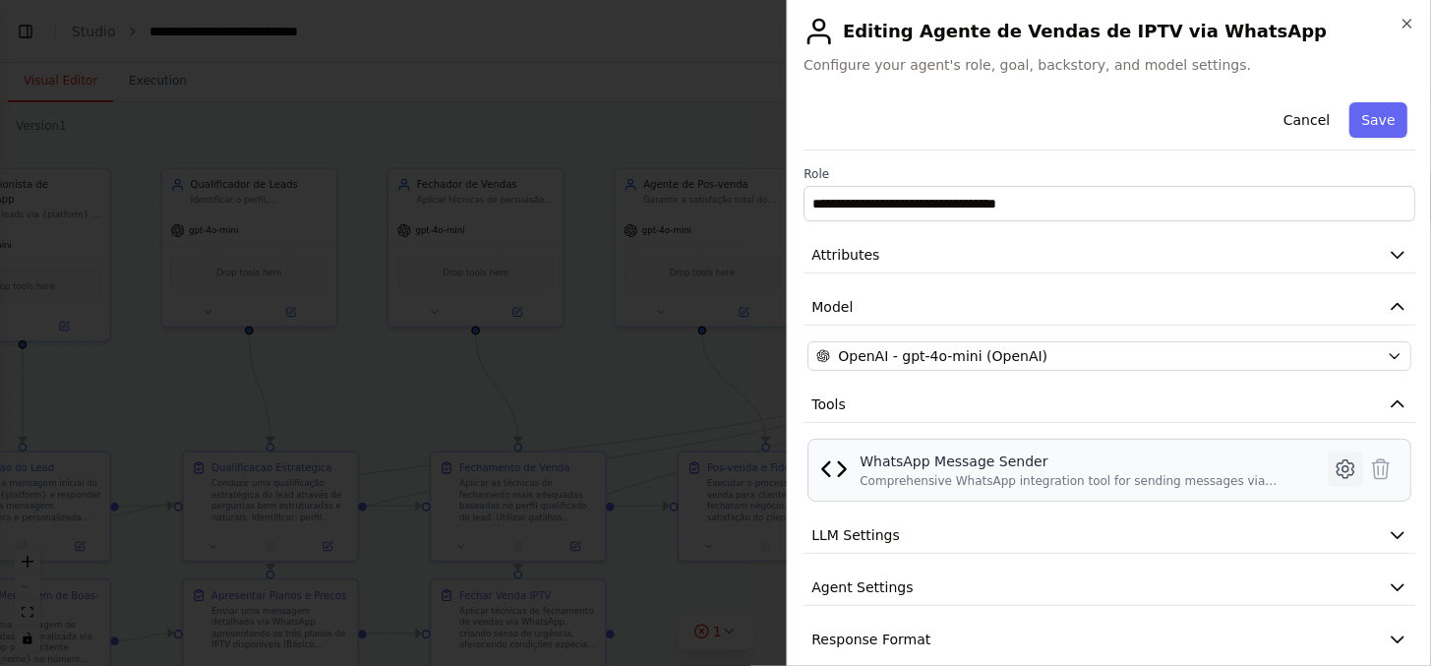
click at [1342, 467] on icon at bounding box center [1345, 469] width 6 height 6
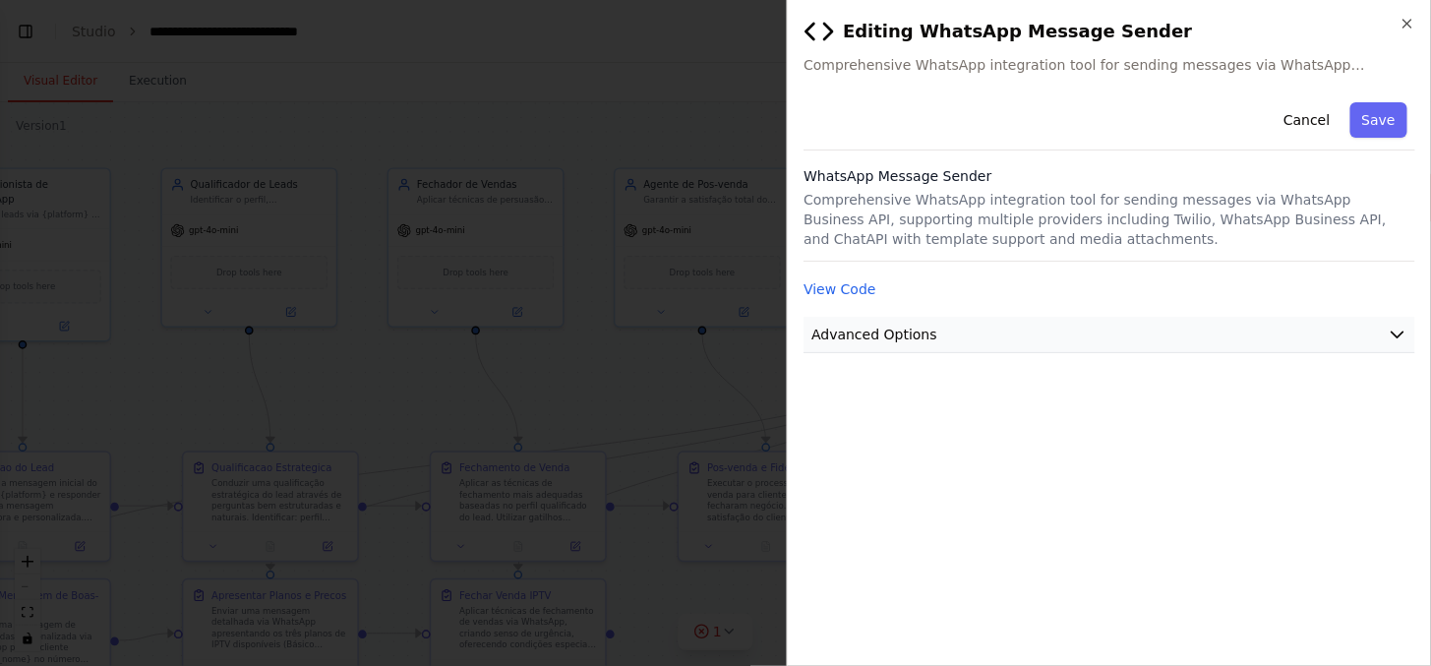
click at [873, 329] on span "Advanced Options" at bounding box center [874, 334] width 126 height 20
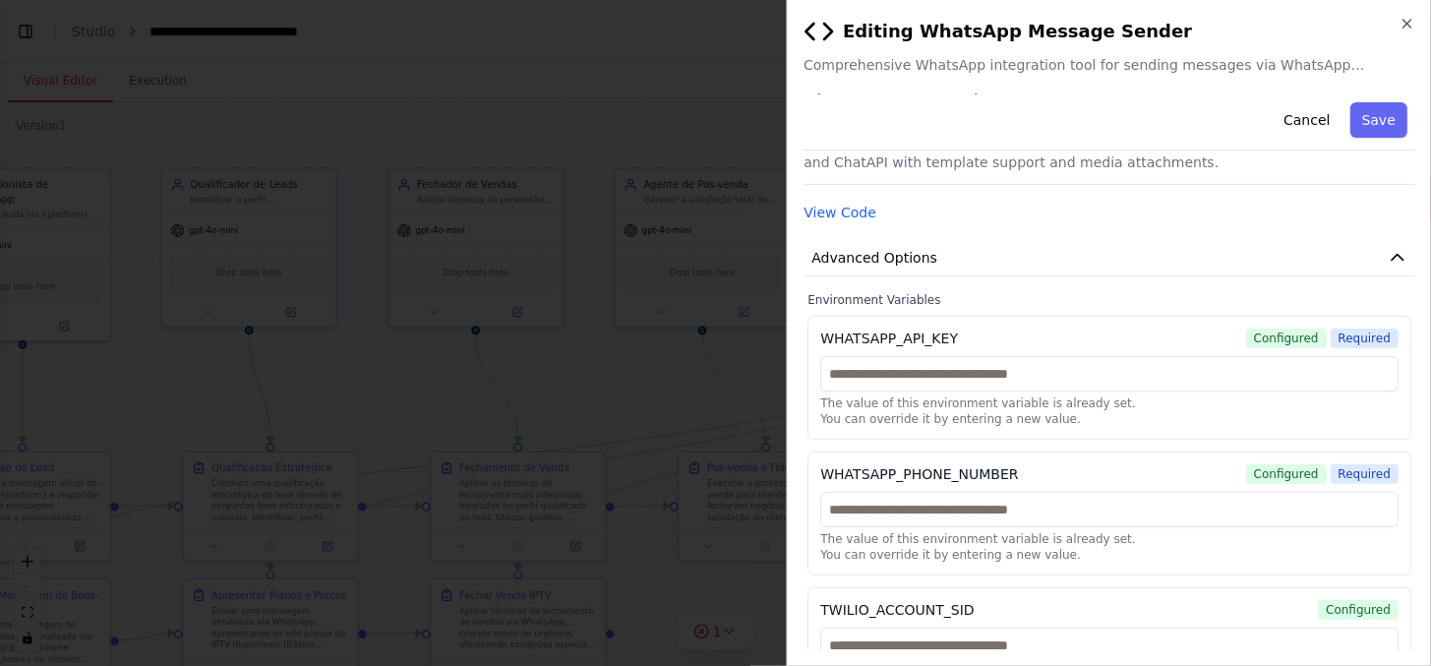
scroll to position [109, 0]
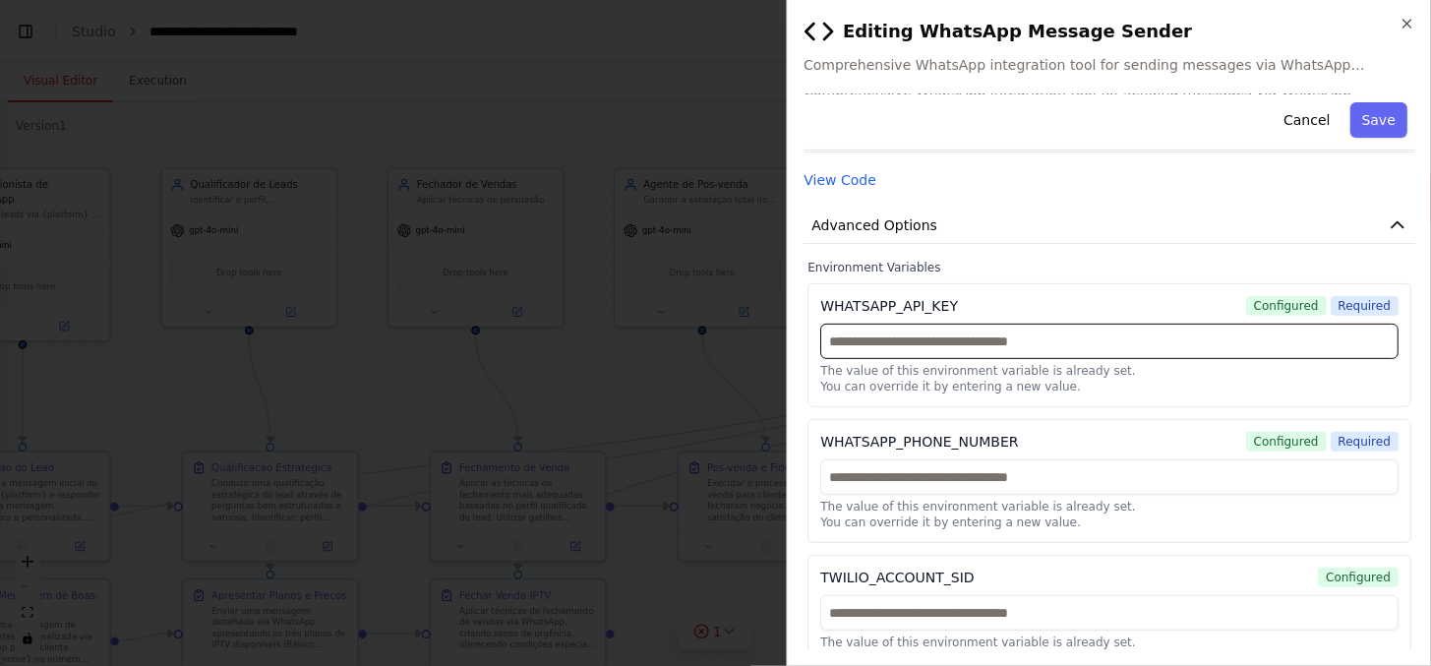
click at [1042, 345] on input "text" at bounding box center [1109, 340] width 578 height 35
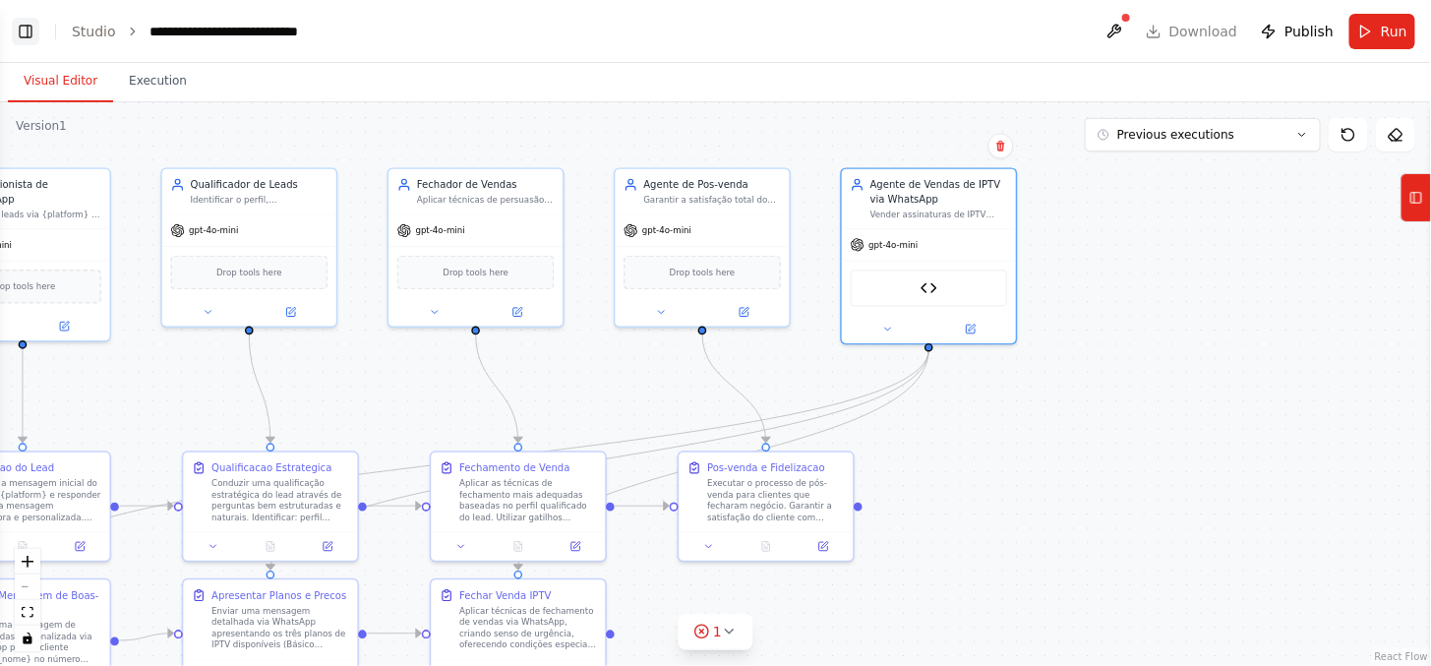
click at [34, 36] on button "Toggle Left Sidebar" at bounding box center [26, 32] width 28 height 28
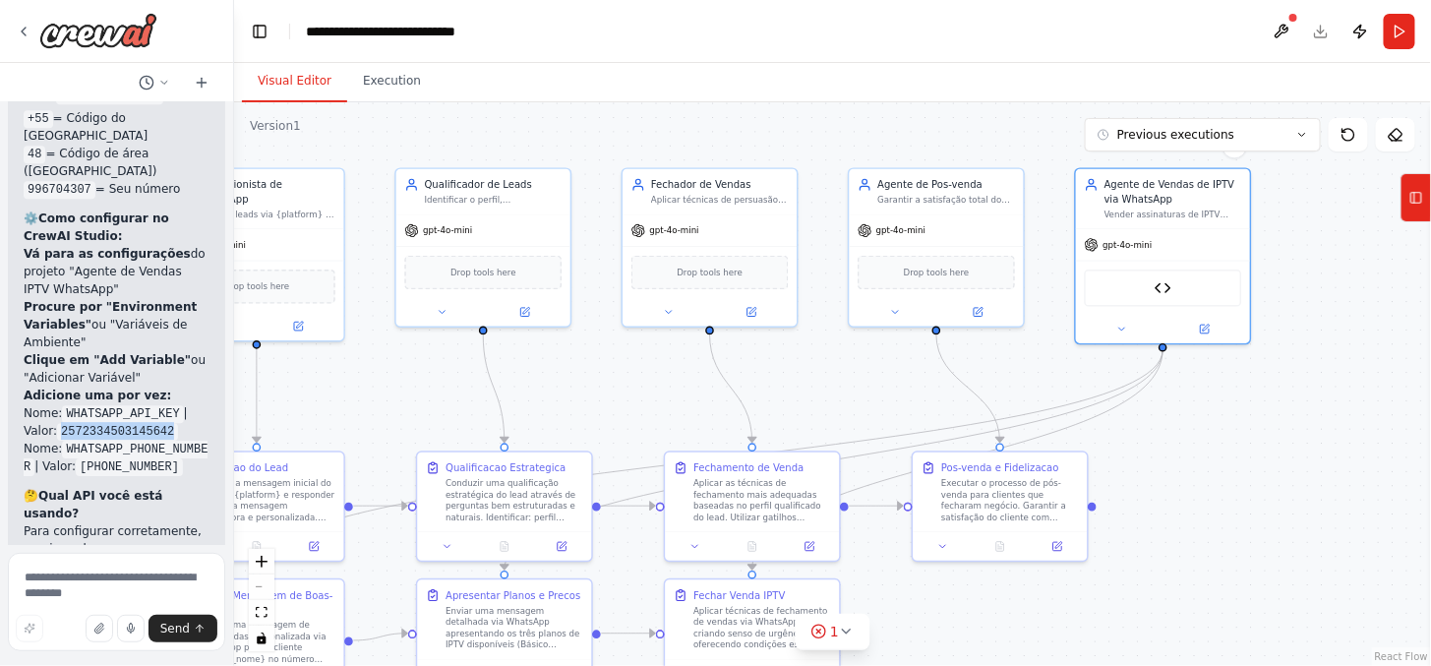
drag, startPoint x: 59, startPoint y: 148, endPoint x: 173, endPoint y: 151, distance: 114.1
click at [173, 404] on li "Nome: WHATSAPP_API_KEY | Valor: 2572334503145642" at bounding box center [117, 421] width 186 height 35
copy code "2572334503145642"
click at [1212, 326] on button at bounding box center [1204, 326] width 80 height 17
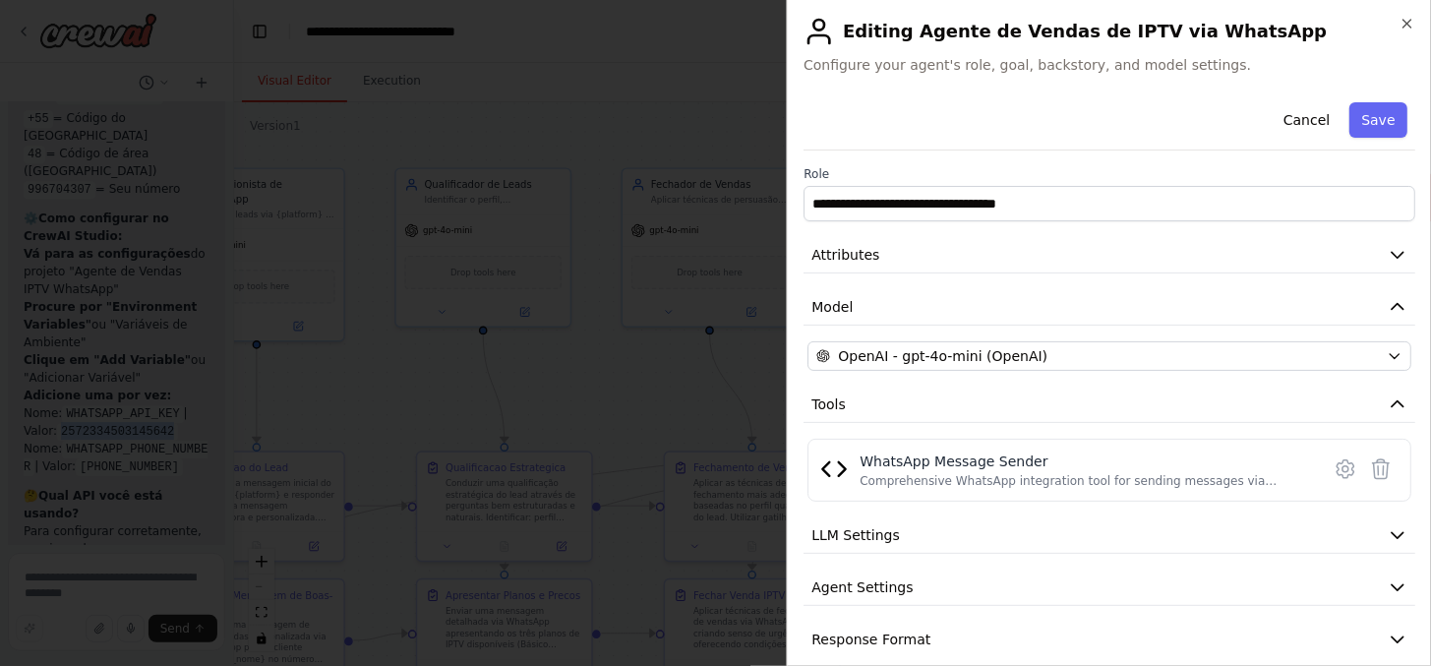
click at [1333, 463] on icon at bounding box center [1345, 469] width 24 height 24
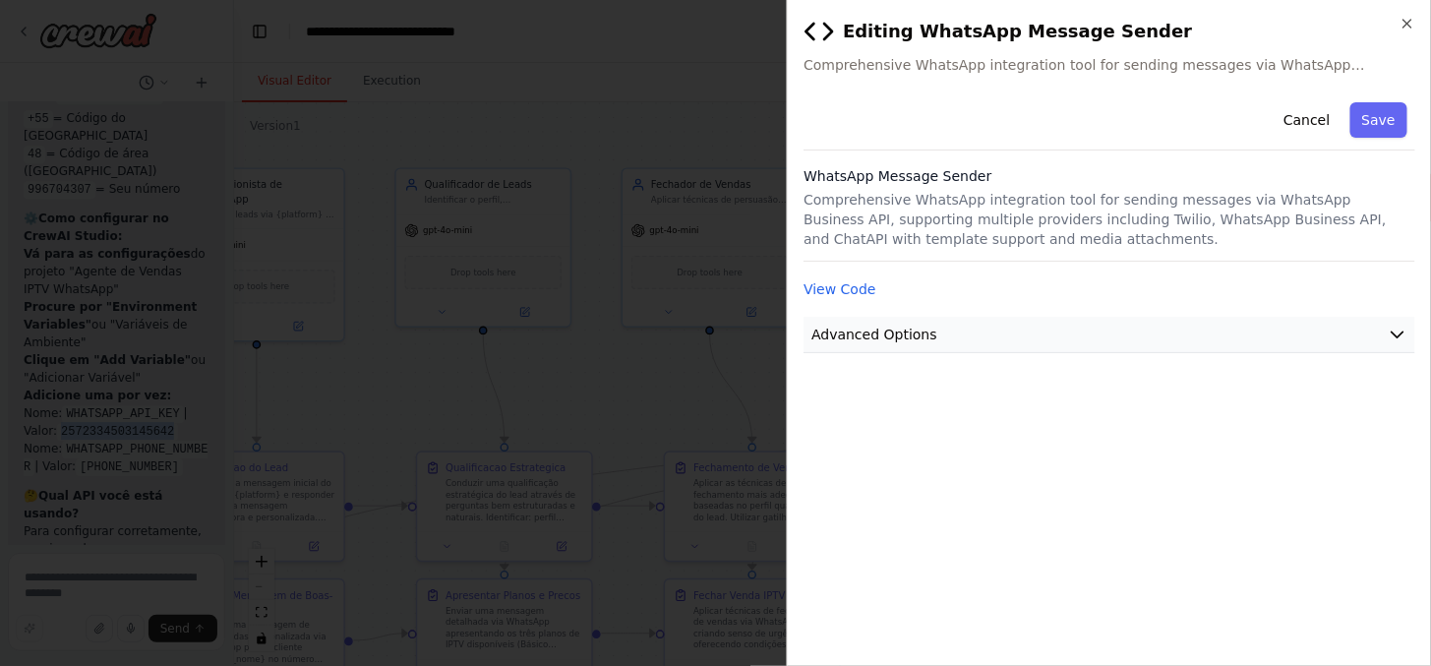
click at [890, 330] on span "Advanced Options" at bounding box center [874, 334] width 126 height 20
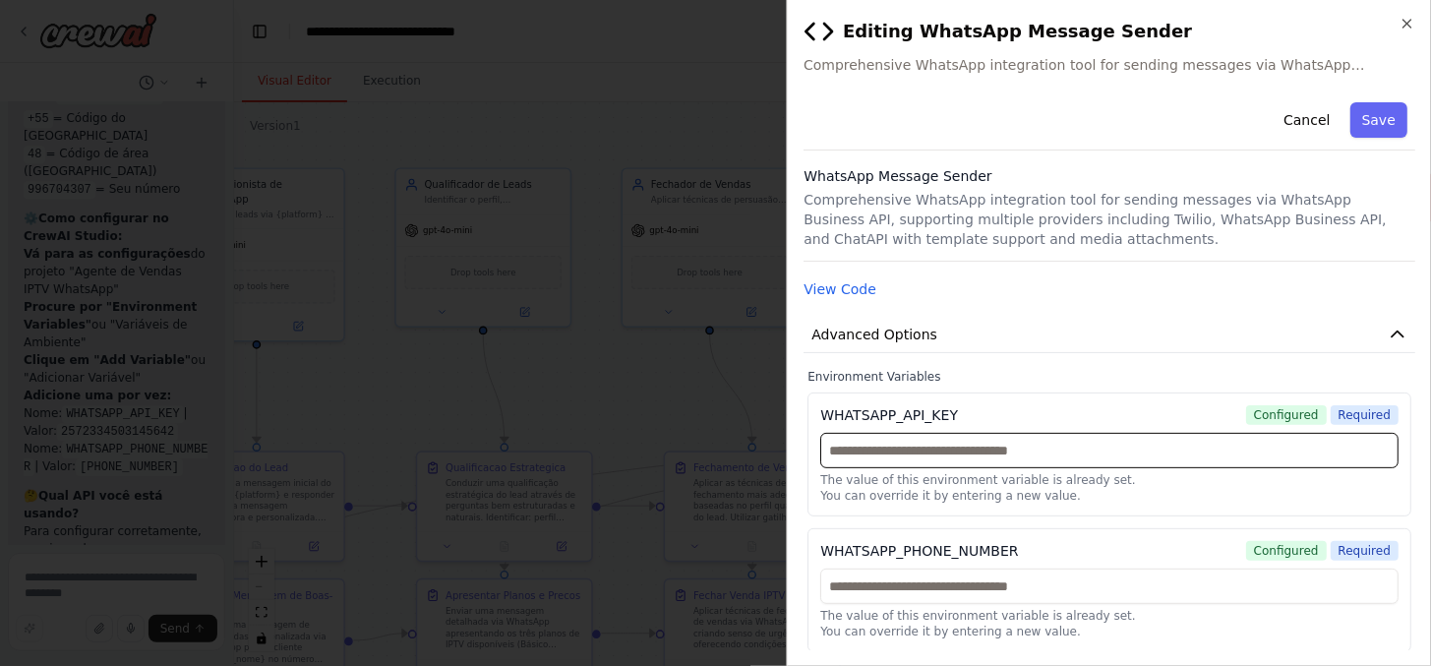
click at [1086, 453] on input "text" at bounding box center [1109, 450] width 578 height 35
paste input "**********"
type input "**********"
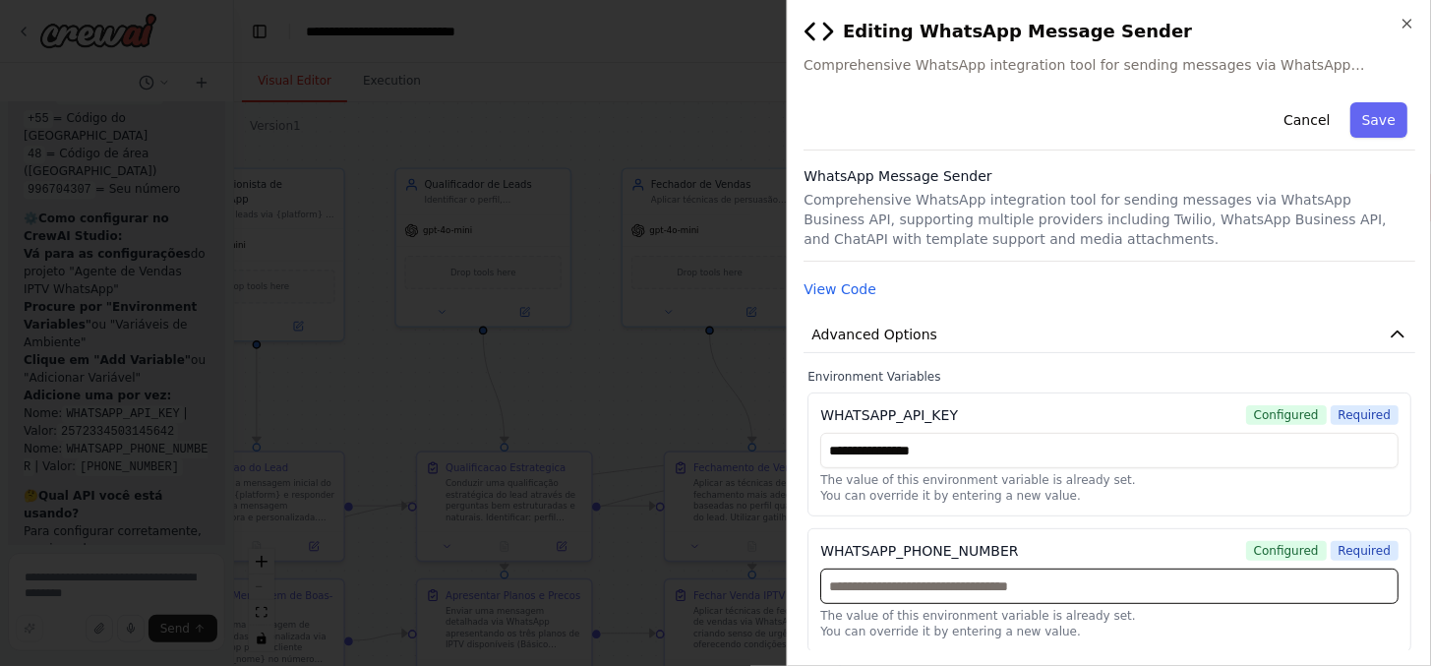
click at [948, 582] on input "text" at bounding box center [1109, 585] width 578 height 35
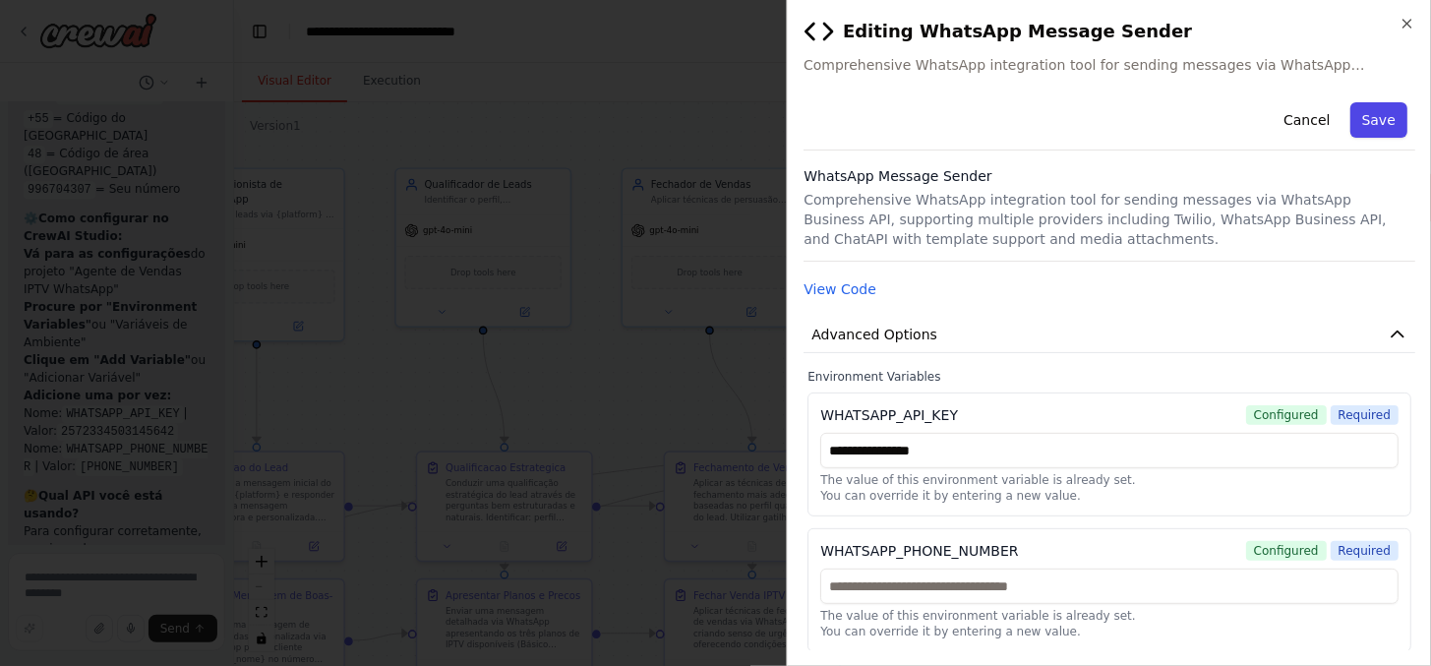
click at [1374, 111] on button "Save" at bounding box center [1378, 119] width 57 height 35
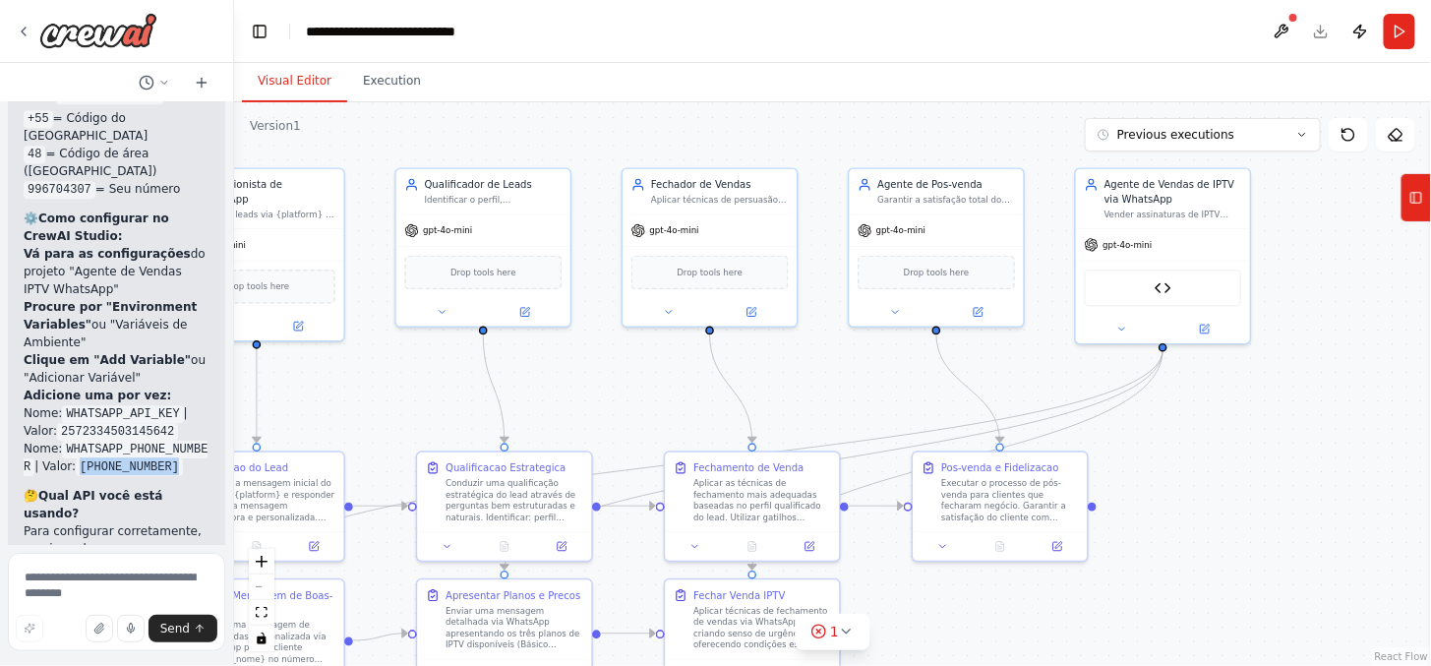
drag, startPoint x: 56, startPoint y: 204, endPoint x: 177, endPoint y: 210, distance: 121.1
click at [177, 439] on li "Nome: WHATSAPP_PHONE_NUMBER | Valor: +5548996704307" at bounding box center [117, 456] width 186 height 35
copy code "[PHONE_NUMBER]"
click at [1212, 313] on div at bounding box center [1163, 326] width 174 height 29
click at [1216, 338] on div at bounding box center [1163, 326] width 174 height 29
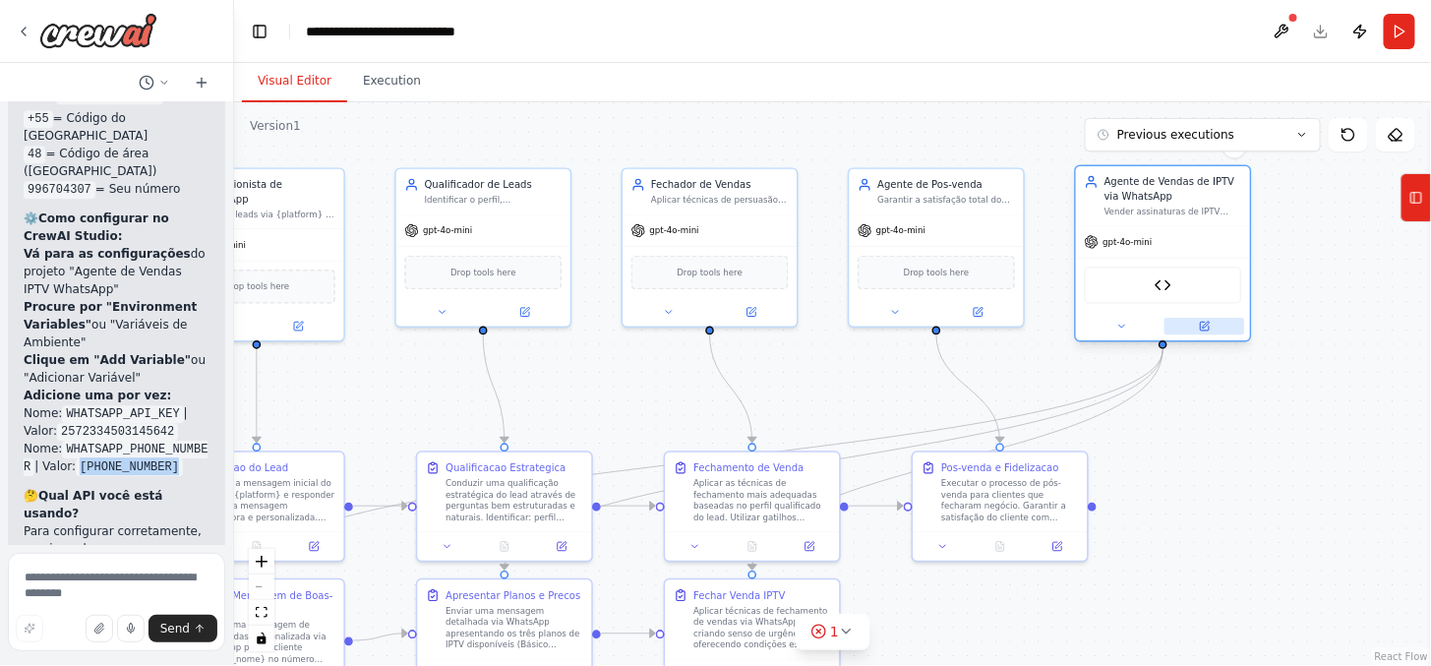
click at [1214, 319] on button at bounding box center [1204, 326] width 80 height 17
click at [1214, 318] on button at bounding box center [1204, 326] width 80 height 17
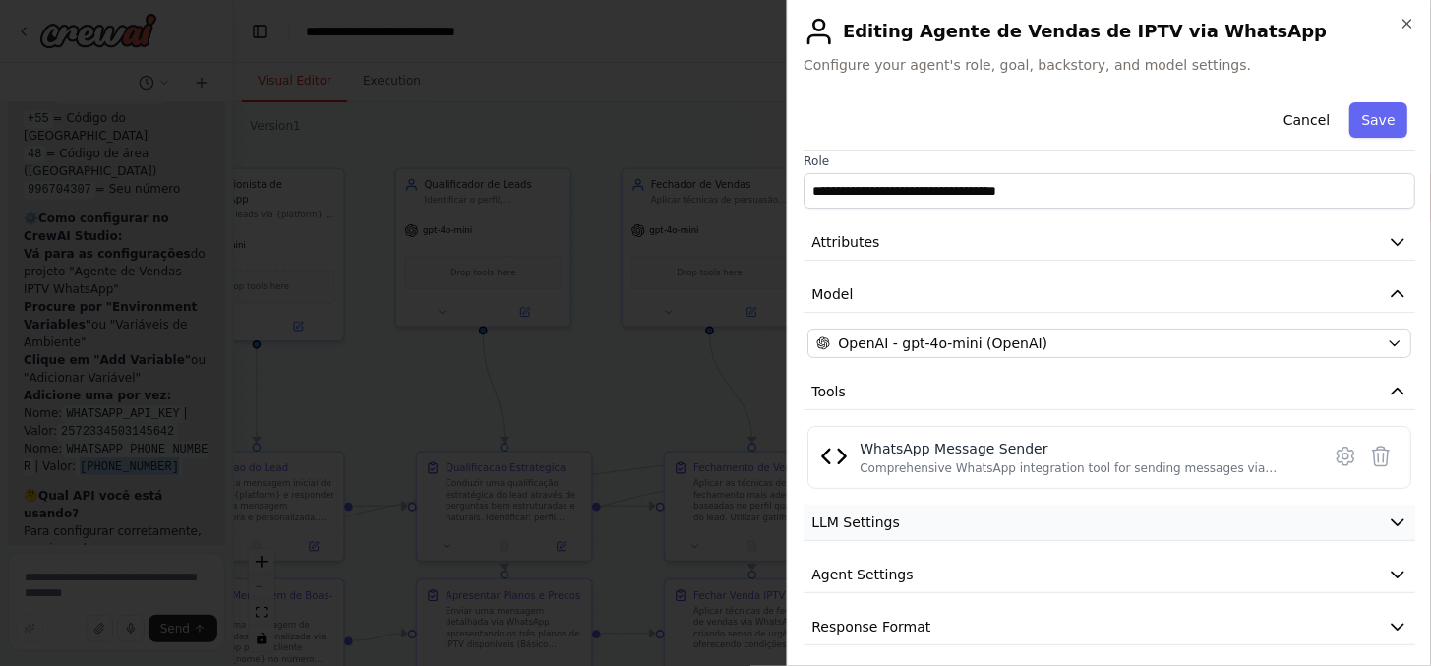
scroll to position [0, 0]
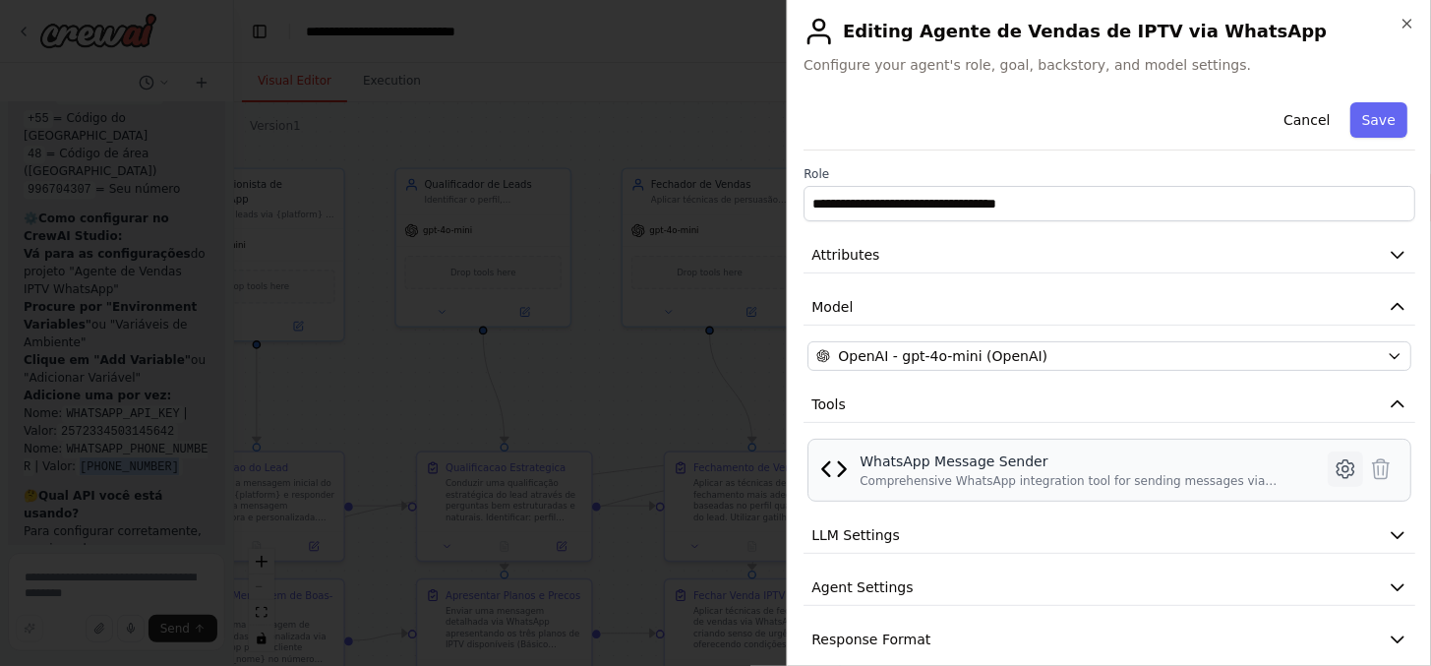
click at [1342, 460] on button at bounding box center [1344, 468] width 35 height 35
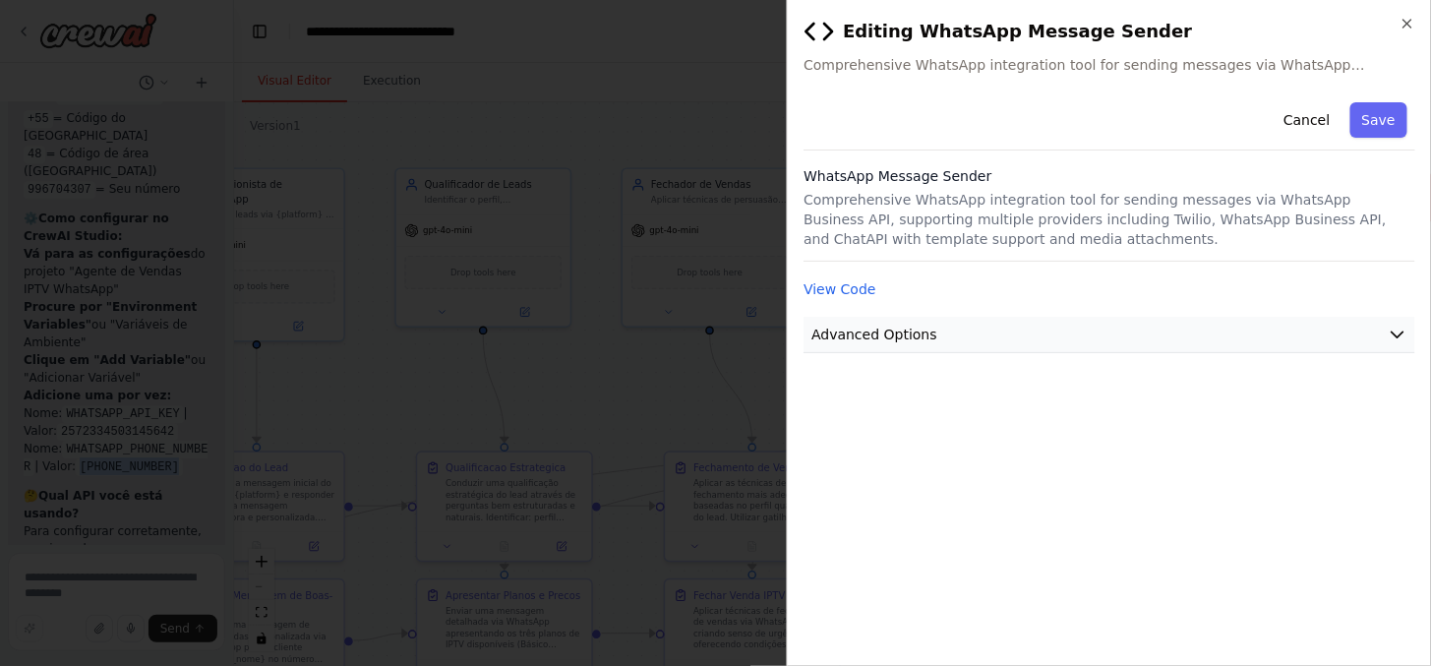
drag, startPoint x: 924, startPoint y: 321, endPoint x: 930, endPoint y: 332, distance: 12.3
click at [930, 332] on button "Advanced Options" at bounding box center [1109, 335] width 612 height 36
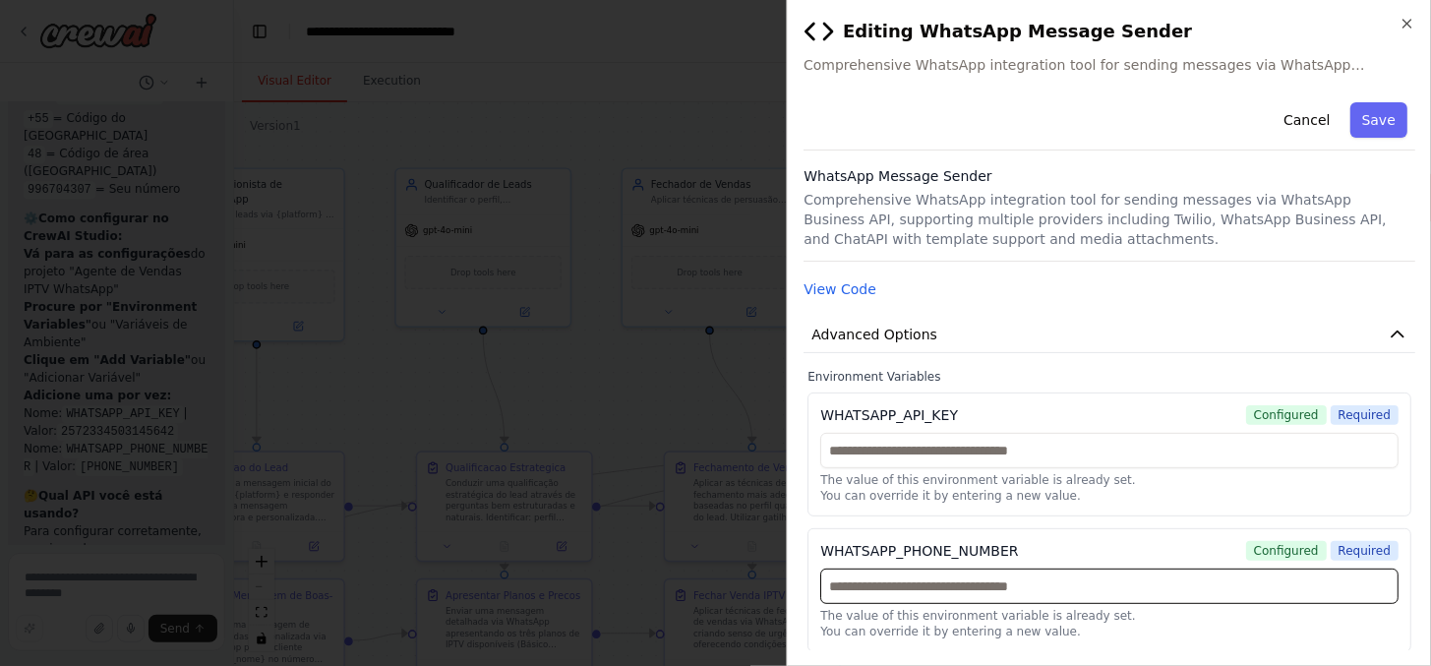
click at [935, 590] on input "text" at bounding box center [1109, 585] width 578 height 35
paste input "**********"
type input "**********"
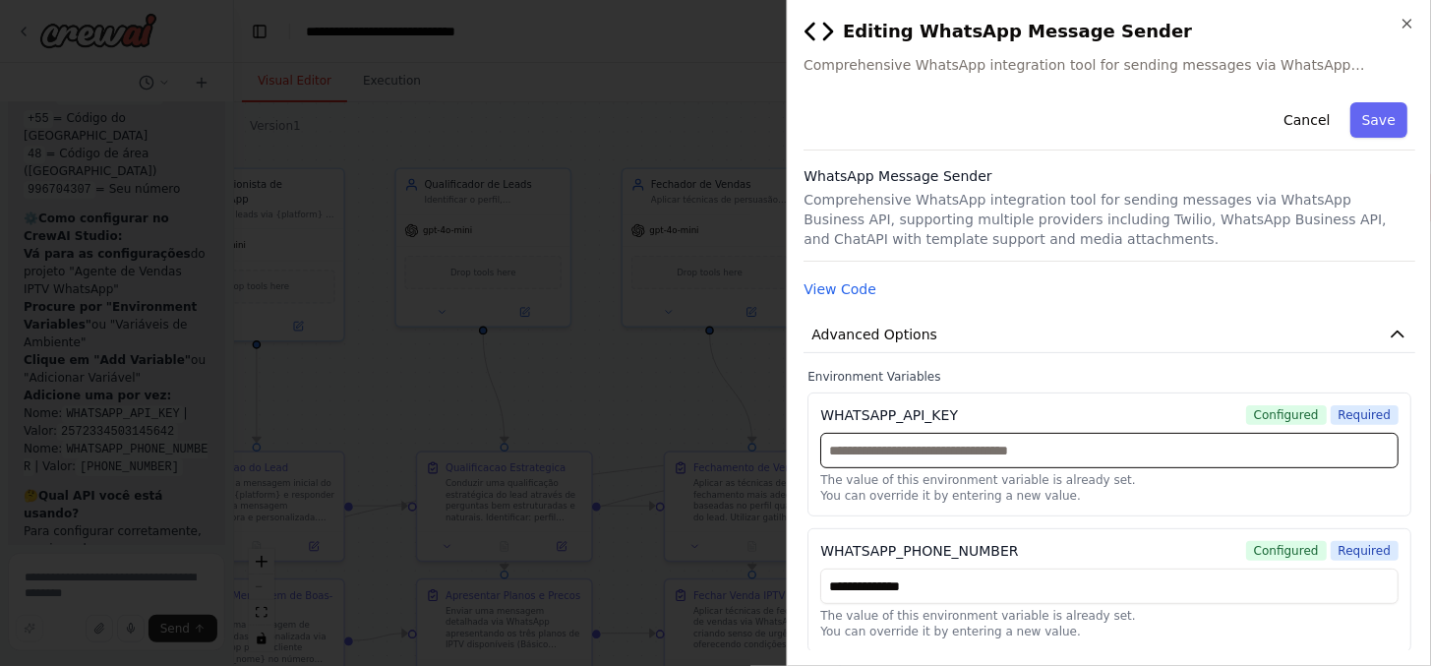
click at [932, 438] on input "text" at bounding box center [1109, 450] width 578 height 35
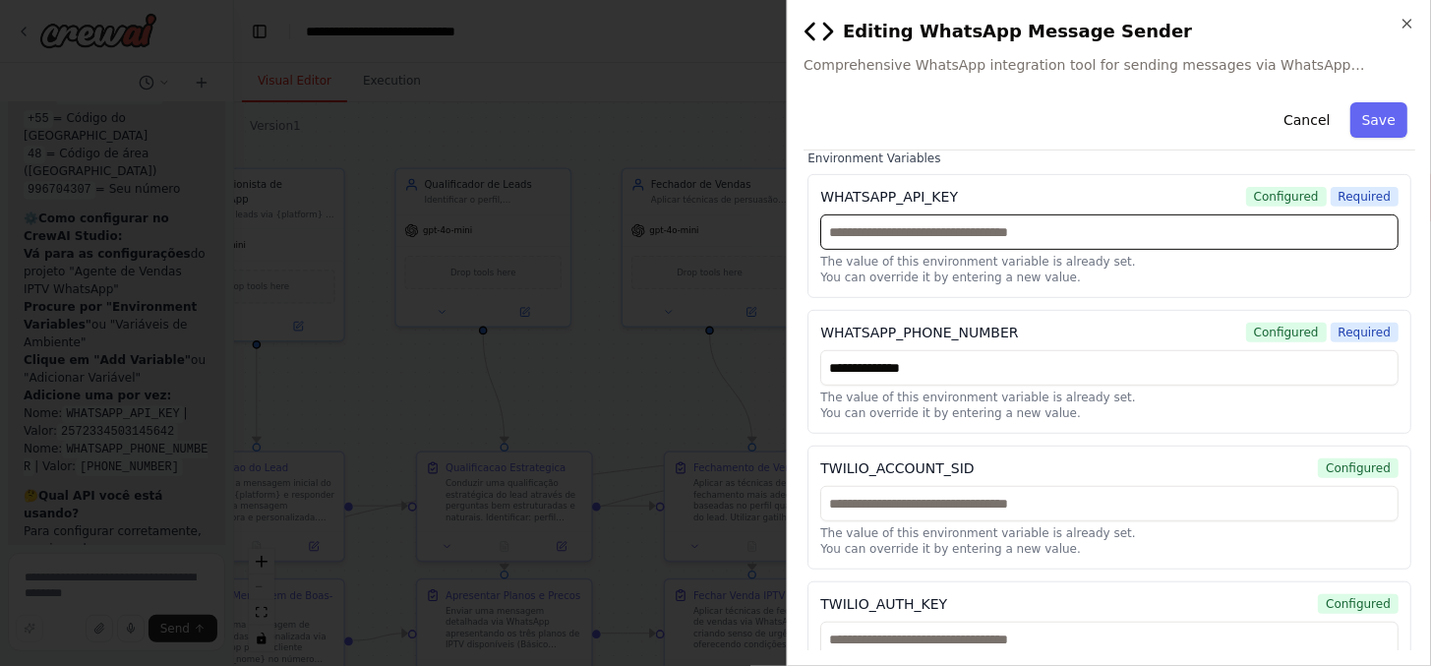
scroll to position [109, 0]
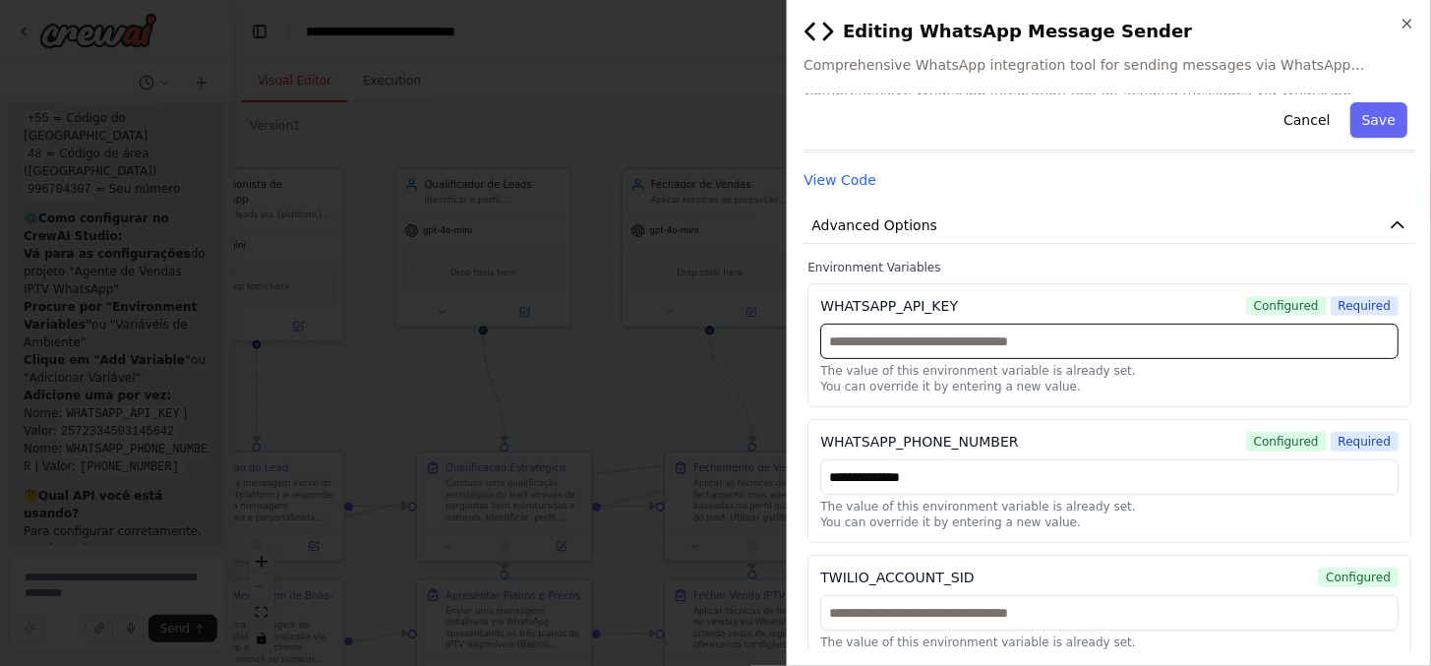
click at [942, 339] on input "text" at bounding box center [1109, 340] width 578 height 35
paste input "**********"
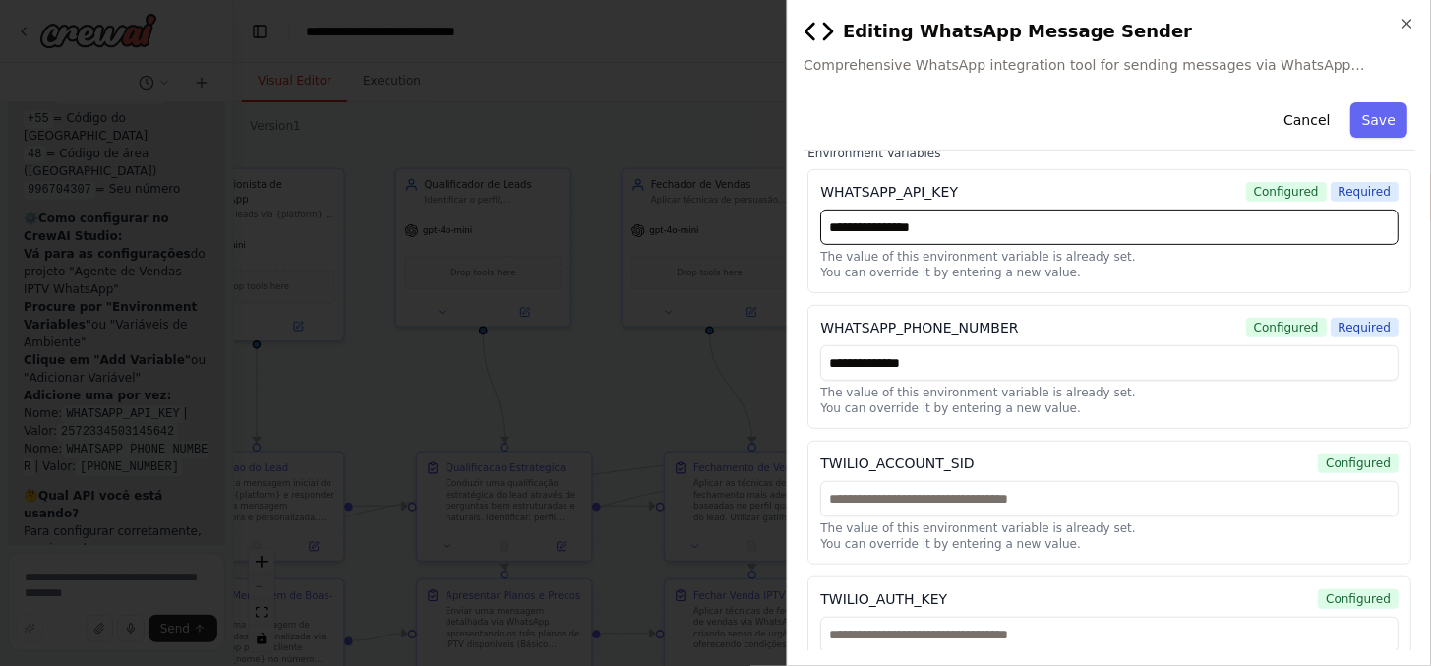
scroll to position [272, 0]
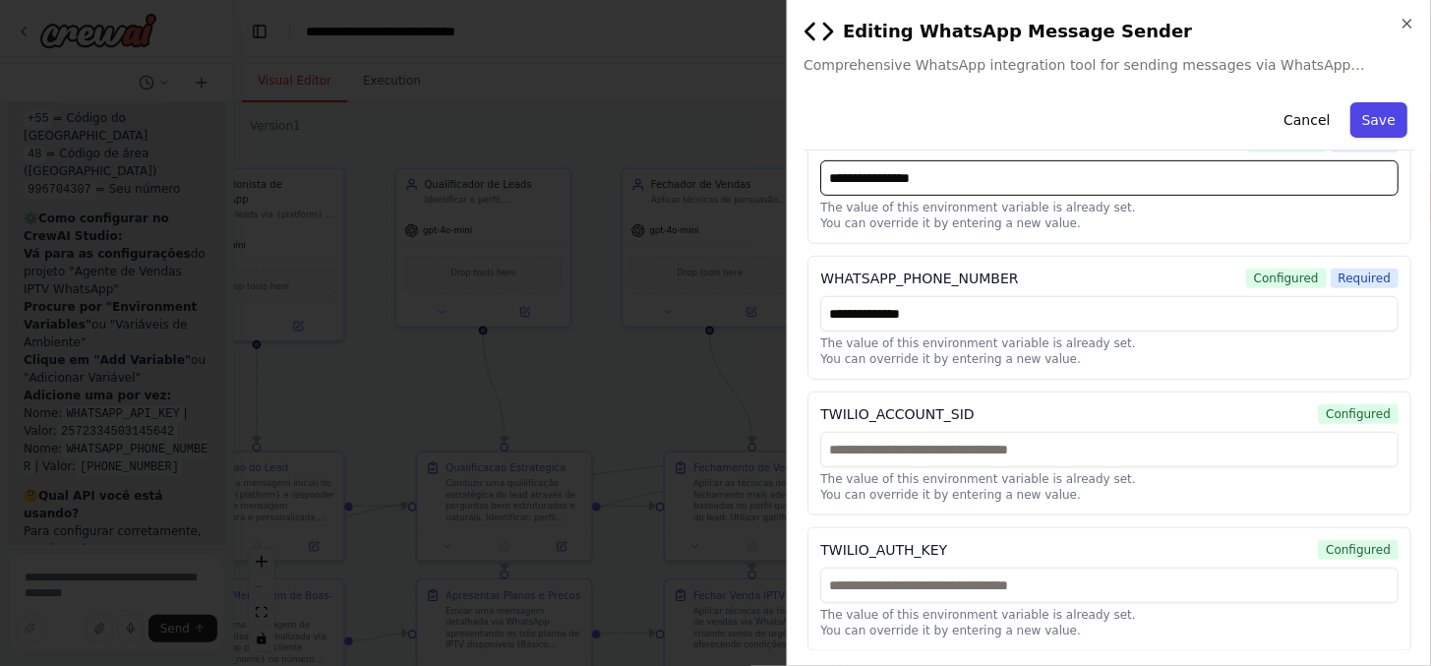
type input "**********"
click at [1372, 112] on button "Save" at bounding box center [1378, 119] width 57 height 35
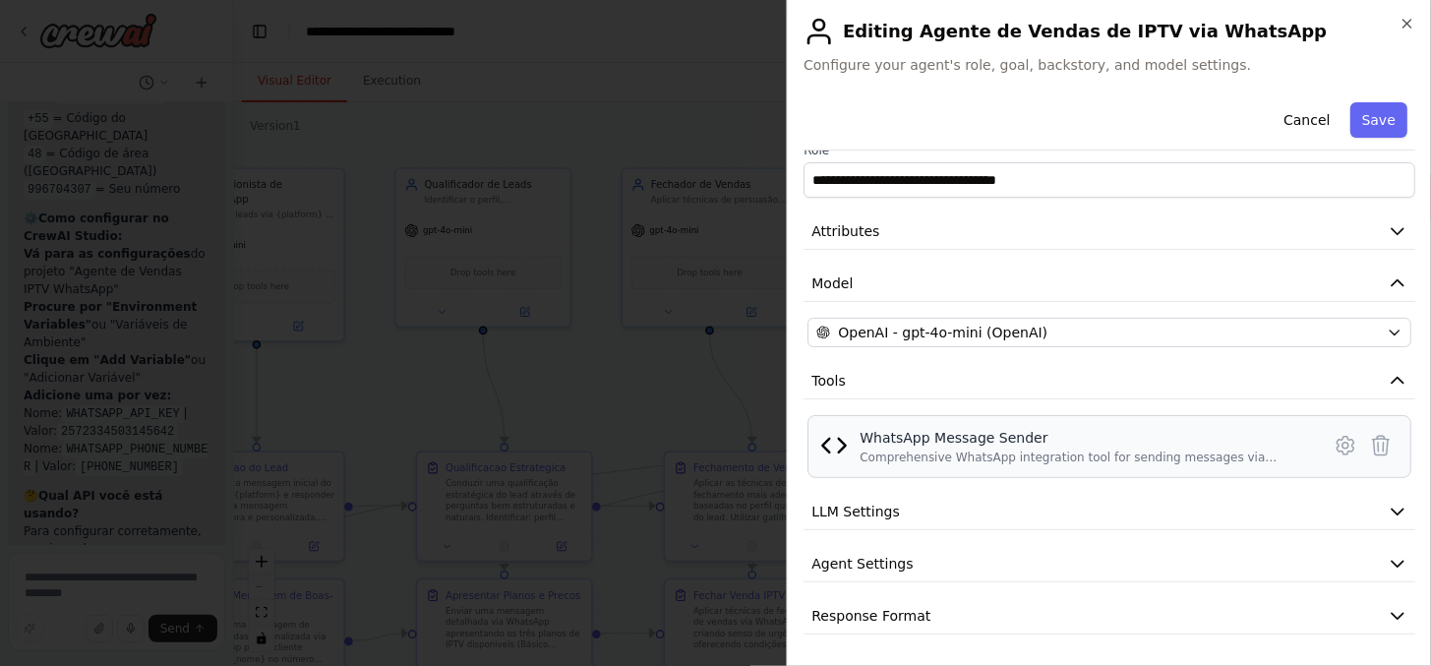
scroll to position [23, 0]
click at [1337, 440] on icon at bounding box center [1344, 447] width 17 height 18
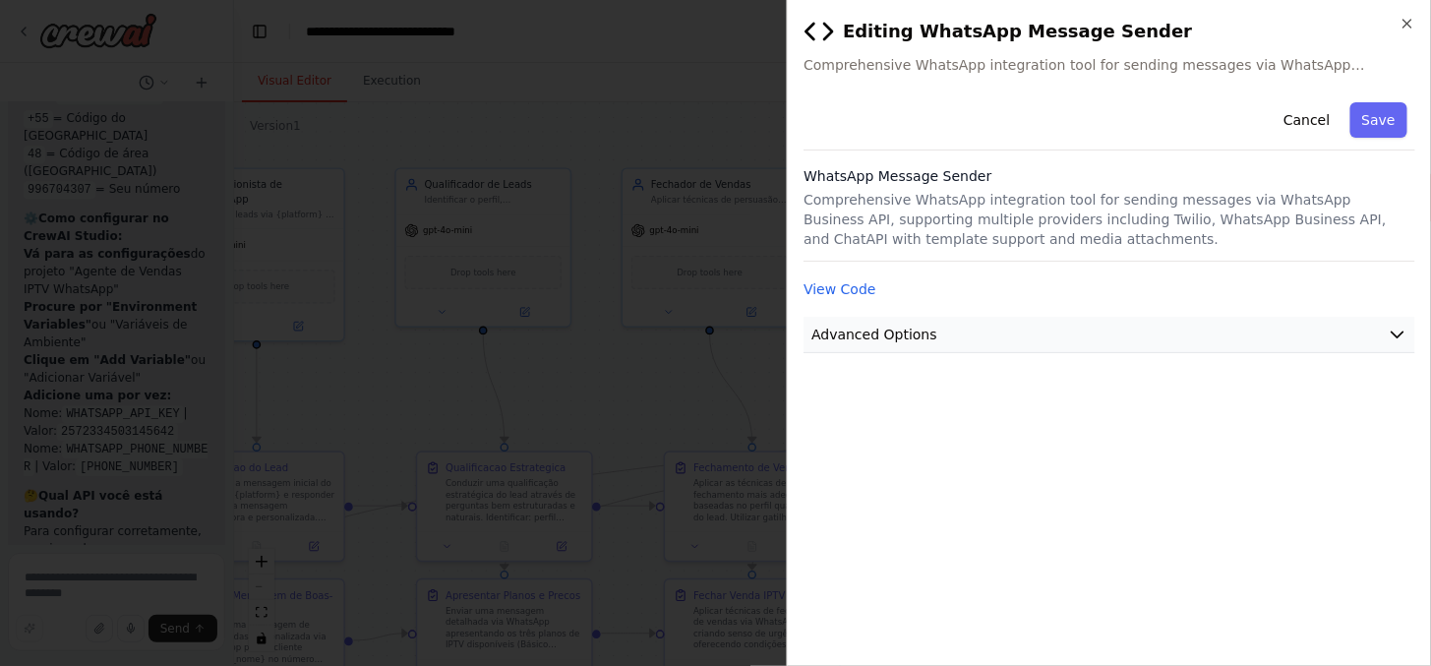
click at [1023, 335] on button "Advanced Options" at bounding box center [1109, 335] width 612 height 36
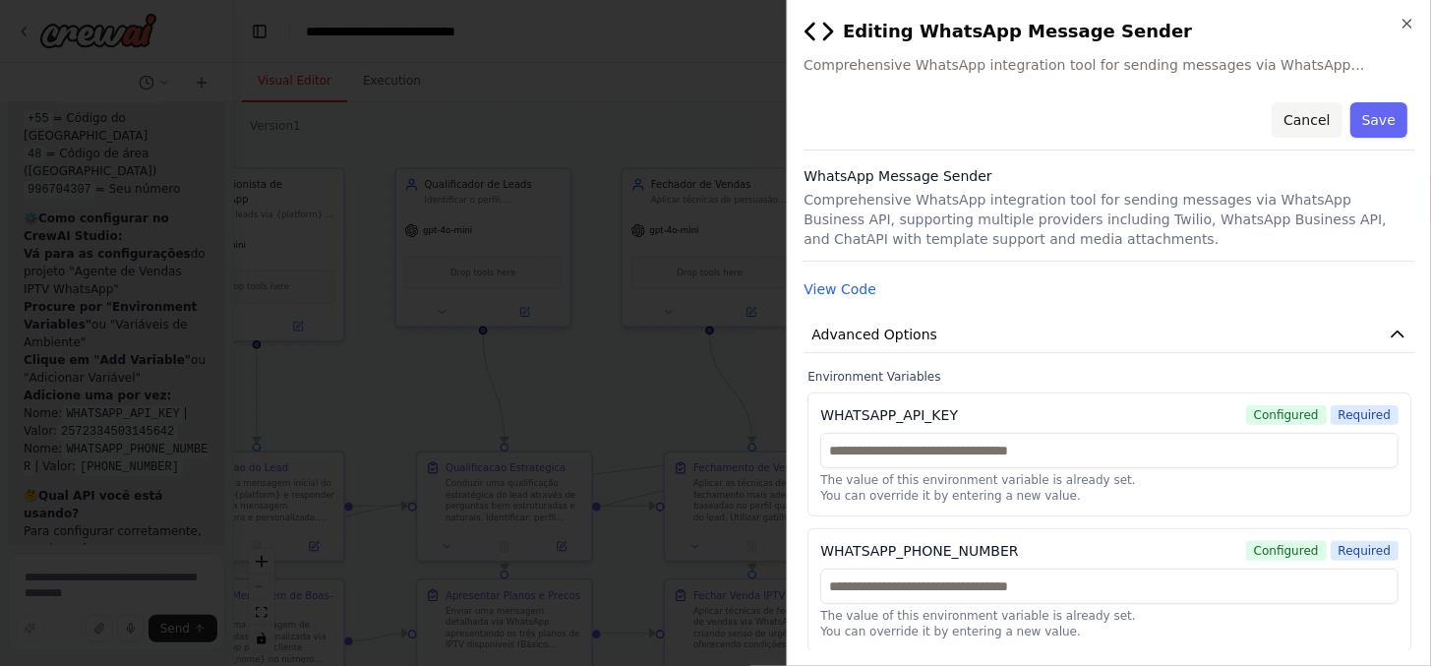
click at [1291, 126] on button "Cancel" at bounding box center [1306, 119] width 70 height 35
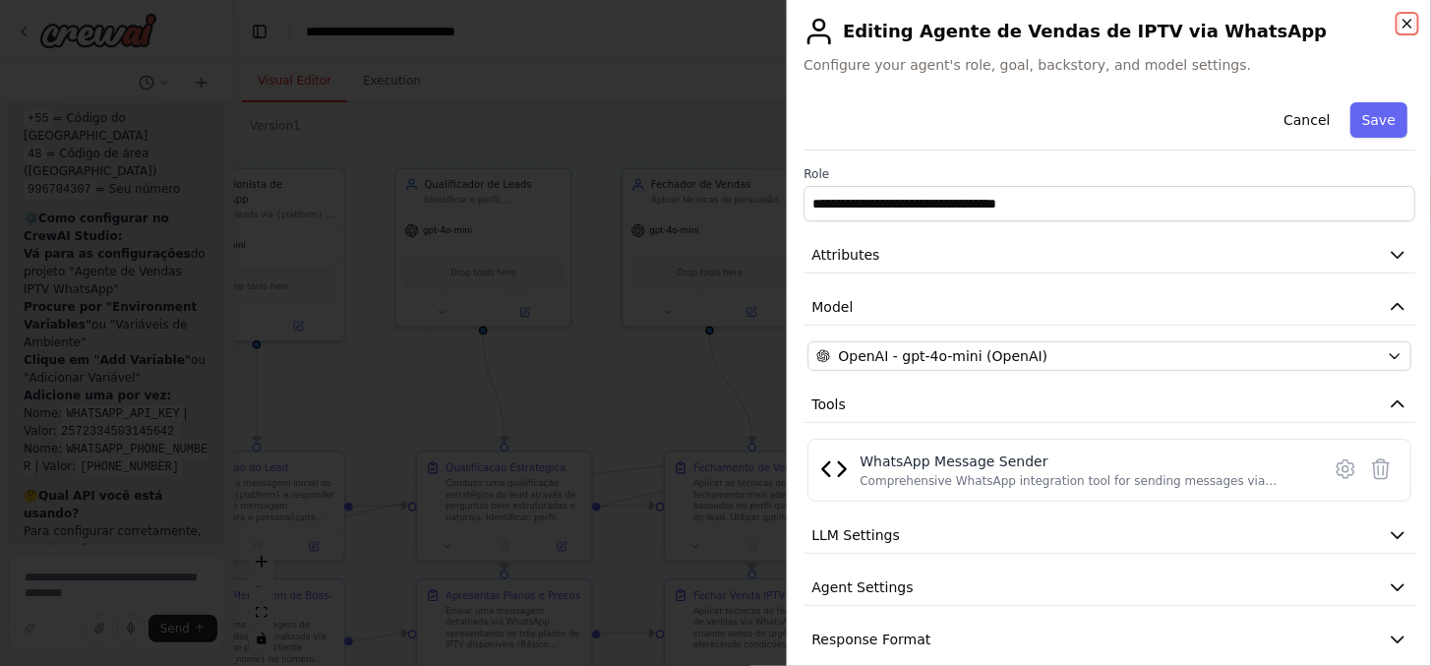
click at [1407, 27] on icon "button" at bounding box center [1407, 24] width 16 height 16
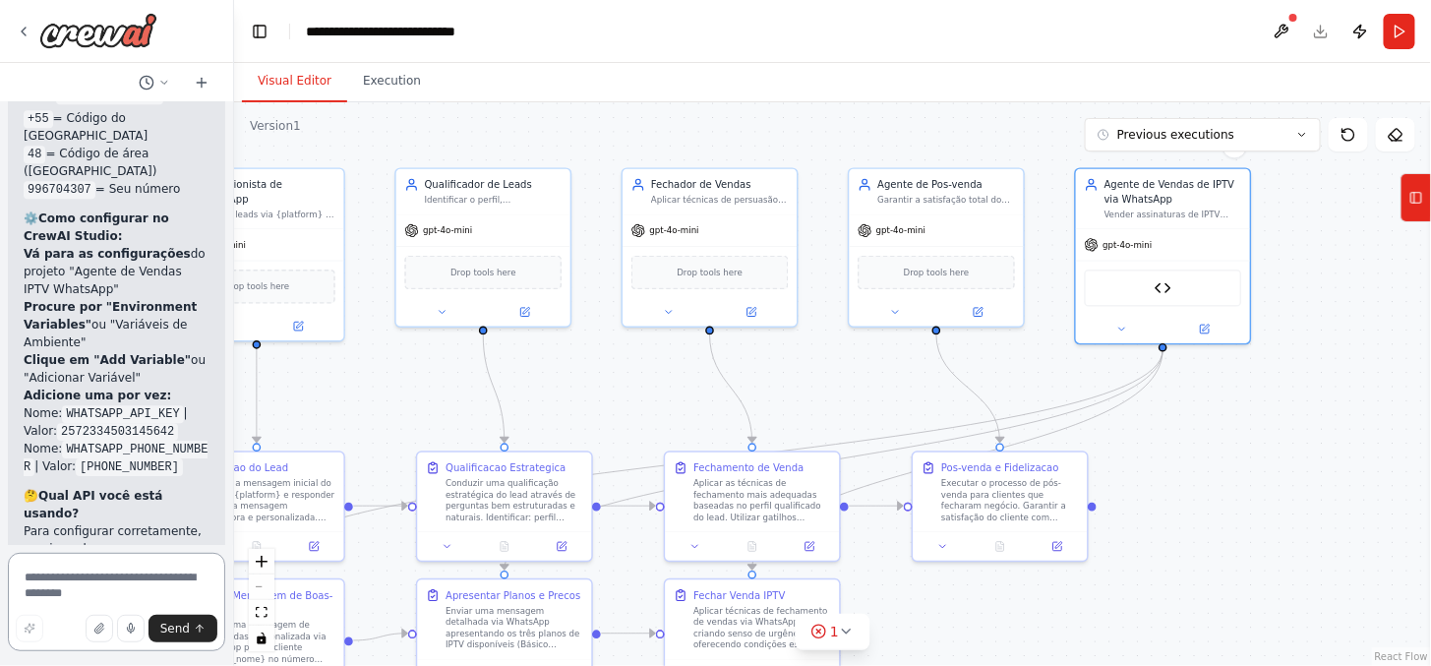
click at [118, 587] on textarea at bounding box center [116, 602] width 217 height 98
paste textarea "*"
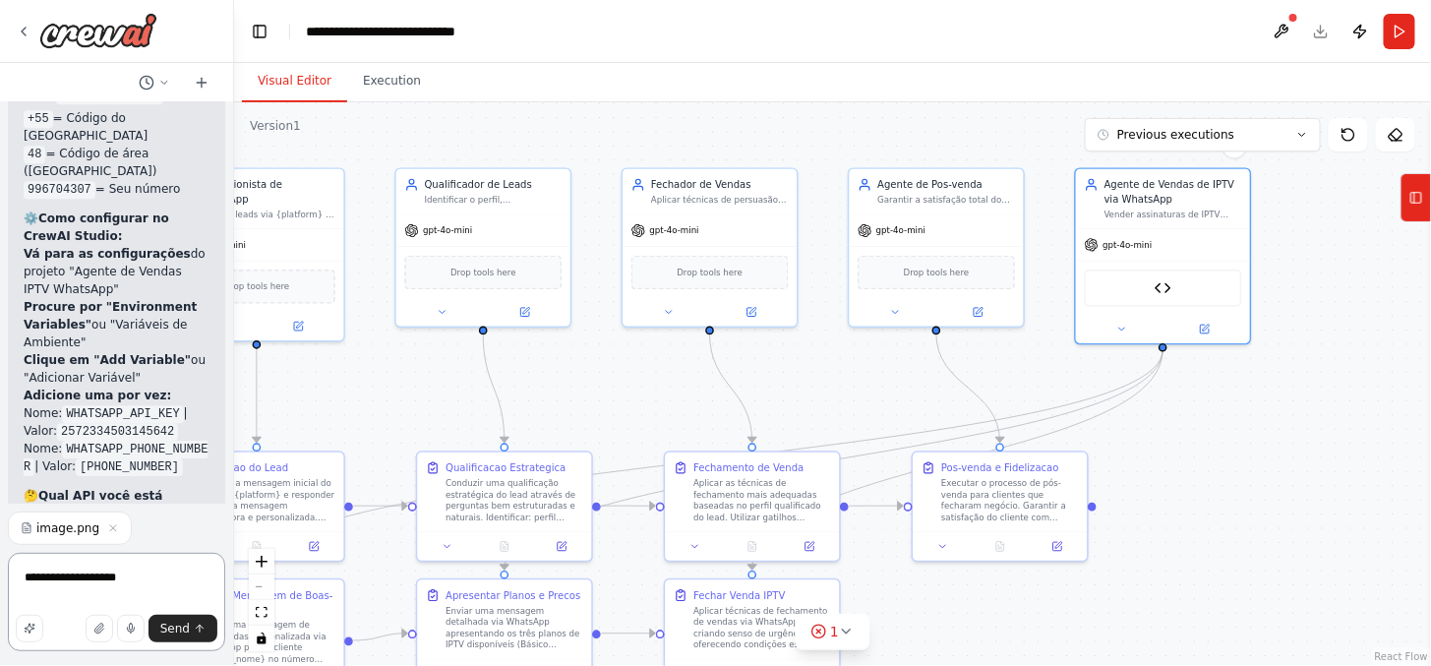
type textarea "**********"
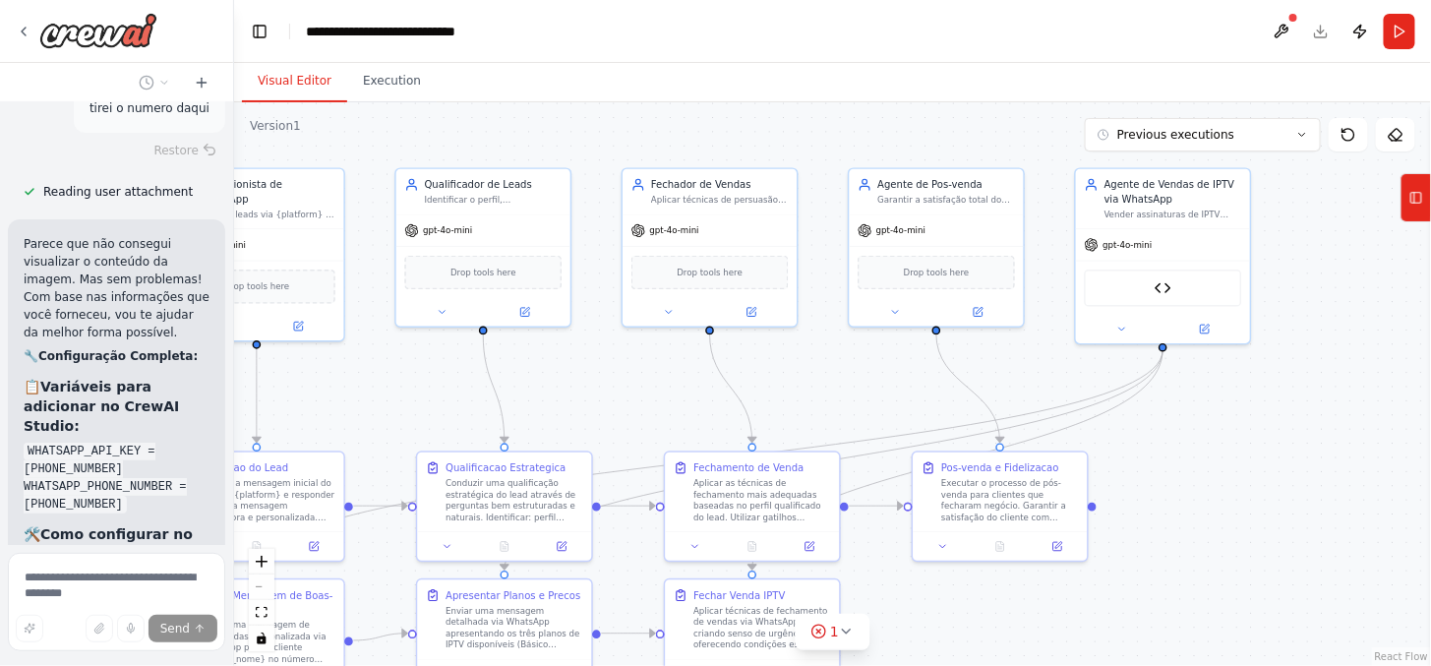
scroll to position [10419, 0]
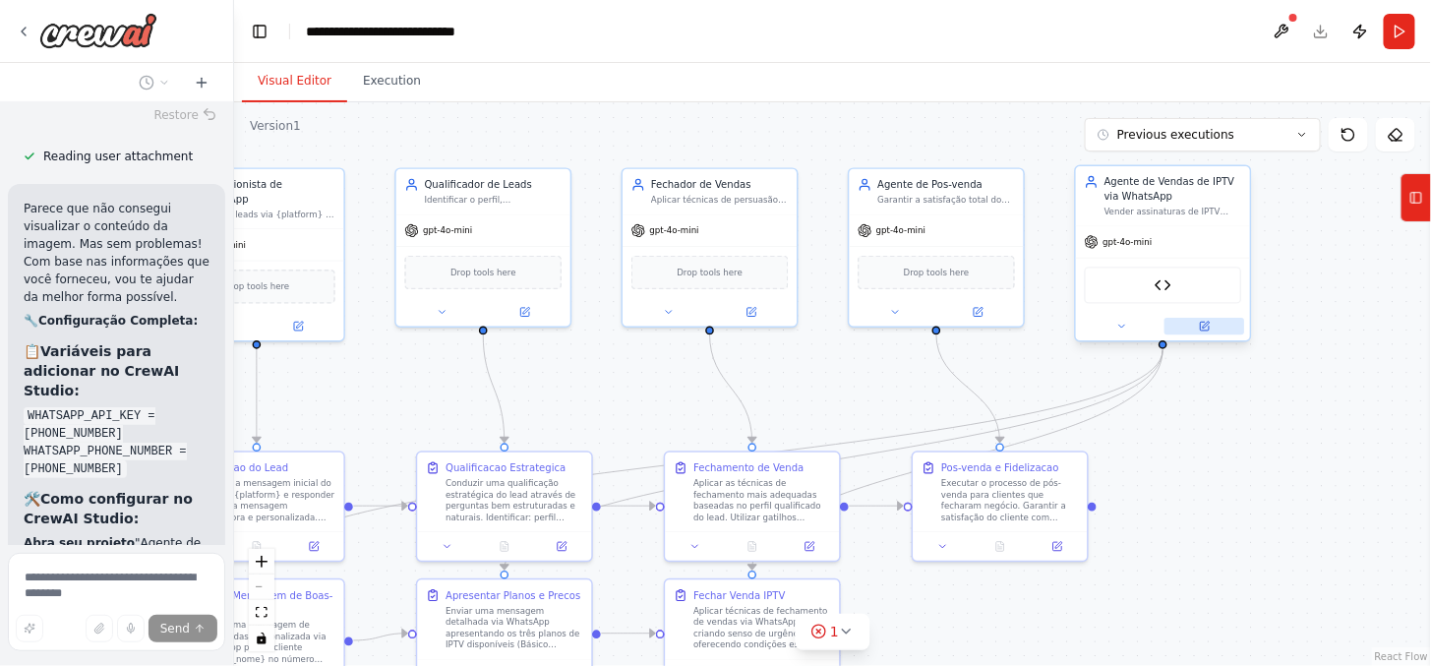
click at [1225, 320] on button at bounding box center [1204, 326] width 80 height 17
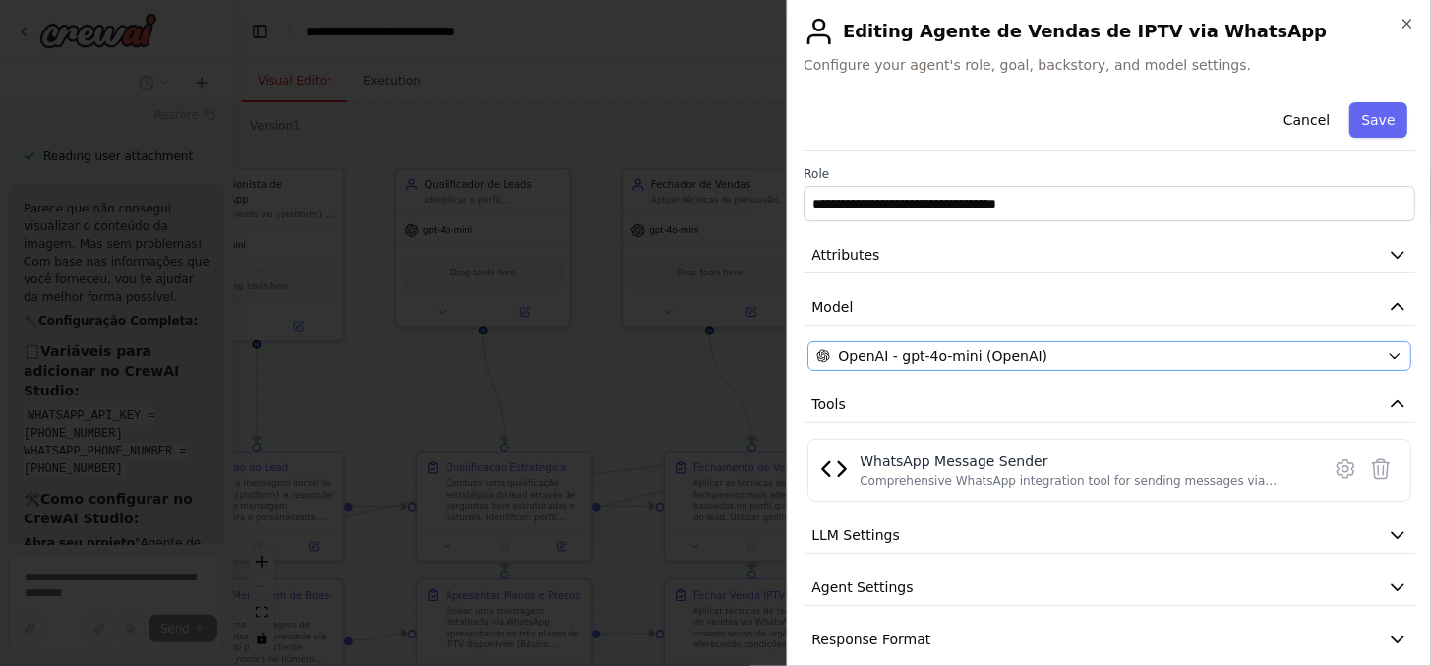
scroll to position [23, 0]
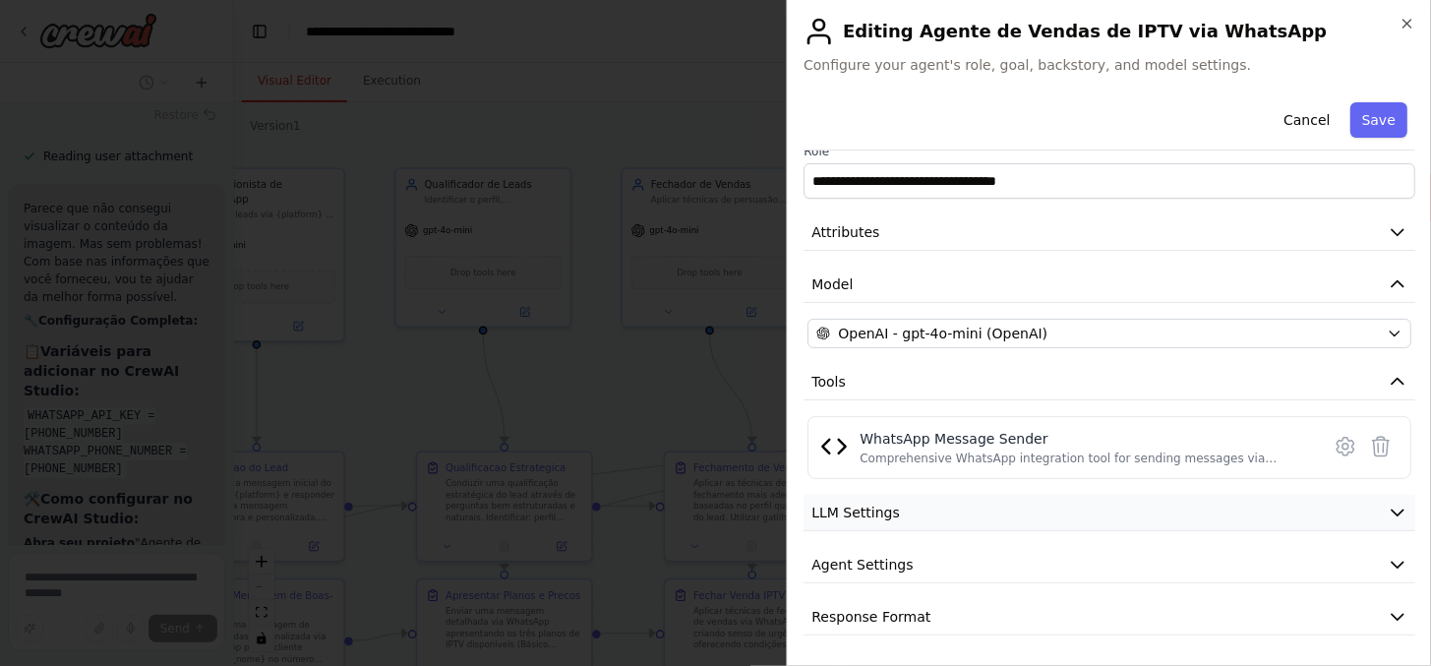
click at [891, 507] on span "LLM Settings" at bounding box center [855, 512] width 88 height 20
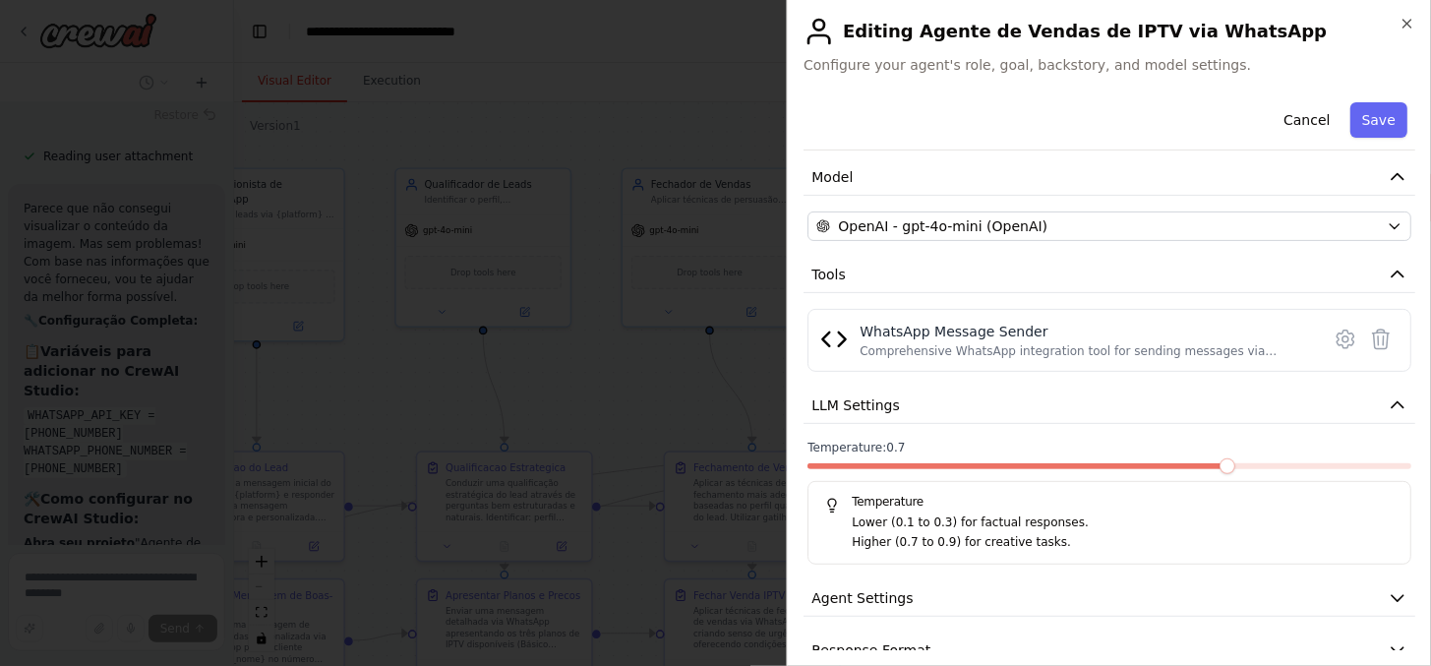
scroll to position [163, 0]
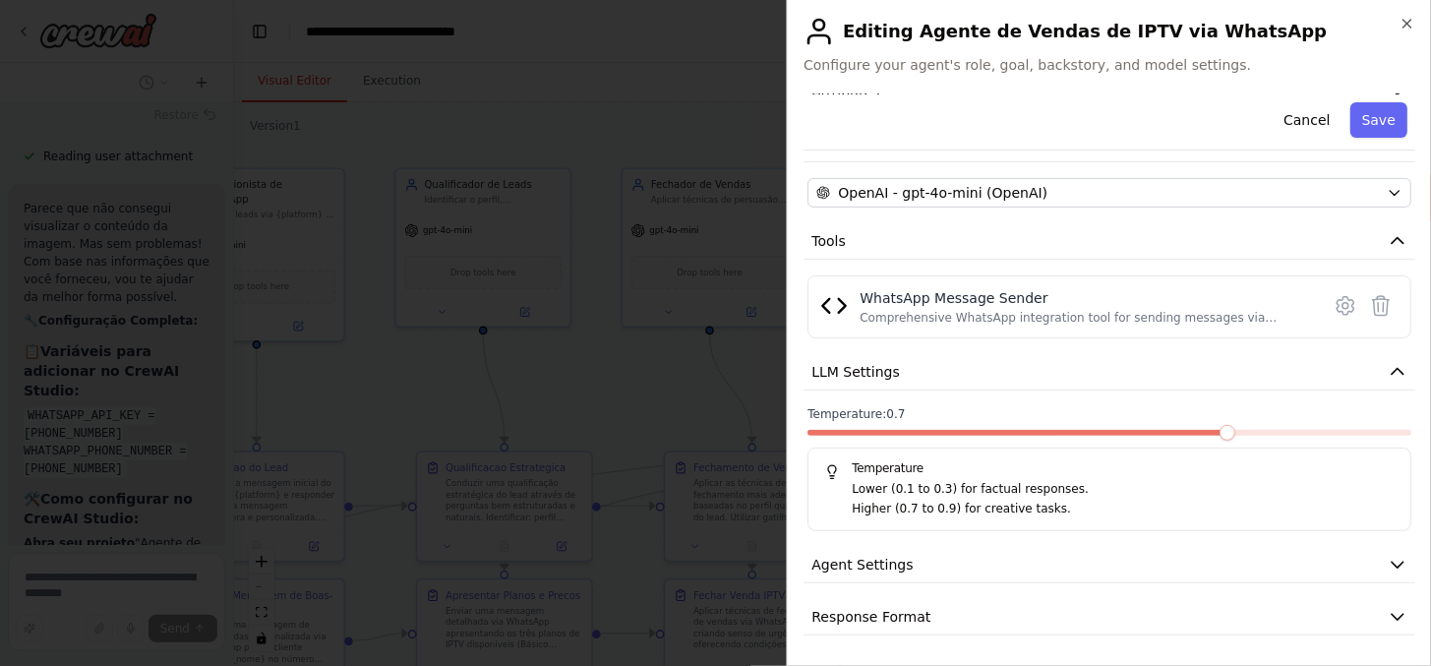
click at [1416, 18] on div "**********" at bounding box center [1109, 333] width 644 height 666
click at [1406, 16] on icon "button" at bounding box center [1407, 24] width 16 height 16
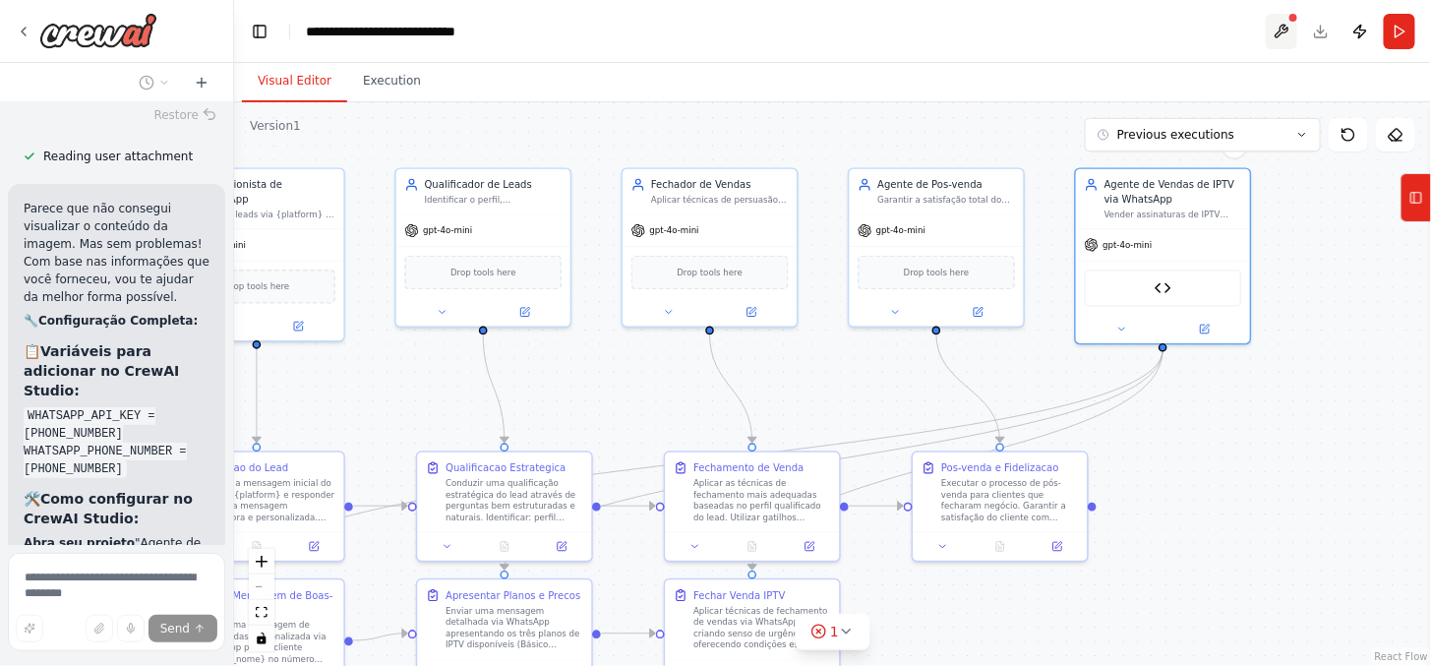
click at [1290, 23] on button at bounding box center [1280, 31] width 31 height 35
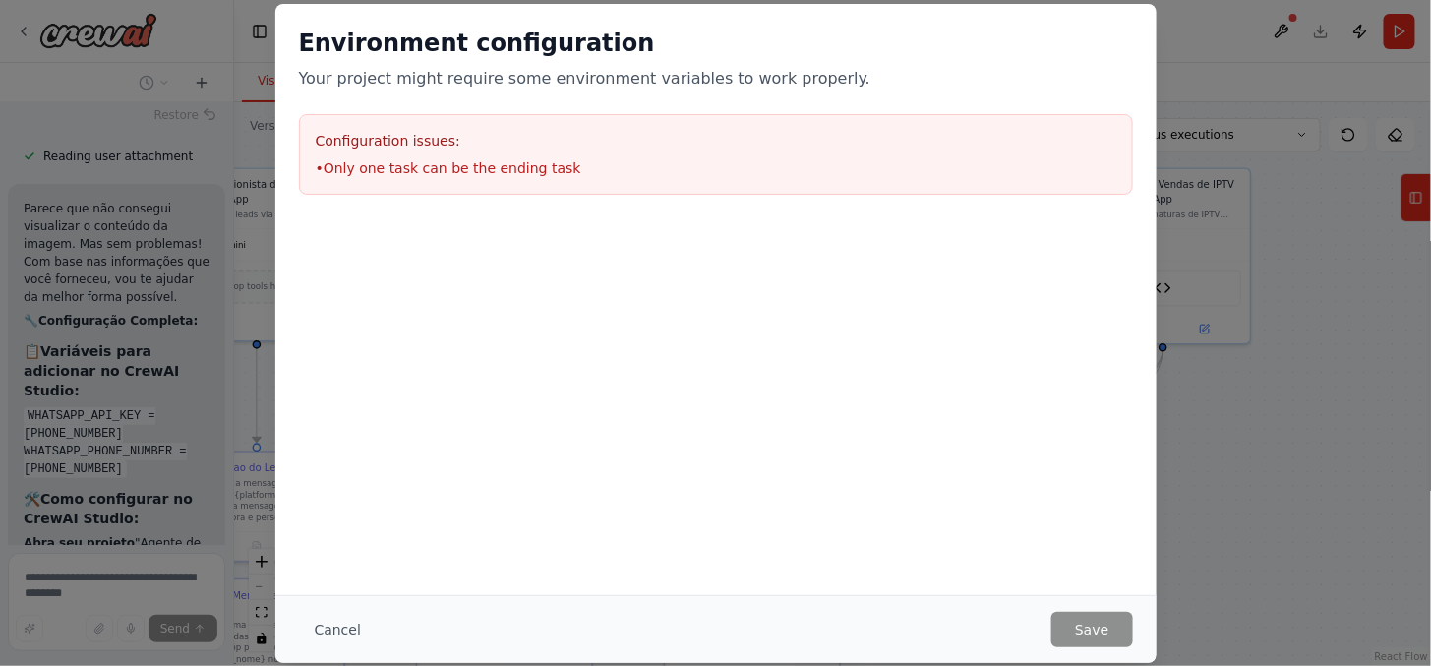
click at [66, 580] on div "Environment configuration Your project might require some environment variables…" at bounding box center [715, 333] width 1431 height 666
click at [299, 619] on button "Cancel" at bounding box center [338, 629] width 78 height 35
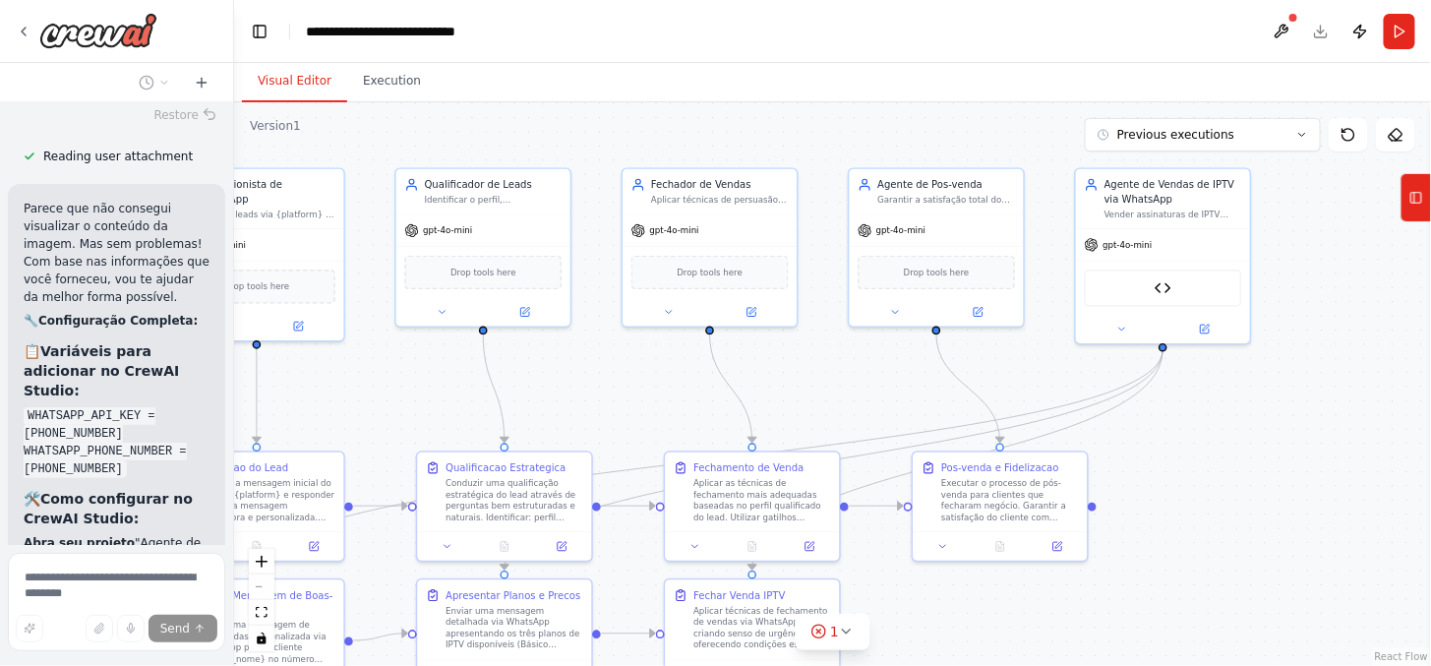
click at [74, 547] on div "Hello! I'm the CrewAI assistant. What kind of automation do you want to build? …" at bounding box center [117, 333] width 234 height 666
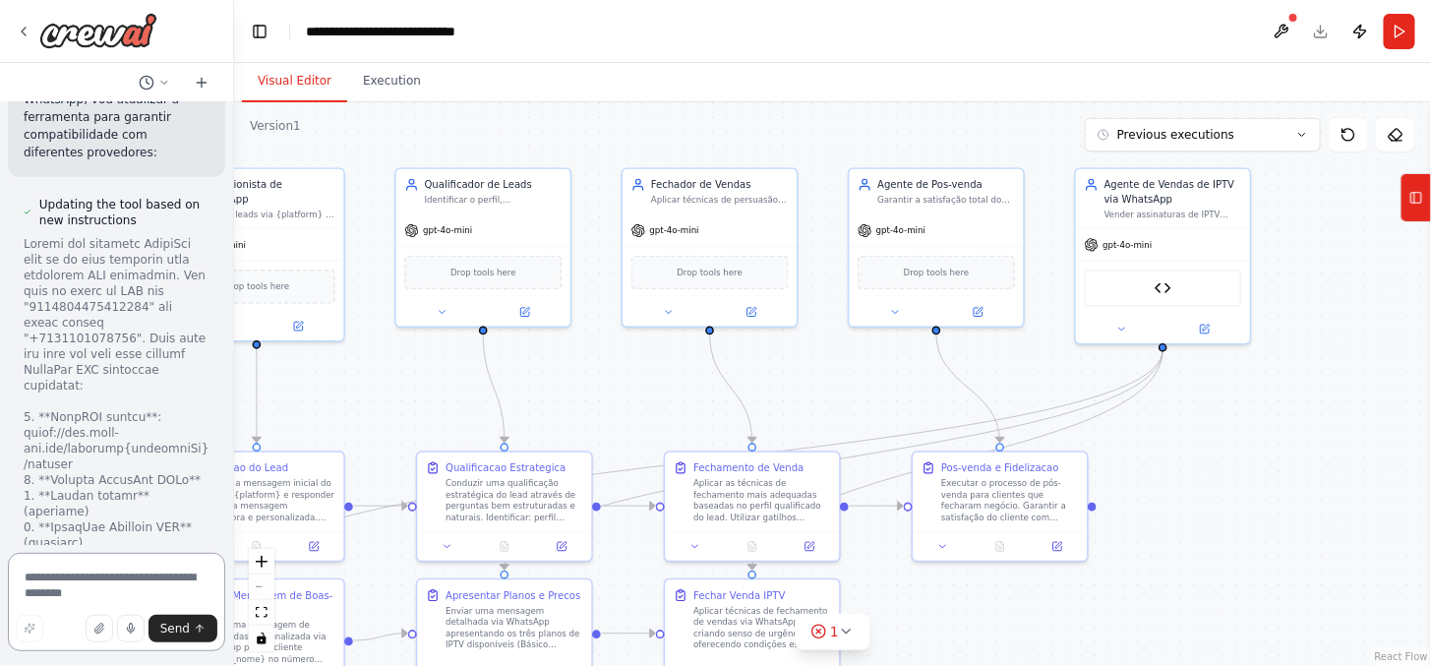
scroll to position [11184, 0]
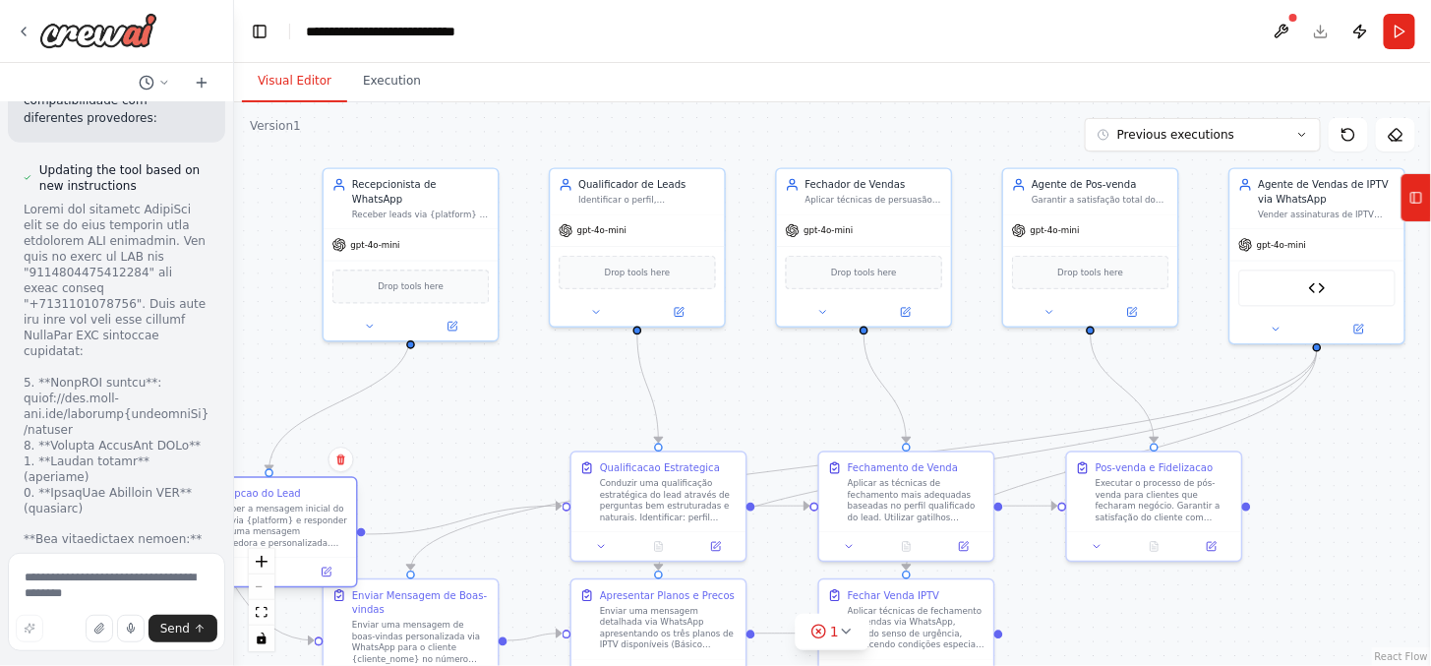
drag, startPoint x: 239, startPoint y: 486, endPoint x: 241, endPoint y: 519, distance: 33.5
click at [241, 519] on div "Receber a mensagem inicial do lead via {platform} e responder com uma mensagem …" at bounding box center [279, 525] width 138 height 45
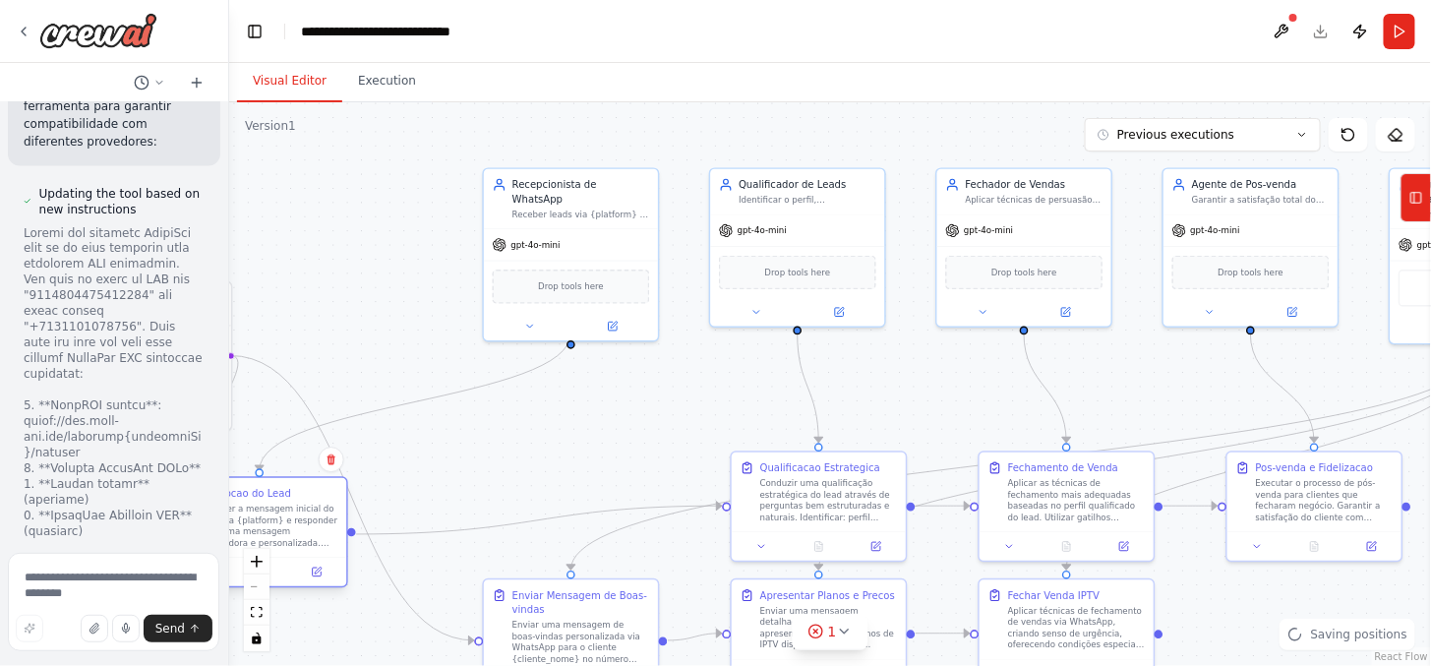
scroll to position [11333, 0]
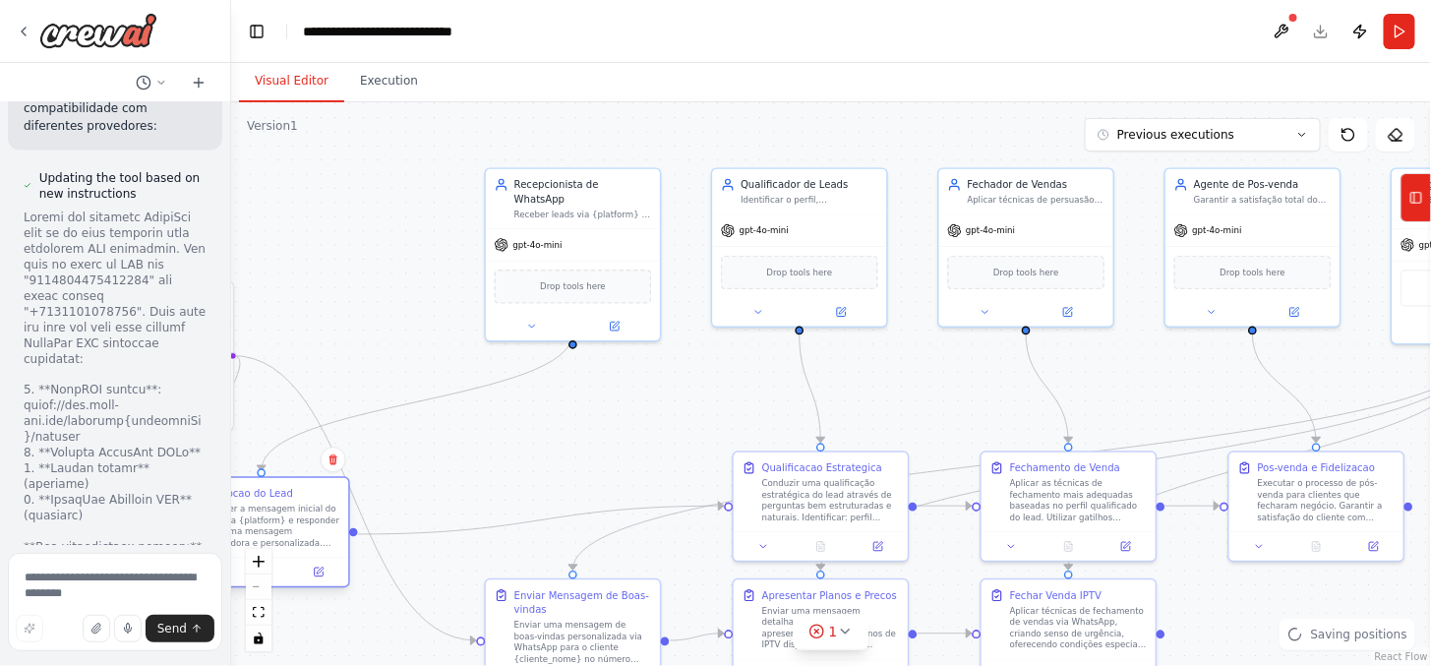
drag, startPoint x: 228, startPoint y: 483, endPoint x: 231, endPoint y: 517, distance: 34.5
click at [231, 517] on div "Hello! I'm the CrewAI assistant. What kind of automation do you want to build? …" at bounding box center [715, 333] width 1431 height 666
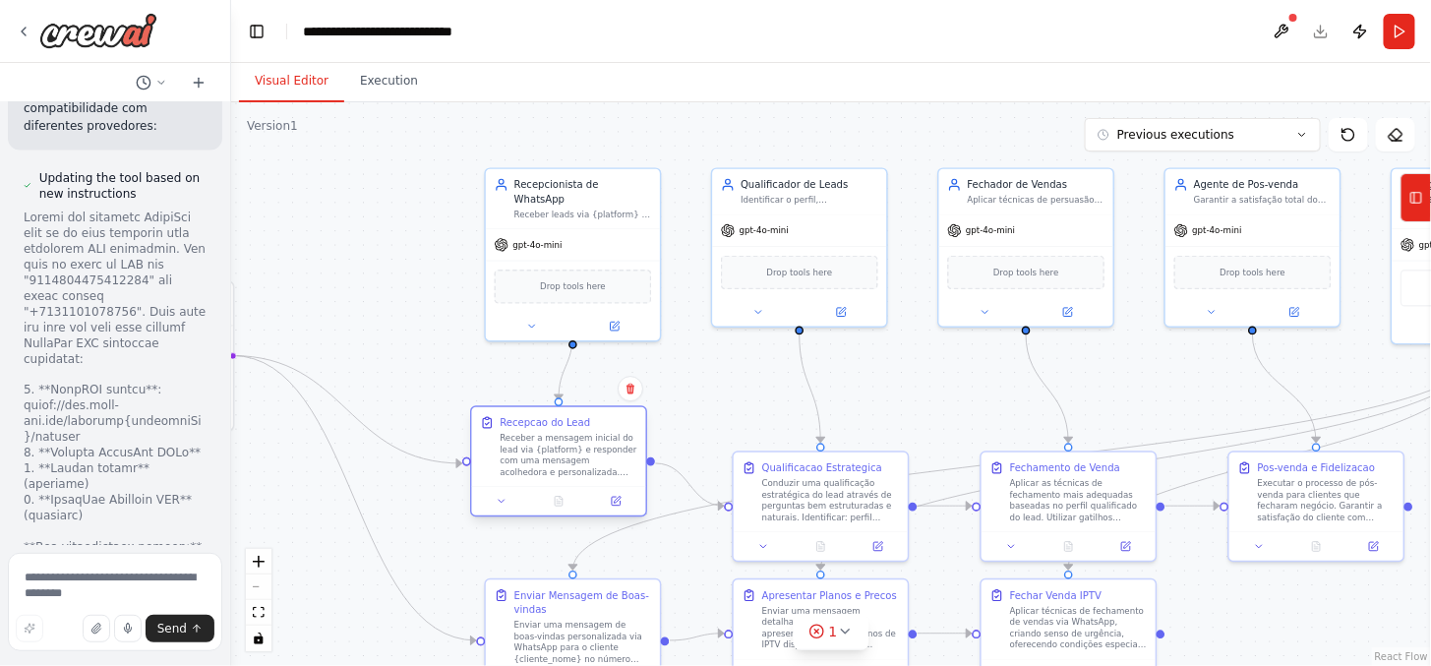
drag, startPoint x: 301, startPoint y: 513, endPoint x: 561, endPoint y: 436, distance: 271.9
click at [568, 438] on div "Receber a mensagem inicial do lead via {platform} e responder com uma mensagem …" at bounding box center [568, 455] width 138 height 45
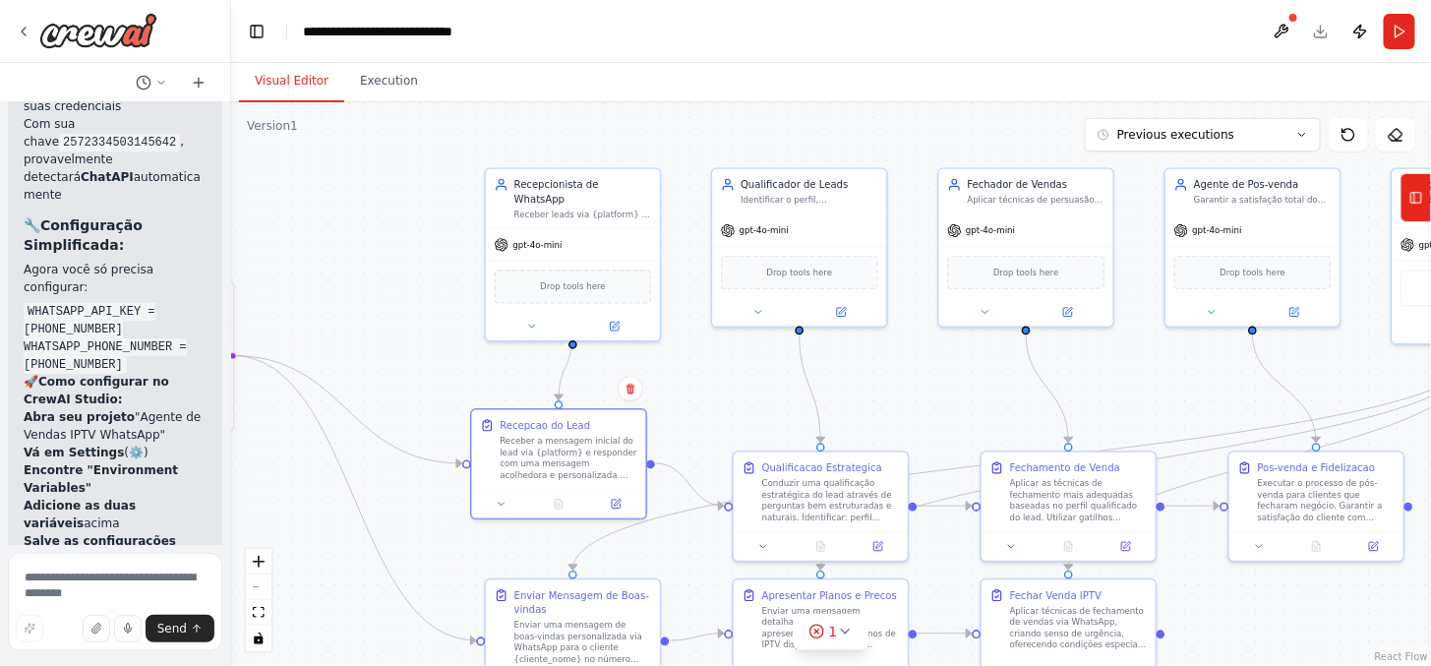
scroll to position [12904, 0]
click at [57, 578] on textarea at bounding box center [115, 602] width 214 height 98
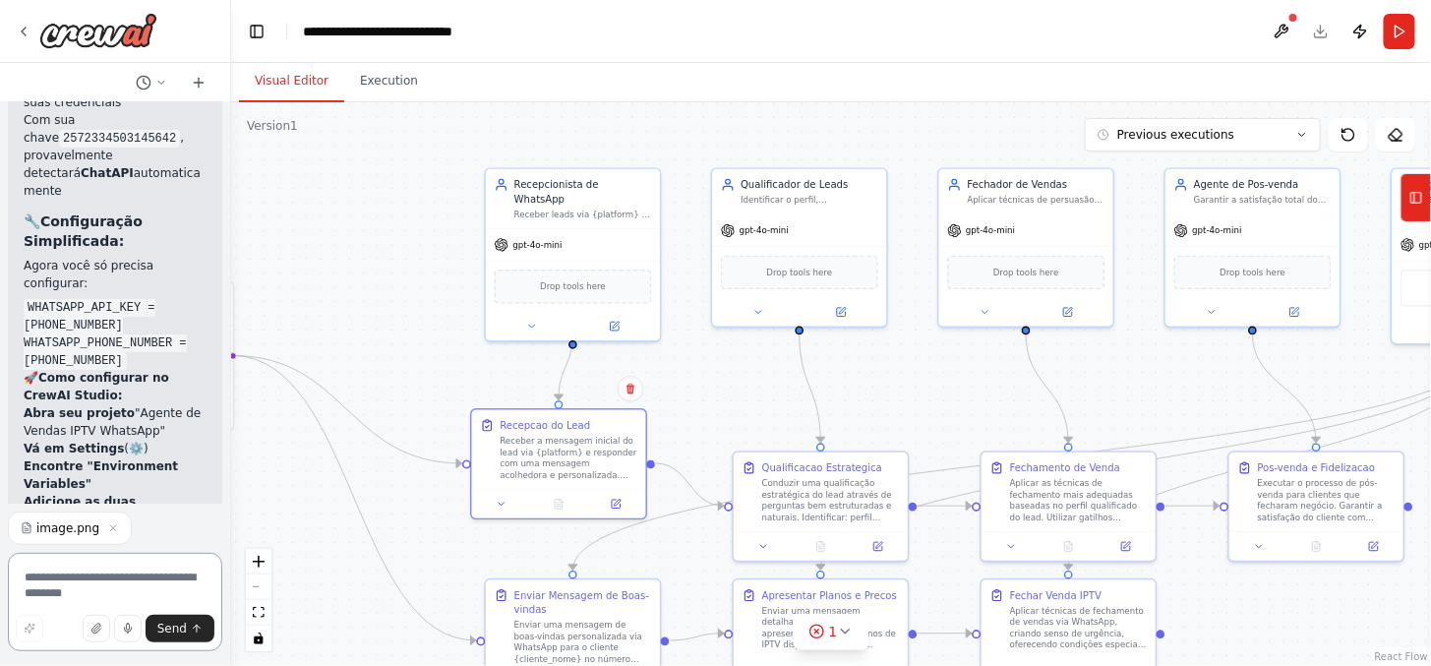
click at [87, 575] on textarea at bounding box center [115, 602] width 214 height 98
type textarea "**********"
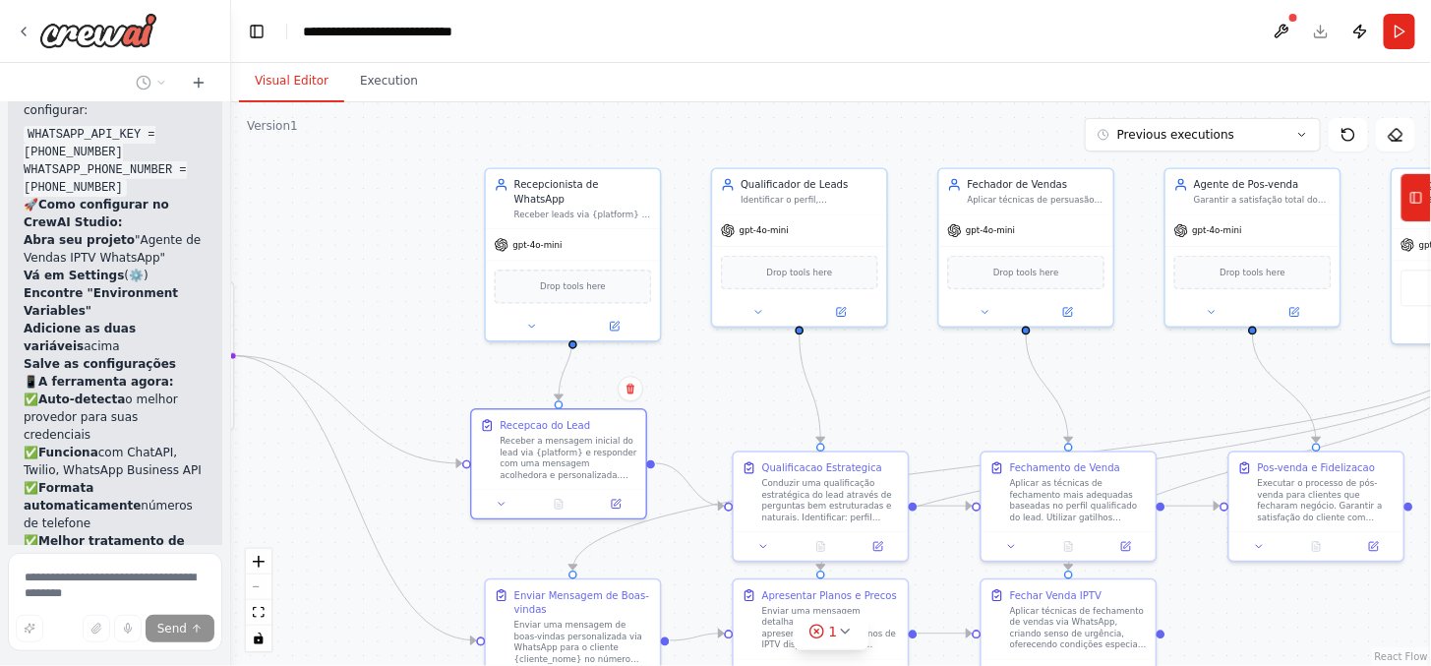
scroll to position [13116, 0]
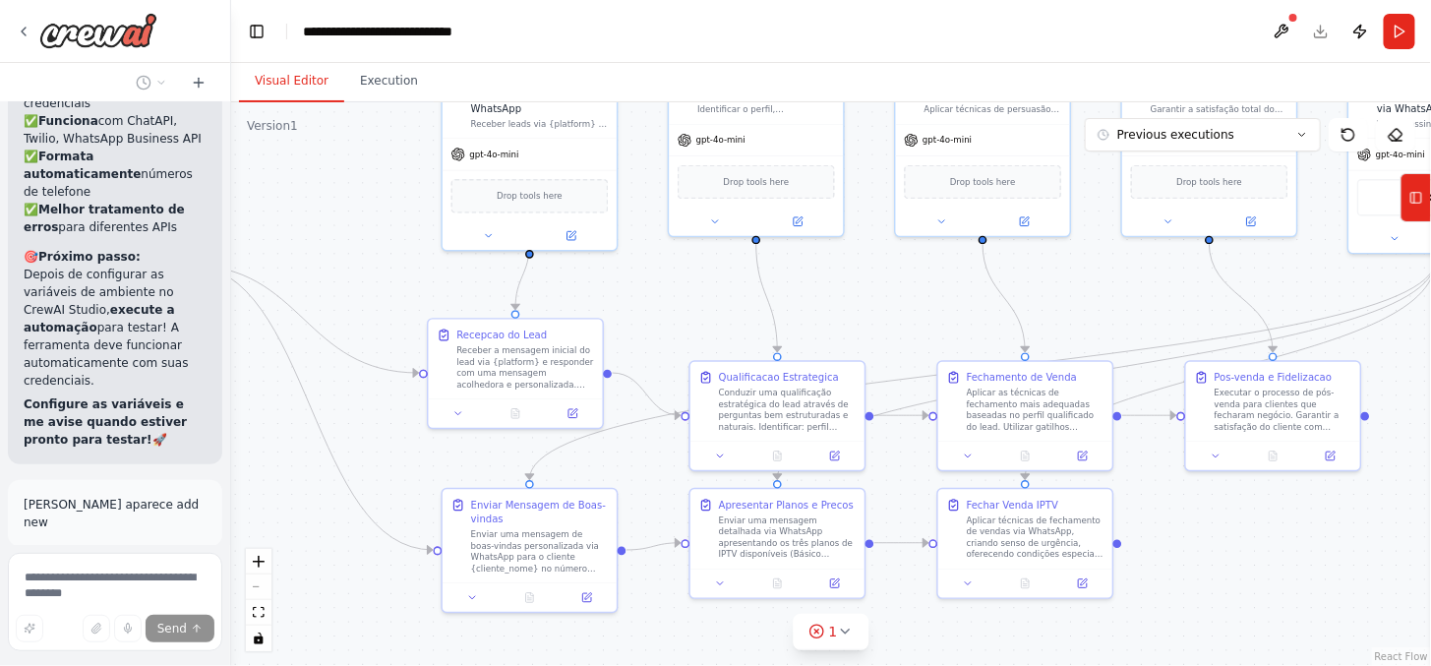
drag, startPoint x: 414, startPoint y: 339, endPoint x: 371, endPoint y: 249, distance: 100.3
click at [371, 249] on div ".deletable-edge-delete-btn { width: 20px; height: 20px; border: 0px solid #ffff…" at bounding box center [830, 383] width 1199 height 563
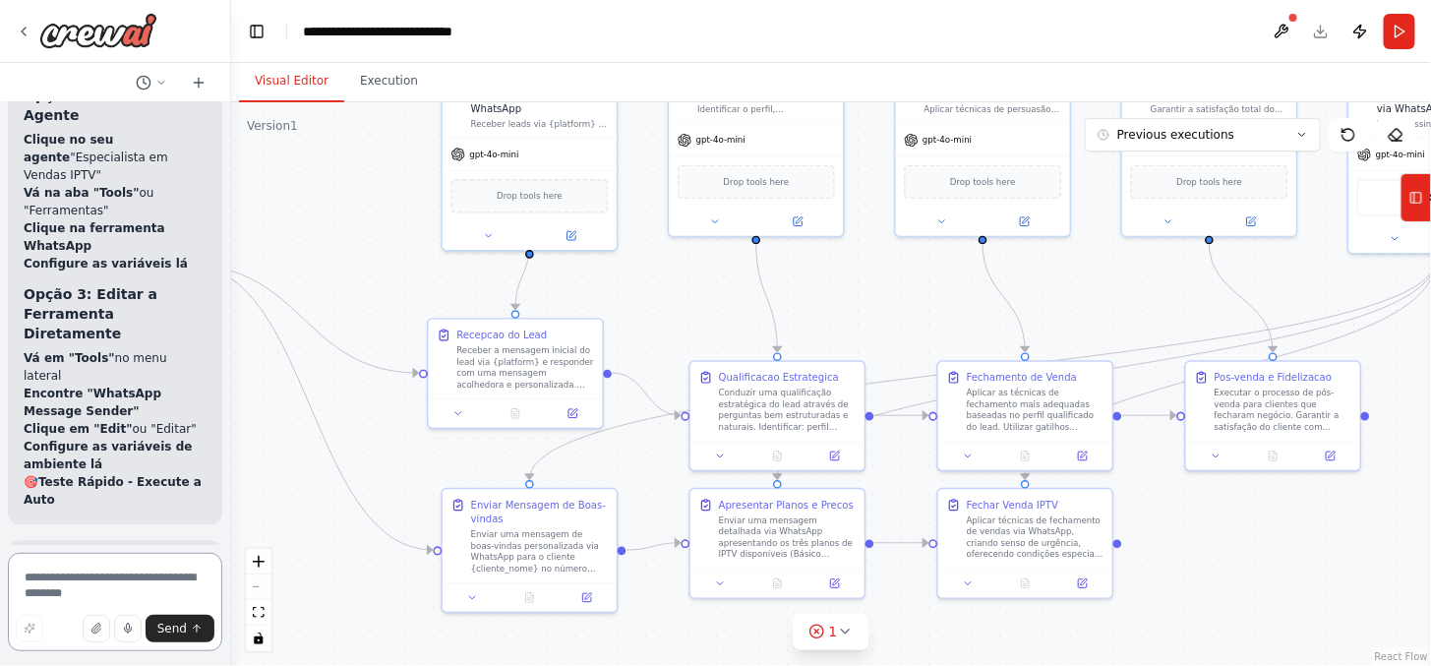
scroll to position [14418, 0]
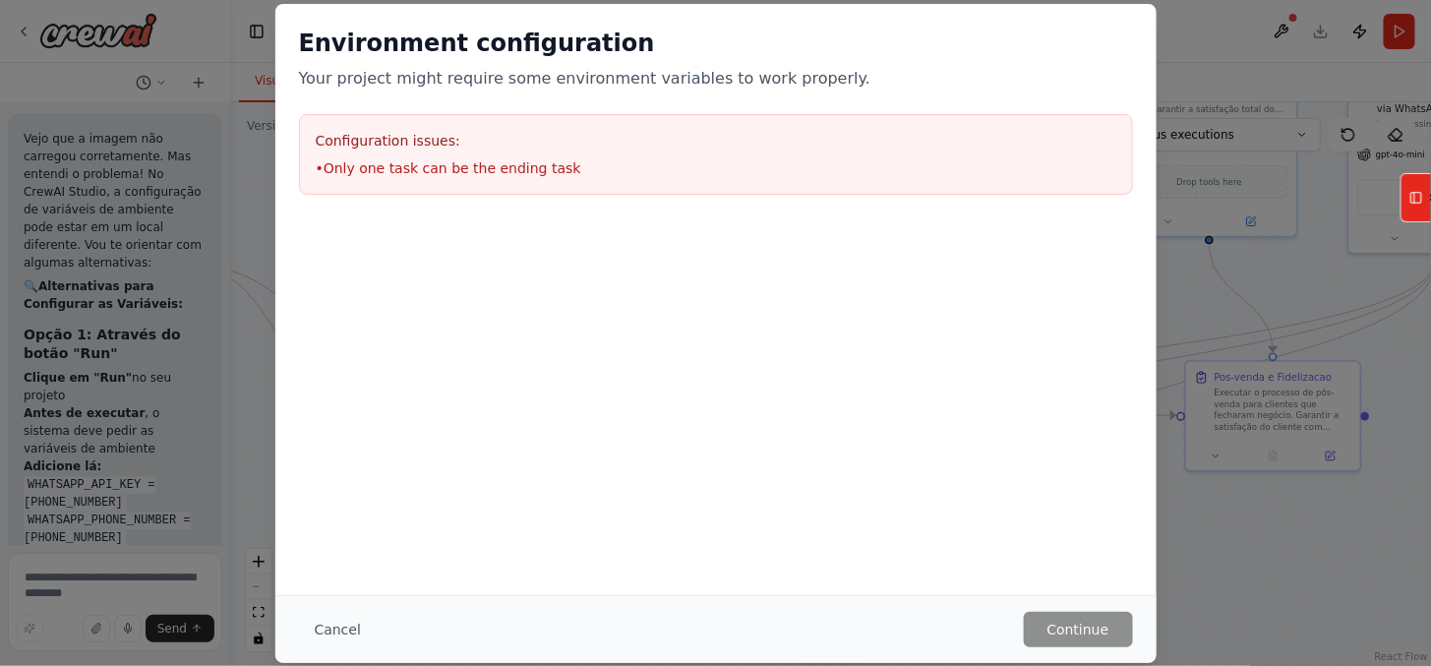
scroll to position [13807, 0]
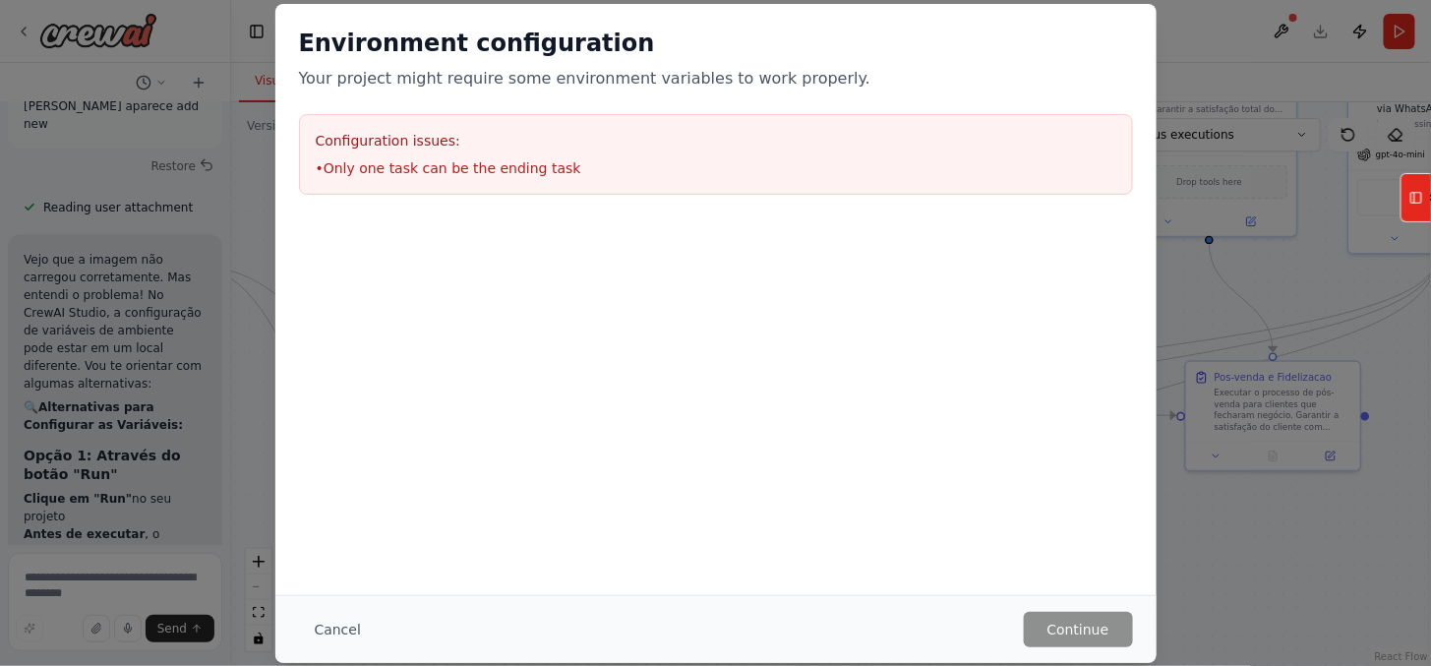
click at [524, 158] on li "• Only one task can be the ending task" at bounding box center [716, 168] width 800 height 20
drag, startPoint x: 526, startPoint y: 159, endPoint x: 527, endPoint y: 171, distance: 11.8
click at [527, 158] on li "• Only one task can be the ending task" at bounding box center [716, 168] width 800 height 20
click at [527, 171] on li "• Only one task can be the ending task" at bounding box center [716, 168] width 800 height 20
drag, startPoint x: 551, startPoint y: 139, endPoint x: 586, endPoint y: 88, distance: 61.4
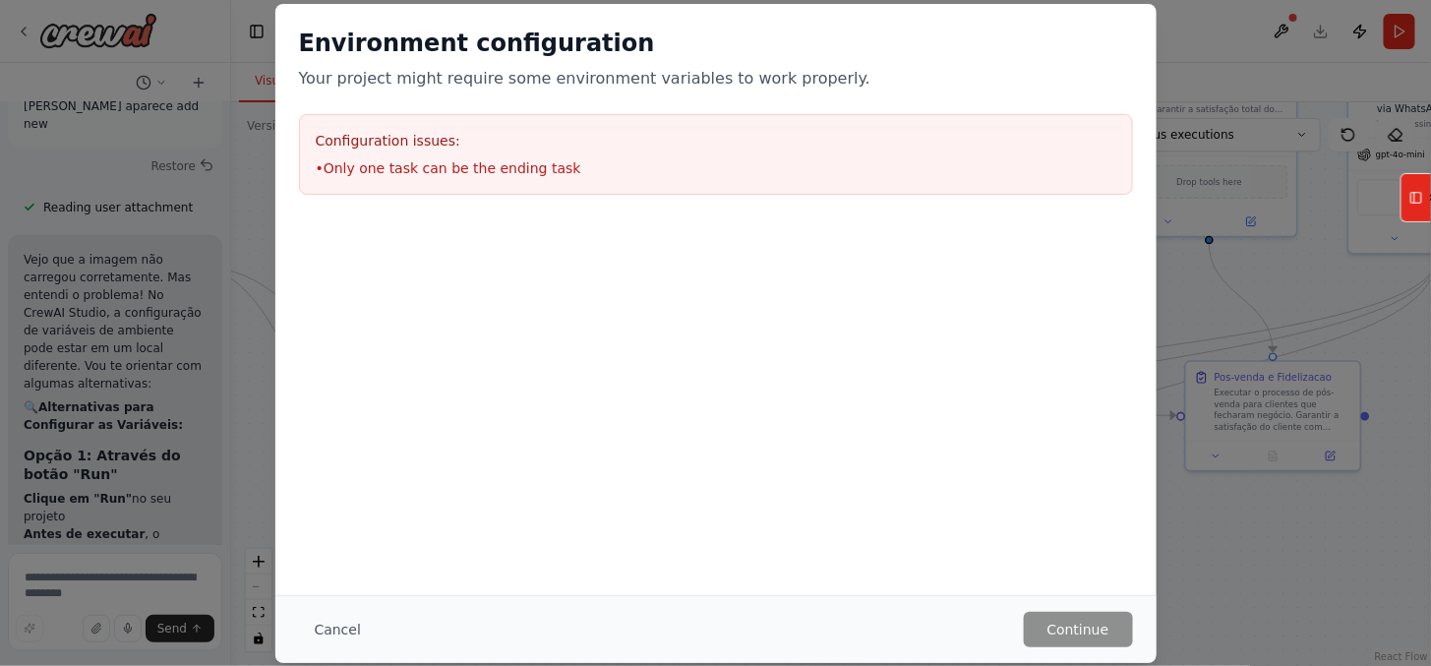
click at [560, 124] on div "Configuration issues: • Only one task can be the ending task" at bounding box center [716, 154] width 834 height 81
click at [593, 73] on p "Your project might require some environment variables to work properly." at bounding box center [716, 79] width 834 height 24
drag, startPoint x: 593, startPoint y: 73, endPoint x: 841, endPoint y: 577, distance: 561.9
click at [625, 99] on div "Environment configuration Your project might require some environment variables…" at bounding box center [715, 111] width 881 height 214
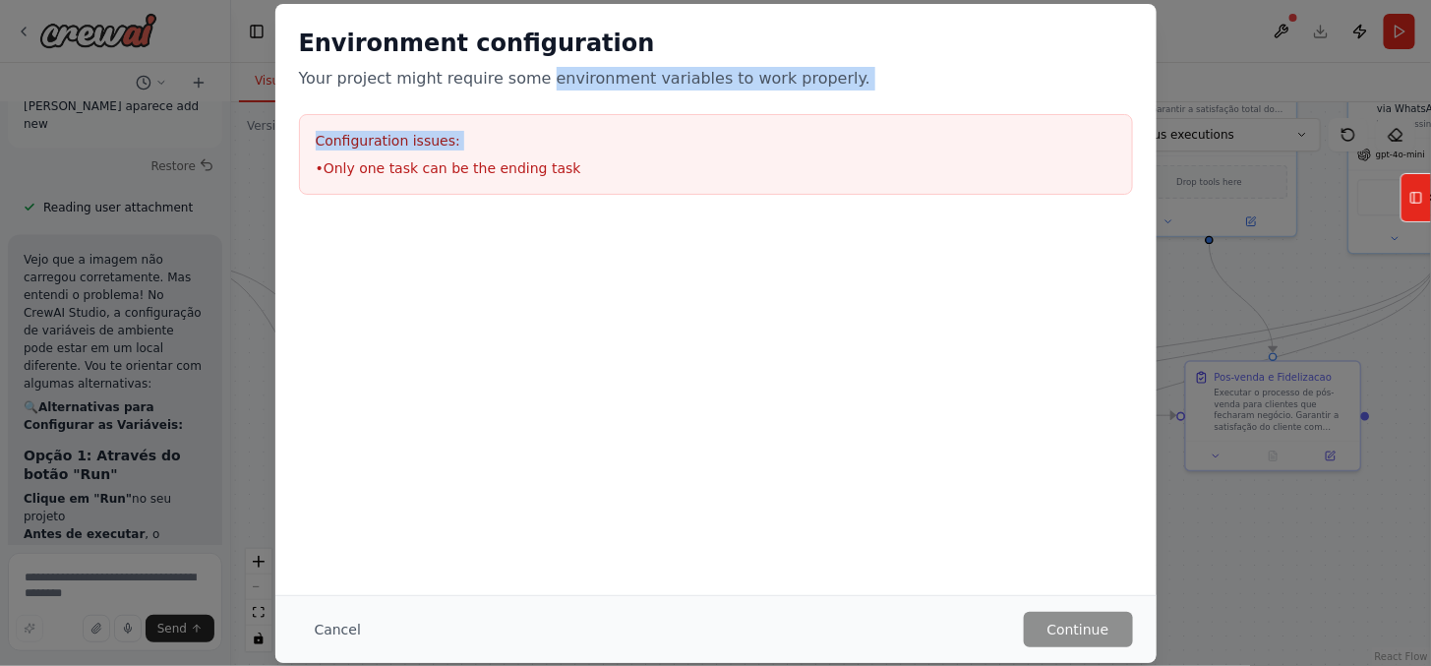
click at [1103, 606] on div "Cancel Continue" at bounding box center [715, 629] width 881 height 68
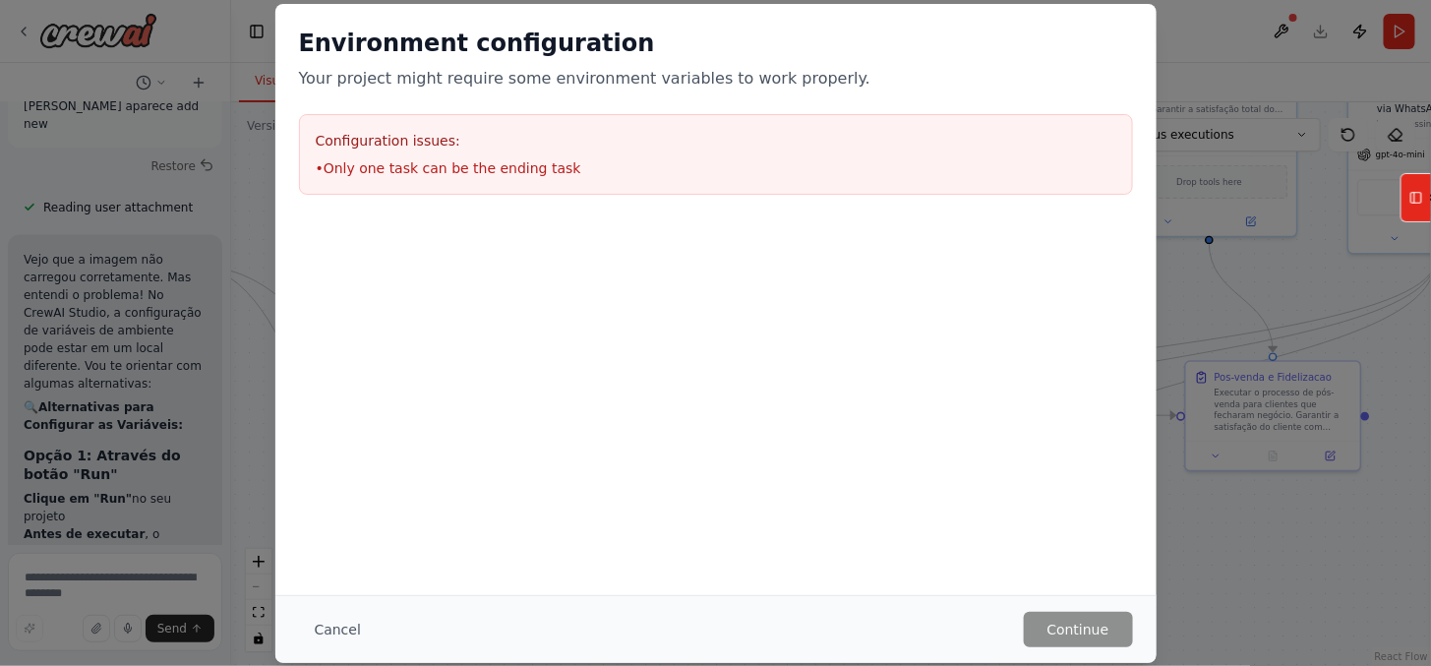
drag, startPoint x: 1244, startPoint y: 578, endPoint x: 1270, endPoint y: 578, distance: 26.5
click at [1274, 574] on div "Environment configuration Your project might require some environment variables…" at bounding box center [715, 333] width 1431 height 666
drag, startPoint x: 1152, startPoint y: 525, endPoint x: 1152, endPoint y: 505, distance: 19.7
click at [1152, 524] on div "Environment configuration Your project might require some environment variables…" at bounding box center [715, 333] width 1431 height 666
click at [337, 615] on button "Cancel" at bounding box center [338, 629] width 78 height 35
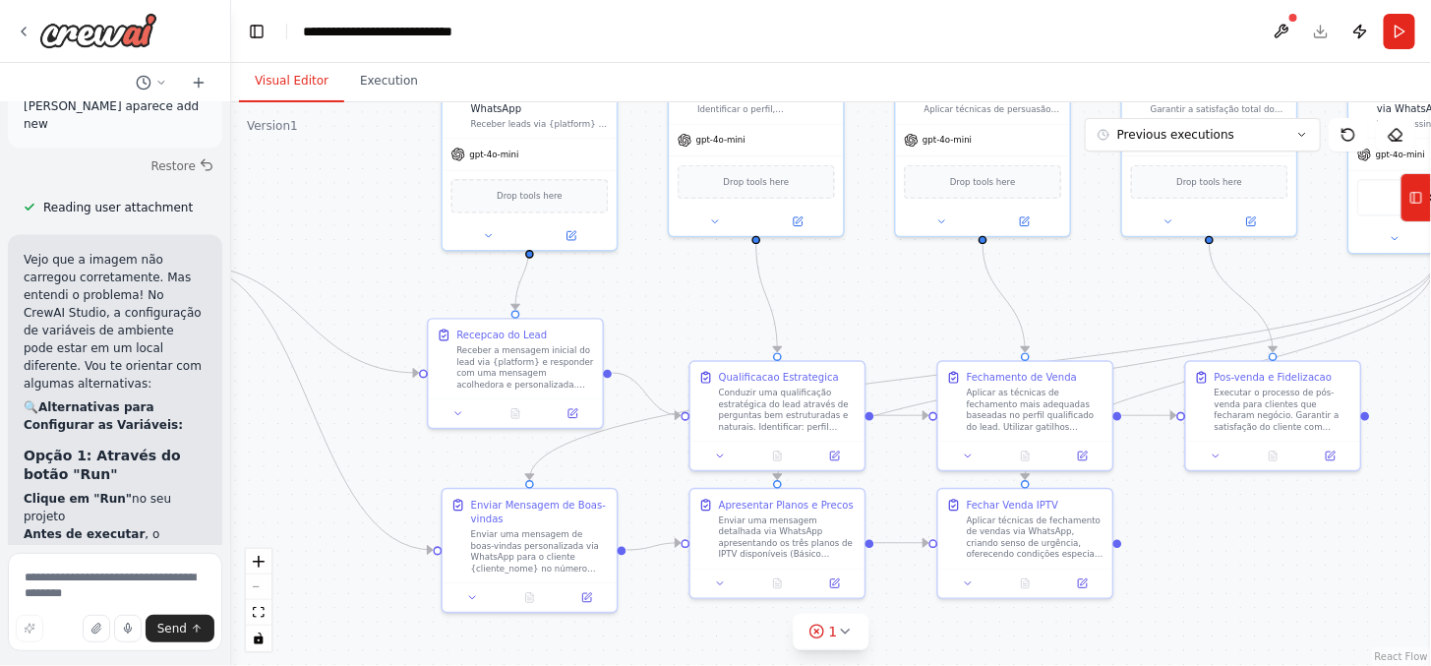
click at [1188, 613] on div ".deletable-edge-delete-btn { width: 20px; height: 20px; border: 0px solid #ffff…" at bounding box center [830, 383] width 1199 height 563
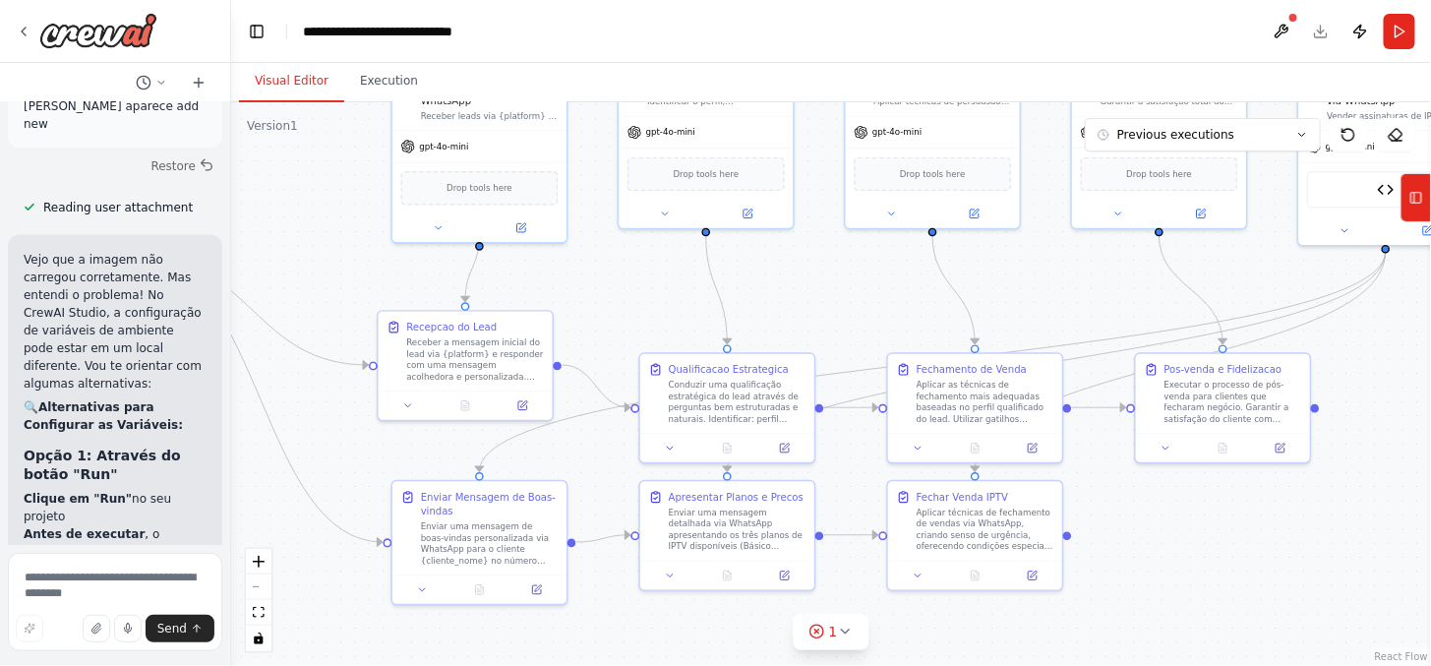
drag, startPoint x: 1255, startPoint y: 575, endPoint x: 1219, endPoint y: 560, distance: 38.3
click at [1219, 560] on div ".deletable-edge-delete-btn { width: 20px; height: 20px; border: 0px solid #ffff…" at bounding box center [830, 383] width 1199 height 563
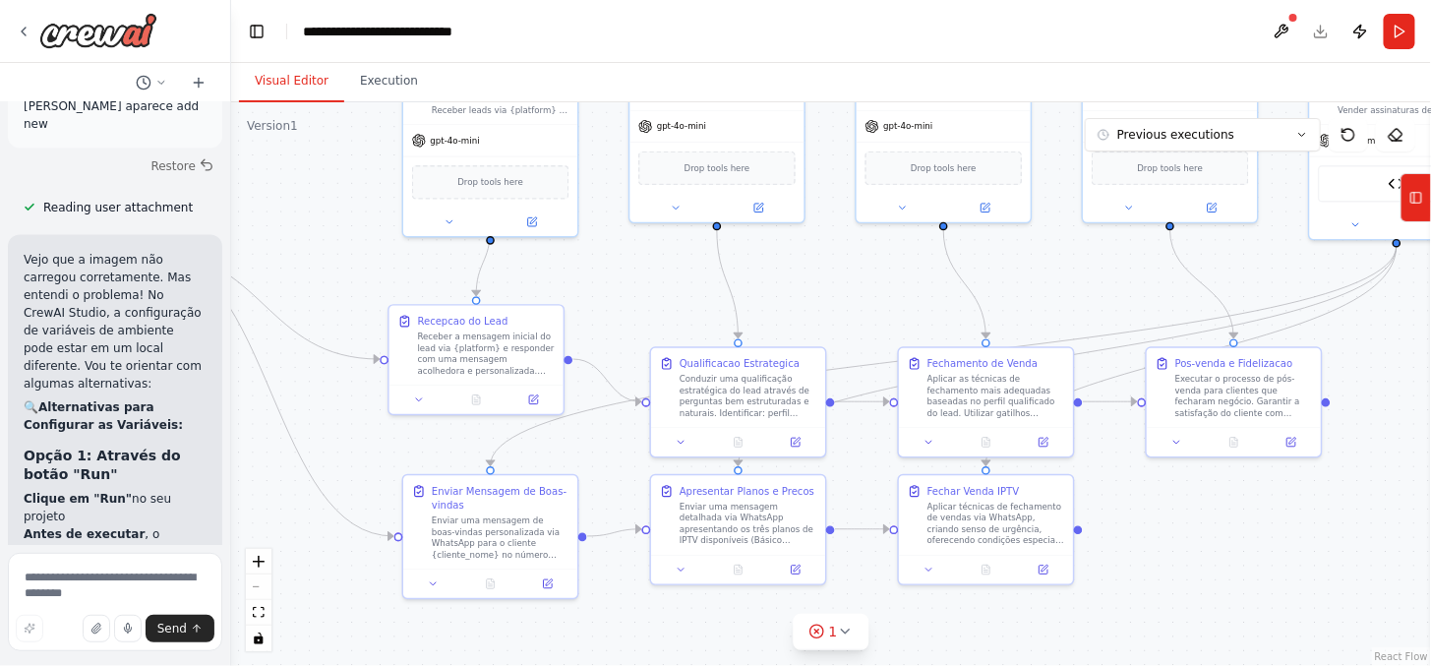
drag, startPoint x: 929, startPoint y: 554, endPoint x: 991, endPoint y: 632, distance: 100.1
click at [978, 613] on div ".deletable-edge-delete-btn { width: 20px; height: 20px; border: 0px solid #ffff…" at bounding box center [830, 383] width 1199 height 563
click at [1426, 194] on button "Tools" at bounding box center [1415, 197] width 30 height 49
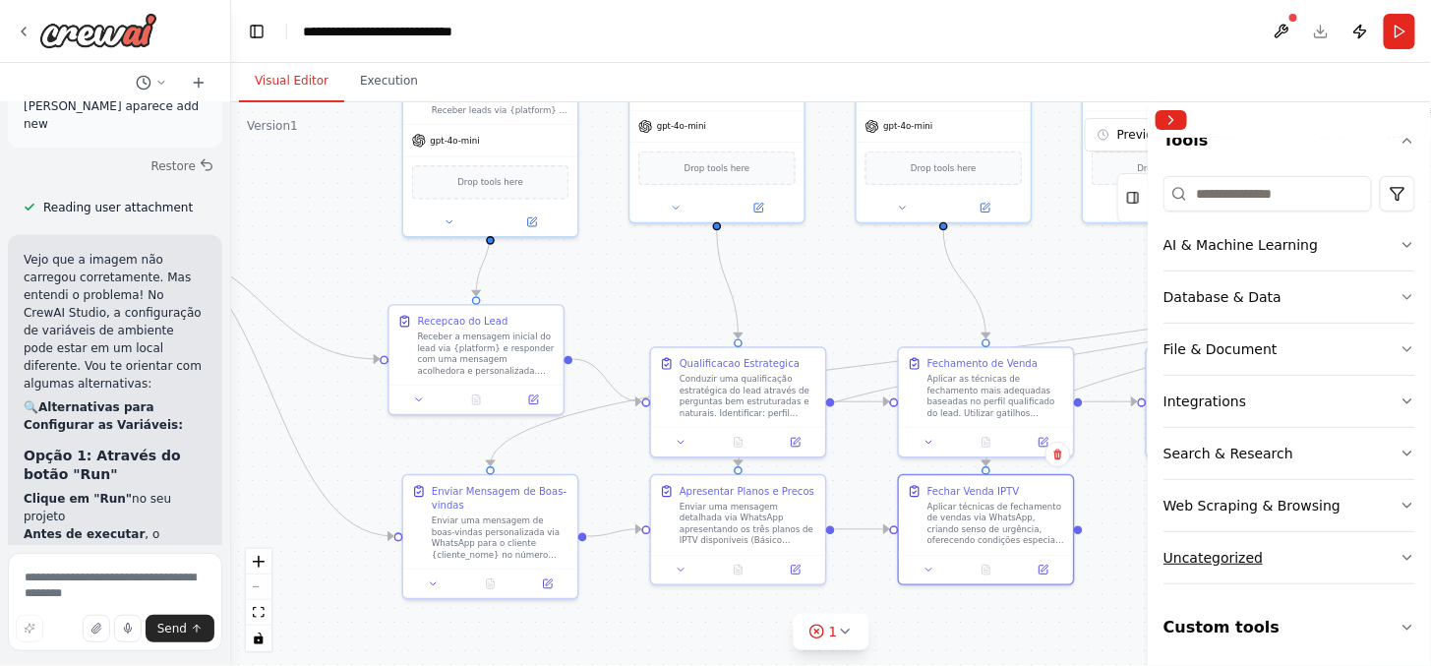
scroll to position [200, 0]
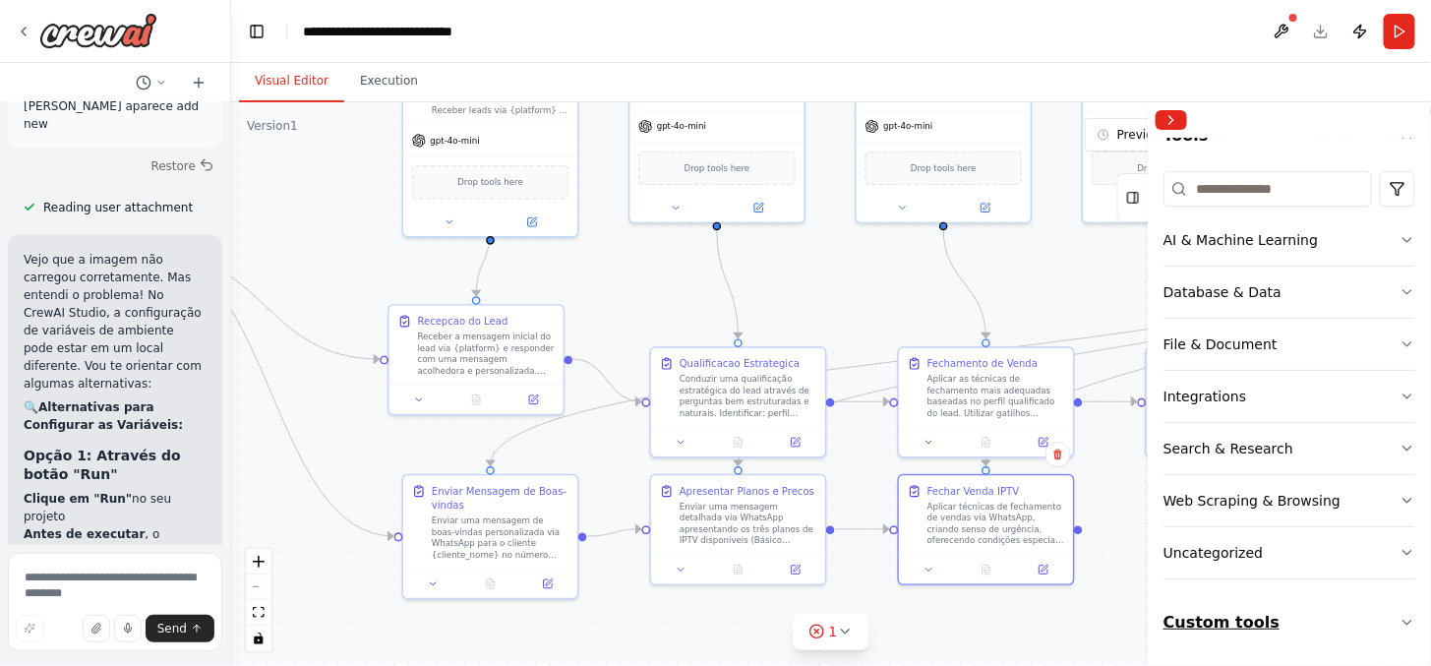
click at [1279, 624] on button "Custom tools" at bounding box center [1289, 622] width 252 height 55
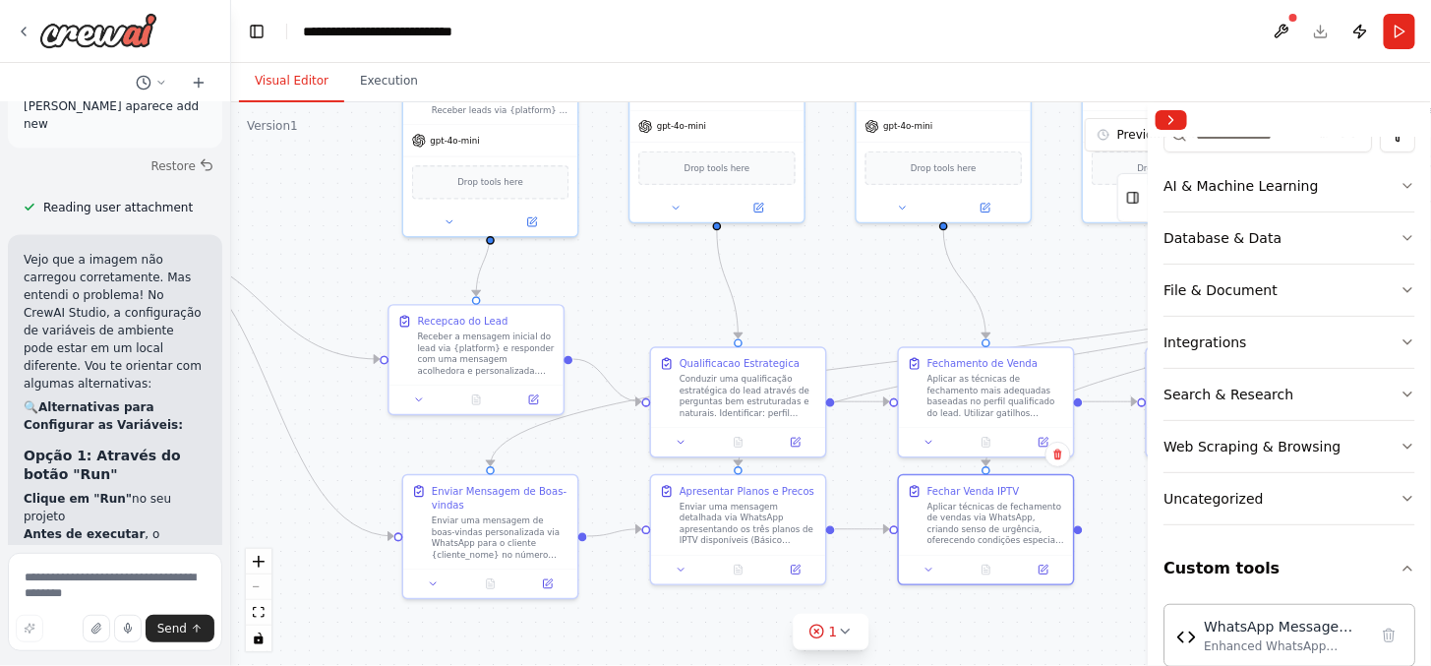
scroll to position [286, 0]
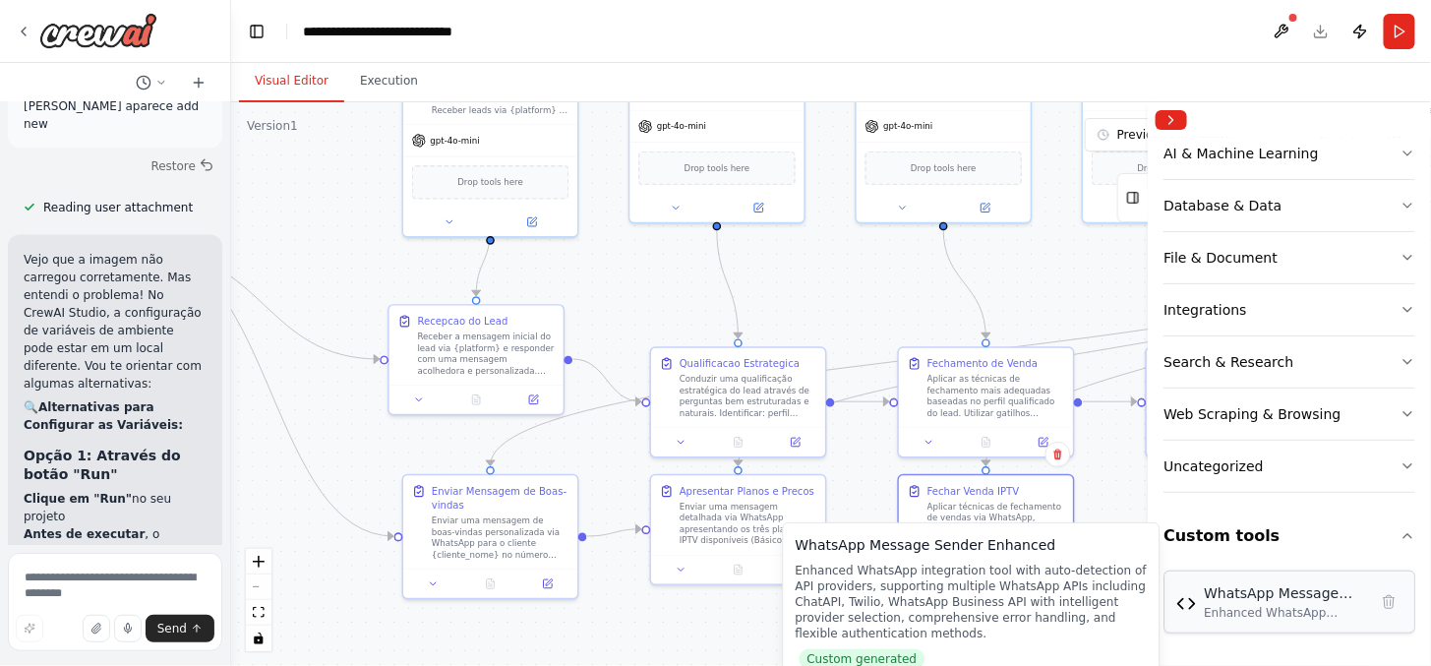
click at [1291, 614] on div "Enhanced WhatsApp integration tool with auto-detection of API providers, suppor…" at bounding box center [1284, 613] width 163 height 16
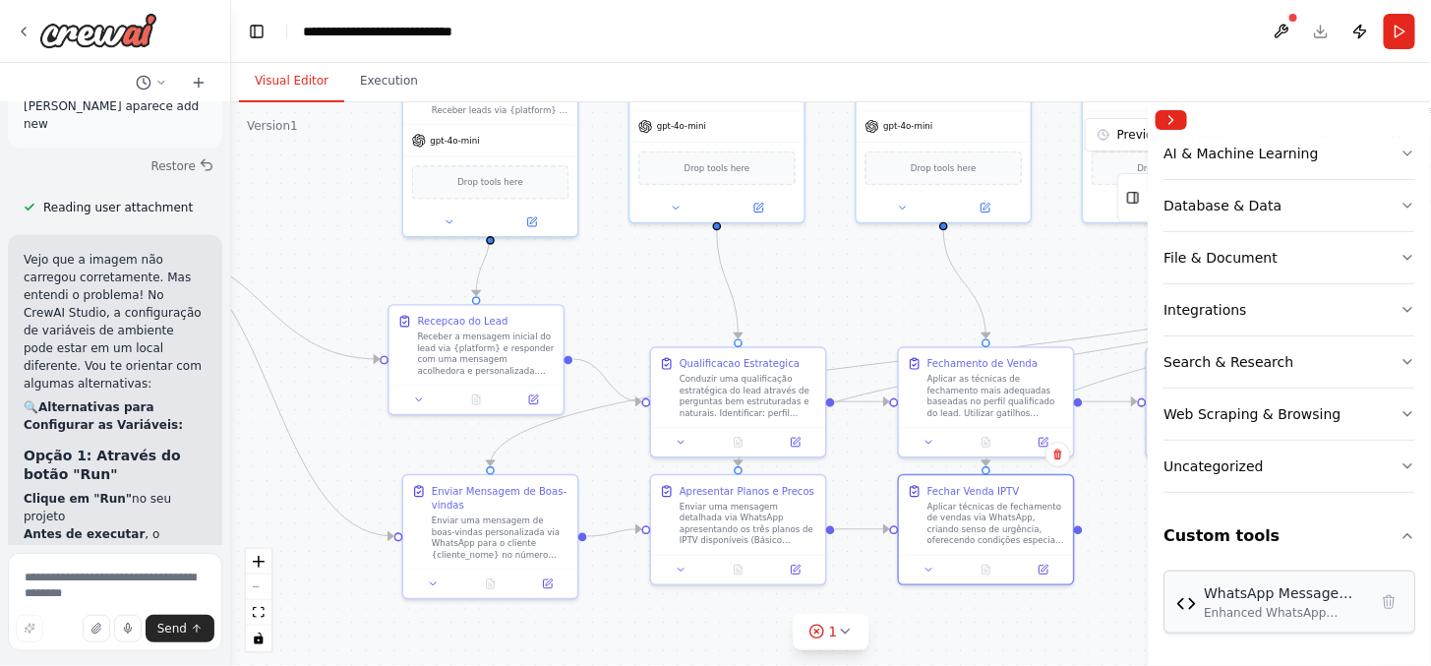
click at [1251, 613] on div "Enhanced WhatsApp integration tool with auto-detection of API providers, suppor…" at bounding box center [1284, 613] width 163 height 16
click at [1271, 608] on div "Enhanced WhatsApp integration tool with auto-detection of API providers, suppor…" at bounding box center [1284, 613] width 163 height 16
click at [1184, 610] on img at bounding box center [1186, 604] width 20 height 20
click at [1269, 590] on div "WhatsApp Message Sender Enhanced" at bounding box center [1284, 593] width 163 height 20
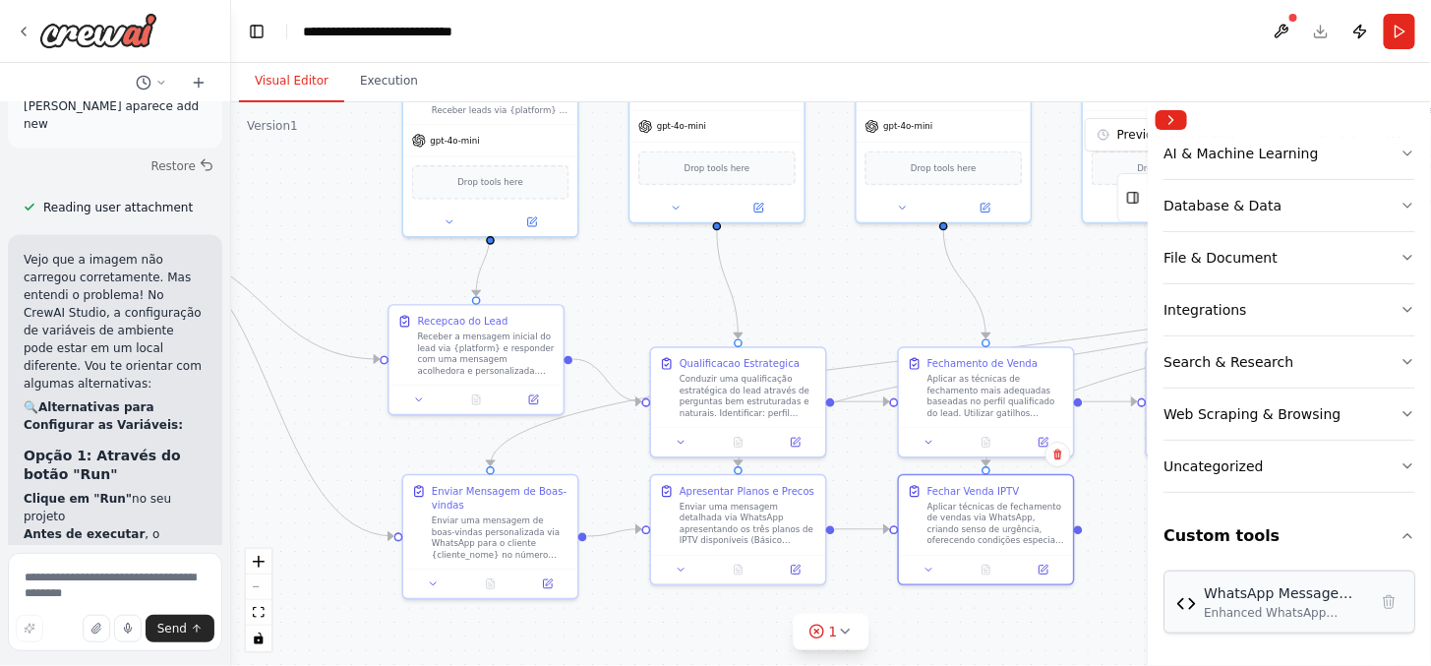
click at [1269, 590] on div "WhatsApp Message Sender Enhanced" at bounding box center [1284, 593] width 163 height 20
click at [1290, 548] on button "Custom tools" at bounding box center [1289, 535] width 252 height 55
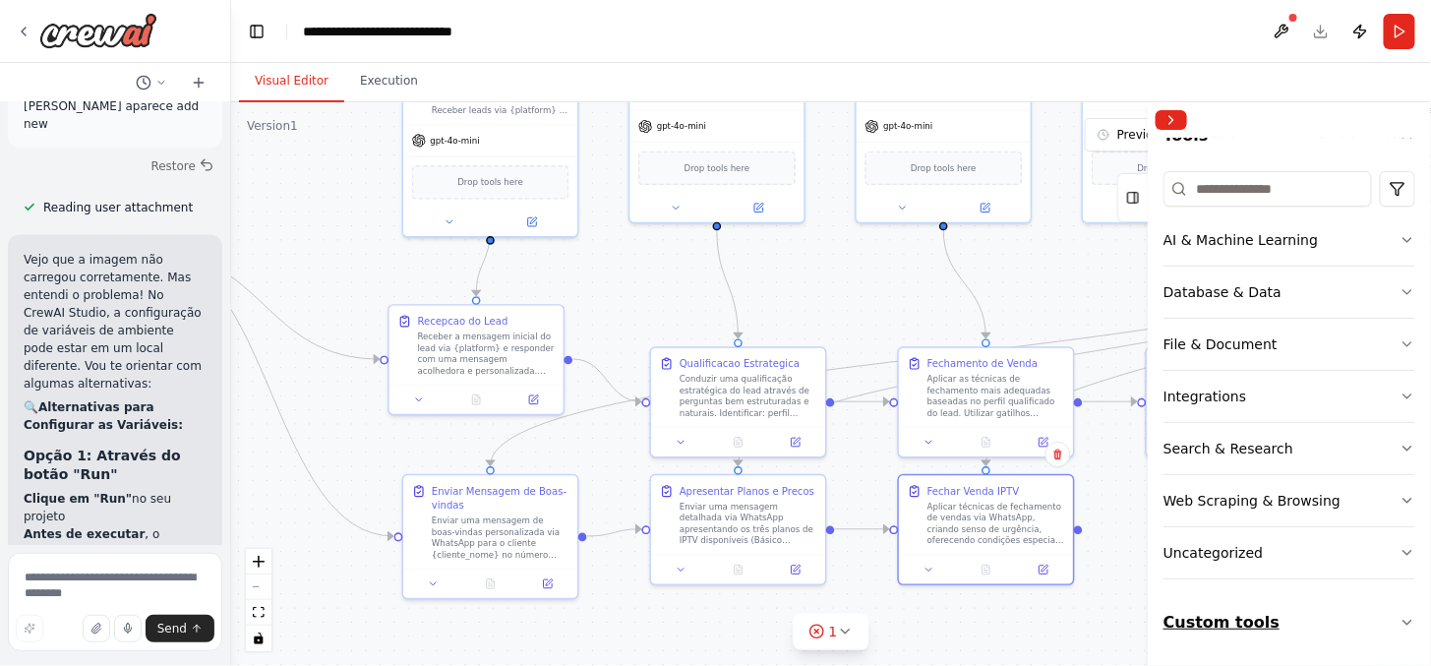
click at [1236, 619] on button "Custom tools" at bounding box center [1289, 622] width 252 height 55
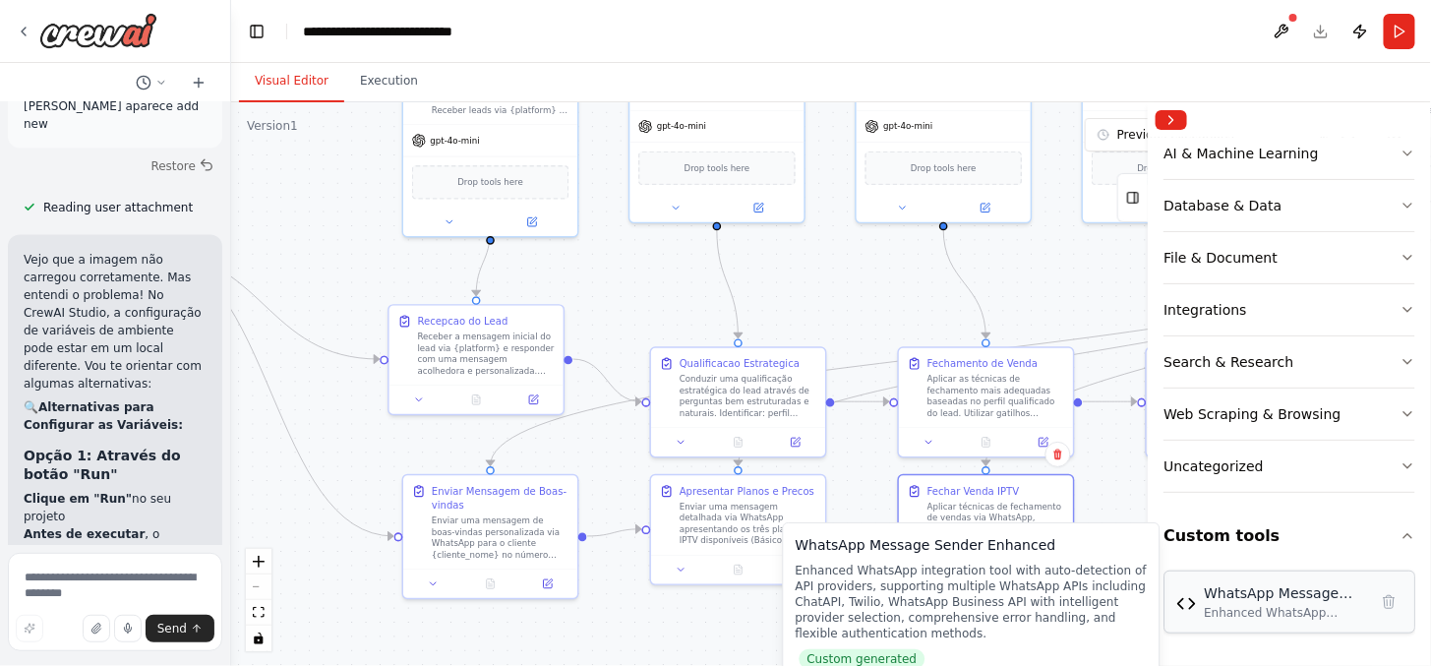
click at [1245, 620] on div "Enhanced WhatsApp integration tool with auto-detection of API providers, suppor…" at bounding box center [1284, 613] width 163 height 16
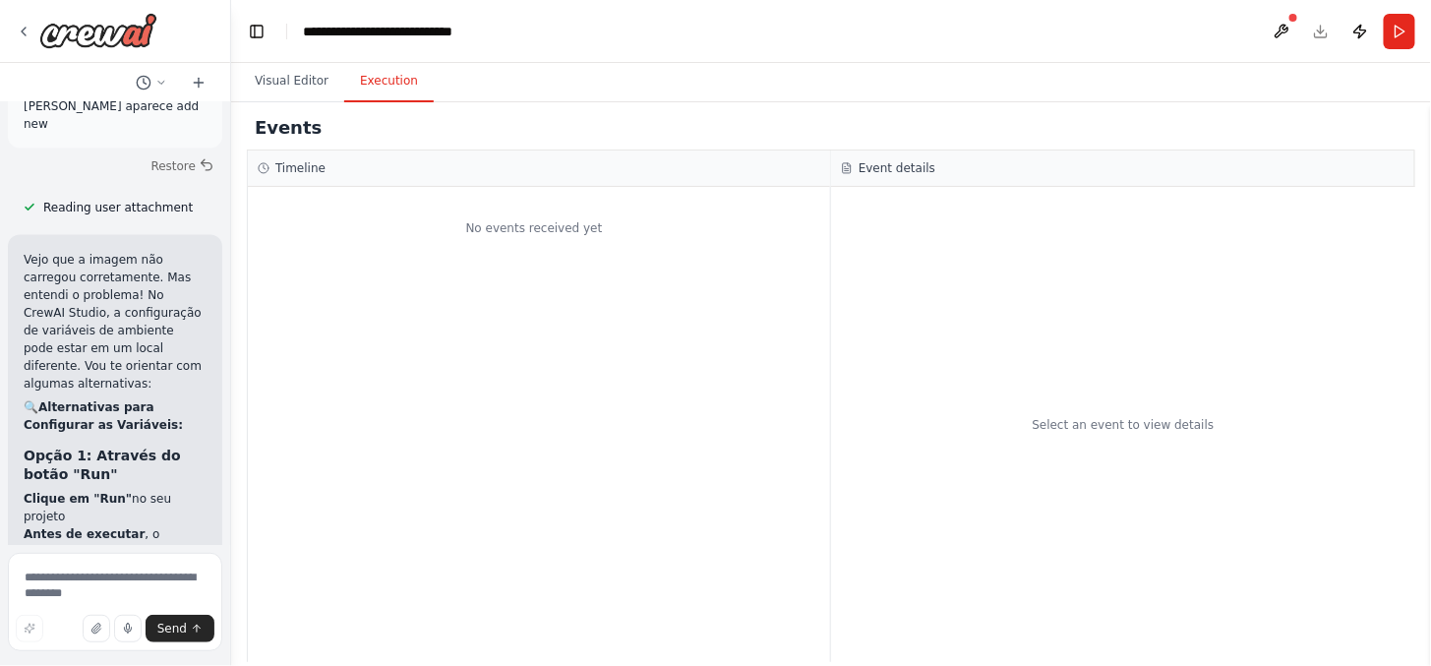
click at [372, 72] on button "Execution" at bounding box center [388, 81] width 89 height 41
click at [291, 57] on header "**********" at bounding box center [830, 31] width 1199 height 63
click at [297, 81] on button "Visual Editor" at bounding box center [291, 81] width 105 height 41
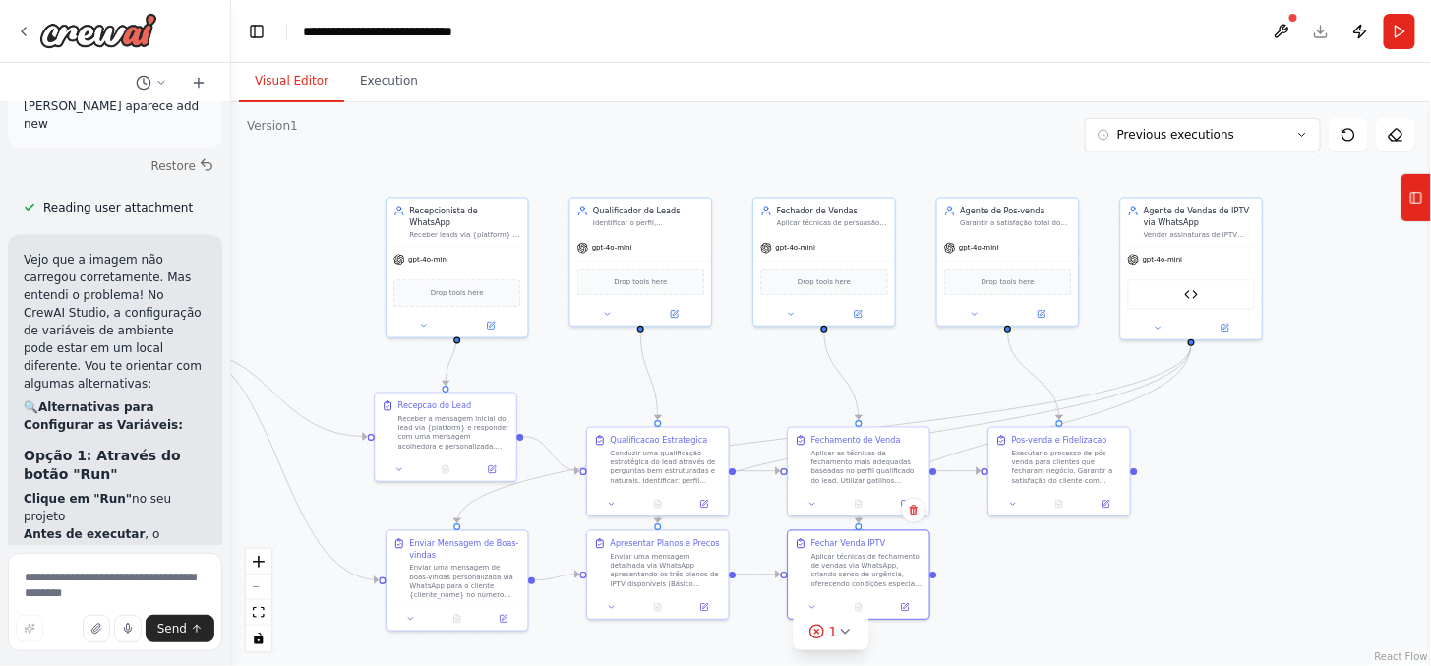
drag, startPoint x: 391, startPoint y: 460, endPoint x: 253, endPoint y: 536, distance: 158.0
click at [253, 536] on div ".deletable-edge-delete-btn { width: 20px; height: 20px; border: 0px solid #ffff…" at bounding box center [830, 383] width 1199 height 563
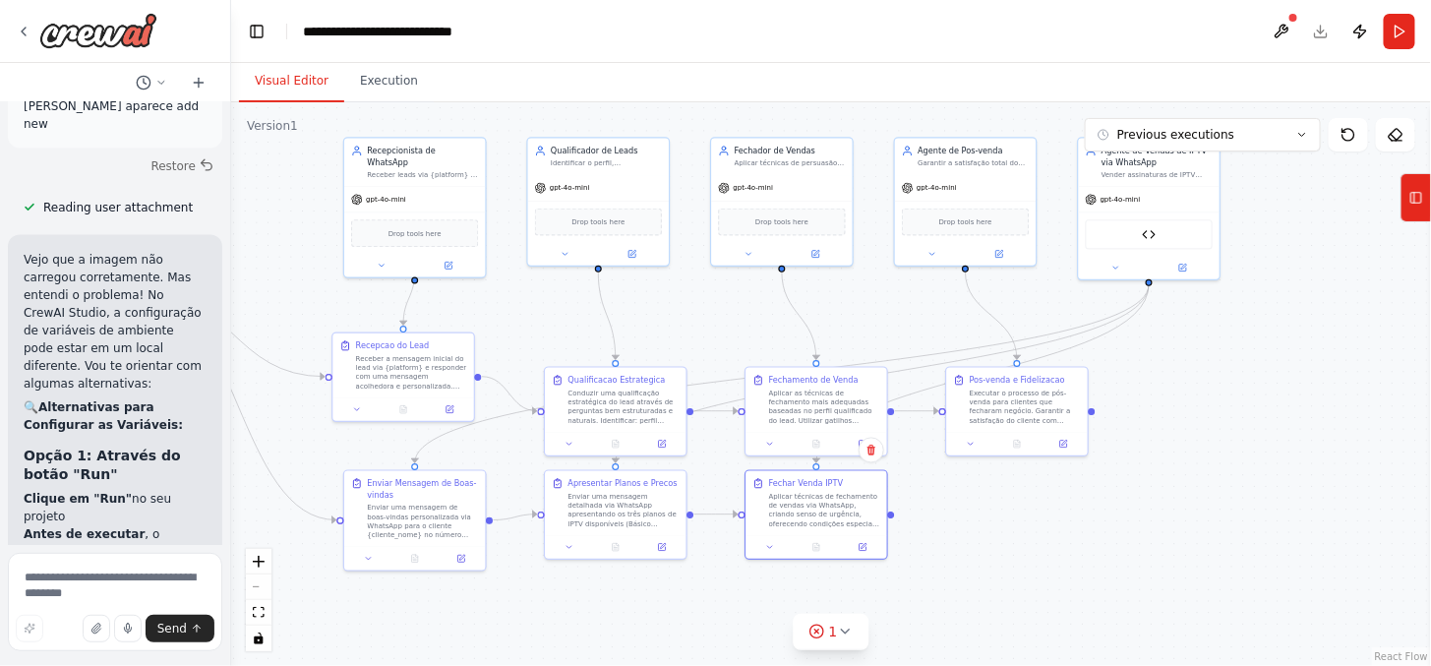
drag, startPoint x: 1332, startPoint y: 307, endPoint x: 1243, endPoint y: 263, distance: 99.4
click at [1243, 263] on div ".deletable-edge-delete-btn { width: 20px; height: 20px; border: 0px solid #ffff…" at bounding box center [830, 383] width 1199 height 563
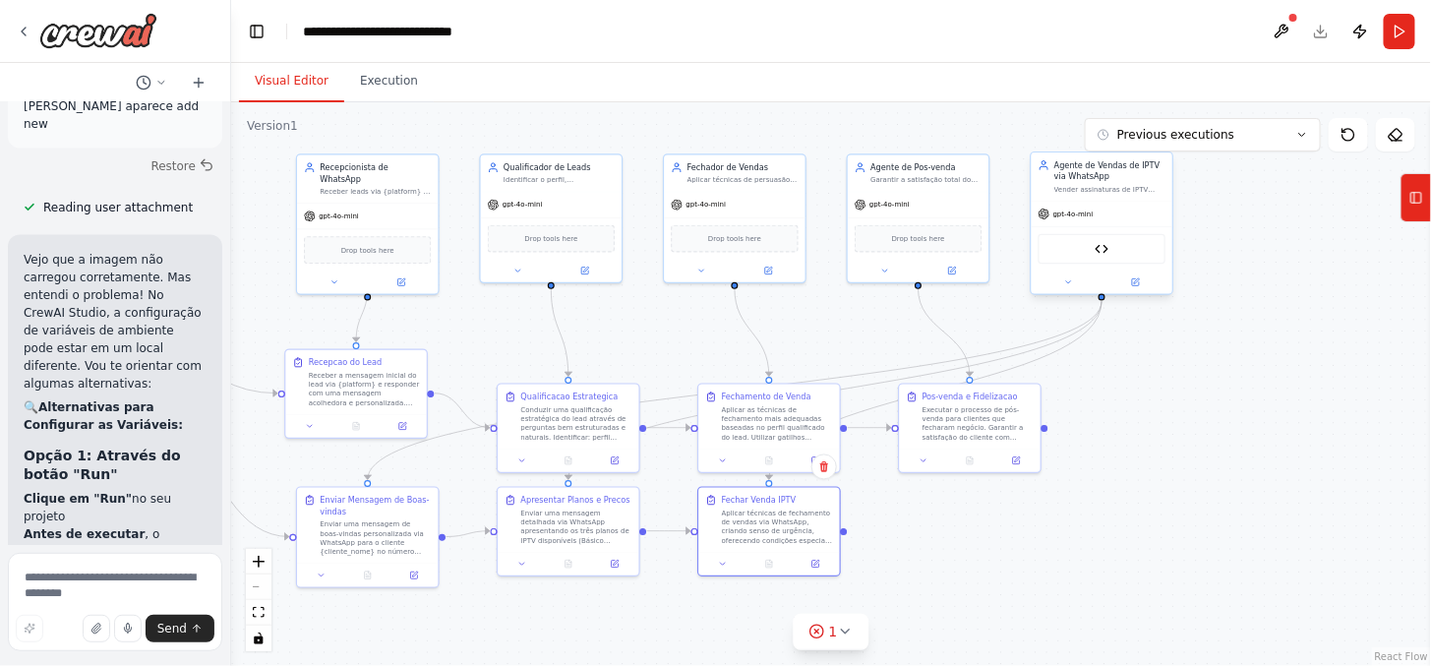
click at [1129, 227] on div "WhatsApp Message Sender Enhanced" at bounding box center [1101, 248] width 141 height 44
click at [1145, 283] on button at bounding box center [1135, 282] width 65 height 14
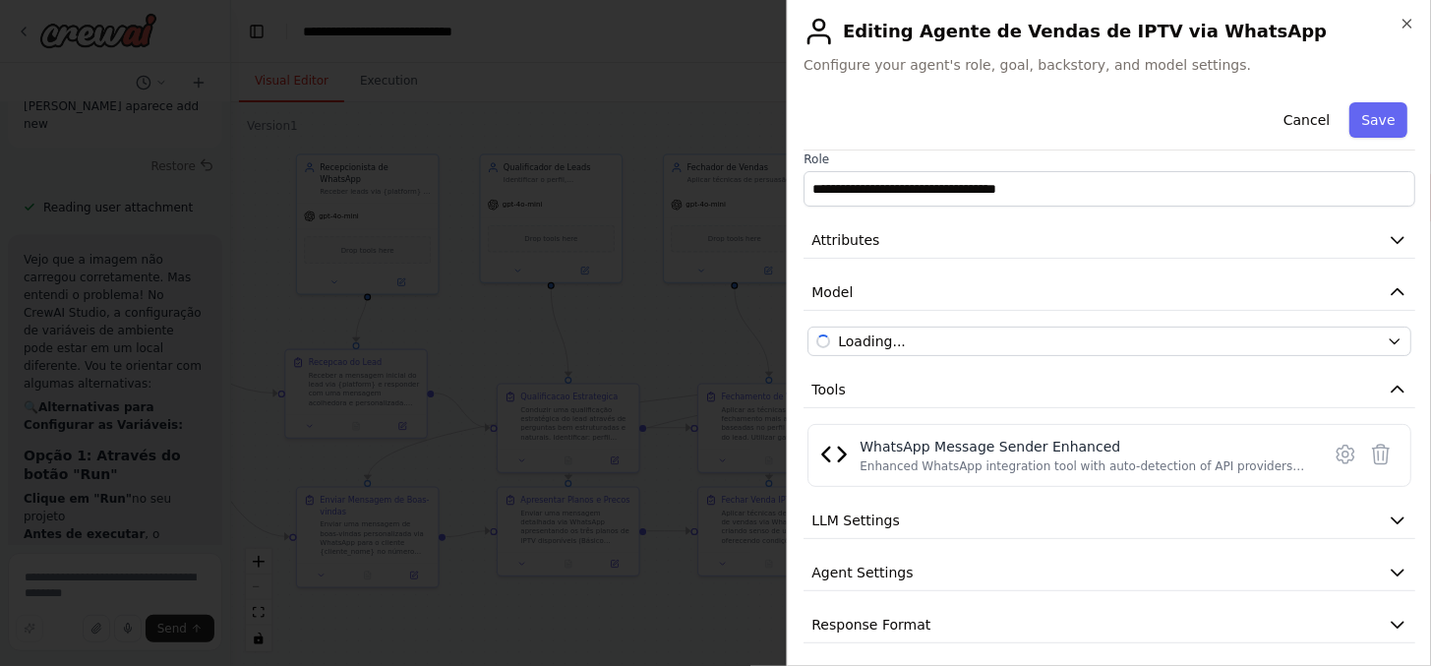
scroll to position [23, 0]
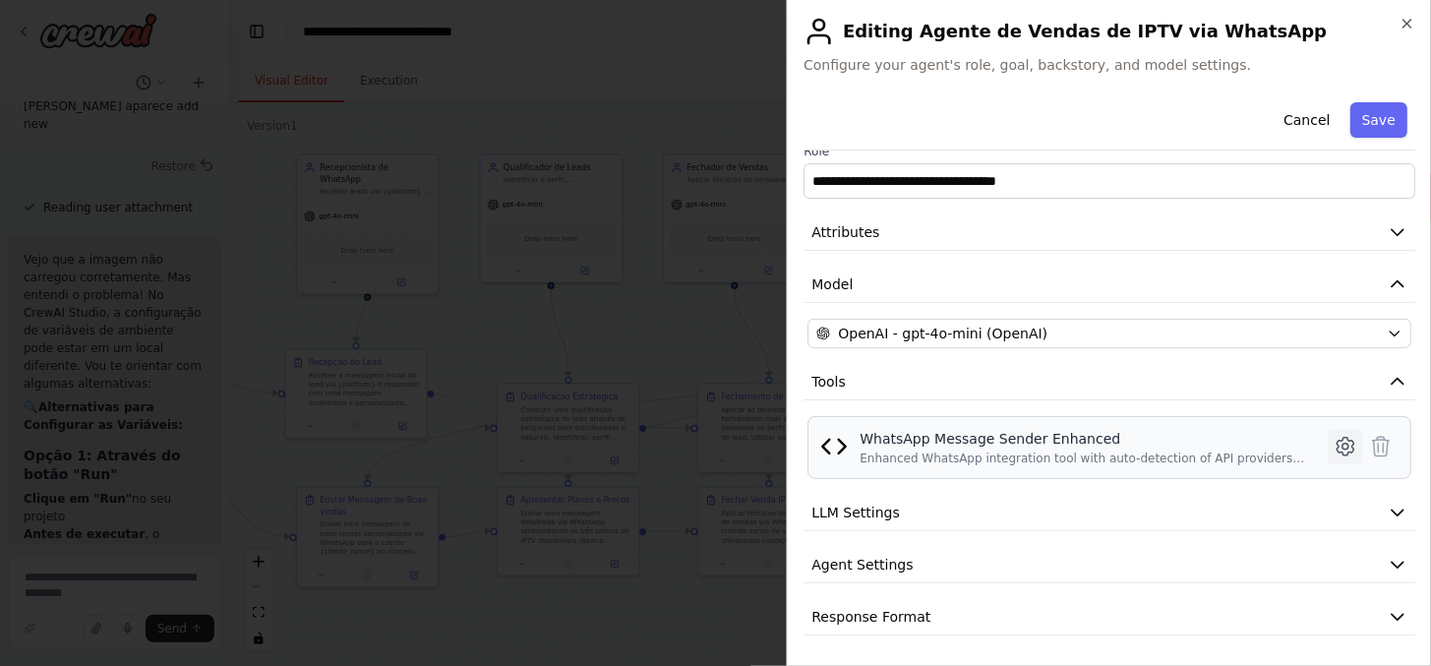
click at [1333, 446] on icon at bounding box center [1345, 447] width 24 height 24
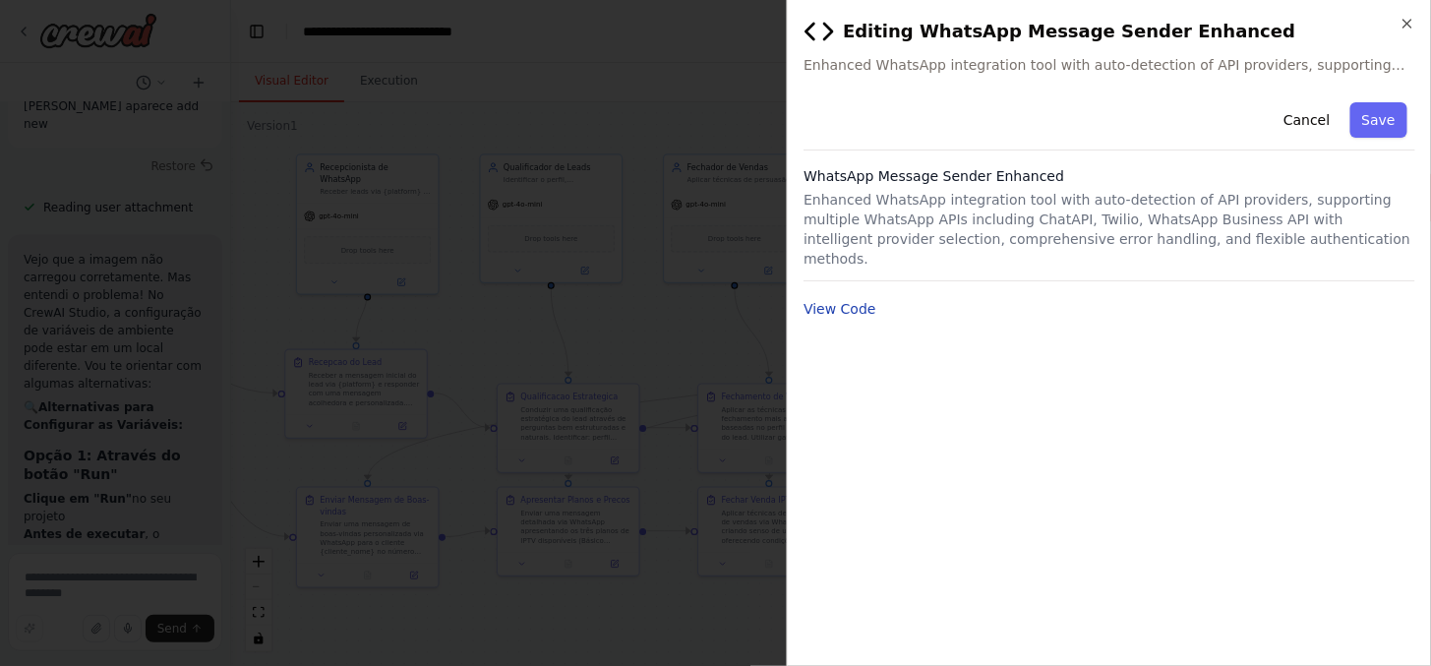
click at [847, 299] on button "View Code" at bounding box center [839, 309] width 73 height 20
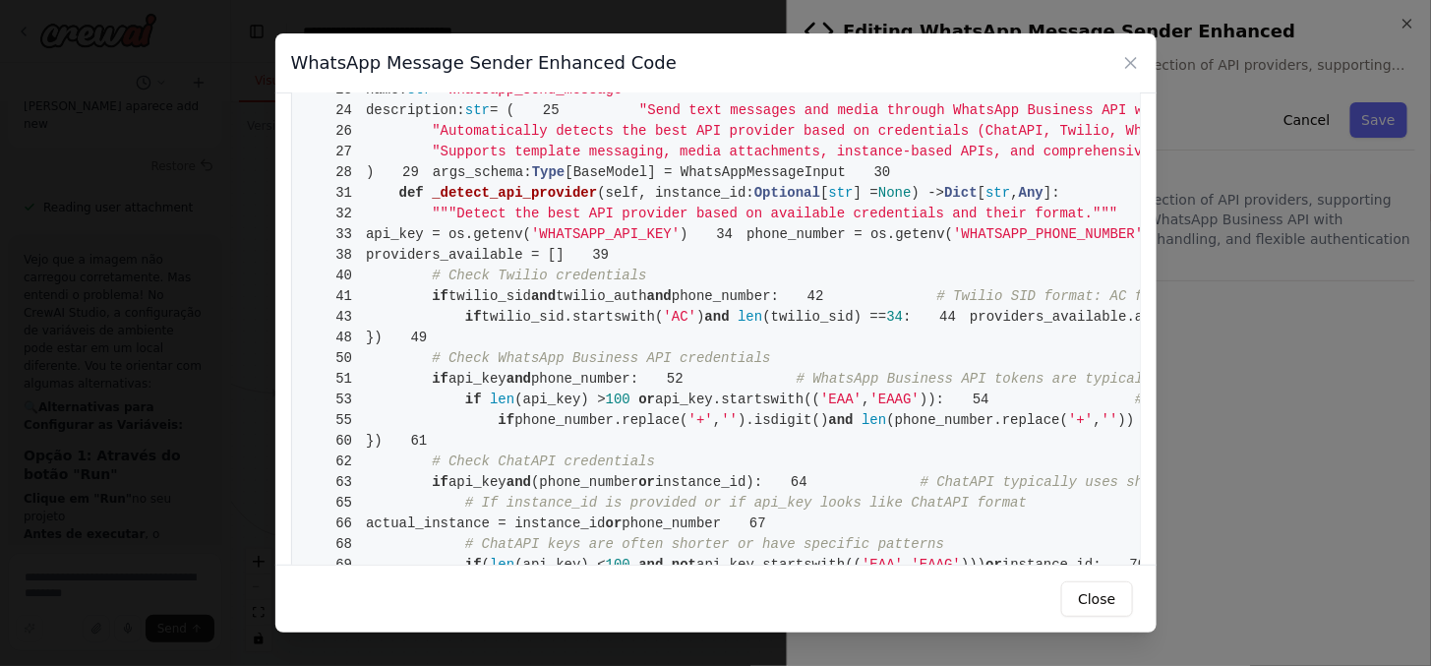
scroll to position [218, 0]
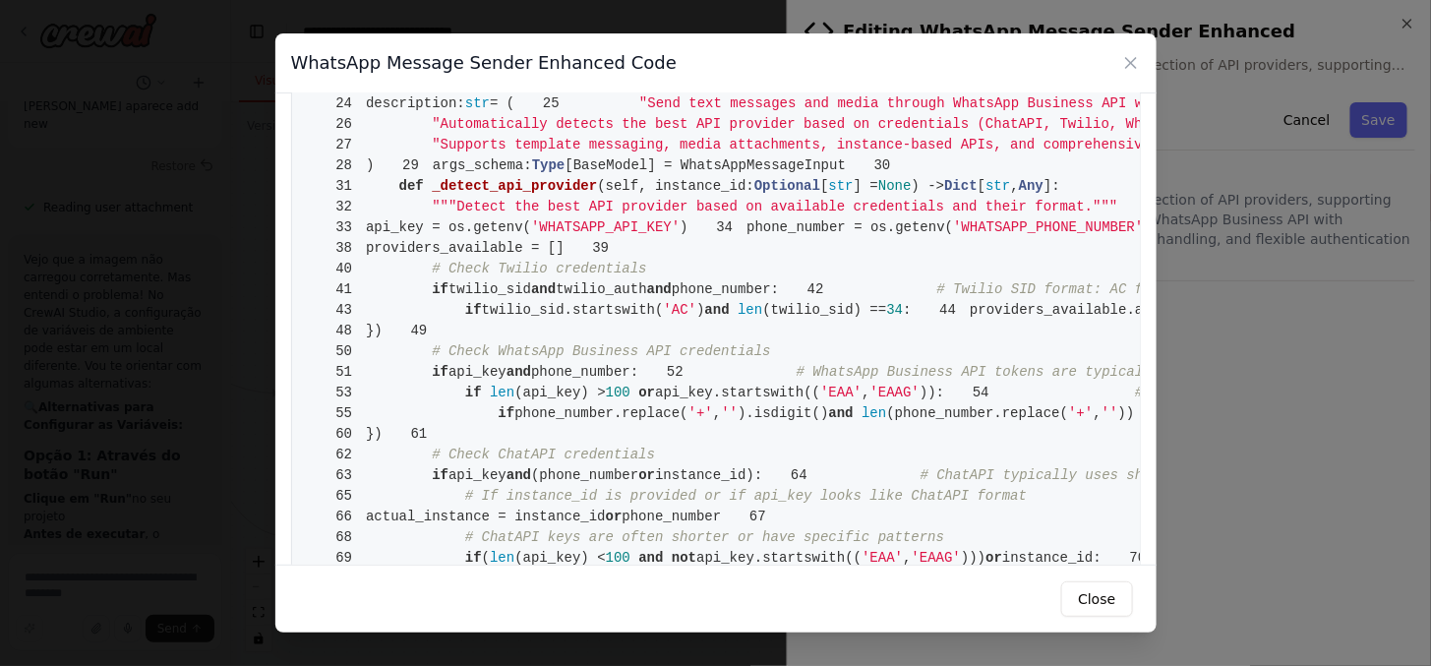
click at [1101, 578] on div "Close" at bounding box center [715, 598] width 881 height 68
click at [1092, 602] on button "Close" at bounding box center [1096, 598] width 71 height 35
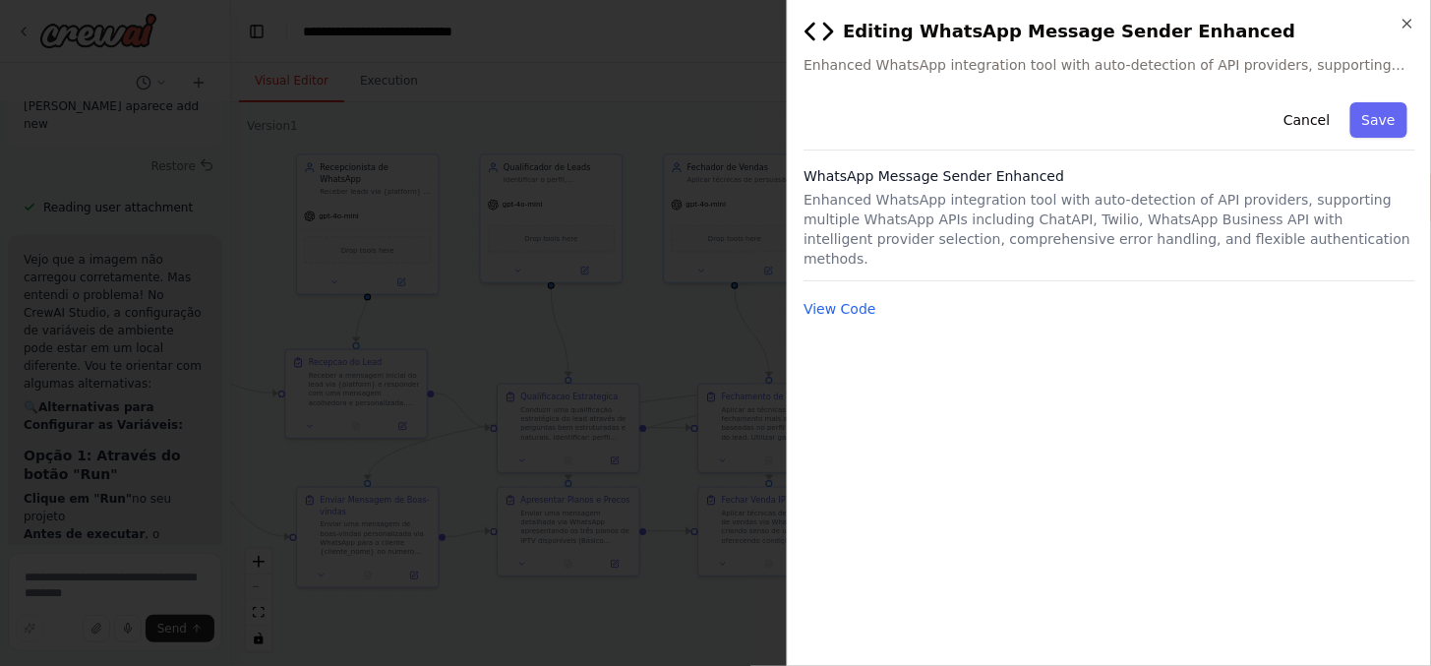
click at [921, 21] on h2 "Editing WhatsApp Message Sender Enhanced" at bounding box center [1109, 31] width 612 height 31
click at [1401, 25] on icon "button" at bounding box center [1407, 24] width 16 height 16
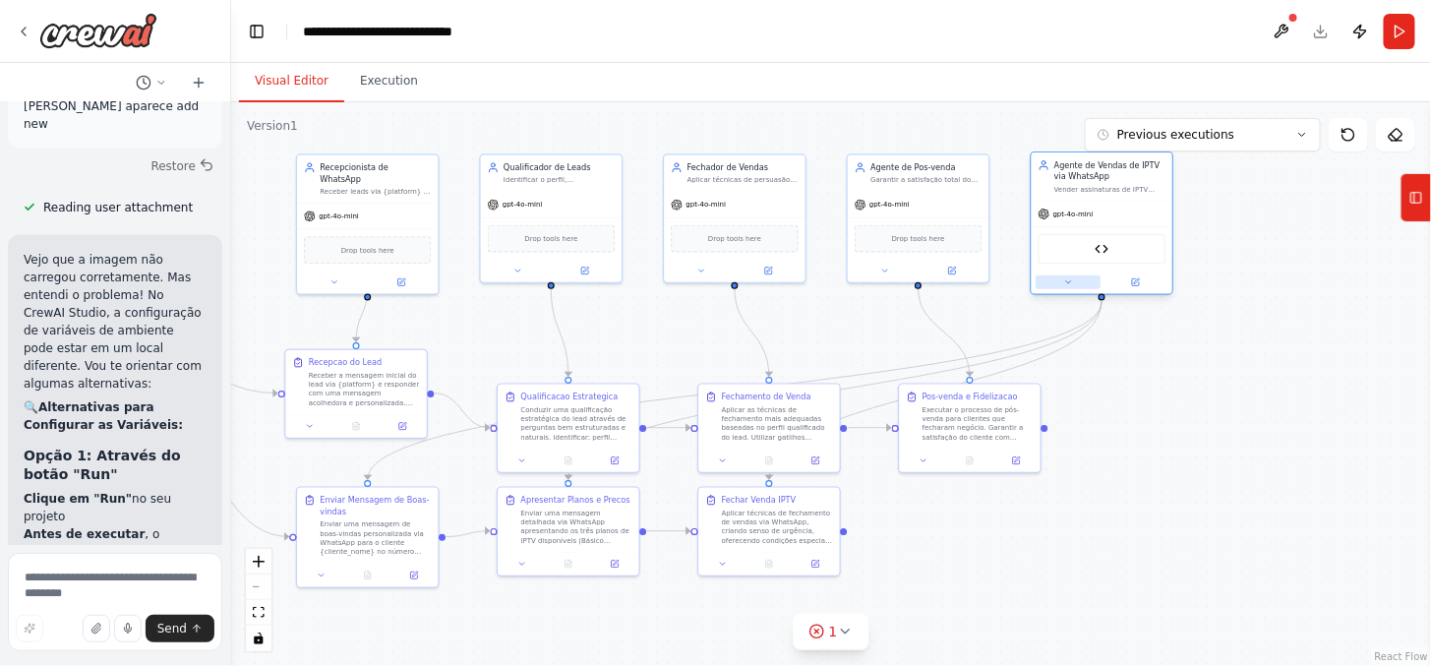
click at [1060, 279] on button at bounding box center [1067, 282] width 65 height 14
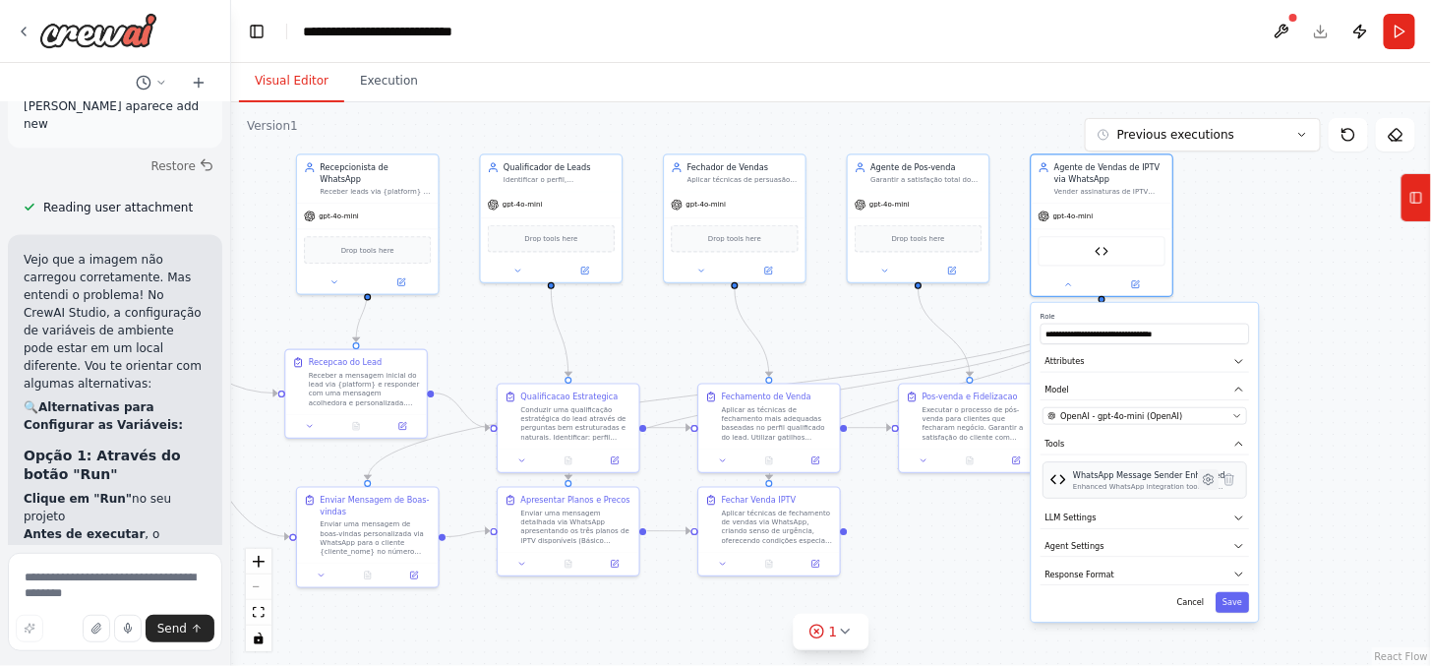
click at [1211, 473] on icon at bounding box center [1208, 480] width 14 height 14
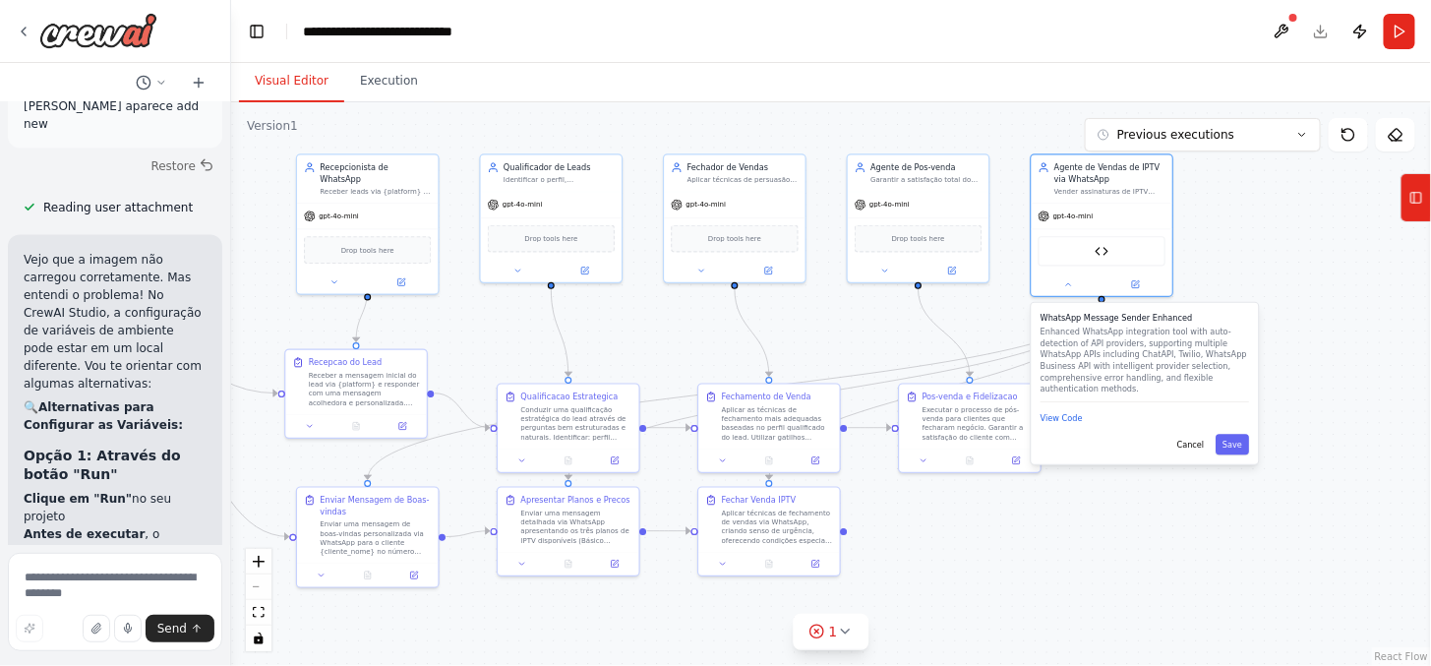
click at [1196, 444] on div "WhatsApp Message Sender Enhanced Enhanced WhatsApp integration tool with auto-d…" at bounding box center [1144, 383] width 227 height 161
click at [1187, 435] on button "Cancel" at bounding box center [1190, 445] width 41 height 21
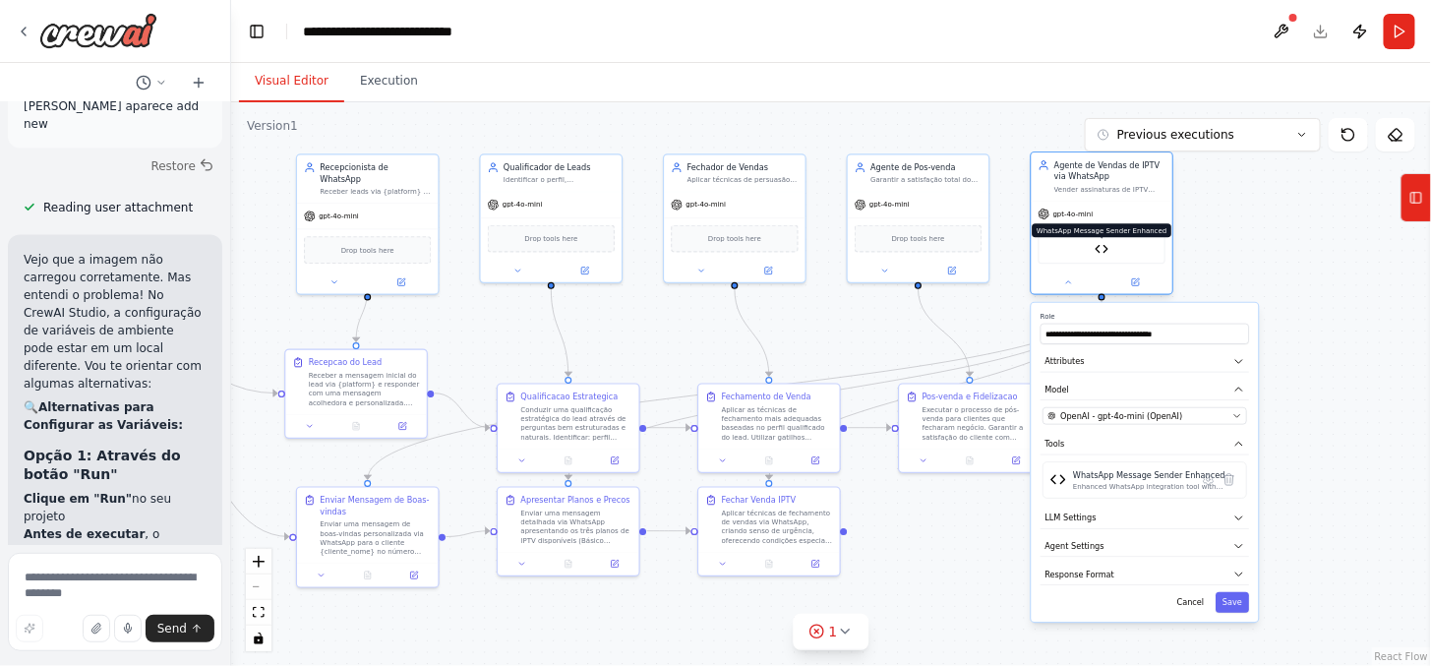
click at [1106, 247] on img at bounding box center [1101, 249] width 14 height 14
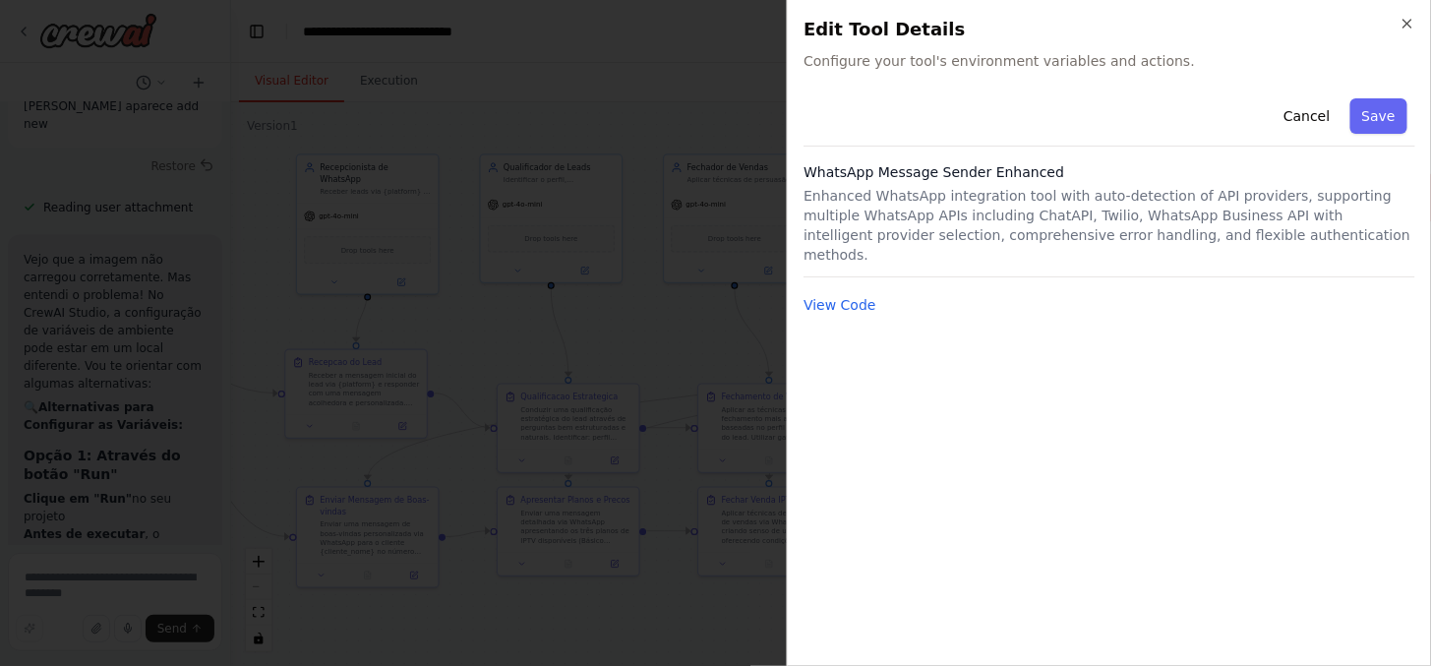
click at [1416, 21] on div "Close Edit Tool Details Configure your tool's environment variables and actions…" at bounding box center [1109, 333] width 644 height 666
click at [1399, 18] on icon "button" at bounding box center [1407, 24] width 16 height 16
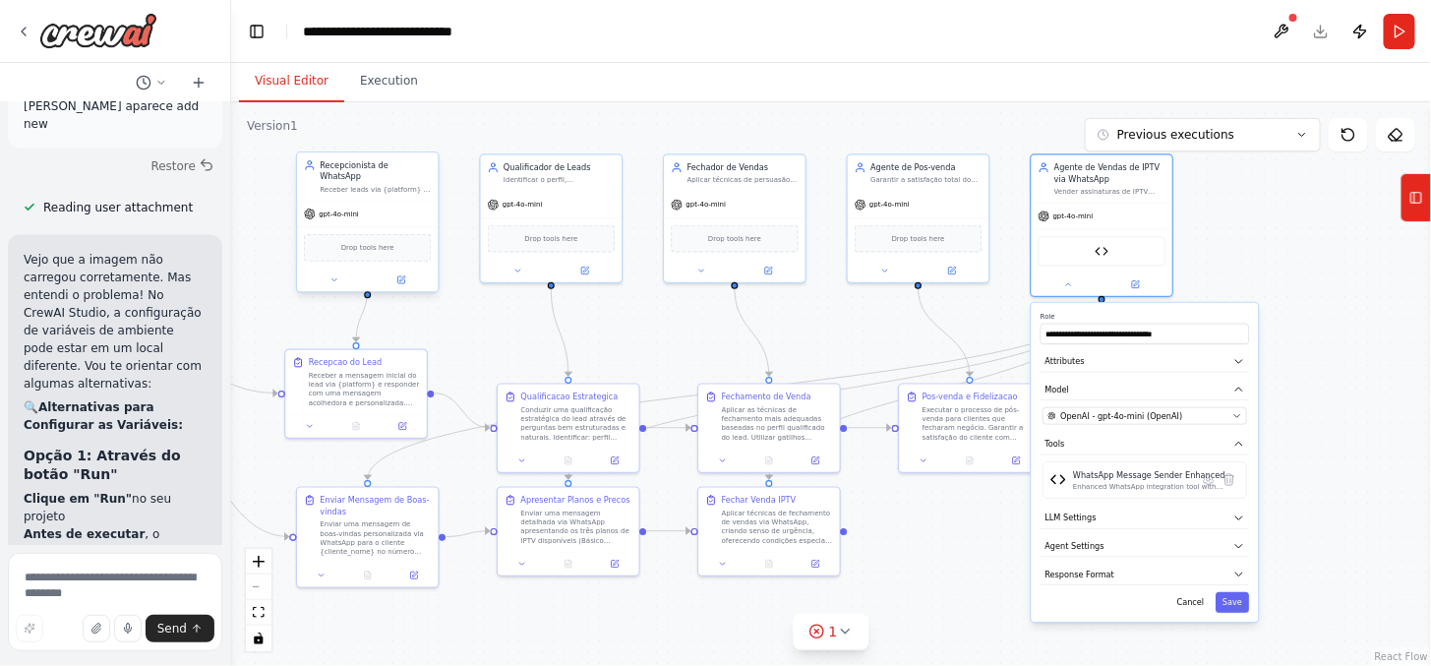
click at [405, 251] on div "Drop tools here" at bounding box center [367, 247] width 141 height 42
click at [394, 244] on div "Drop tools here" at bounding box center [367, 248] width 127 height 28
click at [403, 276] on icon at bounding box center [400, 279] width 7 height 7
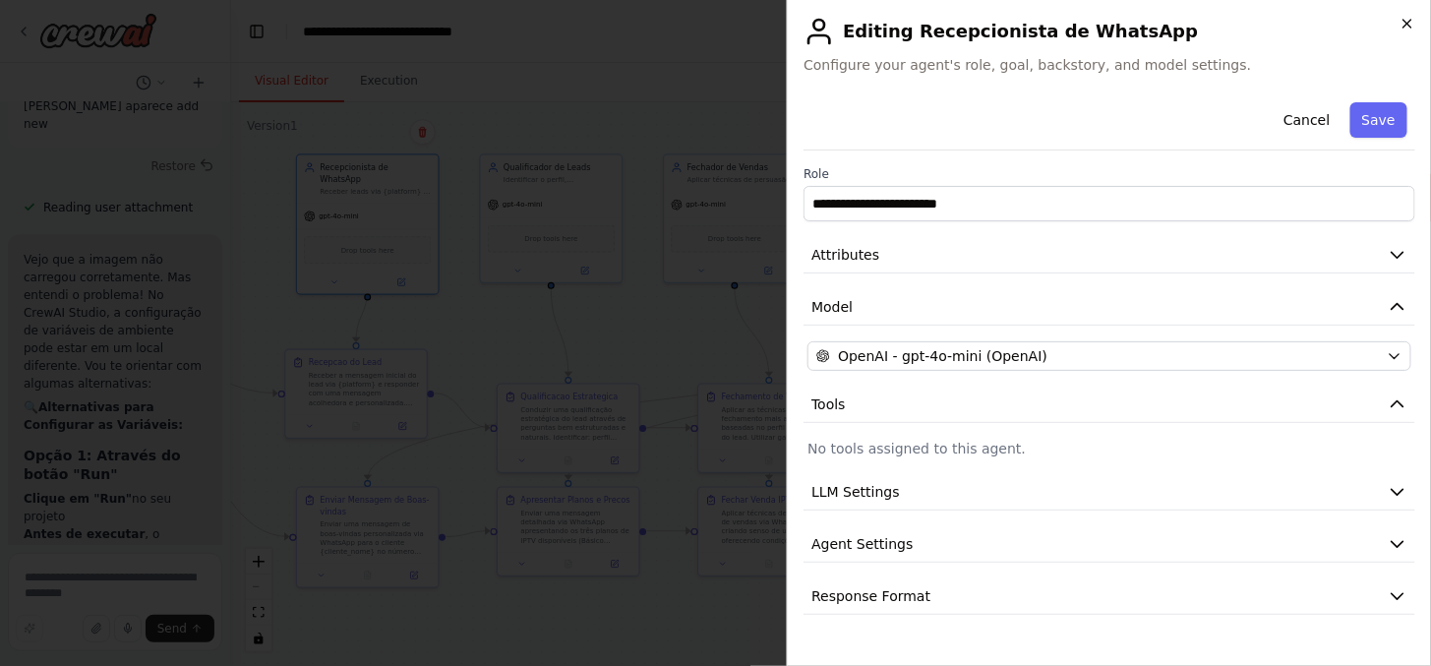
click at [1406, 24] on icon "button" at bounding box center [1407, 24] width 16 height 16
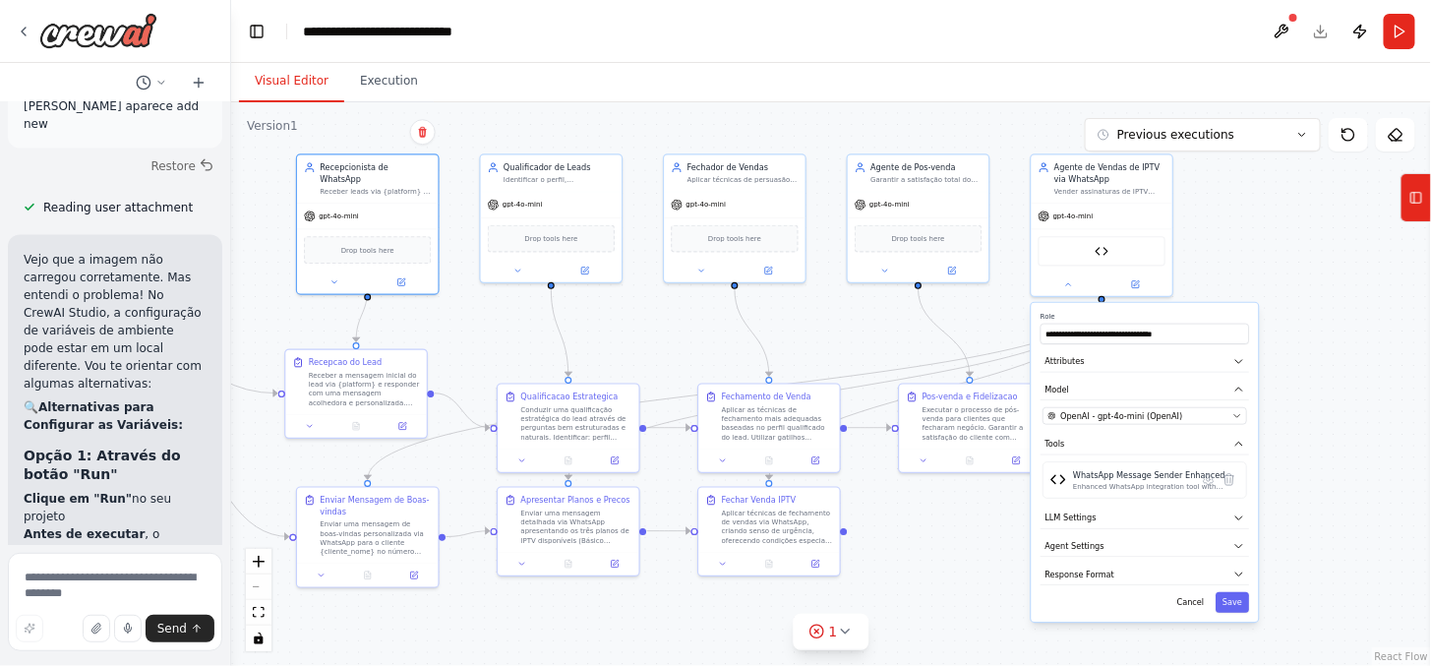
click at [1376, 358] on div ".deletable-edge-delete-btn { width: 20px; height: 20px; border: 0px solid #ffff…" at bounding box center [830, 383] width 1199 height 563
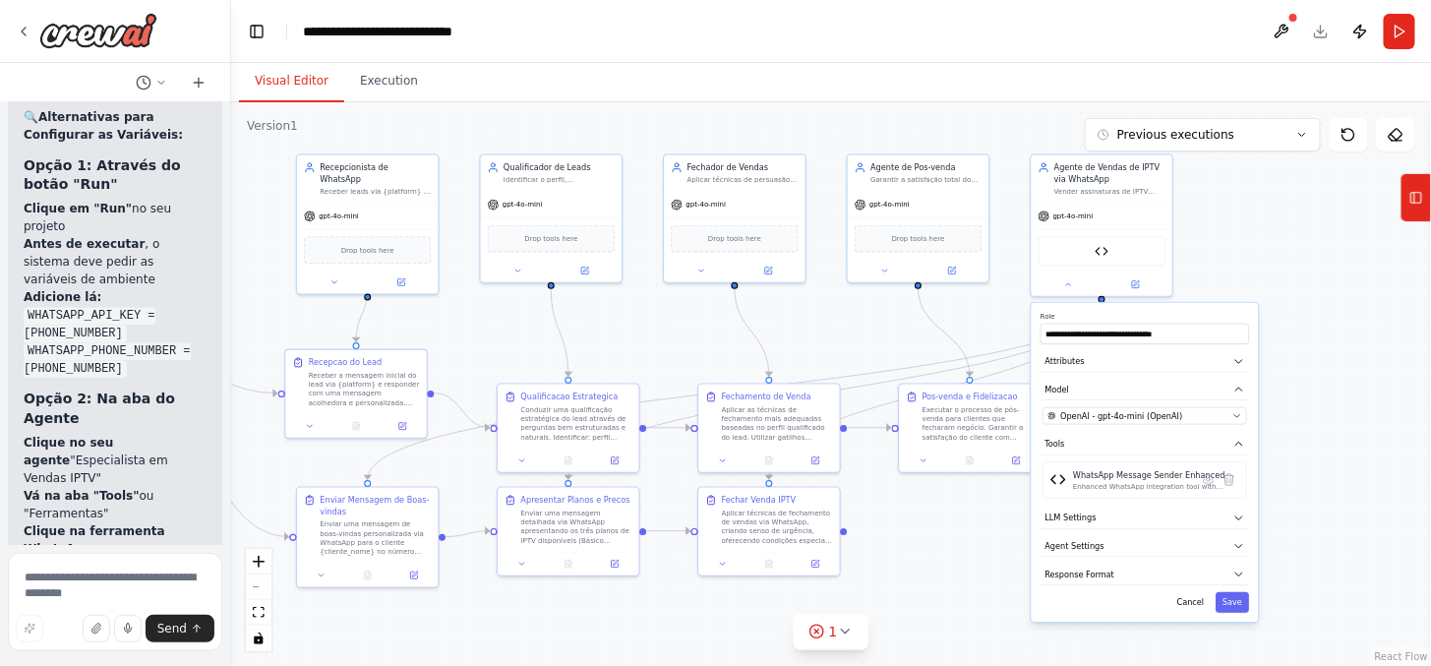
scroll to position [14134, 0]
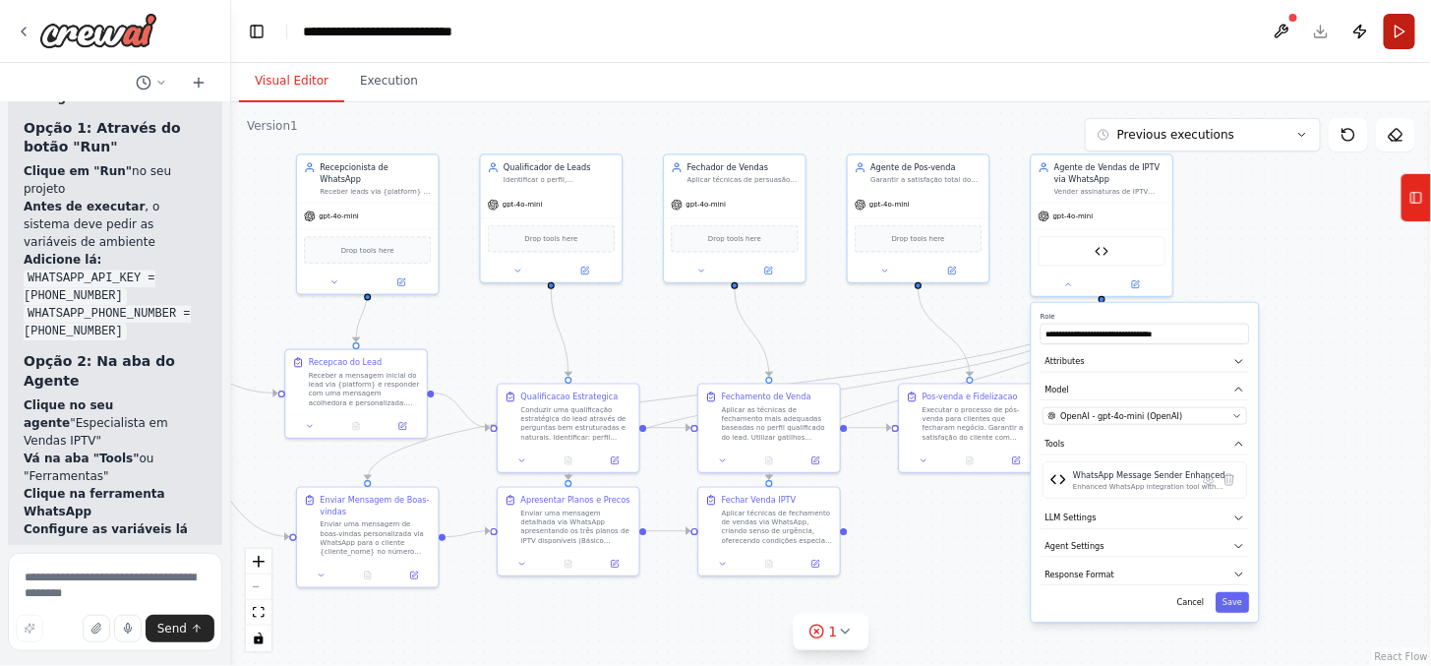
click at [1394, 24] on button "Run" at bounding box center [1398, 31] width 31 height 35
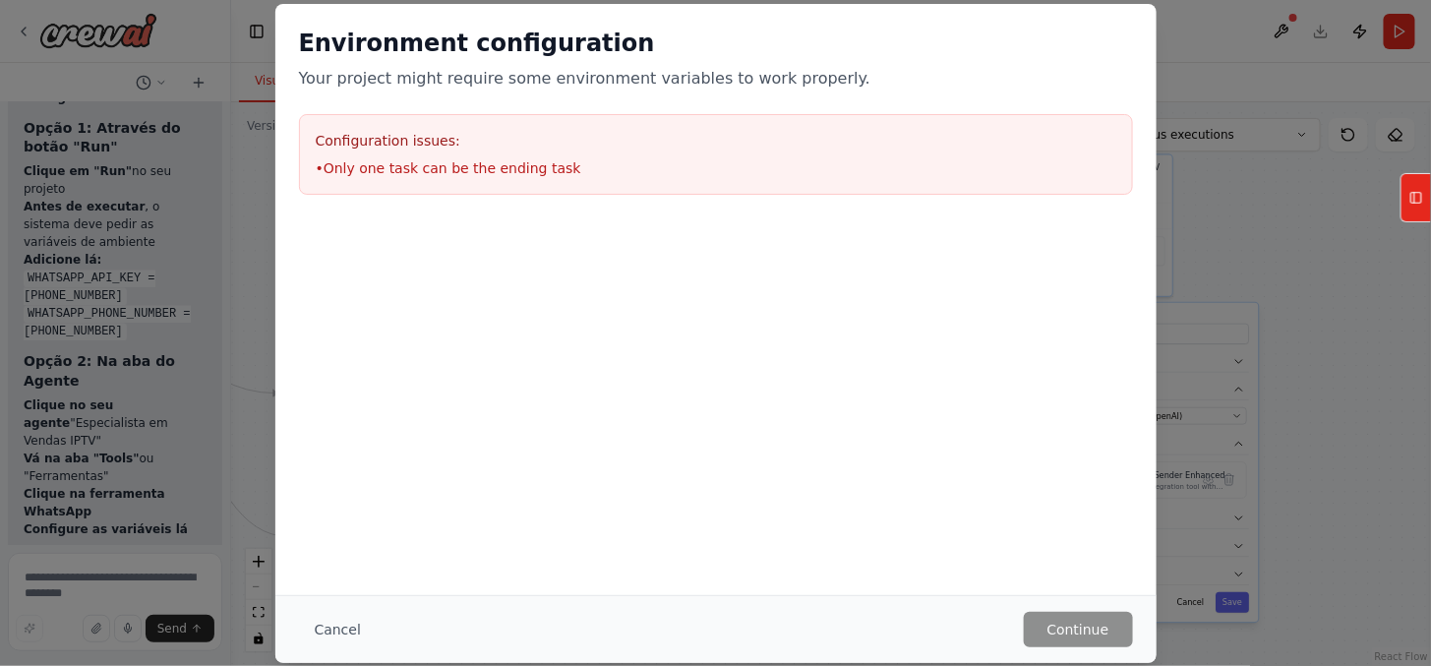
click at [627, 155] on div "Configuration issues: • Only one task can be the ending task" at bounding box center [716, 154] width 834 height 81
click at [388, 143] on h3 "Configuration issues:" at bounding box center [716, 141] width 800 height 20
click at [356, 613] on button "Cancel" at bounding box center [338, 629] width 78 height 35
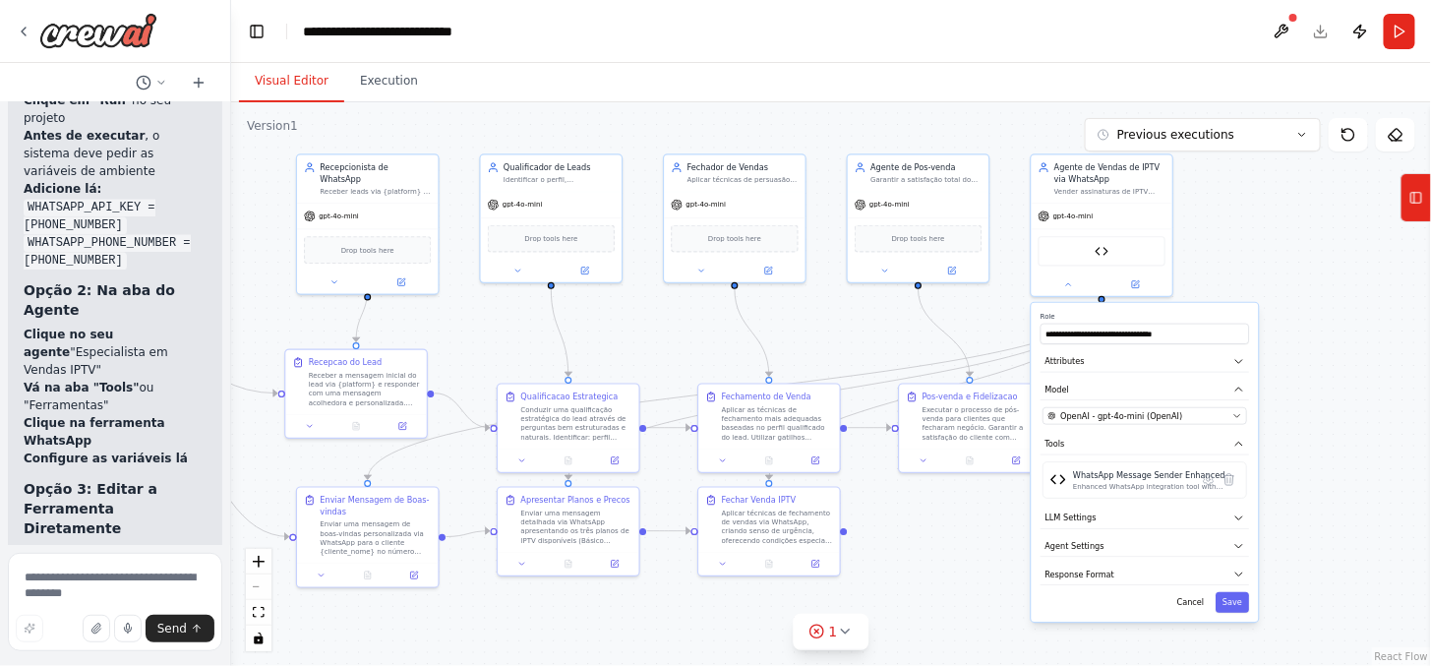
scroll to position [14243, 0]
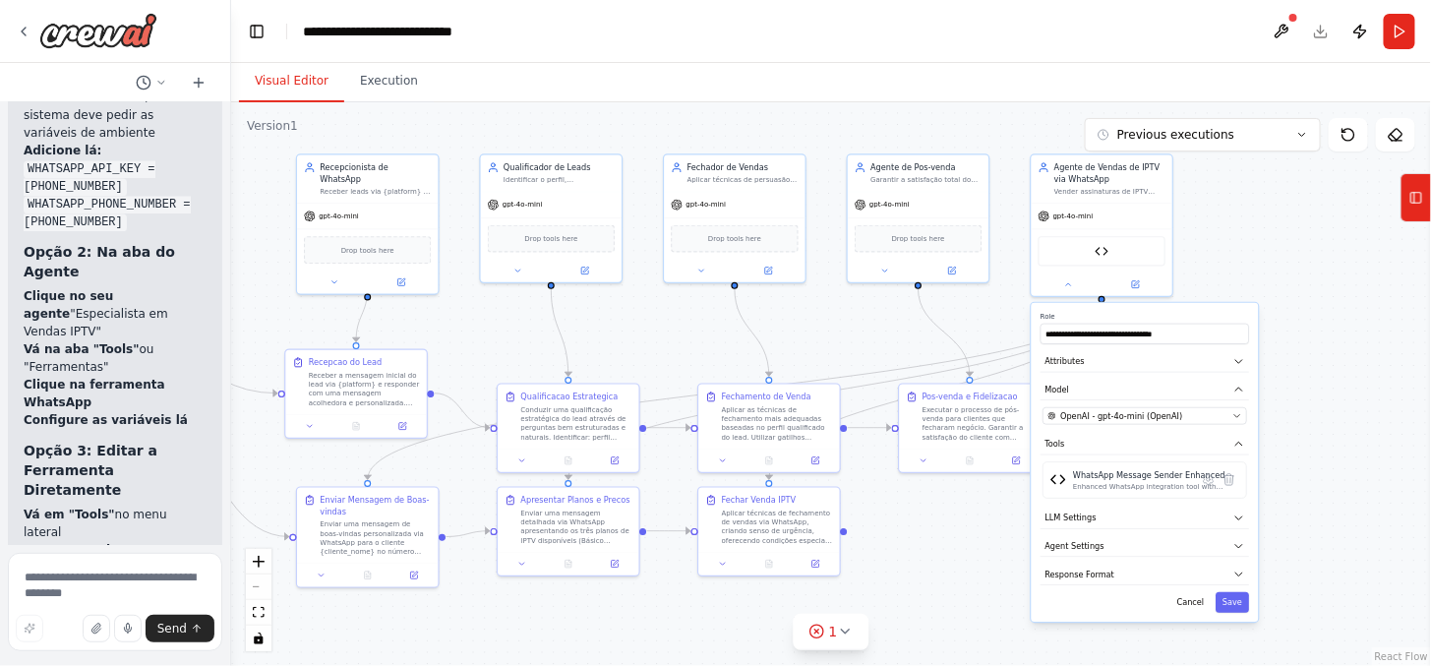
drag, startPoint x: 1239, startPoint y: 251, endPoint x: 1264, endPoint y: 231, distance: 32.3
click at [1240, 252] on div ".deletable-edge-delete-btn { width: 20px; height: 20px; border: 0px solid #ffff…" at bounding box center [830, 383] width 1199 height 563
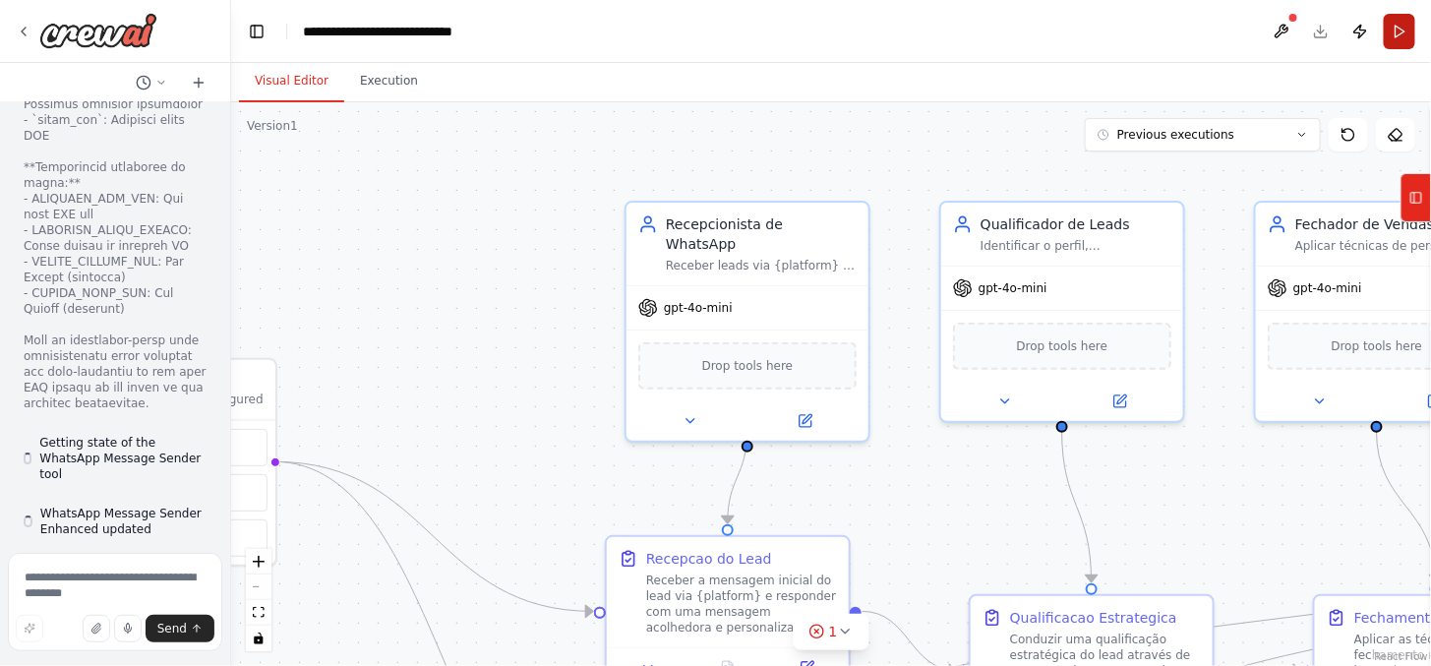
click at [1399, 29] on button "Run" at bounding box center [1398, 31] width 31 height 35
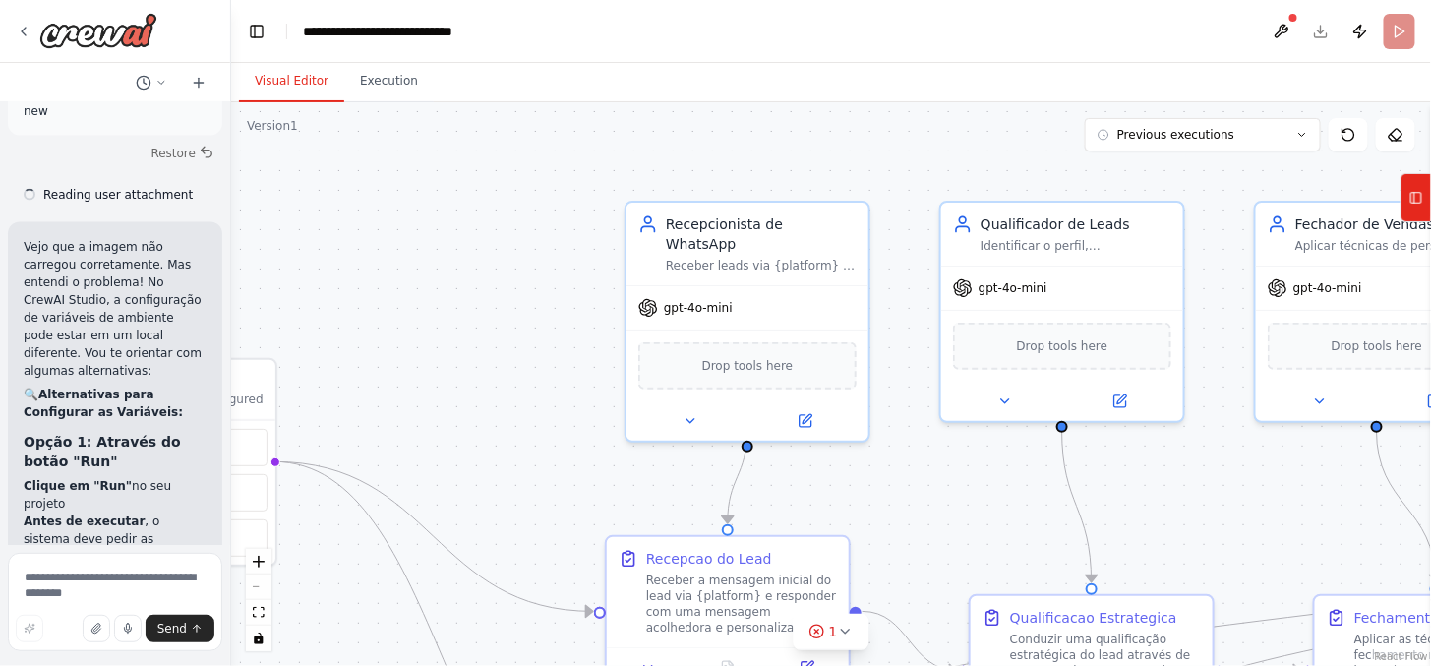
scroll to position [14243, 0]
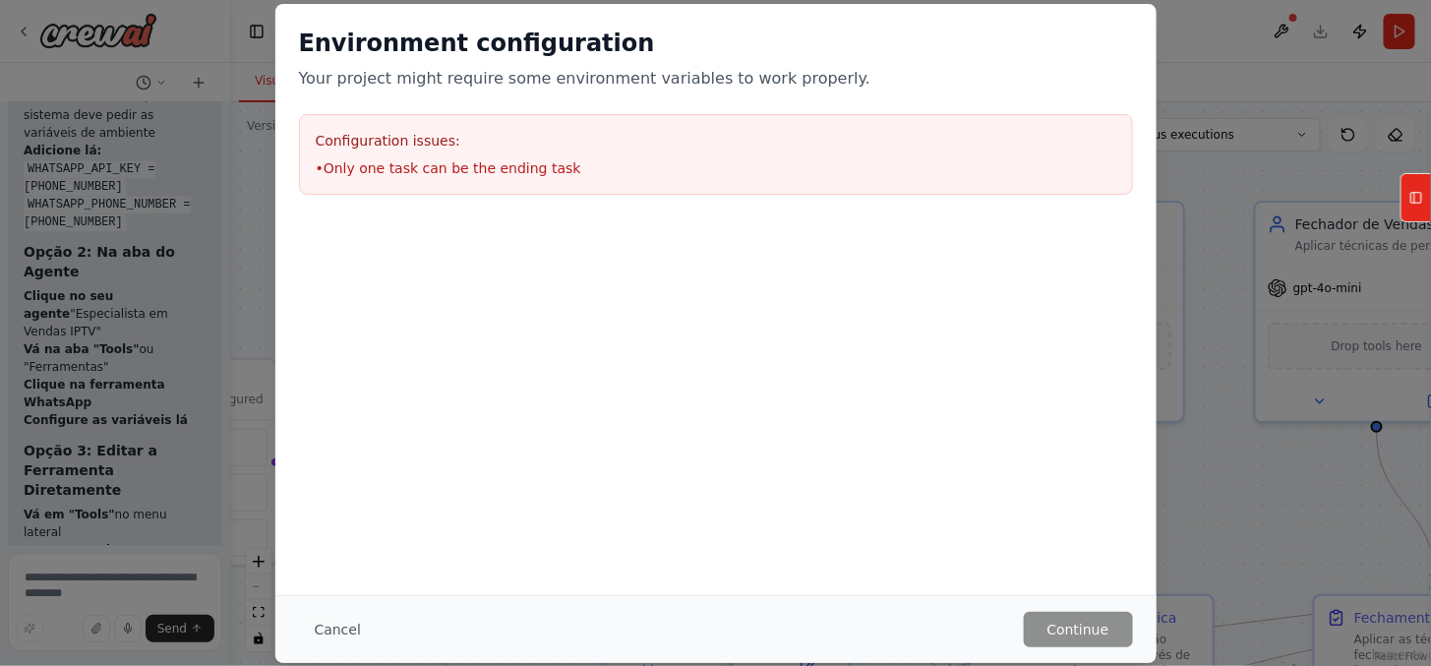
click at [411, 169] on li "• Only one task can be the ending task" at bounding box center [716, 168] width 800 height 20
drag, startPoint x: 711, startPoint y: 539, endPoint x: 693, endPoint y: 535, distance: 18.1
click at [711, 539] on div "Environment configuration Your project might require some environment variables…" at bounding box center [715, 299] width 881 height 591
click at [337, 626] on button "Cancel" at bounding box center [338, 629] width 78 height 35
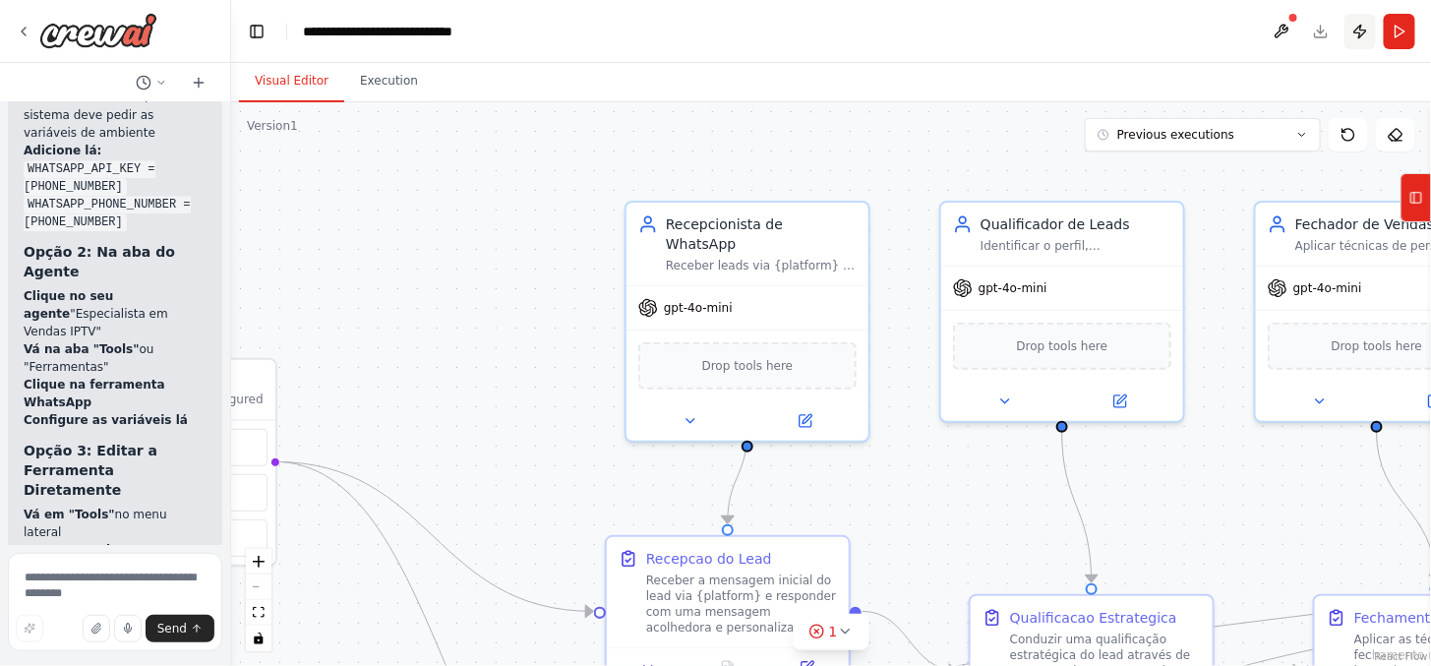
click at [1365, 27] on button "Publish" at bounding box center [1359, 31] width 31 height 35
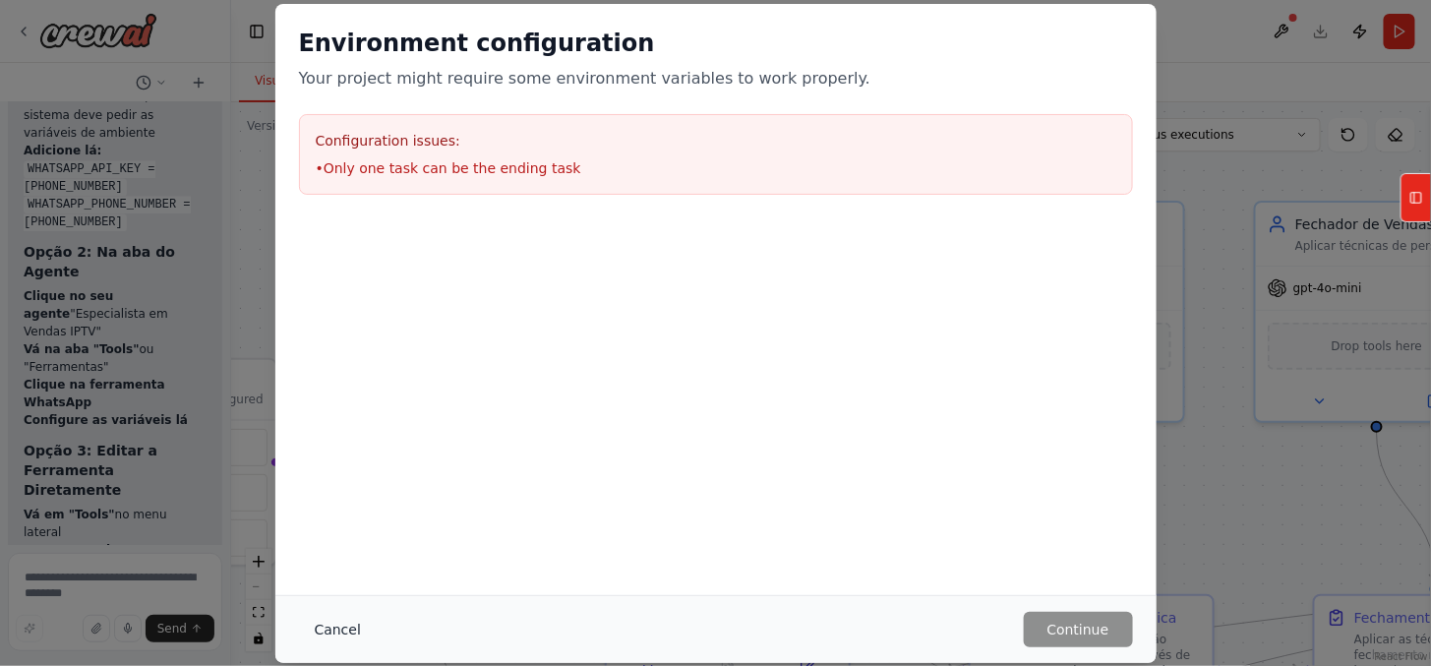
click at [339, 620] on button "Cancel" at bounding box center [338, 629] width 78 height 35
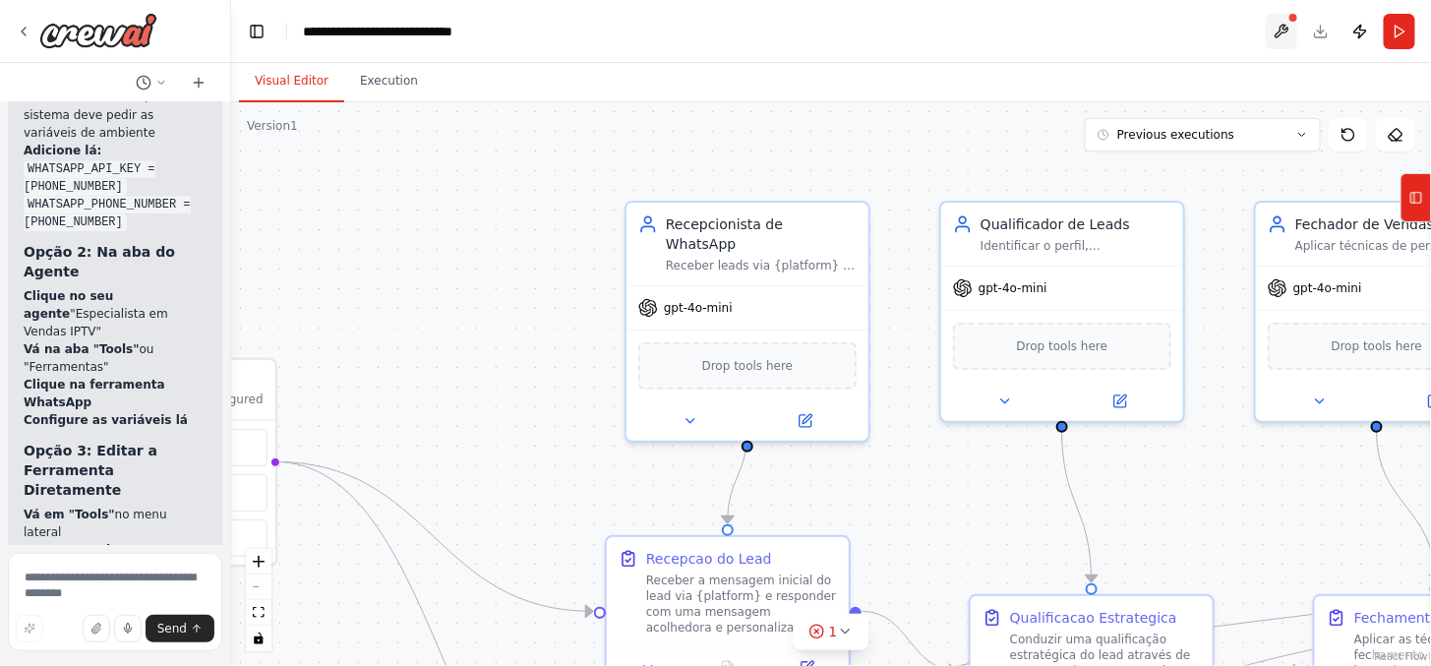
click at [1290, 15] on div at bounding box center [1293, 18] width 12 height 12
click at [1279, 25] on button at bounding box center [1280, 31] width 31 height 35
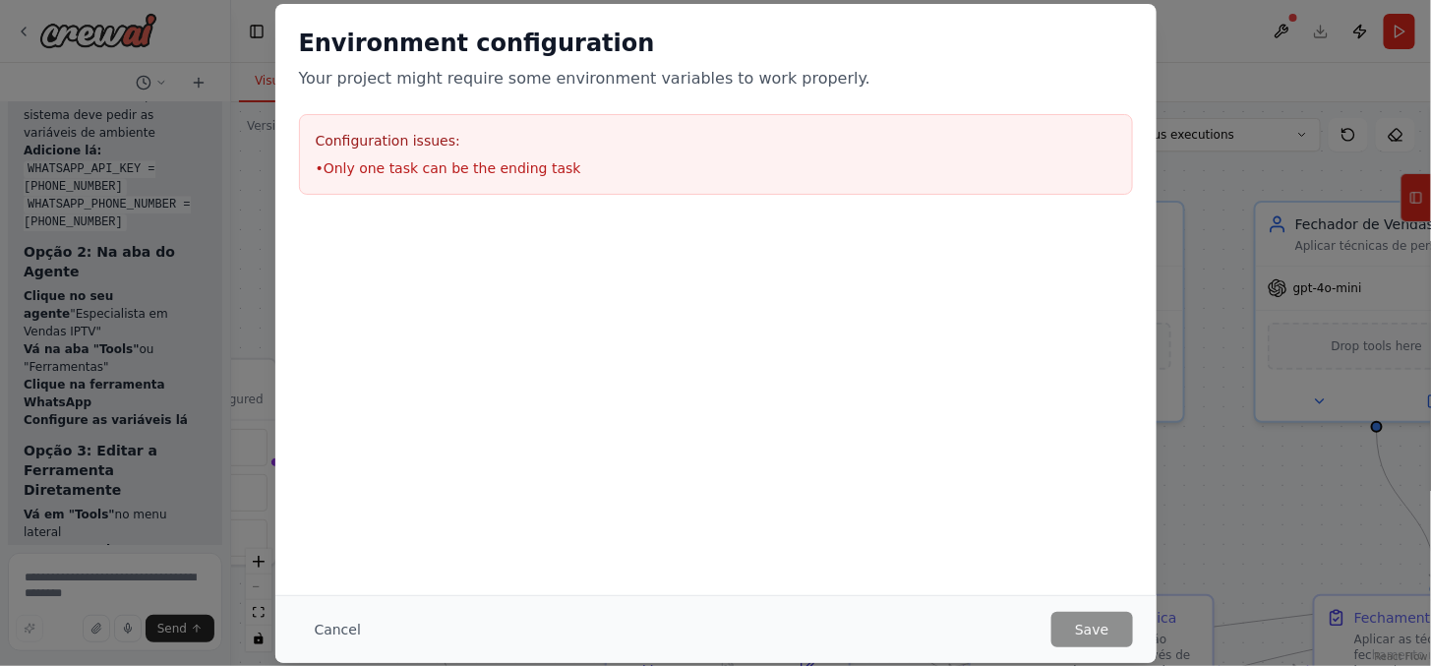
click at [642, 139] on h3 "Configuration issues:" at bounding box center [716, 141] width 800 height 20
click at [329, 631] on button "Cancel" at bounding box center [338, 629] width 78 height 35
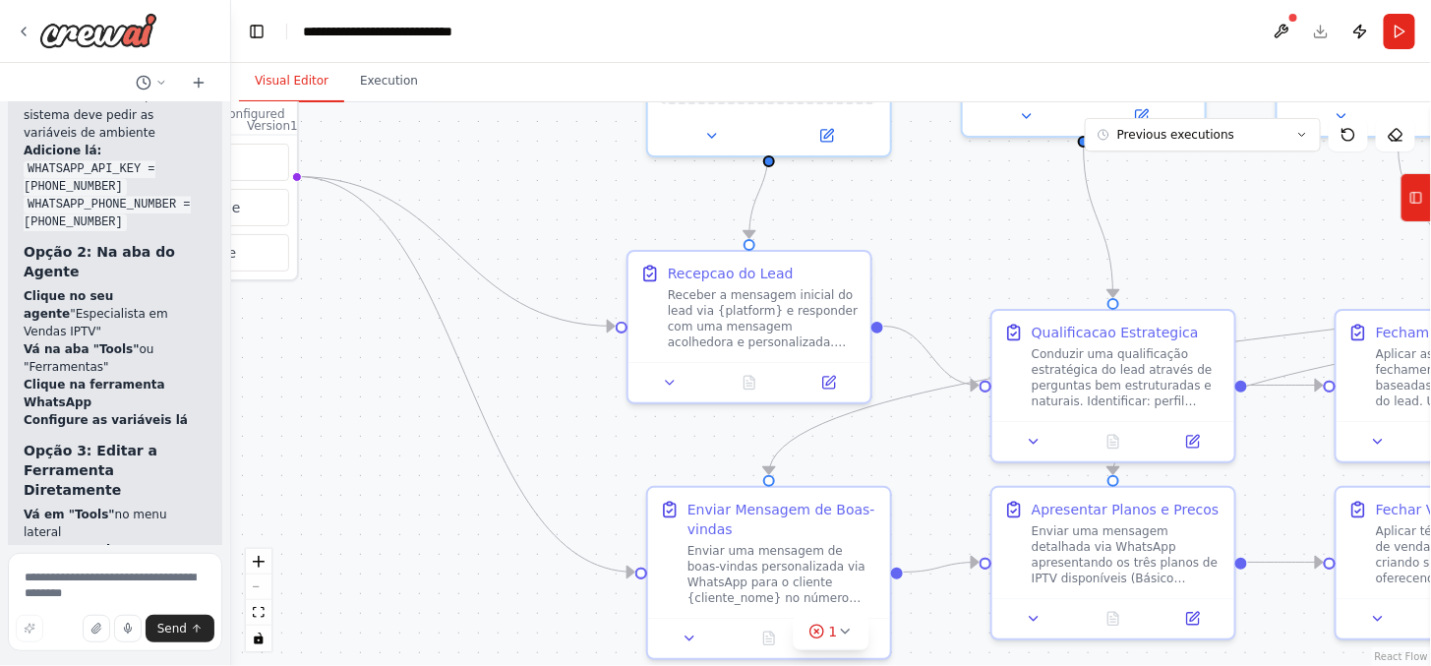
drag, startPoint x: 968, startPoint y: 494, endPoint x: 975, endPoint y: 47, distance: 446.4
click at [991, 66] on div "Visual Editor Execution Version 1 Previous executions Show Tools Hide Agents Tr…" at bounding box center [830, 364] width 1199 height 603
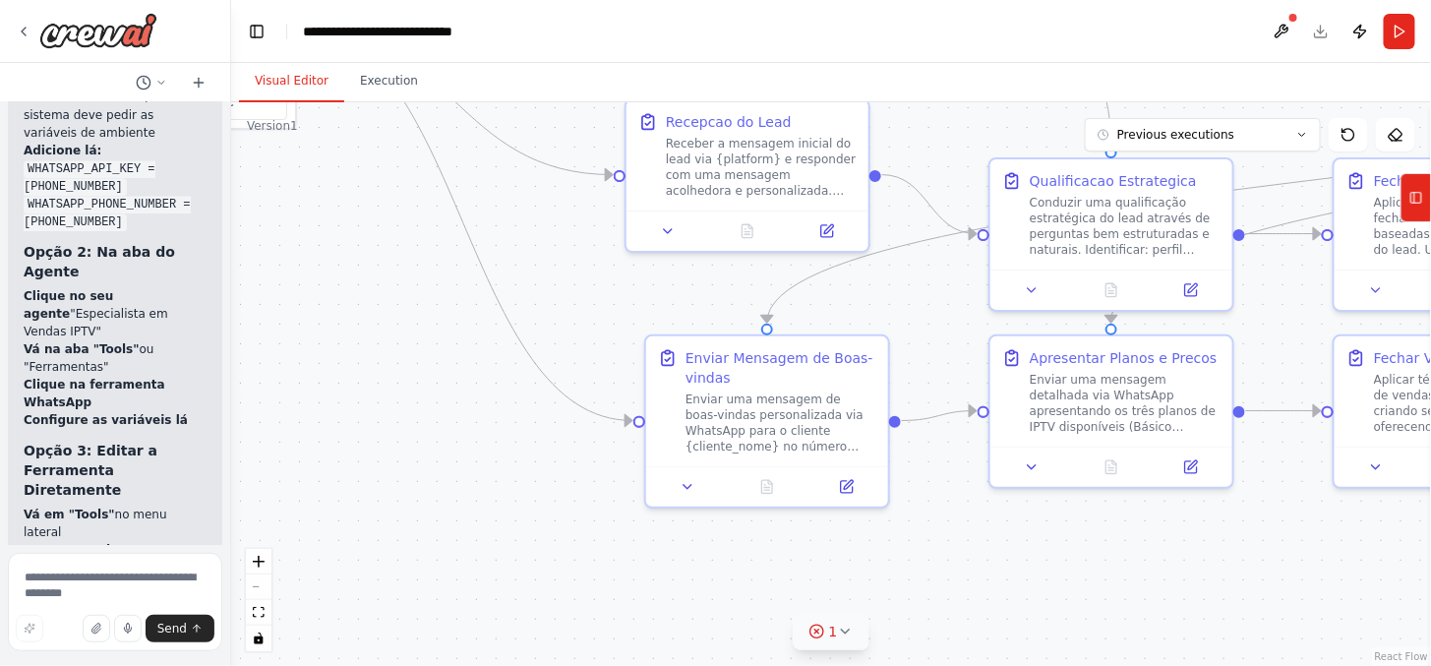
click at [820, 624] on icon at bounding box center [817, 631] width 16 height 16
click at [879, 620] on span "Only one task can be the ending task" at bounding box center [842, 628] width 220 height 16
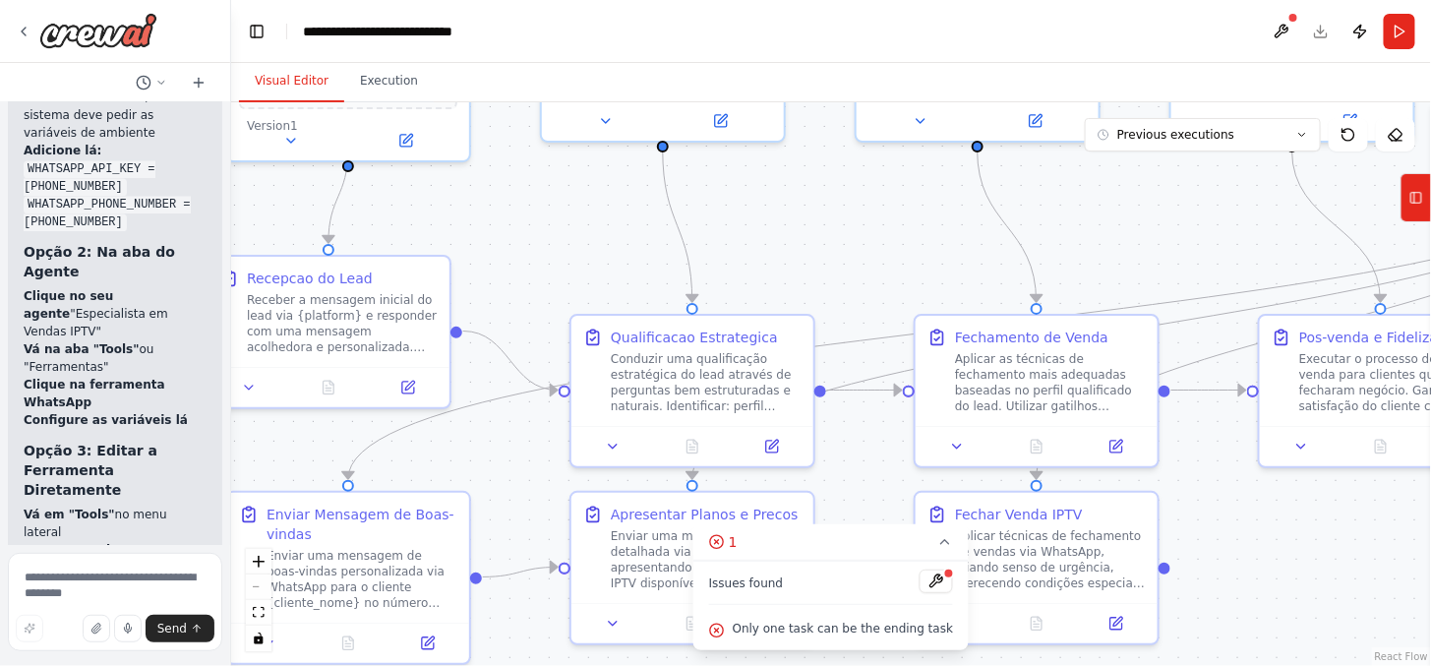
drag, startPoint x: 1158, startPoint y: 562, endPoint x: 595, endPoint y: 714, distance: 583.3
click at [595, 665] on html "Hello! I'm the CrewAI assistant. What kind of automation do you want to build? …" at bounding box center [715, 333] width 1431 height 666
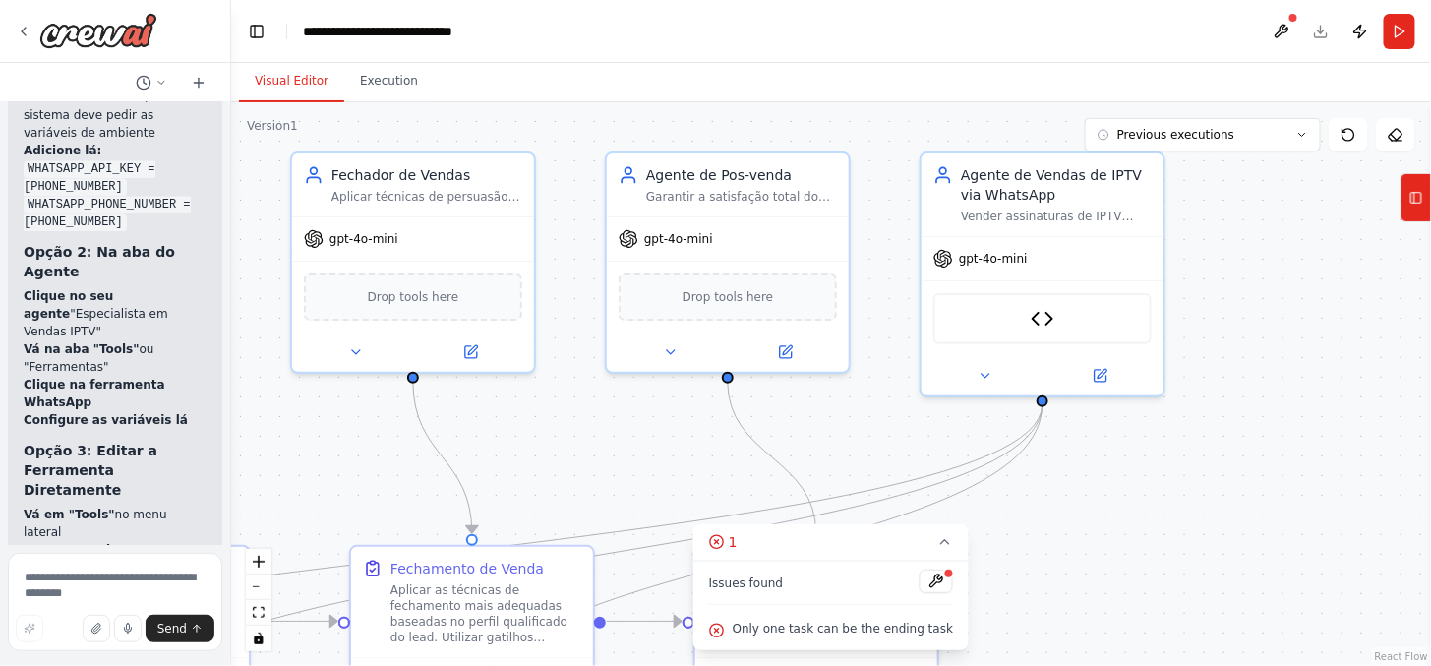
drag, startPoint x: 1085, startPoint y: 243, endPoint x: 693, endPoint y: 450, distance: 443.8
click at [688, 454] on div ".deletable-edge-delete-btn { width: 20px; height: 20px; border: 0px solid #ffff…" at bounding box center [830, 383] width 1199 height 563
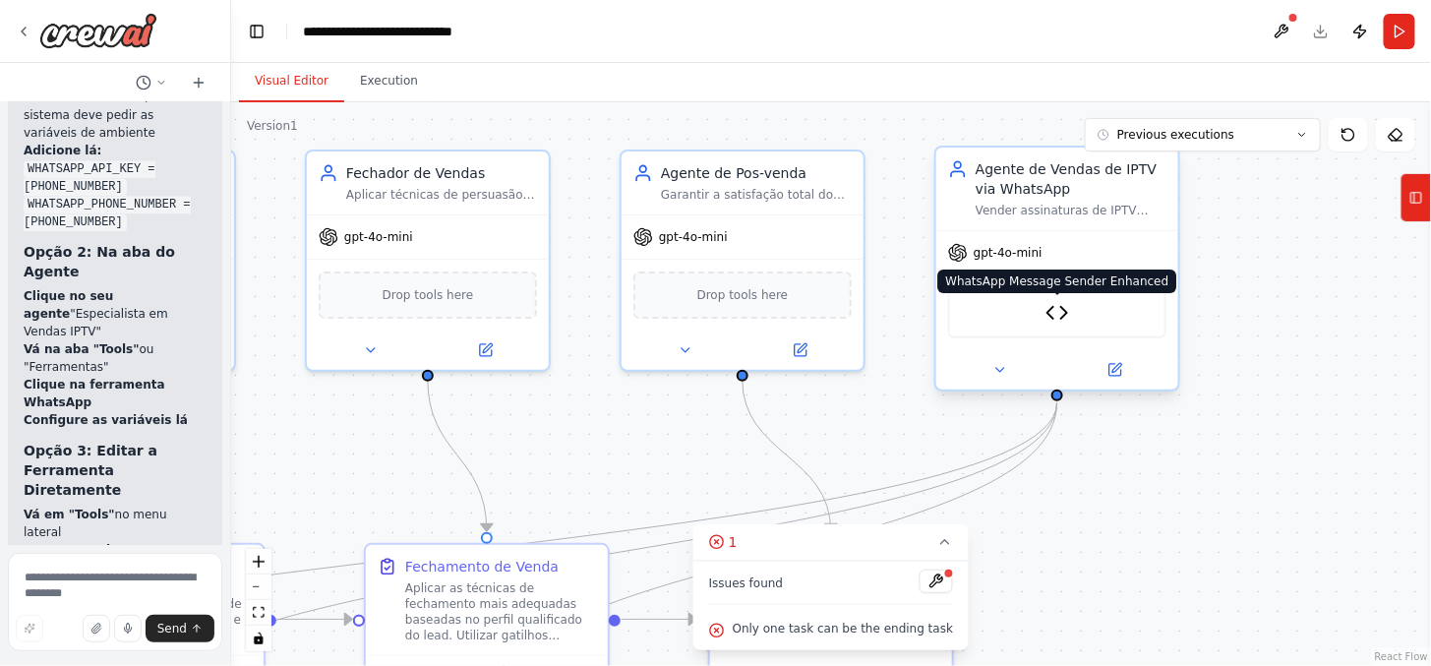
click at [1057, 311] on img at bounding box center [1057, 313] width 24 height 24
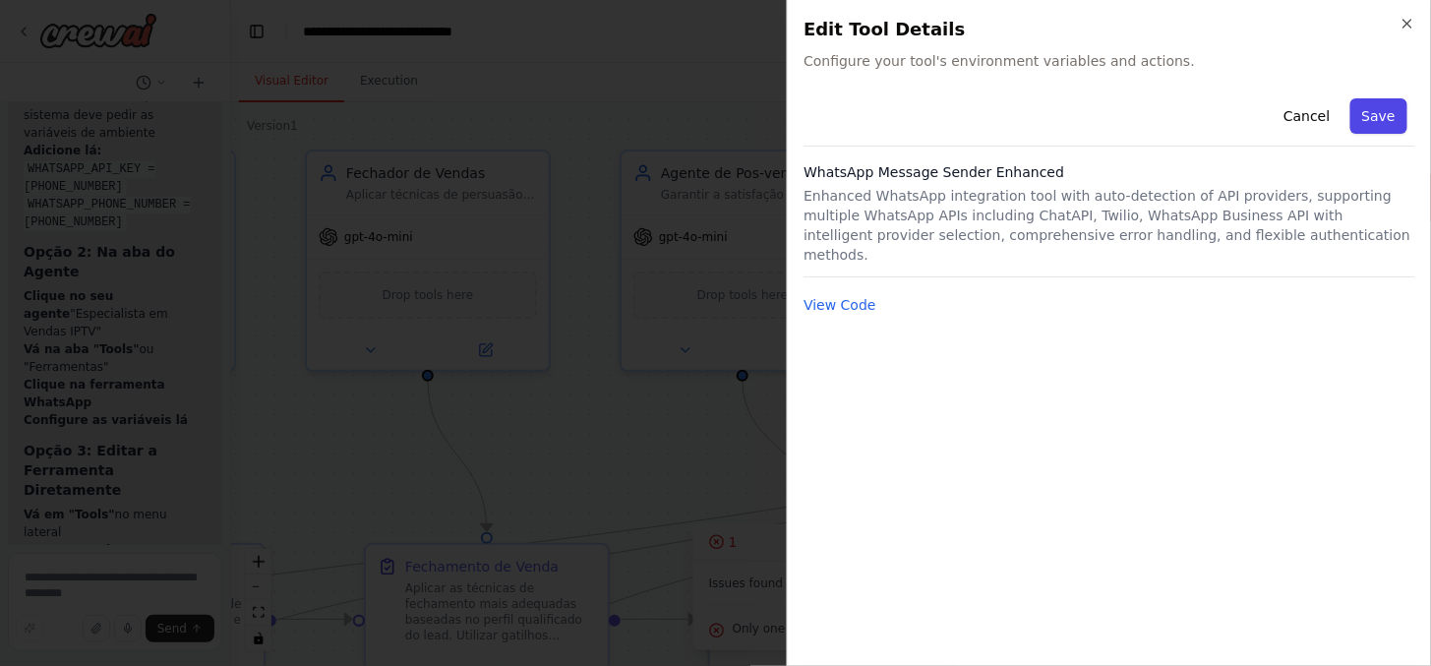
click at [1400, 110] on button "Save" at bounding box center [1378, 115] width 57 height 35
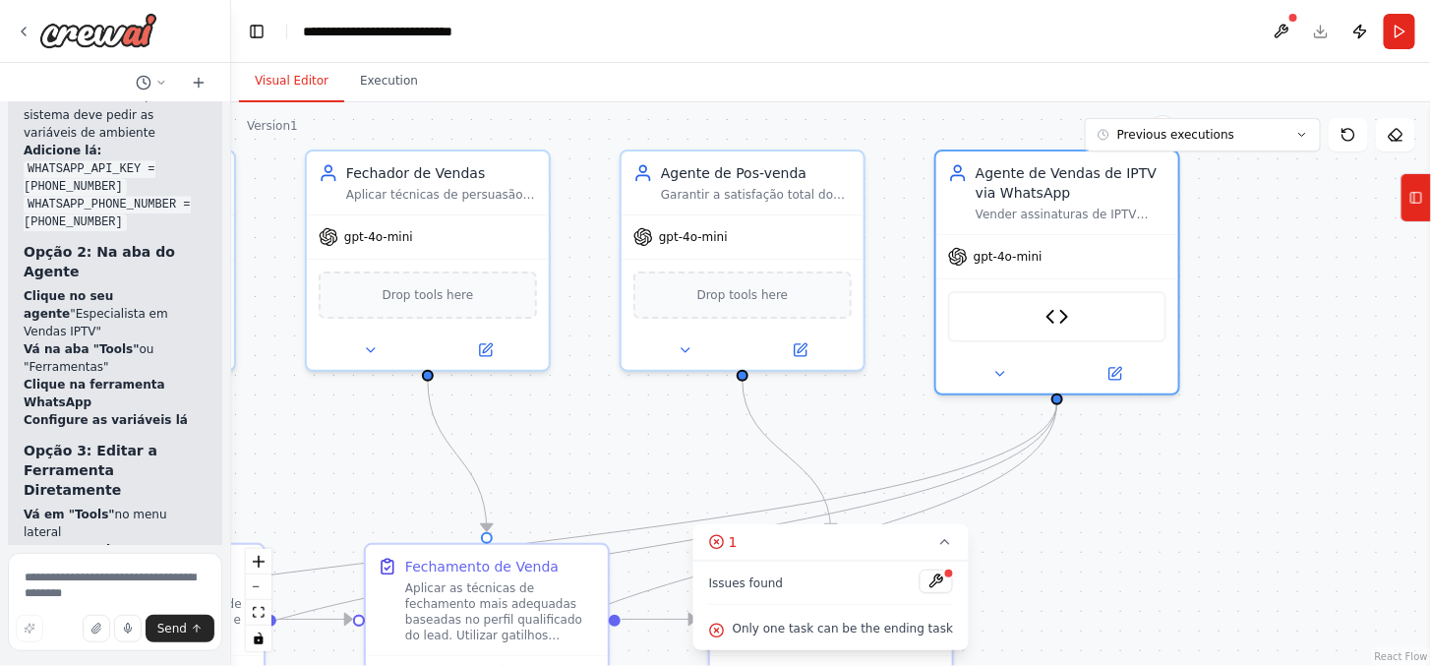
click at [1398, 191] on div ".deletable-edge-delete-btn { width: 20px; height: 20px; border: 0px solid #ffff…" at bounding box center [830, 383] width 1199 height 563
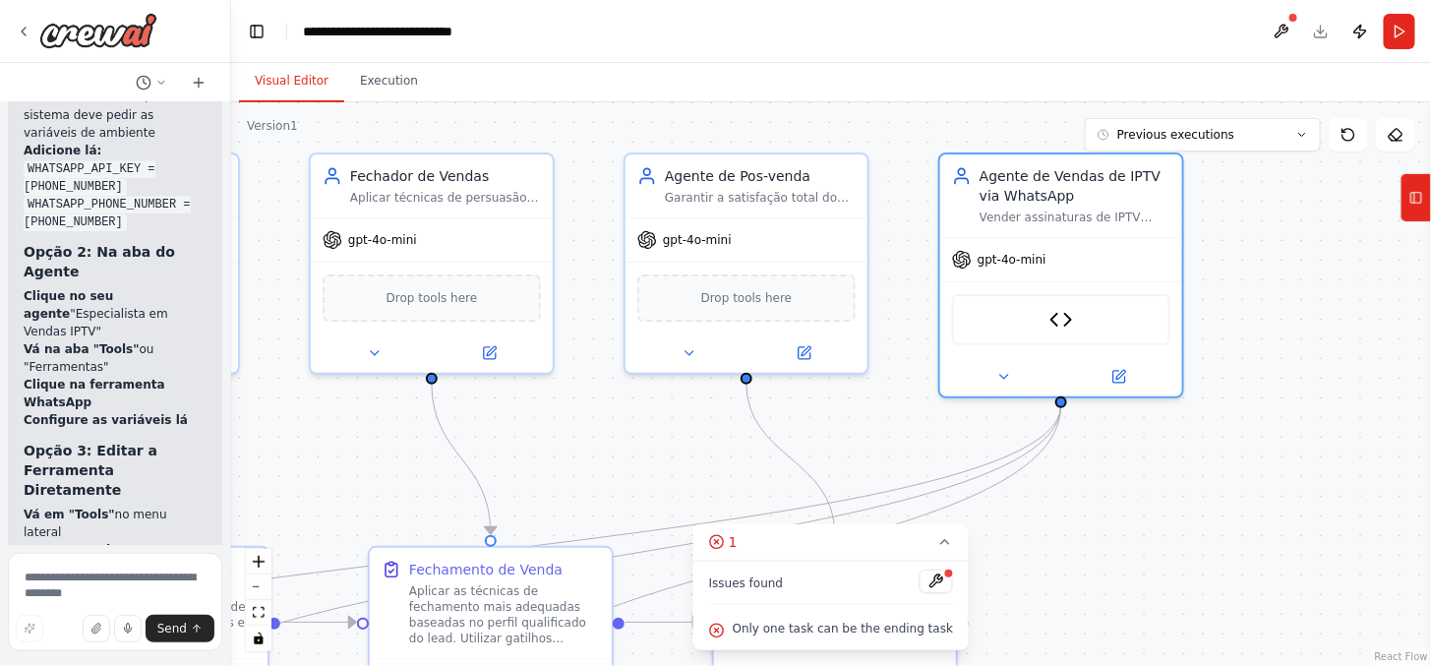
click at [1417, 197] on icon at bounding box center [1416, 197] width 14 height 31
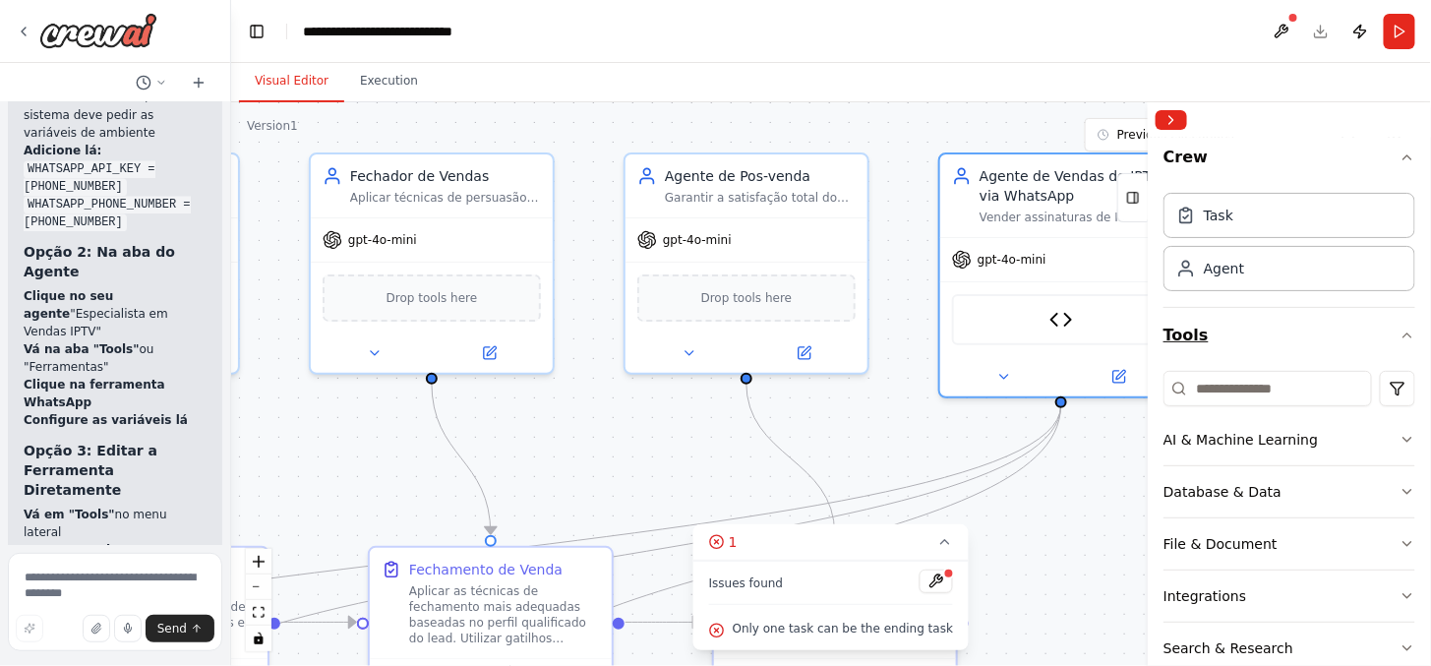
click at [1214, 322] on button "Tools" at bounding box center [1289, 335] width 252 height 55
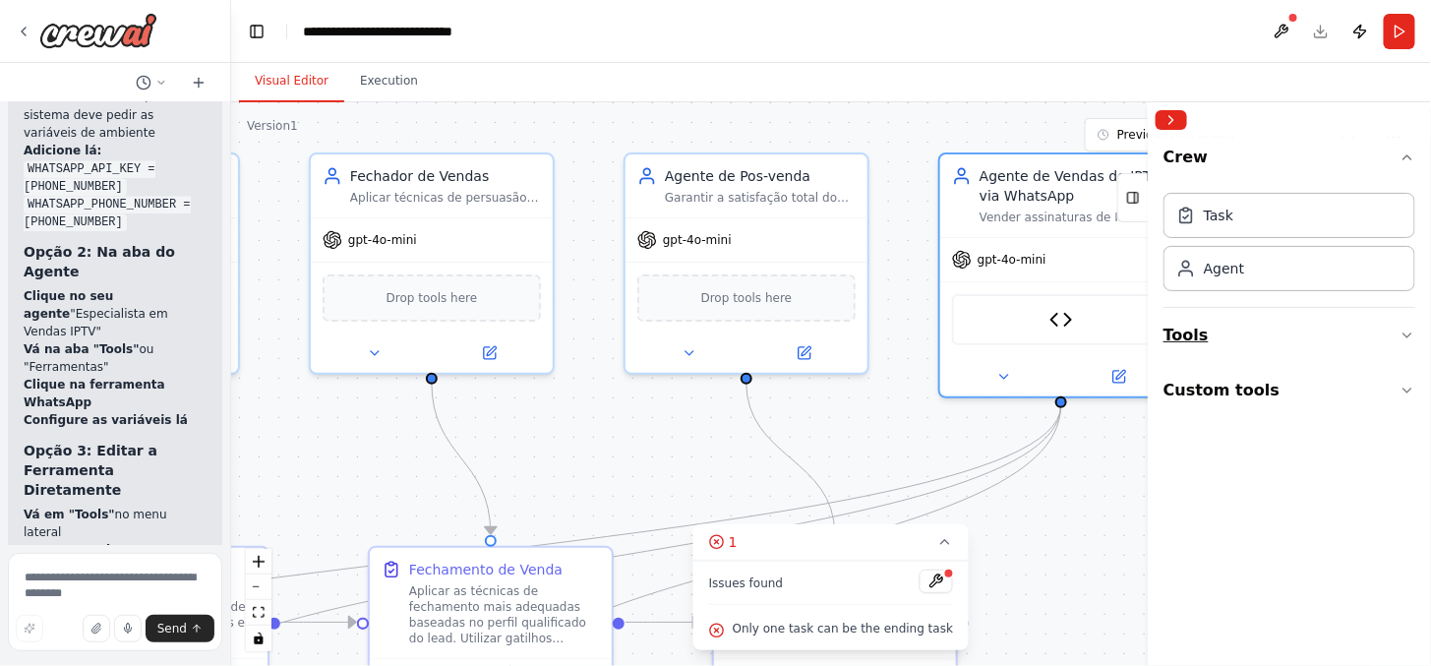
click at [1214, 322] on button "Tools" at bounding box center [1289, 335] width 252 height 55
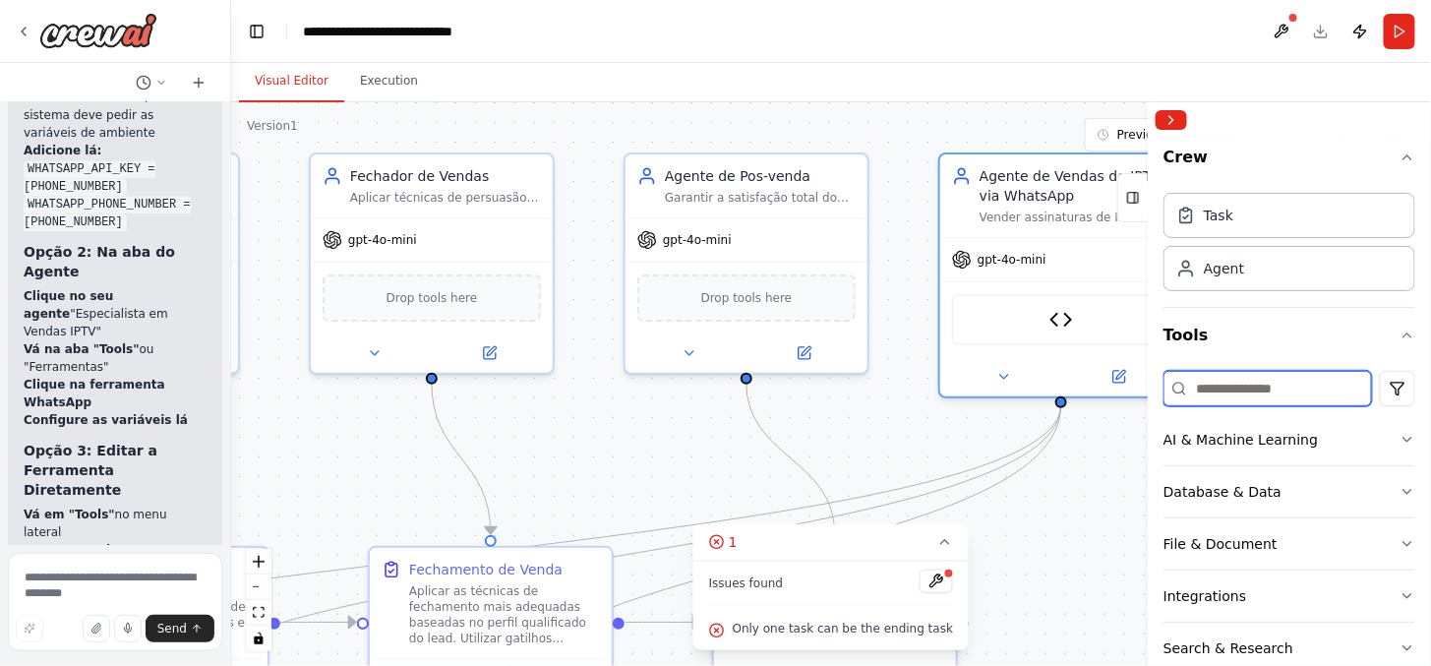
click at [1260, 389] on input at bounding box center [1267, 388] width 208 height 35
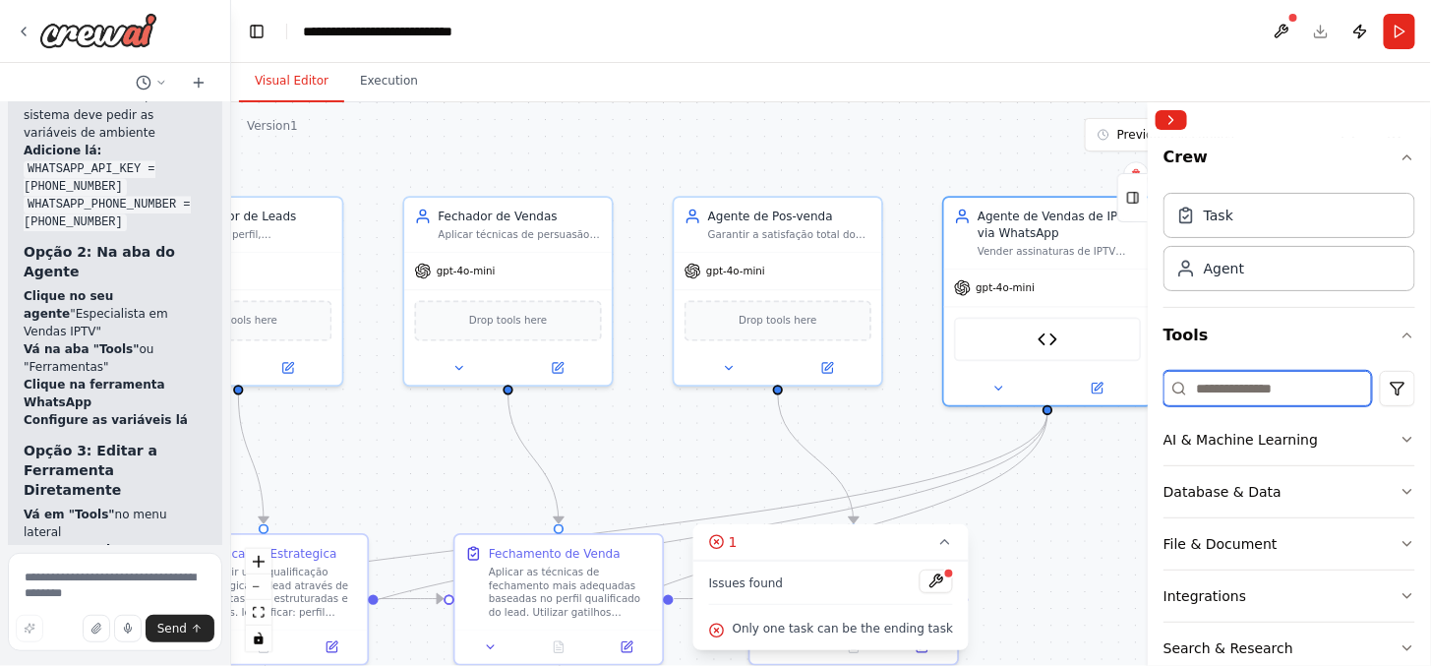
click at [1205, 384] on input at bounding box center [1267, 388] width 208 height 35
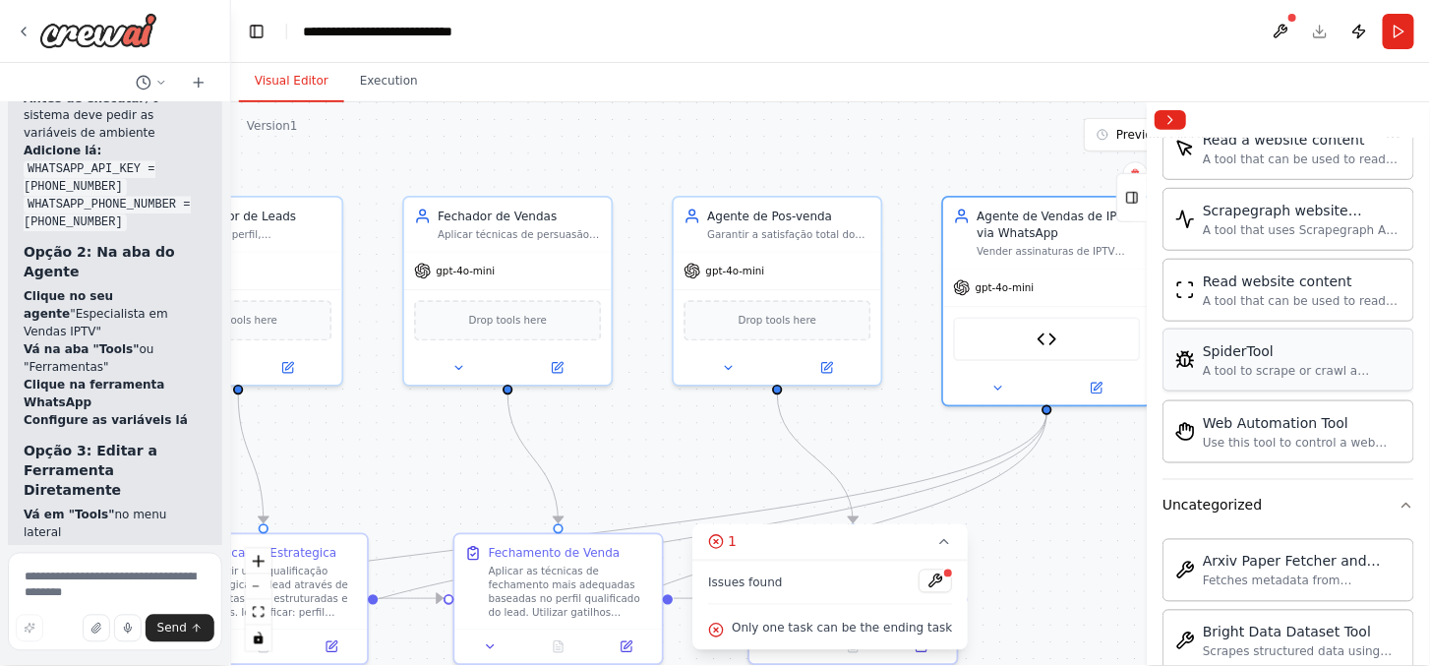
scroll to position [1420, 0]
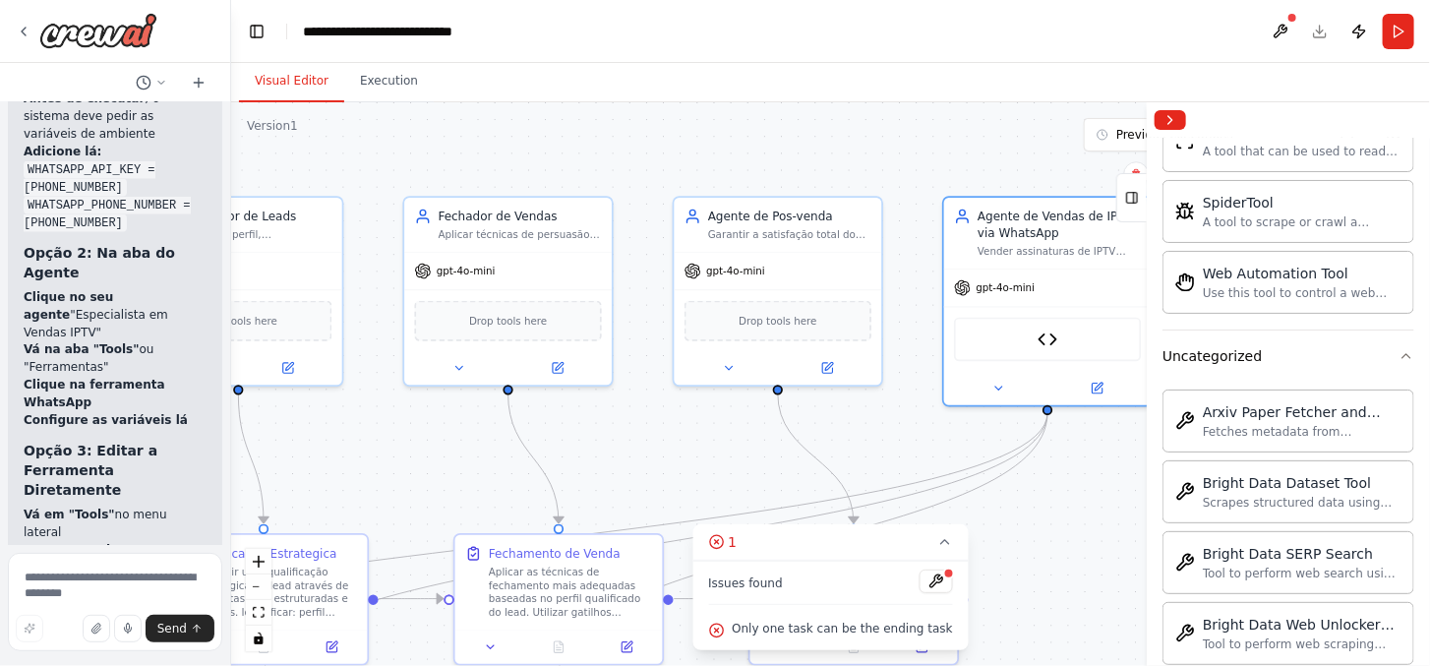
drag, startPoint x: 1411, startPoint y: 472, endPoint x: 1414, endPoint y: 494, distance: 21.8
click at [1418, 503] on div "Crew Task Agent Tools ** AI & Machine Learning AIMind Tool A wrapper around [AI…" at bounding box center [1287, 402] width 283 height 528
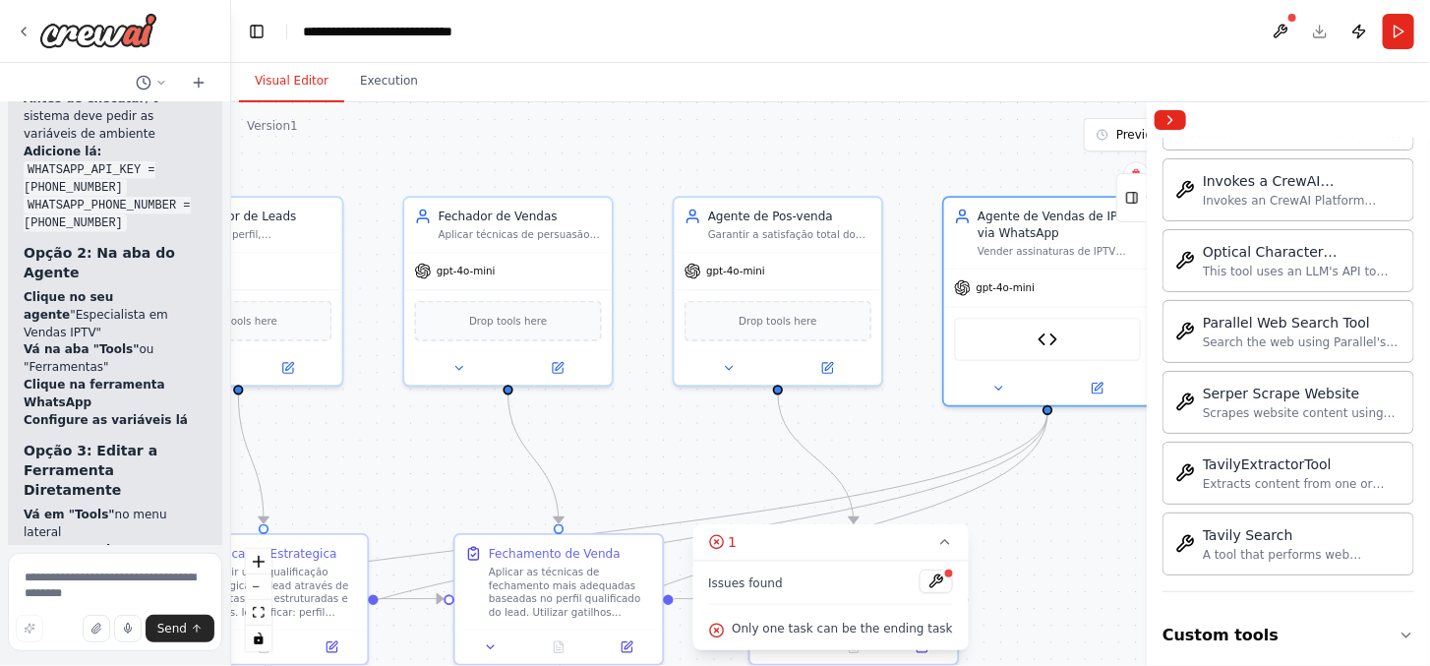
scroll to position [1952, 0]
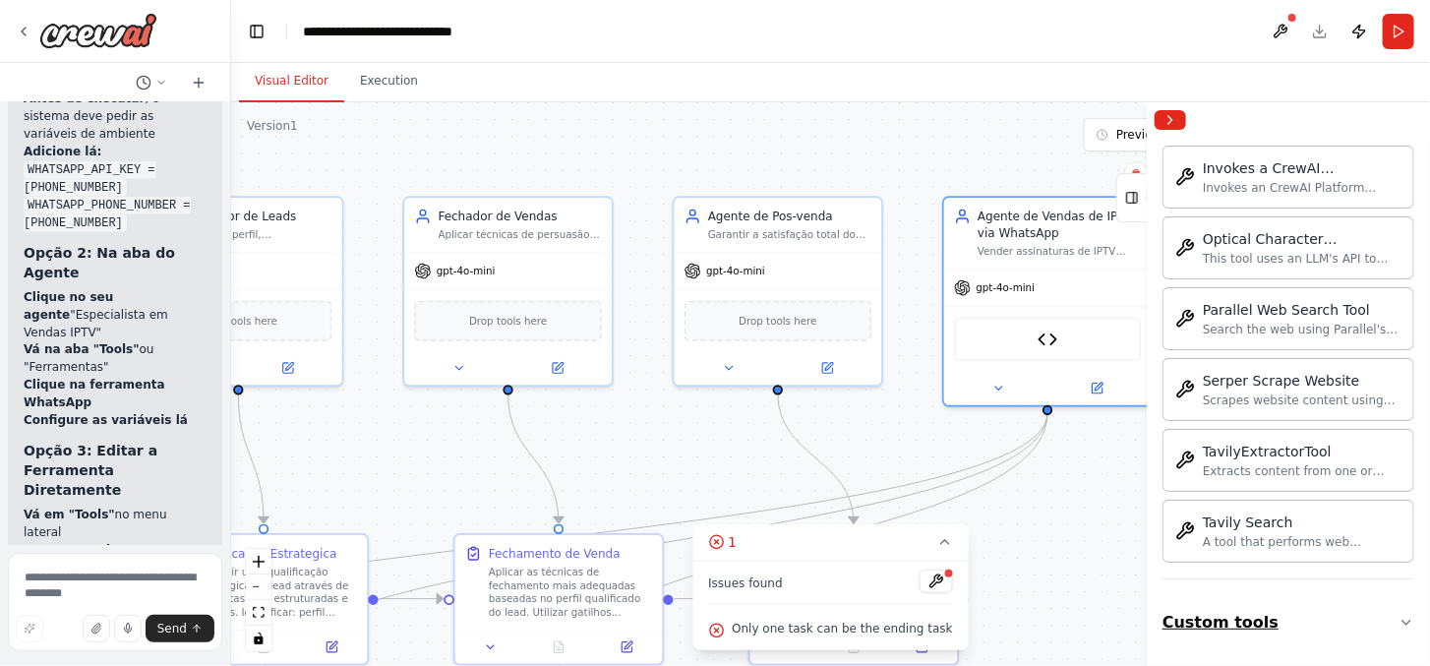
click at [1197, 610] on button "Custom tools" at bounding box center [1288, 622] width 252 height 55
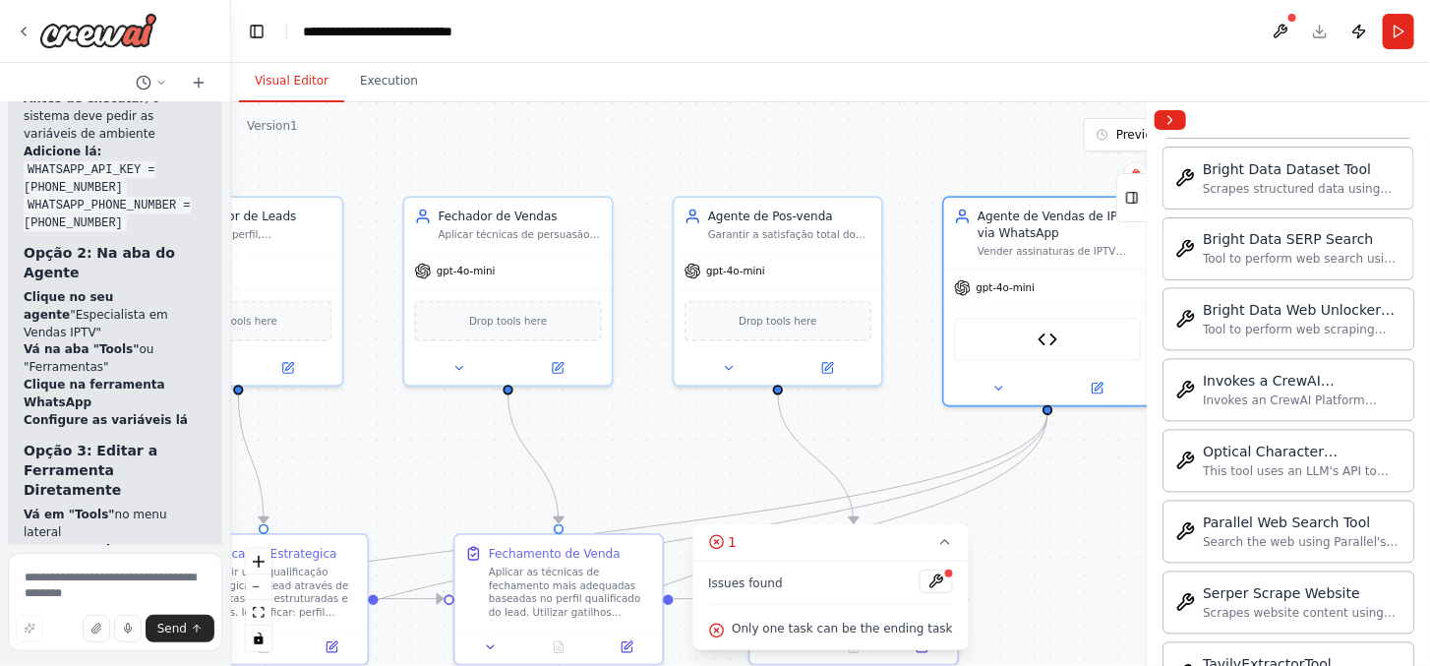
scroll to position [2038, 0]
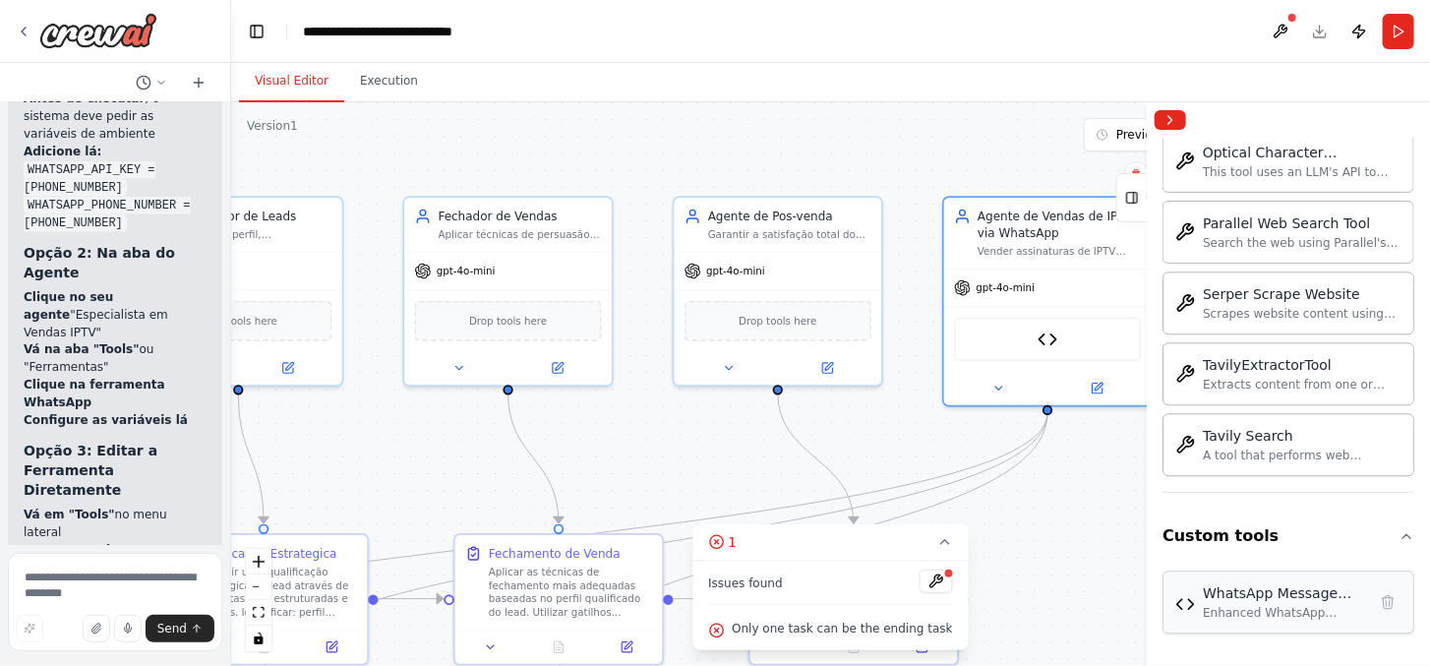
click at [1373, 615] on div at bounding box center [1387, 602] width 28 height 28
click at [1247, 600] on div "WhatsApp Message Sender Enhanced" at bounding box center [1283, 593] width 163 height 20
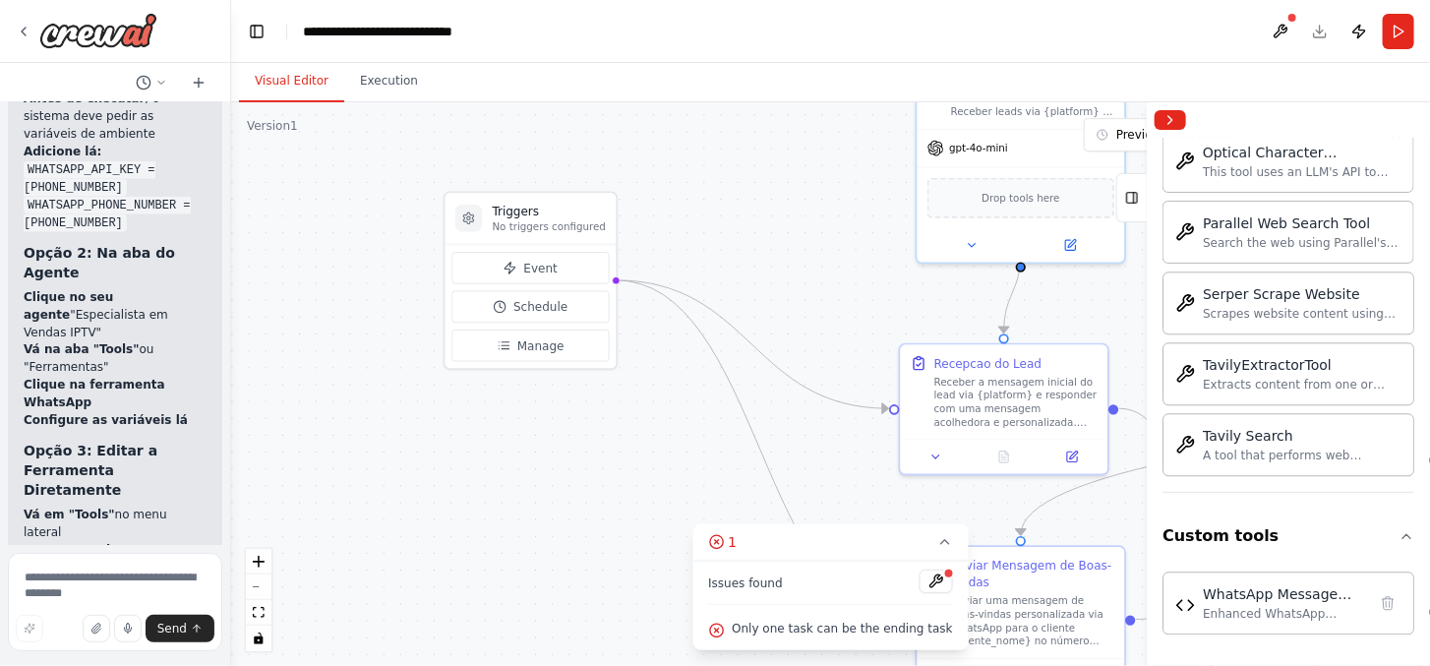
drag, startPoint x: 389, startPoint y: 467, endPoint x: 1441, endPoint y: 327, distance: 1061.2
click at [1430, 327] on html "Hello! I'm the CrewAI assistant. What kind of automation do you want to build? …" at bounding box center [715, 333] width 1430 height 666
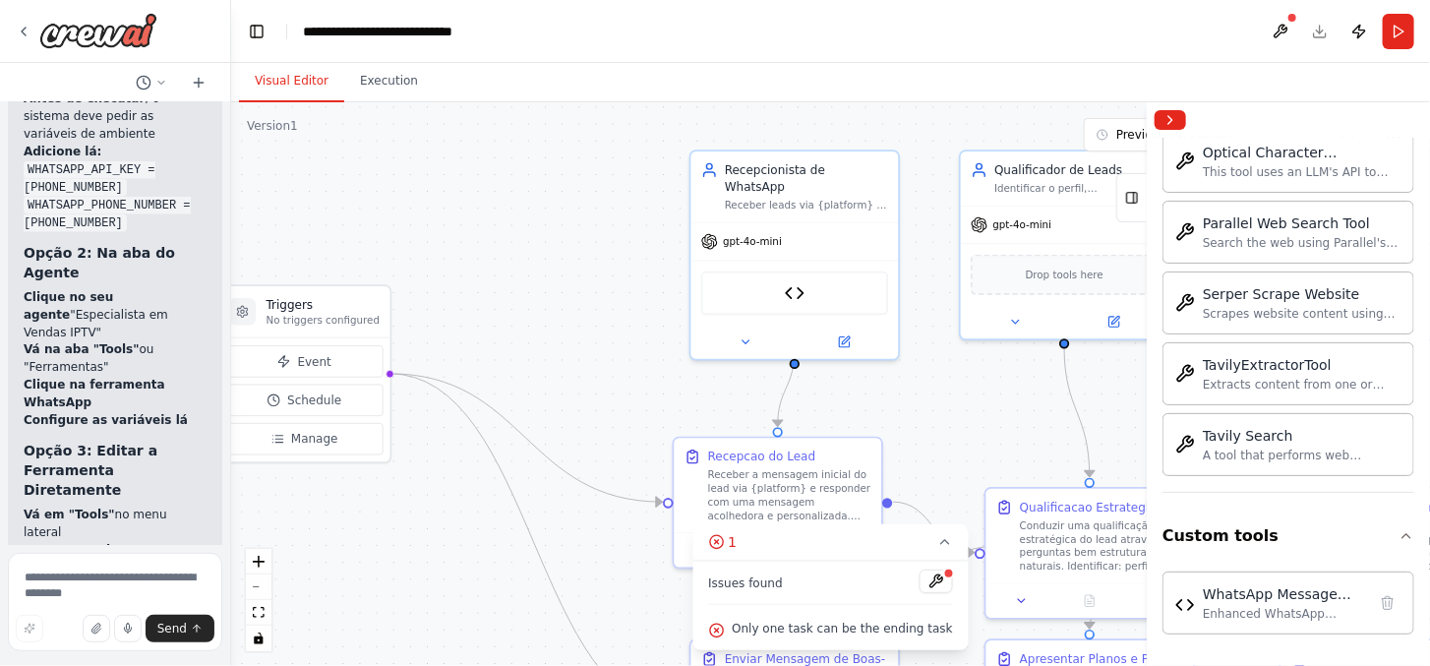
drag, startPoint x: 855, startPoint y: 223, endPoint x: 629, endPoint y: 317, distance: 244.7
click at [629, 317] on div ".deletable-edge-delete-btn { width: 20px; height: 20px; border: 0px solid #ffff…" at bounding box center [830, 383] width 1198 height 563
click at [804, 275] on div "WhatsApp Message Sender Enhanced" at bounding box center [794, 289] width 187 height 44
click at [656, 277] on div ".deletable-edge-delete-btn { width: 20px; height: 20px; border: 0px solid #ffff…" at bounding box center [830, 383] width 1198 height 563
click at [1398, 32] on button "Run" at bounding box center [1397, 31] width 31 height 35
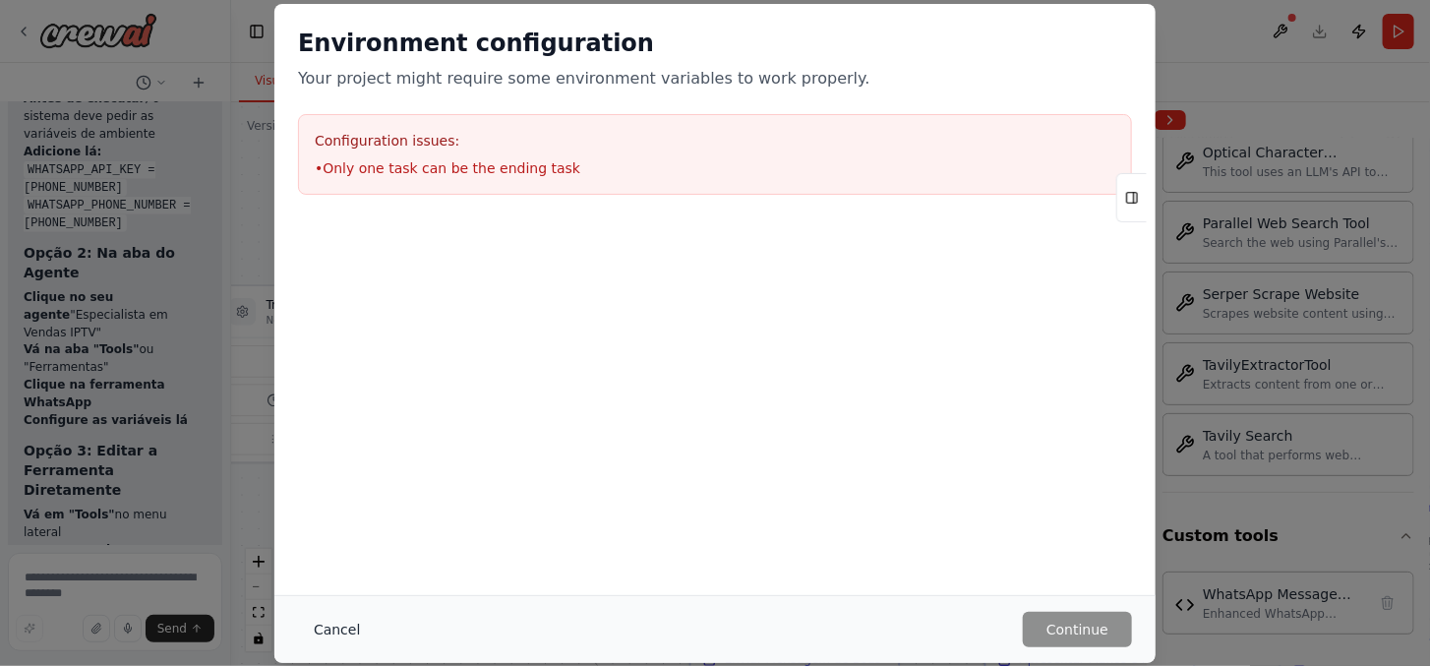
click at [341, 625] on button "Cancel" at bounding box center [337, 629] width 78 height 35
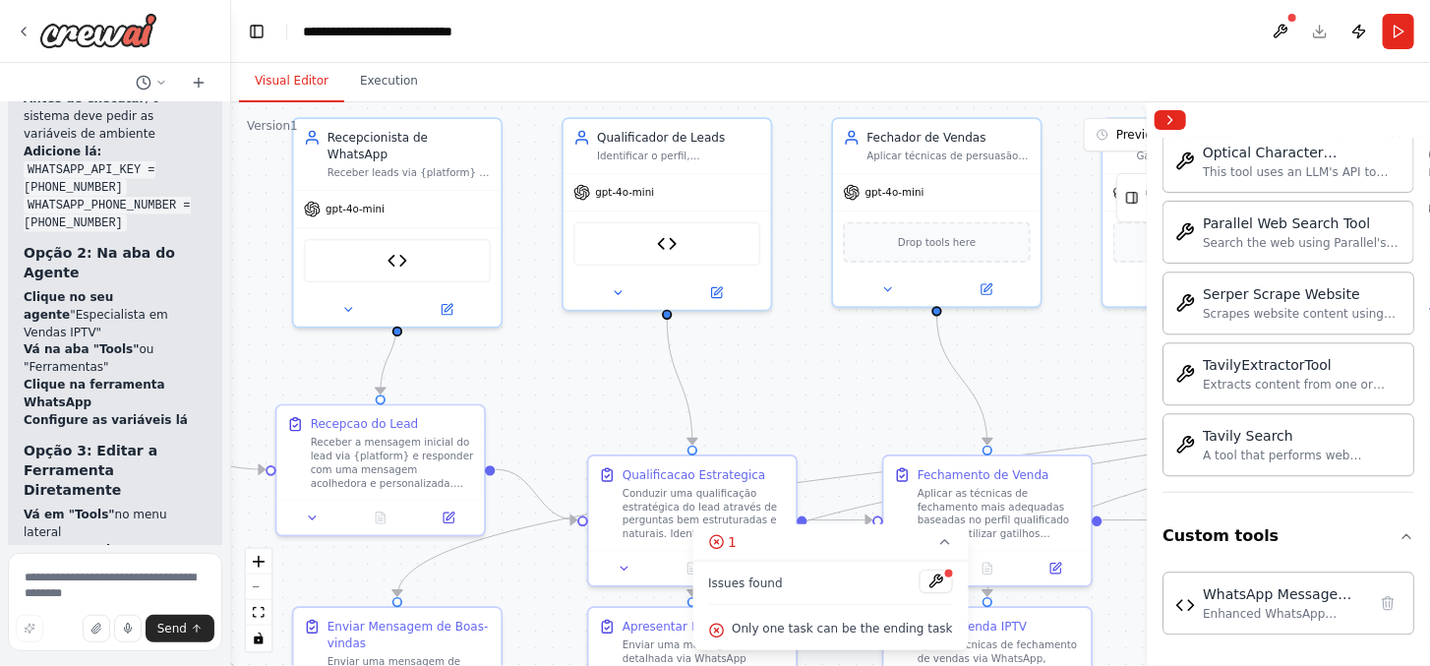
drag, startPoint x: 950, startPoint y: 411, endPoint x: 553, endPoint y: 379, distance: 398.5
click at [553, 379] on div ".deletable-edge-delete-btn { width: 20px; height: 20px; border: 0px solid #ffff…" at bounding box center [830, 383] width 1198 height 563
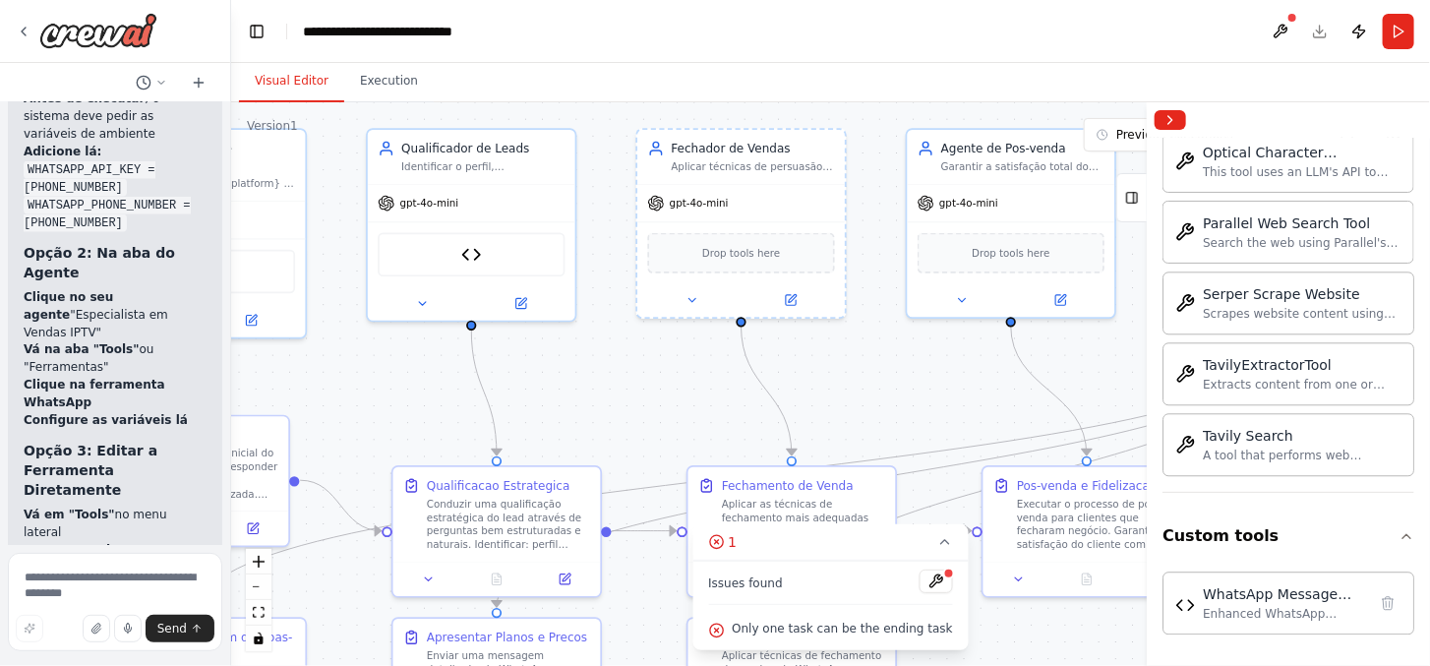
drag, startPoint x: 773, startPoint y: 397, endPoint x: 652, endPoint y: 397, distance: 120.9
click at [652, 397] on div ".deletable-edge-delete-btn { width: 20px; height: 20px; border: 0px solid #ffff…" at bounding box center [830, 383] width 1198 height 563
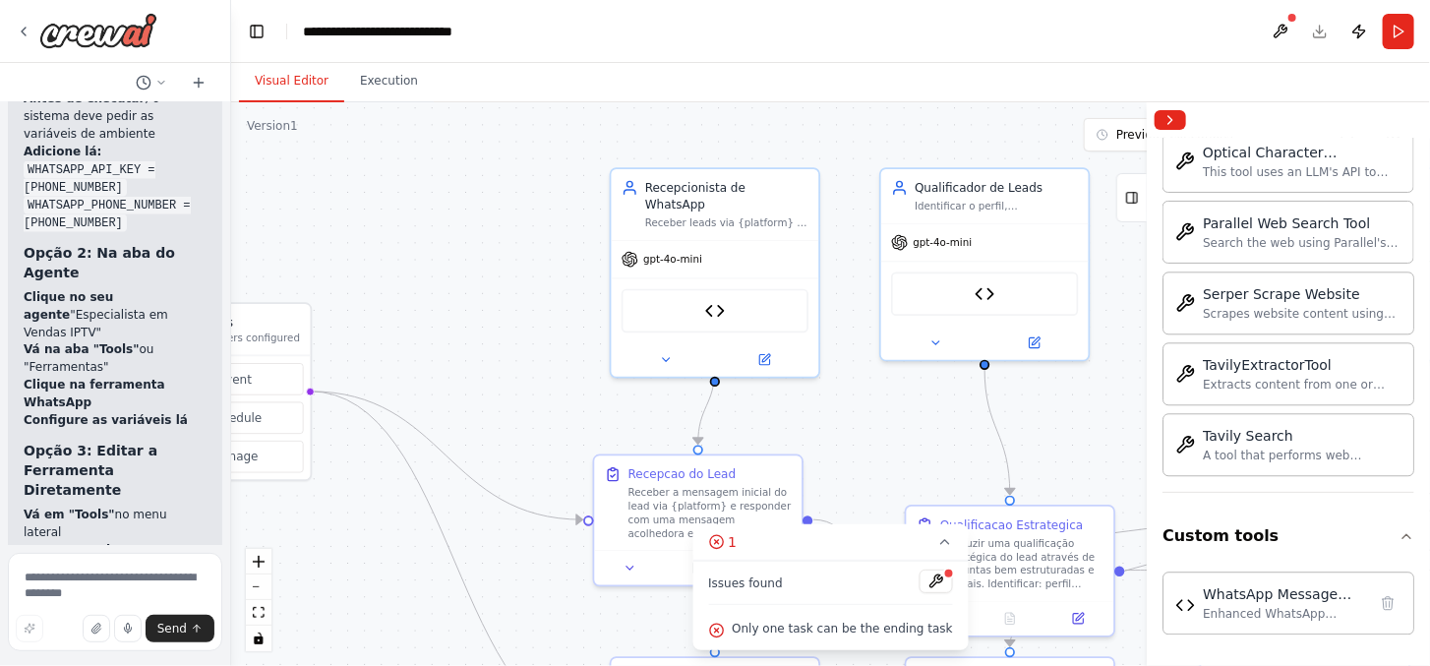
drag, startPoint x: 928, startPoint y: 427, endPoint x: 1441, endPoint y: 497, distance: 518.1
click at [1430, 497] on html "Hello! I'm the CrewAI assistant. What kind of automation do you want to build? …" at bounding box center [715, 333] width 1430 height 666
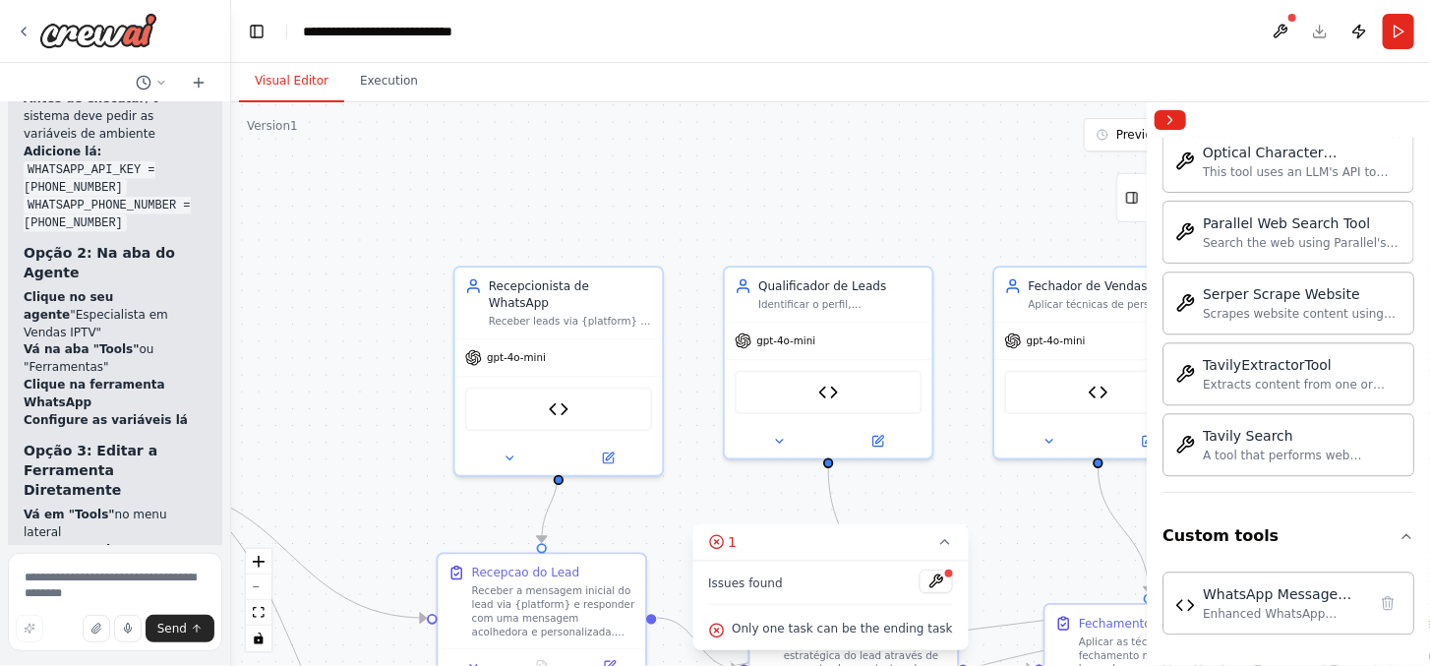
drag, startPoint x: 477, startPoint y: 340, endPoint x: 341, endPoint y: 413, distance: 154.0
click at [321, 407] on div ".deletable-edge-delete-btn { width: 20px; height: 20px; border: 0px solid #ffff…" at bounding box center [830, 383] width 1198 height 563
click at [1394, 22] on button "Run" at bounding box center [1397, 31] width 31 height 35
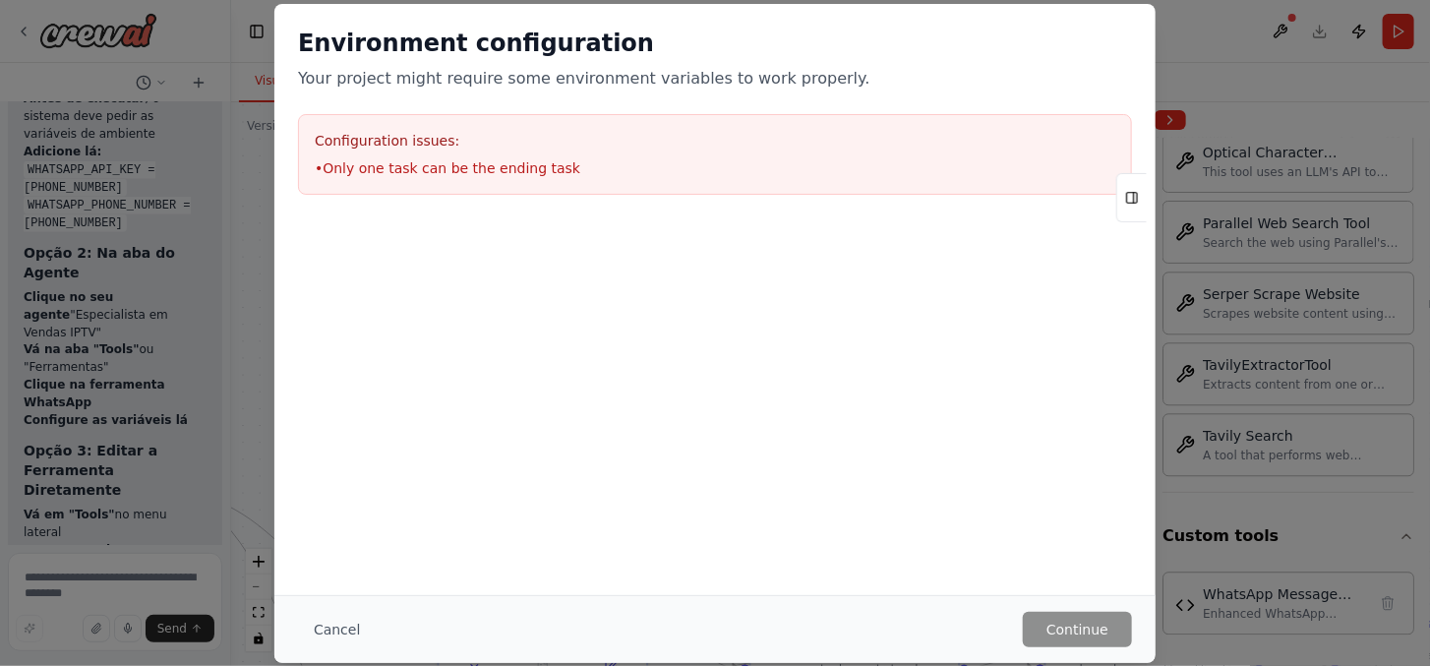
click at [555, 139] on h3 "Configuration issues:" at bounding box center [715, 141] width 800 height 20
click at [312, 626] on button "Cancel" at bounding box center [337, 629] width 78 height 35
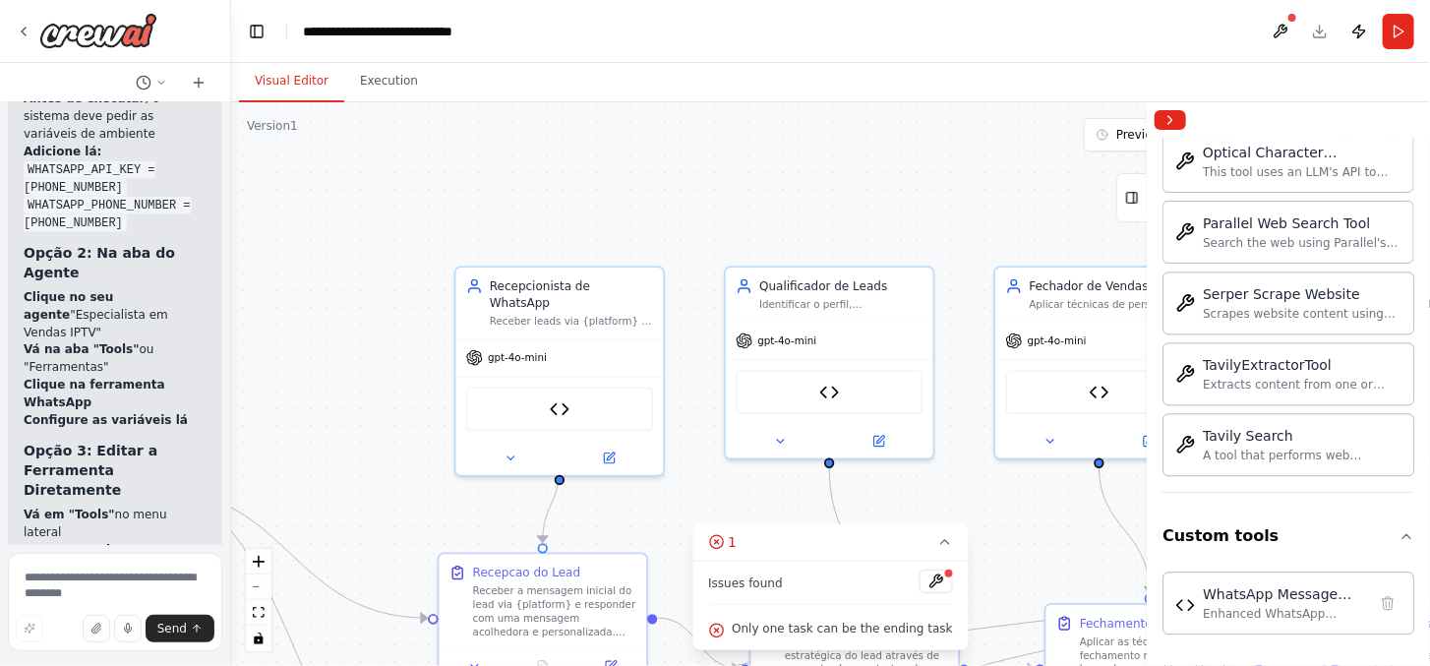
click at [944, 163] on div ".deletable-edge-delete-btn { width: 20px; height: 20px; border: 0px solid #ffff…" at bounding box center [830, 383] width 1198 height 563
click at [897, 185] on div ".deletable-edge-delete-btn { width: 20px; height: 20px; border: 0px solid #ffff…" at bounding box center [830, 383] width 1198 height 563
click at [1174, 106] on div at bounding box center [1287, 119] width 283 height 35
click at [1173, 104] on div at bounding box center [1287, 119] width 283 height 35
click at [1167, 111] on button "Collapse right sidebar" at bounding box center [1169, 120] width 31 height 20
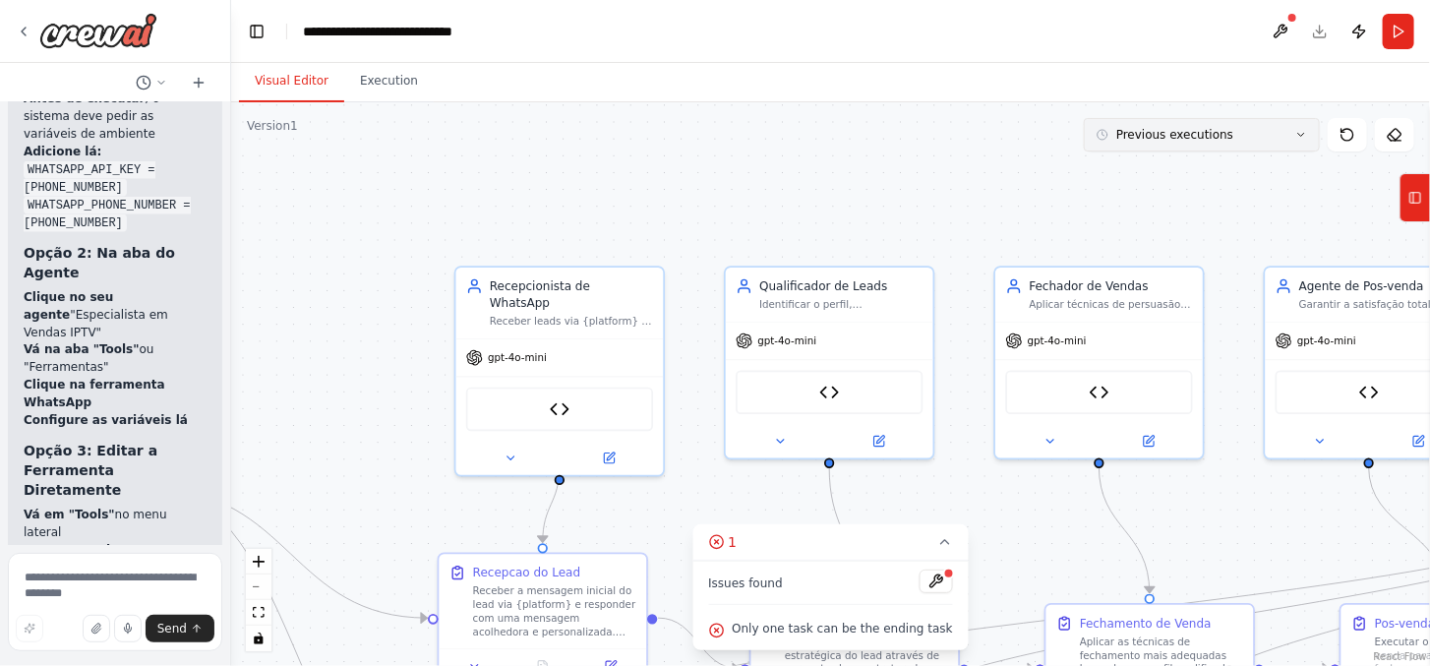
click at [1188, 136] on span "Previous executions" at bounding box center [1174, 135] width 117 height 16
click at [1212, 138] on span "Previous executions" at bounding box center [1174, 135] width 117 height 16
click at [1355, 134] on button at bounding box center [1346, 134] width 39 height 33
click at [1349, 134] on icon at bounding box center [1347, 135] width 16 height 16
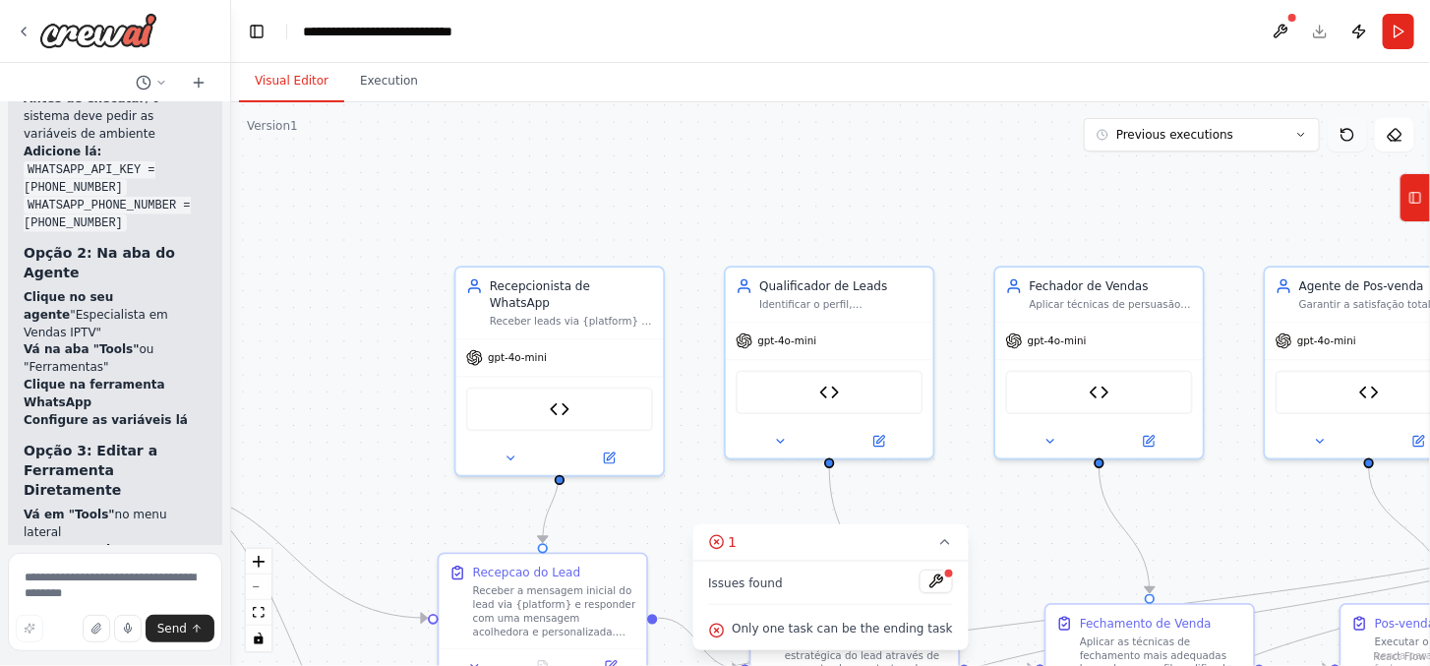
click at [1349, 134] on icon at bounding box center [1347, 135] width 16 height 16
click at [1397, 138] on icon at bounding box center [1394, 135] width 16 height 16
click at [778, 169] on div ".deletable-edge-delete-btn { width: 20px; height: 20px; border: 0px solid #ffff…" at bounding box center [830, 383] width 1198 height 563
click at [505, 447] on icon at bounding box center [510, 454] width 14 height 14
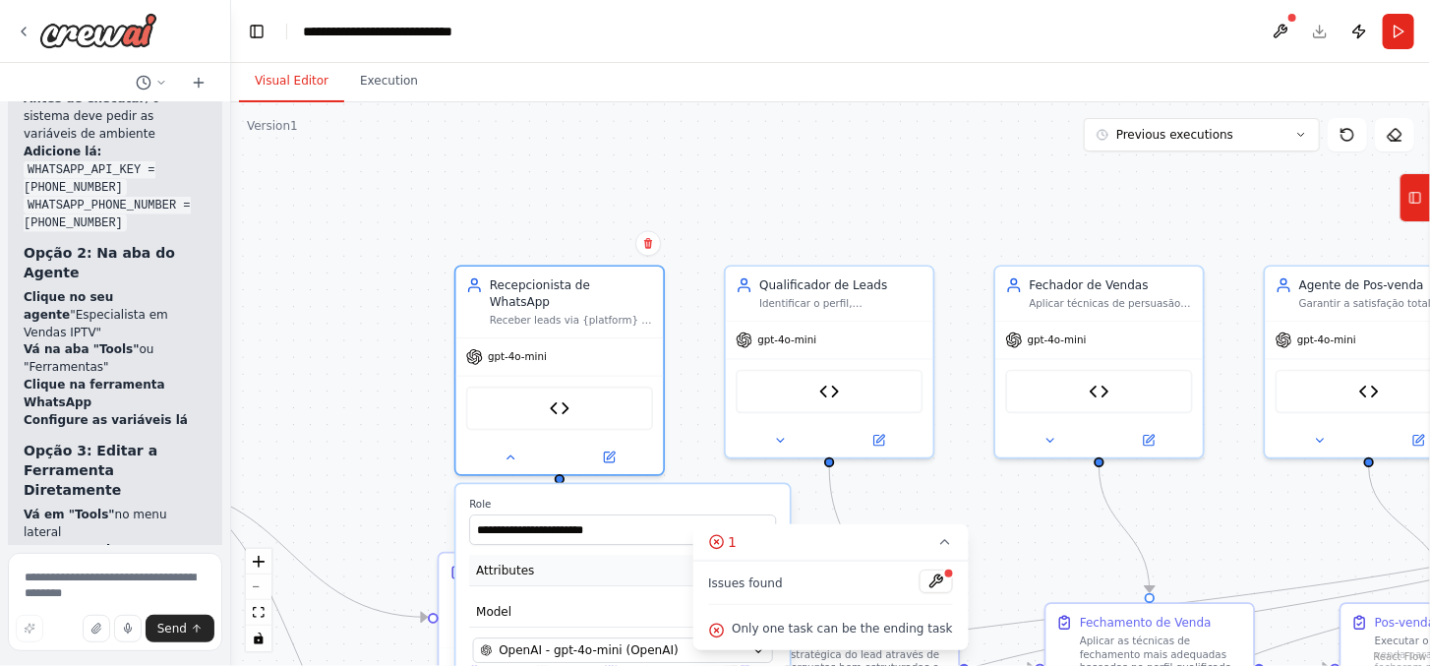
click at [524, 561] on span "Attributes" at bounding box center [505, 569] width 58 height 17
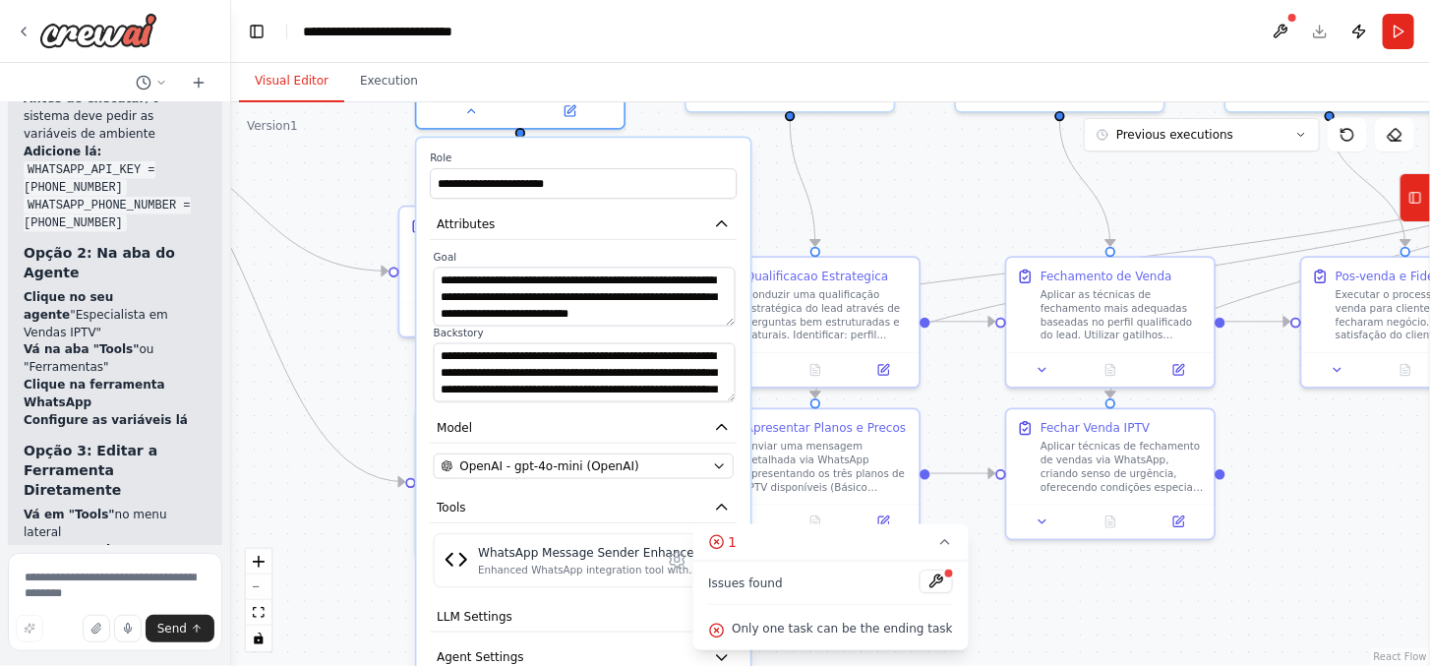
drag, startPoint x: 327, startPoint y: 407, endPoint x: 288, endPoint y: 62, distance: 347.3
click at [288, 63] on div "**********" at bounding box center [830, 364] width 1198 height 603
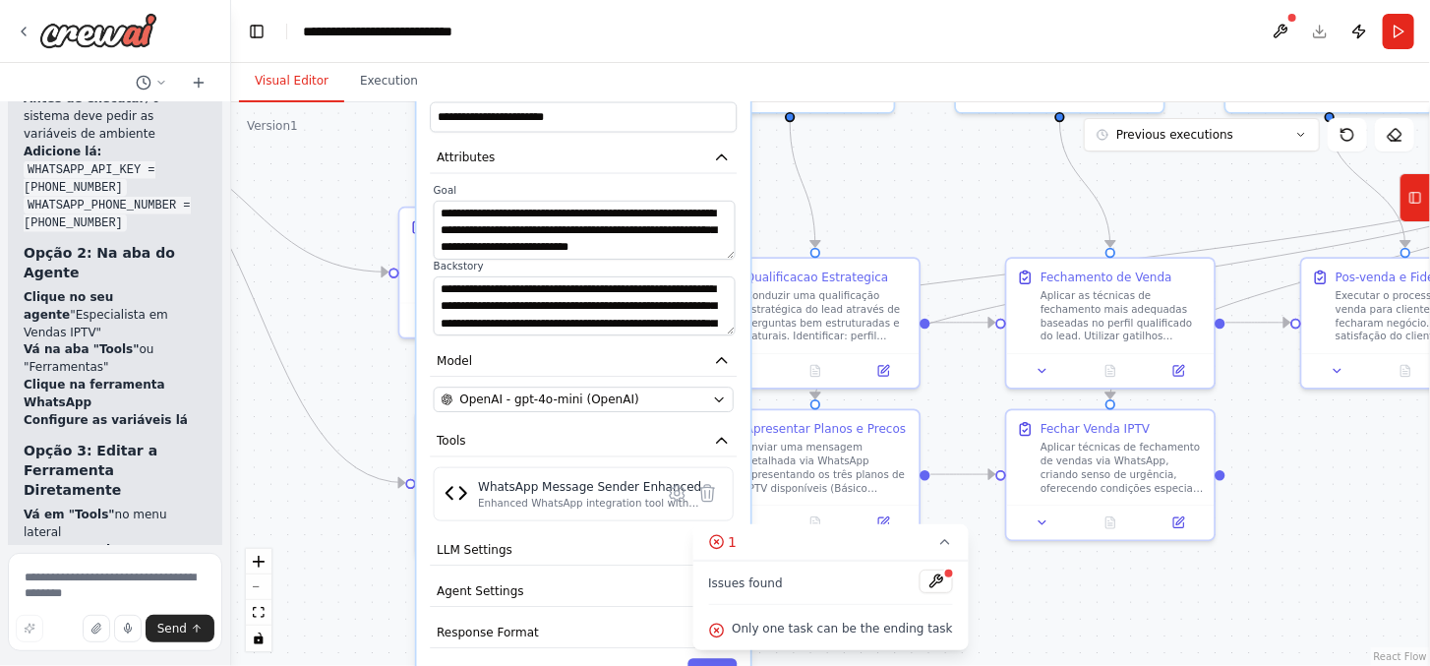
drag, startPoint x: 672, startPoint y: 380, endPoint x: 670, endPoint y: 312, distance: 68.8
click at [670, 312] on div "**********" at bounding box center [583, 387] width 333 height 631
click at [684, 391] on div "OpenAI - gpt-4o-mini (OpenAI)" at bounding box center [572, 399] width 264 height 17
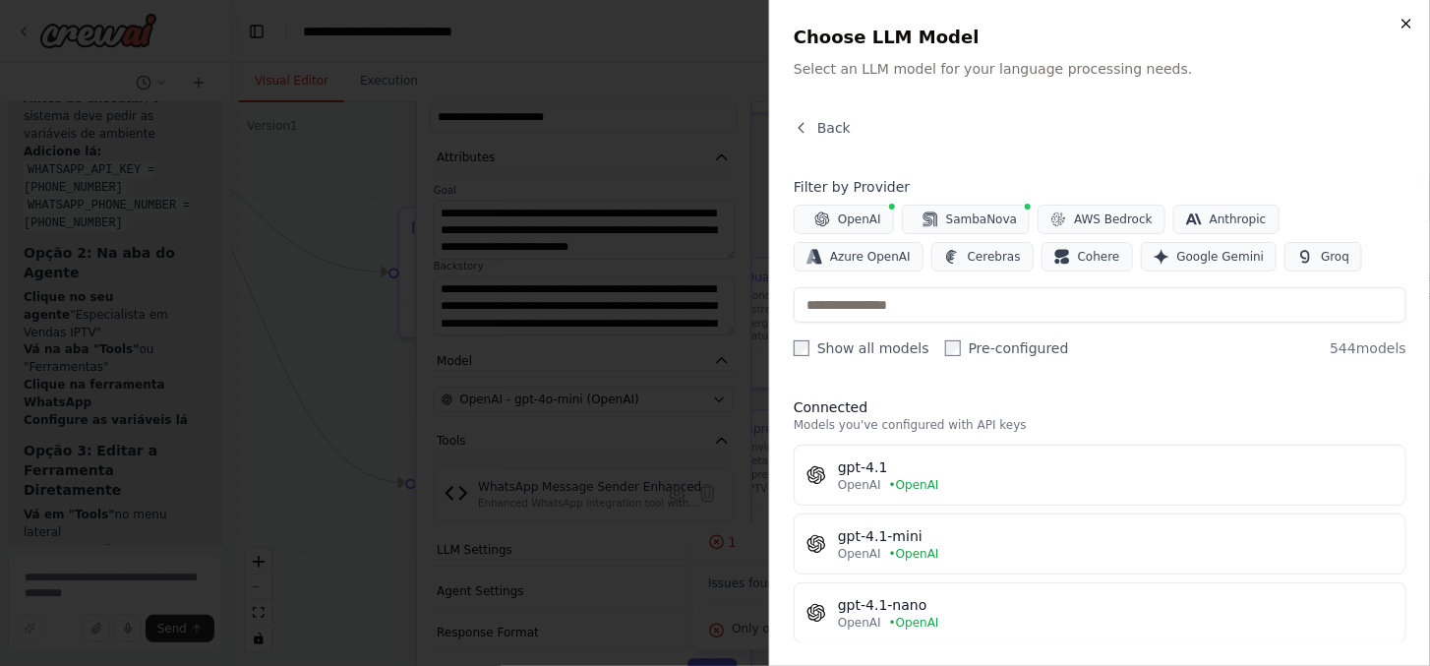
click at [1410, 22] on icon "button" at bounding box center [1406, 24] width 16 height 16
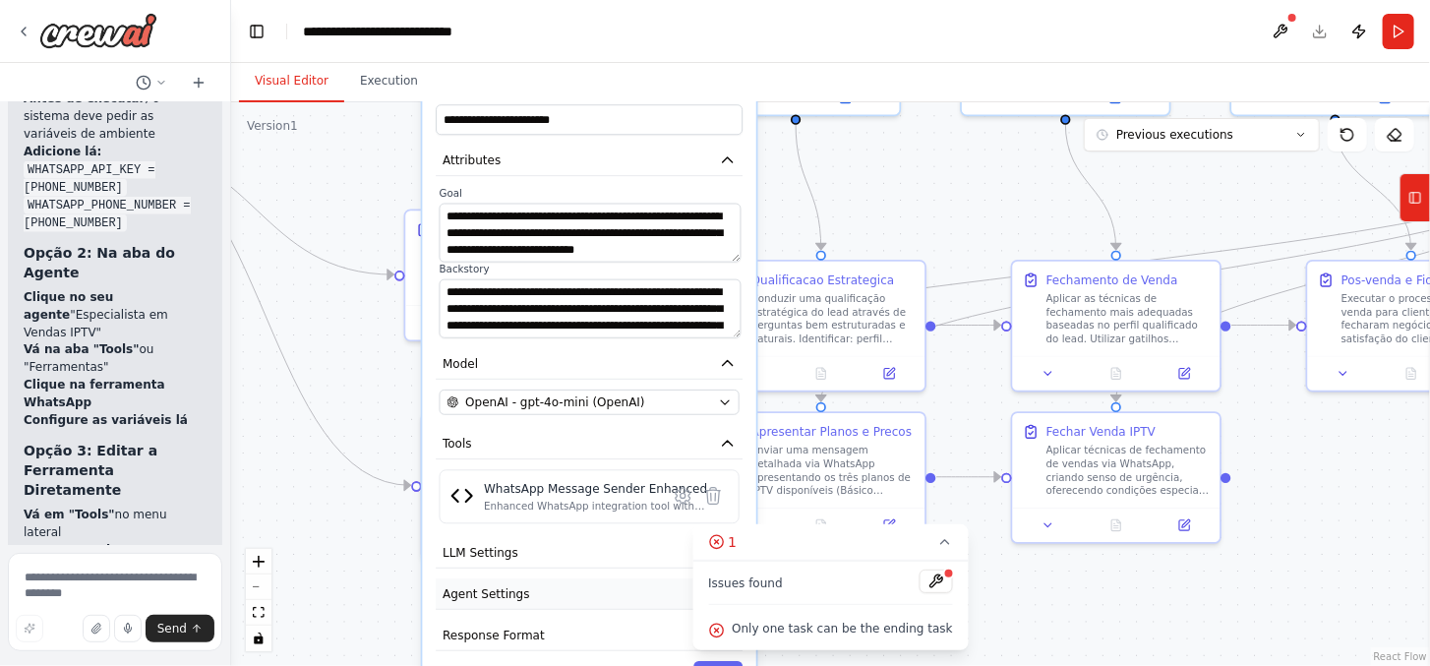
click at [553, 578] on button "Agent Settings" at bounding box center [589, 593] width 307 height 31
click at [473, 585] on span "Agent Settings" at bounding box center [486, 593] width 88 height 17
click at [487, 544] on button "LLM Settings" at bounding box center [589, 552] width 307 height 31
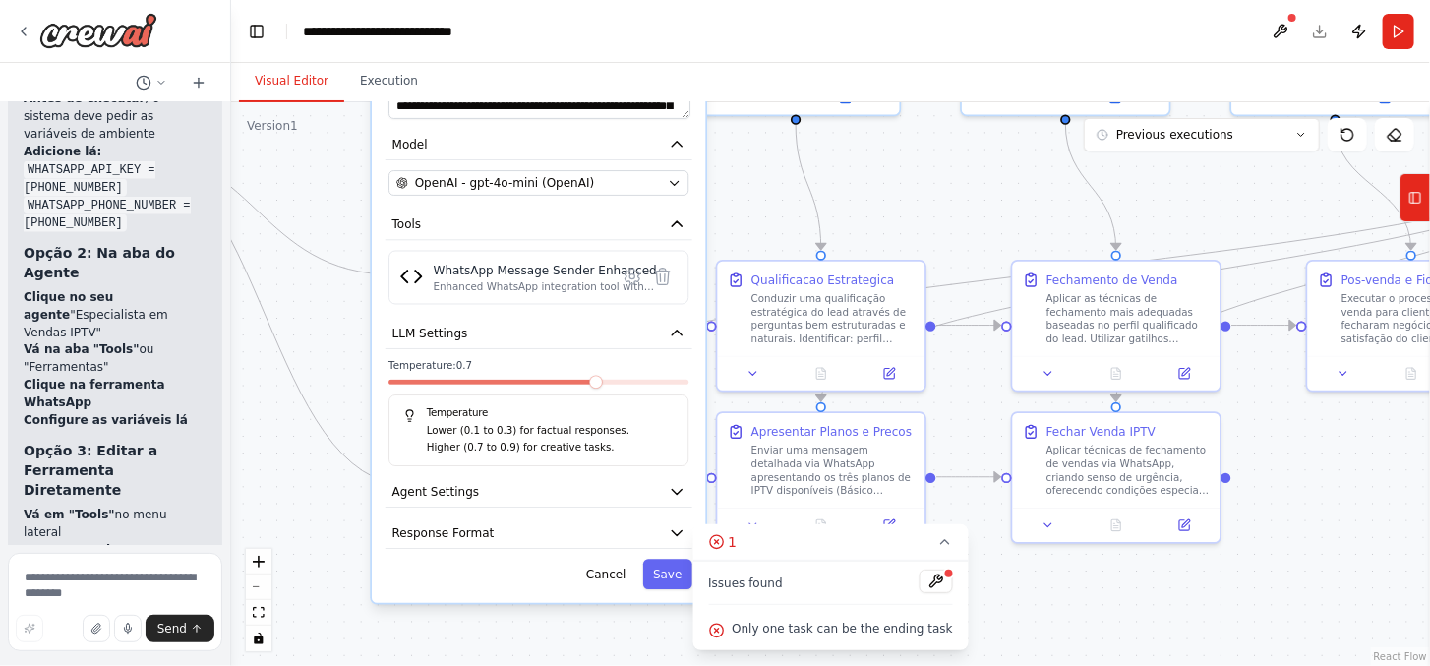
drag, startPoint x: 534, startPoint y: 570, endPoint x: 501, endPoint y: 379, distance: 194.4
click at [464, 360] on label "Temperature: 0.7" at bounding box center [538, 367] width 300 height 14
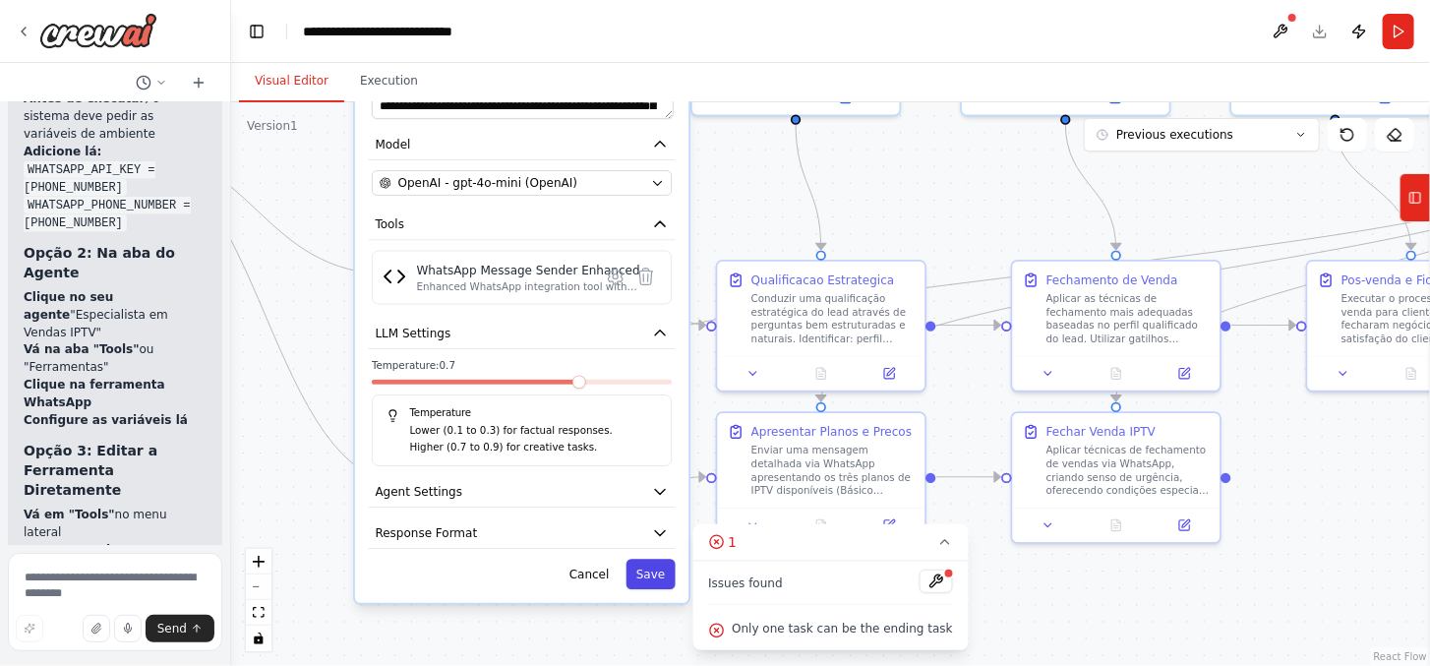
click at [673, 562] on button "Save" at bounding box center [650, 574] width 49 height 30
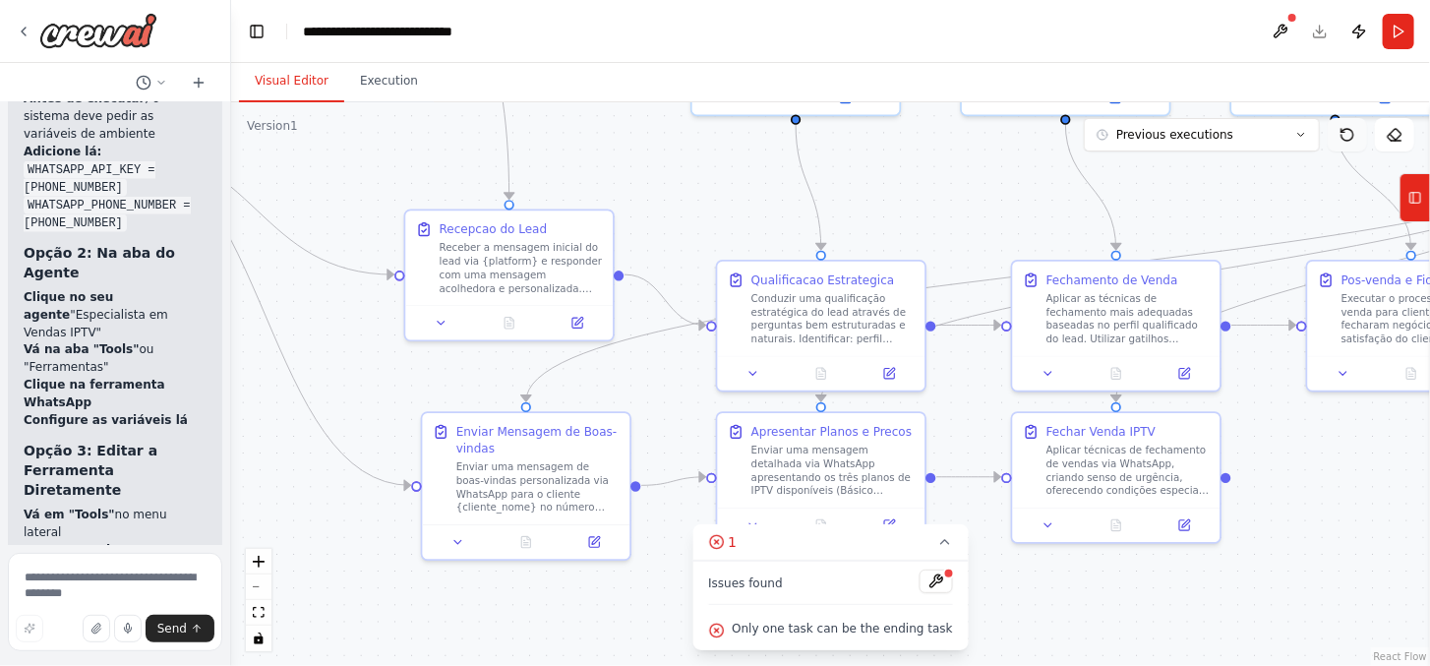
click at [1343, 130] on icon at bounding box center [1347, 135] width 12 height 12
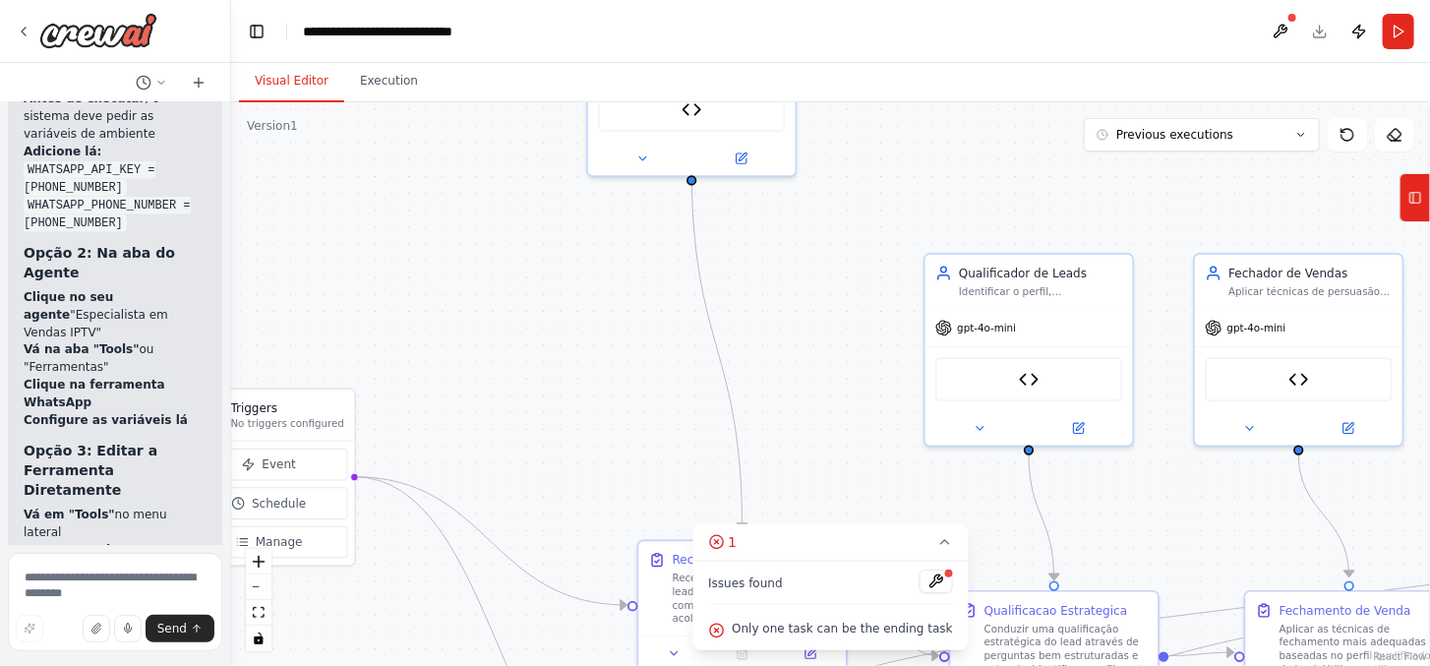
drag, startPoint x: 367, startPoint y: 394, endPoint x: 582, endPoint y: 615, distance: 308.7
click at [574, 652] on div ".deletable-edge-delete-btn { width: 20px; height: 20px; border: 0px solid #ffff…" at bounding box center [830, 383] width 1198 height 563
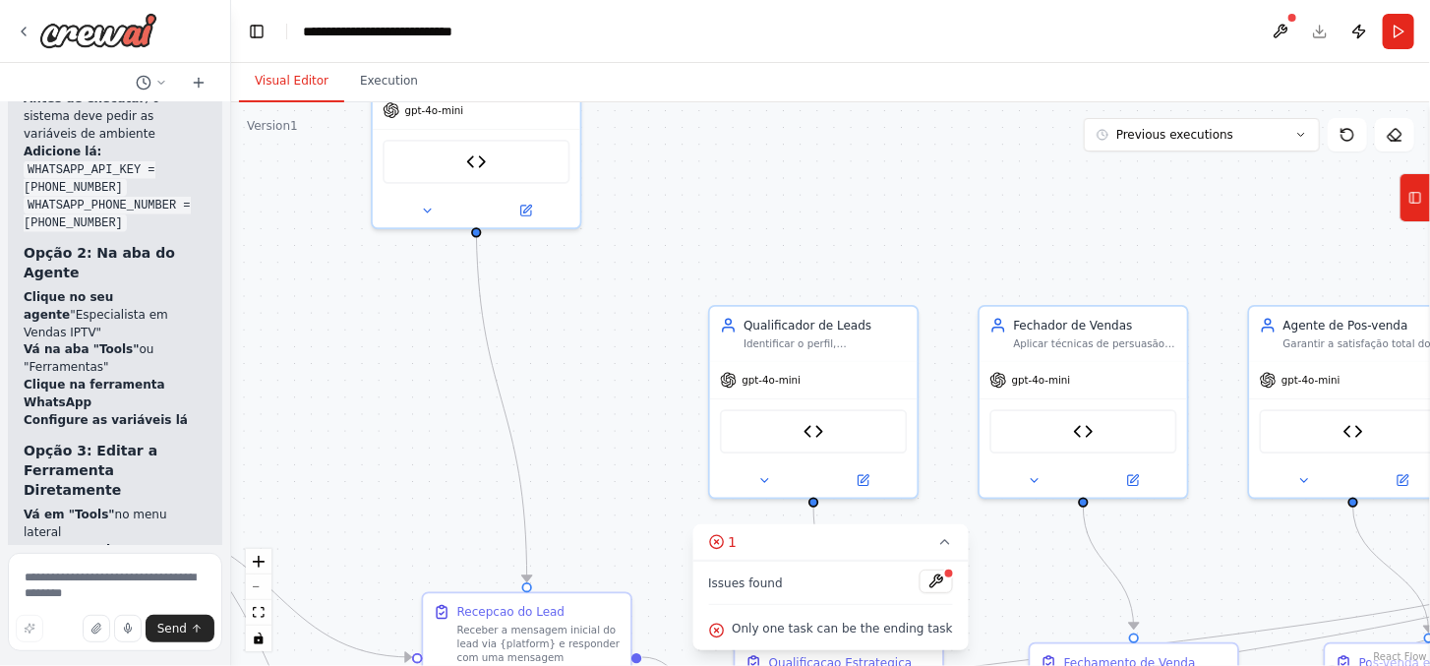
drag, startPoint x: 647, startPoint y: 450, endPoint x: 484, endPoint y: 389, distance: 174.2
click at [484, 389] on div ".deletable-edge-delete-btn { width: 20px; height: 20px; border: 0px solid #ffff…" at bounding box center [830, 383] width 1198 height 563
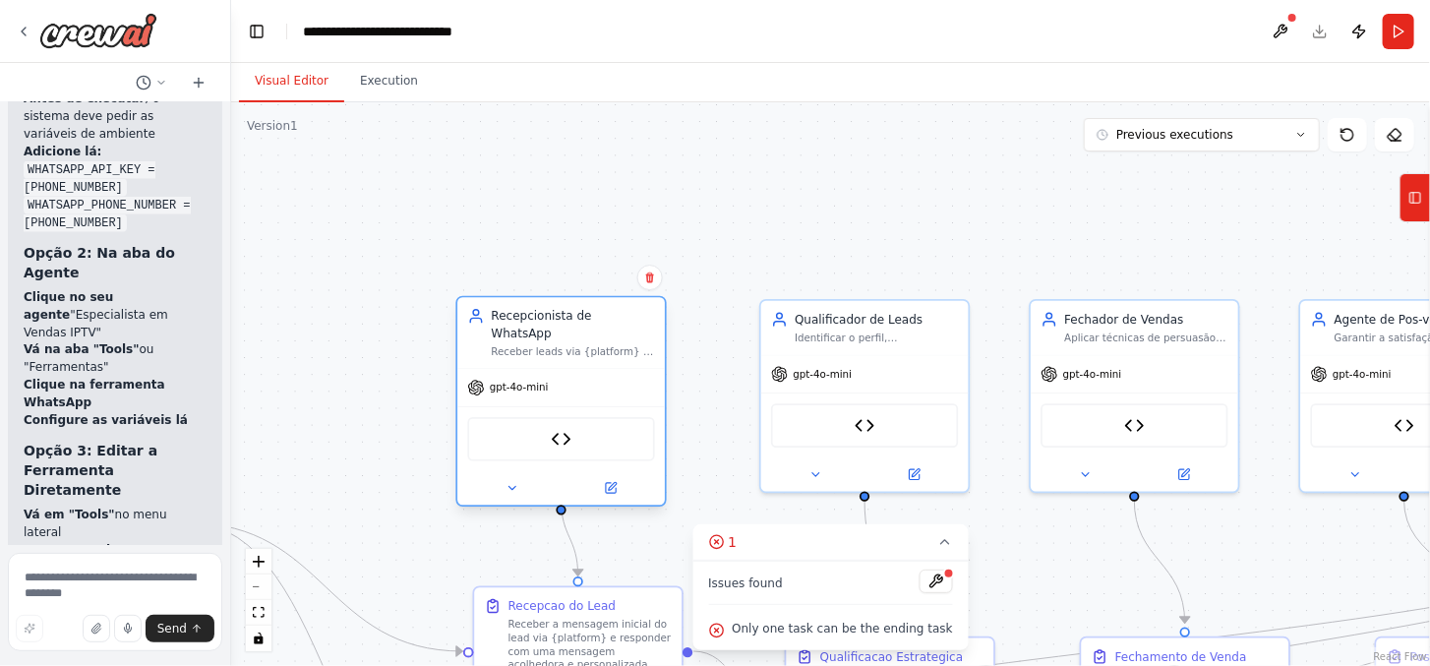
drag, startPoint x: 606, startPoint y: 199, endPoint x: 621, endPoint y: 434, distance: 235.5
click at [623, 436] on div "WhatsApp Message Sender Enhanced" at bounding box center [561, 439] width 187 height 44
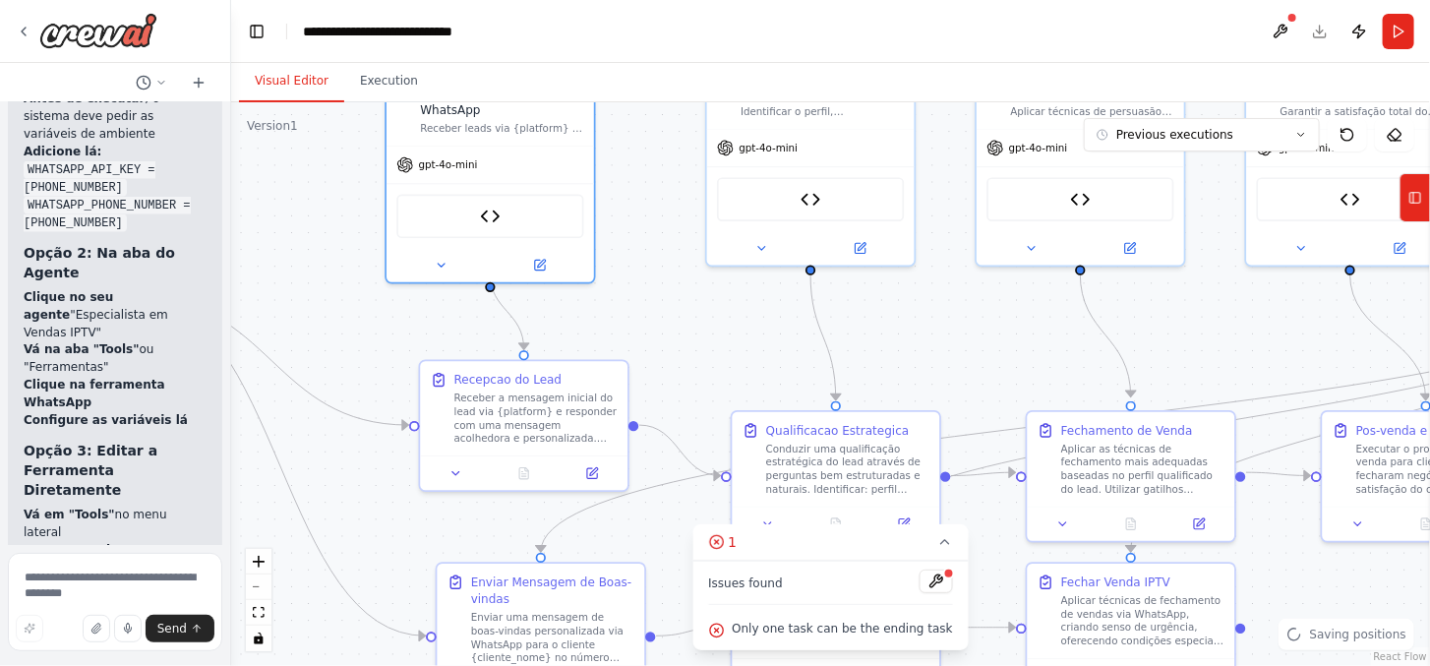
drag, startPoint x: 917, startPoint y: 265, endPoint x: 863, endPoint y: 39, distance: 232.5
click at [863, 39] on main "**********" at bounding box center [830, 333] width 1198 height 666
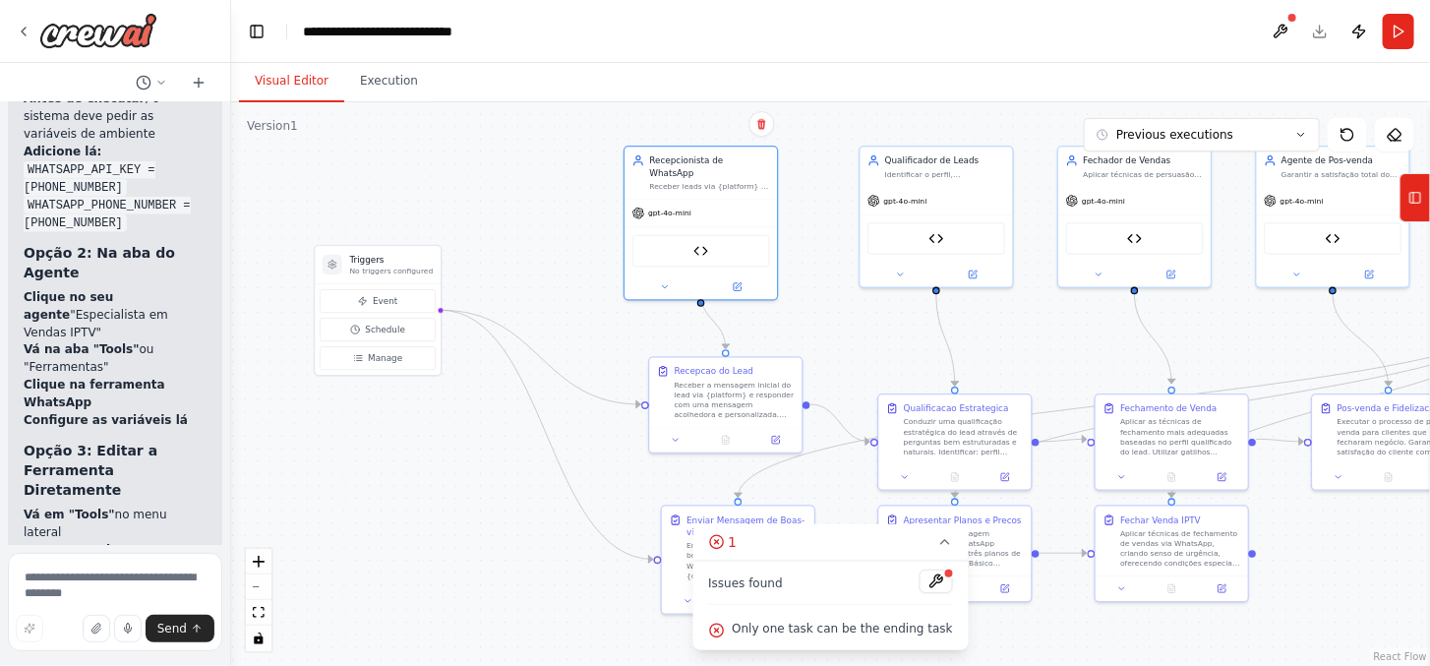
drag, startPoint x: 1291, startPoint y: 605, endPoint x: 1396, endPoint y: 612, distance: 105.4
click at [1396, 612] on div ".deletable-edge-delete-btn { width: 20px; height: 20px; border: 0px solid #ffff…" at bounding box center [830, 383] width 1198 height 563
click at [403, 298] on button "Event" at bounding box center [378, 301] width 116 height 24
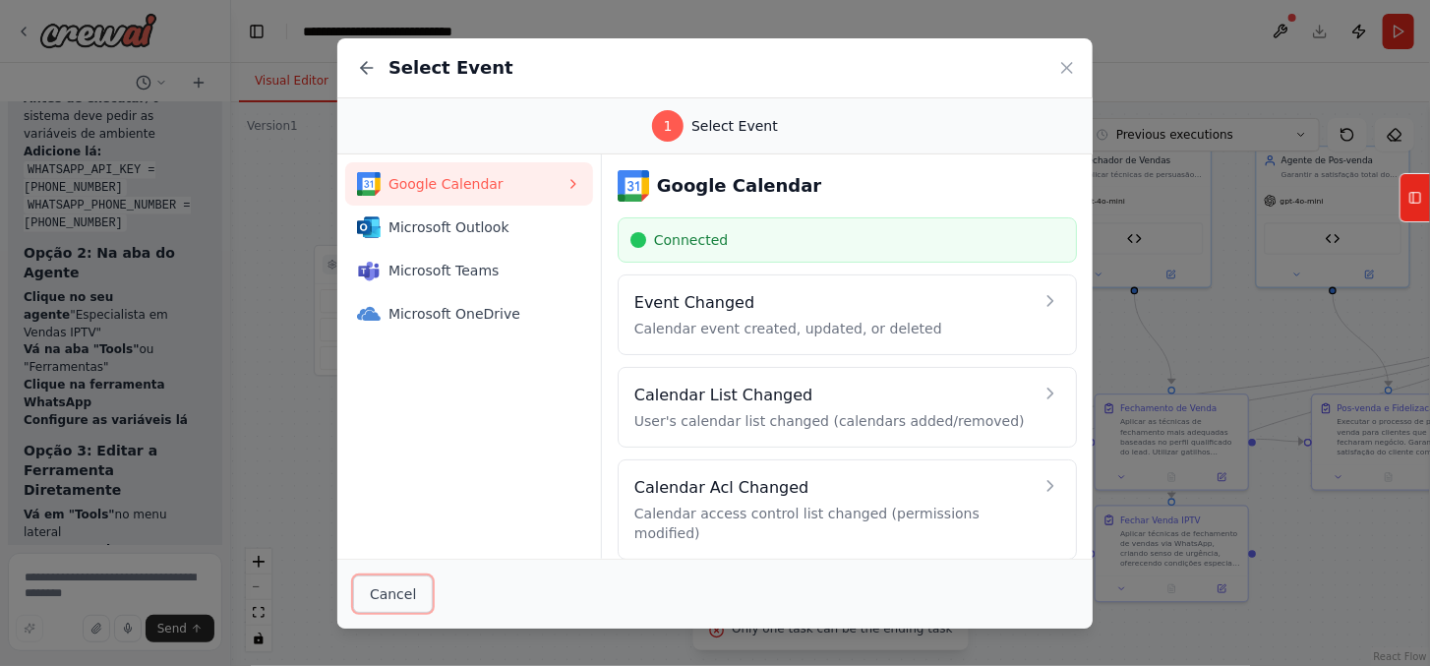
click at [404, 591] on button "Cancel" at bounding box center [393, 593] width 80 height 37
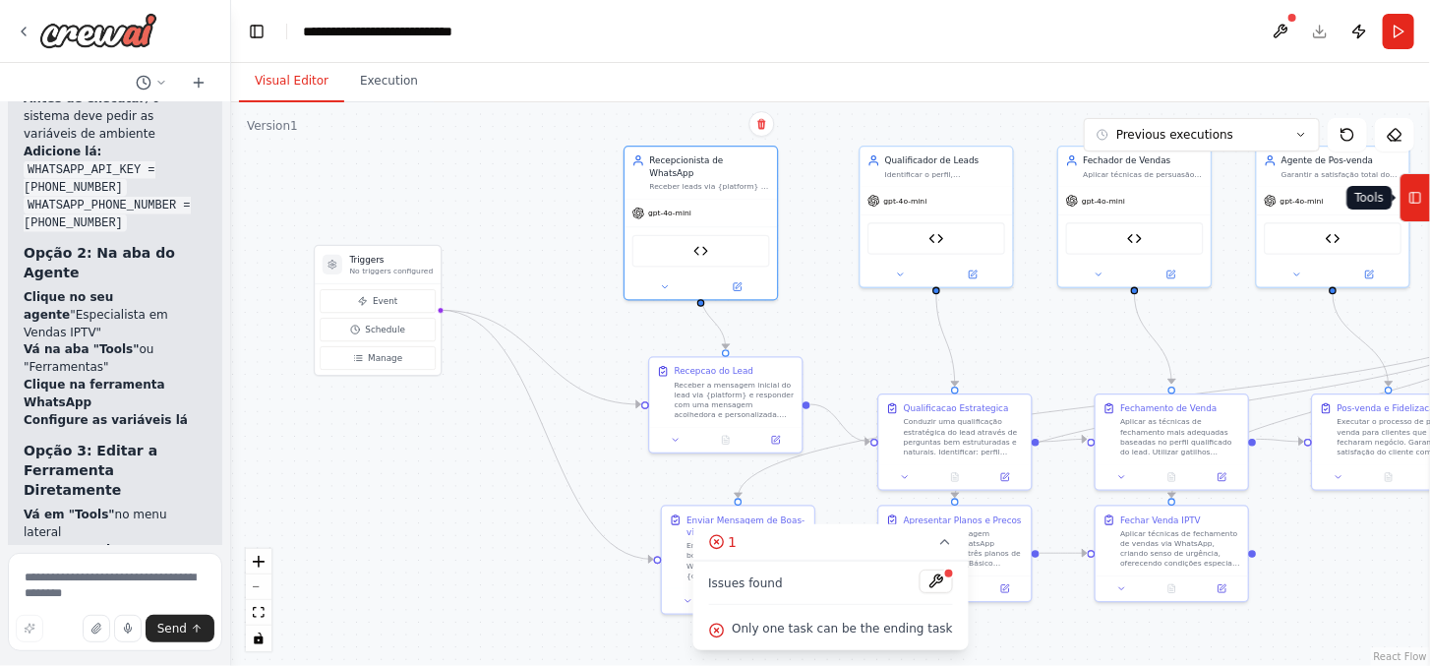
click at [1422, 209] on button "Tools" at bounding box center [1414, 197] width 30 height 49
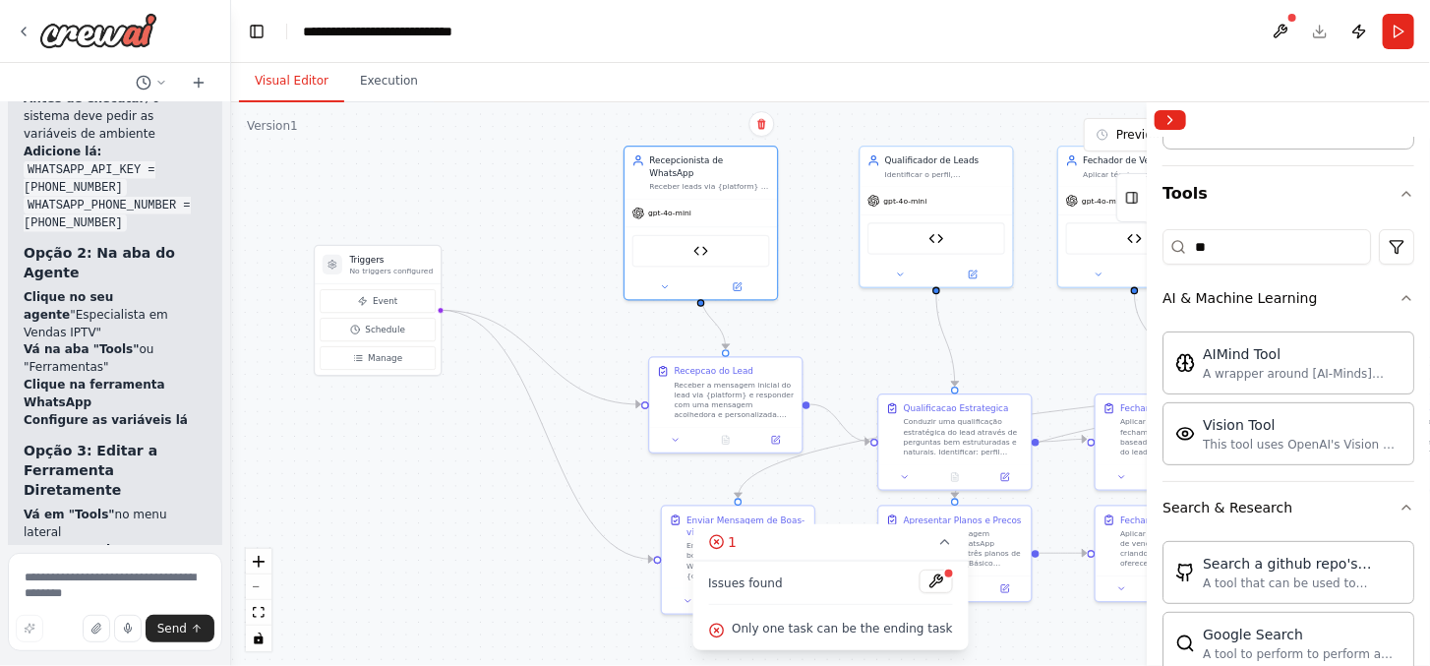
scroll to position [0, 0]
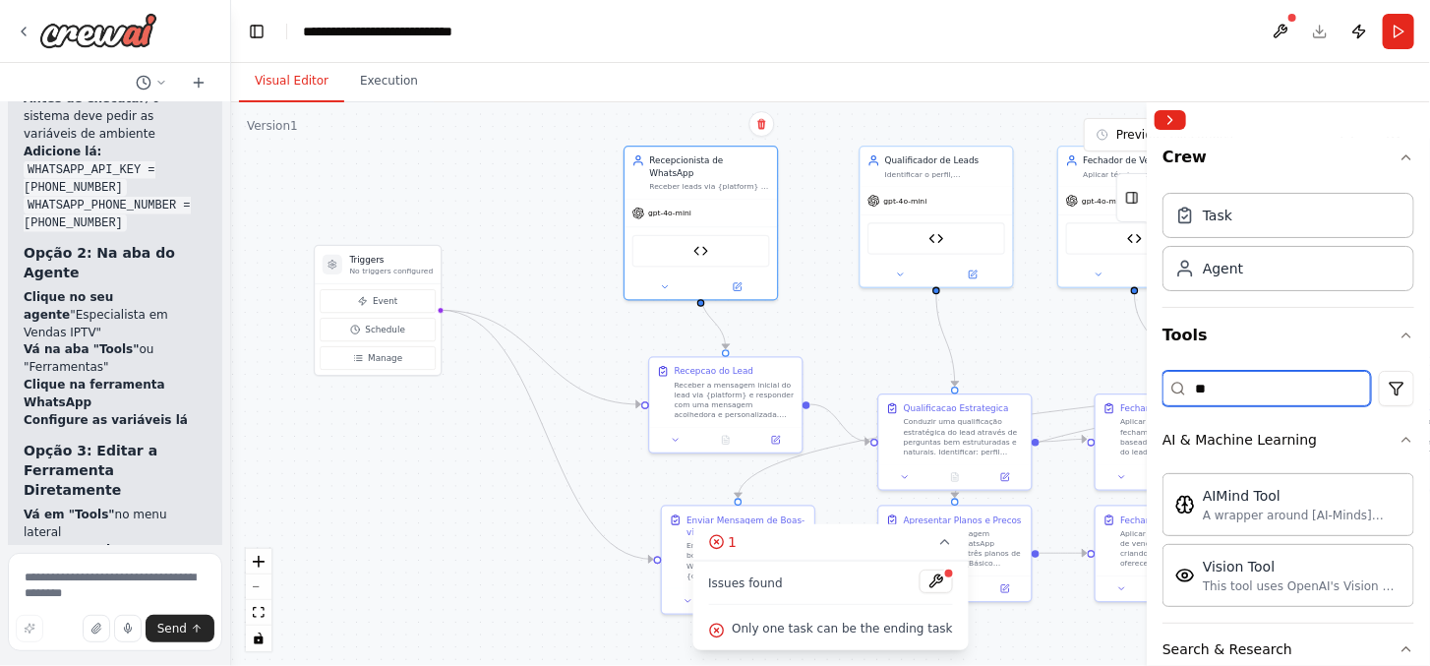
click at [1260, 383] on input "**" at bounding box center [1266, 388] width 208 height 35
click at [1259, 380] on input "**" at bounding box center [1266, 388] width 208 height 35
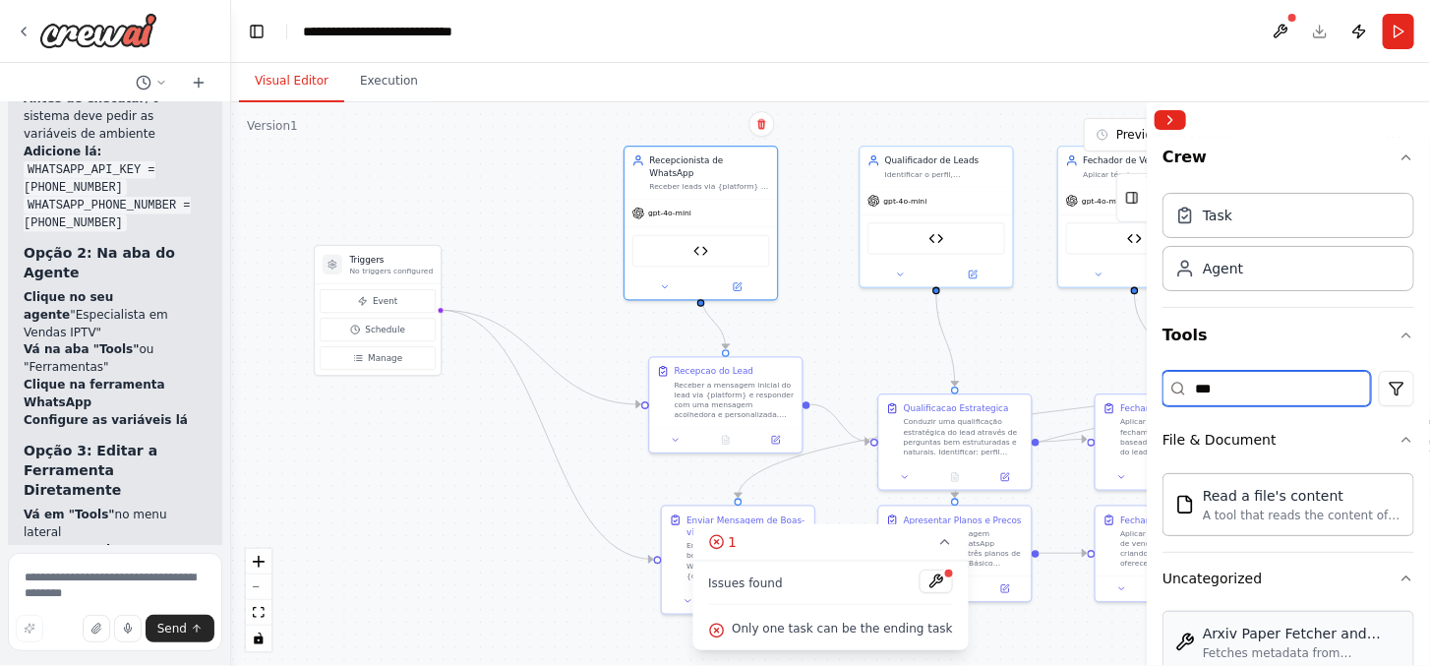
type input "****"
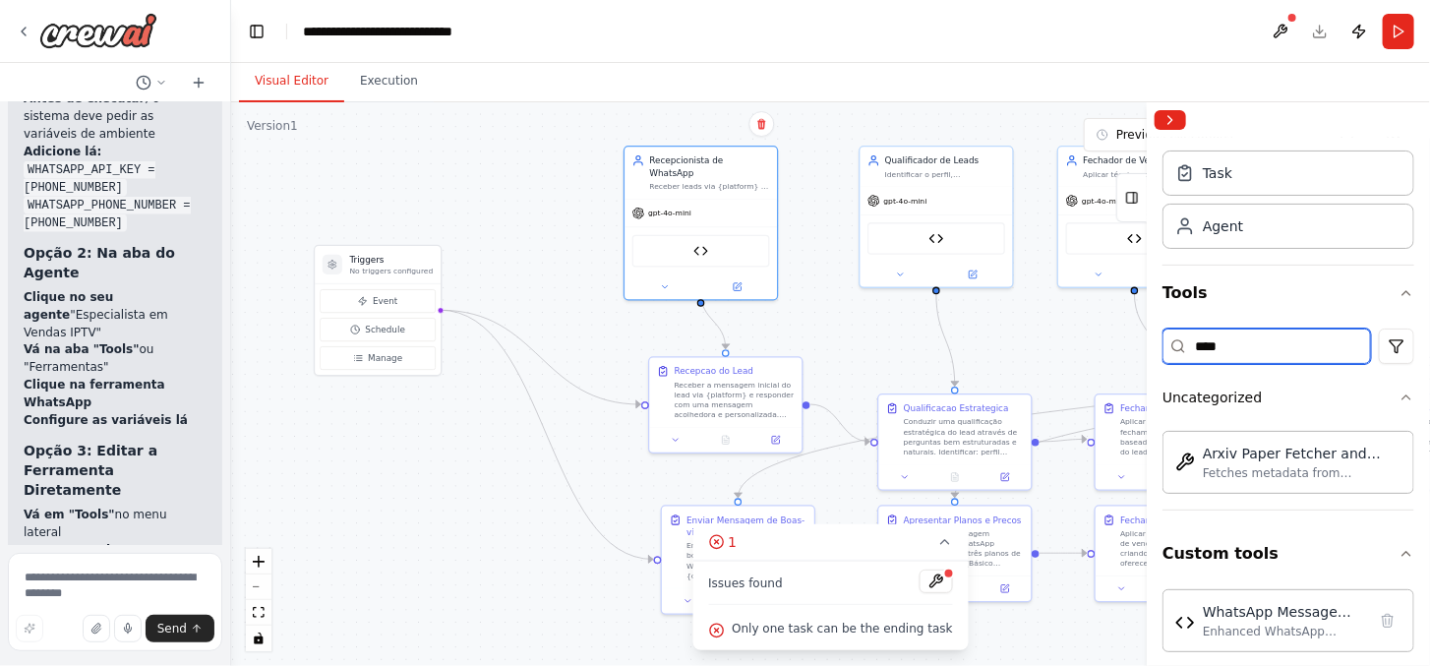
scroll to position [60, 0]
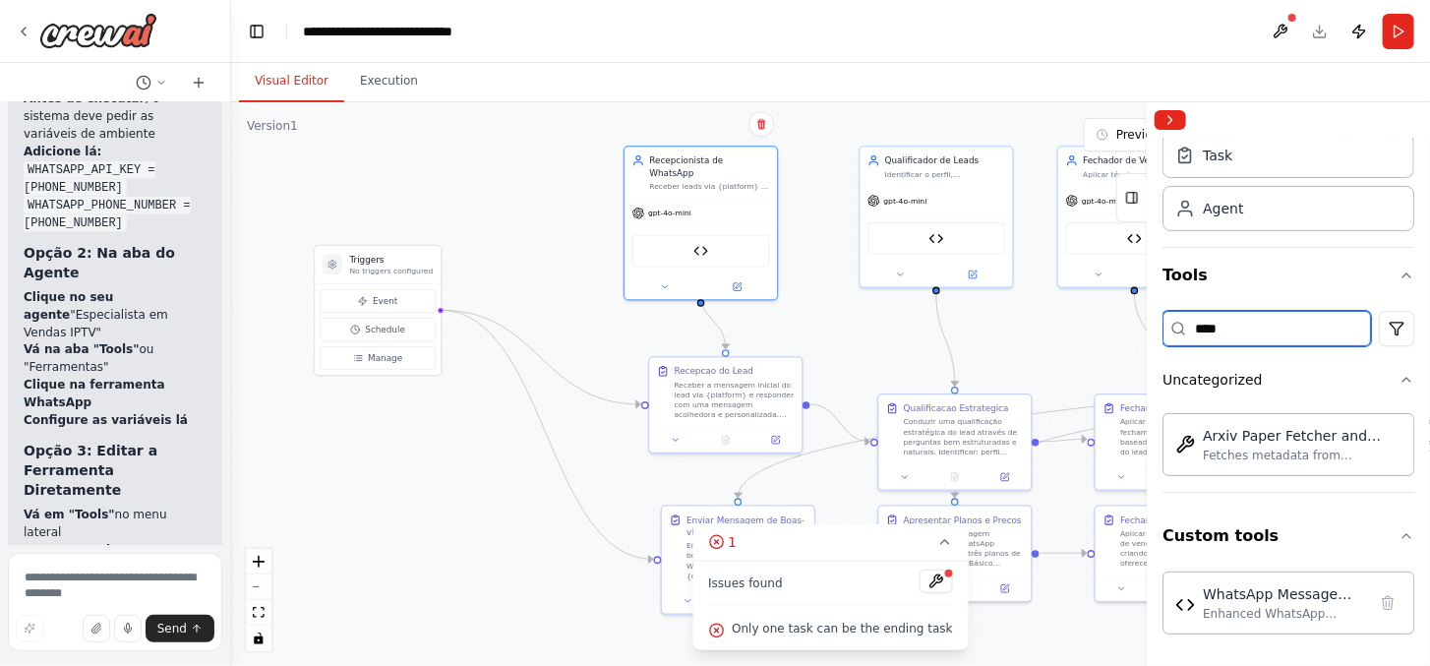
click at [1249, 316] on input "****" at bounding box center [1266, 328] width 208 height 35
click at [1251, 316] on input "****" at bounding box center [1266, 328] width 208 height 35
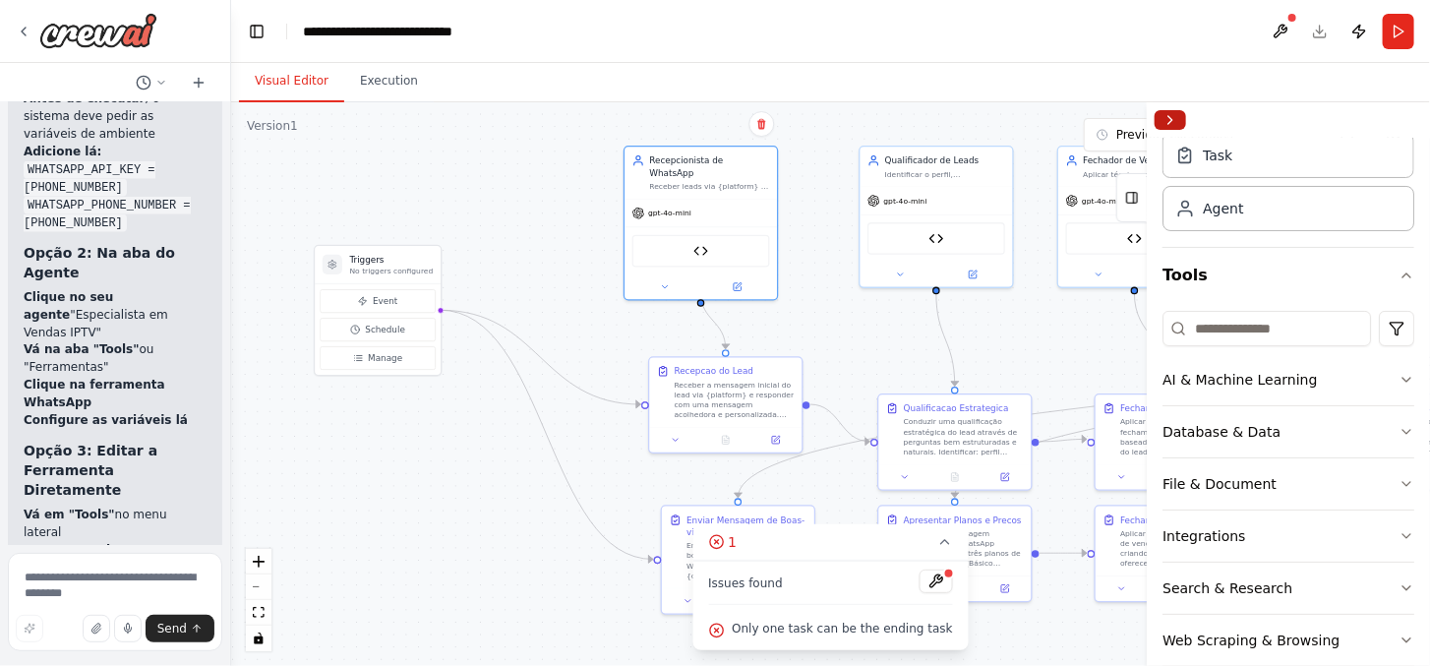
click at [1168, 114] on button "Collapse right sidebar" at bounding box center [1169, 120] width 31 height 20
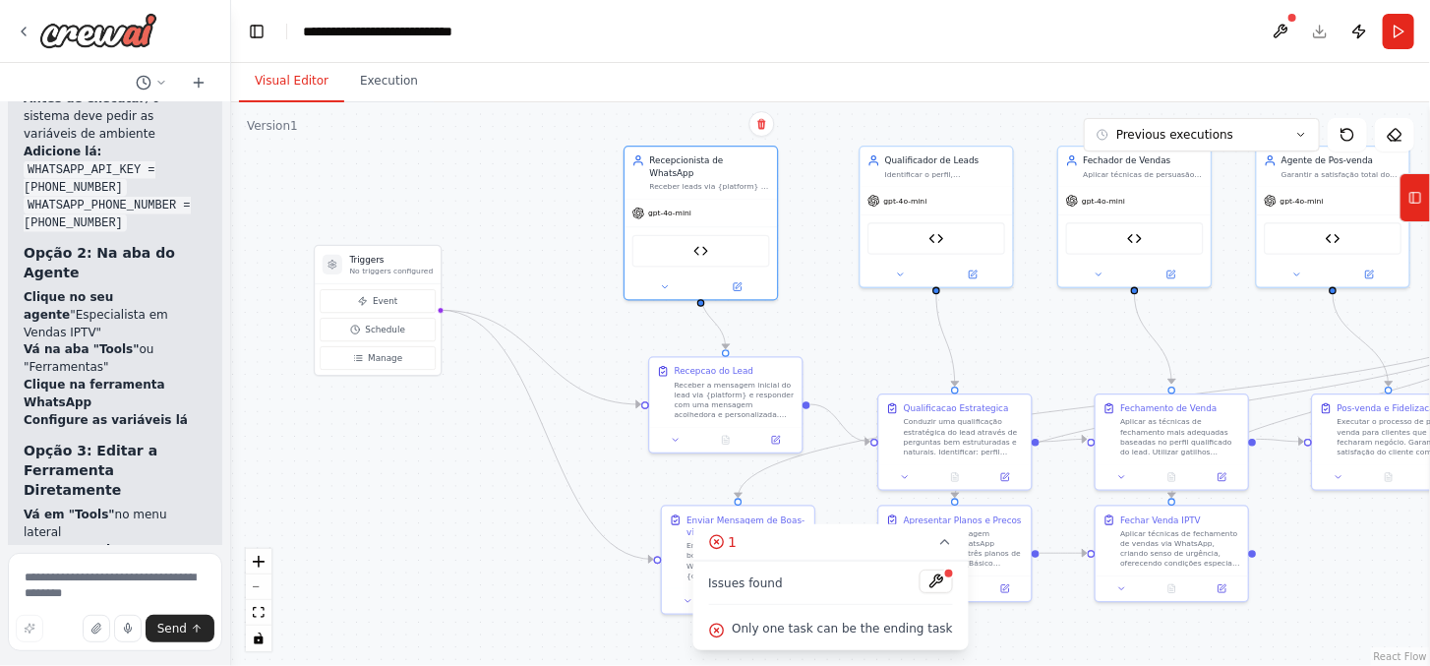
click at [821, 567] on div "Issues found Only one task can be the ending task" at bounding box center [829, 604] width 275 height 89
click at [1280, 17] on button at bounding box center [1279, 31] width 31 height 35
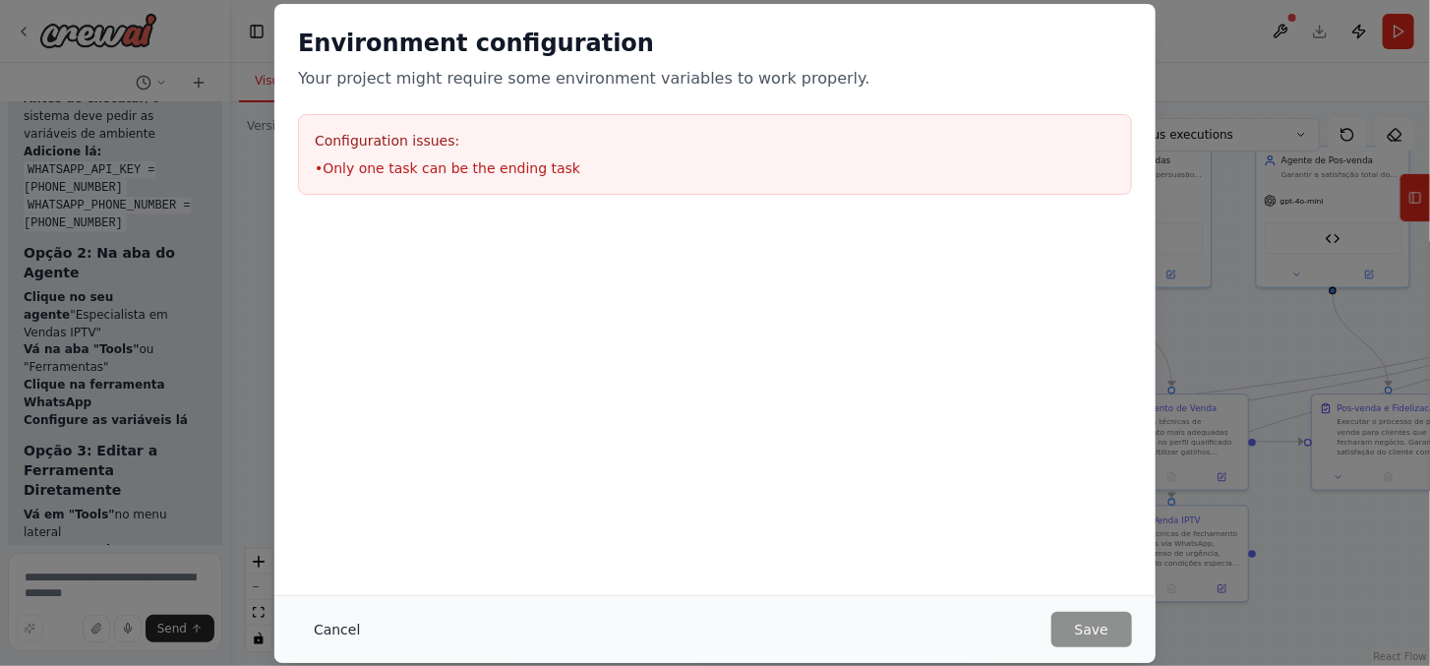
click at [336, 621] on button "Cancel" at bounding box center [337, 629] width 78 height 35
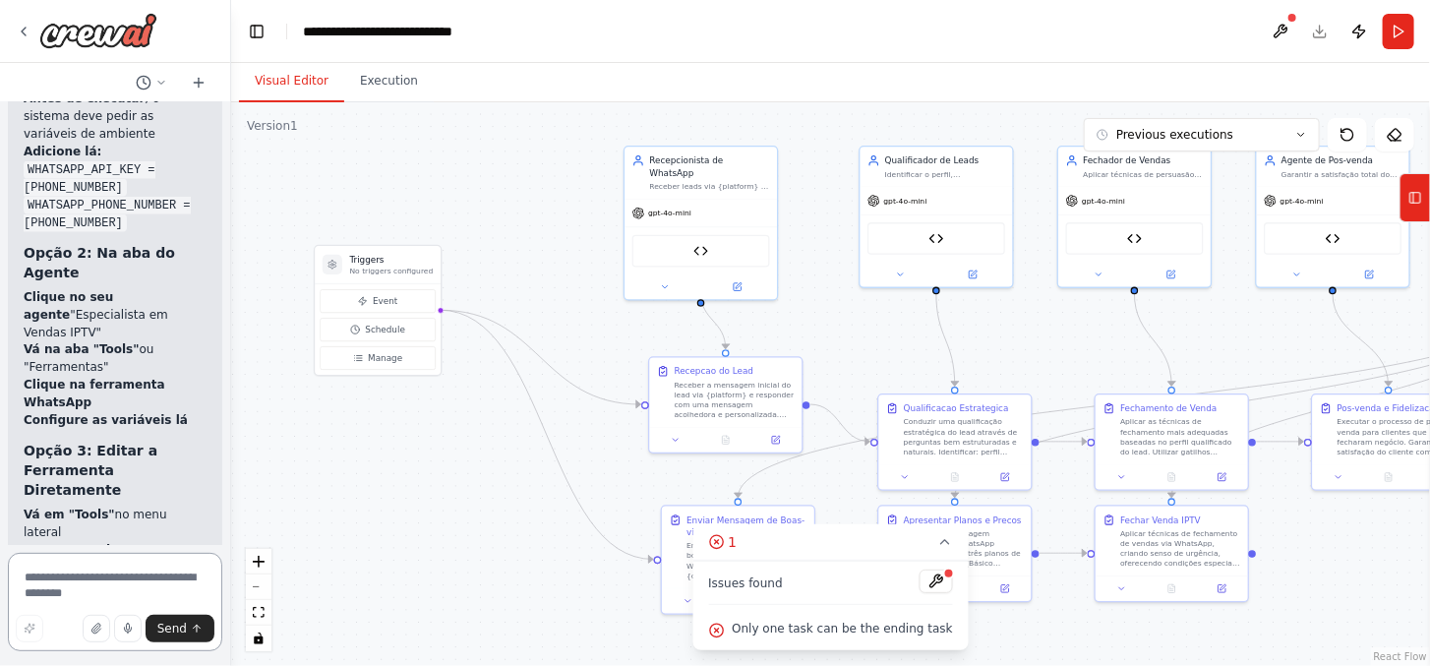
click at [90, 581] on textarea at bounding box center [115, 602] width 214 height 98
type textarea "**********"
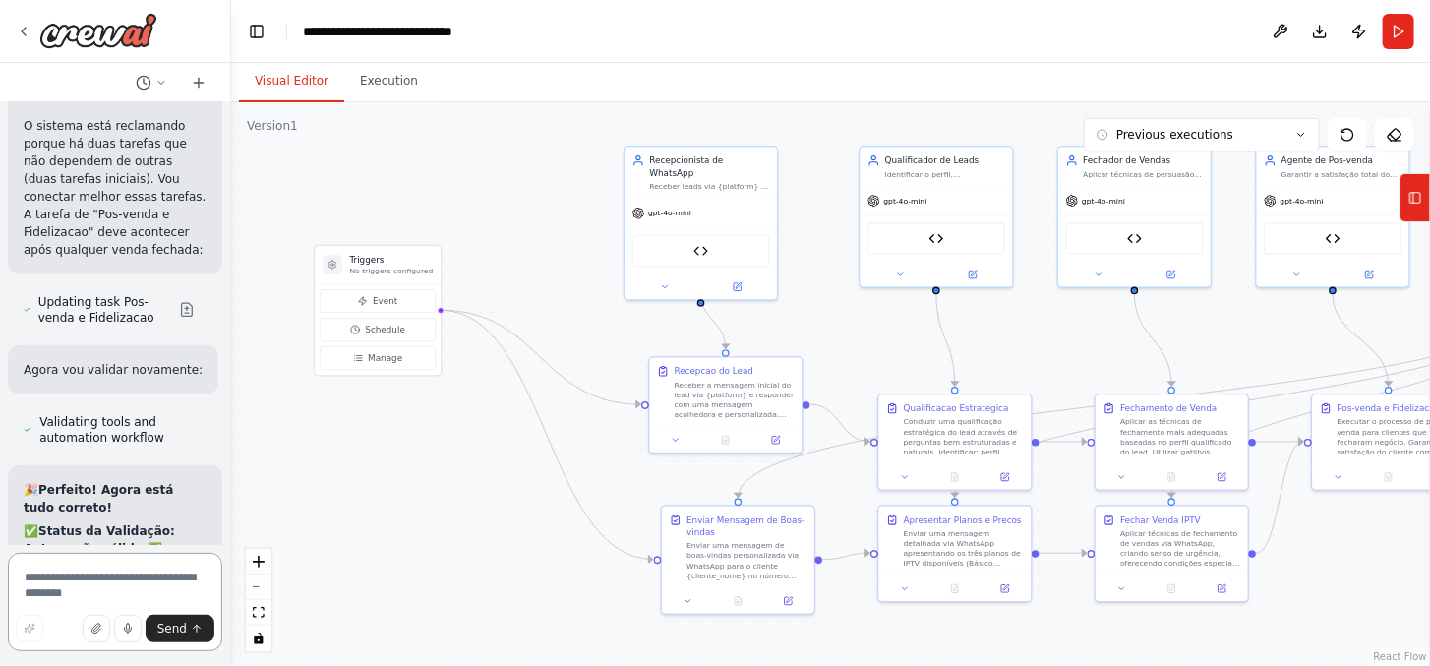
scroll to position [16635, 0]
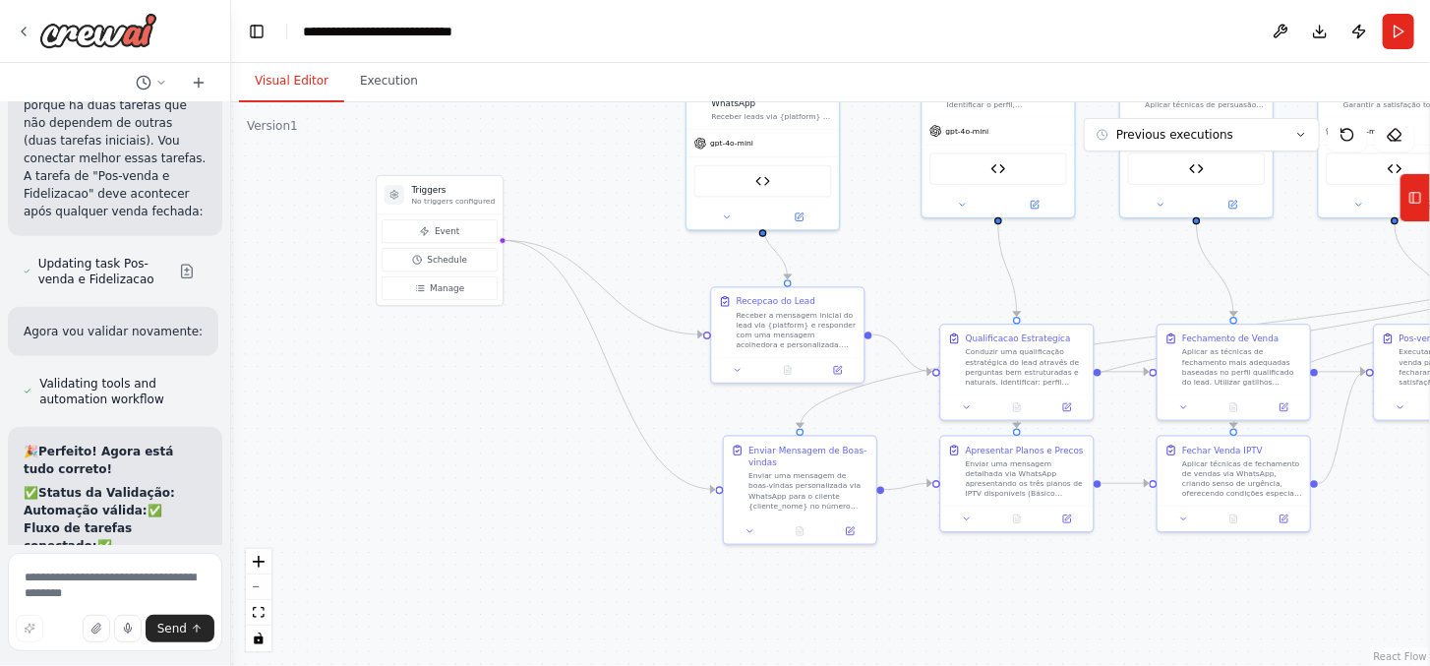
drag, startPoint x: 506, startPoint y: 516, endPoint x: 428, endPoint y: 421, distance: 123.6
click at [443, 421] on div ".deletable-edge-delete-btn { width: 20px; height: 20px; border: 0px solid #ffff…" at bounding box center [830, 383] width 1198 height 563
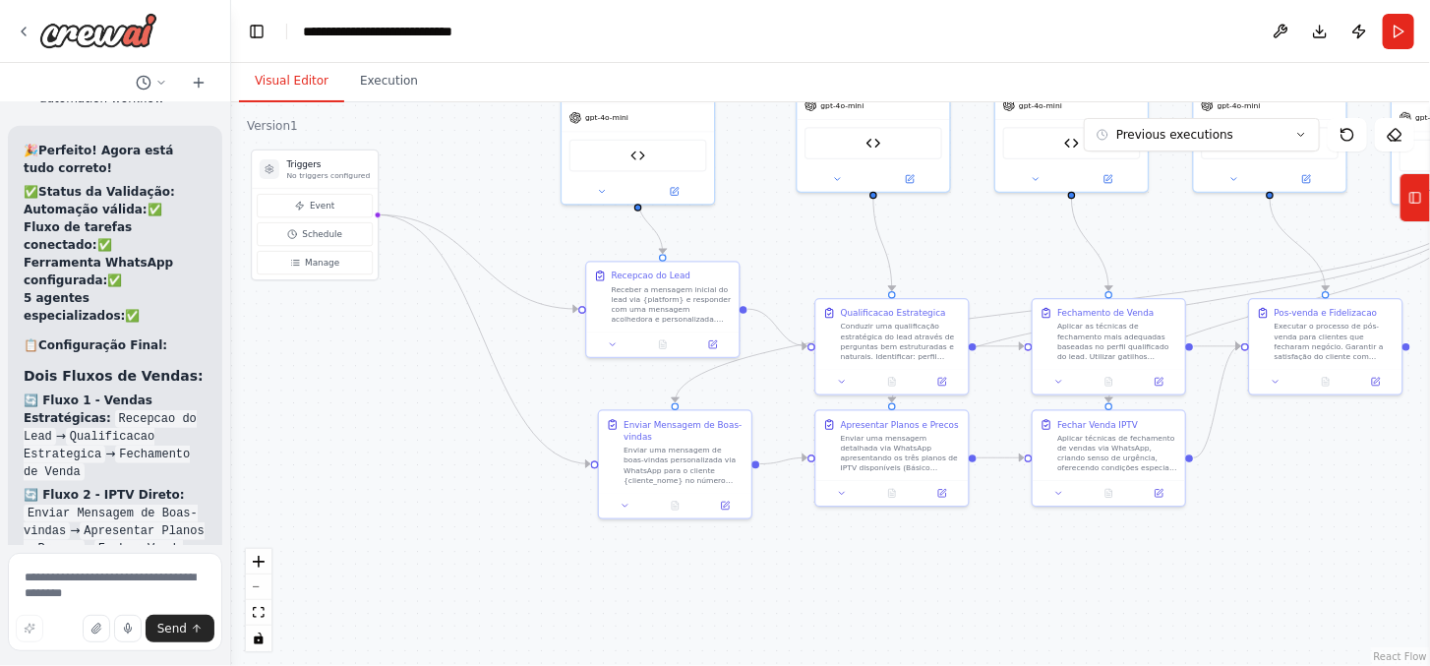
scroll to position [16963, 0]
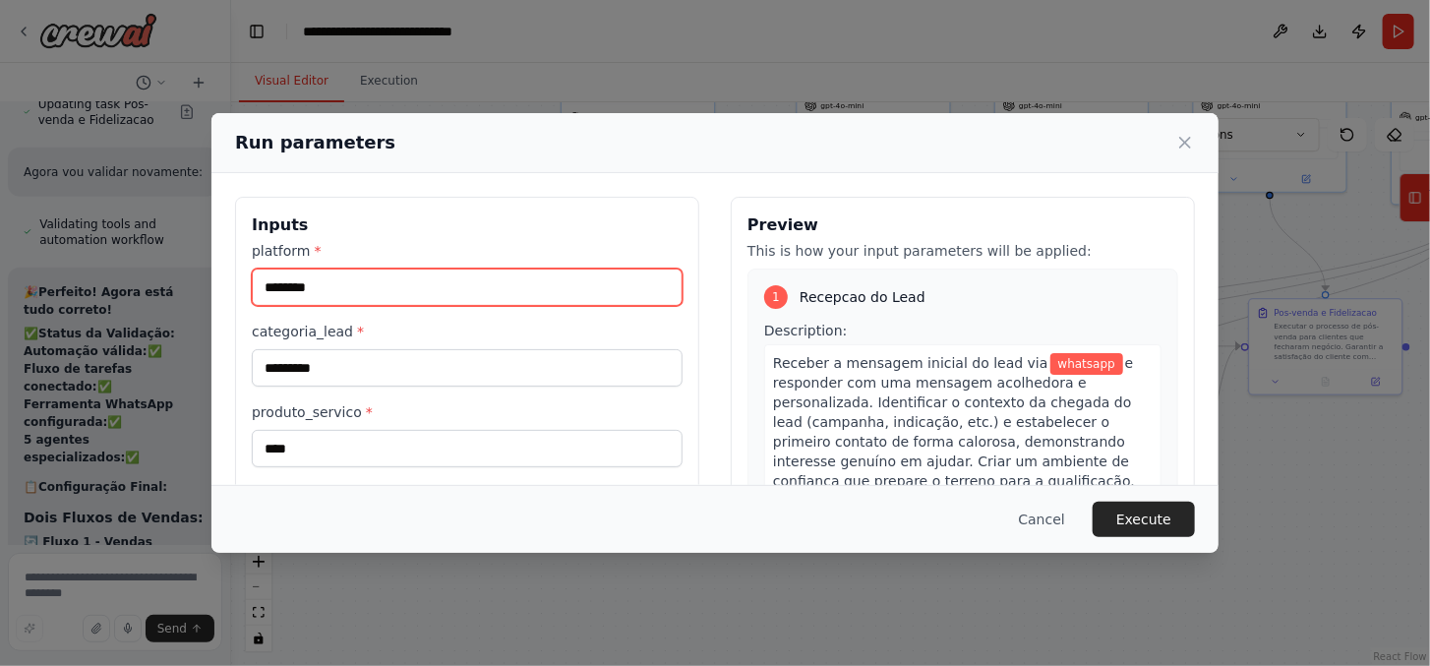
click at [410, 281] on input "********" at bounding box center [467, 286] width 431 height 37
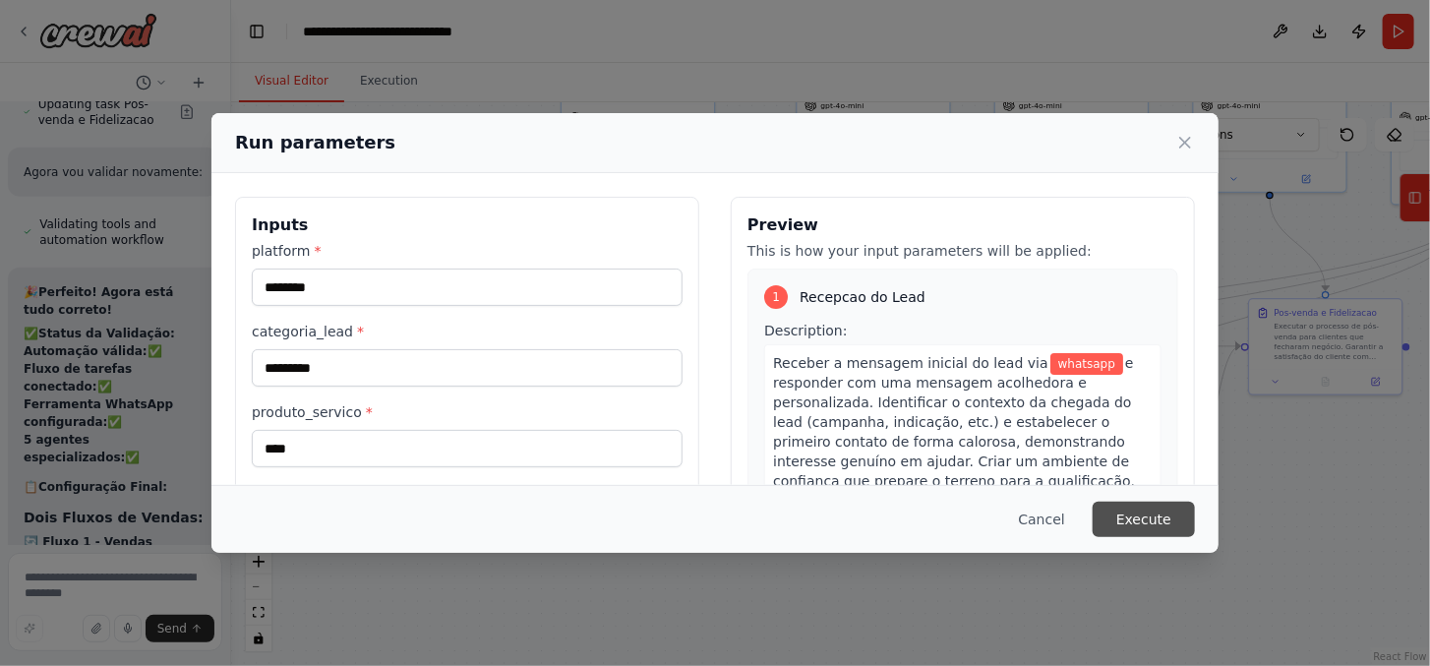
click at [1163, 506] on button "Execute" at bounding box center [1143, 518] width 102 height 35
click at [1134, 515] on button "Execute" at bounding box center [1143, 518] width 102 height 35
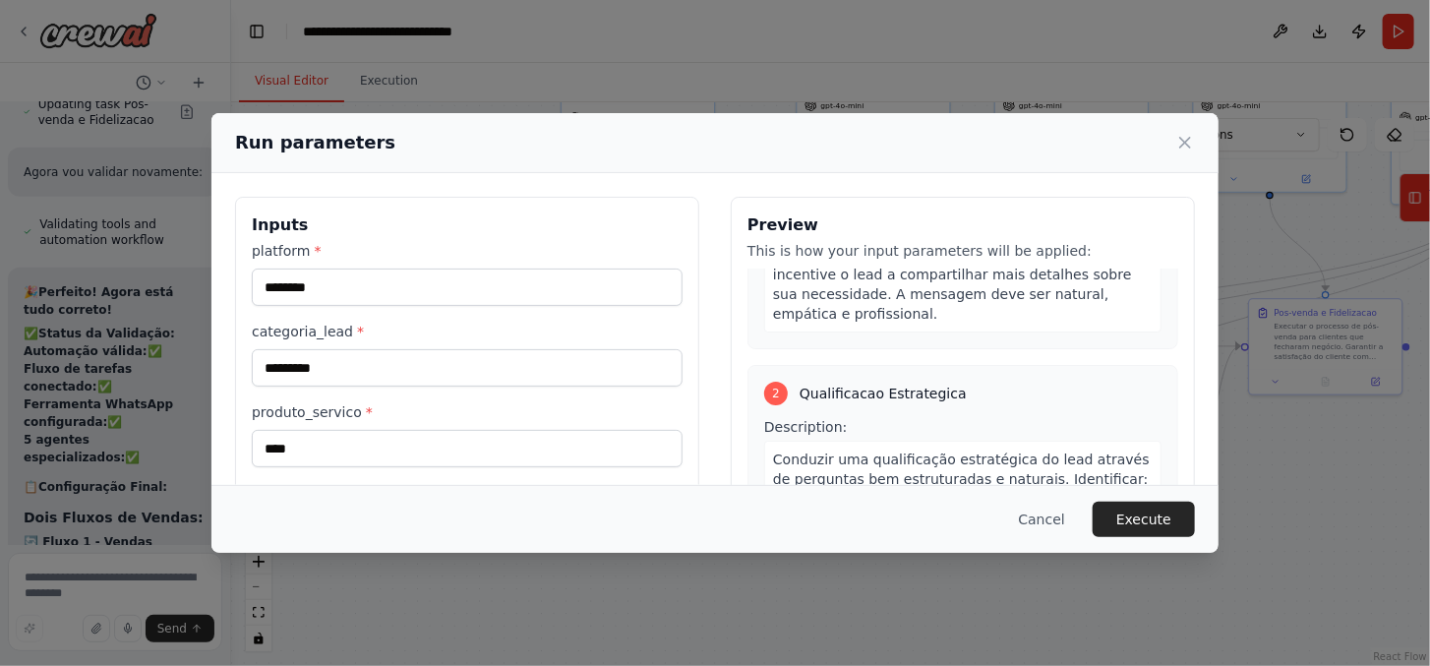
scroll to position [327, 0]
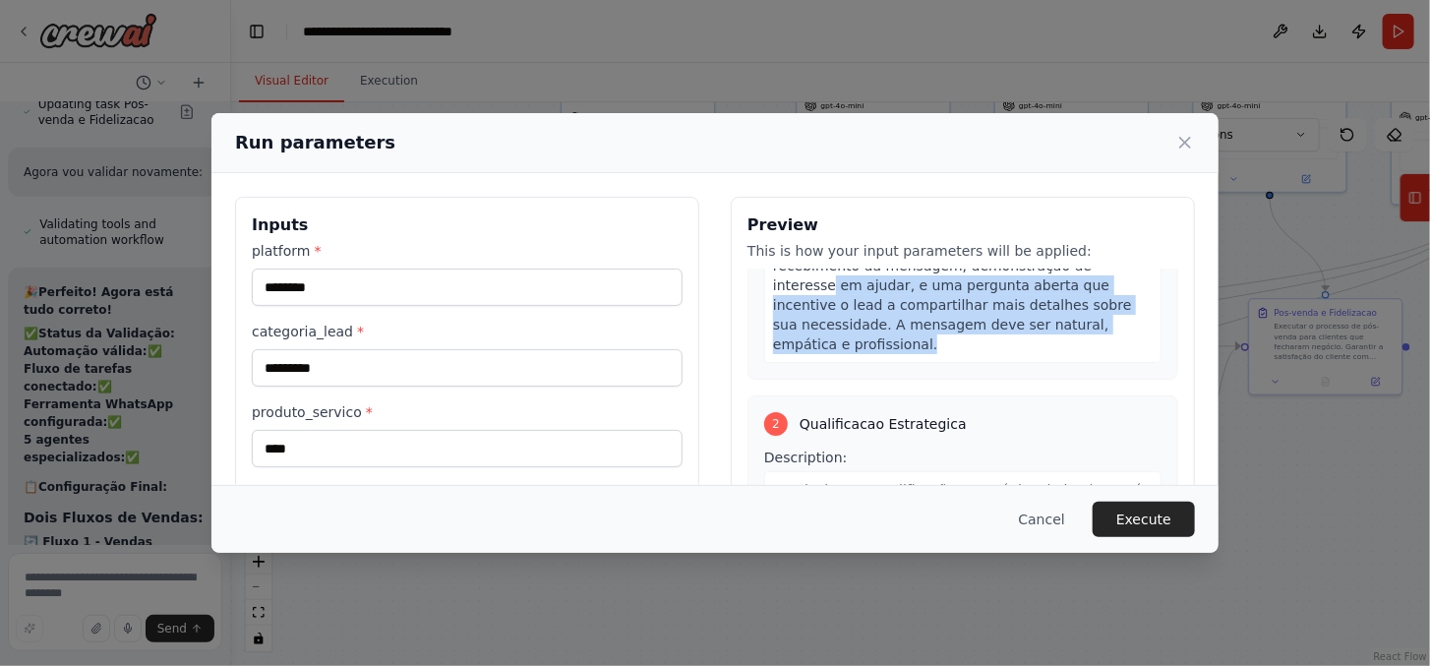
drag, startPoint x: 1197, startPoint y: 281, endPoint x: 1205, endPoint y: 297, distance: 18.0
click at [1205, 329] on div "**********" at bounding box center [714, 329] width 1007 height 312
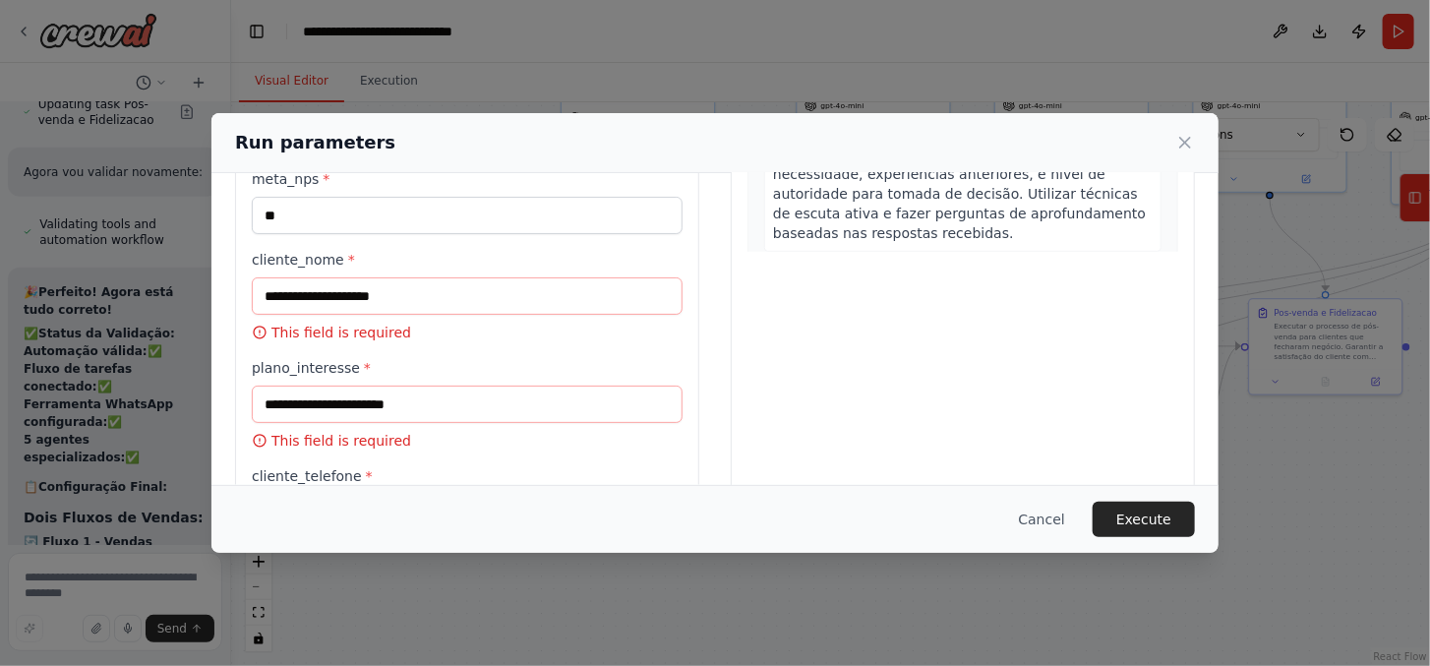
scroll to position [384, 0]
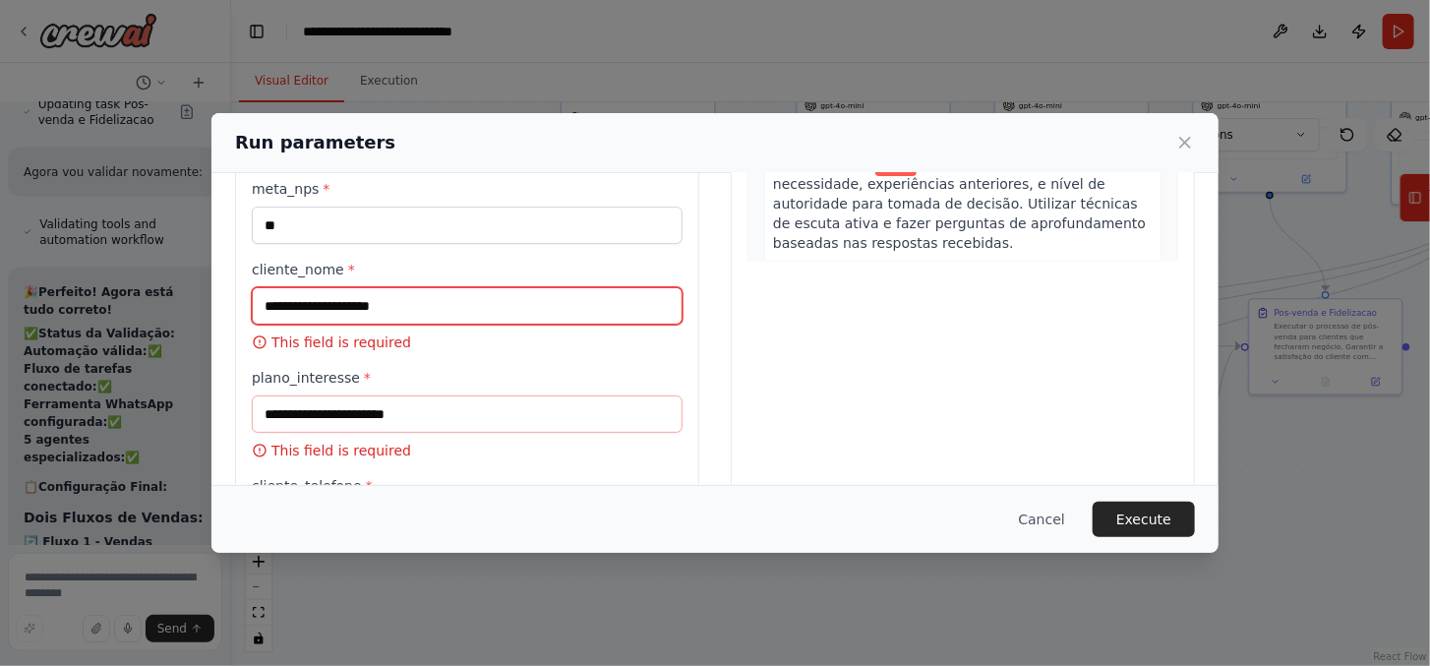
click at [434, 315] on input "cliente_nome *" at bounding box center [467, 305] width 431 height 37
click at [435, 302] on input "cliente_nome *" at bounding box center [467, 305] width 431 height 37
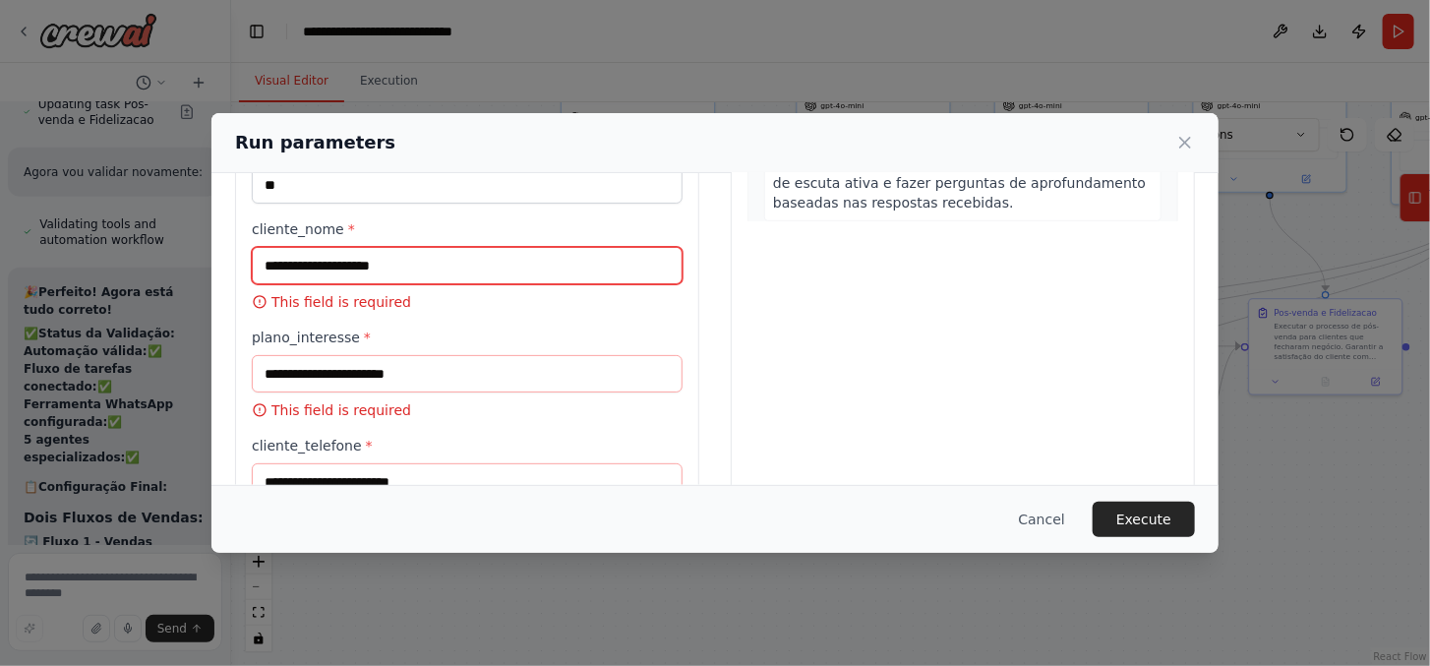
scroll to position [509, 0]
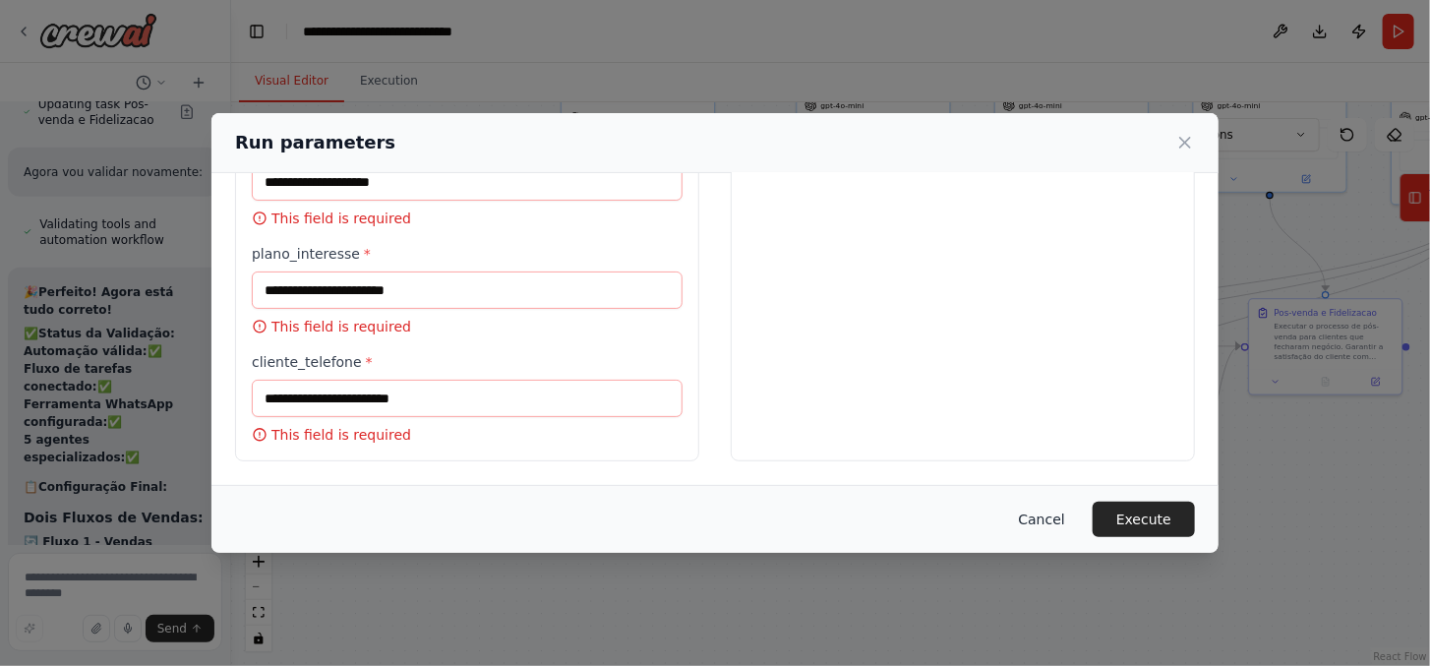
click at [1066, 512] on button "Cancel" at bounding box center [1042, 518] width 78 height 35
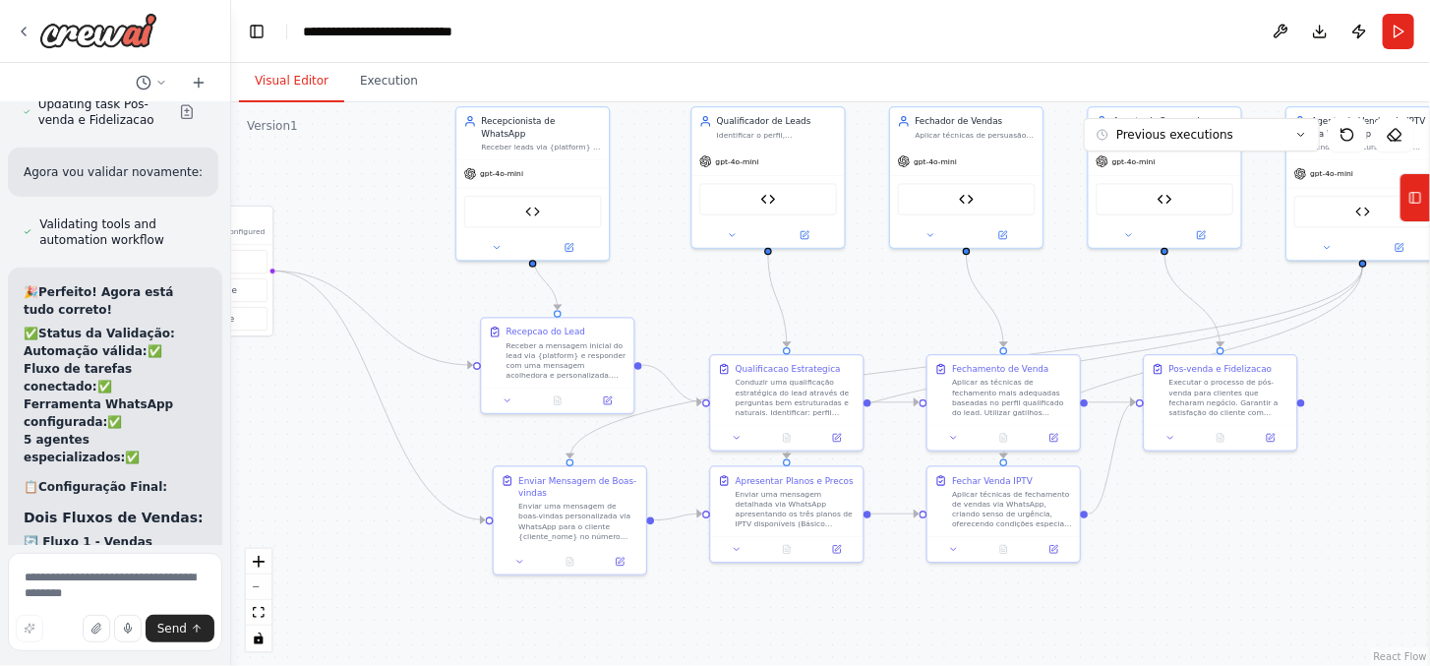
drag, startPoint x: 388, startPoint y: 357, endPoint x: 283, endPoint y: 413, distance: 119.2
click at [283, 413] on div ".deletable-edge-delete-btn { width: 20px; height: 20px; border: 0px solid #ffff…" at bounding box center [830, 383] width 1198 height 563
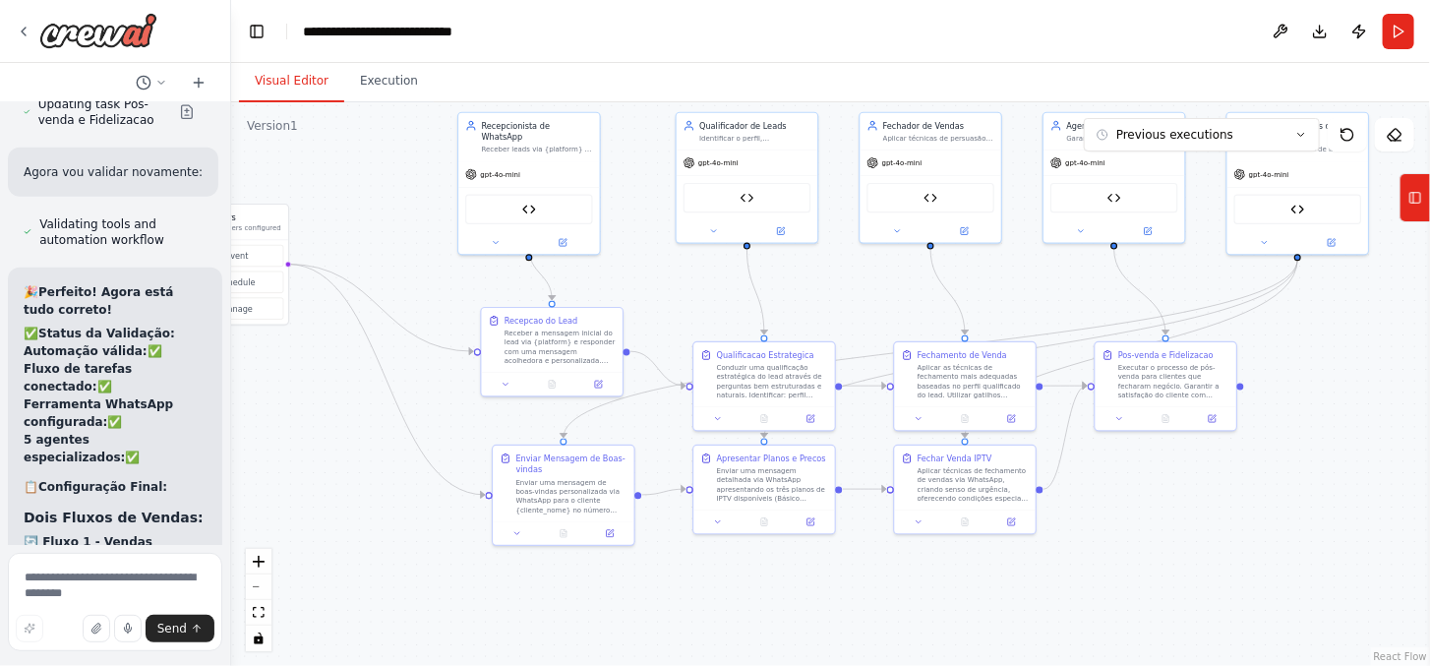
click at [364, 238] on div ".deletable-edge-delete-btn { width: 20px; height: 20px; border: 0px solid #ffff…" at bounding box center [830, 383] width 1198 height 563
click at [361, 236] on div ".deletable-edge-delete-btn { width: 20px; height: 20px; border: 0px solid #ffff…" at bounding box center [830, 383] width 1198 height 563
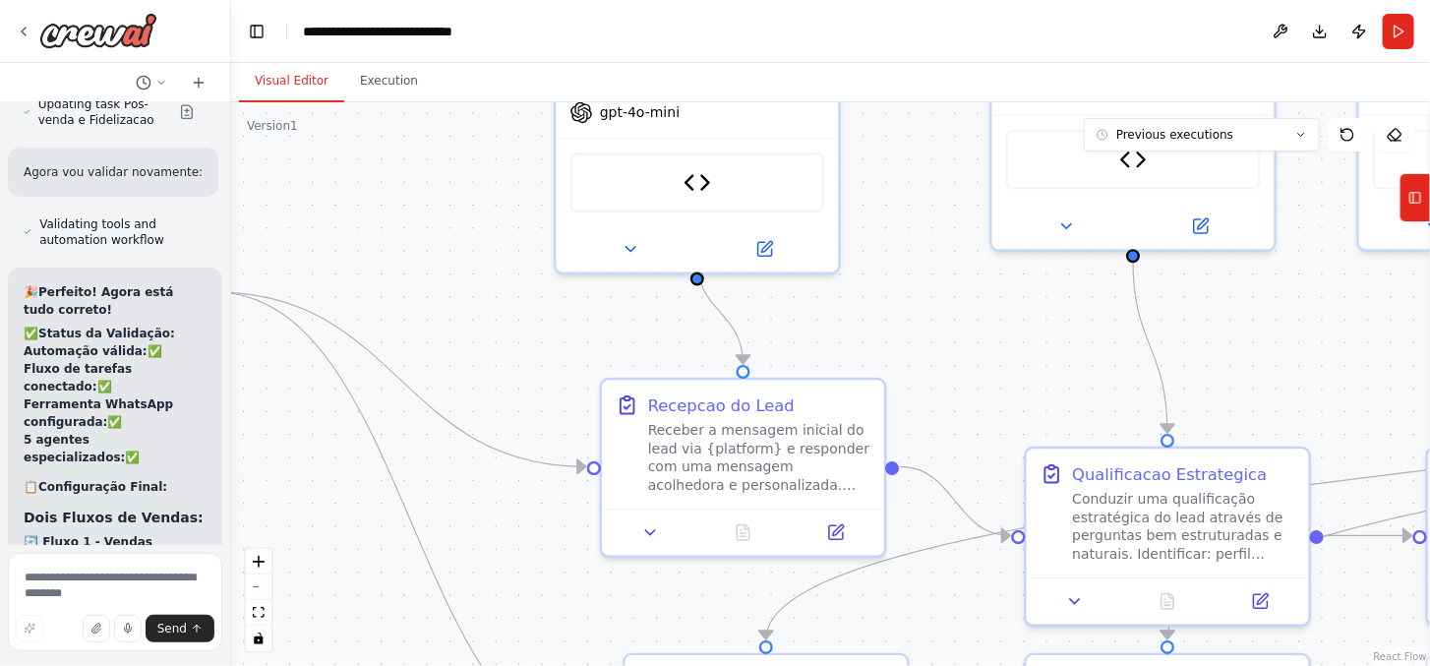
drag, startPoint x: 361, startPoint y: 236, endPoint x: 335, endPoint y: 228, distance: 26.7
click at [335, 228] on div ".deletable-edge-delete-btn { width: 20px; height: 20px; border: 0px solid #ffff…" at bounding box center [830, 383] width 1198 height 563
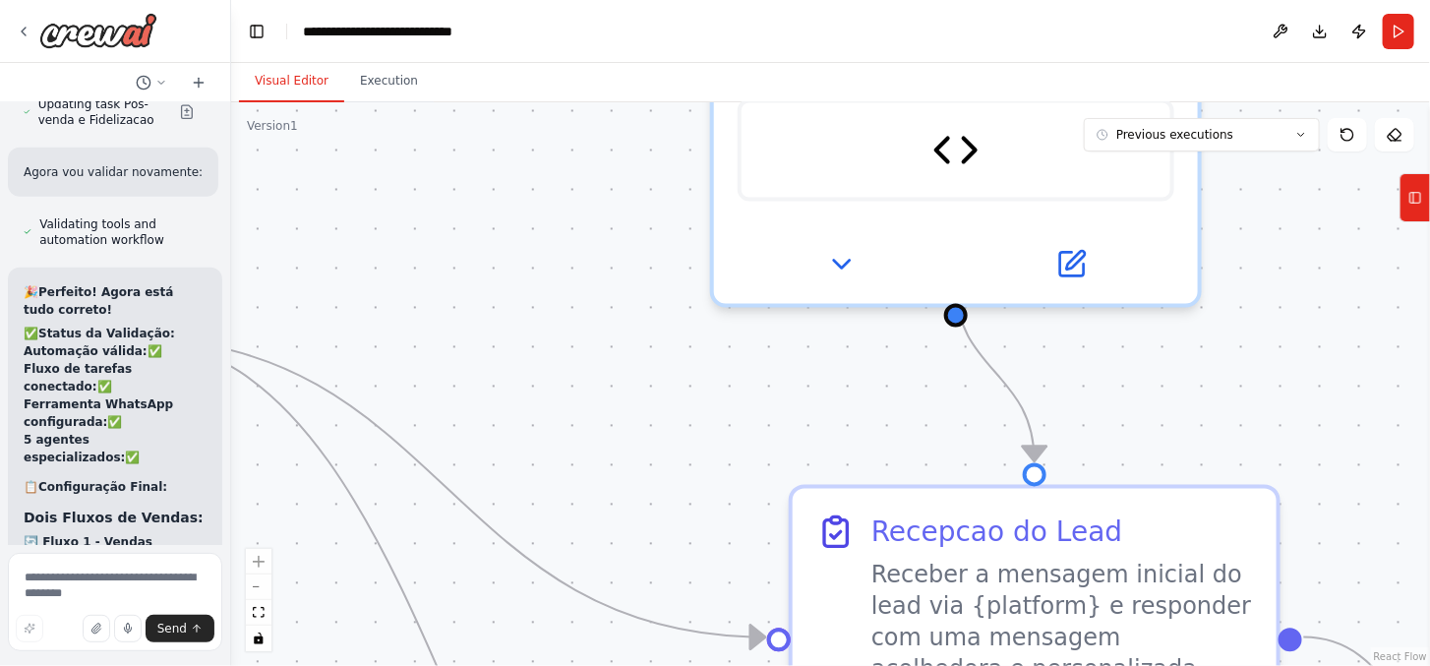
click at [335, 228] on div ".deletable-edge-delete-btn { width: 20px; height: 20px; border: 0px solid #ffff…" at bounding box center [830, 383] width 1198 height 563
click at [351, 246] on div ".deletable-edge-delete-btn { width: 20px; height: 20px; border: 0px solid #ffff…" at bounding box center [830, 383] width 1198 height 563
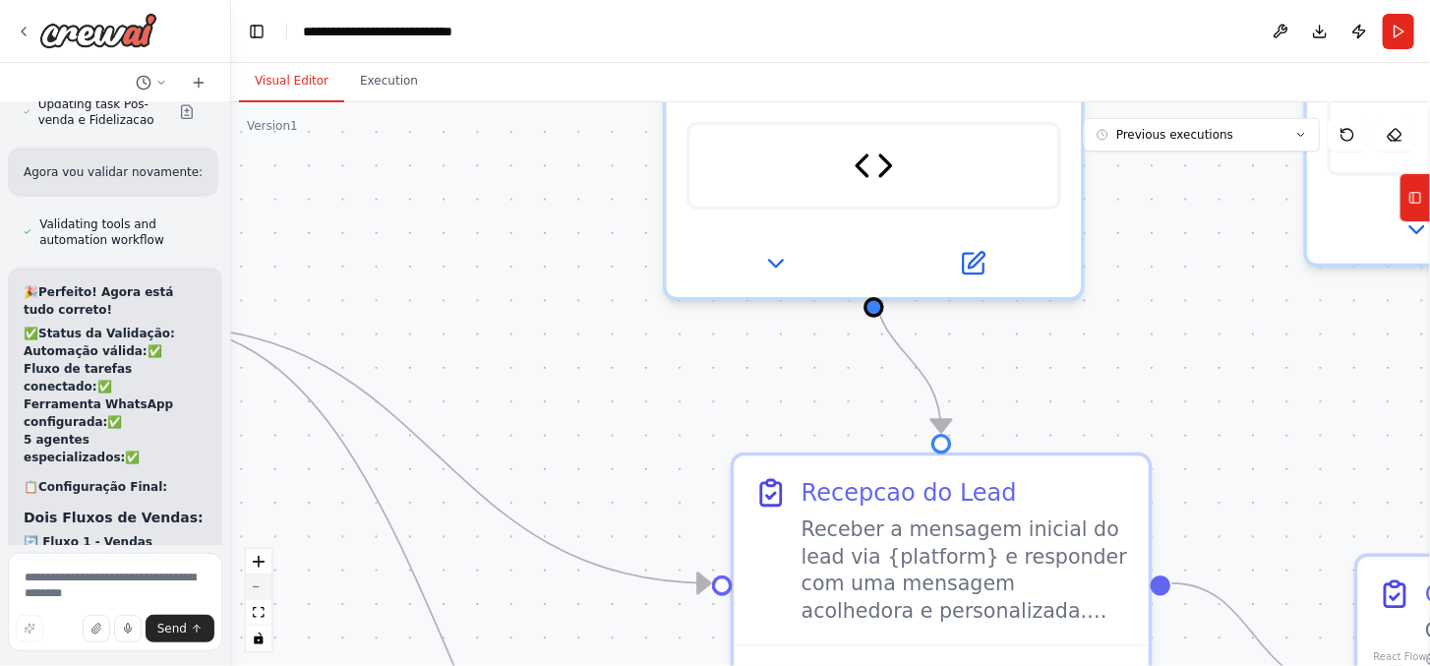
click at [257, 590] on button "zoom out" at bounding box center [259, 587] width 26 height 26
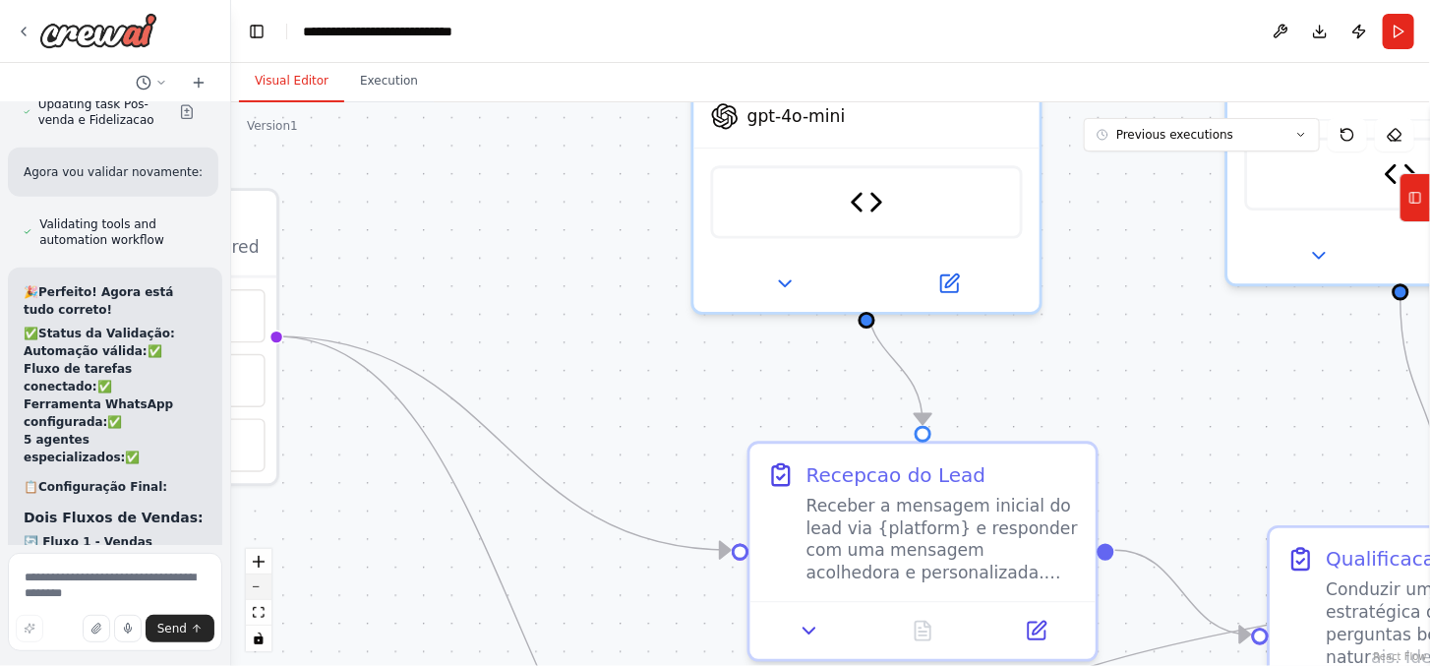
click at [261, 586] on icon "zoom out" at bounding box center [259, 587] width 12 height 2
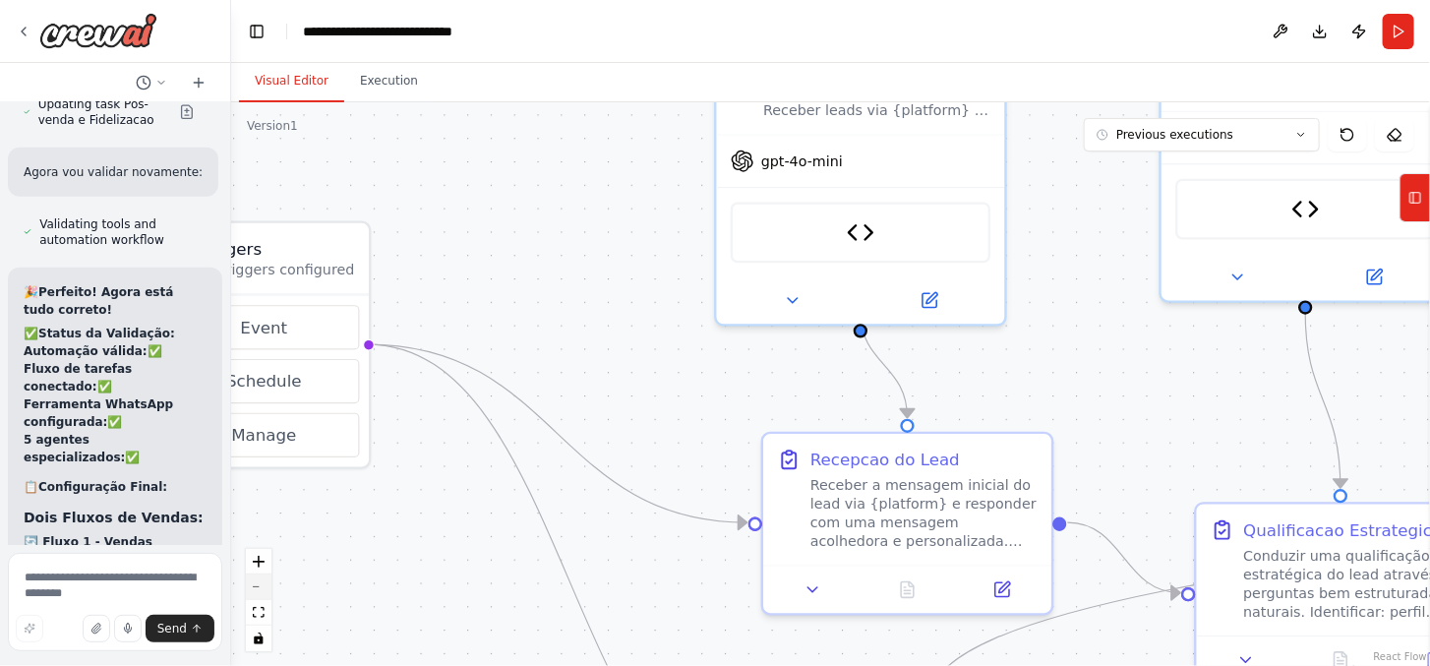
click at [263, 583] on button "zoom out" at bounding box center [259, 587] width 26 height 26
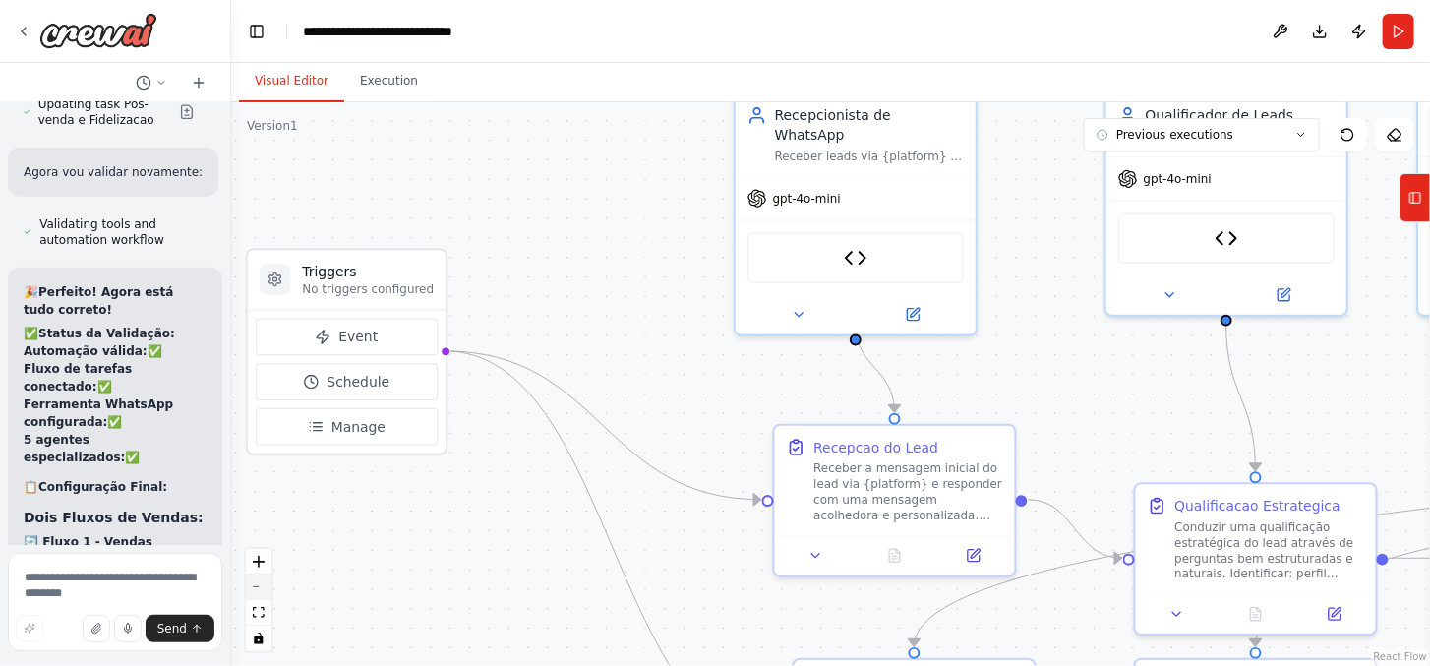
click at [266, 582] on button "zoom out" at bounding box center [259, 587] width 26 height 26
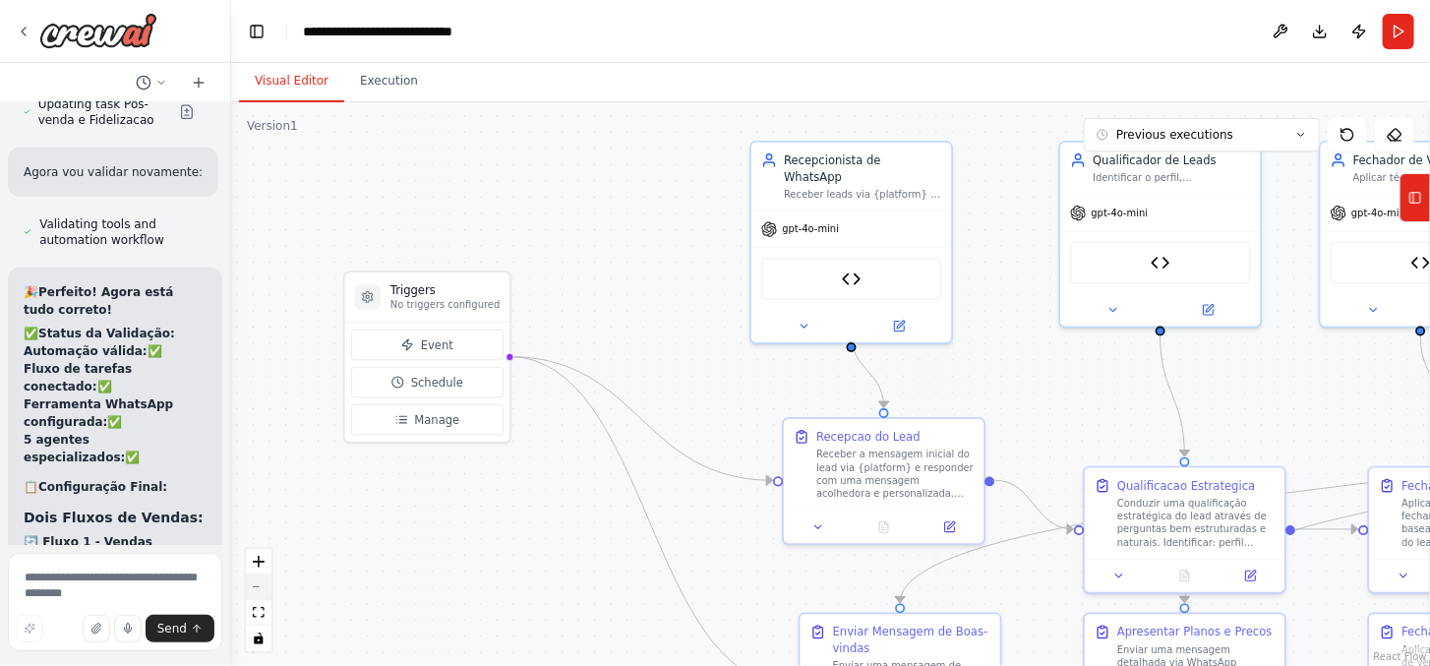
click at [267, 580] on button "zoom out" at bounding box center [259, 587] width 26 height 26
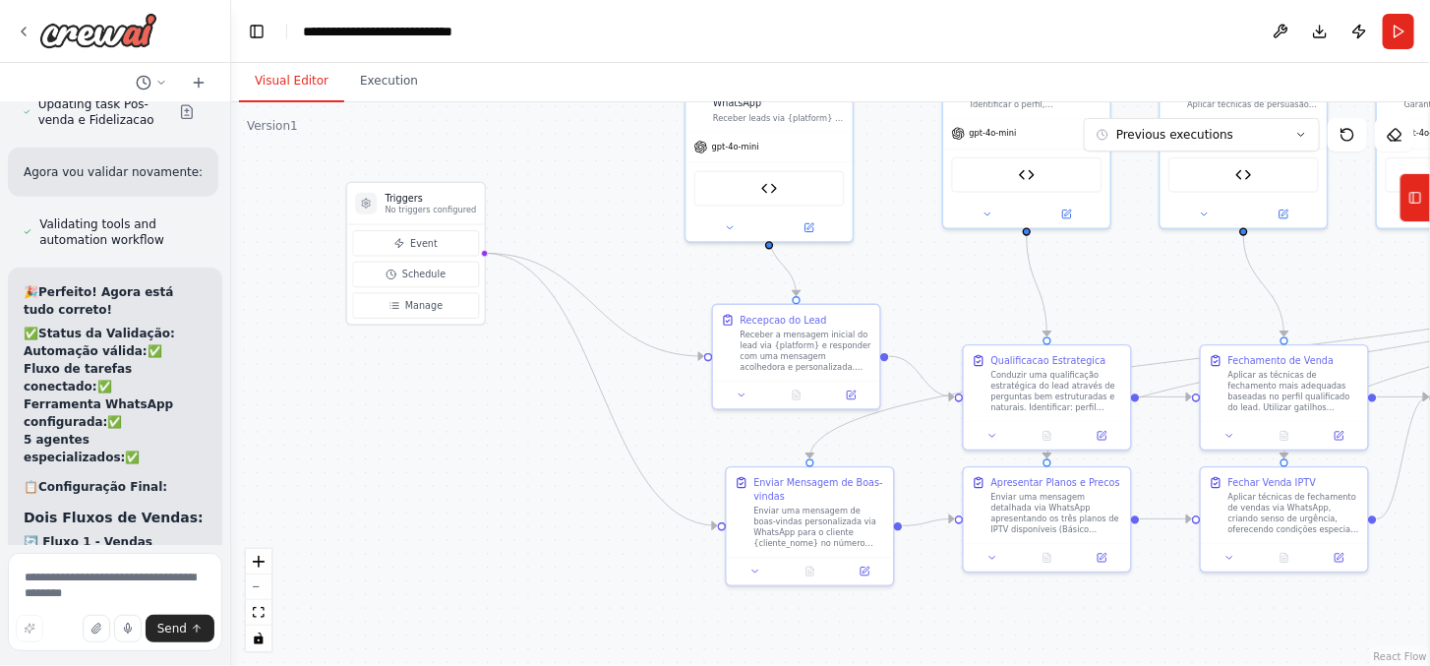
drag, startPoint x: 657, startPoint y: 576, endPoint x: 581, endPoint y: 469, distance: 131.2
click at [581, 469] on div ".deletable-edge-delete-btn { width: 20px; height: 20px; border: 0px solid #ffff…" at bounding box center [830, 383] width 1198 height 563
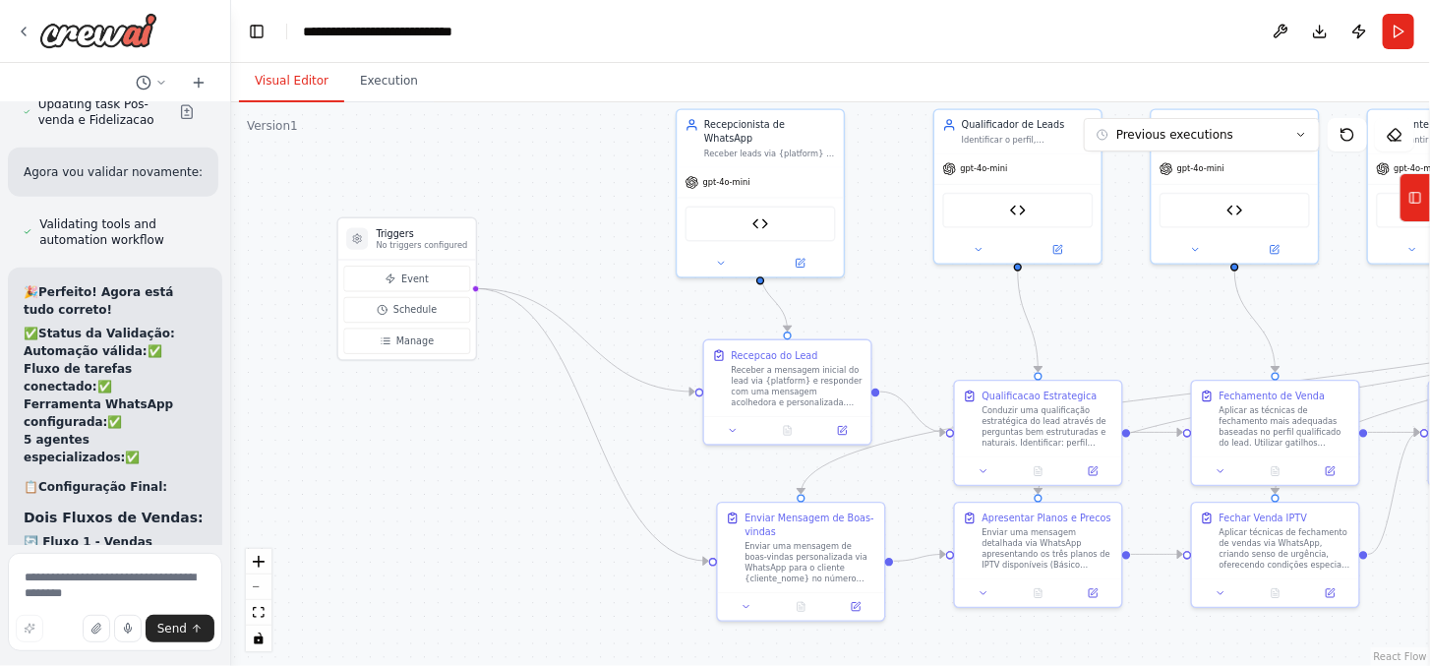
click at [493, 472] on div ".deletable-edge-delete-btn { width: 20px; height: 20px; border: 0px solid #ffff…" at bounding box center [830, 383] width 1198 height 563
drag, startPoint x: 670, startPoint y: 389, endPoint x: 650, endPoint y: 226, distance: 164.4
click at [645, 212] on div ".deletable-edge-delete-btn { width: 20px; height: 20px; border: 0px solid #ffff…" at bounding box center [830, 383] width 1198 height 563
drag, startPoint x: 804, startPoint y: 403, endPoint x: 788, endPoint y: 407, distance: 16.2
click at [788, 407] on div "Recepcao do Lead Receber a mensagem inicial do lead via {platform} e responder …" at bounding box center [773, 373] width 166 height 76
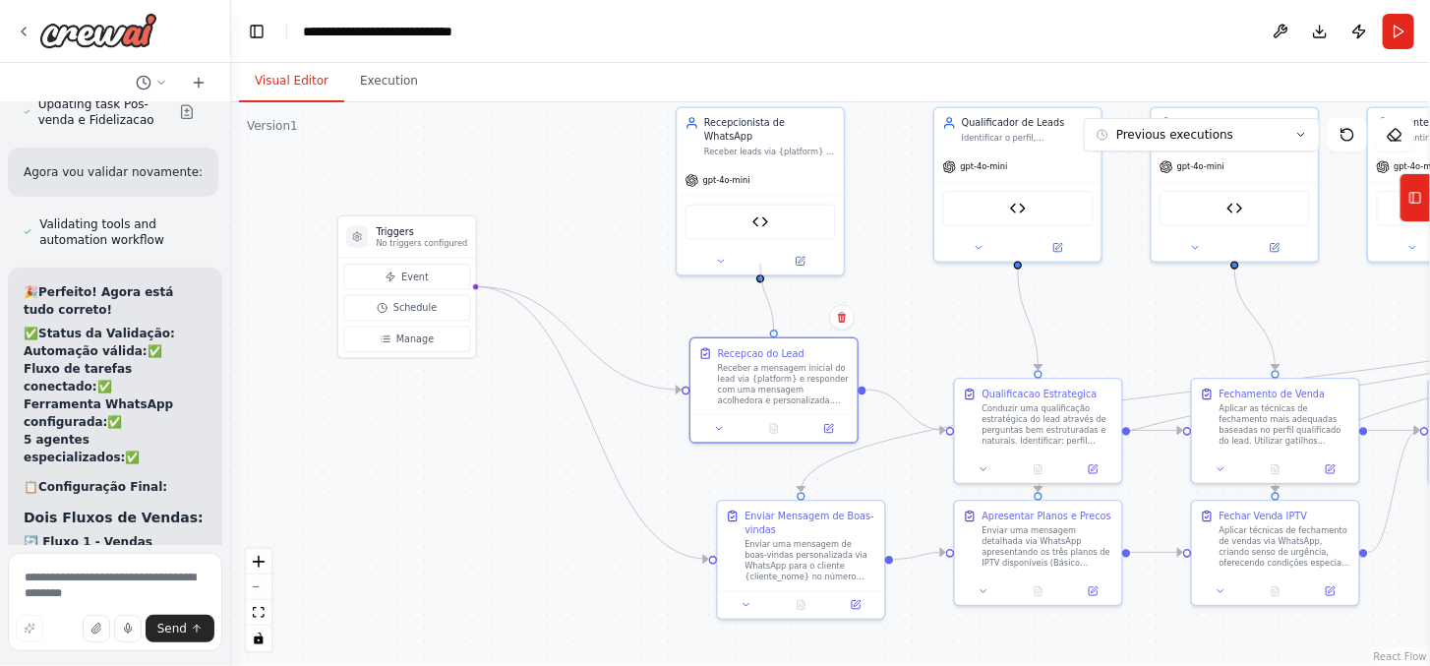
drag, startPoint x: 763, startPoint y: 276, endPoint x: 750, endPoint y: 276, distance: 12.8
click at [761, 275] on circle "Edge from 7cd0e9a1-8231-4182-9c59-41fc998a4687 to 8dfb35d5-1e95-4ad9-b945-f6f3e…" at bounding box center [760, 274] width 14 height 14
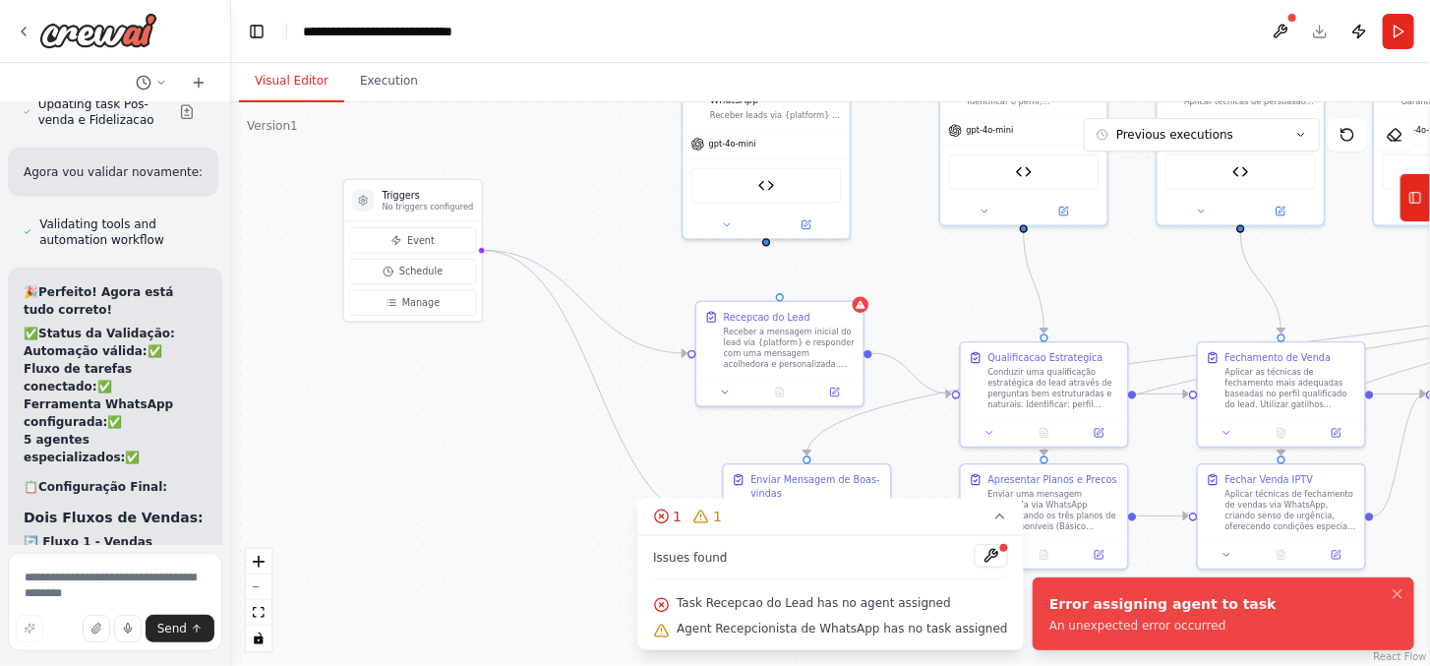
drag, startPoint x: 627, startPoint y: 369, endPoint x: 633, endPoint y: 330, distance: 38.8
click at [633, 330] on div ".deletable-edge-delete-btn { width: 20px; height: 20px; border: 0px solid #ffff…" at bounding box center [830, 383] width 1198 height 563
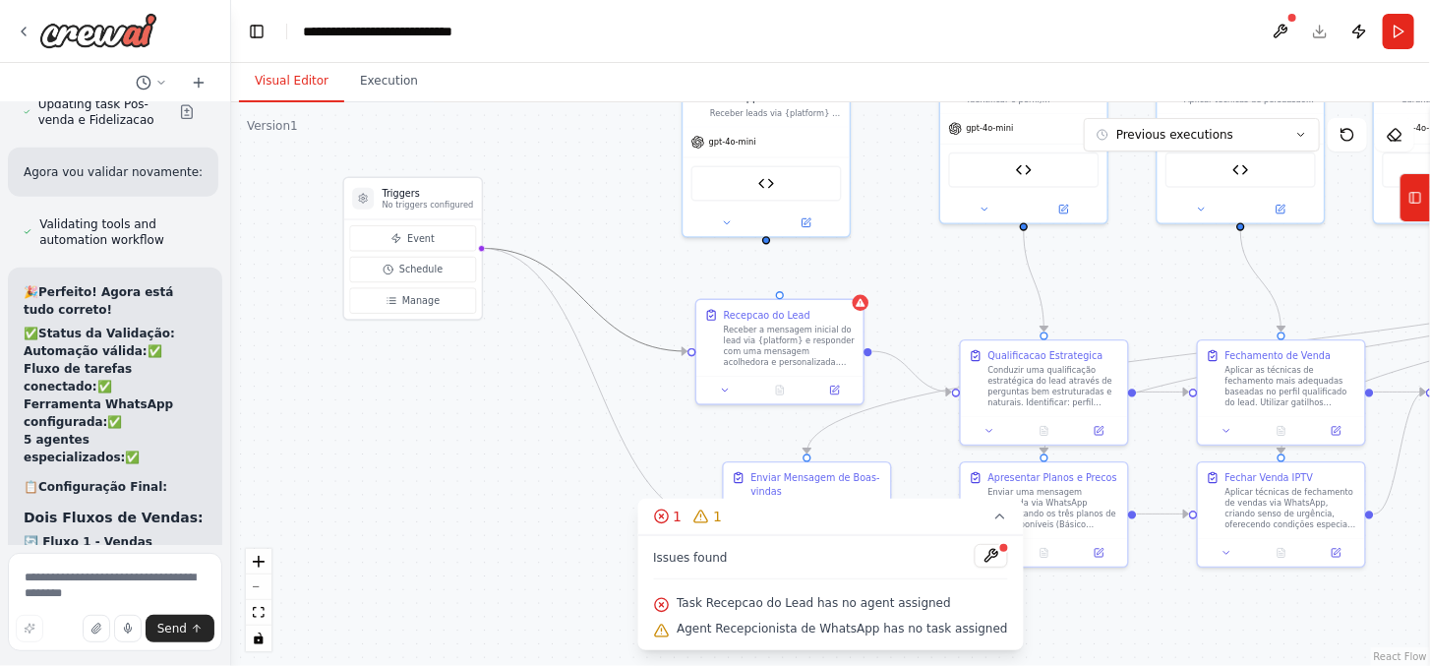
drag, startPoint x: 643, startPoint y: 344, endPoint x: 640, endPoint y: 296, distance: 48.3
click at [640, 288] on div ".deletable-edge-delete-btn { width: 20px; height: 20px; border: 0px solid #ffff…" at bounding box center [830, 383] width 1198 height 563
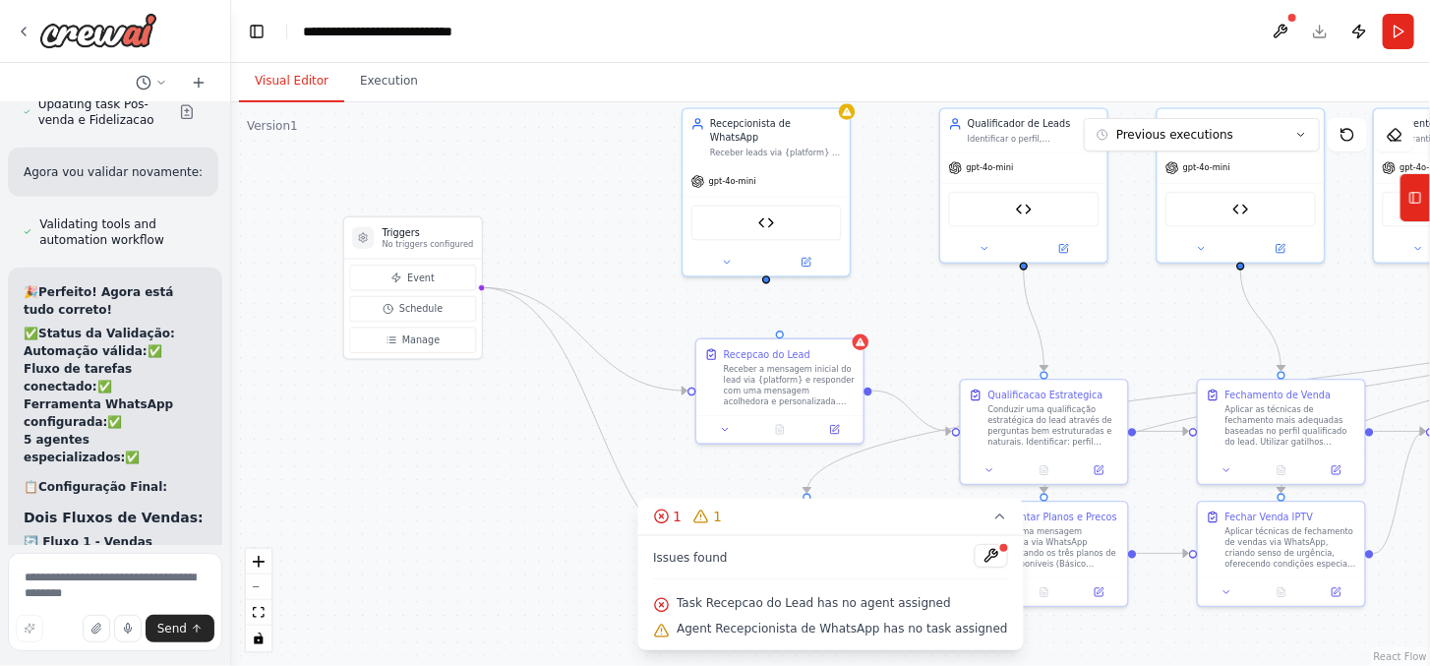
drag, startPoint x: 771, startPoint y: 239, endPoint x: 771, endPoint y: 278, distance: 39.3
click at [771, 278] on div ".deletable-edge-delete-btn { width: 20px; height: 20px; border: 0px solid #ffff…" at bounding box center [830, 383] width 1198 height 563
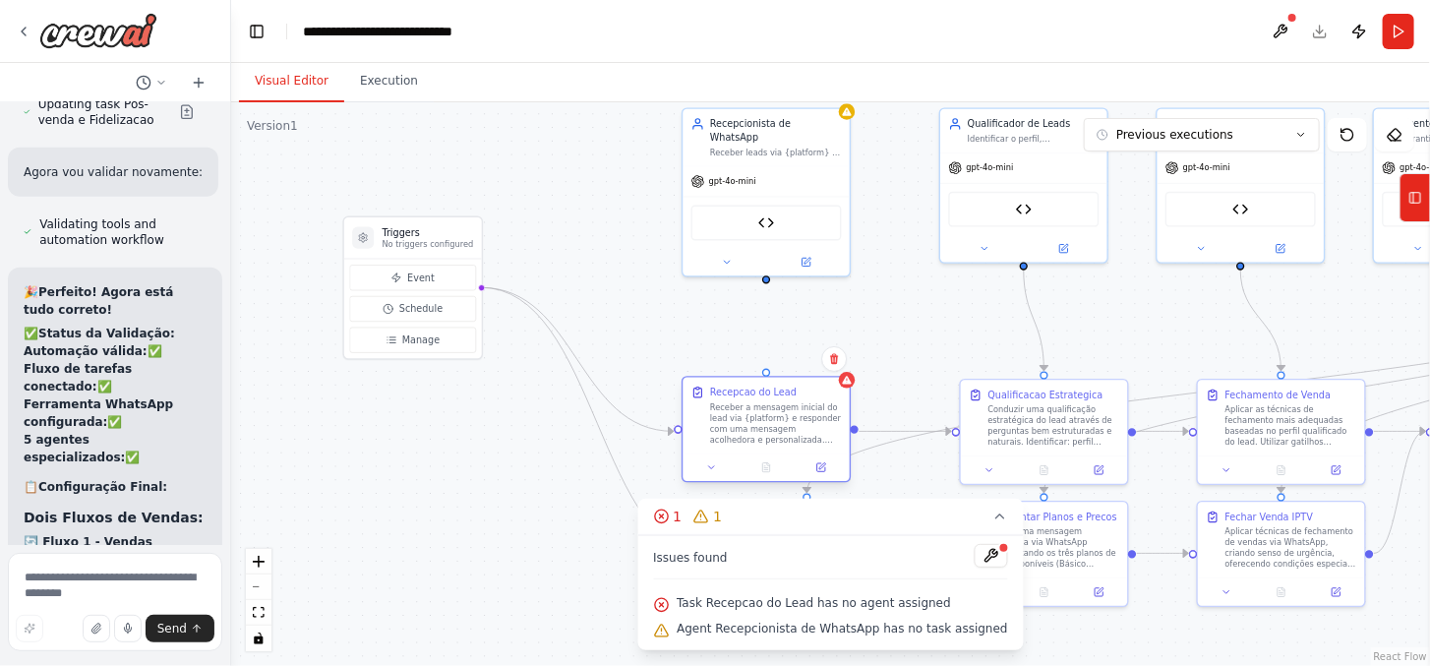
drag, startPoint x: 783, startPoint y: 340, endPoint x: 768, endPoint y: 371, distance: 33.9
click at [768, 376] on div "Recepcao do Lead Receber a mensagem inicial do lead via {platform} e responder …" at bounding box center [765, 429] width 169 height 106
click at [765, 270] on div ".deletable-edge-delete-btn { width: 20px; height: 20px; border: 0px solid #ffff…" at bounding box center [830, 383] width 1198 height 563
click at [765, 267] on div ".deletable-edge-delete-btn { width: 20px; height: 20px; border: 0px solid #ffff…" at bounding box center [830, 383] width 1198 height 563
drag, startPoint x: 765, startPoint y: 267, endPoint x: 778, endPoint y: 377, distance: 109.9
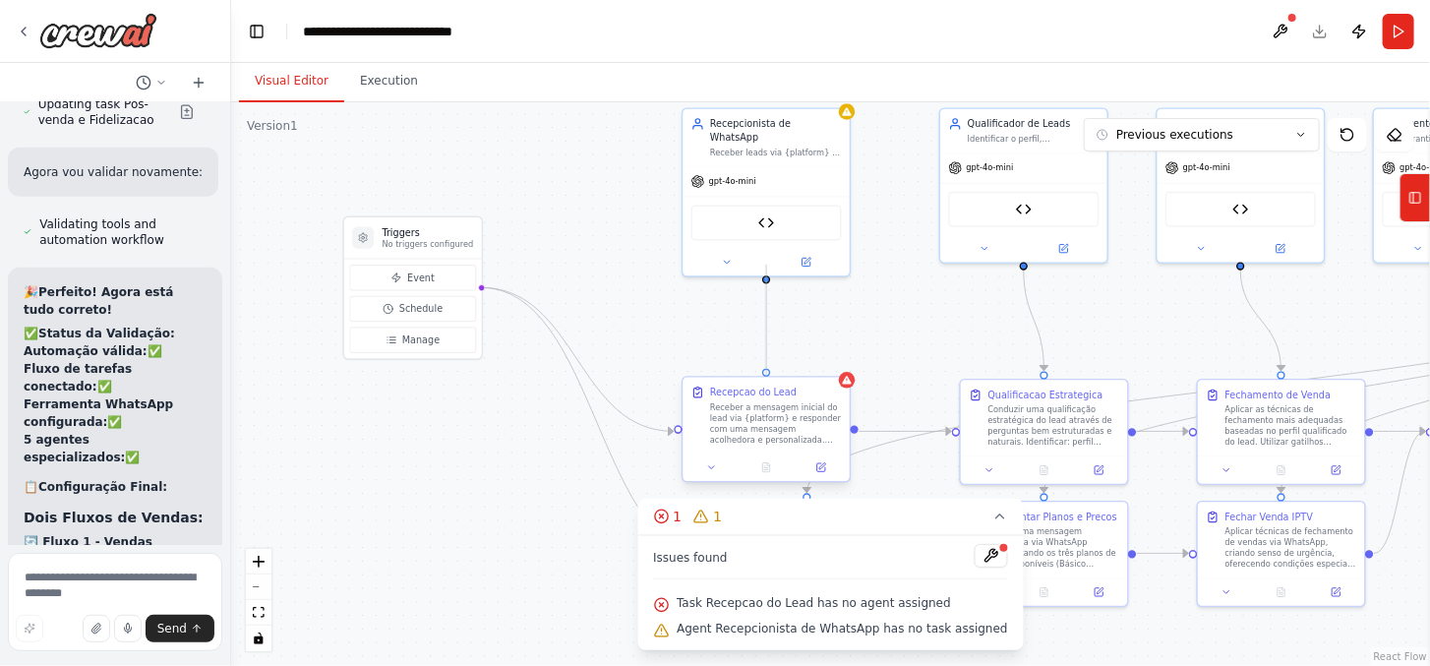
click at [771, 377] on div "Triggers No triggers configured Event Schedule Manage Recepcionista de WhatsApp…" at bounding box center [864, 234] width 826 height 388
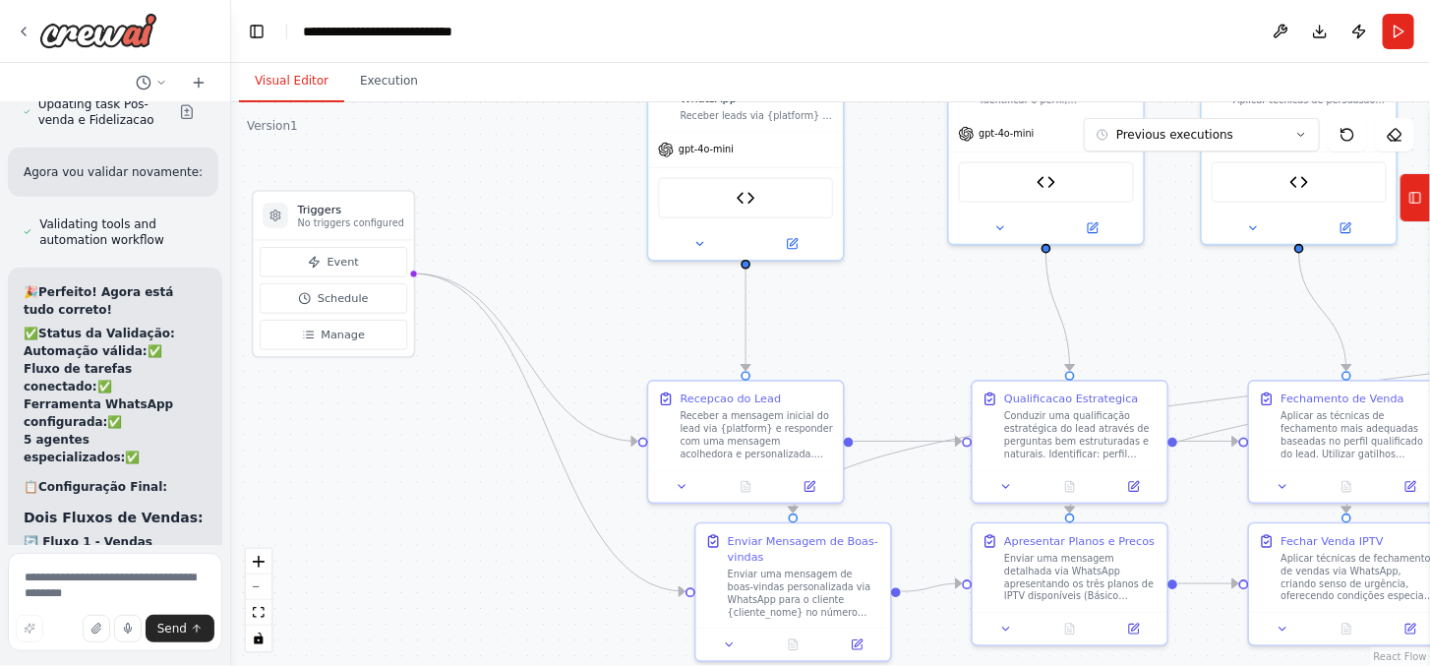
click at [955, 318] on div ".deletable-edge-delete-btn { width: 20px; height: 20px; border: 0px solid #ffff…" at bounding box center [830, 383] width 1198 height 563
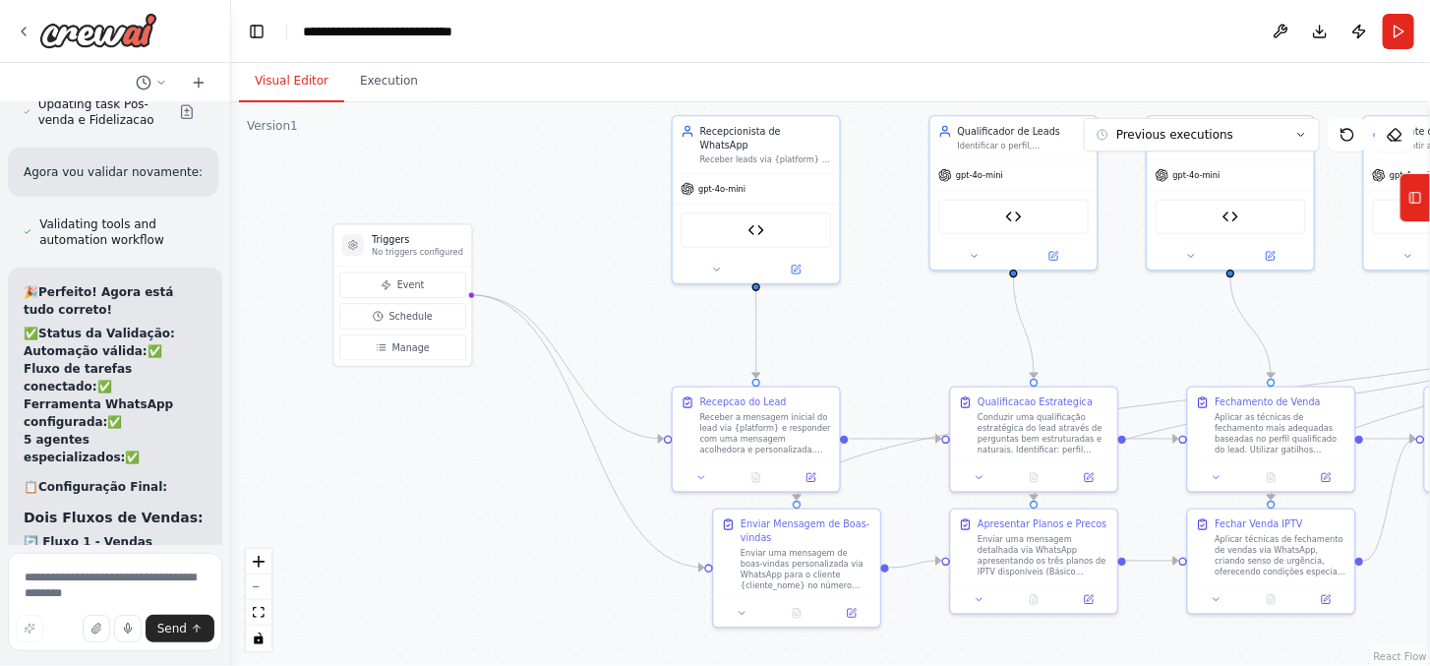
click at [1403, 25] on button "Run" at bounding box center [1397, 31] width 31 height 35
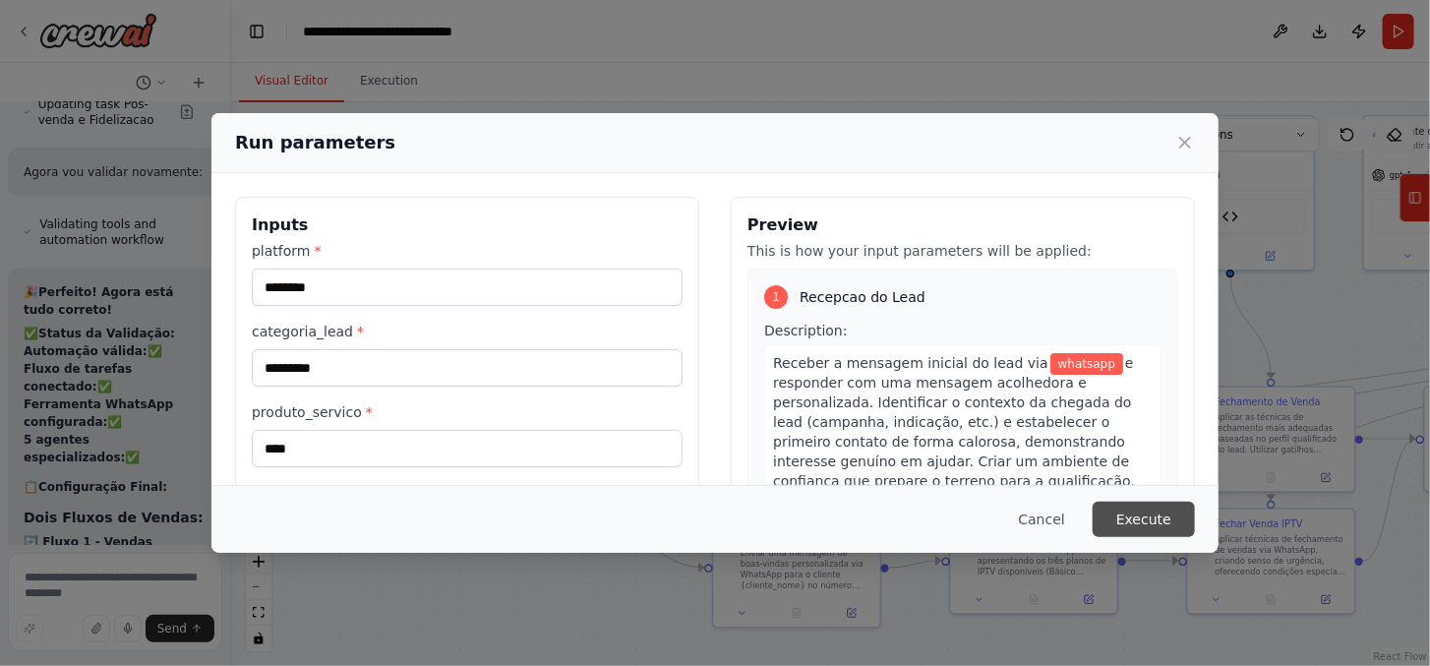
click at [1154, 514] on button "Execute" at bounding box center [1143, 518] width 102 height 35
click at [1135, 514] on button "Execute" at bounding box center [1143, 518] width 102 height 35
click at [1116, 507] on button "Execute" at bounding box center [1143, 518] width 102 height 35
drag, startPoint x: 1098, startPoint y: 147, endPoint x: 1063, endPoint y: 46, distance: 107.3
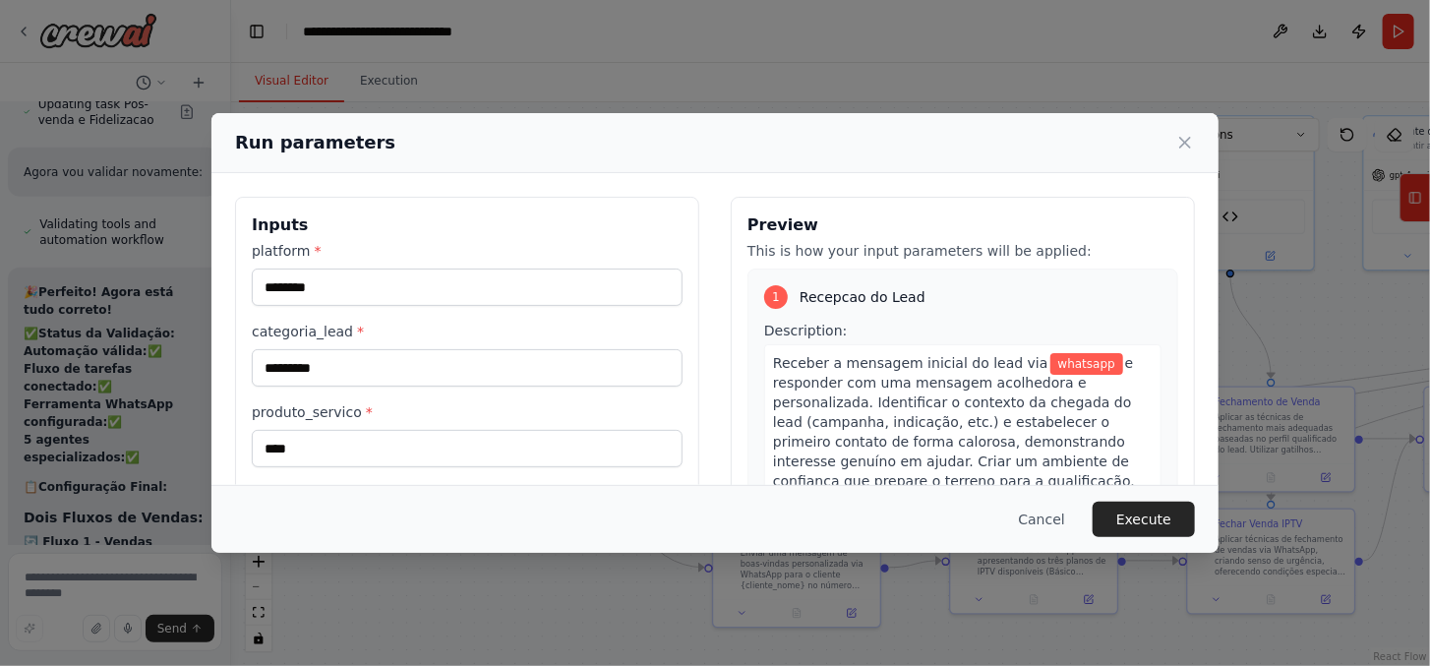
click at [1075, 21] on div "**********" at bounding box center [715, 333] width 1430 height 666
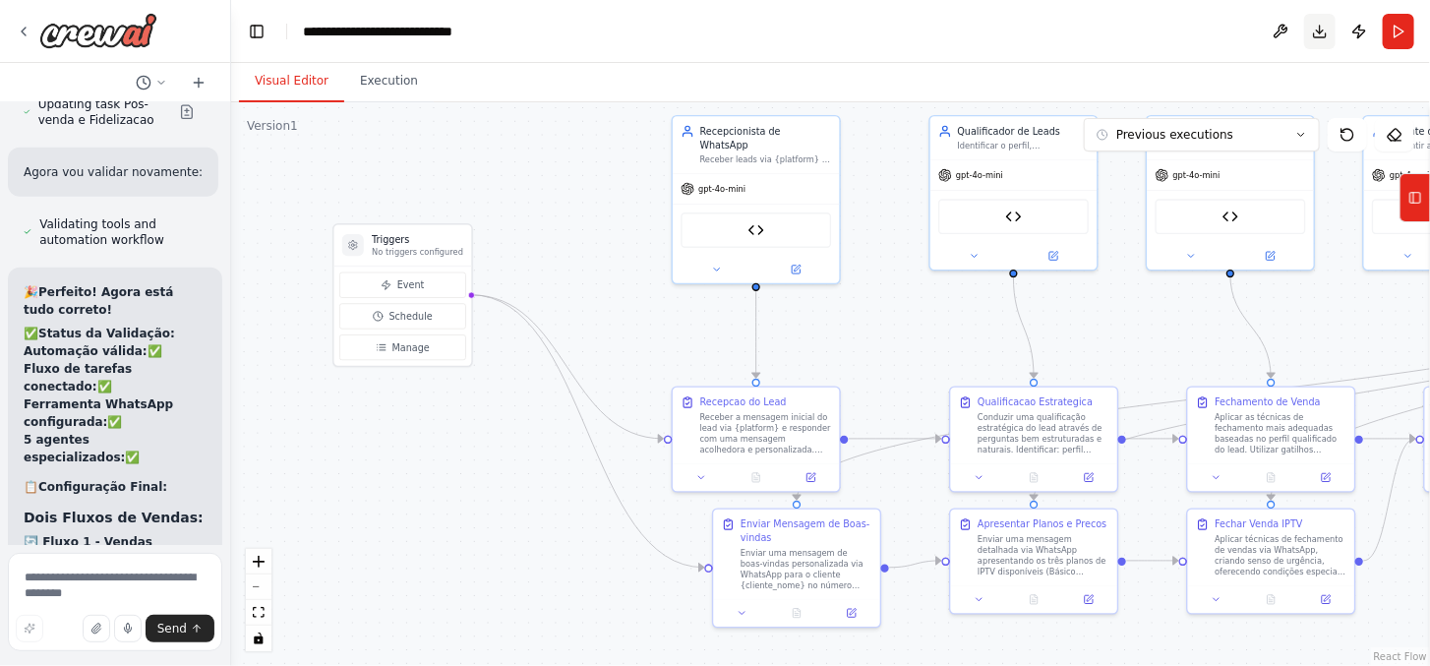
click at [1321, 28] on button "Download" at bounding box center [1319, 31] width 31 height 35
drag, startPoint x: 1312, startPoint y: 24, endPoint x: 524, endPoint y: 496, distance: 918.1
click at [524, 496] on div ".deletable-edge-delete-btn { width: 20px; height: 20px; border: 0px solid #ffff…" at bounding box center [830, 383] width 1198 height 563
